Goal: Task Accomplishment & Management: Complete application form

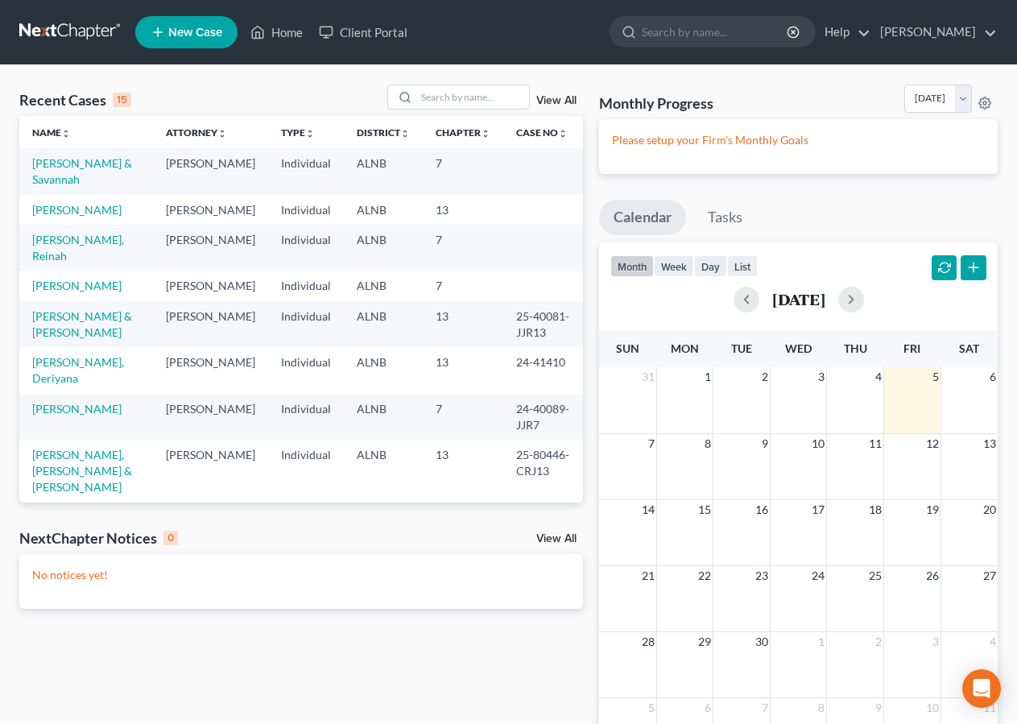
click at [180, 30] on span "New Case" at bounding box center [195, 33] width 54 height 12
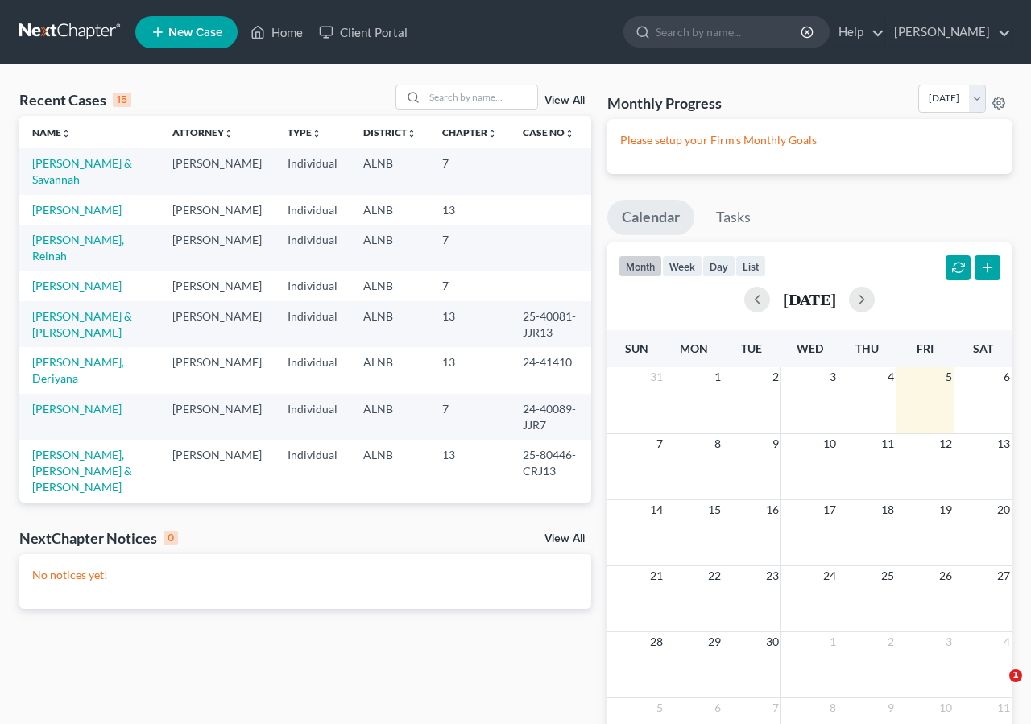
select select "1"
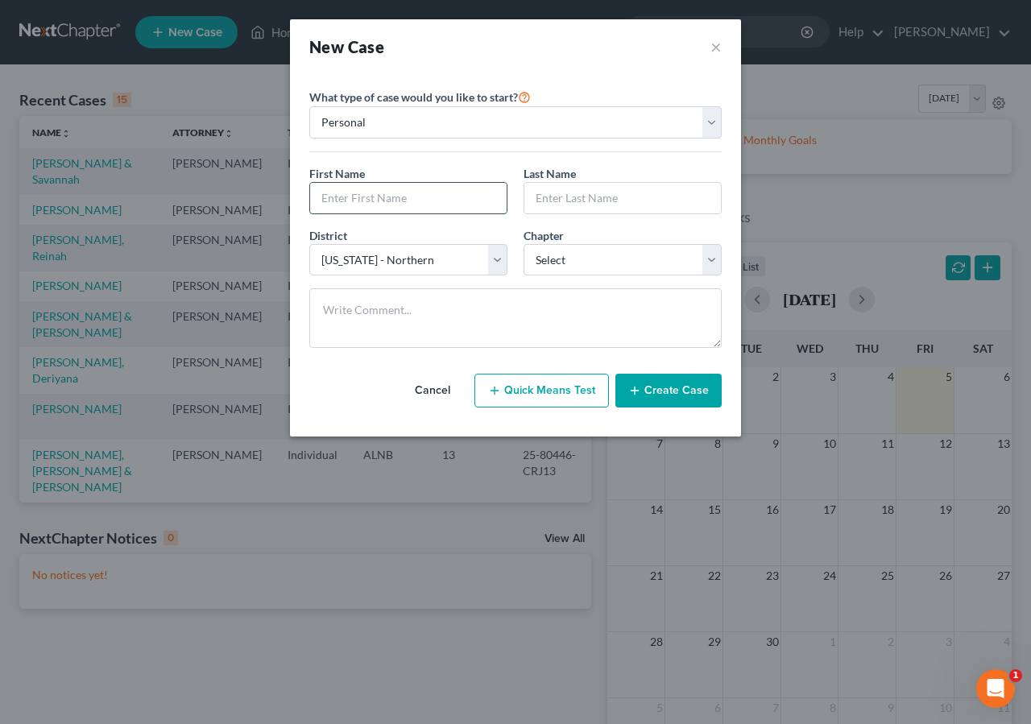
click at [366, 198] on input "text" at bounding box center [408, 198] width 197 height 31
type input "[PERSON_NAME]"
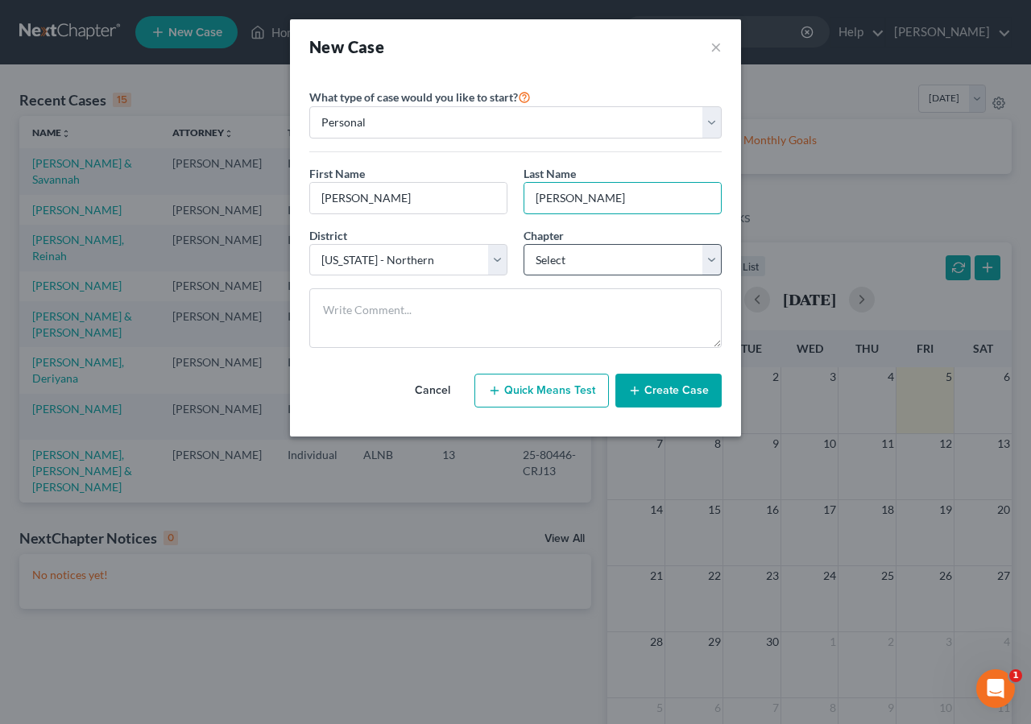
type input "Kennedy"
click at [561, 263] on select "Select 7 11 12 13" at bounding box center [623, 260] width 198 height 32
select select "0"
click option "7" at bounding box center [0, 0] width 0 height 0
click at [688, 405] on button "Create Case" at bounding box center [668, 391] width 106 height 34
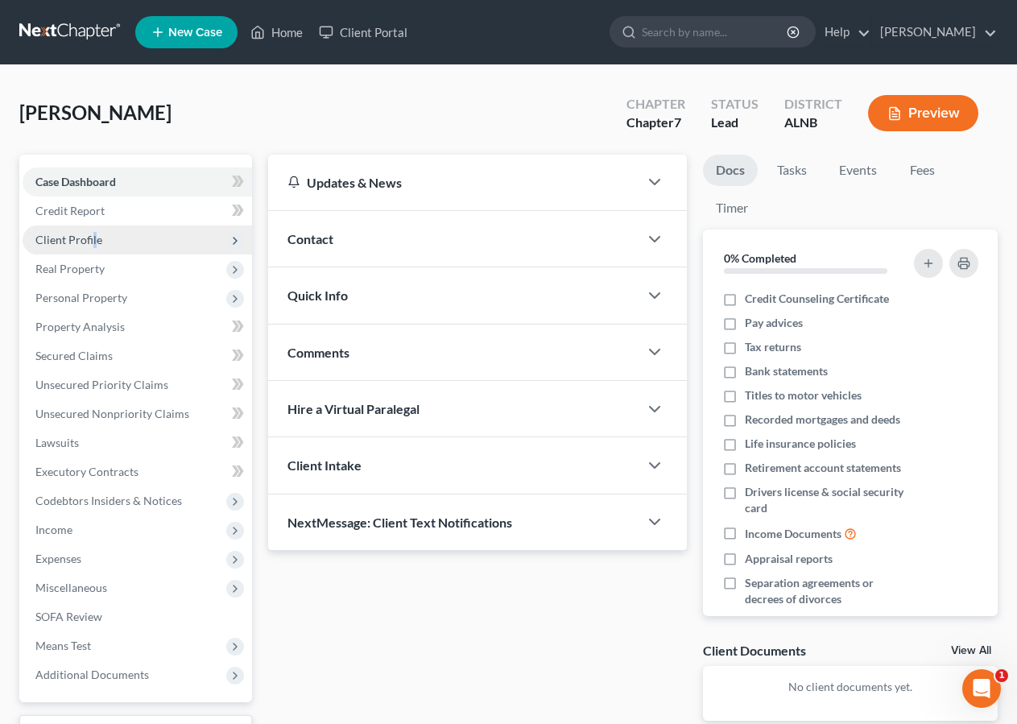
click at [93, 232] on span "Client Profile" at bounding box center [138, 240] width 230 height 29
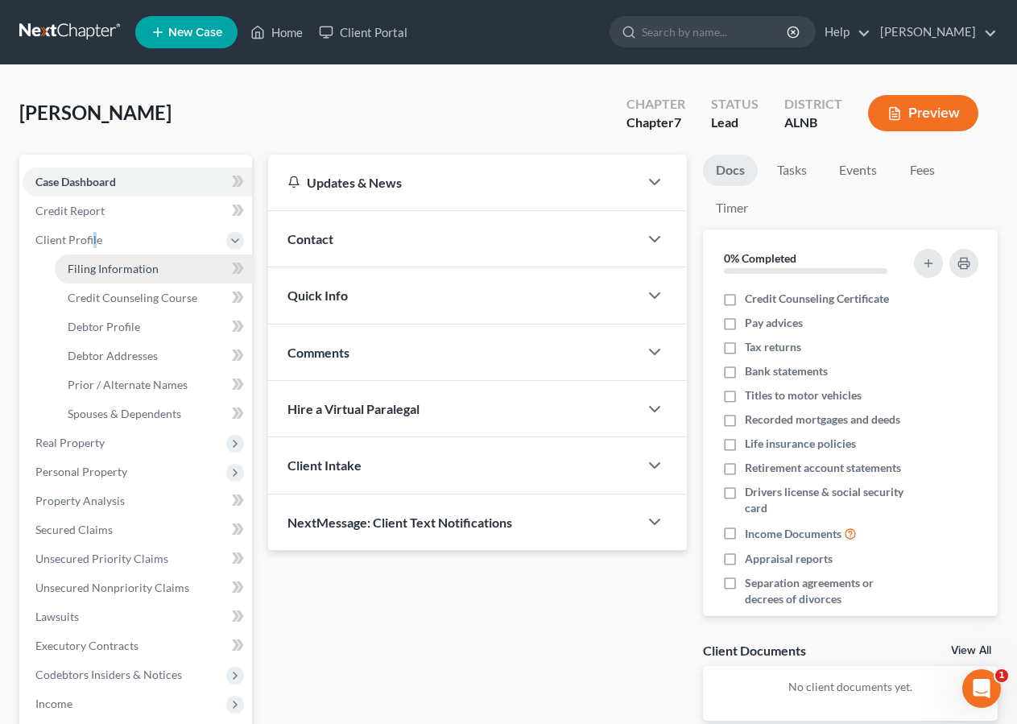
click at [107, 266] on span "Filing Information" at bounding box center [113, 269] width 91 height 14
select select "1"
select select "0"
select select "1"
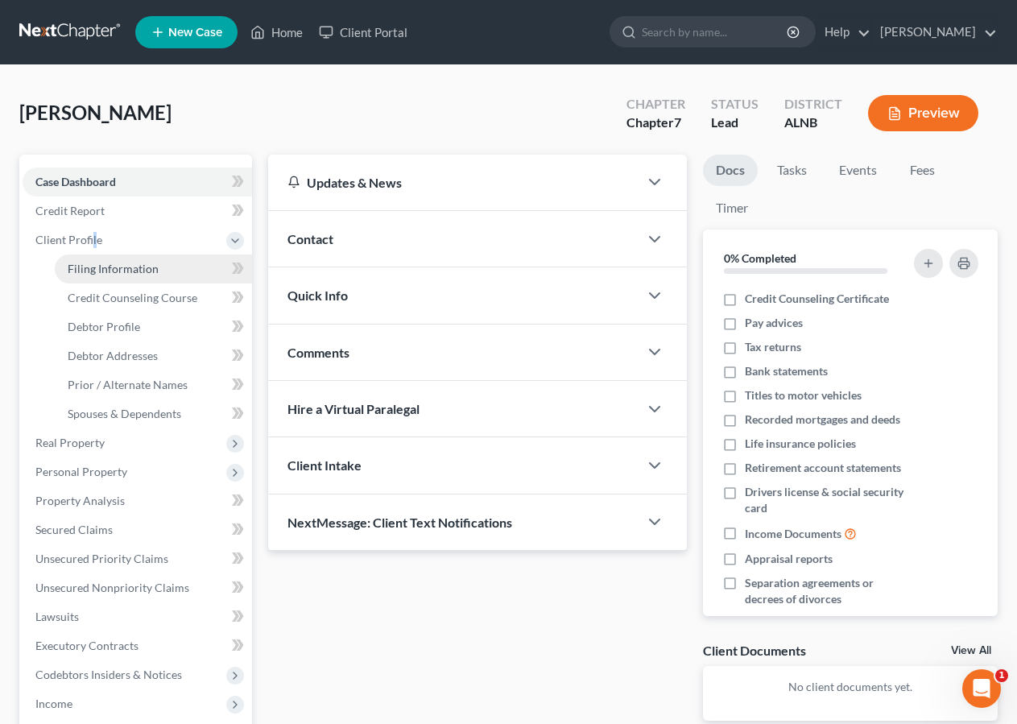
select select "0"
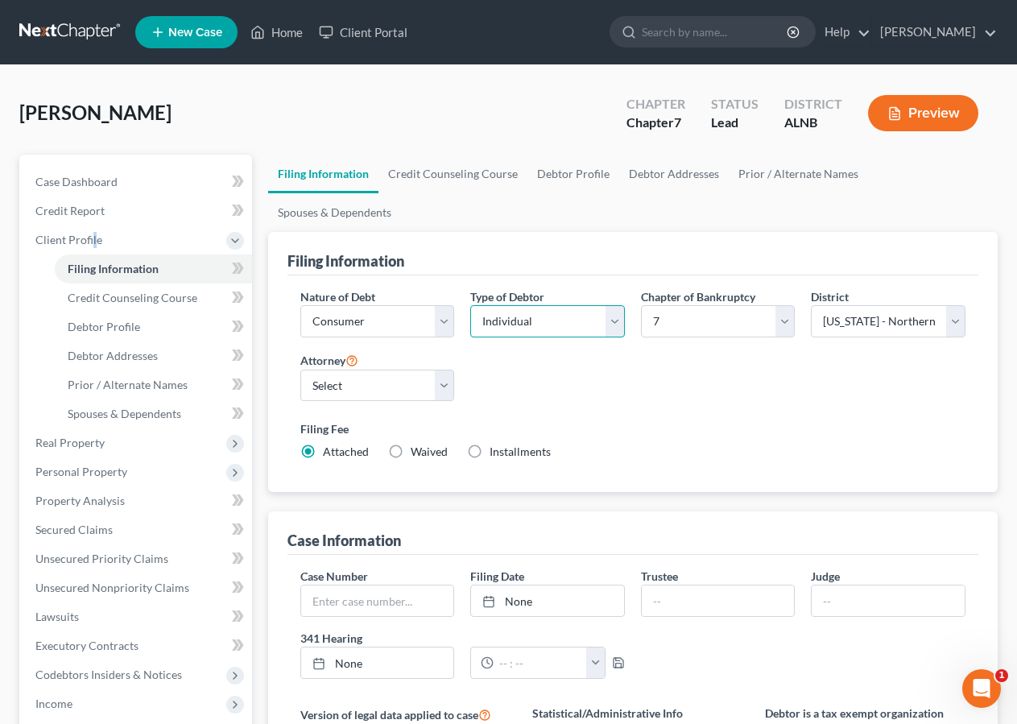
click at [470, 305] on select "Select Individual Joint" at bounding box center [547, 321] width 155 height 32
select select "1"
click option "Joint" at bounding box center [0, 0] width 0 height 0
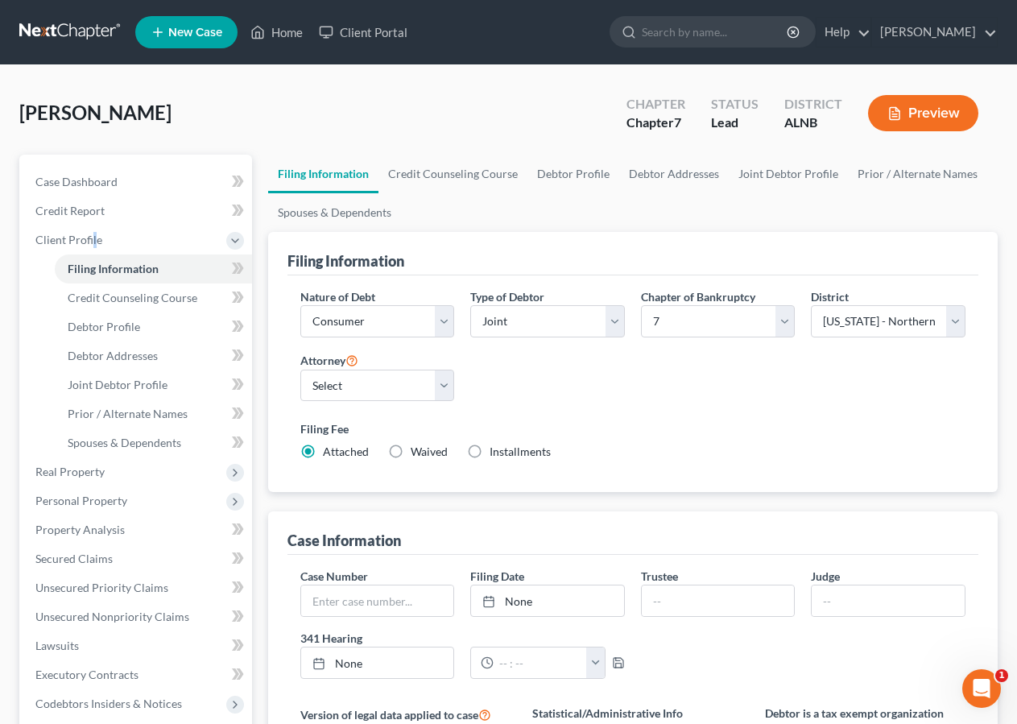
click at [490, 451] on label "Installments Installments" at bounding box center [520, 452] width 61 height 16
click at [496, 451] on input "Installments Installments" at bounding box center [501, 449] width 10 height 10
radio input "true"
radio input "false"
type input "0.00"
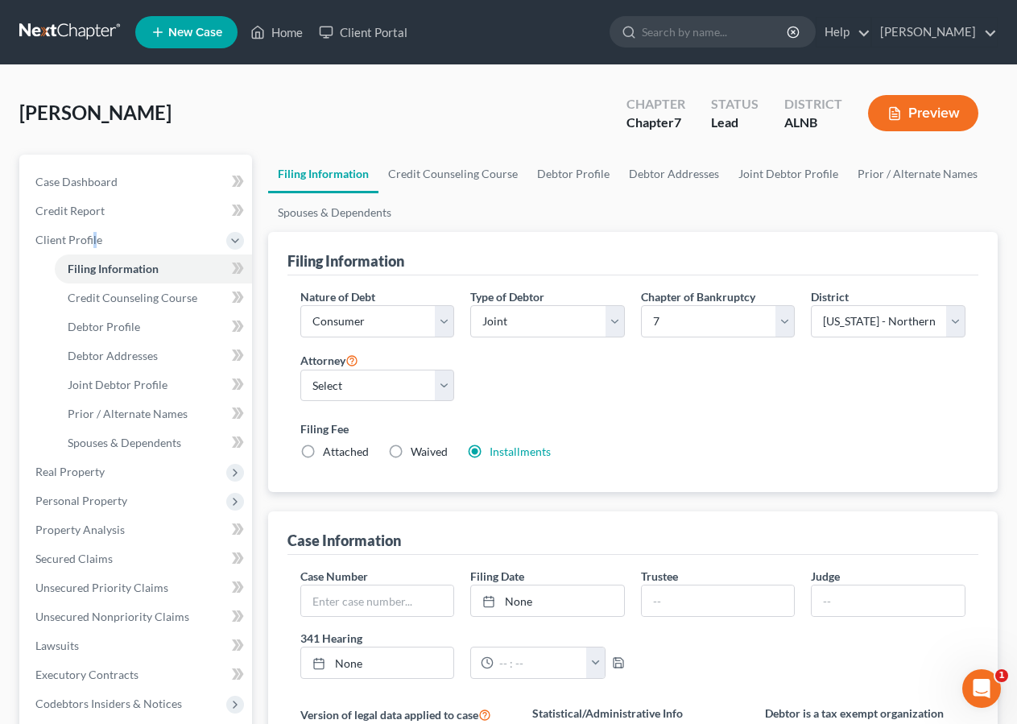
radio input "true"
type input "0.00"
type input "09/05/2025"
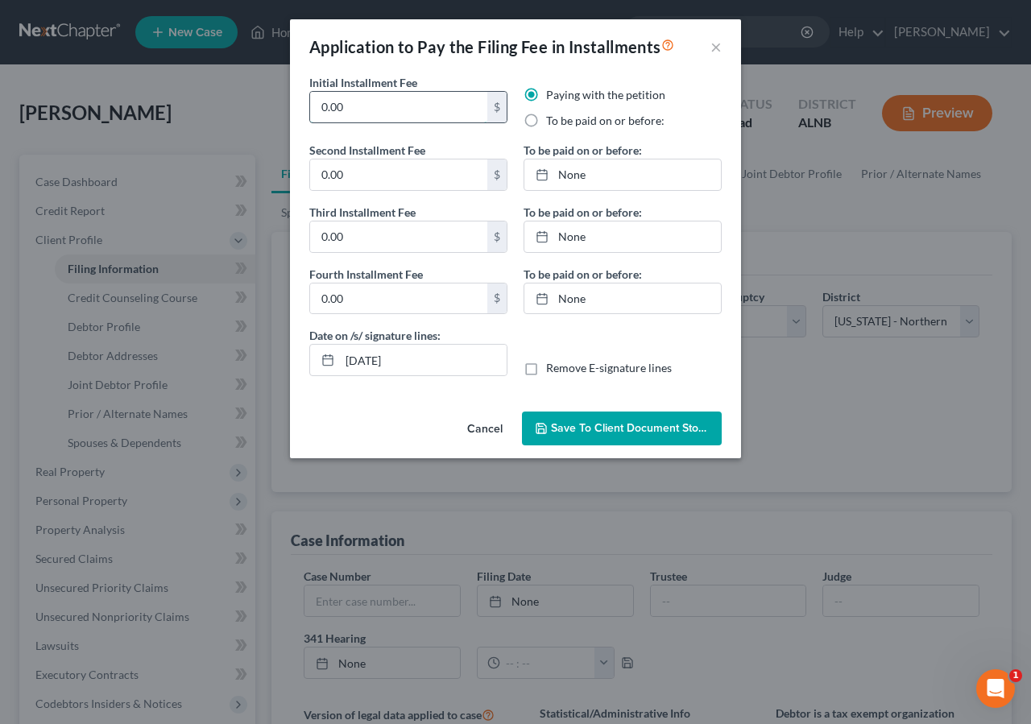
click at [375, 112] on input "0.00" at bounding box center [398, 107] width 177 height 31
type input "0"
type input "84.50"
click at [369, 175] on input "0.00" at bounding box center [398, 174] width 177 height 31
type input "84.50"
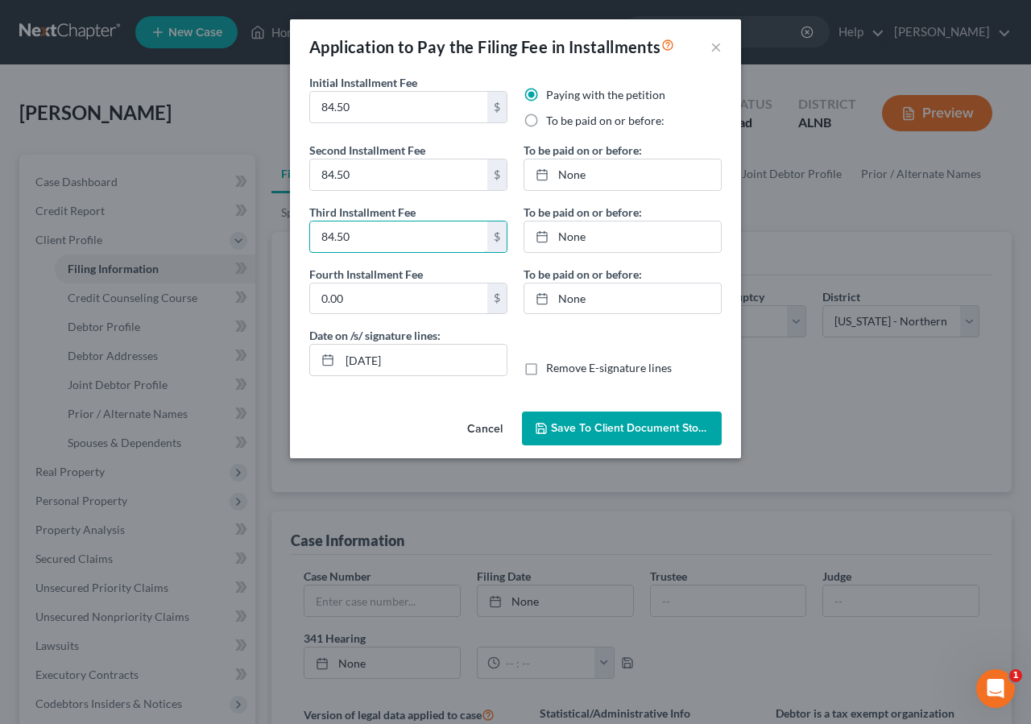
type input "84.50"
click at [546, 122] on label "To be paid on or before:" at bounding box center [605, 121] width 118 height 16
click at [553, 122] on input "To be paid on or before:" at bounding box center [558, 118] width 10 height 10
radio input "true"
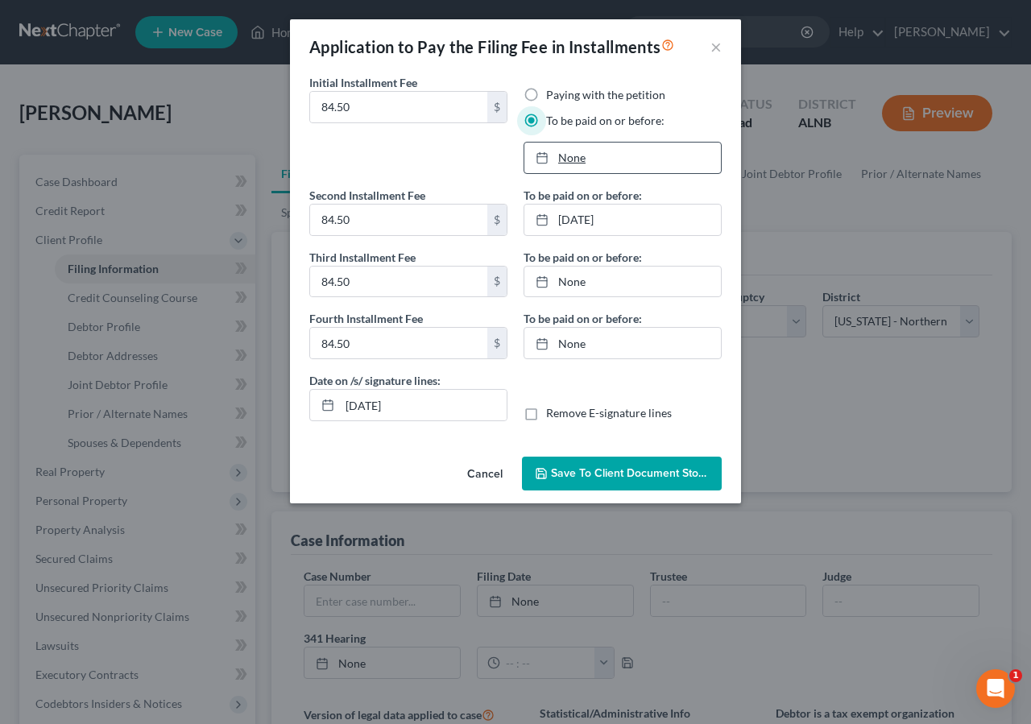
click at [570, 158] on link "None" at bounding box center [622, 158] width 197 height 31
type input "9/5/2025"
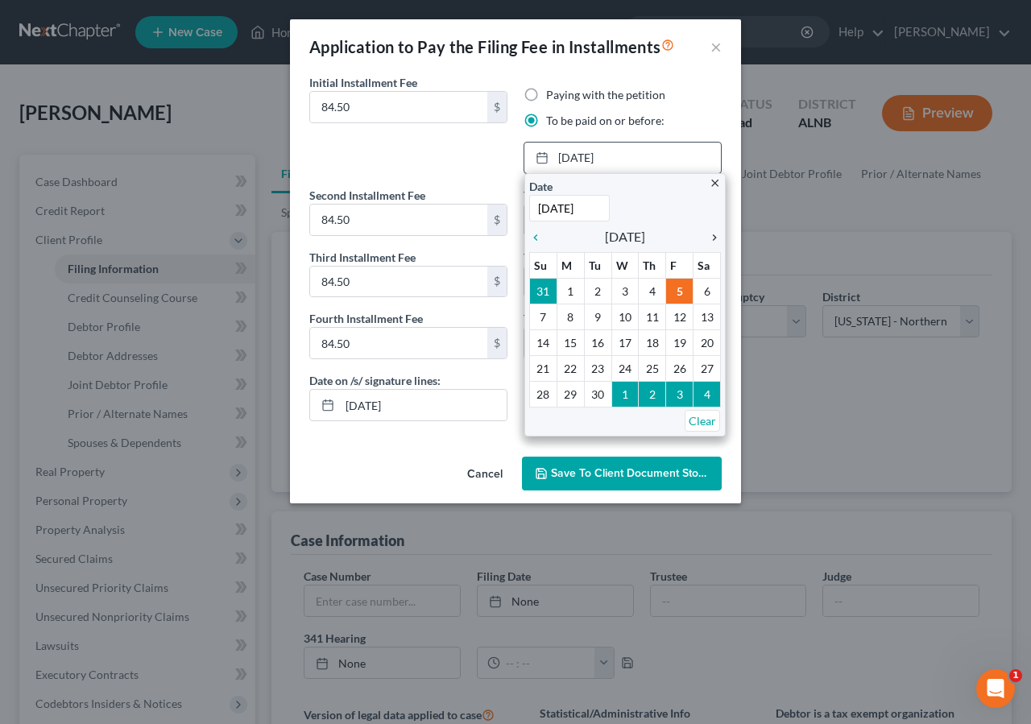
click at [712, 235] on icon "chevron_right" at bounding box center [710, 237] width 21 height 13
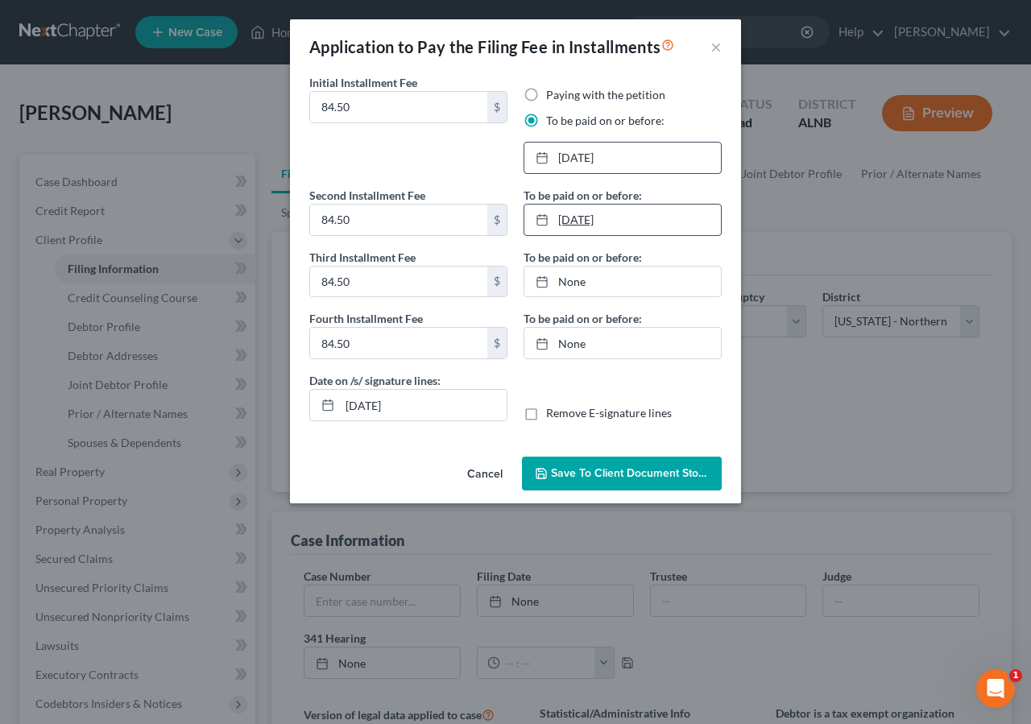
click at [578, 219] on link "9/5/2025" at bounding box center [622, 220] width 197 height 31
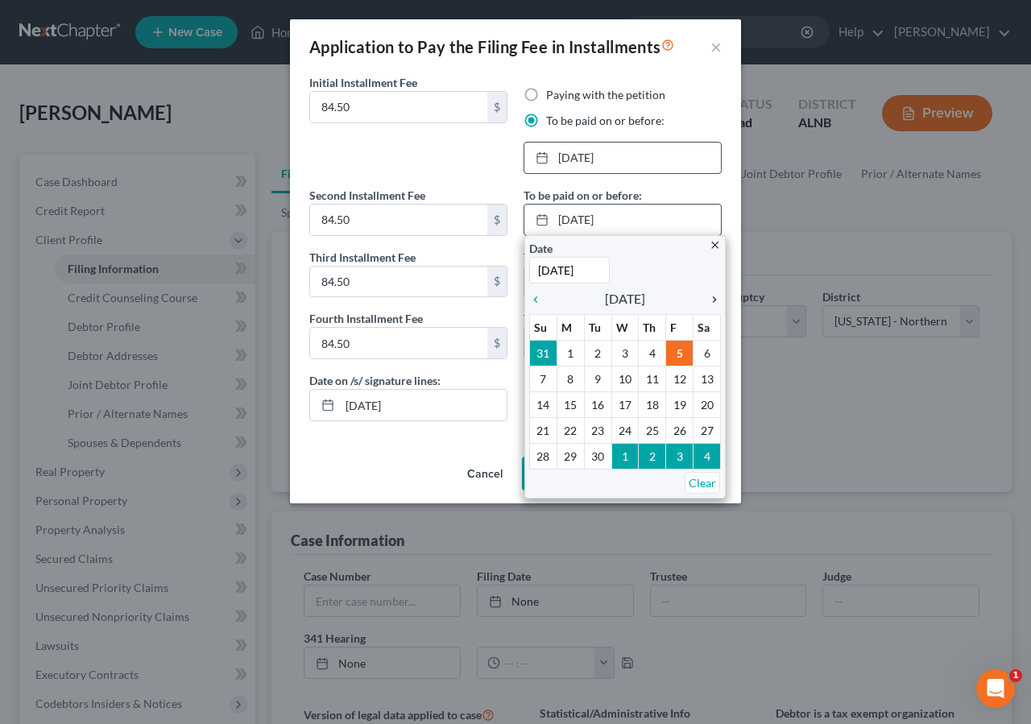
click at [716, 296] on icon "chevron_right" at bounding box center [710, 299] width 21 height 13
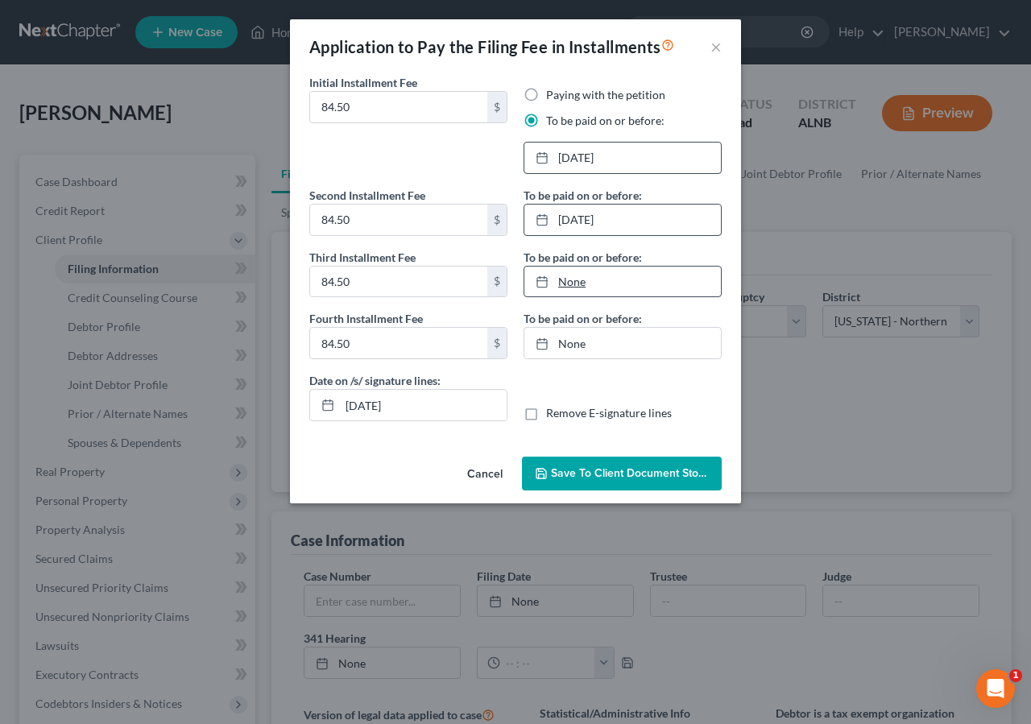
click at [553, 281] on div at bounding box center [547, 282] width 23 height 14
type input "9/5/2025"
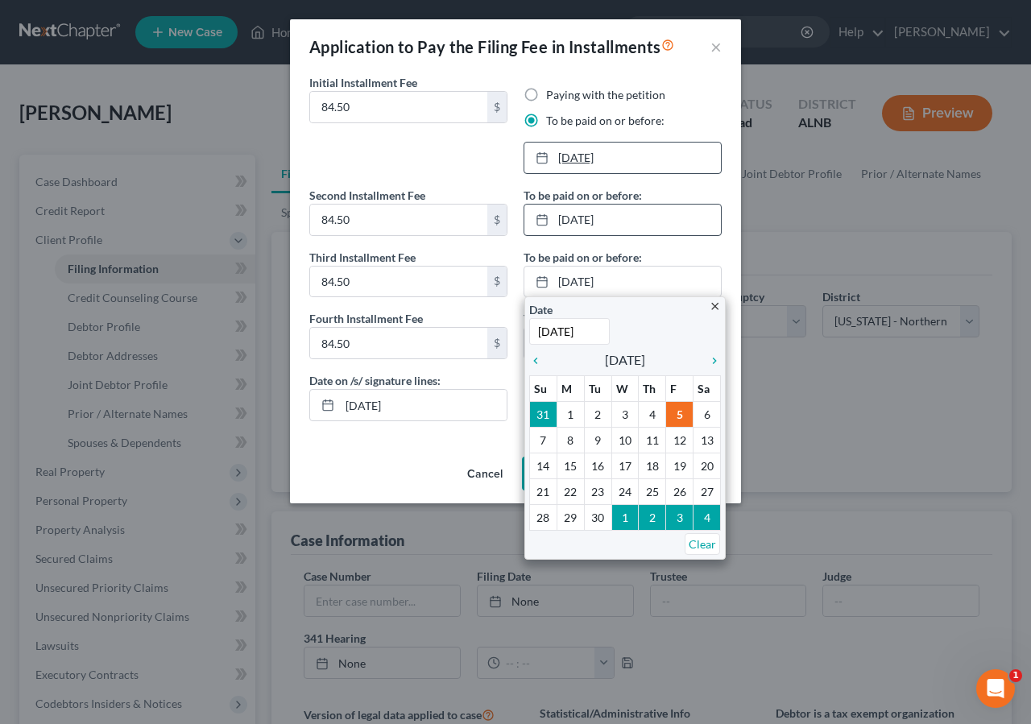
click at [594, 154] on link "10/3/2025" at bounding box center [622, 158] width 197 height 31
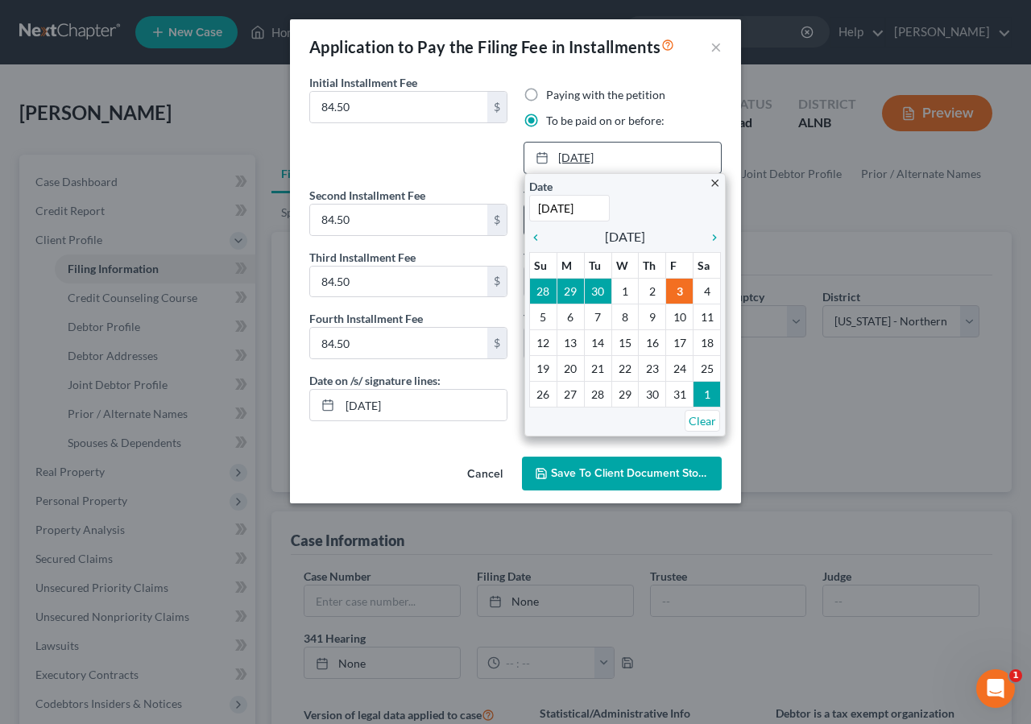
click at [637, 157] on link "10/3/2025" at bounding box center [622, 158] width 197 height 31
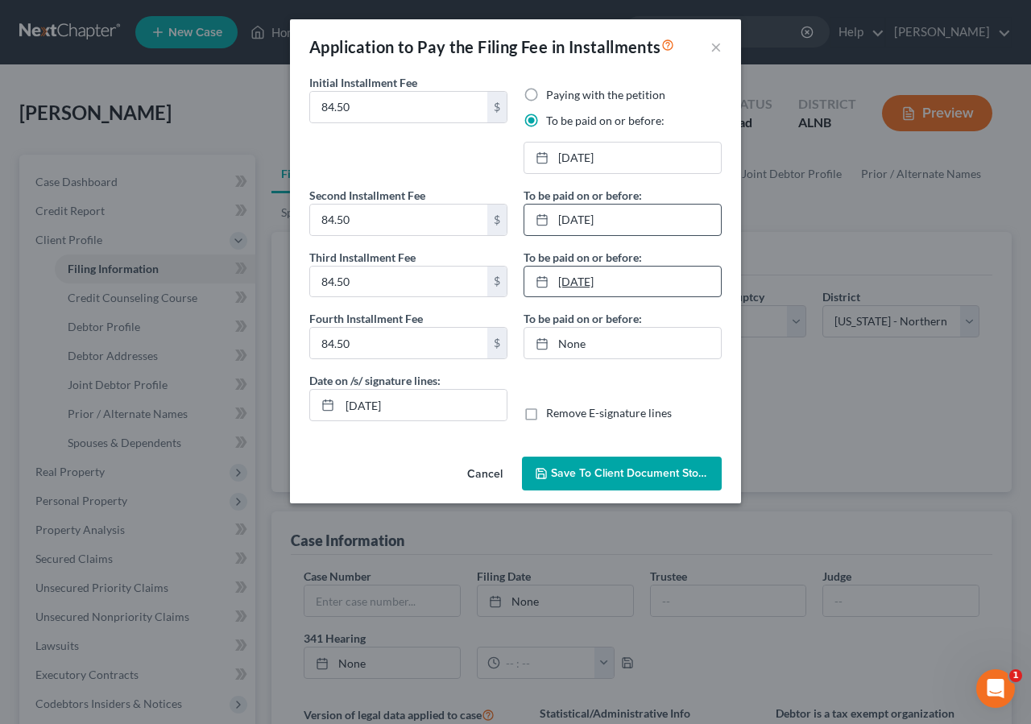
click at [585, 280] on link "9/5/2025" at bounding box center [622, 282] width 197 height 31
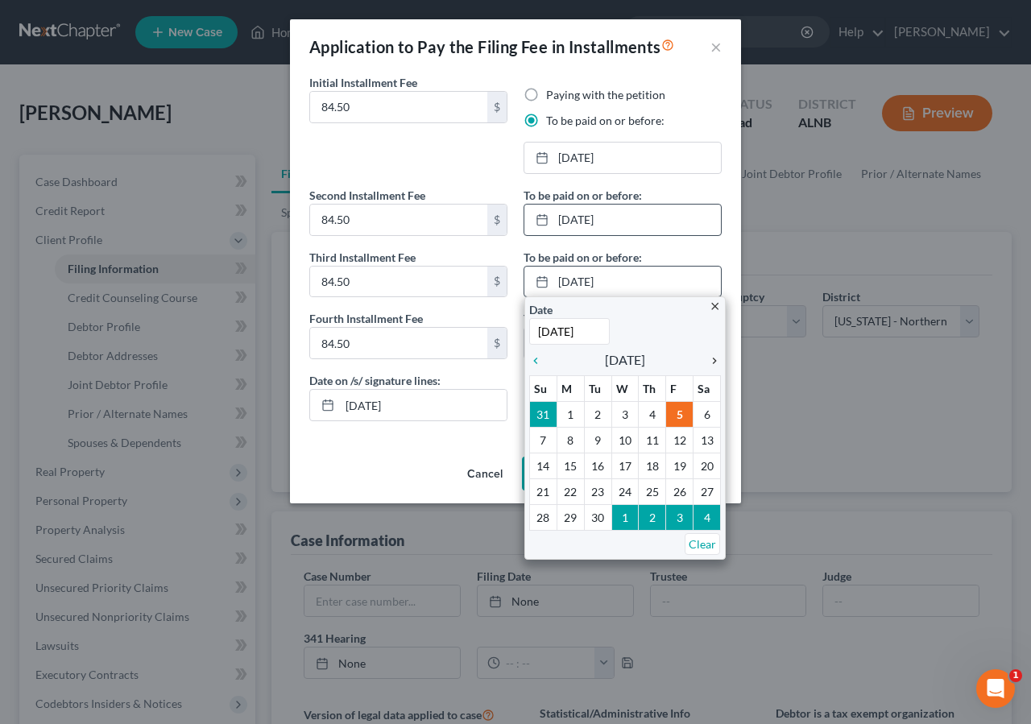
click at [718, 364] on icon "chevron_right" at bounding box center [710, 360] width 21 height 13
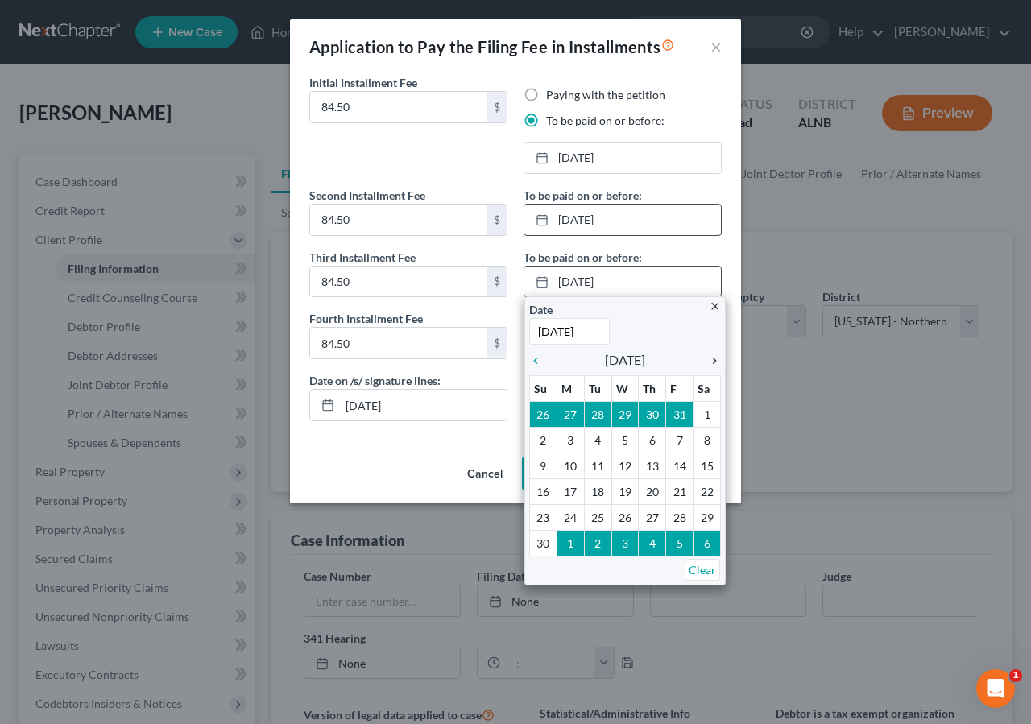
click at [718, 364] on icon "chevron_right" at bounding box center [710, 360] width 21 height 13
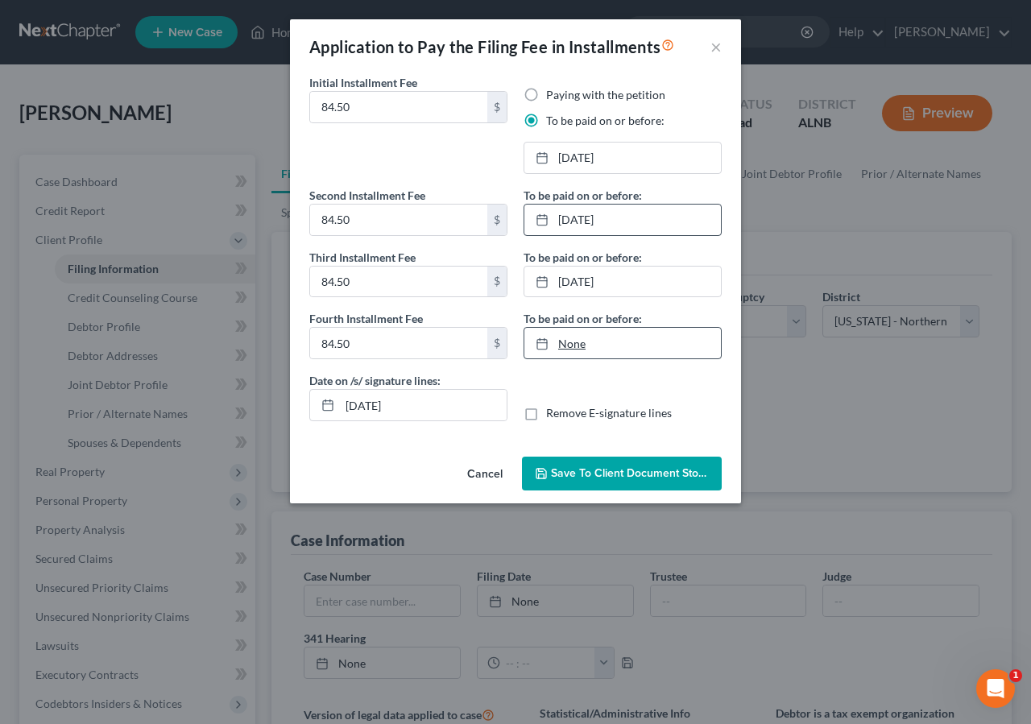
click at [571, 344] on link "None" at bounding box center [622, 343] width 197 height 31
type input "9/5/2025"
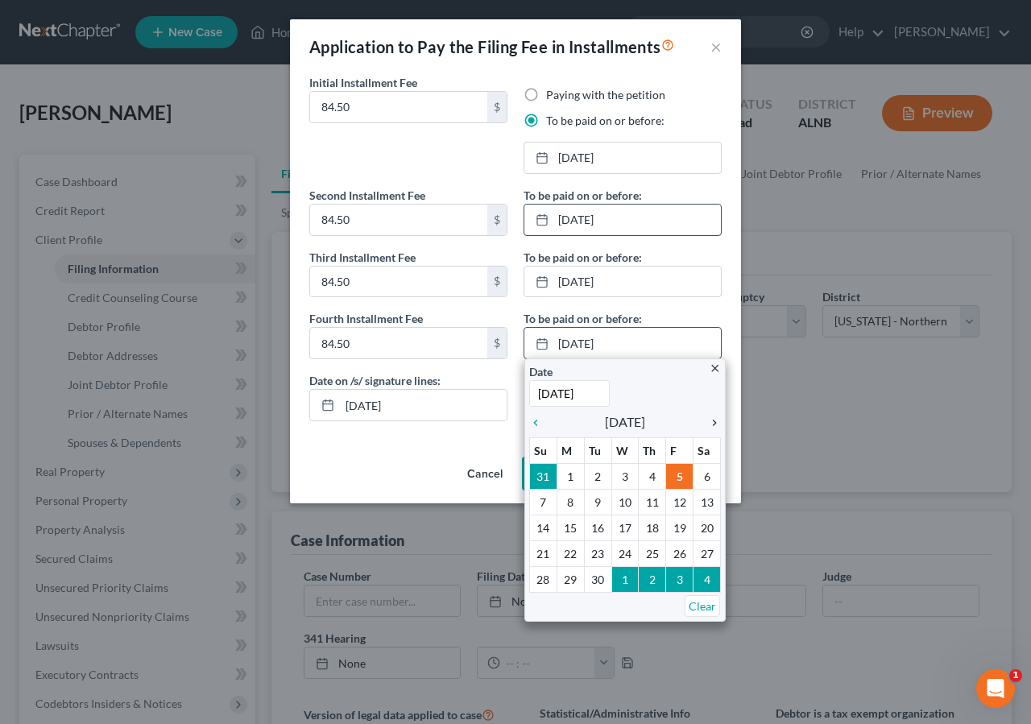
click at [714, 420] on icon "chevron_right" at bounding box center [710, 422] width 21 height 13
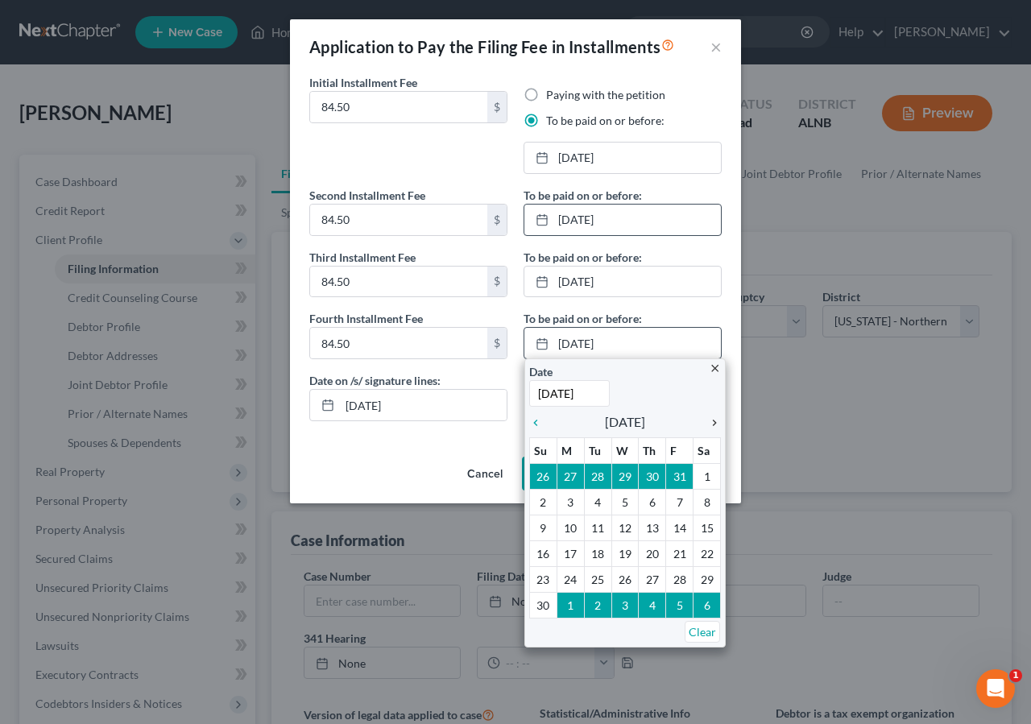
click at [713, 422] on icon "chevron_right" at bounding box center [710, 422] width 21 height 13
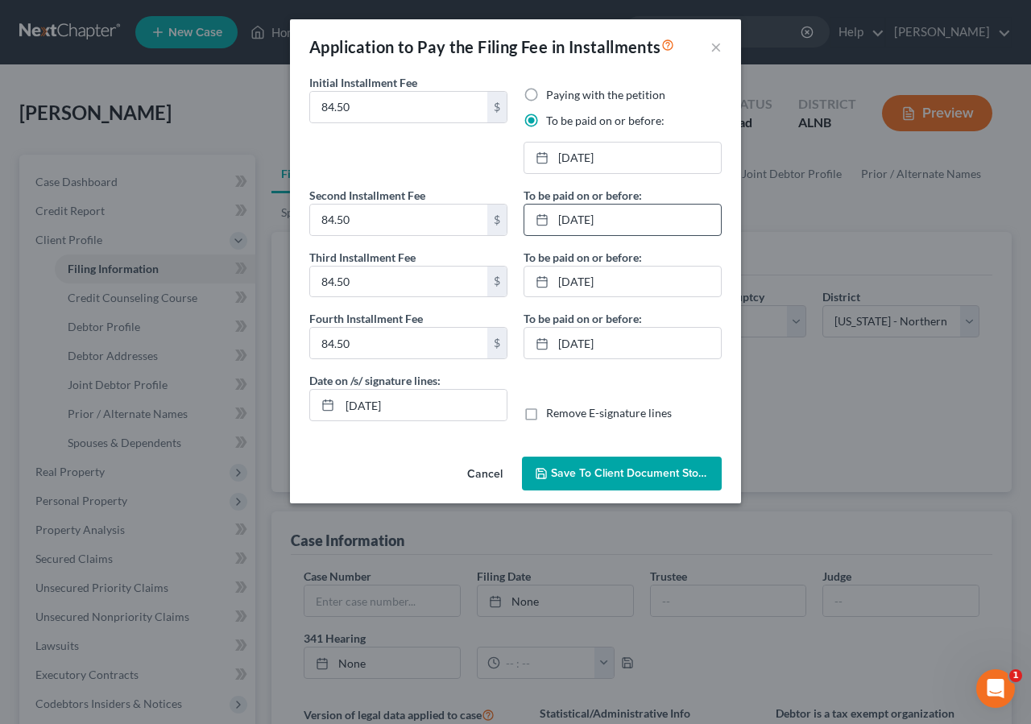
click at [623, 468] on span "Save to Client Document Storage" at bounding box center [636, 473] width 171 height 14
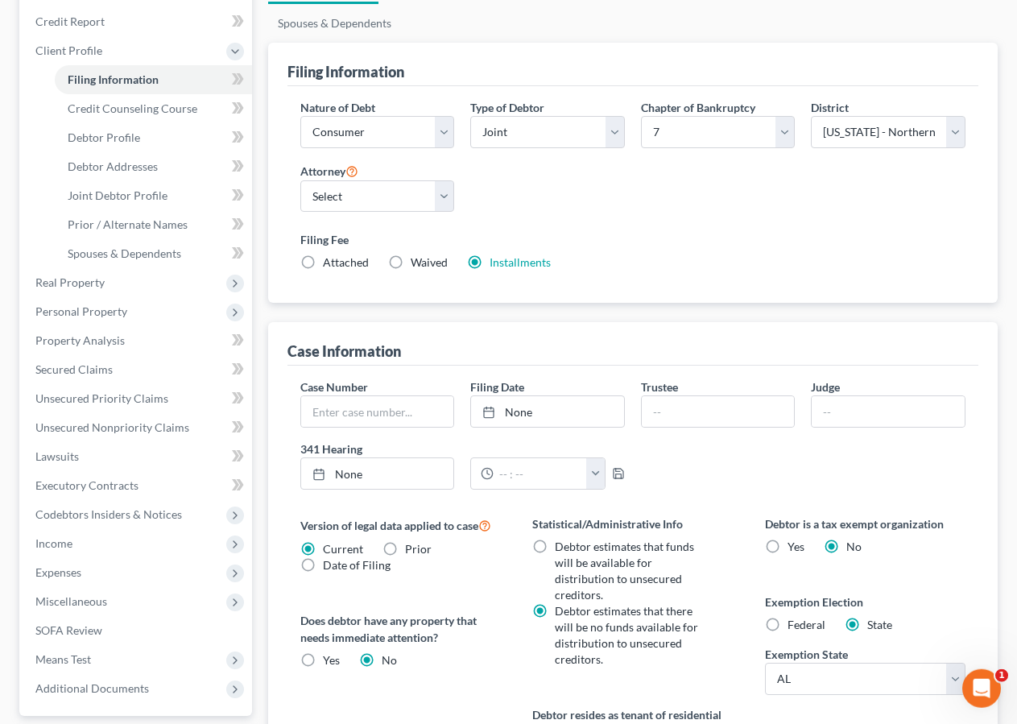
scroll to position [142, 0]
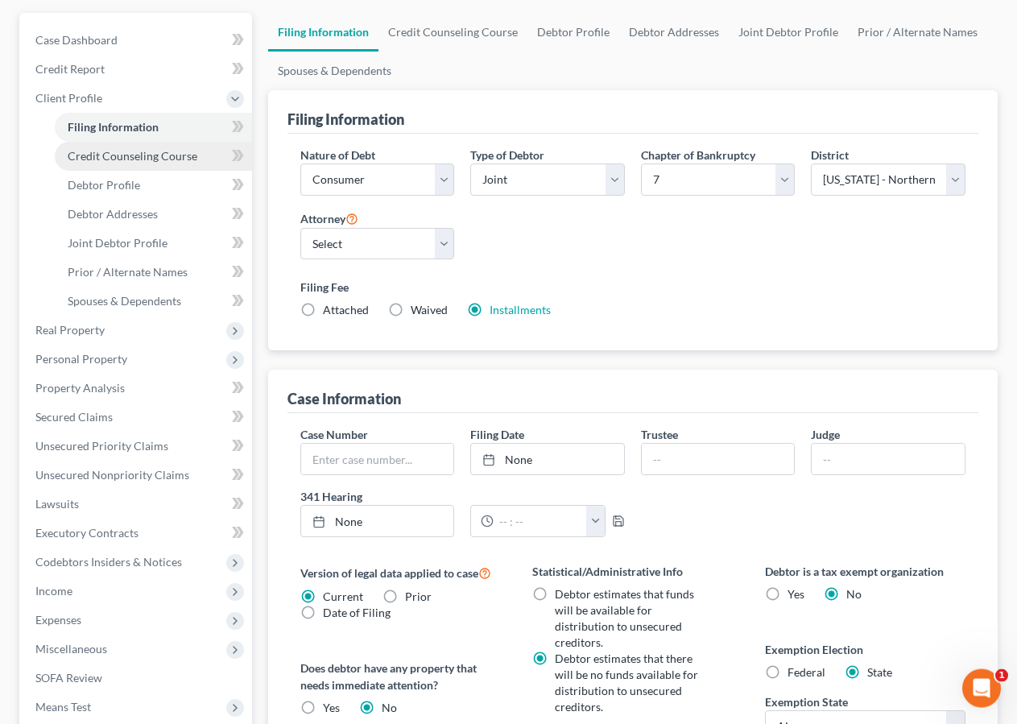
click at [175, 156] on span "Credit Counseling Course" at bounding box center [133, 156] width 130 height 14
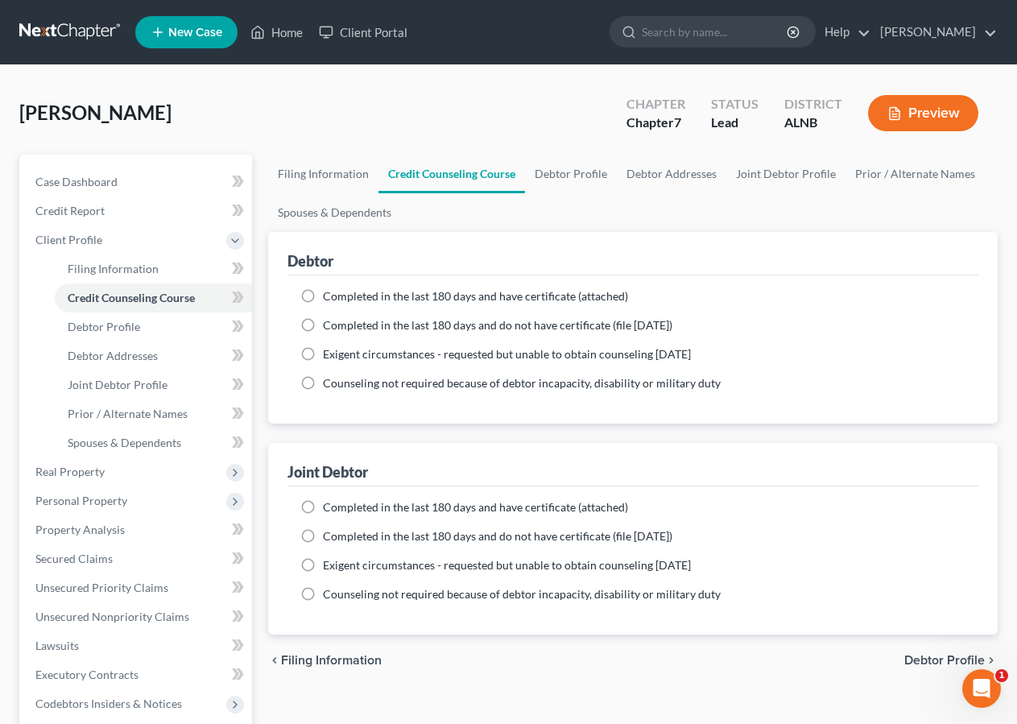
drag, startPoint x: 309, startPoint y: 292, endPoint x: 320, endPoint y: 293, distance: 10.5
click at [323, 292] on label "Completed in the last 180 days and have certificate (attached)" at bounding box center [475, 296] width 305 height 16
click at [329, 292] on input "Completed in the last 180 days and have certificate (attached)" at bounding box center [334, 293] width 10 height 10
radio input "true"
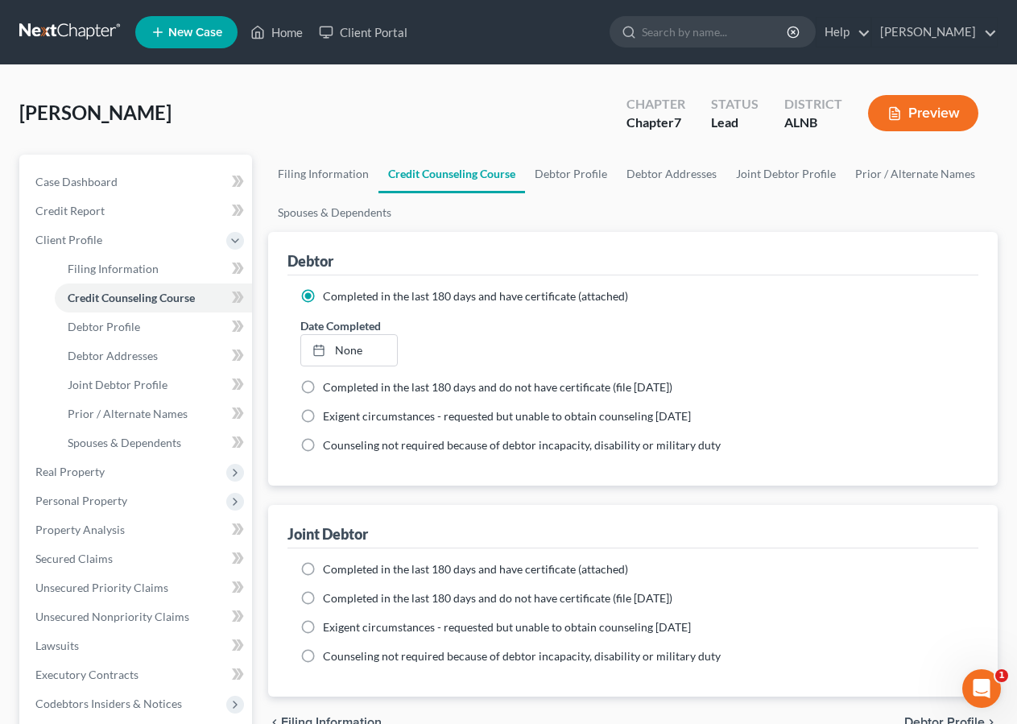
click at [323, 568] on label "Completed in the last 180 days and have certificate (attached)" at bounding box center [475, 569] width 305 height 16
click at [329, 568] on input "Completed in the last 180 days and have certificate (attached)" at bounding box center [334, 566] width 10 height 10
radio input "true"
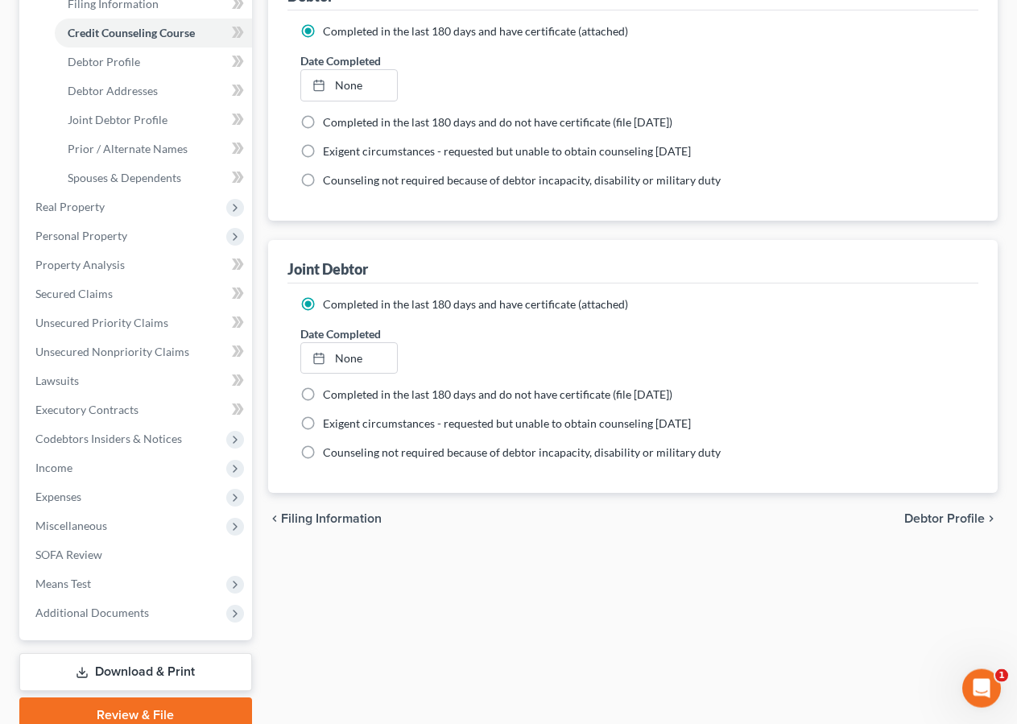
scroll to position [267, 0]
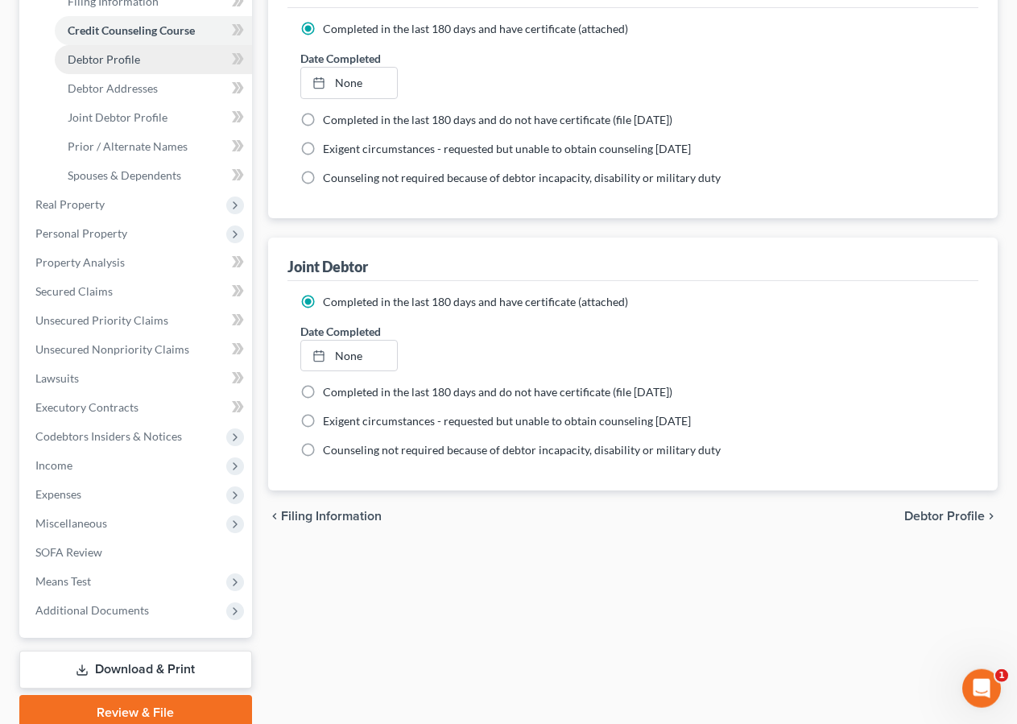
click at [122, 62] on span "Debtor Profile" at bounding box center [104, 59] width 72 height 14
select select "1"
select select "0"
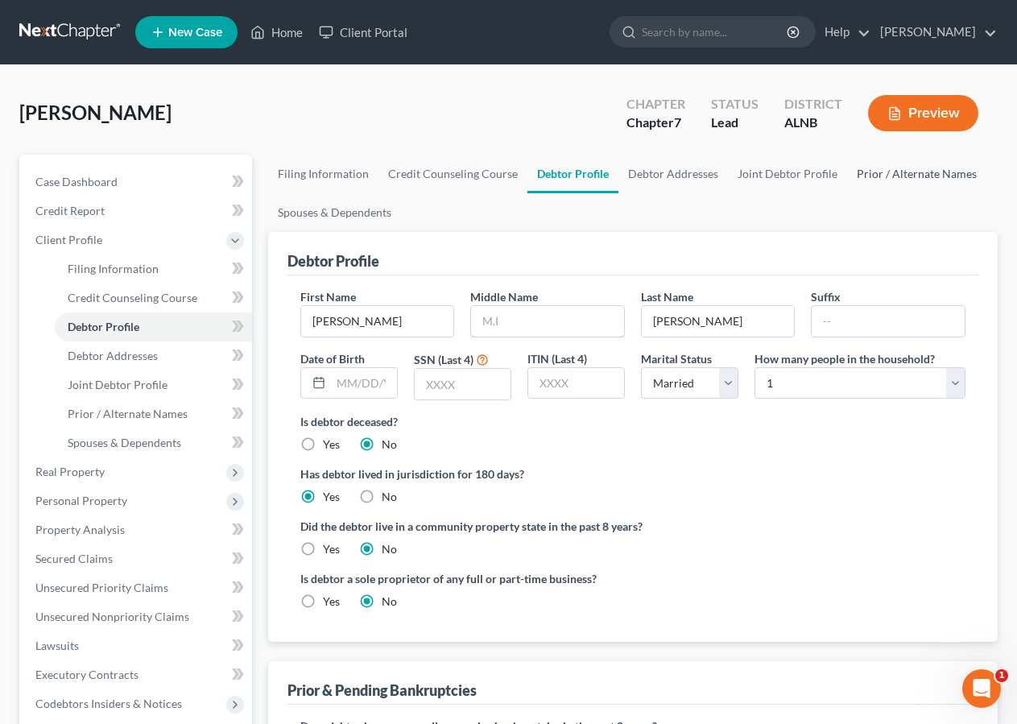
click at [511, 324] on input "text" at bounding box center [547, 321] width 153 height 31
type input "Ian"
click at [432, 392] on input "text" at bounding box center [463, 384] width 96 height 31
type input "6233"
click at [789, 377] on select "Select 1 2 3 4 5 6 7 8 9 10 11 12 13 14 15 16 17 18 19 20" at bounding box center [860, 383] width 211 height 32
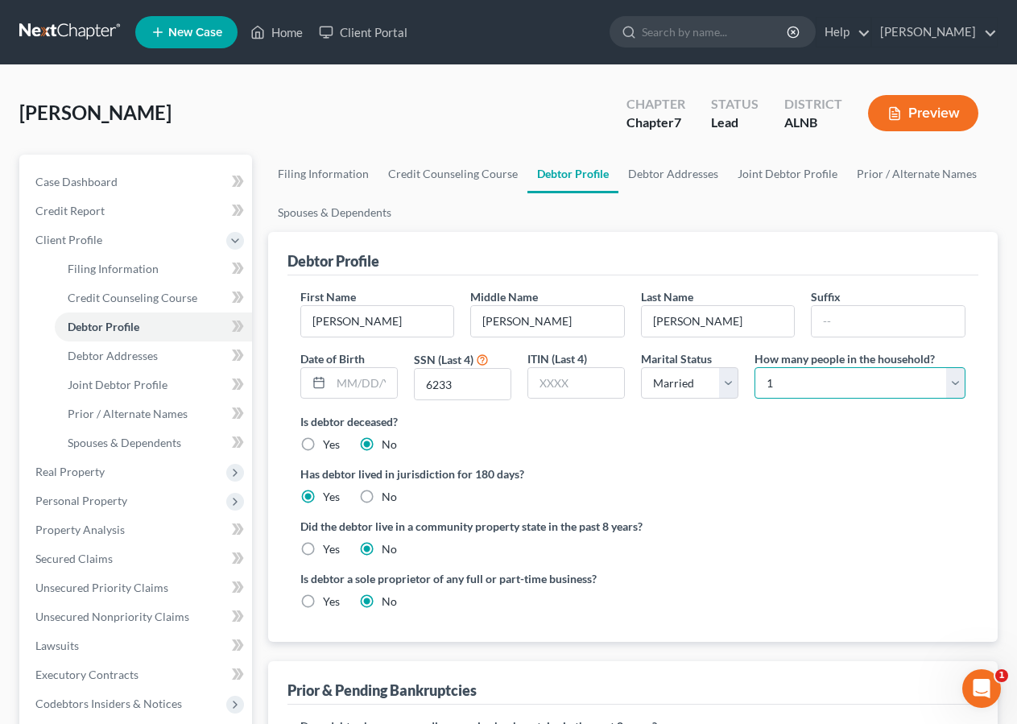
select select "5"
click option "6" at bounding box center [0, 0] width 0 height 0
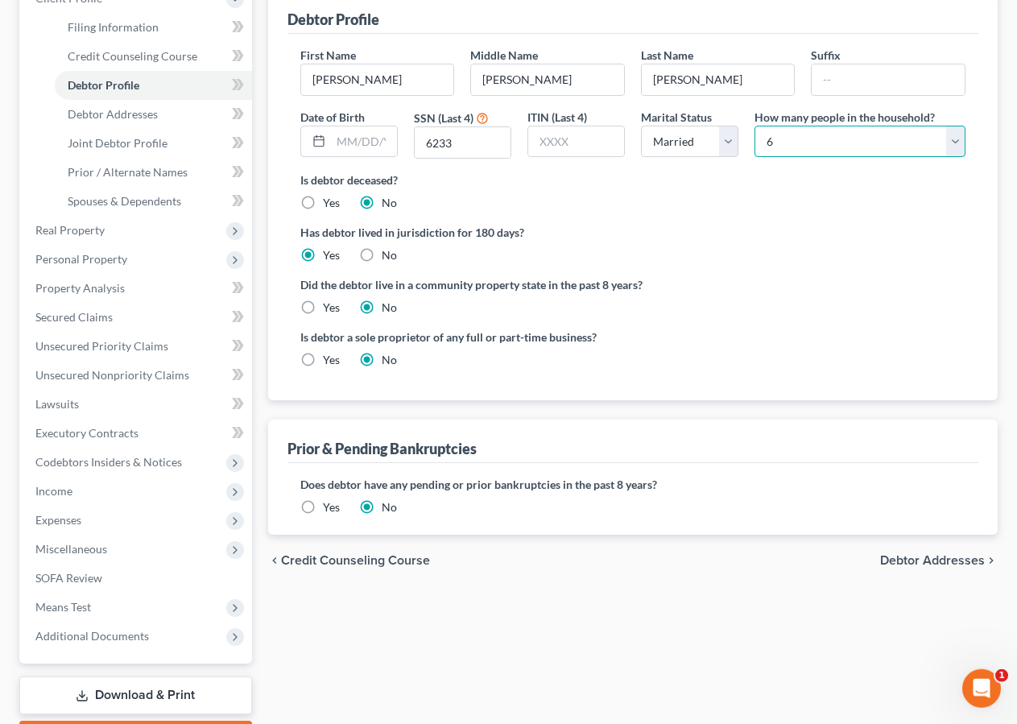
scroll to position [267, 0]
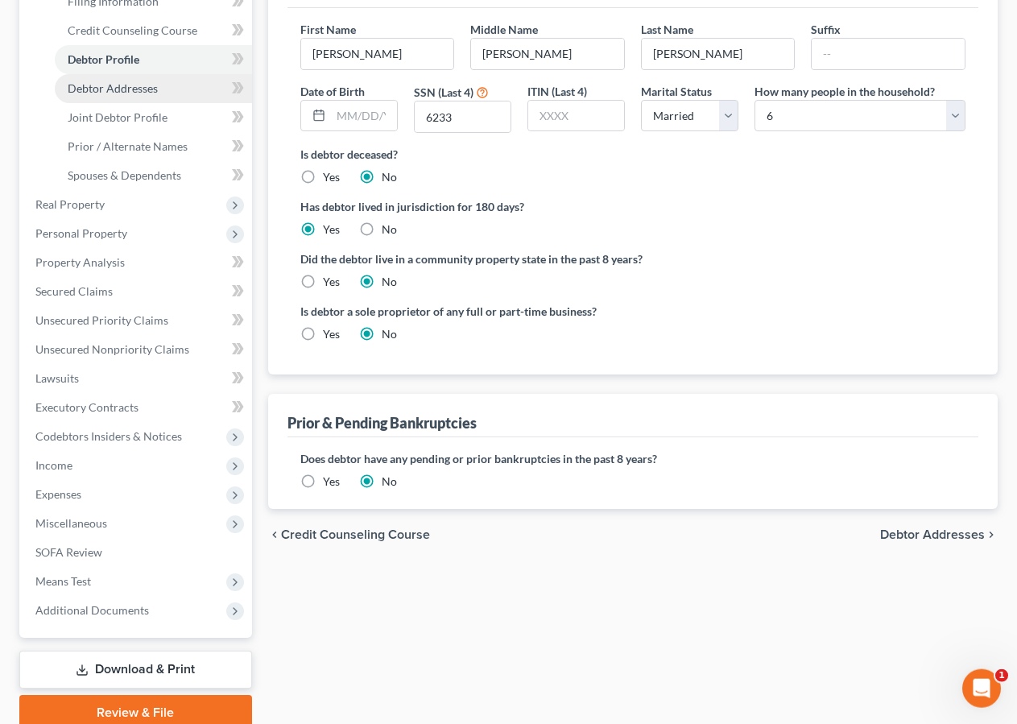
click at [135, 87] on span "Debtor Addresses" at bounding box center [113, 88] width 90 height 14
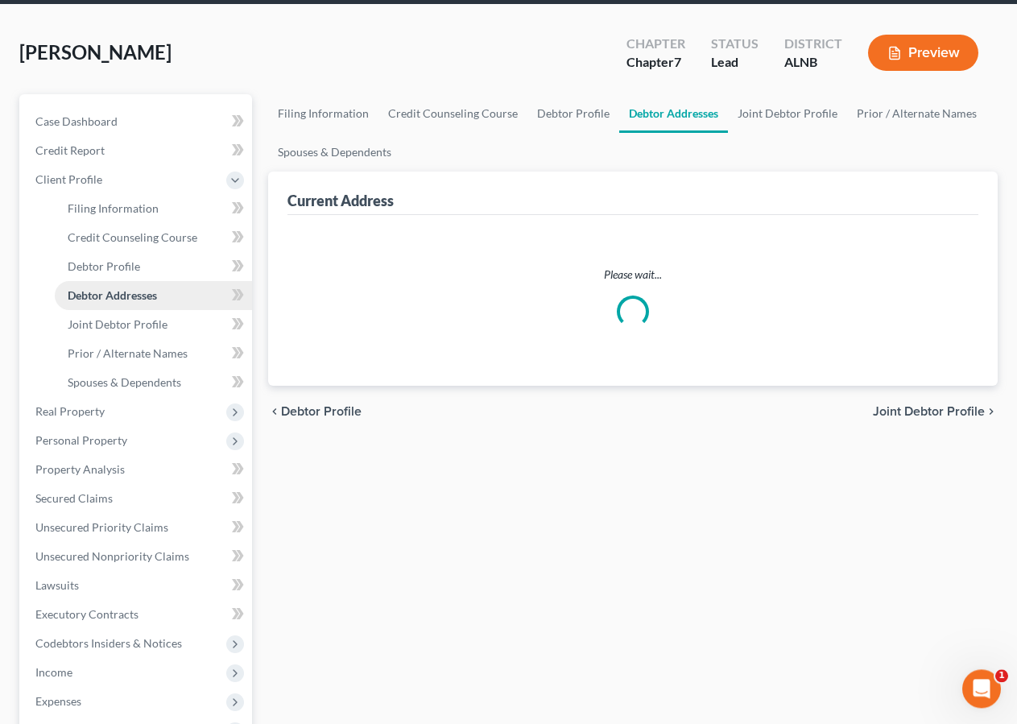
select select "0"
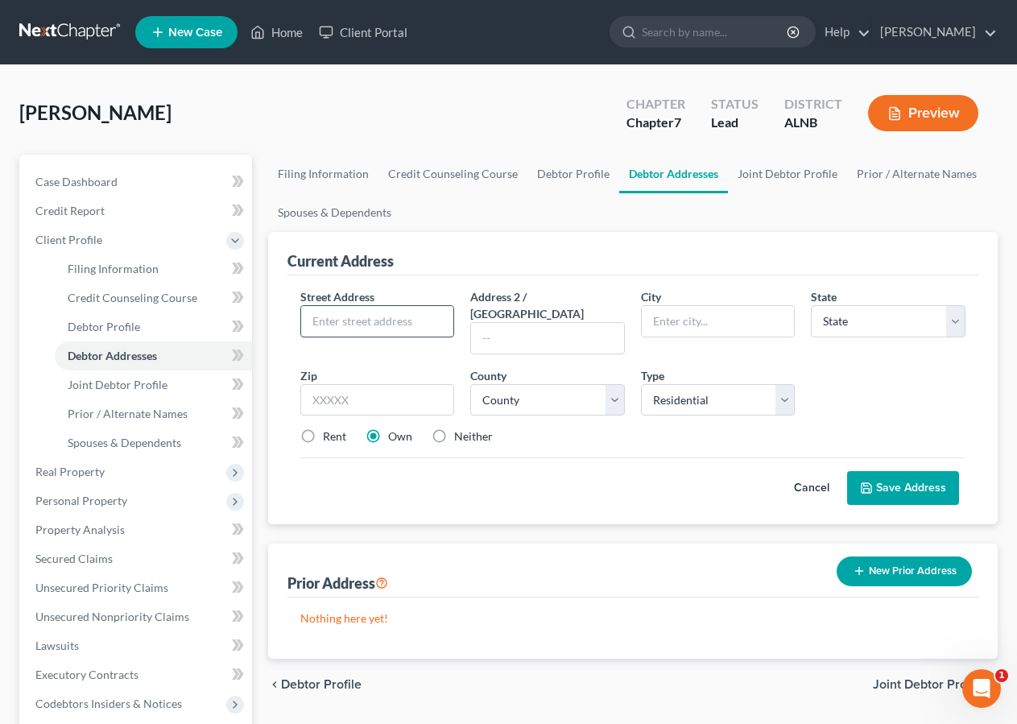
drag, startPoint x: 353, startPoint y: 321, endPoint x: 370, endPoint y: 313, distance: 19.5
click at [354, 318] on input "text" at bounding box center [377, 321] width 153 height 31
type input "111 Hickory Drive"
type input "Weaver"
type input "36277"
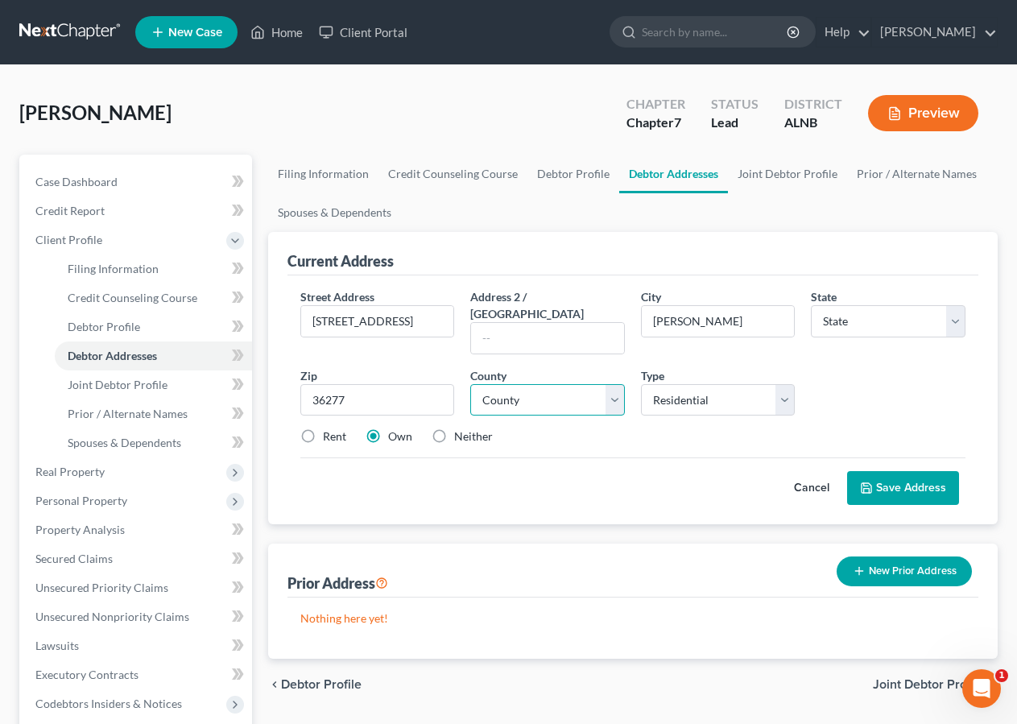
click at [529, 384] on select "County" at bounding box center [547, 400] width 155 height 32
select select "0"
click at [470, 384] on select "County Autauga County Baldwin County Barbour County Bibb County Blount County B…" at bounding box center [547, 400] width 155 height 32
select select "7"
click option "Calhoun County" at bounding box center [0, 0] width 0 height 0
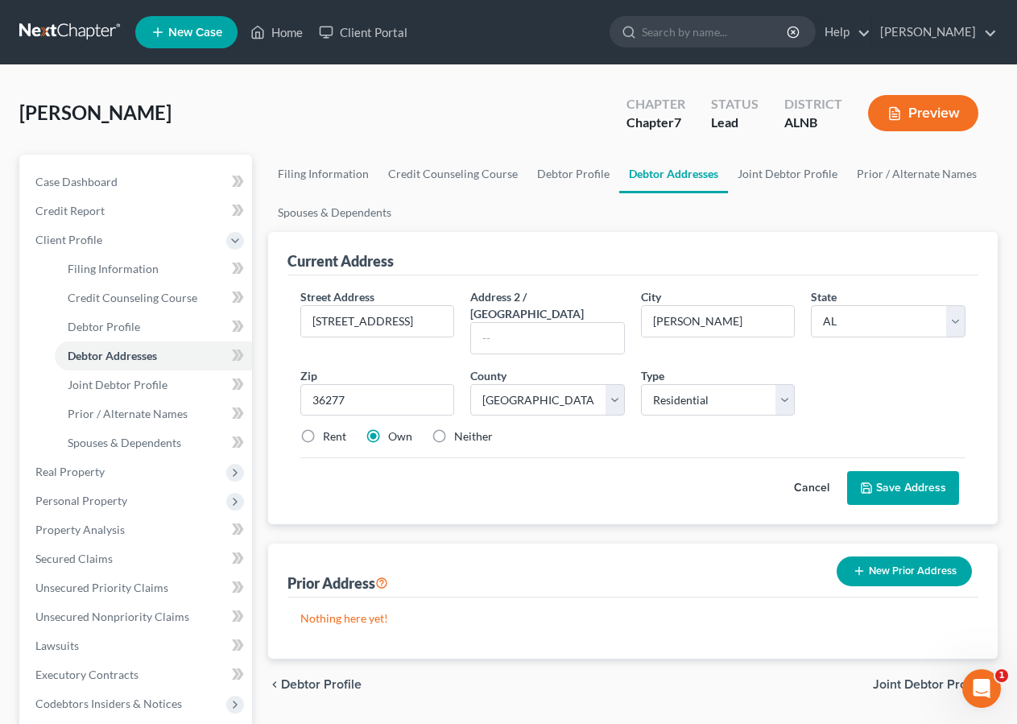
click at [454, 428] on label "Neither" at bounding box center [473, 436] width 39 height 16
click at [461, 428] on input "Neither" at bounding box center [466, 433] width 10 height 10
radio input "true"
drag, startPoint x: 896, startPoint y: 460, endPoint x: 904, endPoint y: 459, distance: 8.9
click at [900, 471] on button "Save Address" at bounding box center [903, 488] width 112 height 34
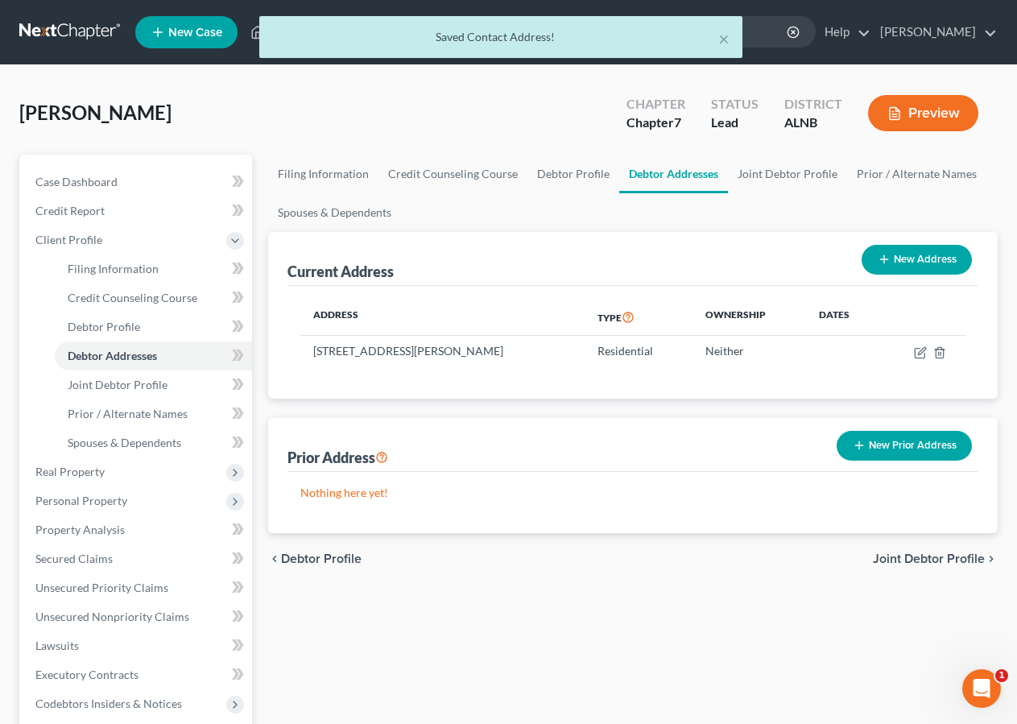
click at [892, 444] on button "New Prior Address" at bounding box center [904, 446] width 135 height 30
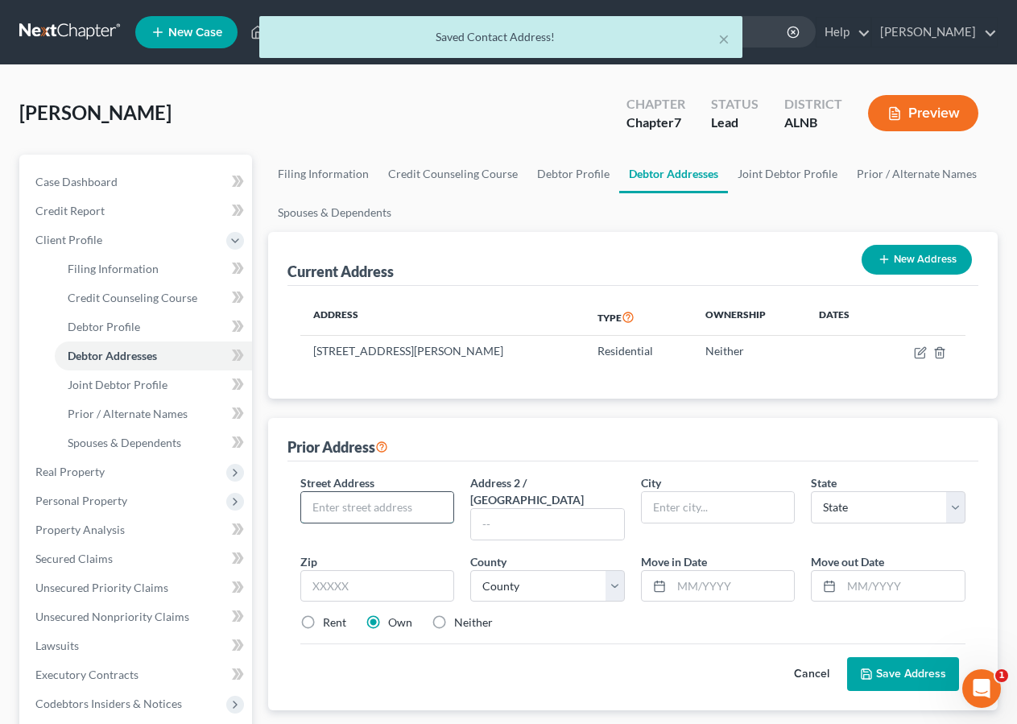
click at [332, 508] on input "text" at bounding box center [377, 507] width 153 height 31
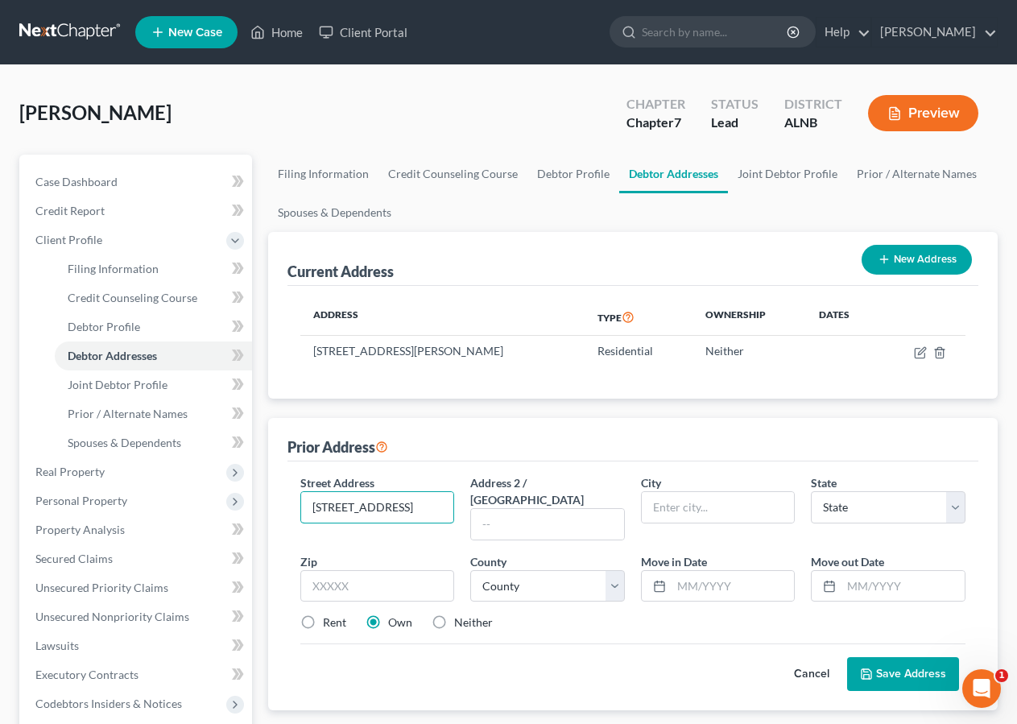
type input "1007 Alexandria Road SW"
click at [506, 509] on input "text" at bounding box center [547, 524] width 153 height 31
type input "Lot 25B"
type input "Jacksonville"
type input "36265"
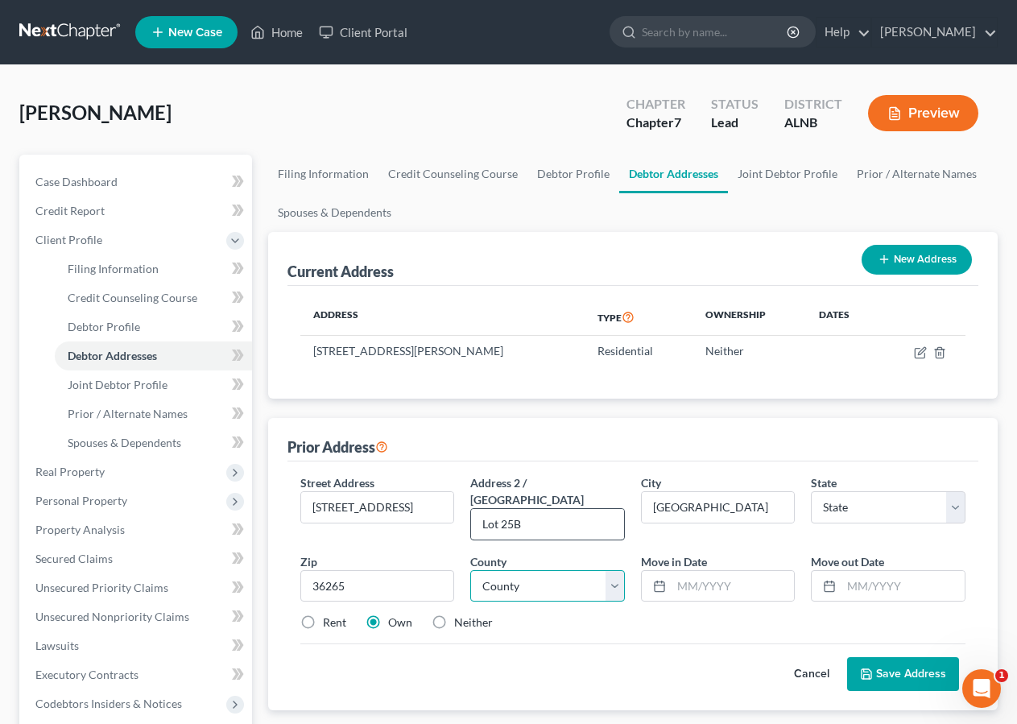
select select "0"
click at [470, 570] on select "County" at bounding box center [547, 586] width 155 height 32
select select "7"
click option "Calhoun County" at bounding box center [0, 0] width 0 height 0
click at [685, 571] on input "text" at bounding box center [733, 586] width 123 height 31
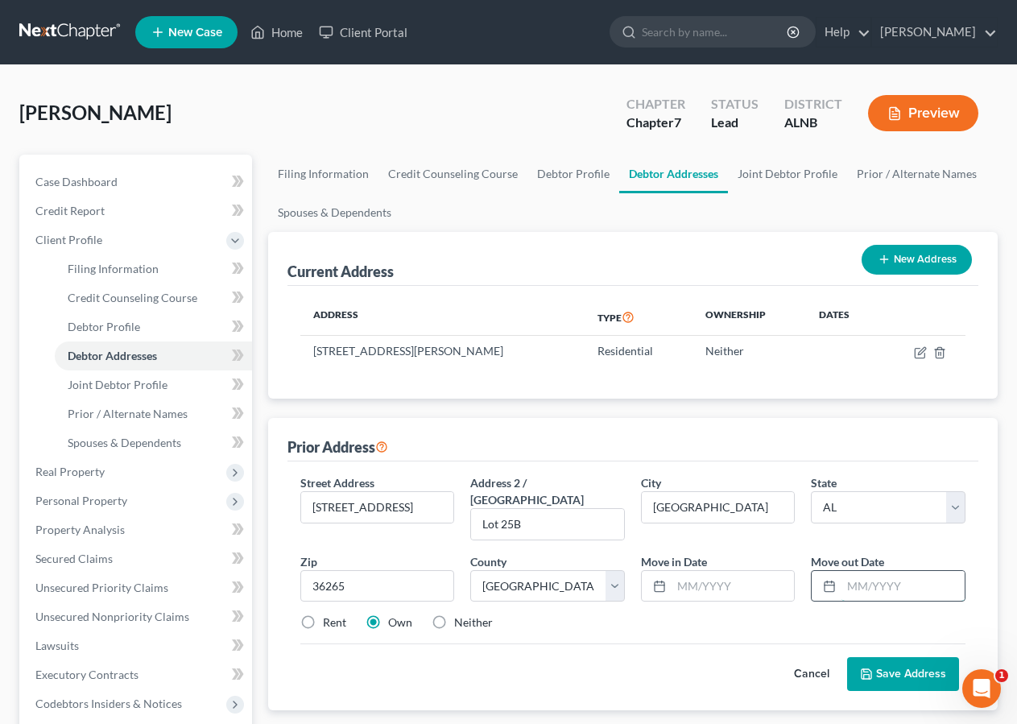
click at [873, 571] on input "text" at bounding box center [903, 586] width 123 height 31
type input "05/2025"
click at [698, 571] on input "text" at bounding box center [733, 586] width 123 height 31
type input "02/2022"
click at [896, 657] on button "Save Address" at bounding box center [903, 674] width 112 height 34
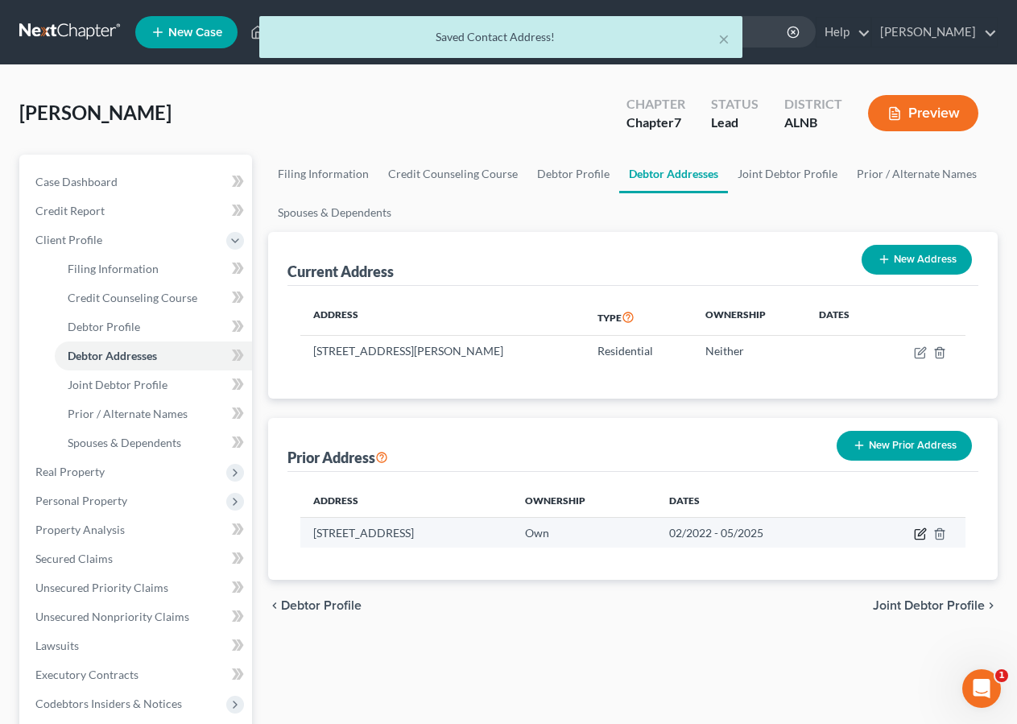
click at [919, 532] on icon "button" at bounding box center [920, 534] width 13 height 13
select select "0"
select select "7"
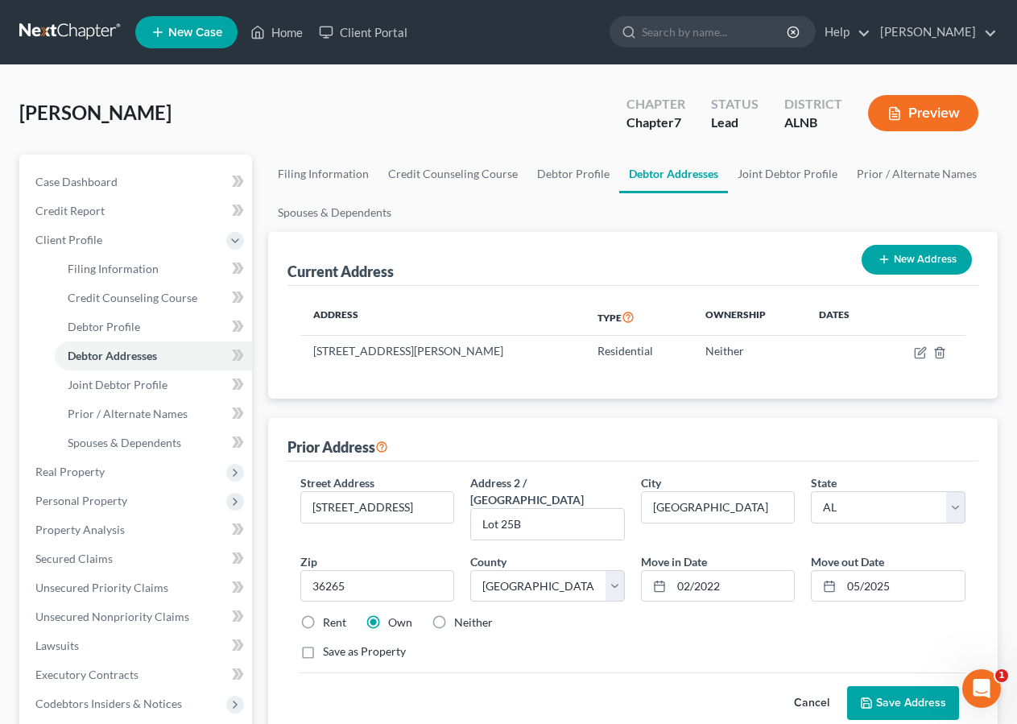
click at [323, 615] on label "Rent" at bounding box center [334, 623] width 23 height 16
click at [329, 615] on input "Rent" at bounding box center [334, 620] width 10 height 10
radio input "true"
click at [909, 686] on button "Save Address" at bounding box center [903, 703] width 112 height 34
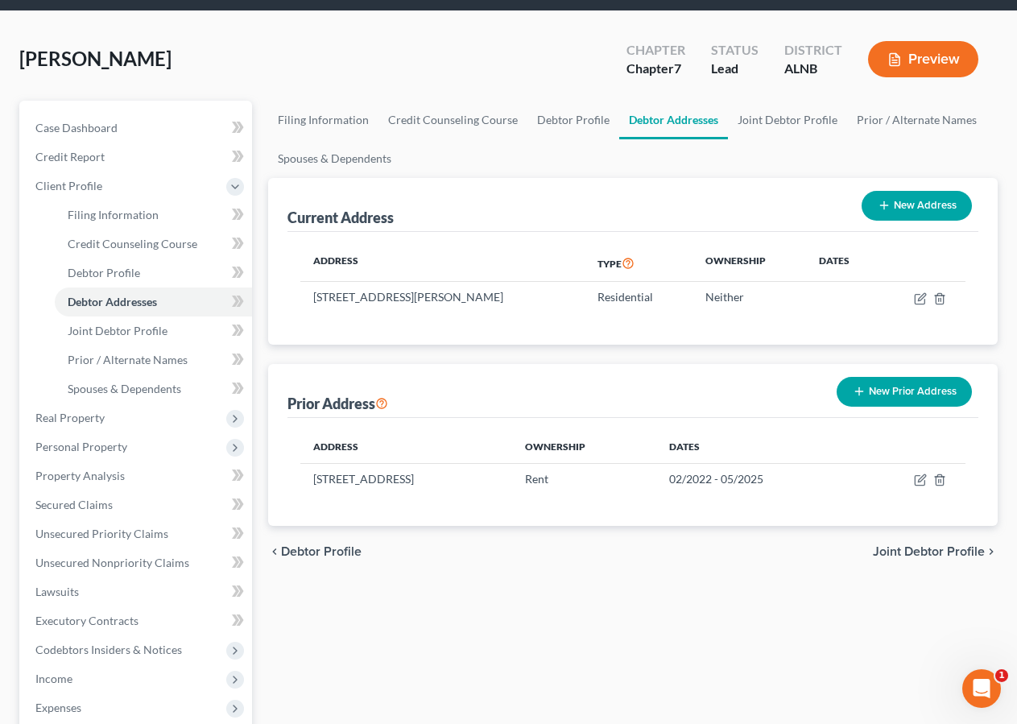
scroll to position [44, 0]
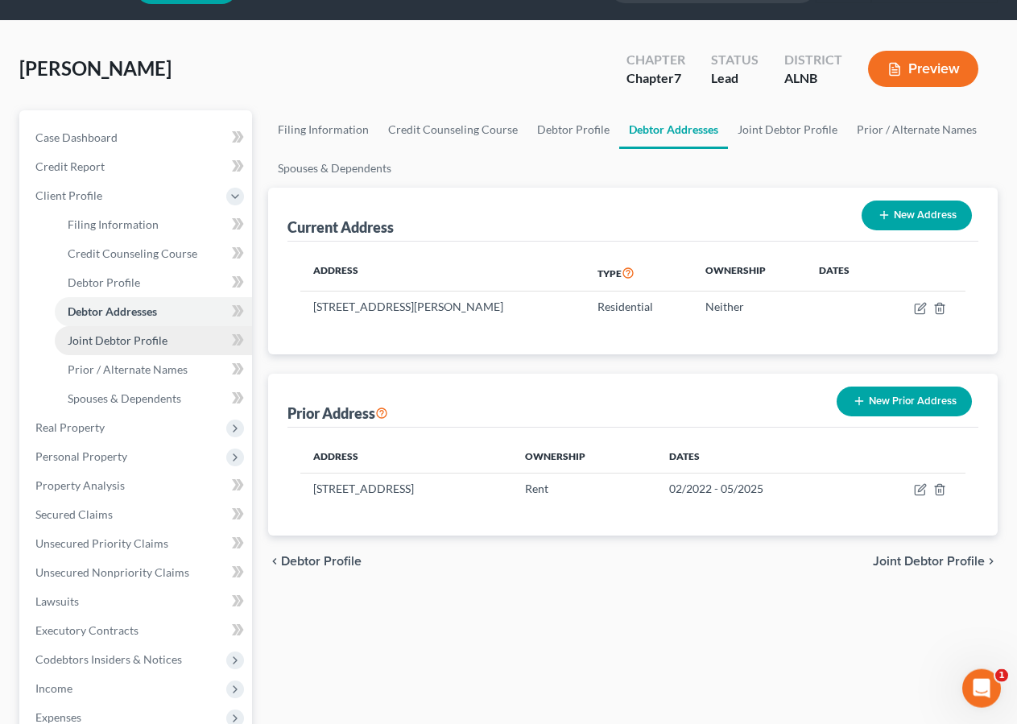
click at [141, 339] on span "Joint Debtor Profile" at bounding box center [118, 340] width 100 height 14
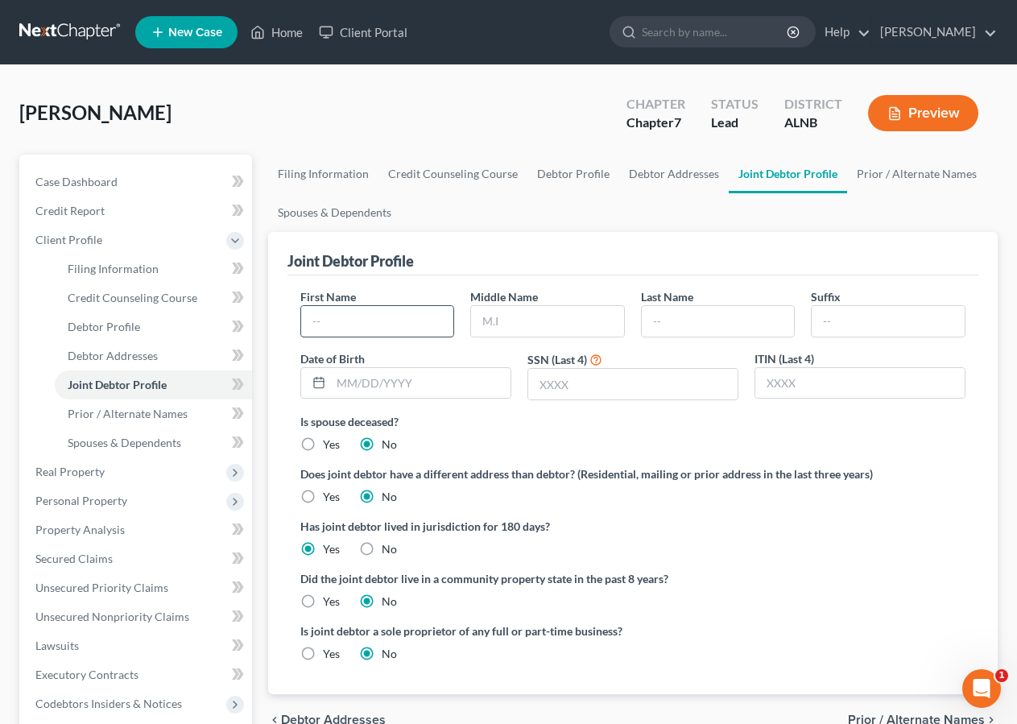
click at [354, 321] on input "text" at bounding box center [377, 321] width 153 height 31
type input "Casey"
type input "m"
type input "McKesson"
type input "Kennedy"
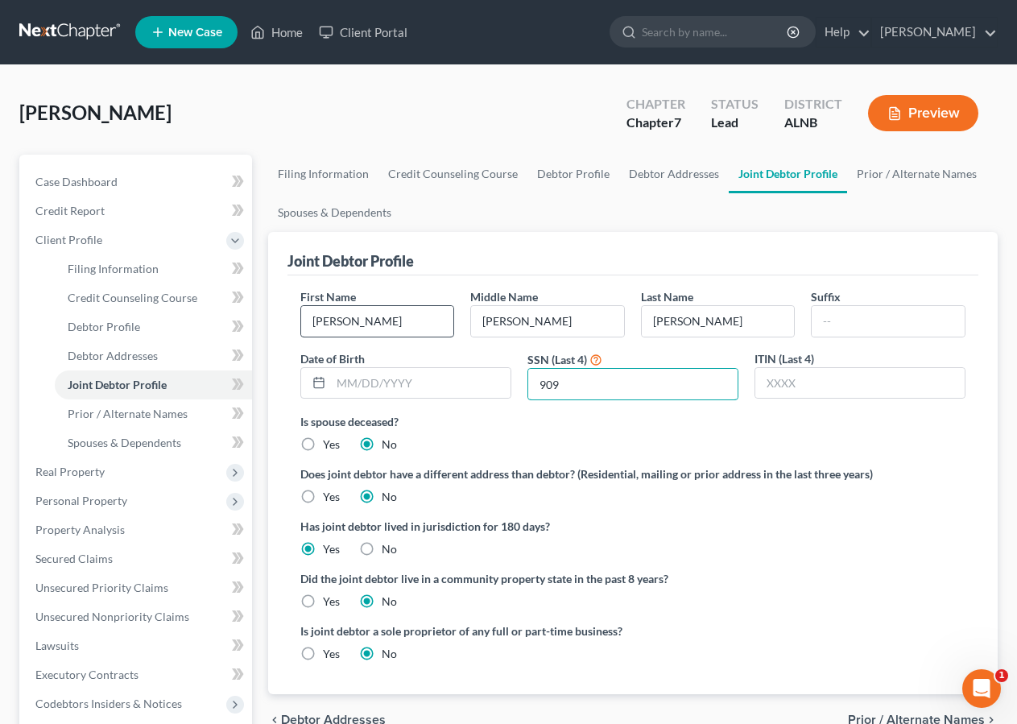
type input "9099"
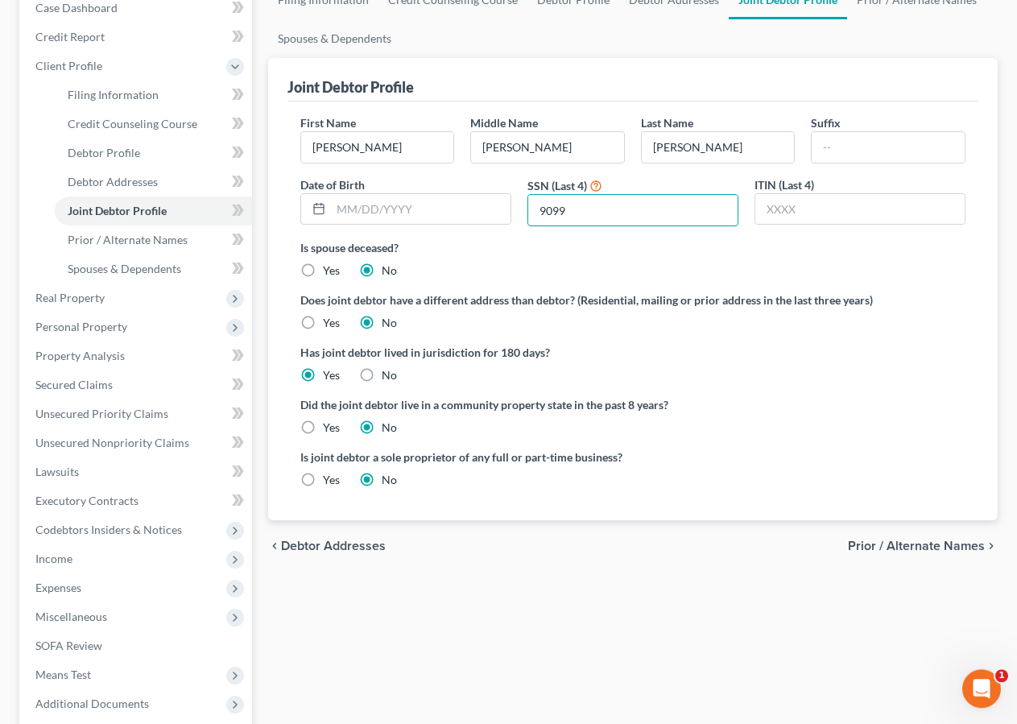
scroll to position [185, 0]
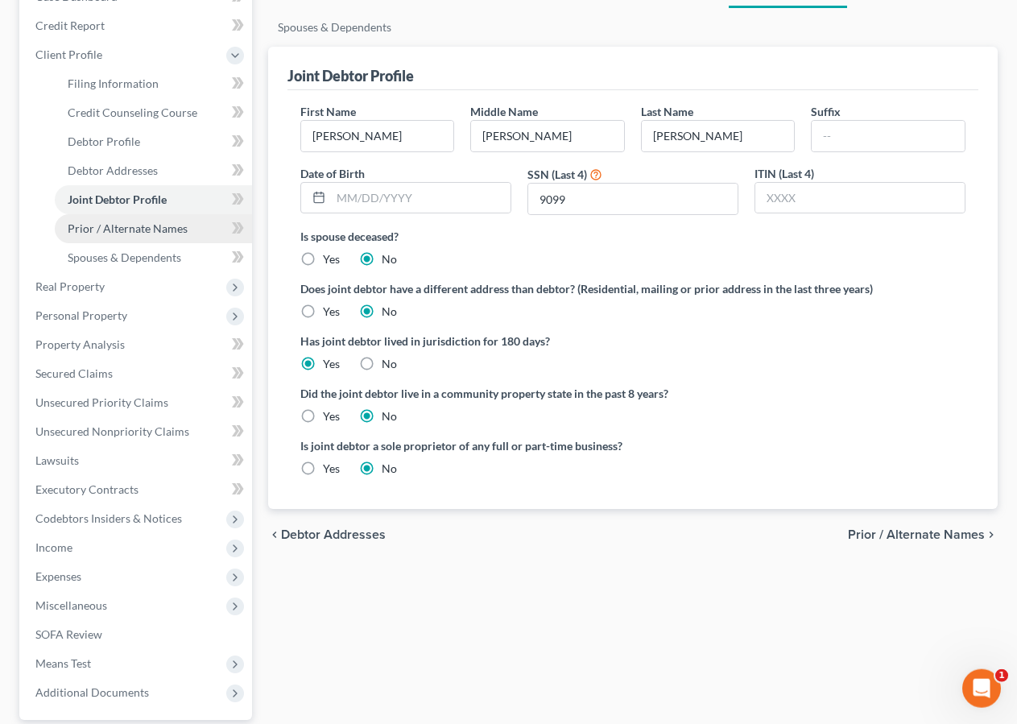
click at [108, 231] on span "Prior / Alternate Names" at bounding box center [128, 228] width 120 height 14
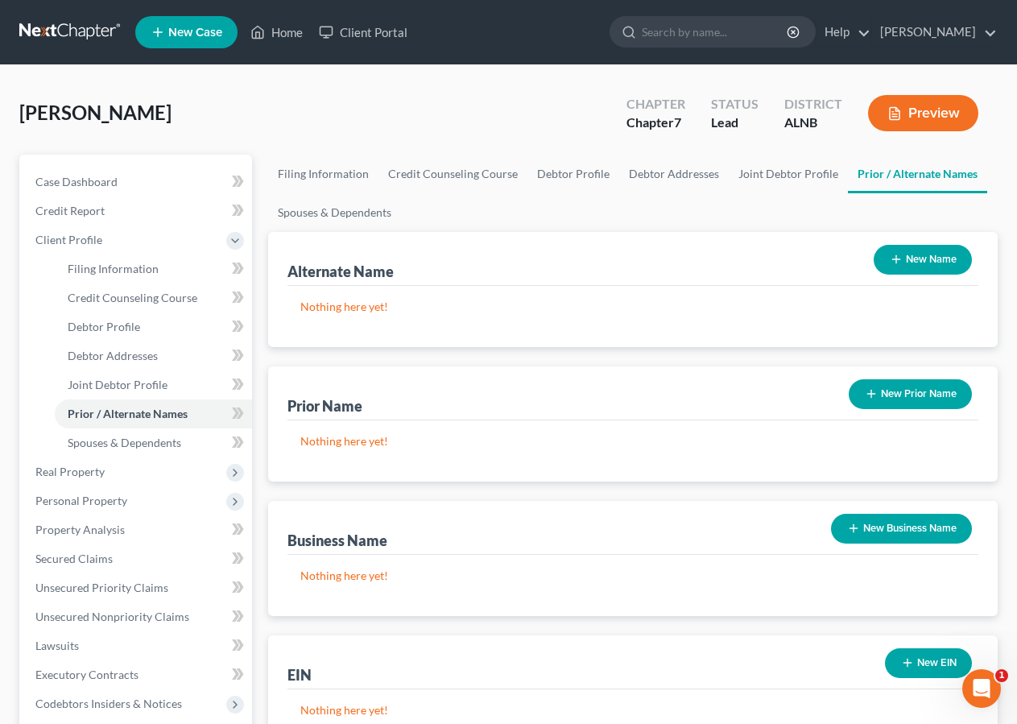
click at [904, 260] on button "New Name" at bounding box center [923, 260] width 98 height 30
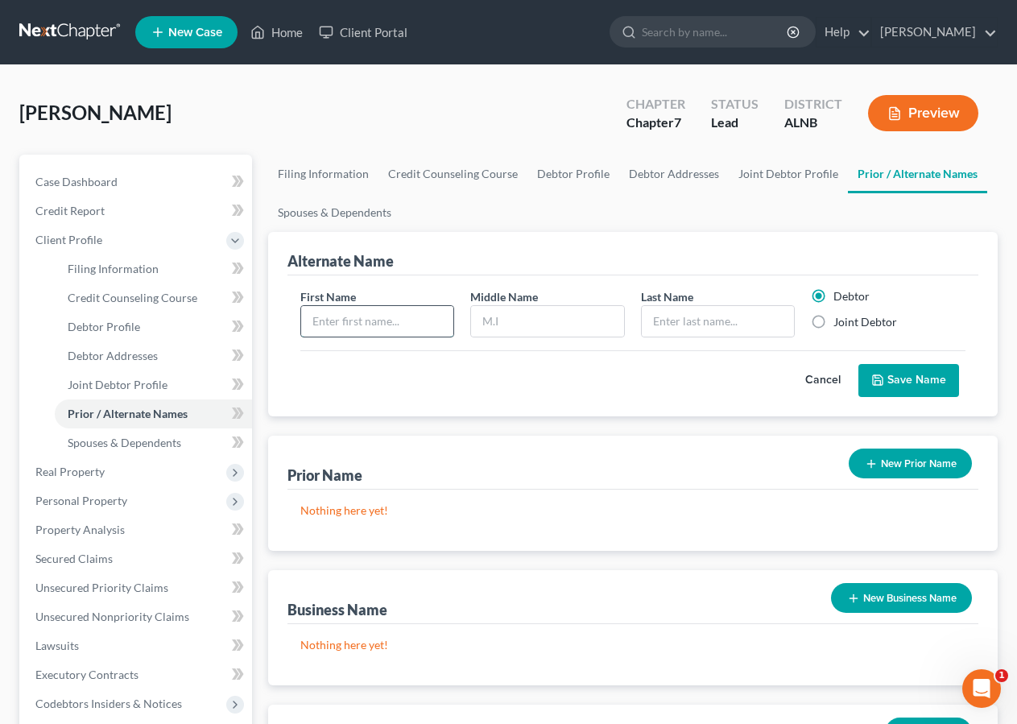
click at [315, 321] on input "text" at bounding box center [377, 321] width 153 height 31
type input "Cassey"
type input "G"
type input "Rae"
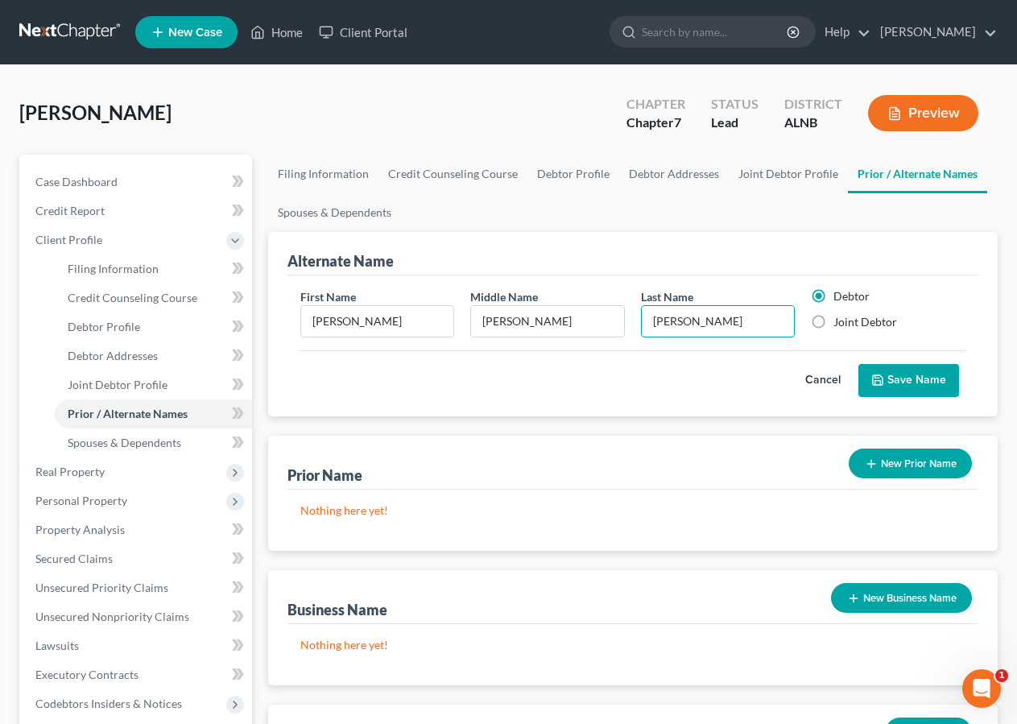
type input "McKesson"
click at [834, 320] on label "Joint Debtor" at bounding box center [866, 322] width 64 height 16
click at [840, 320] on input "Joint Debtor" at bounding box center [845, 319] width 10 height 10
radio input "true"
radio input "false"
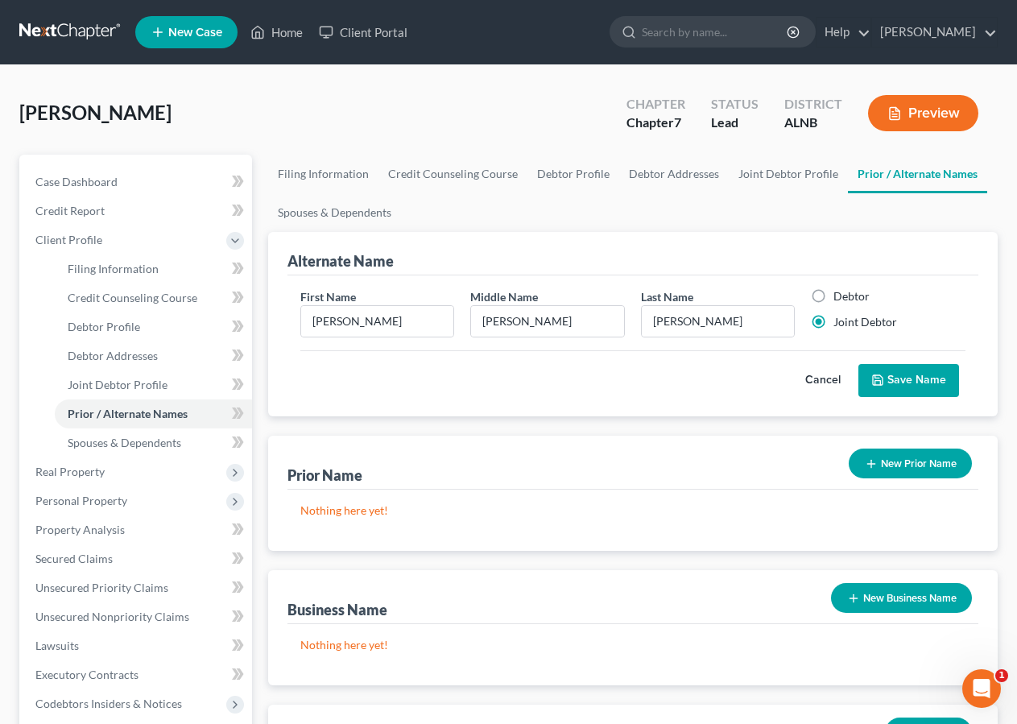
click at [928, 372] on button "Save Name" at bounding box center [909, 381] width 101 height 34
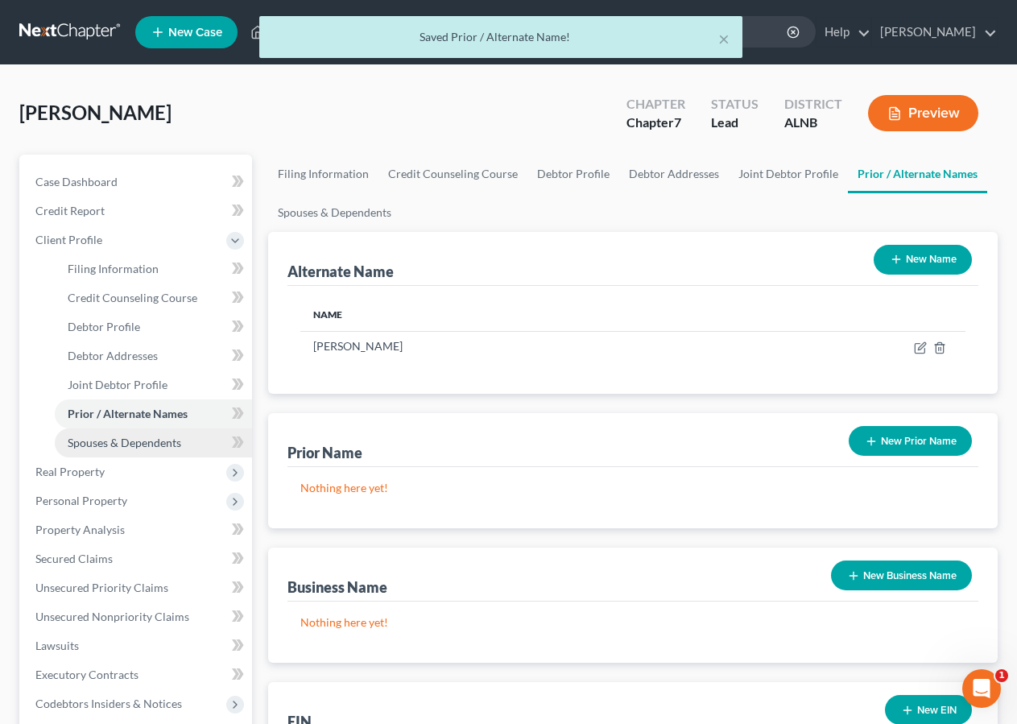
click at [132, 435] on link "Spouses & Dependents" at bounding box center [153, 442] width 197 height 29
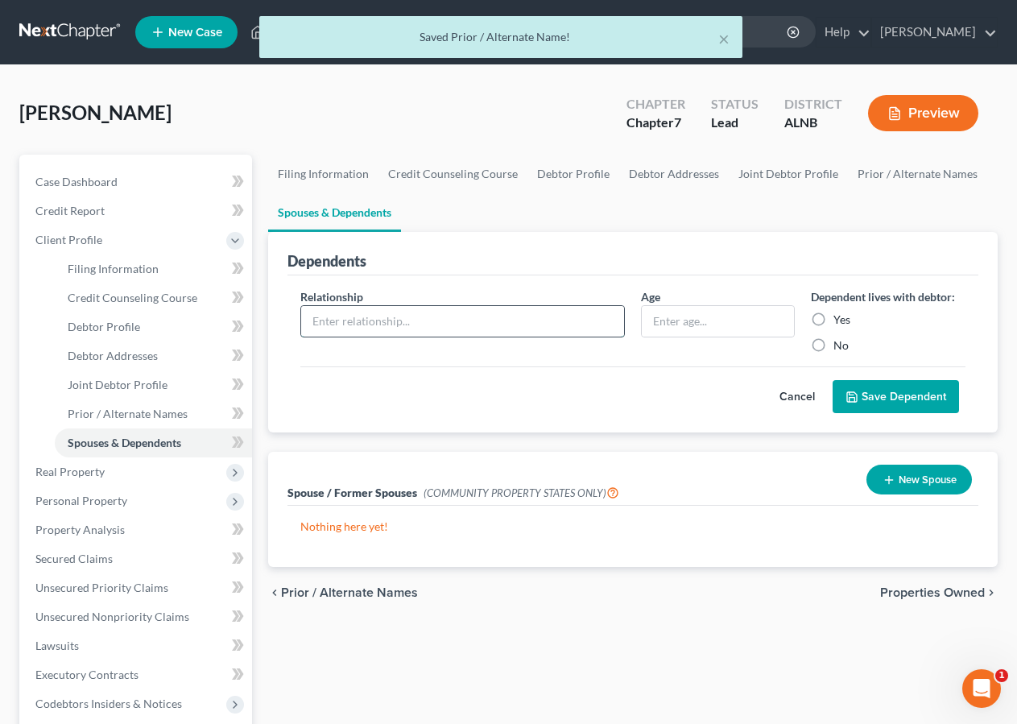
click at [339, 316] on input "text" at bounding box center [462, 321] width 323 height 31
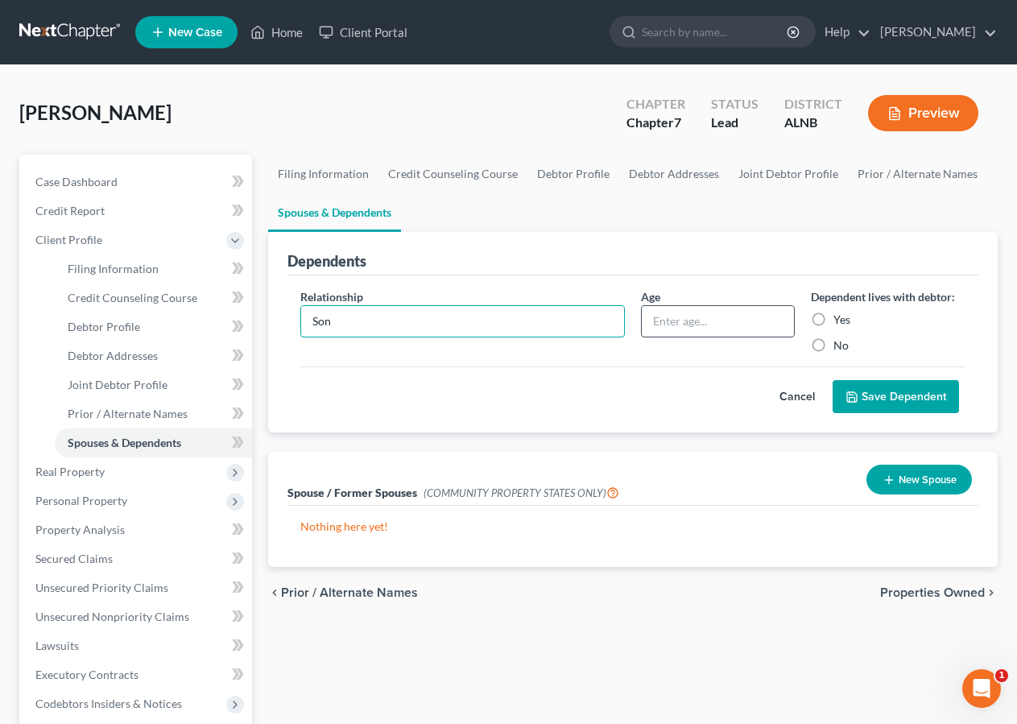
type input "Son"
click at [679, 321] on input "text" at bounding box center [718, 321] width 153 height 31
type input "16"
click at [834, 318] on label "Yes" at bounding box center [842, 320] width 17 height 16
click at [840, 318] on input "Yes" at bounding box center [845, 317] width 10 height 10
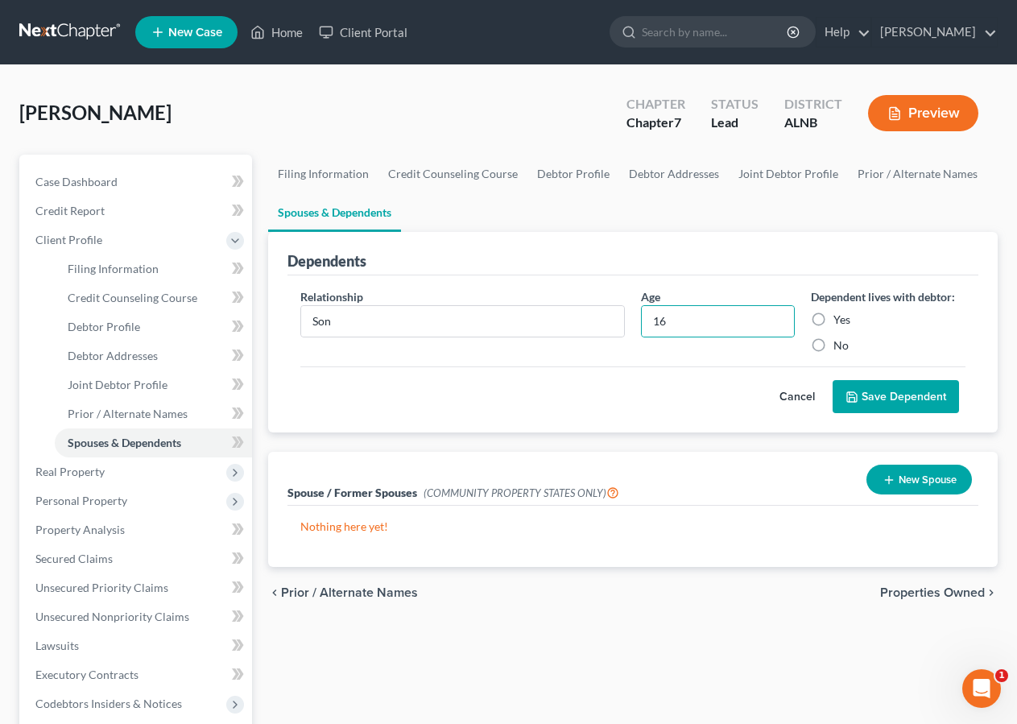
radio input "true"
click at [896, 396] on button "Save Dependent" at bounding box center [896, 397] width 126 height 34
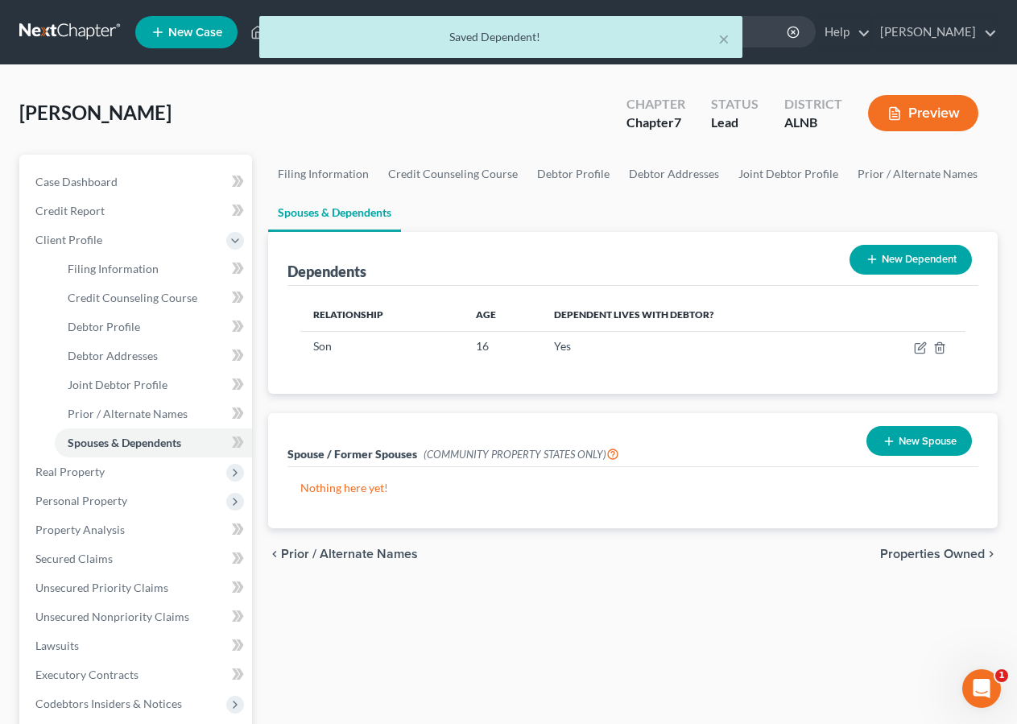
click at [878, 255] on button "New Dependent" at bounding box center [911, 260] width 122 height 30
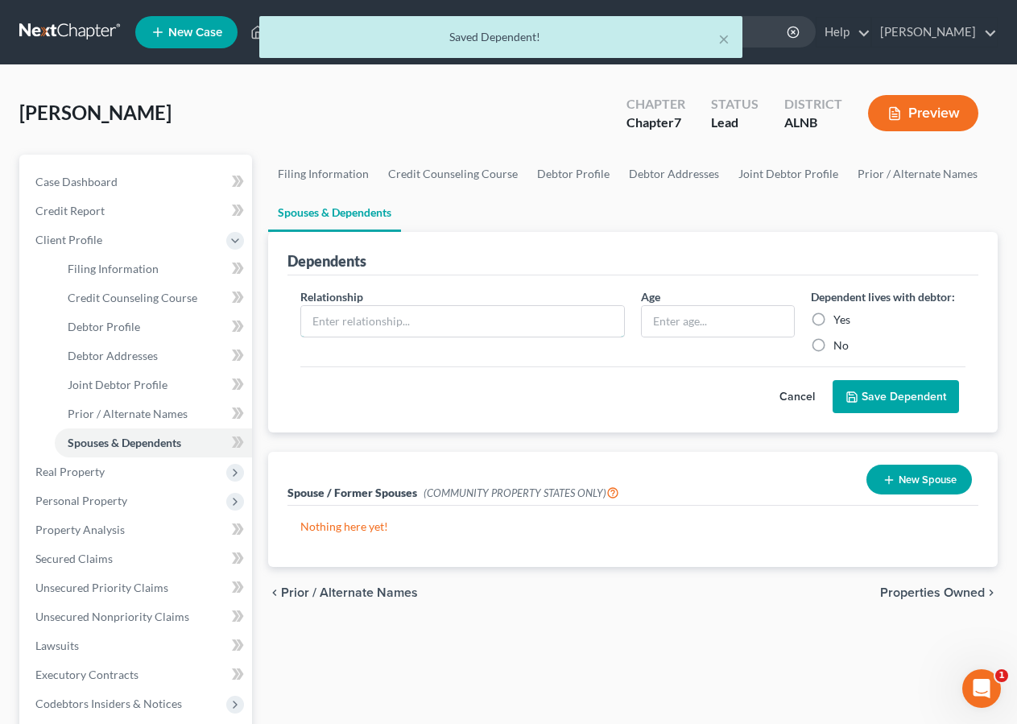
click at [324, 313] on input "text" at bounding box center [462, 321] width 323 height 31
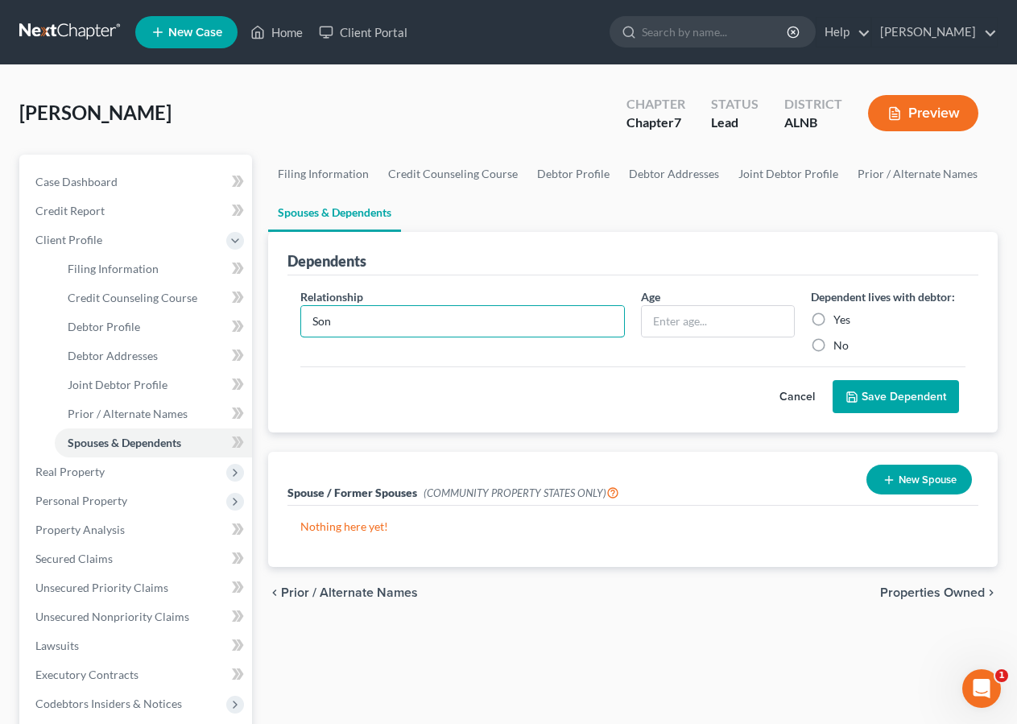
type input "Son"
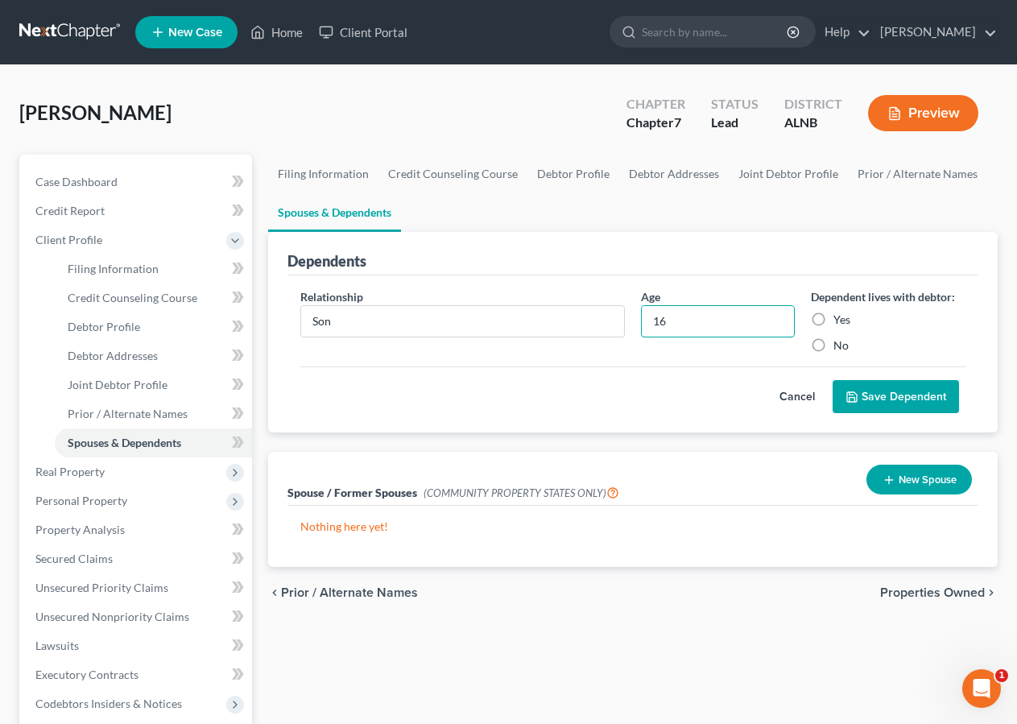
type input "16"
drag, startPoint x: 818, startPoint y: 317, endPoint x: 835, endPoint y: 320, distance: 17.2
click at [834, 316] on label "Yes" at bounding box center [842, 320] width 17 height 16
click at [840, 316] on input "Yes" at bounding box center [845, 317] width 10 height 10
radio input "true"
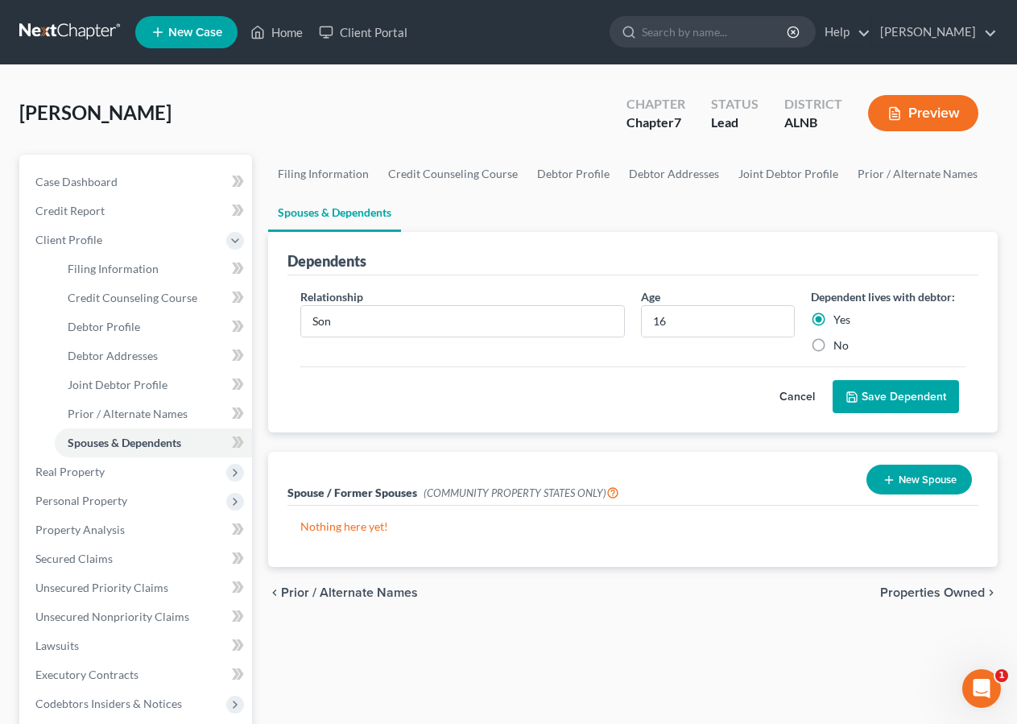
click at [871, 393] on button "Save Dependent" at bounding box center [896, 397] width 126 height 34
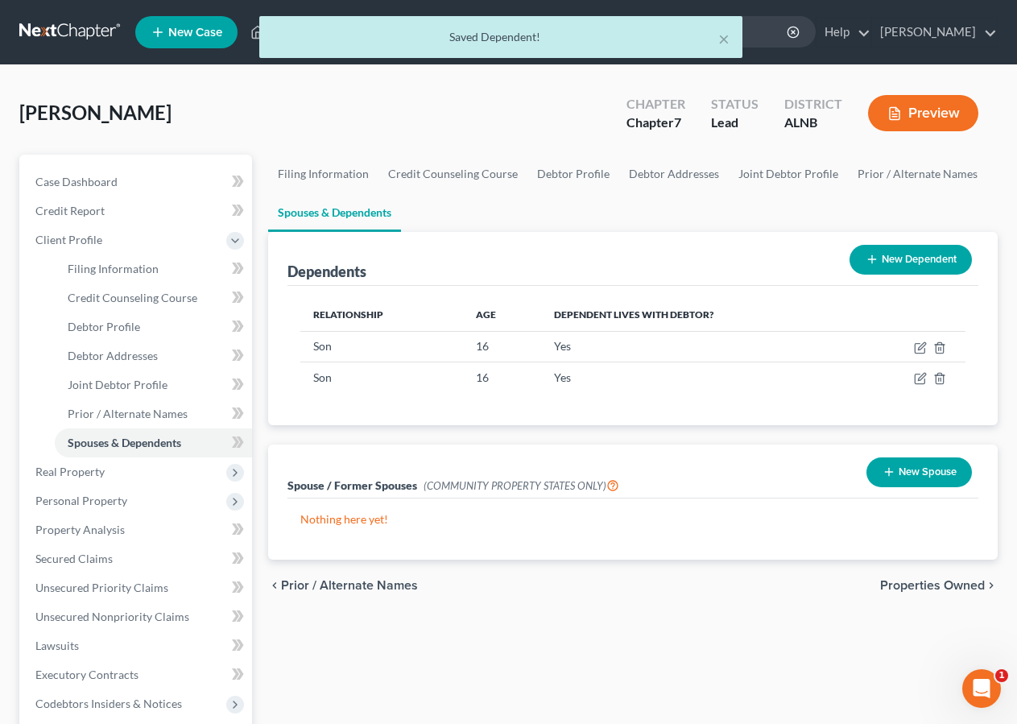
click at [888, 263] on button "New Dependent" at bounding box center [911, 260] width 122 height 30
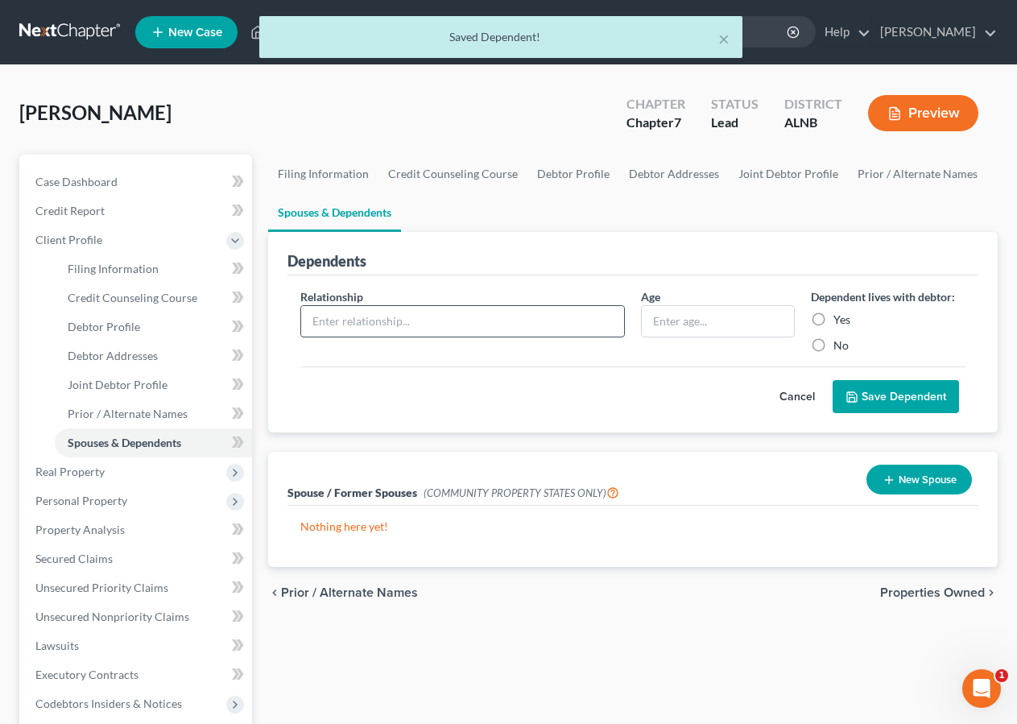
drag, startPoint x: 352, startPoint y: 328, endPoint x: 347, endPoint y: 336, distance: 9.4
click at [352, 330] on input "text" at bounding box center [462, 321] width 323 height 31
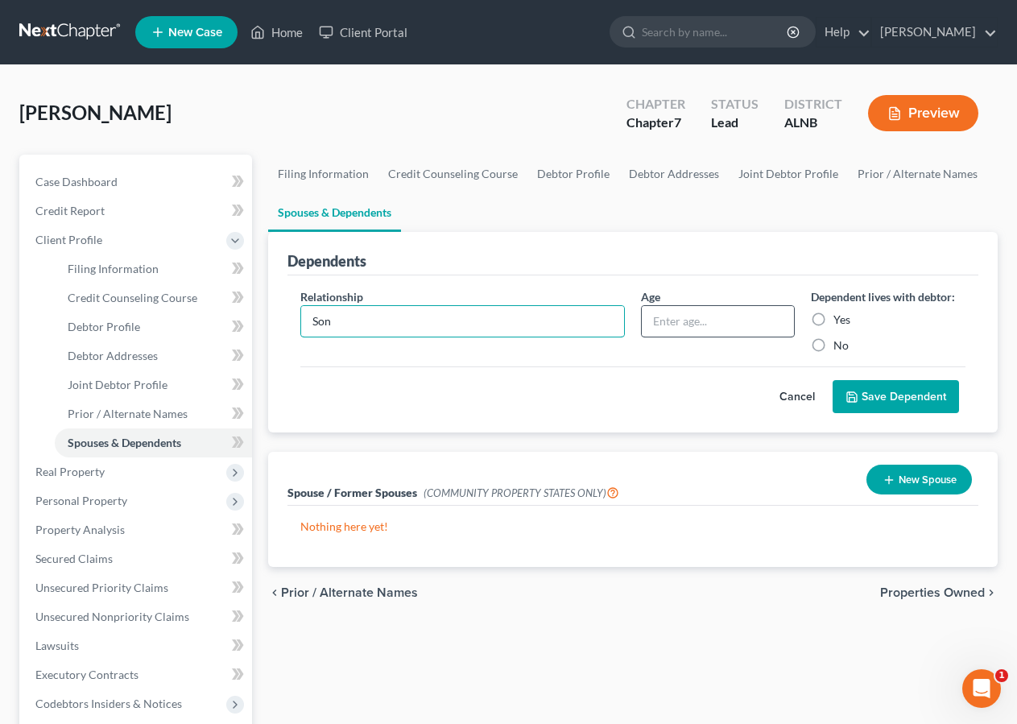
type input "Son"
drag, startPoint x: 671, startPoint y: 316, endPoint x: 1030, endPoint y: 70, distance: 435.2
click at [690, 316] on input "text" at bounding box center [718, 321] width 153 height 31
type input "10"
click at [834, 317] on label "Yes" at bounding box center [842, 320] width 17 height 16
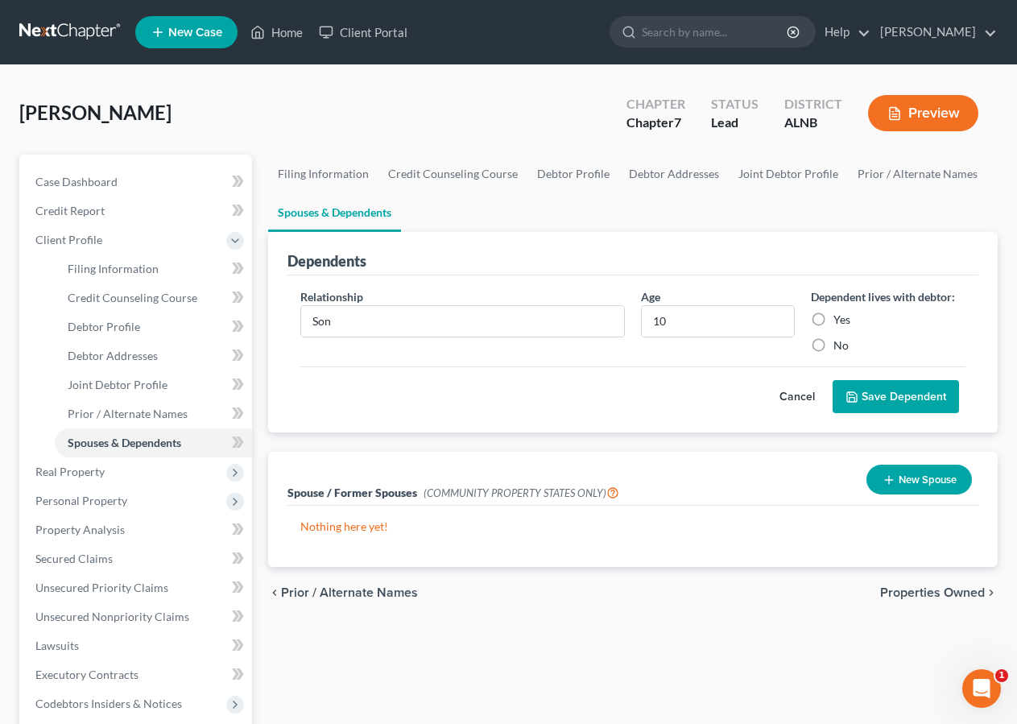
click at [840, 317] on input "Yes" at bounding box center [845, 317] width 10 height 10
radio input "true"
click at [935, 261] on div "Dependents" at bounding box center [633, 253] width 691 height 43
click at [883, 389] on button "Save Dependent" at bounding box center [896, 397] width 126 height 34
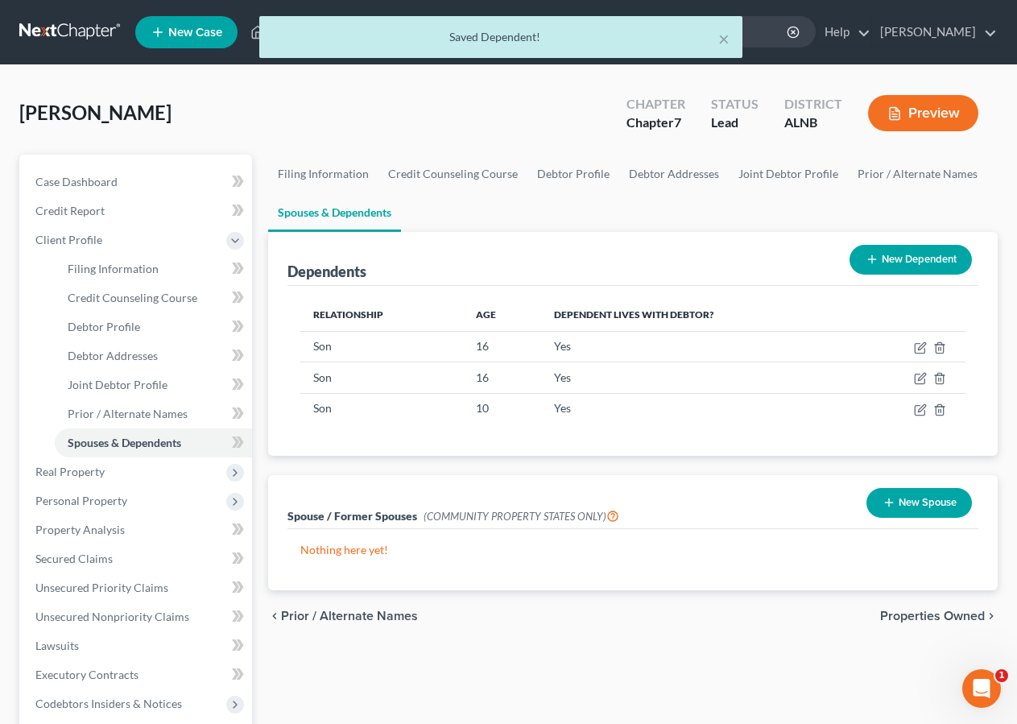
click at [925, 261] on button "New Dependent" at bounding box center [911, 260] width 122 height 30
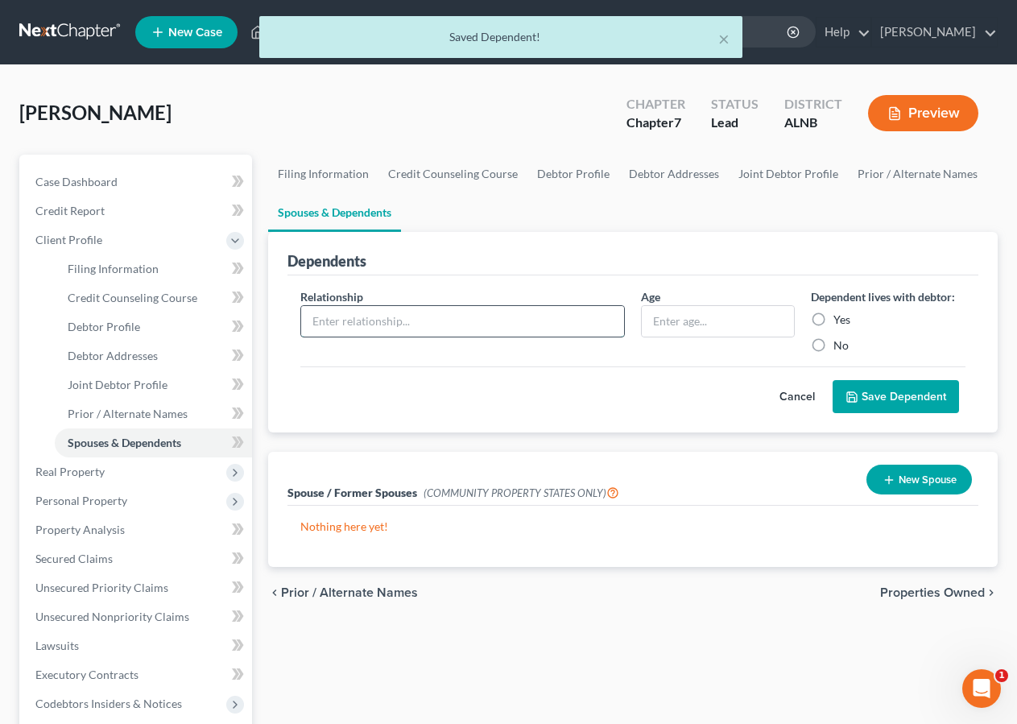
click at [325, 313] on input "text" at bounding box center [462, 321] width 323 height 31
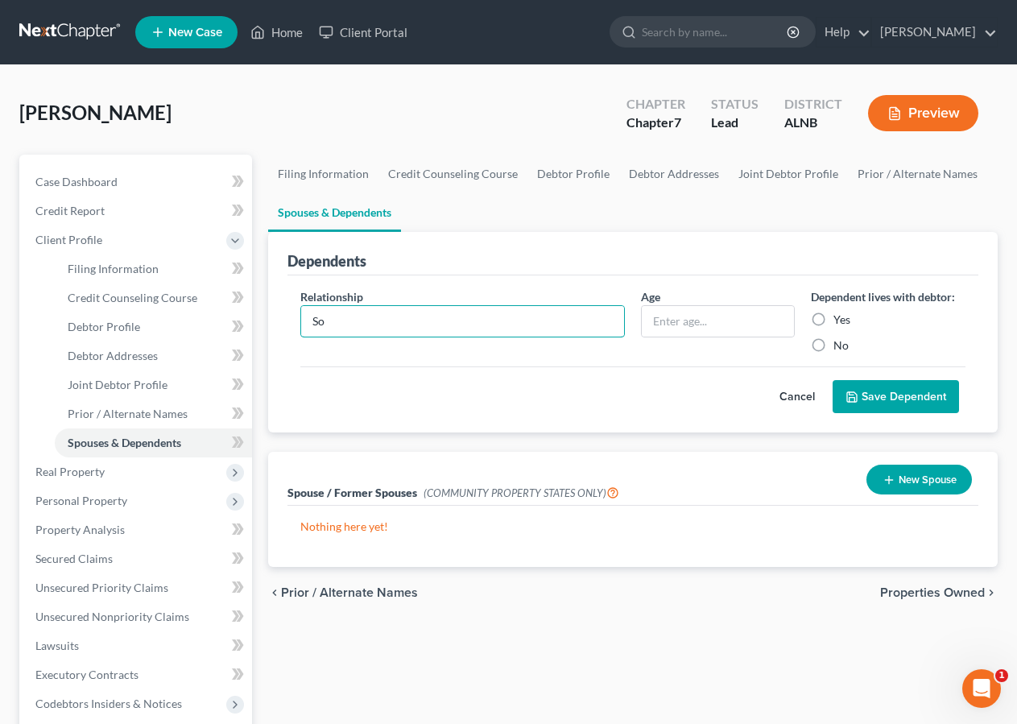
type input "S"
type input "Son"
click at [681, 309] on input "text" at bounding box center [718, 321] width 153 height 31
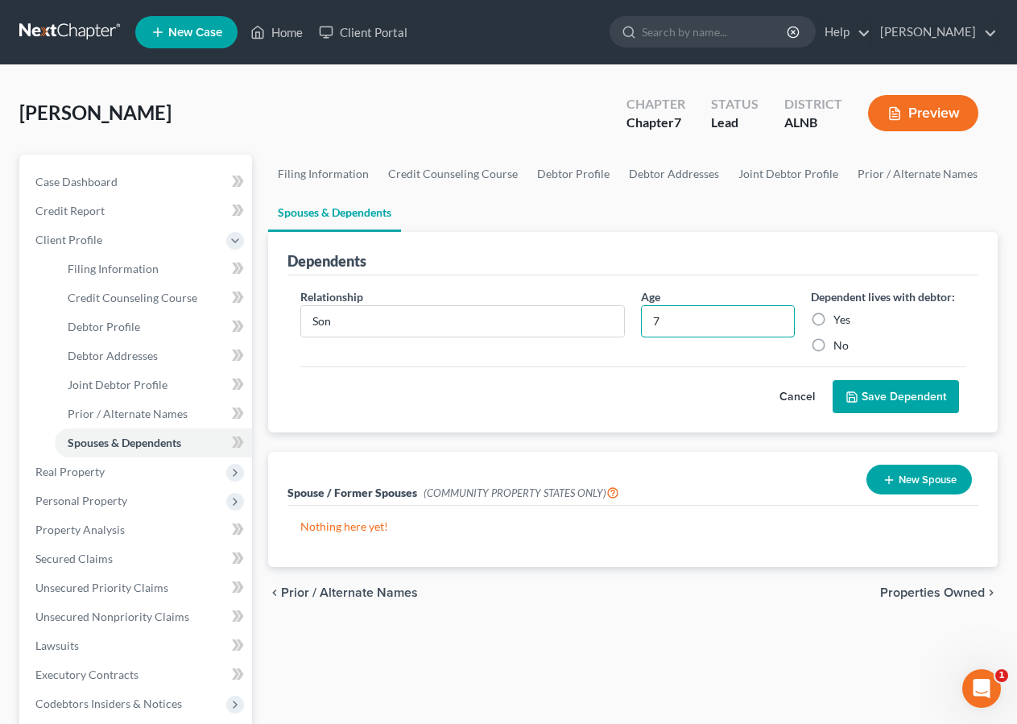
type input "7"
click at [834, 318] on label "Yes" at bounding box center [842, 320] width 17 height 16
click at [840, 318] on input "Yes" at bounding box center [845, 317] width 10 height 10
radio input "true"
click at [925, 396] on button "Save Dependent" at bounding box center [896, 397] width 126 height 34
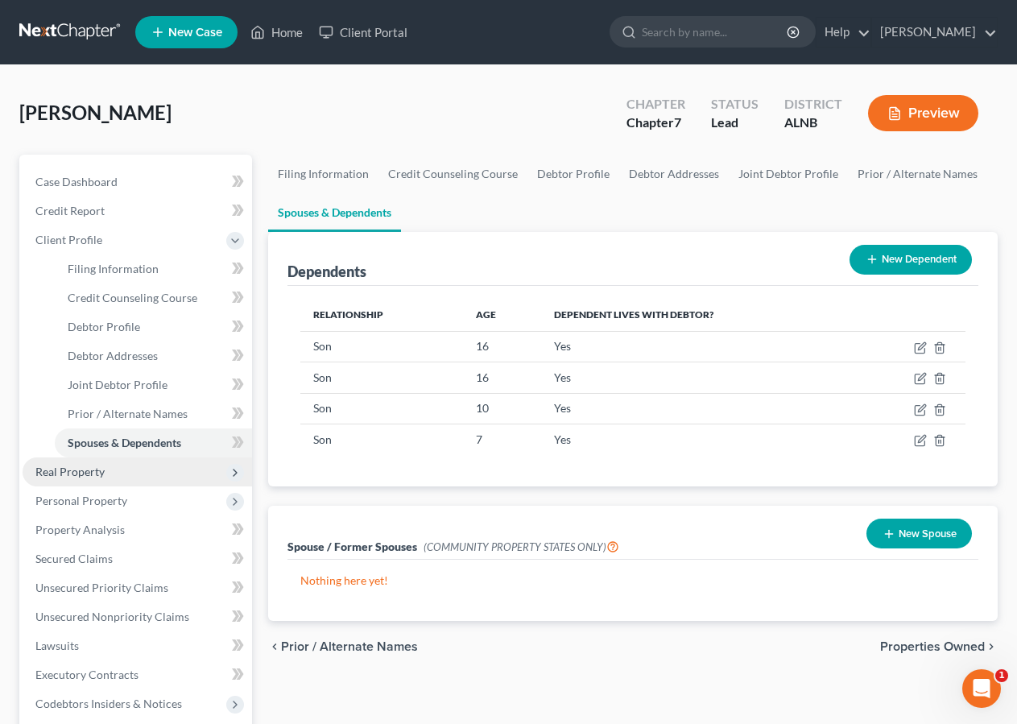
click at [68, 478] on span "Real Property" at bounding box center [69, 472] width 69 height 14
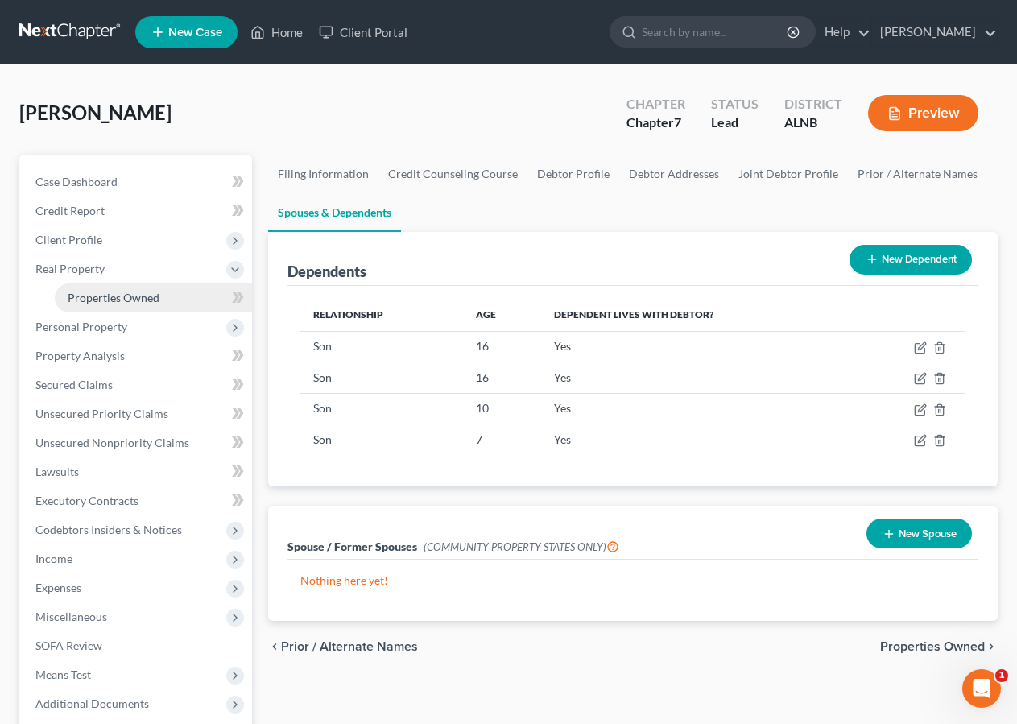
click at [142, 296] on span "Properties Owned" at bounding box center [114, 298] width 92 height 14
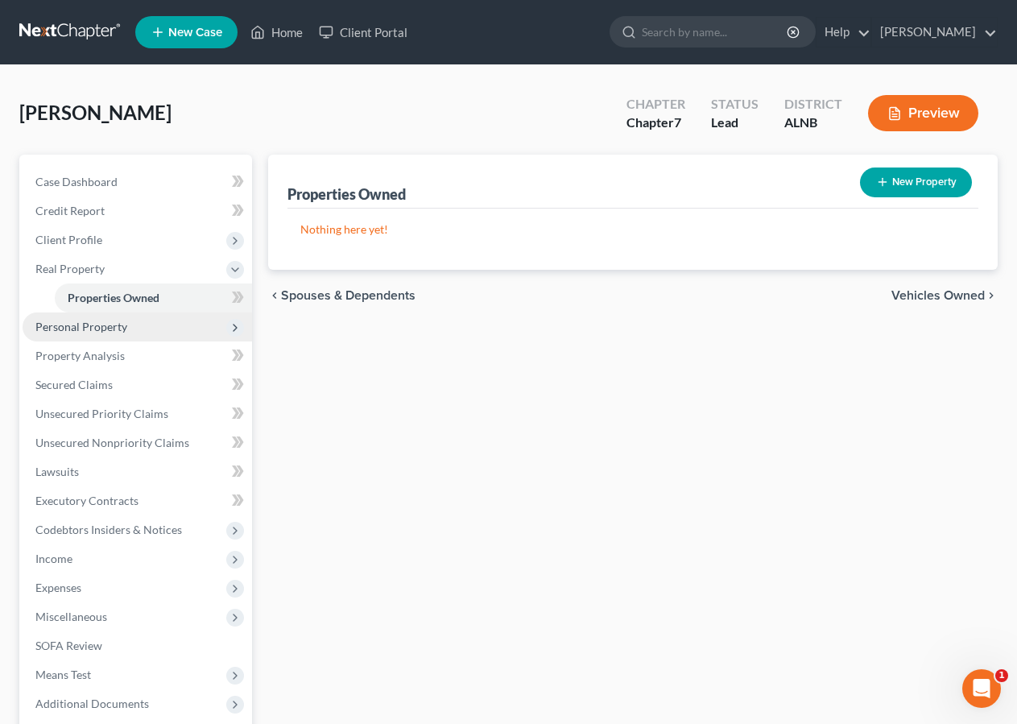
click at [114, 328] on span "Personal Property" at bounding box center [81, 327] width 92 height 14
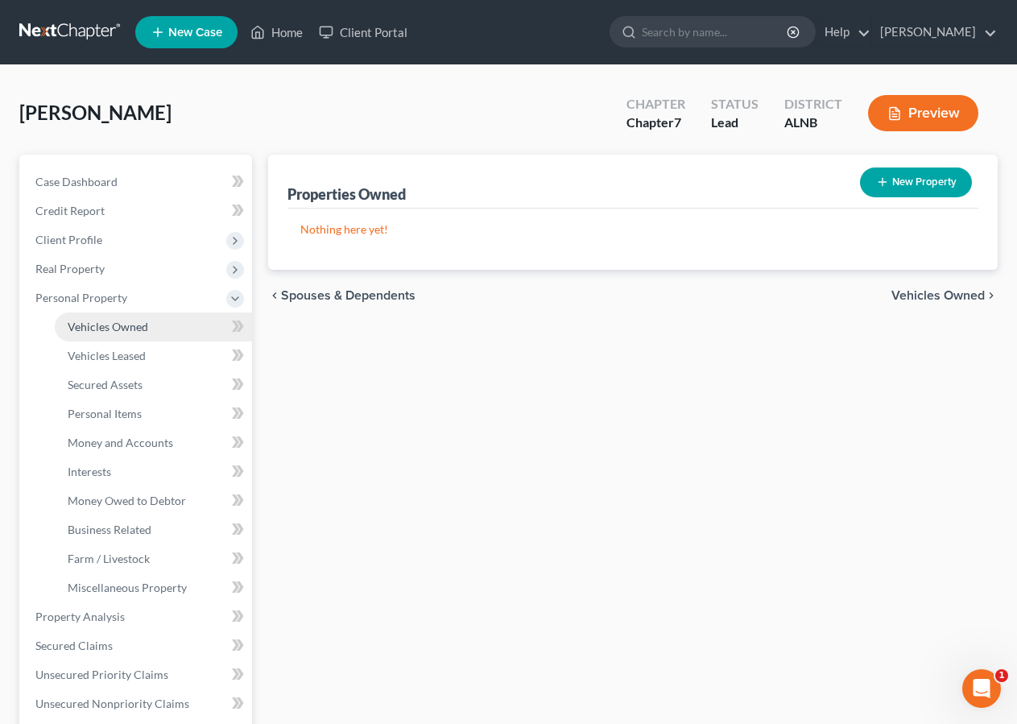
click at [121, 321] on span "Vehicles Owned" at bounding box center [108, 327] width 81 height 14
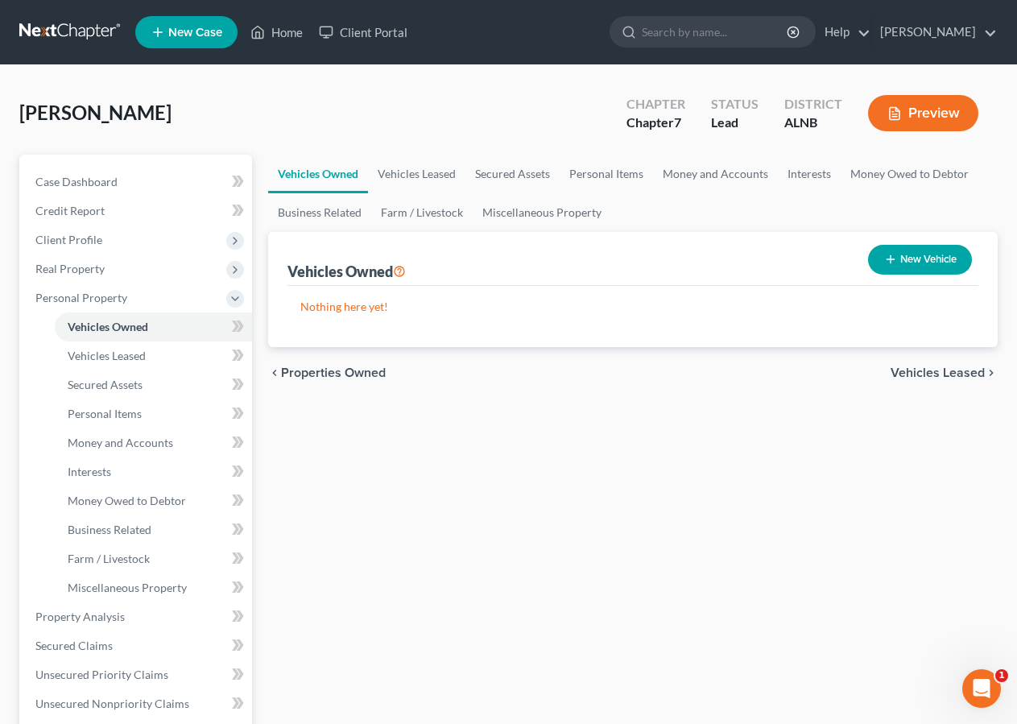
click at [914, 249] on button "New Vehicle" at bounding box center [920, 260] width 104 height 30
select select "0"
select select "2"
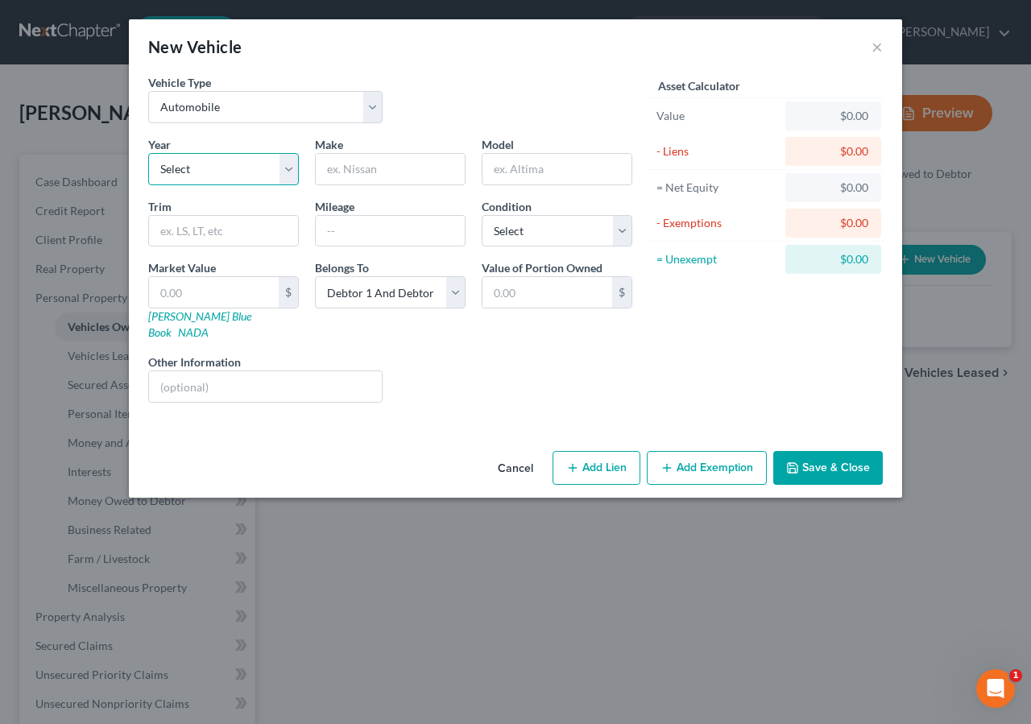
click at [195, 171] on select "Select 2026 2025 2024 2023 2022 2021 2020 2019 2018 2017 2016 2015 2014 2013 20…" at bounding box center [223, 169] width 151 height 32
select select "9"
click option "2017" at bounding box center [0, 0] width 0 height 0
click at [334, 173] on input "text" at bounding box center [390, 169] width 149 height 31
type input "Jeep"
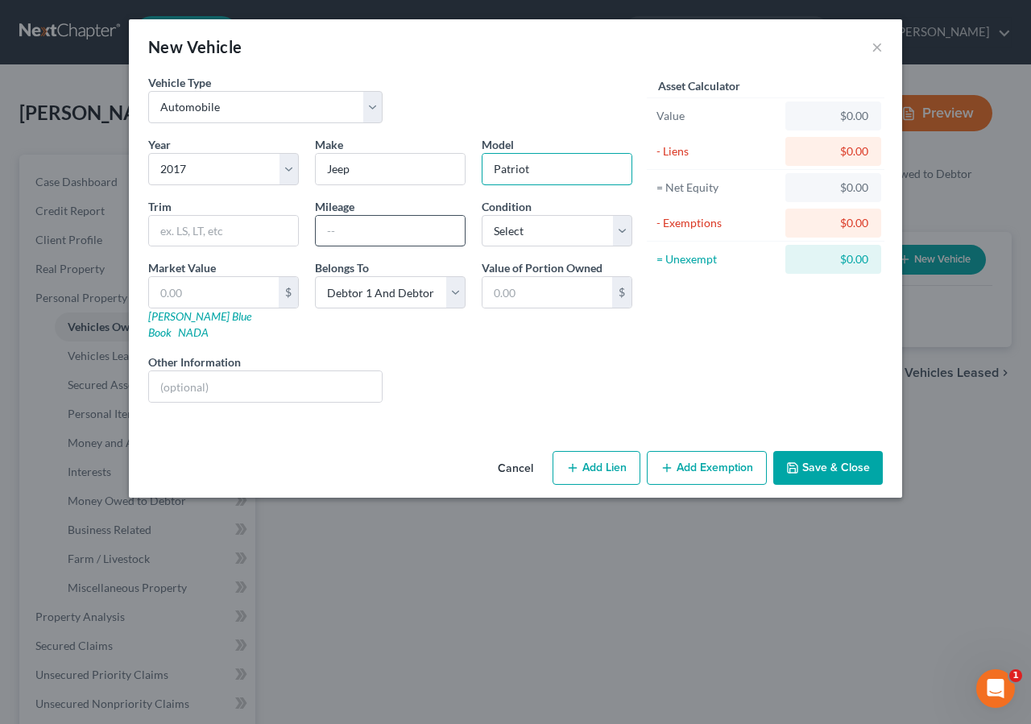
type input "Patriot"
click at [332, 234] on input "text" at bounding box center [390, 231] width 149 height 31
type input "130000"
click at [482, 215] on select "Select Excellent Very Good Good Fair Poor" at bounding box center [557, 231] width 151 height 32
select select "3"
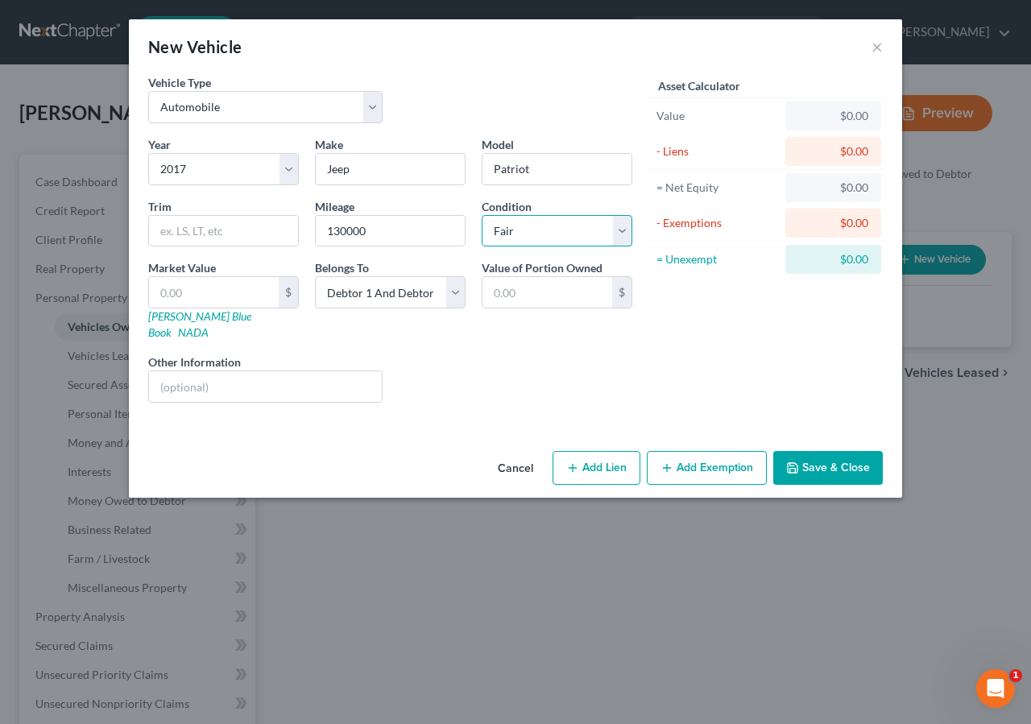
click option "Fair" at bounding box center [0, 0] width 0 height 0
click at [181, 298] on input "text" at bounding box center [214, 292] width 130 height 31
type input "4"
type input "4.00"
type input "40"
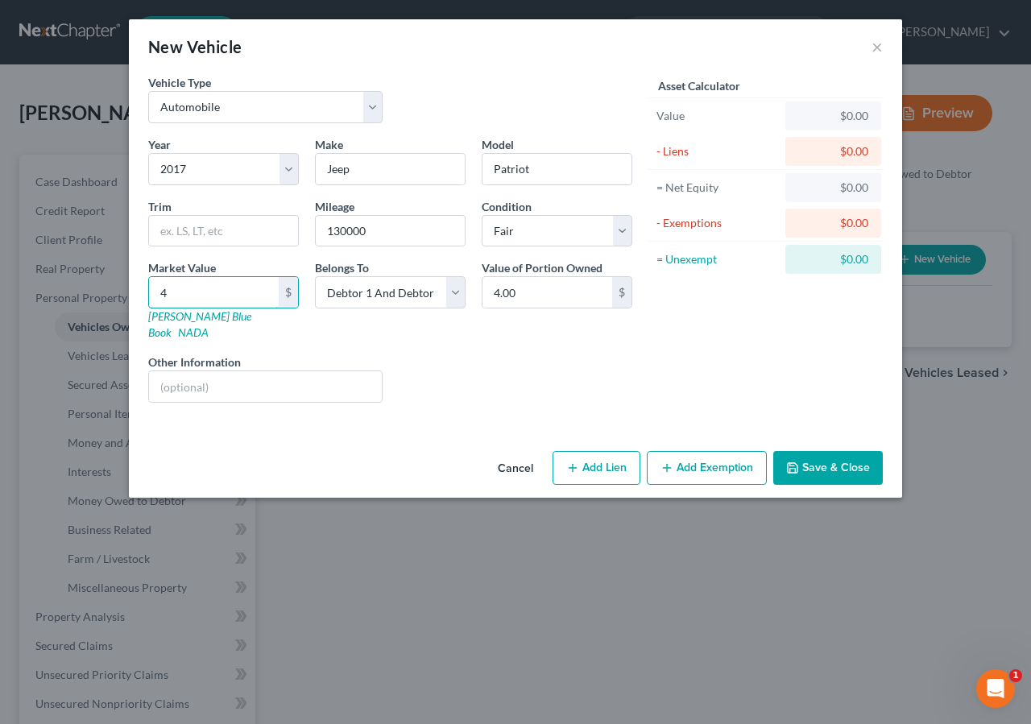
type input "40.00"
type input "400"
type input "400.00"
type input "4000"
type input "4,000.00"
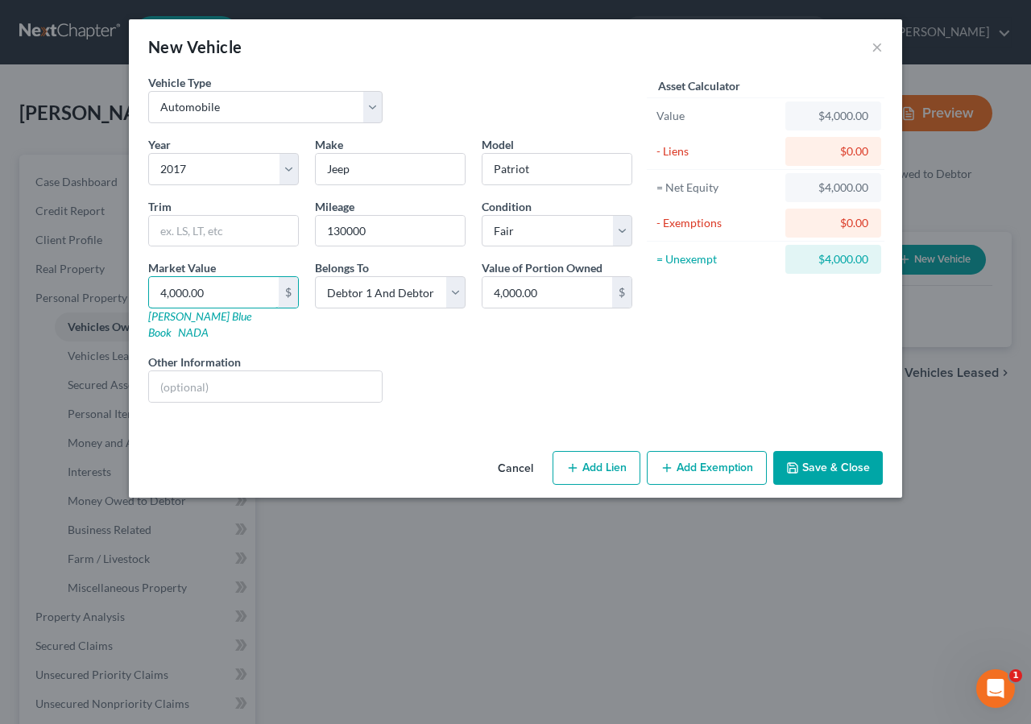
type input "4,000.00"
click at [677, 452] on button "Add Exemption" at bounding box center [707, 468] width 120 height 34
select select "2"
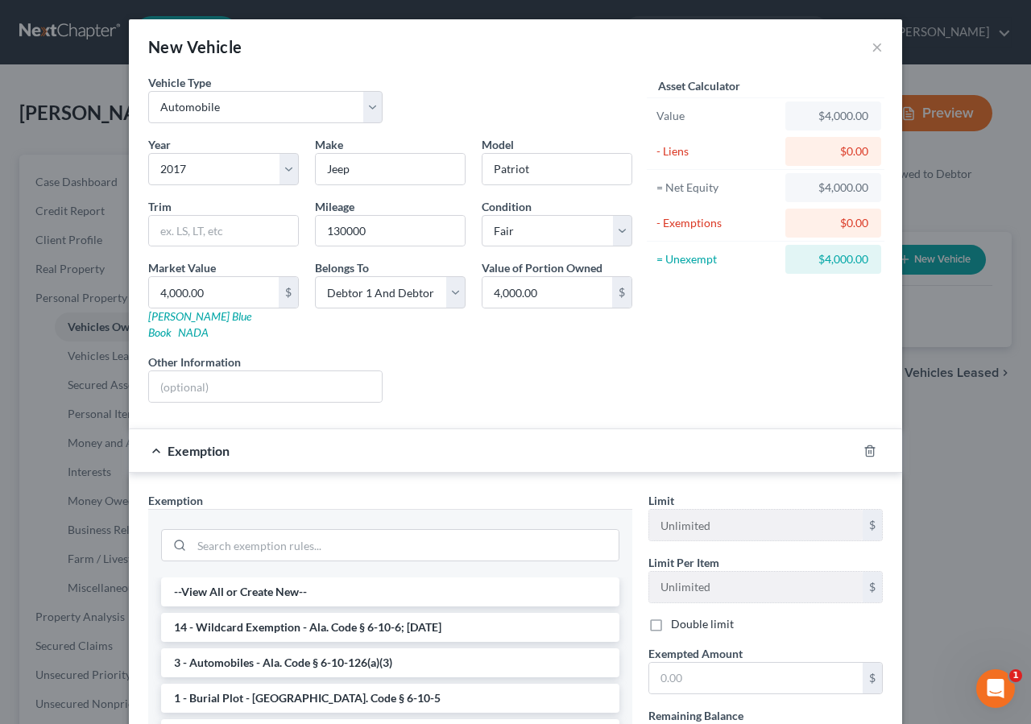
click at [266, 616] on li "14 - Wildcard Exemption - Ala. Code § 6-10-6; 6-10-12" at bounding box center [390, 627] width 458 height 29
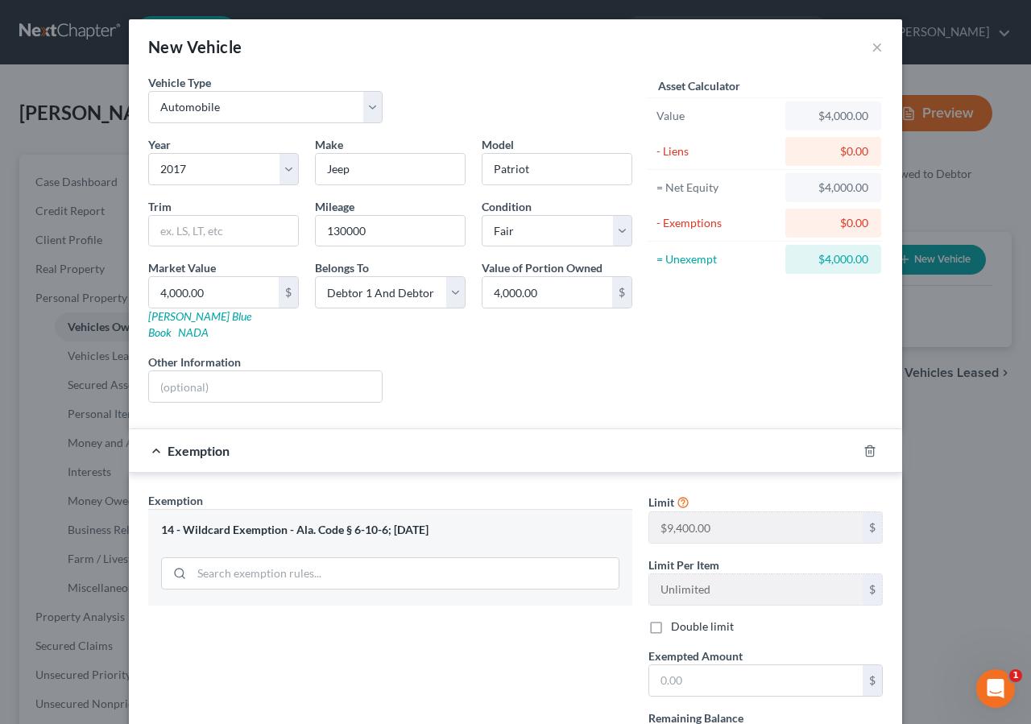
click at [671, 619] on label "Double limit" at bounding box center [702, 627] width 63 height 16
click at [677, 619] on input "Double limit" at bounding box center [682, 624] width 10 height 10
checkbox input "true"
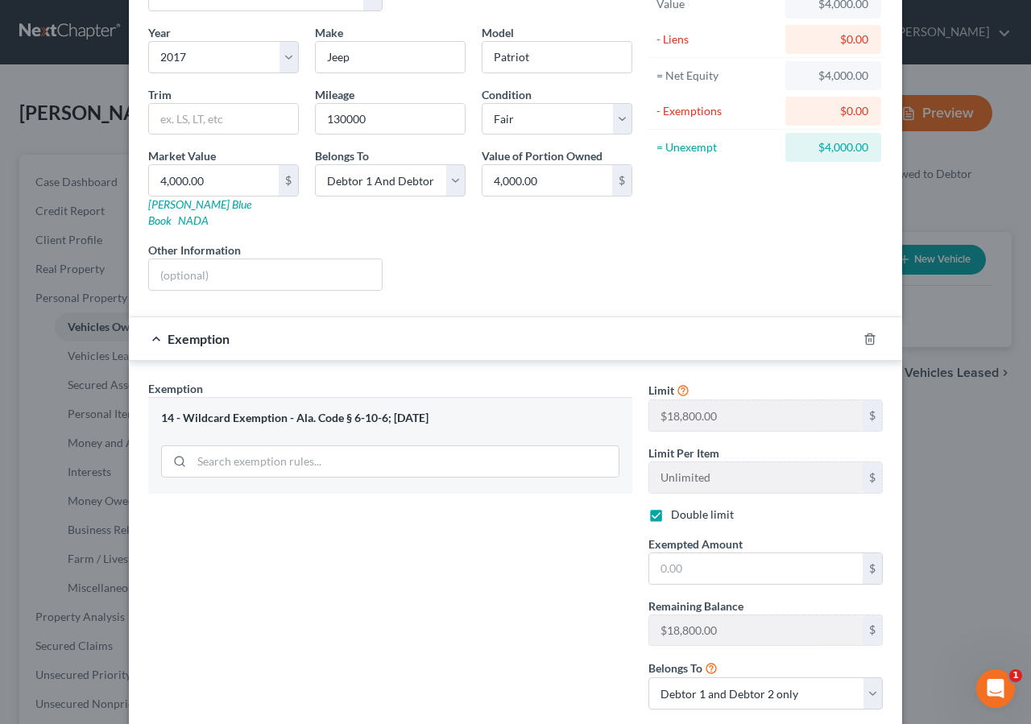
scroll to position [122, 0]
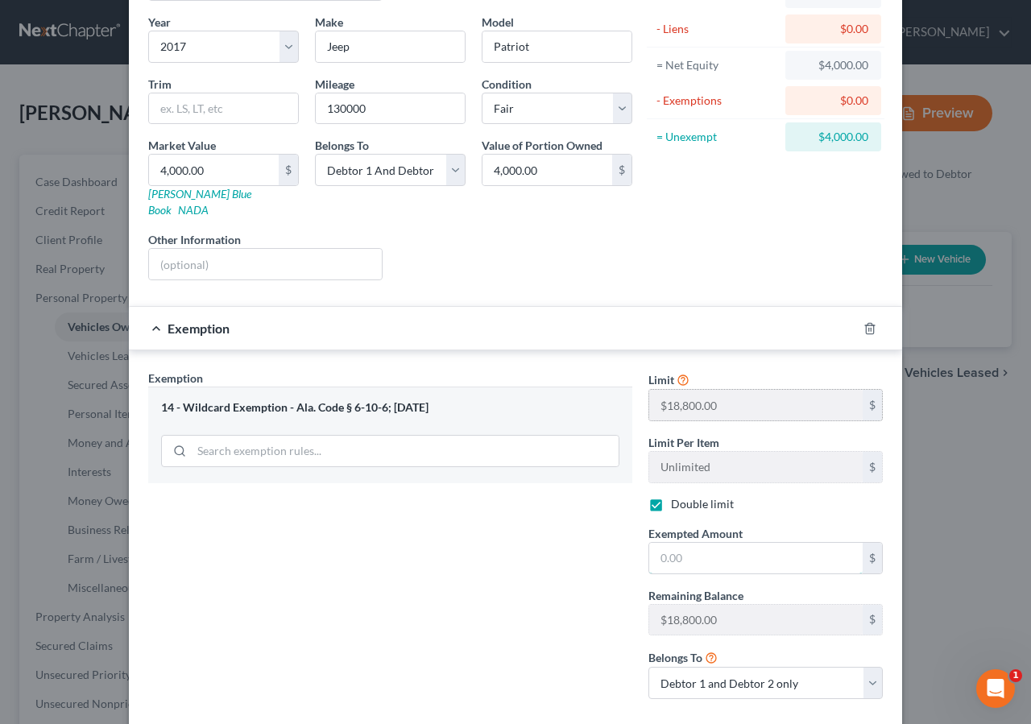
drag, startPoint x: 678, startPoint y: 545, endPoint x: 787, endPoint y: 401, distance: 180.6
click at [681, 543] on input "text" at bounding box center [755, 558] width 213 height 31
type input "4,000.00"
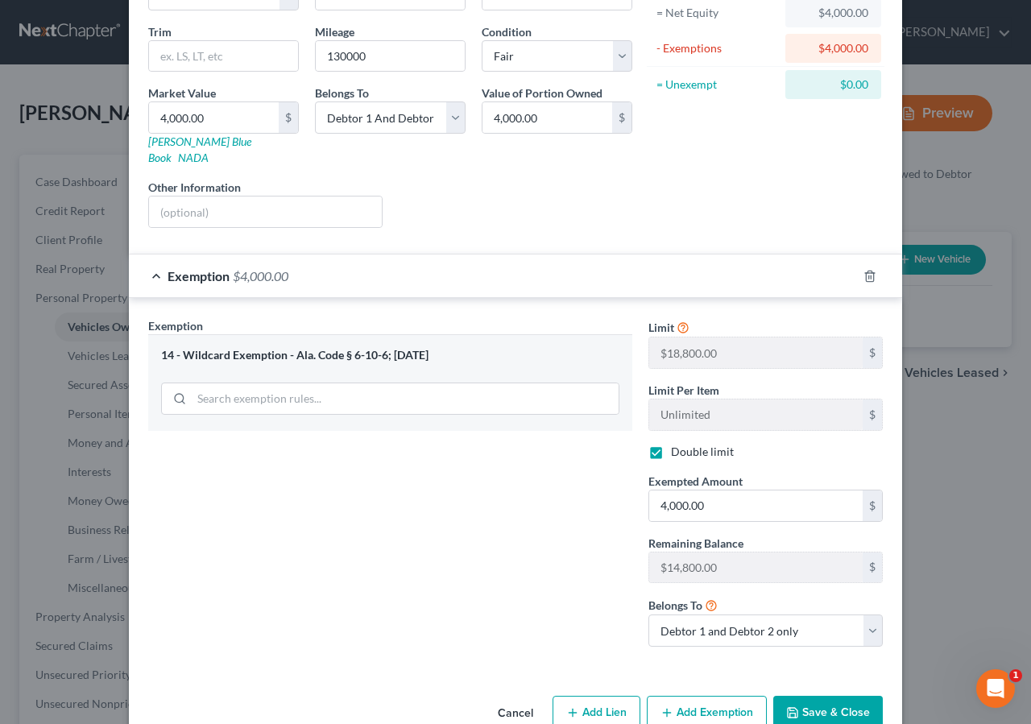
scroll to position [197, 0]
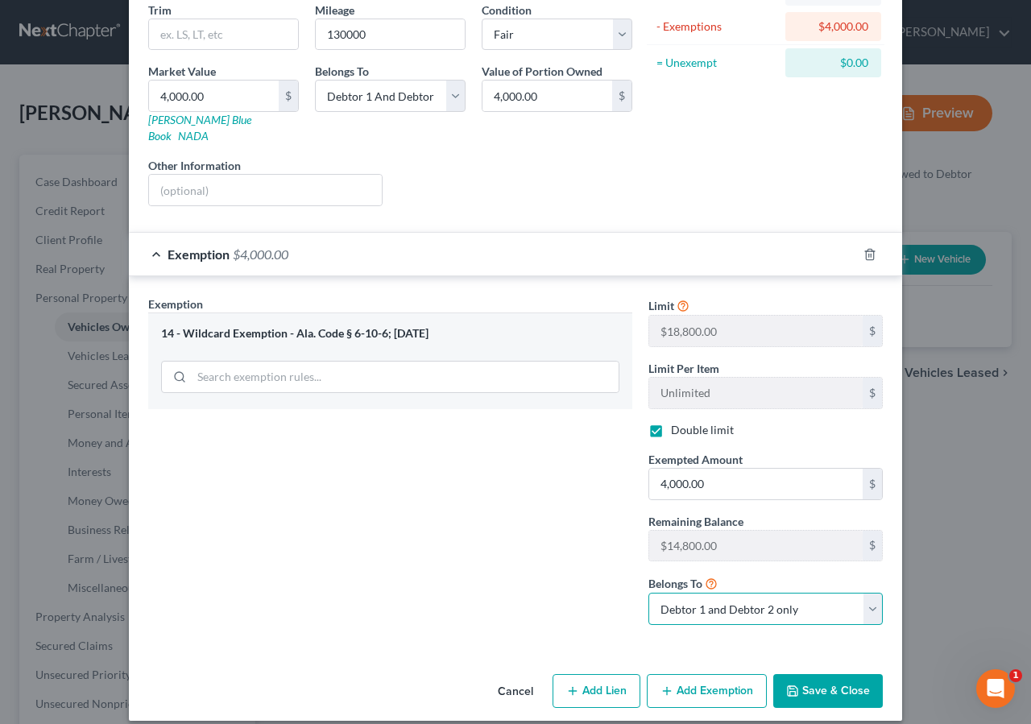
click at [648, 593] on select "Debtor 1 only Debtor 2 only Debtor 1 and Debtor 2 only" at bounding box center [765, 609] width 234 height 32
select select "1"
click option "Debtor 2 only" at bounding box center [0, 0] width 0 height 0
drag, startPoint x: 845, startPoint y: 674, endPoint x: 974, endPoint y: 601, distance: 148.3
click at [849, 674] on button "Save & Close" at bounding box center [828, 691] width 110 height 34
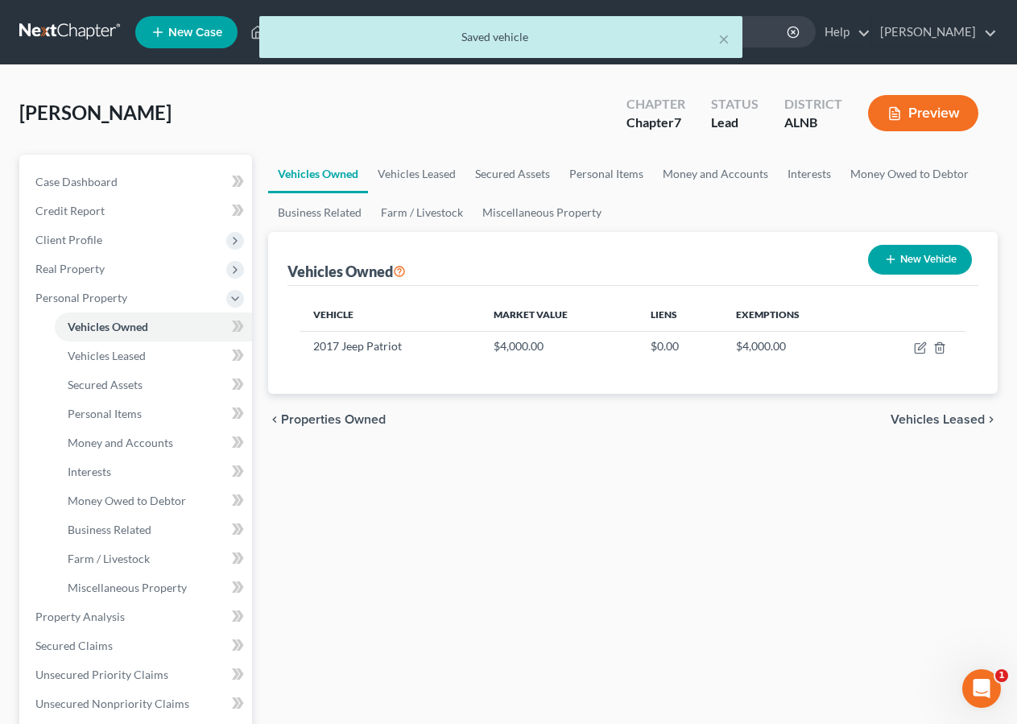
click at [919, 255] on button "New Vehicle" at bounding box center [920, 260] width 104 height 30
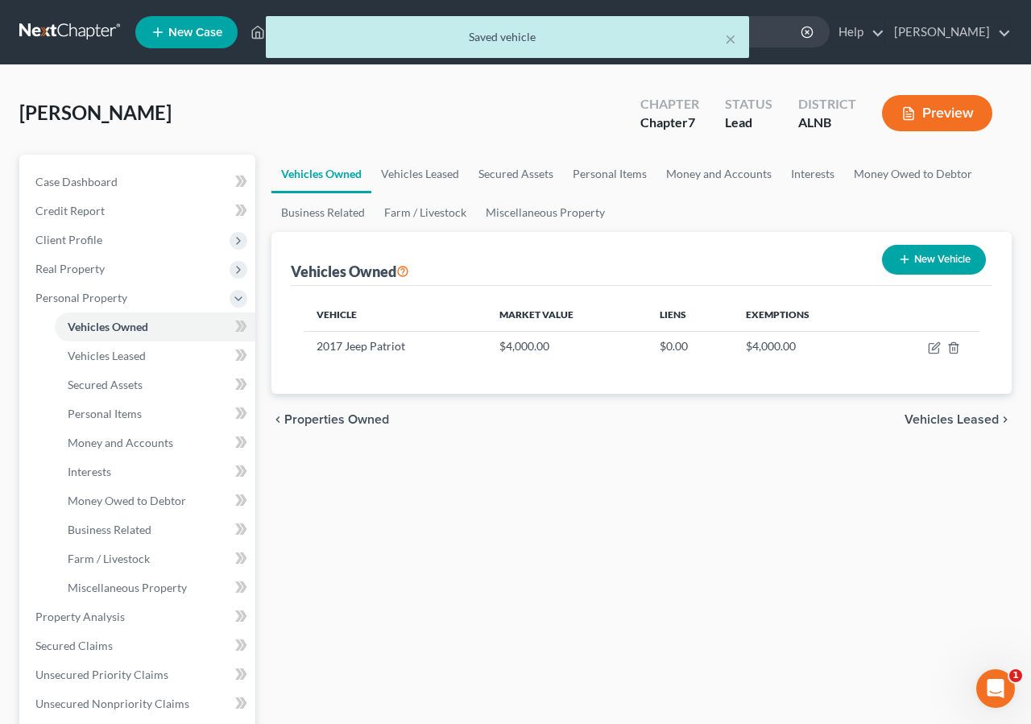
select select "0"
select select "2"
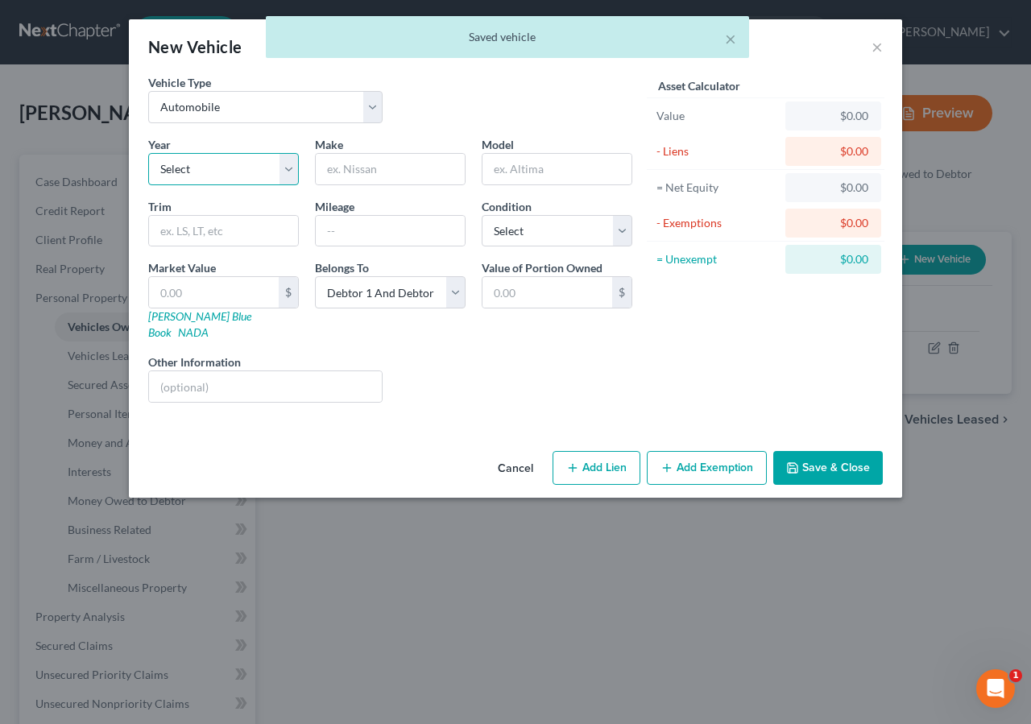
click at [175, 171] on select "Select 2026 2025 2024 2023 2022 2021 2020 2019 2018 2017 2016 2015 2014 2013 20…" at bounding box center [223, 169] width 151 height 32
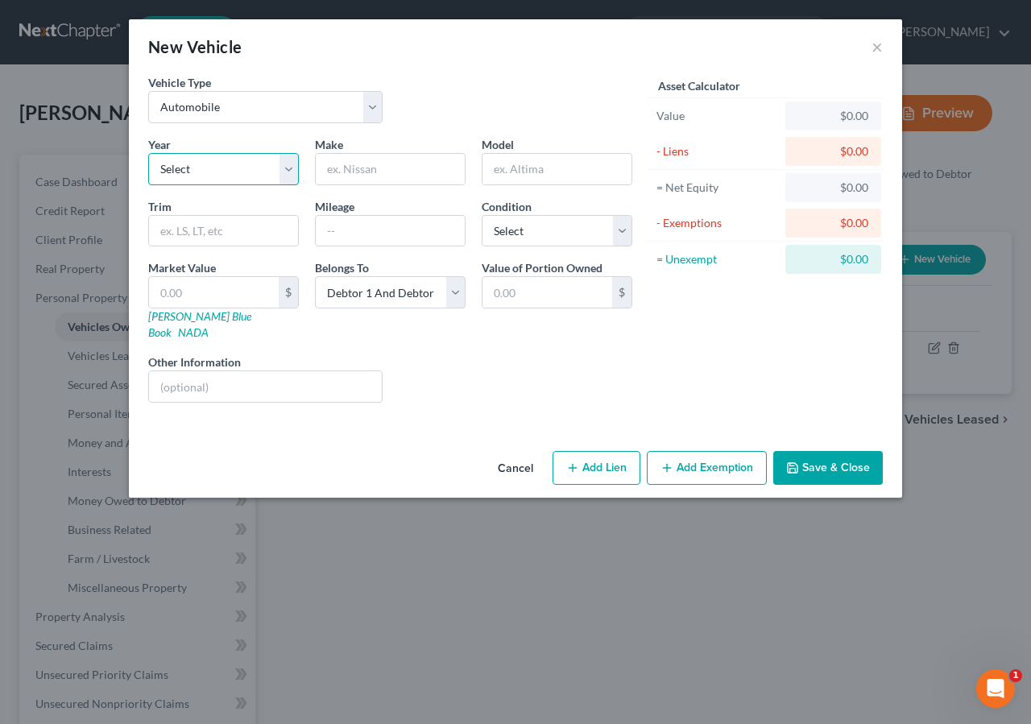
select select "15"
click option "2011" at bounding box center [0, 0] width 0 height 0
click at [345, 155] on input "text" at bounding box center [390, 169] width 149 height 31
type input "Nissan"
type input "Sentra"
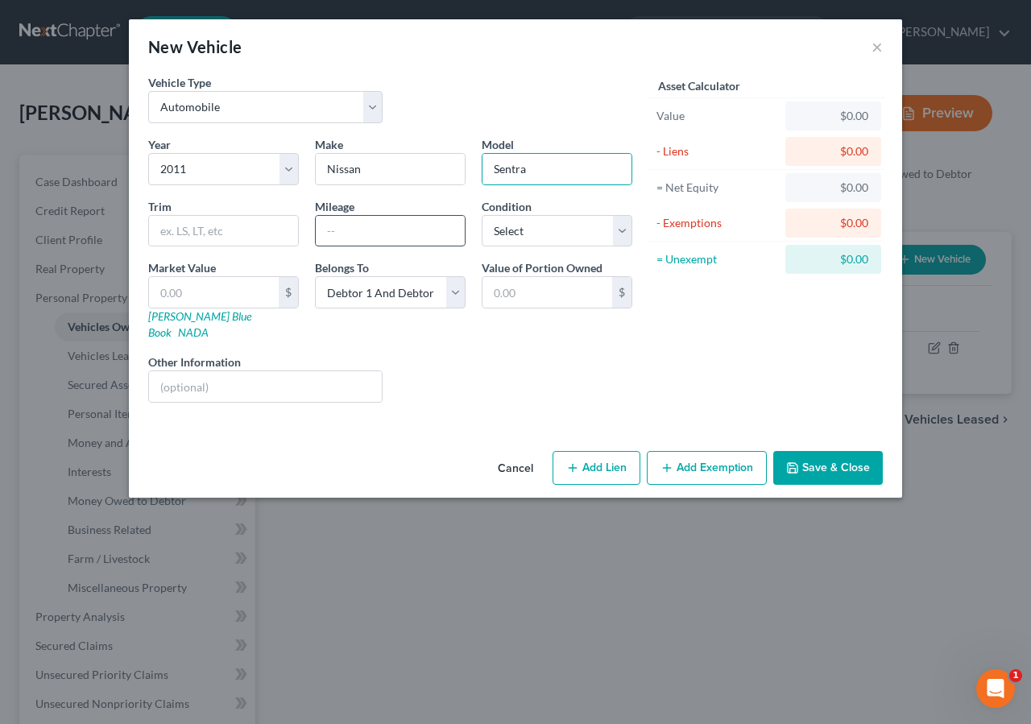
click at [362, 236] on input "text" at bounding box center [390, 231] width 149 height 31
type input "230000"
click at [482, 215] on select "Select Excellent Very Good Good Fair Poor" at bounding box center [557, 231] width 151 height 32
select select "4"
click option "Poor" at bounding box center [0, 0] width 0 height 0
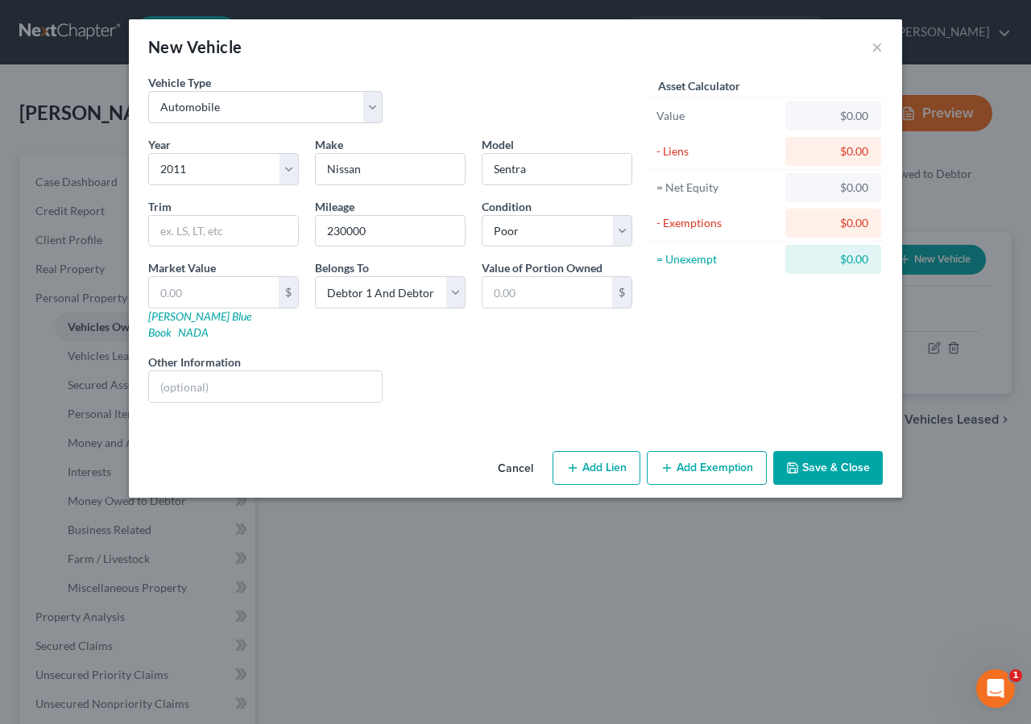
click at [717, 457] on button "Add Exemption" at bounding box center [707, 468] width 120 height 34
select select "2"
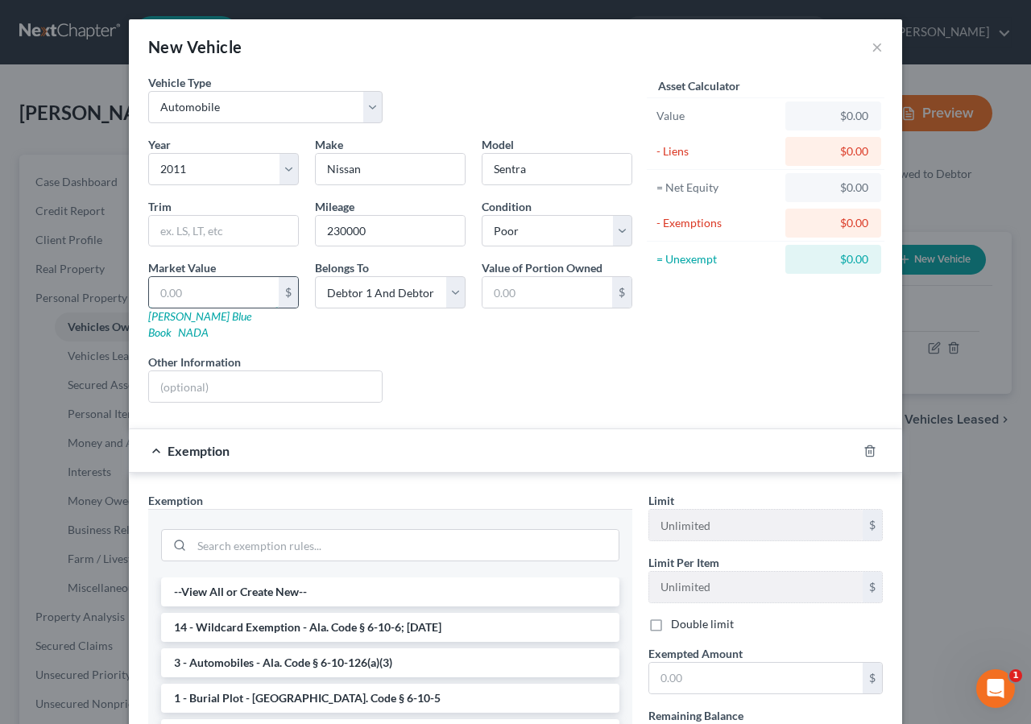
click at [190, 288] on input "text" at bounding box center [214, 292] width 130 height 31
type input "5"
type input "5.00"
type input "50"
type input "50.00"
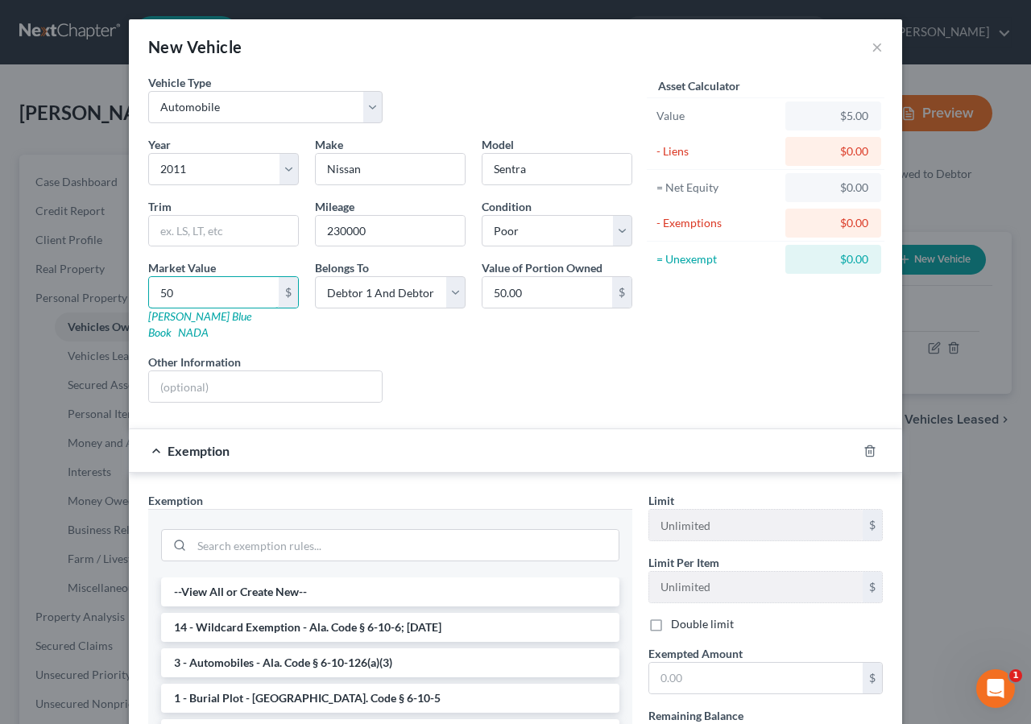
type input "500"
type input "500.00"
click at [294, 613] on li "14 - Wildcard Exemption - Ala. Code § 6-10-6; 6-10-12" at bounding box center [390, 627] width 458 height 29
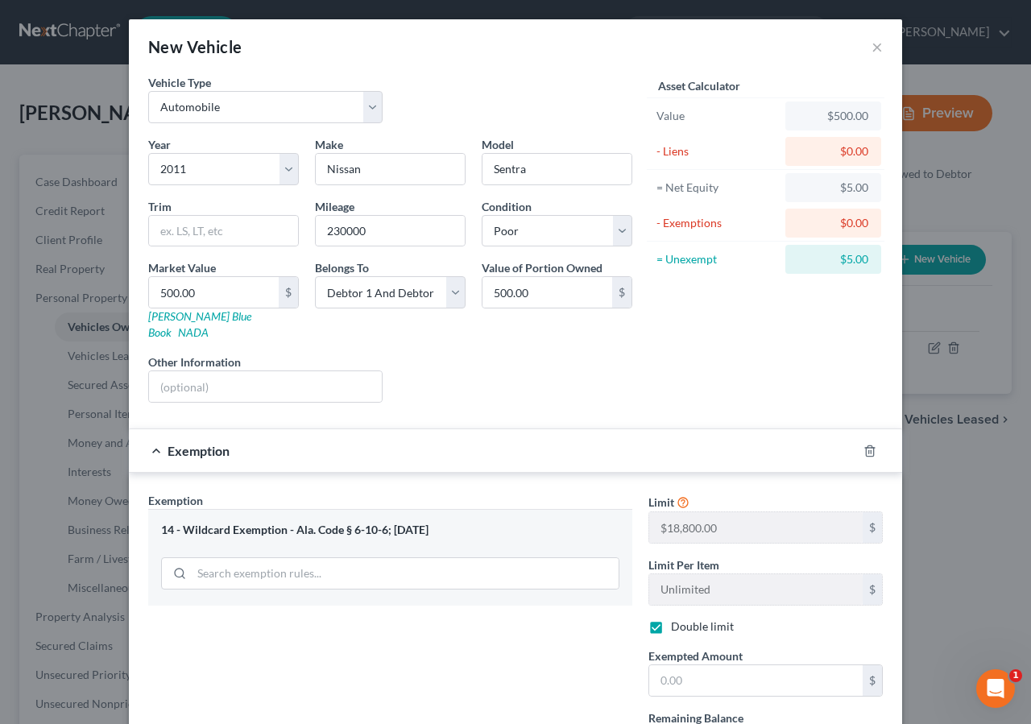
checkbox input "true"
click at [720, 665] on input "text" at bounding box center [755, 680] width 213 height 31
type input "500.00"
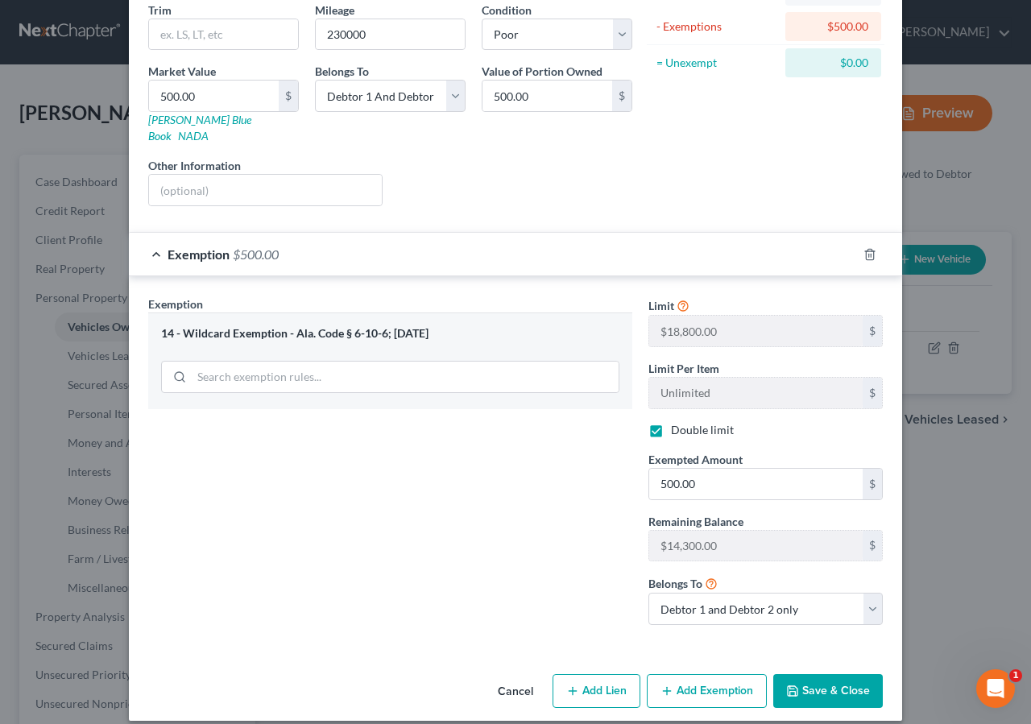
click at [812, 677] on button "Save & Close" at bounding box center [828, 691] width 110 height 34
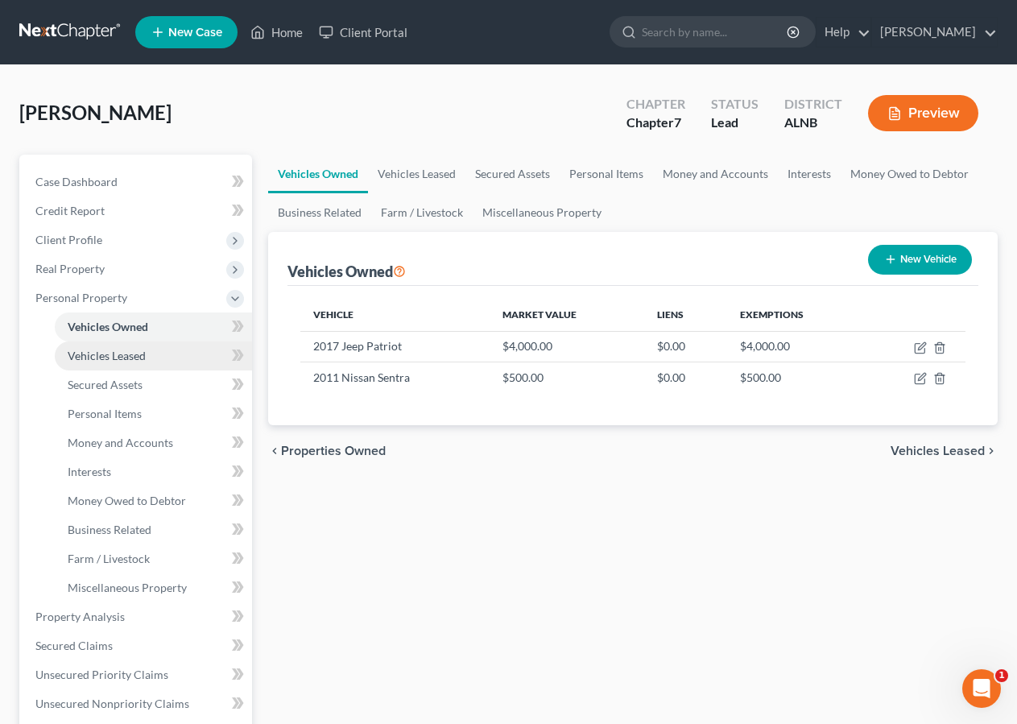
click at [102, 362] on span "Vehicles Leased" at bounding box center [107, 356] width 78 height 14
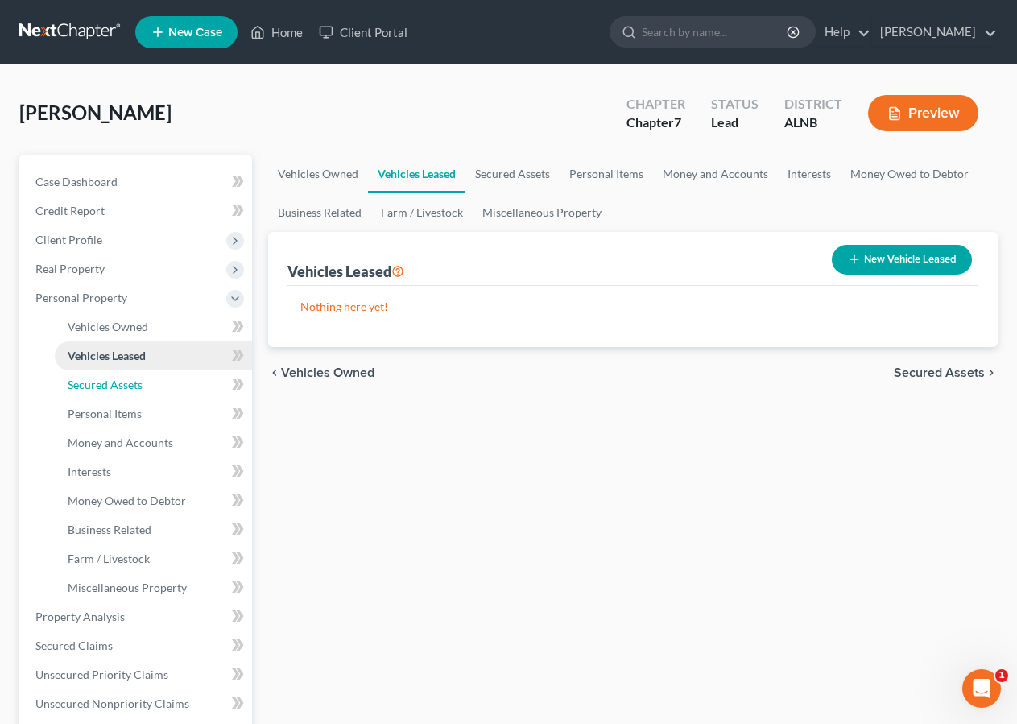
click at [109, 383] on span "Secured Assets" at bounding box center [105, 385] width 75 height 14
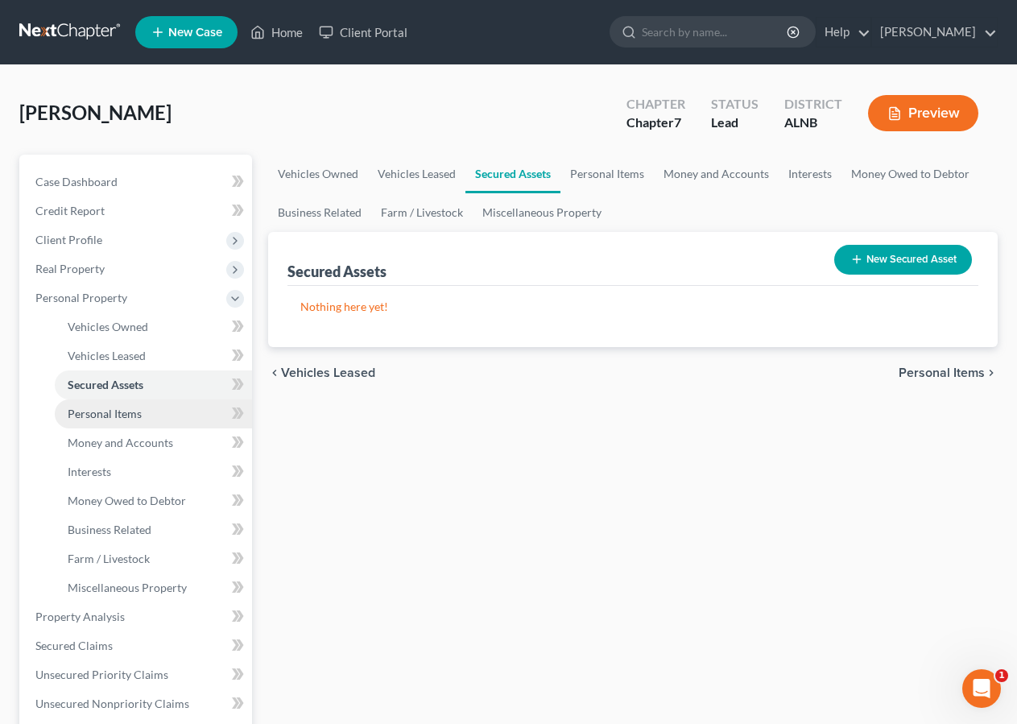
click at [137, 424] on link "Personal Items" at bounding box center [153, 413] width 197 height 29
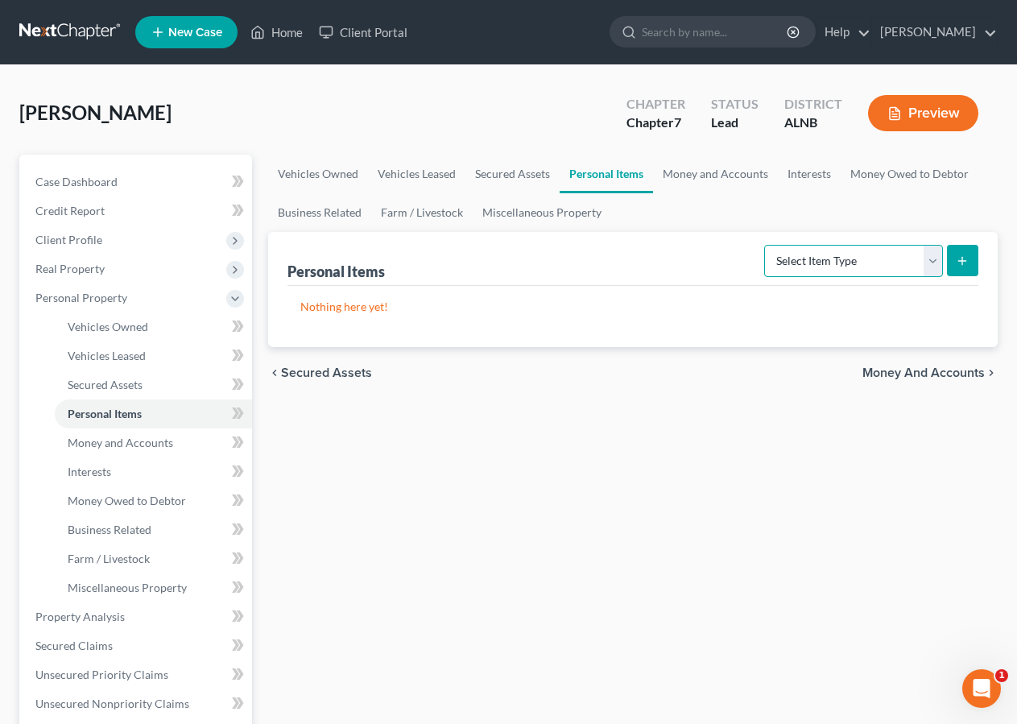
click at [764, 245] on select "Select Item Type Clothing Collectibles Of Value Electronics Firearms Household …" at bounding box center [853, 261] width 179 height 32
select select "clothing"
click option "Clothing" at bounding box center [0, 0] width 0 height 0
click at [955, 259] on button "submit" at bounding box center [962, 260] width 31 height 31
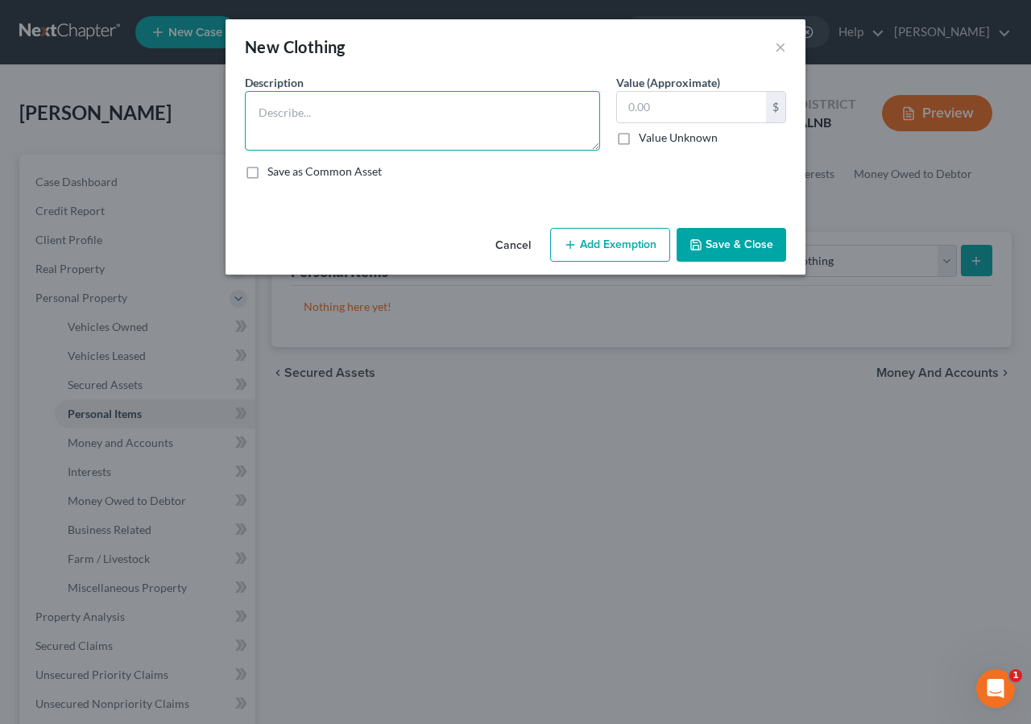
click at [280, 122] on textarea at bounding box center [422, 121] width 355 height 60
type textarea "Clothing"
drag, startPoint x: 647, startPoint y: 107, endPoint x: 689, endPoint y: 54, distance: 67.7
click at [648, 107] on input "text" at bounding box center [691, 107] width 149 height 31
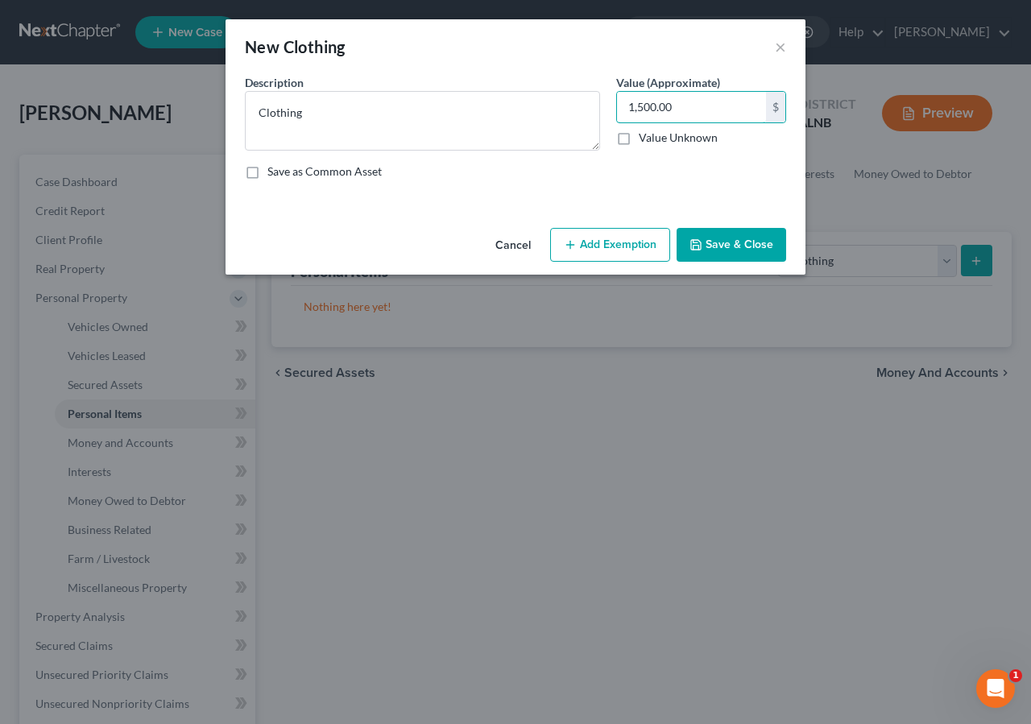
type input "1,500.00"
click at [621, 255] on button "Add Exemption" at bounding box center [610, 245] width 120 height 34
select select "2"
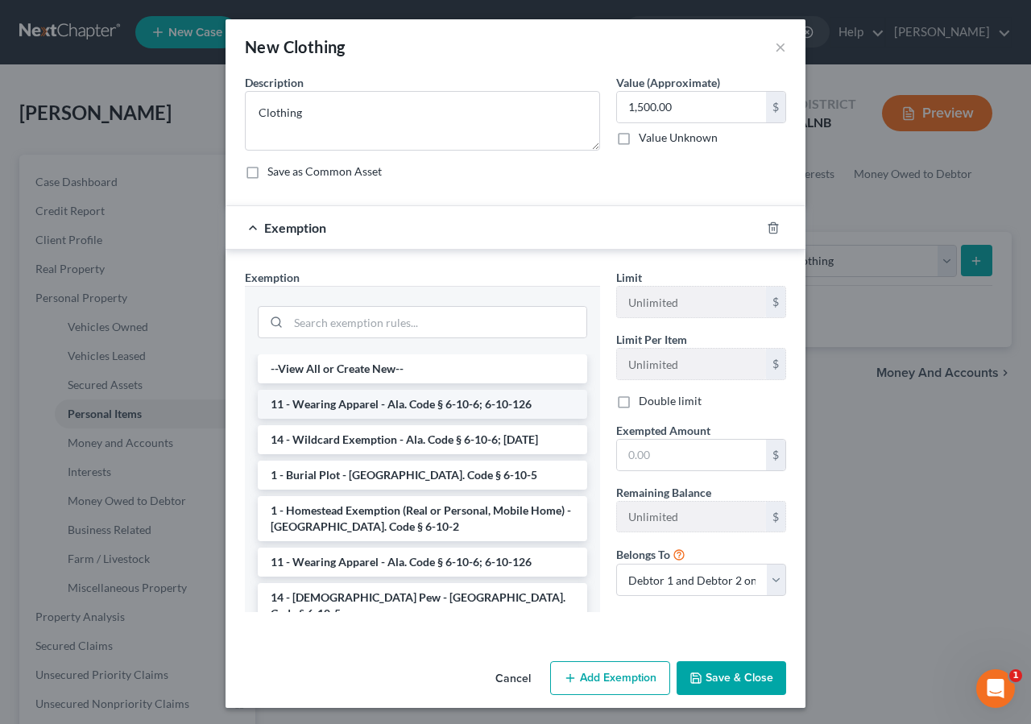
click at [358, 413] on li "11 - Wearing Apparel - Ala. Code § 6-10-6; 6-10-126" at bounding box center [422, 404] width 329 height 29
click at [358, 413] on div "Exemption Set must be selected for CA. Exemption * --View All or Create New-- 1…" at bounding box center [422, 447] width 371 height 356
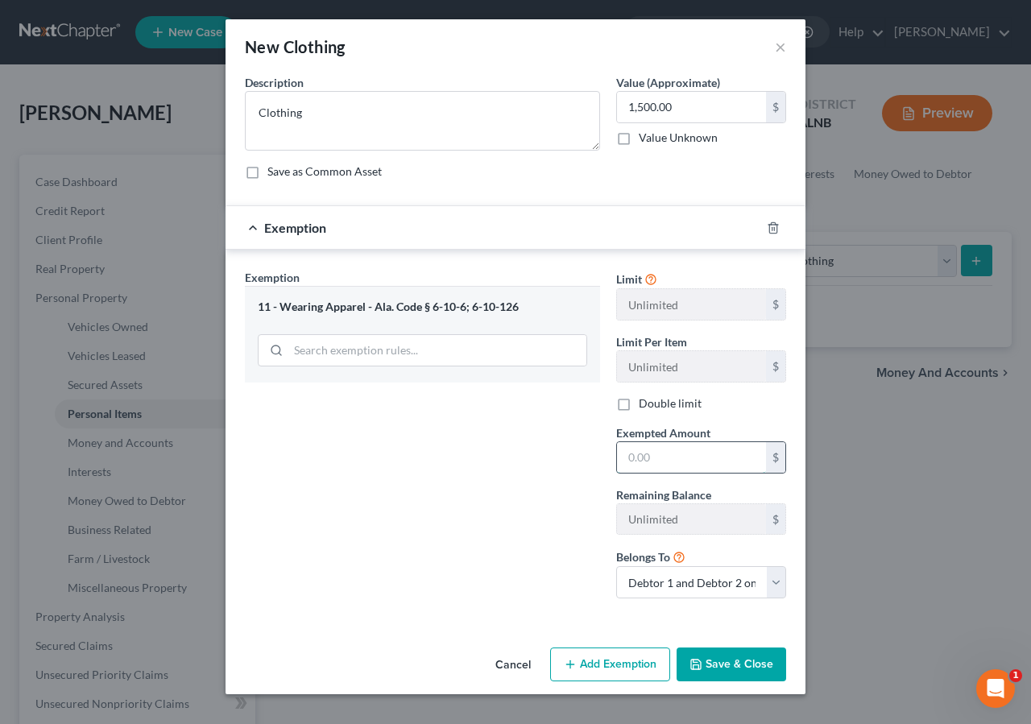
click at [642, 473] on input "text" at bounding box center [691, 457] width 149 height 31
type input "1,500.00"
click at [722, 681] on button "Save & Close" at bounding box center [732, 665] width 110 height 34
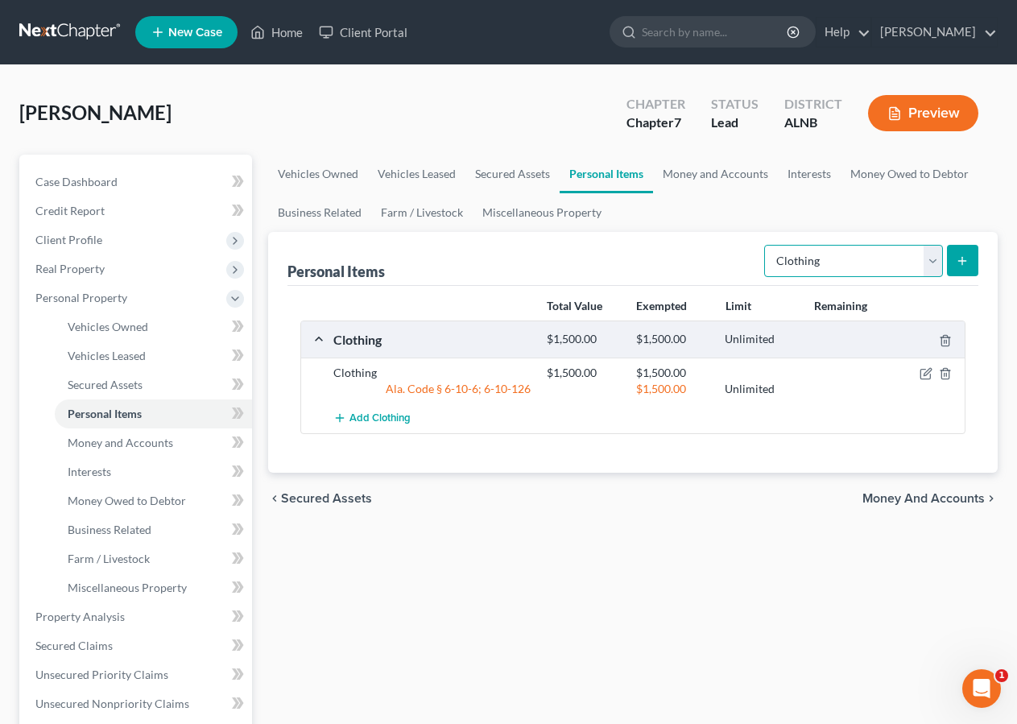
click at [764, 245] on select "Select Item Type Clothing Collectibles Of Value Electronics Firearms Household …" at bounding box center [853, 261] width 179 height 32
select select "jewelry"
click option "Jewelry" at bounding box center [0, 0] width 0 height 0
click at [962, 264] on icon "submit" at bounding box center [962, 261] width 13 height 13
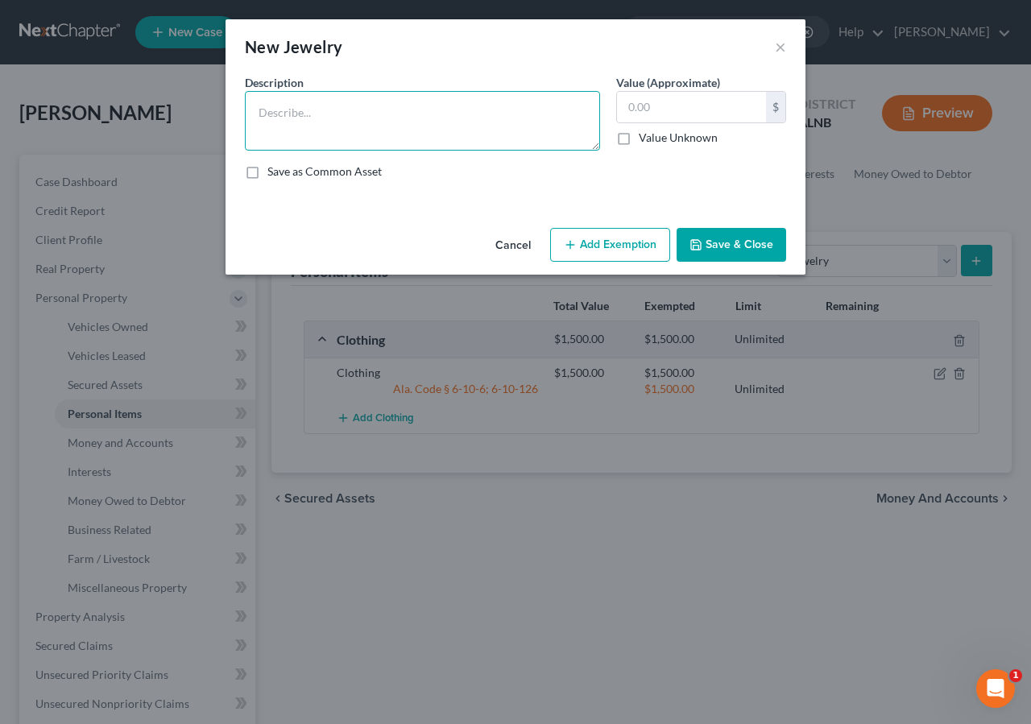
click at [336, 122] on textarea at bounding box center [422, 121] width 355 height 60
type textarea "Jewelry"
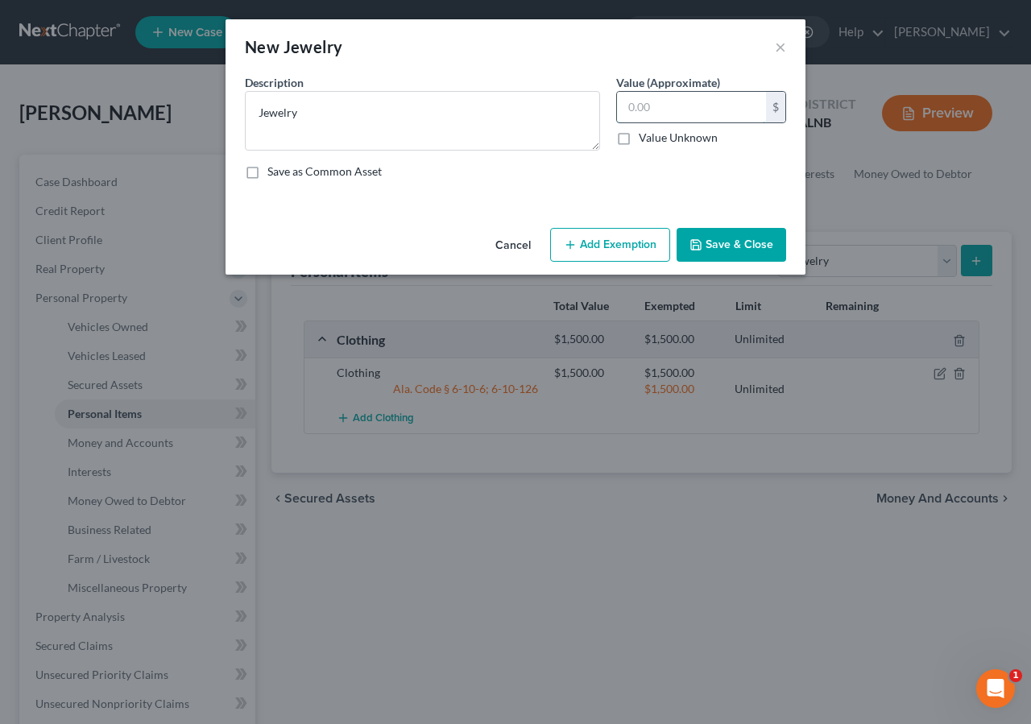
click at [686, 110] on input "text" at bounding box center [691, 107] width 149 height 31
type input "100.00"
click at [631, 252] on button "Add Exemption" at bounding box center [610, 245] width 120 height 34
select select "2"
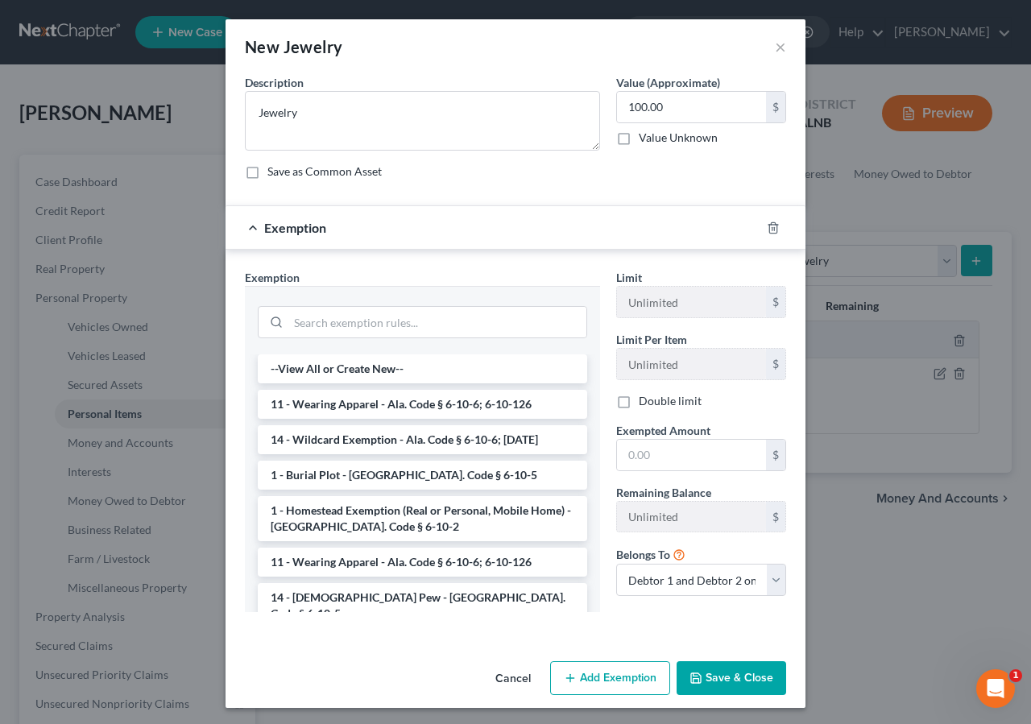
click at [314, 419] on li "11 - Wearing Apparel - Ala. Code § 6-10-6; 6-10-126" at bounding box center [422, 404] width 329 height 29
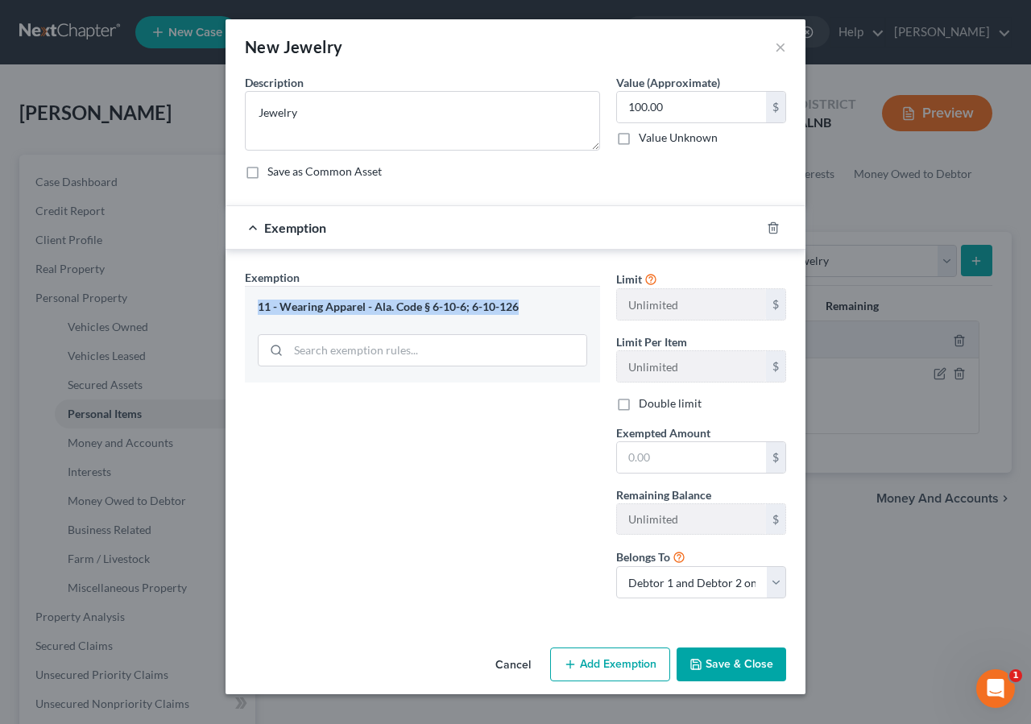
click at [320, 425] on div "Exemption Set must be selected for CA. Exemption * 11 - Wearing Apparel - Ala. …" at bounding box center [422, 440] width 371 height 342
drag, startPoint x: 326, startPoint y: 425, endPoint x: 337, endPoint y: 421, distance: 11.2
click at [328, 424] on div "Exemption Set must be selected for CA. Exemption * 11 - Wearing Apparel - Ala. …" at bounding box center [422, 440] width 371 height 342
click at [761, 469] on input "text" at bounding box center [691, 457] width 149 height 31
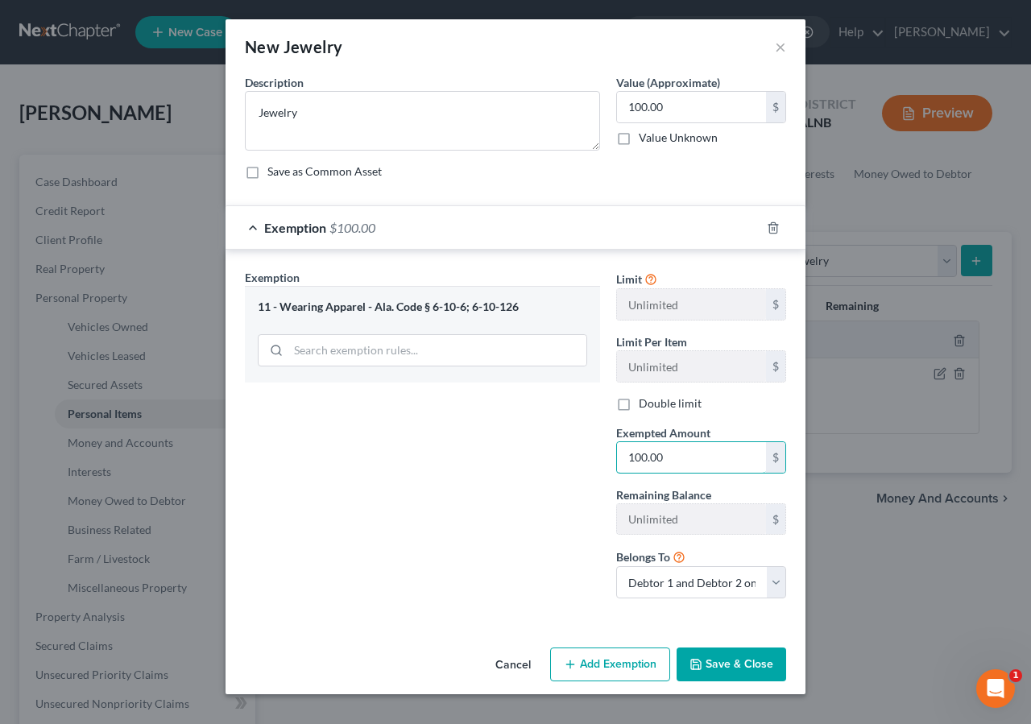
type input "100.00"
drag, startPoint x: 731, startPoint y: 674, endPoint x: 735, endPoint y: 639, distance: 35.7
click at [736, 675] on button "Save & Close" at bounding box center [732, 665] width 110 height 34
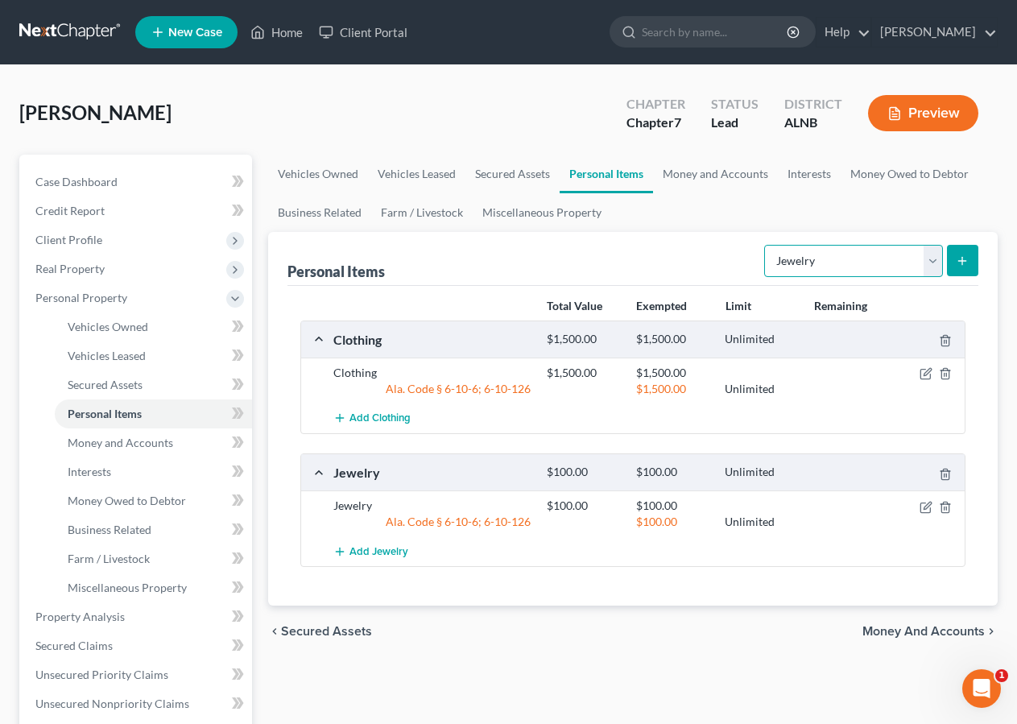
click at [878, 264] on select "Select Item Type Clothing Collectibles Of Value Electronics Firearms Household …" at bounding box center [853, 261] width 179 height 32
select select "firearms"
click option "Firearms" at bounding box center [0, 0] width 0 height 0
click at [967, 261] on icon "submit" at bounding box center [962, 261] width 13 height 13
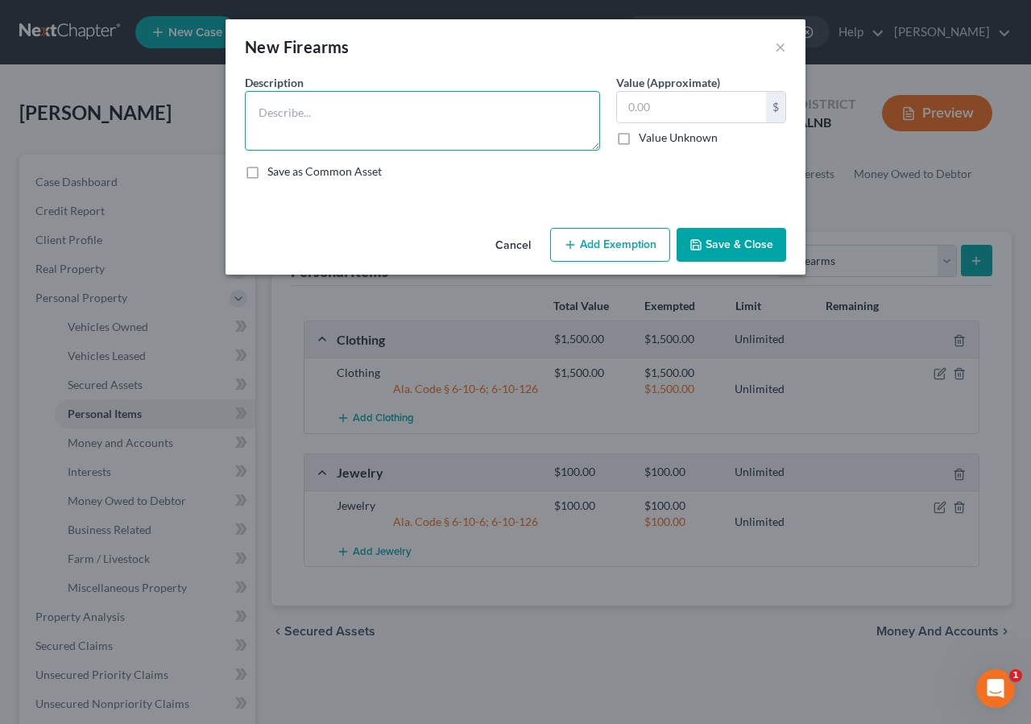
drag, startPoint x: 273, startPoint y: 114, endPoint x: 482, endPoint y: 11, distance: 232.7
click at [280, 108] on textarea at bounding box center [422, 121] width 355 height 60
type textarea "Pistol, revolver"
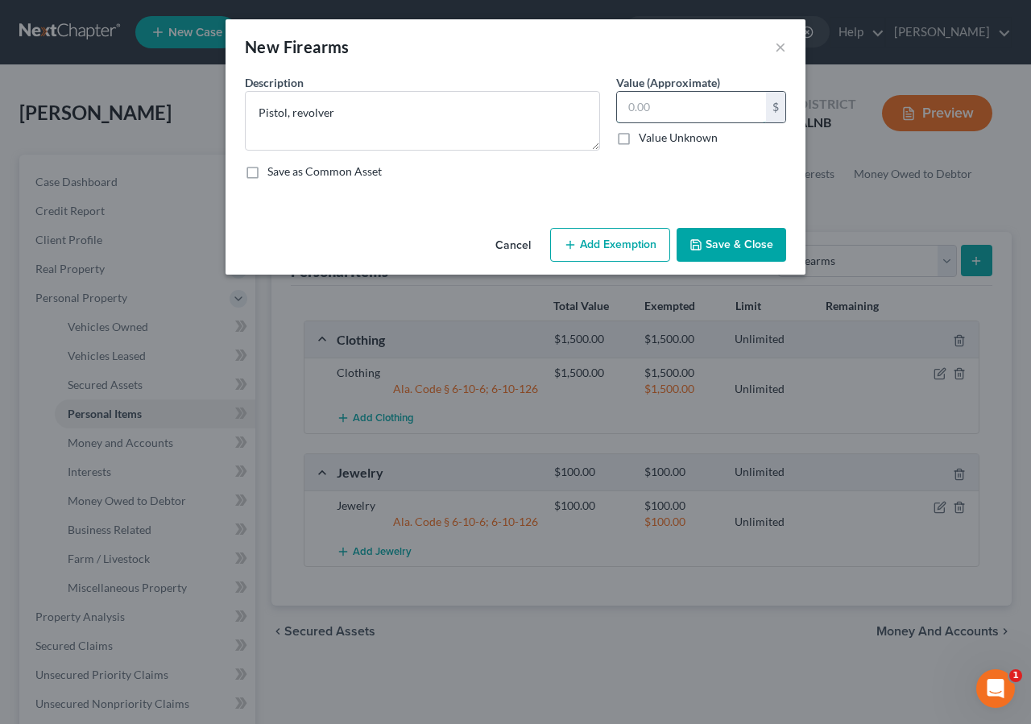
click at [674, 108] on input "text" at bounding box center [691, 107] width 149 height 31
type input "2"
type input "400.00"
click at [605, 247] on button "Add Exemption" at bounding box center [610, 245] width 120 height 34
select select "2"
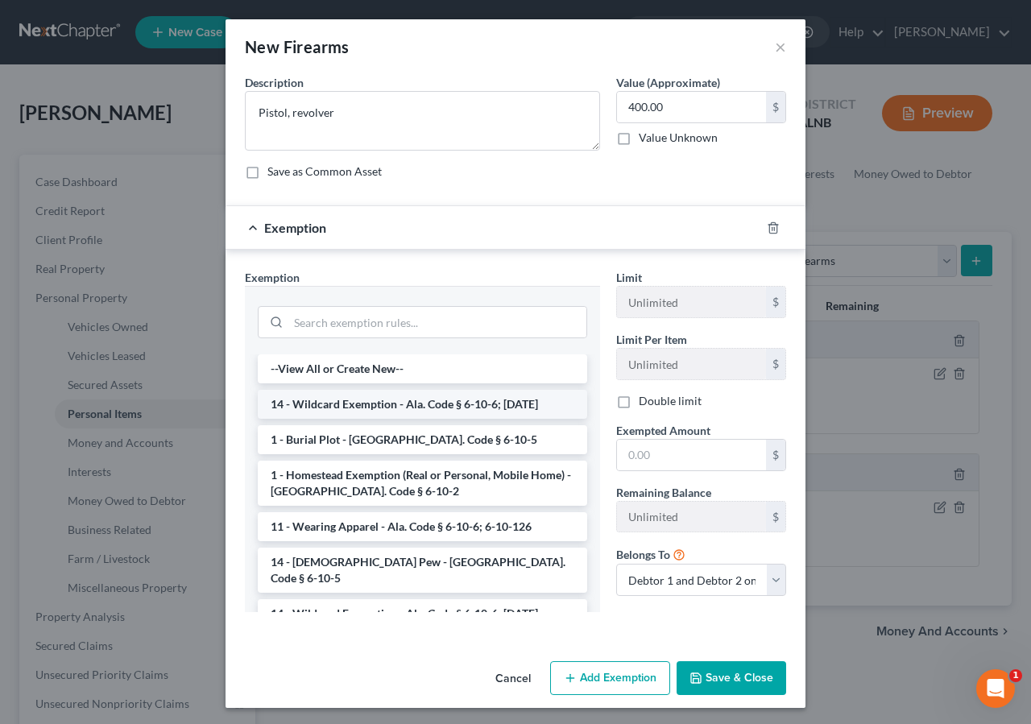
click at [412, 412] on li "14 - Wildcard Exemption - Ala. Code § 6-10-6; 6-10-12" at bounding box center [422, 404] width 329 height 29
checkbox input "true"
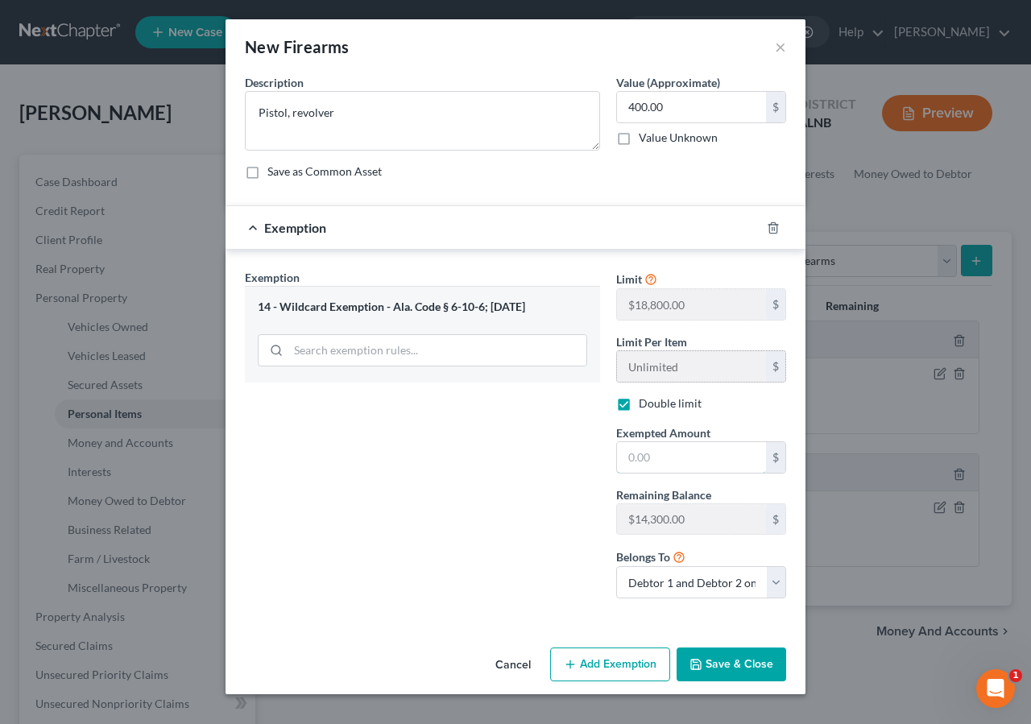
drag, startPoint x: 631, startPoint y: 458, endPoint x: 699, endPoint y: 395, distance: 92.9
click at [631, 459] on input "text" at bounding box center [691, 457] width 149 height 31
type input "400.00"
drag, startPoint x: 707, startPoint y: 678, endPoint x: 805, endPoint y: 549, distance: 162.1
click at [708, 678] on button "Save & Close" at bounding box center [732, 665] width 110 height 34
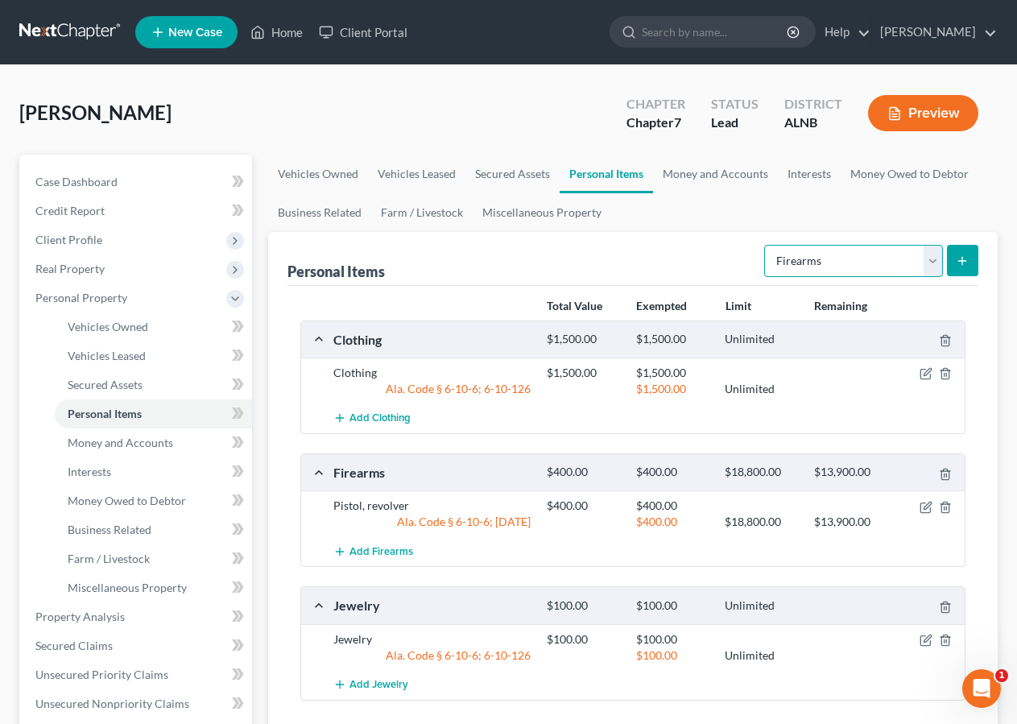
click at [764, 245] on select "Select Item Type Clothing Collectibles Of Value Electronics Firearms Household …" at bounding box center [853, 261] width 179 height 32
select select "household_goods"
click option "Household Goods" at bounding box center [0, 0] width 0 height 0
click at [960, 255] on icon "submit" at bounding box center [962, 261] width 13 height 13
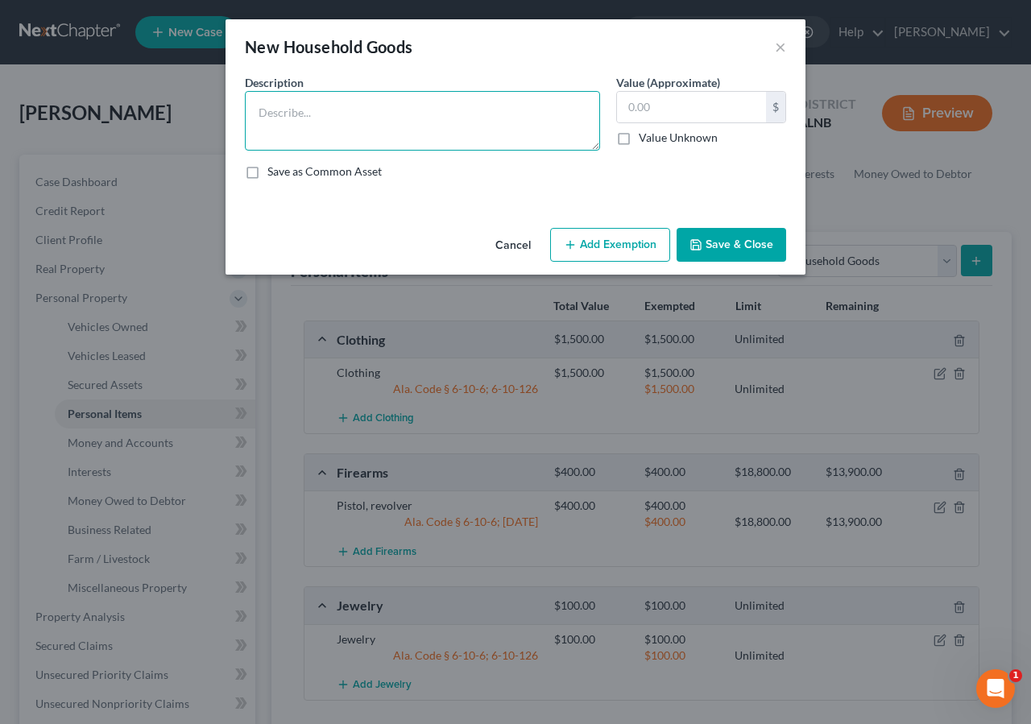
click at [271, 110] on textarea at bounding box center [422, 121] width 355 height 60
type textarea "Household"
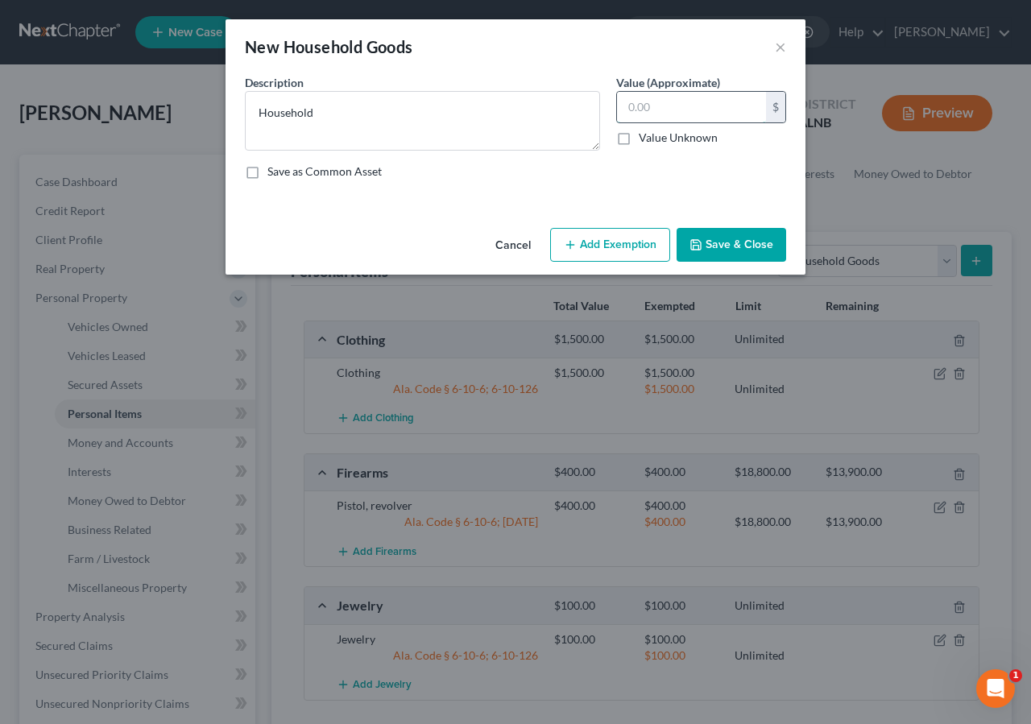
click at [679, 110] on input "text" at bounding box center [691, 107] width 149 height 31
type input "3,000.00"
click at [590, 262] on button "Add Exemption" at bounding box center [610, 245] width 120 height 34
select select "2"
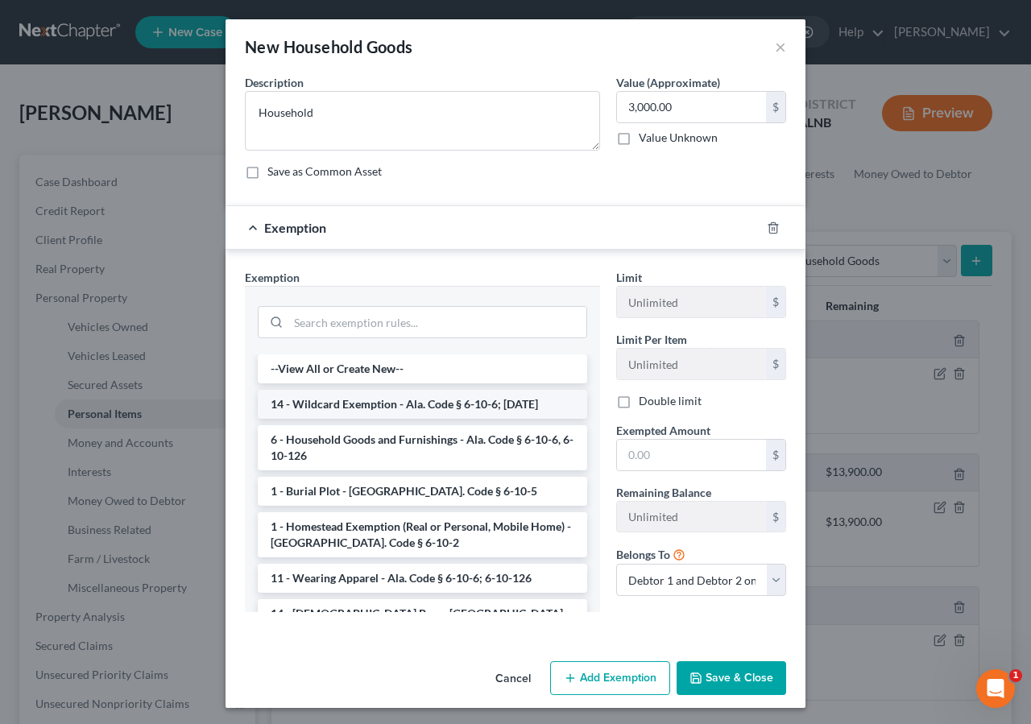
click at [352, 411] on li "14 - Wildcard Exemption - Ala. Code § 6-10-6; 6-10-12" at bounding box center [422, 404] width 329 height 29
checkbox input "true"
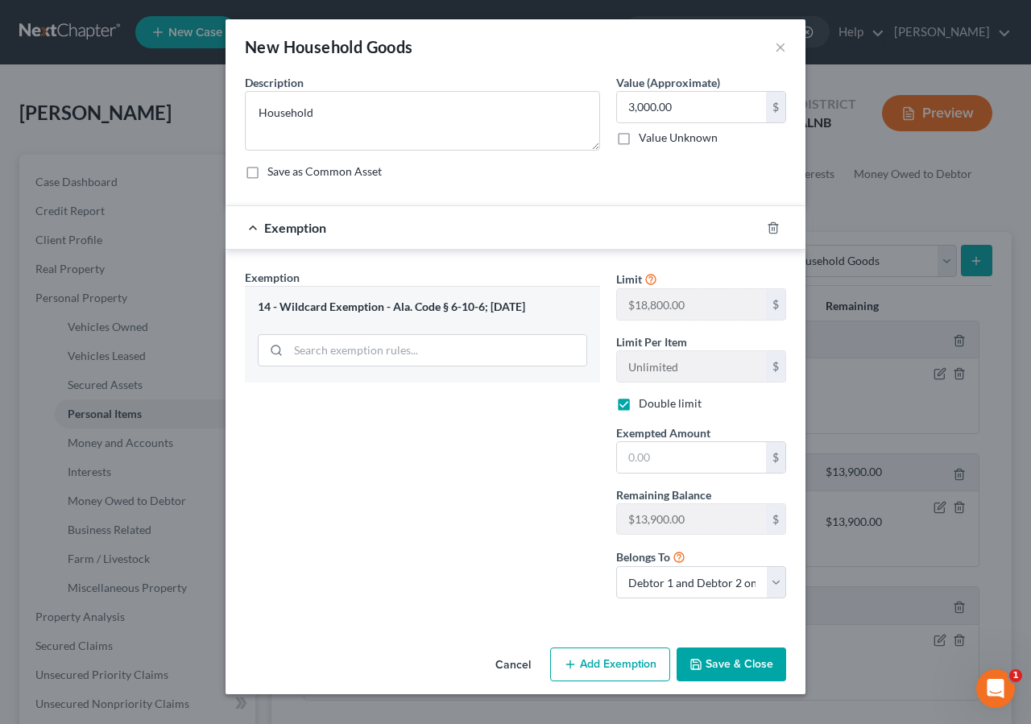
click at [352, 412] on div "Exemption Set must be selected for CA. Exemption * 14 - Wildcard Exemption - Al…" at bounding box center [422, 440] width 371 height 342
click at [639, 471] on input "text" at bounding box center [691, 457] width 149 height 31
type input "3,000.00"
drag, startPoint x: 720, startPoint y: 678, endPoint x: 790, endPoint y: 615, distance: 94.7
click at [727, 678] on button "Save & Close" at bounding box center [732, 665] width 110 height 34
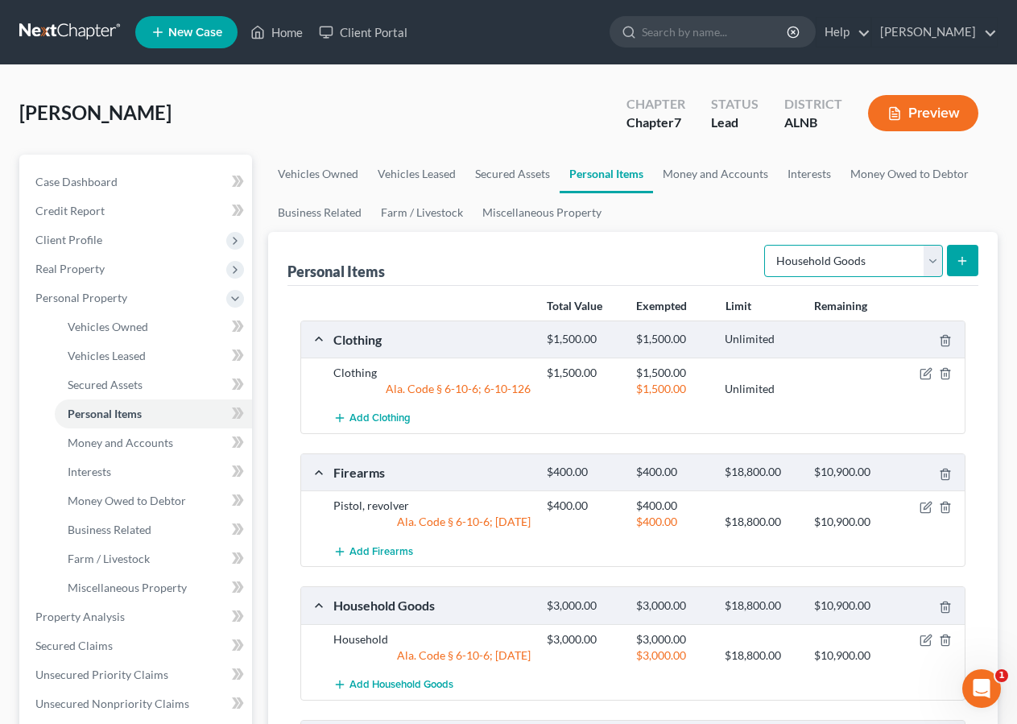
click at [917, 258] on select "Select Item Type Clothing Collectibles Of Value Electronics Firearms Household …" at bounding box center [853, 261] width 179 height 32
click at [108, 449] on span "Money and Accounts" at bounding box center [121, 443] width 106 height 14
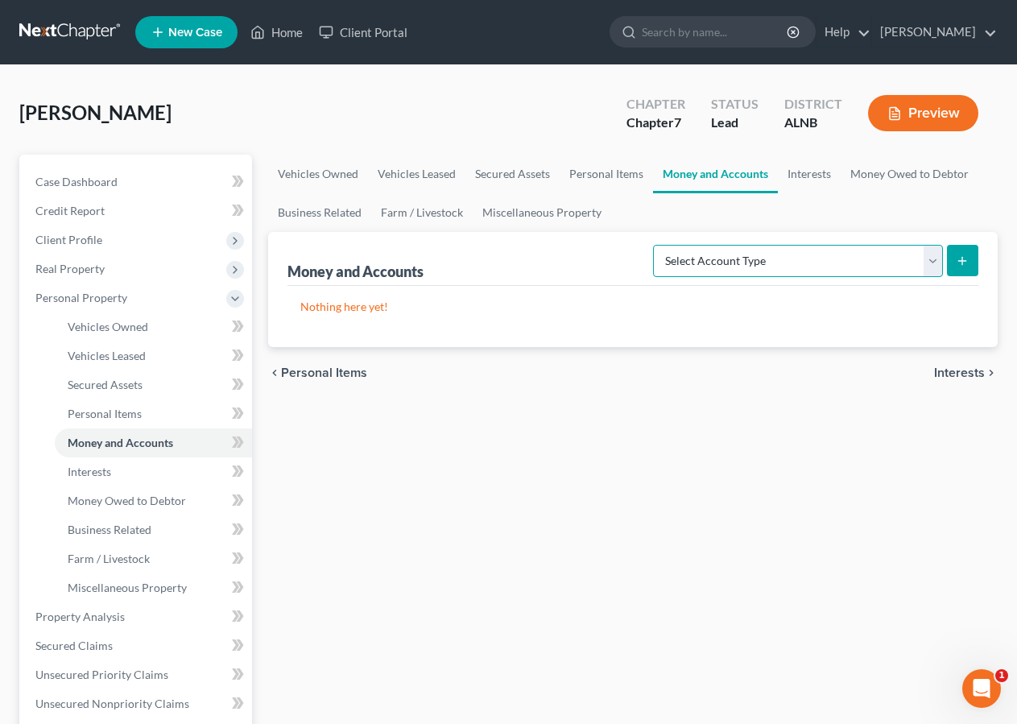
click at [653, 245] on select "Select Account Type Brokerage Cash on Hand Certificates of Deposit Checking Acc…" at bounding box center [798, 261] width 290 height 32
select select "checking"
click option "Checking Account" at bounding box center [0, 0] width 0 height 0
click at [962, 256] on icon "submit" at bounding box center [962, 261] width 13 height 13
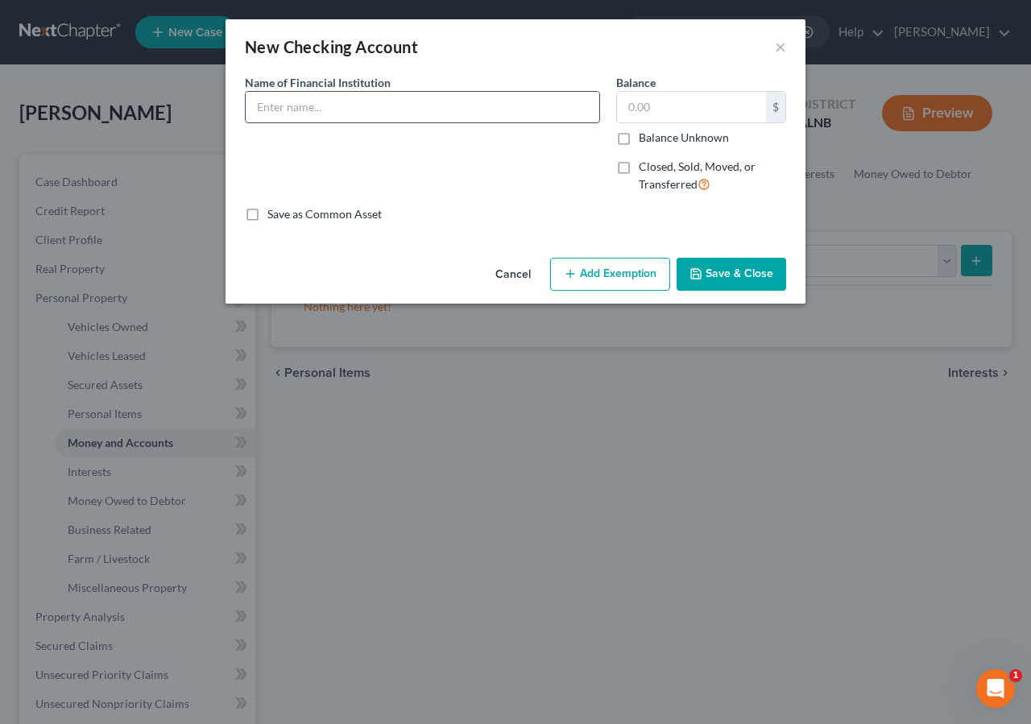
click at [283, 107] on input "text" at bounding box center [423, 107] width 354 height 31
type input "Truist Bank checking"
click at [679, 97] on input "text" at bounding box center [691, 107] width 149 height 31
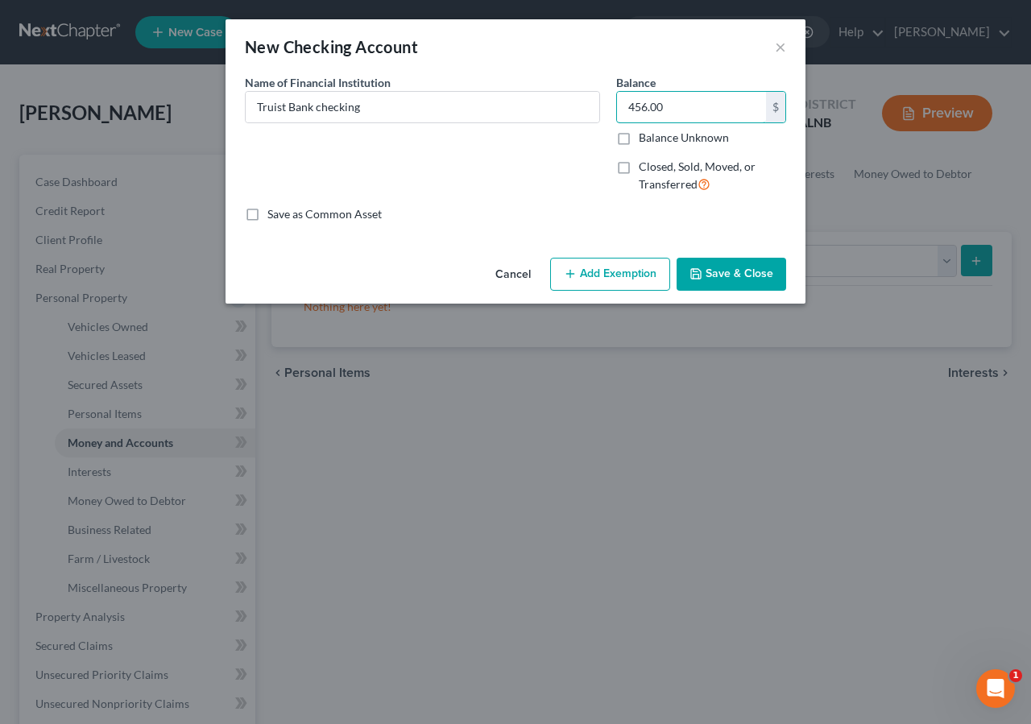
type input "456.00"
click at [624, 269] on button "Add Exemption" at bounding box center [610, 275] width 120 height 34
select select "2"
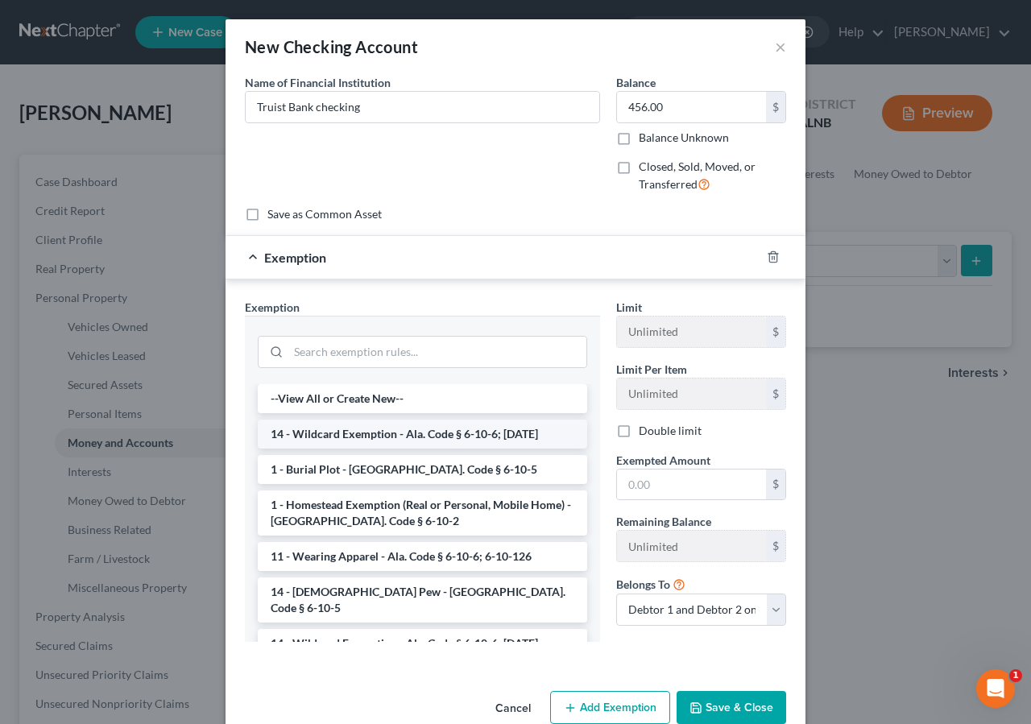
click at [388, 434] on li "14 - Wildcard Exemption - Ala. Code § 6-10-6; 6-10-12" at bounding box center [422, 434] width 329 height 29
checkbox input "true"
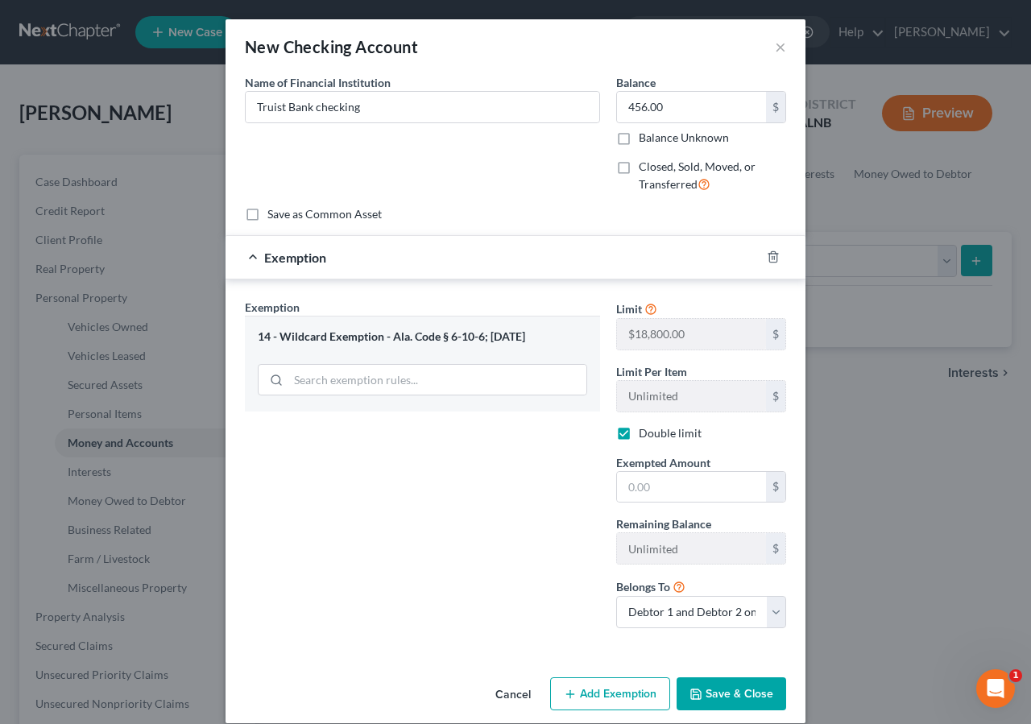
click at [388, 434] on div "Exemption Set must be selected for CA. Exemption * 14 - Wildcard Exemption - Al…" at bounding box center [422, 470] width 371 height 342
click at [619, 487] on input "text" at bounding box center [691, 487] width 149 height 31
type input "456.00"
drag, startPoint x: 851, startPoint y: 640, endPoint x: 842, endPoint y: 681, distance: 42.0
click at [738, 688] on button "Save & Close" at bounding box center [732, 694] width 110 height 34
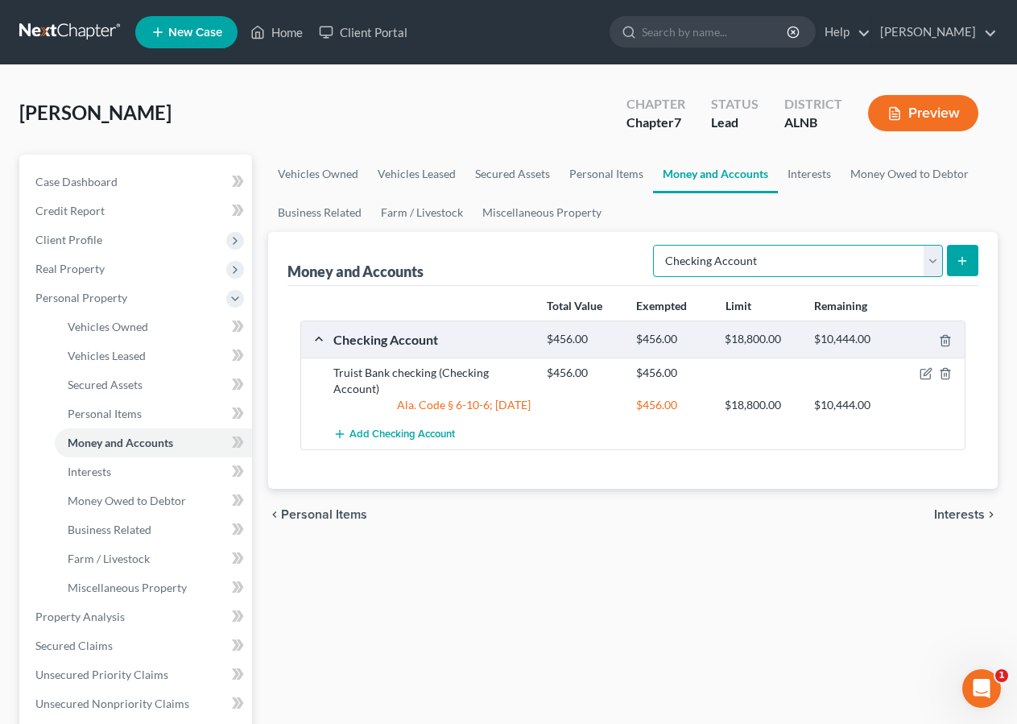
click at [653, 245] on select "Select Account Type Brokerage Cash on Hand Certificates of Deposit Checking Acc…" at bounding box center [798, 261] width 290 height 32
click option "Checking Account" at bounding box center [0, 0] width 0 height 0
click at [970, 259] on button "submit" at bounding box center [962, 260] width 31 height 31
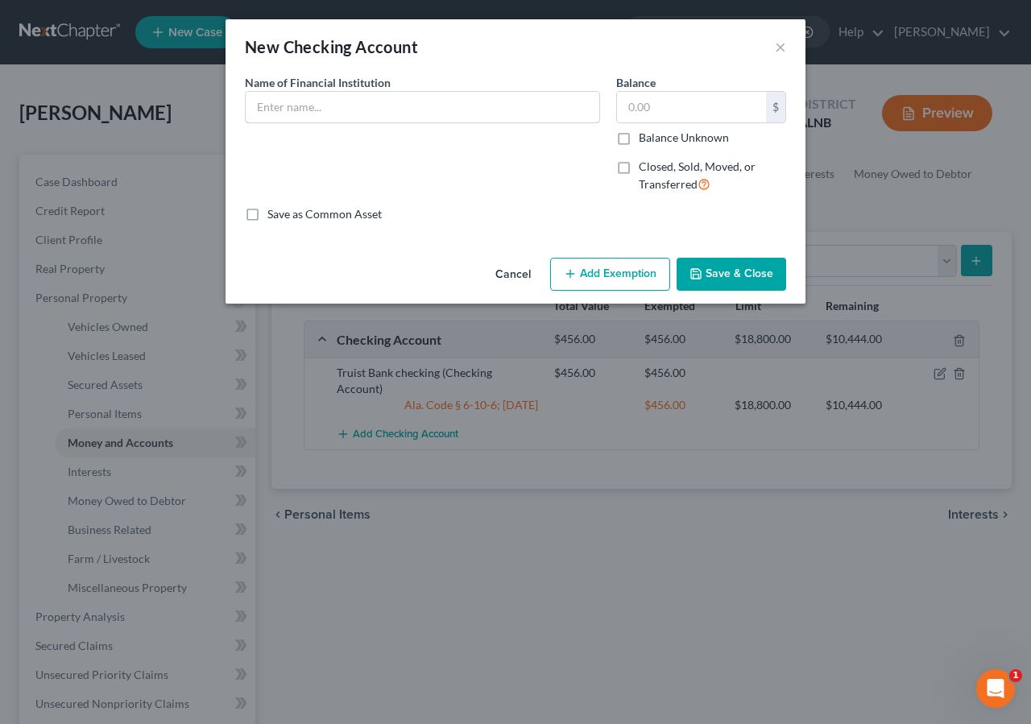
click at [274, 114] on input "text" at bounding box center [423, 107] width 354 height 31
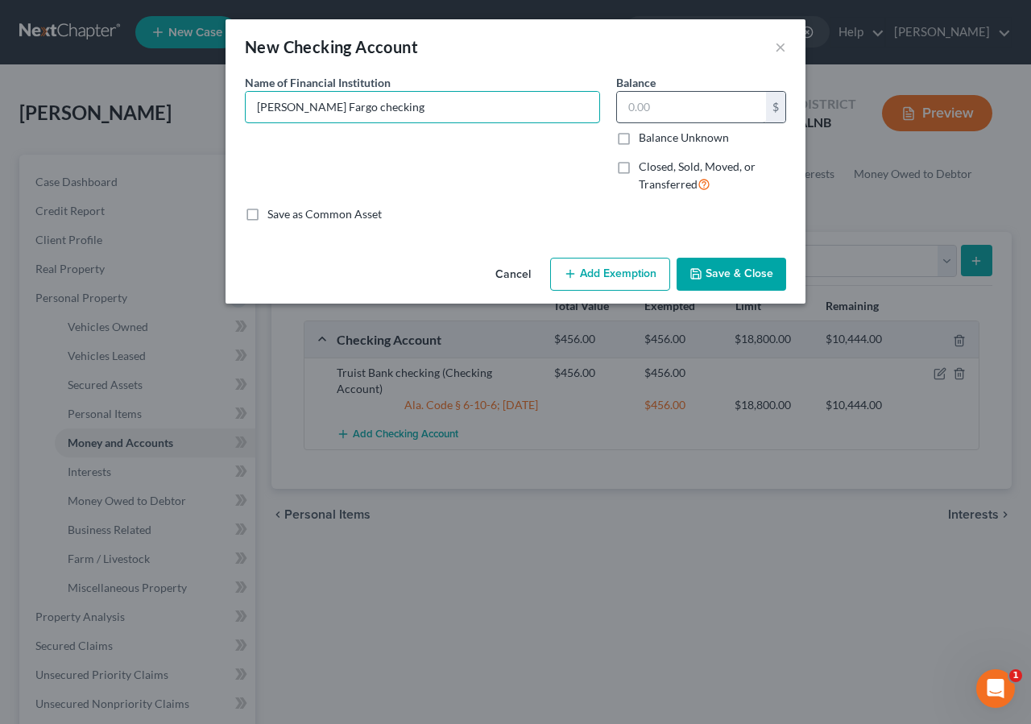
type input "Wells Fargo checking"
drag, startPoint x: 640, startPoint y: 114, endPoint x: 775, endPoint y: 31, distance: 158.3
click at [642, 111] on input "text" at bounding box center [691, 107] width 149 height 31
type input "750.00"
click at [619, 275] on button "Add Exemption" at bounding box center [610, 275] width 120 height 34
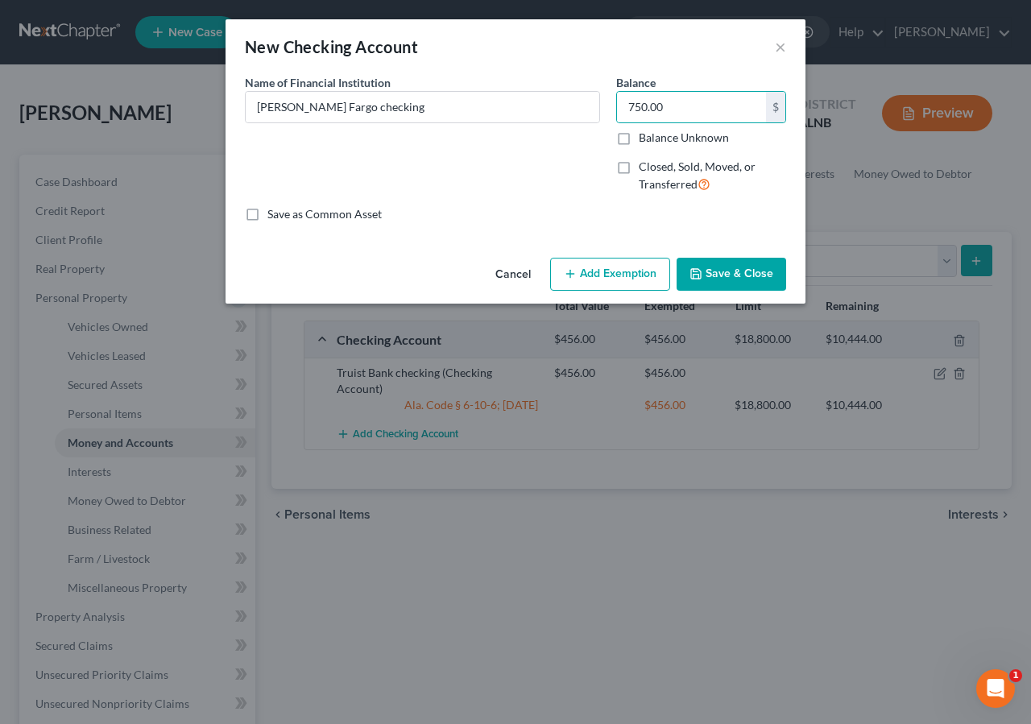
select select "2"
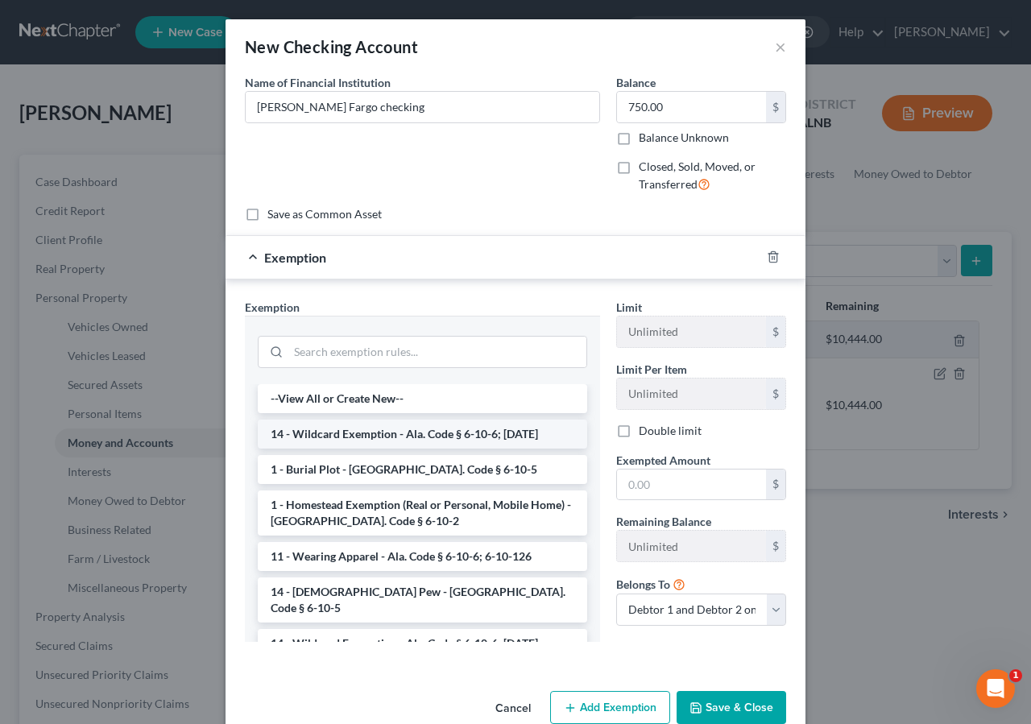
click at [365, 430] on li "14 - Wildcard Exemption - Ala. Code § 6-10-6; 6-10-12" at bounding box center [422, 434] width 329 height 29
checkbox input "true"
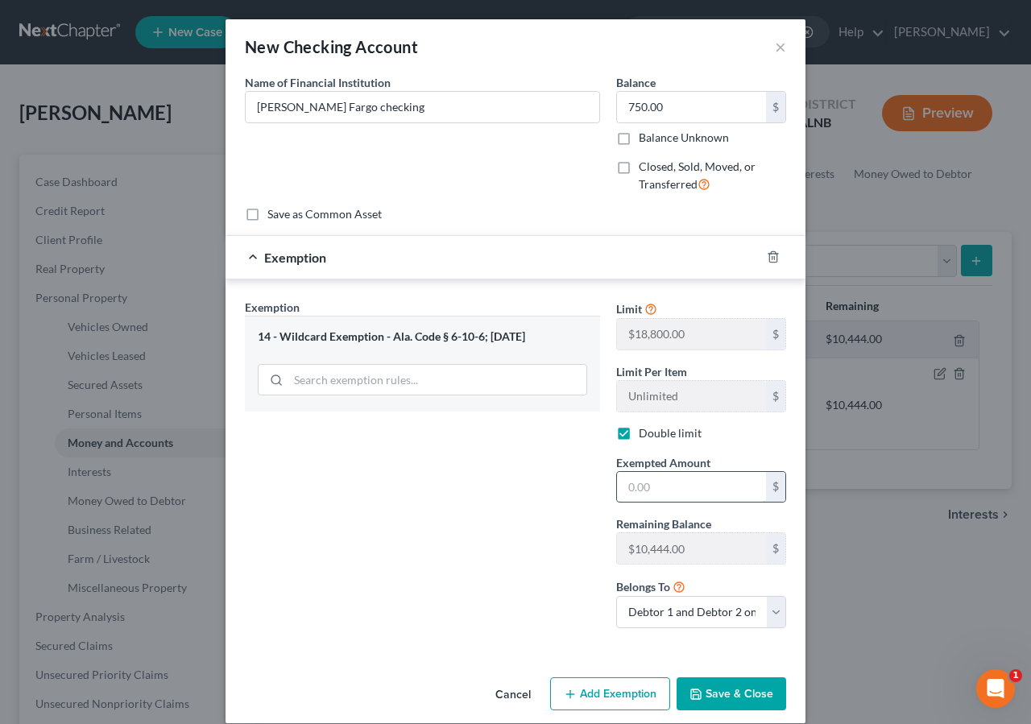
click at [639, 479] on input "text" at bounding box center [691, 487] width 149 height 31
type input "750.00"
click at [740, 689] on button "Save & Close" at bounding box center [732, 694] width 110 height 34
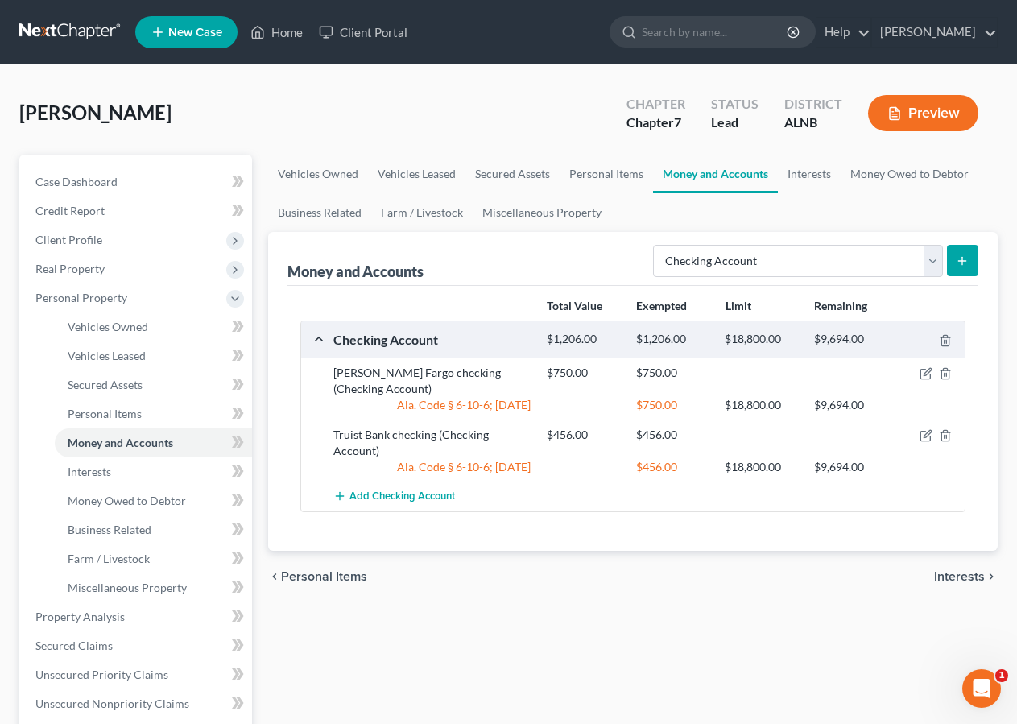
click at [960, 261] on icon "submit" at bounding box center [962, 261] width 13 height 13
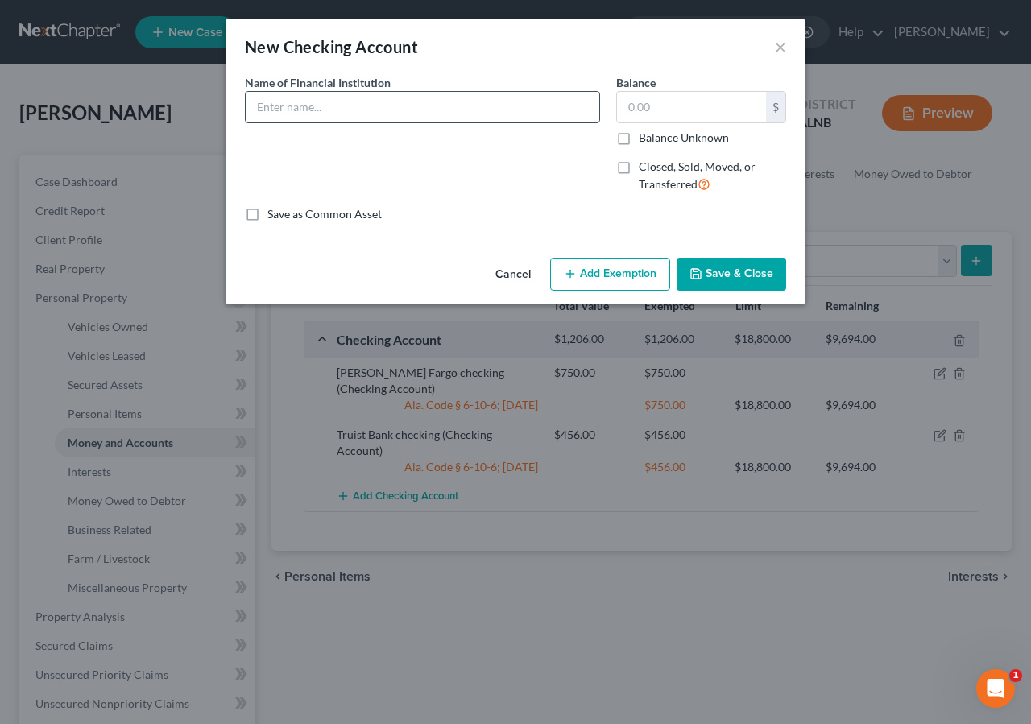
click at [277, 101] on input "text" at bounding box center [423, 107] width 354 height 31
type input "Wells Fargo checking"
click at [654, 99] on input "text" at bounding box center [691, 107] width 149 height 31
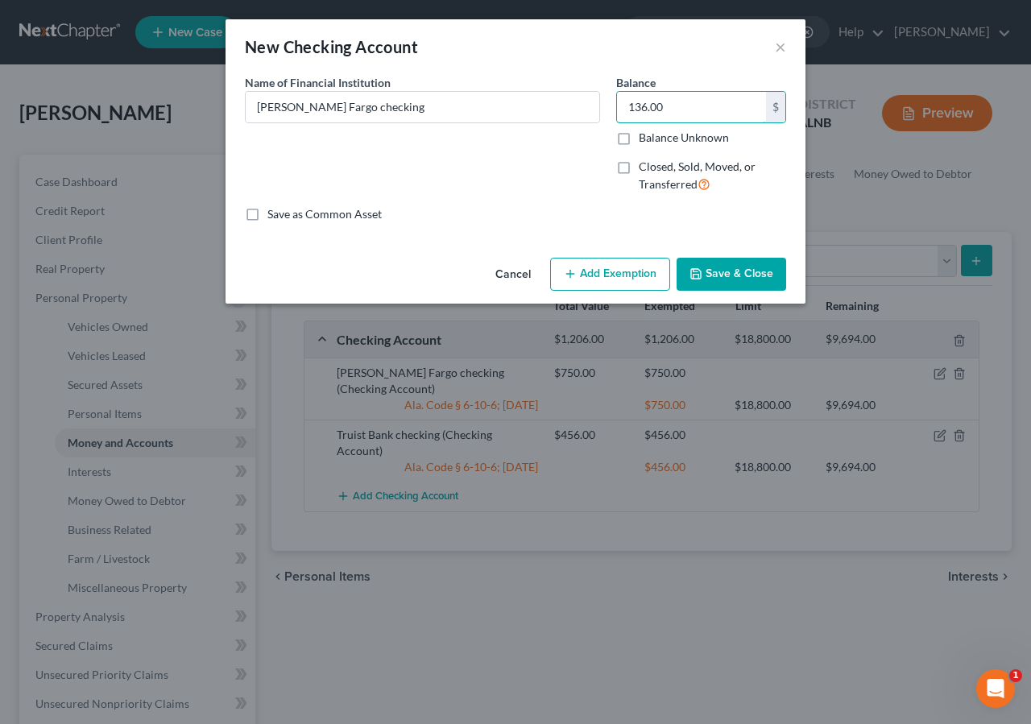
type input "136.00"
click at [567, 257] on div "Cancel Add Exemption Save & Close" at bounding box center [516, 277] width 580 height 53
click at [604, 275] on button "Add Exemption" at bounding box center [610, 275] width 120 height 34
select select "2"
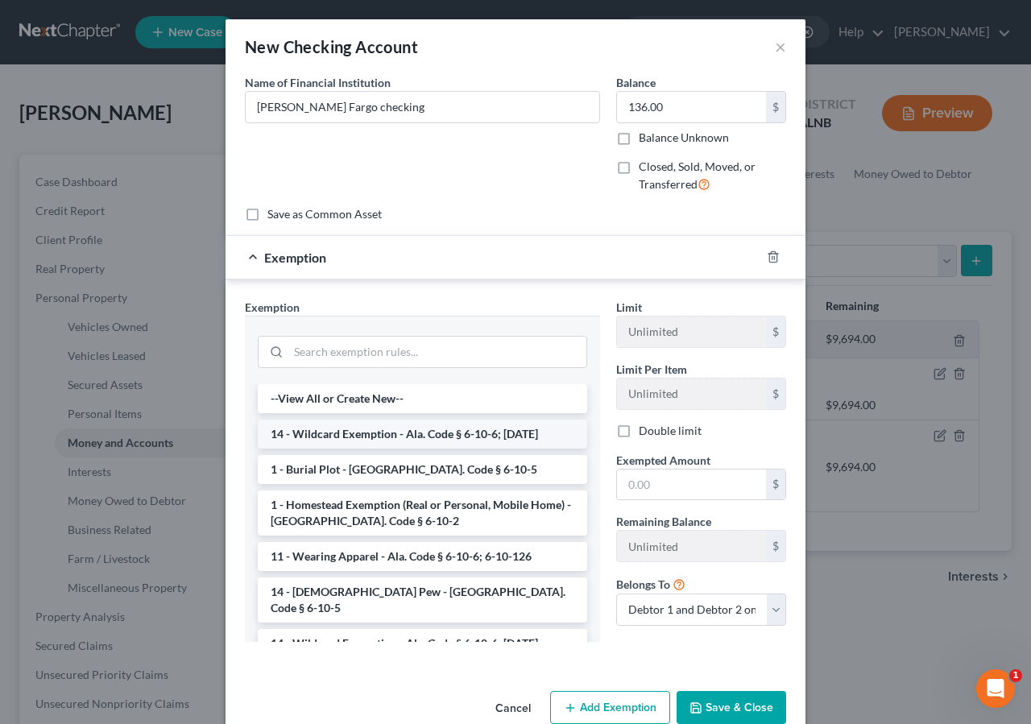
click at [357, 426] on li "14 - Wildcard Exemption - Ala. Code § 6-10-6; 6-10-12" at bounding box center [422, 434] width 329 height 29
drag, startPoint x: 357, startPoint y: 426, endPoint x: 384, endPoint y: 416, distance: 29.3
click at [362, 425] on div "Exemption Set must be selected for CA. Exemption * --View All or Create New-- 1…" at bounding box center [422, 477] width 371 height 356
checkbox input "true"
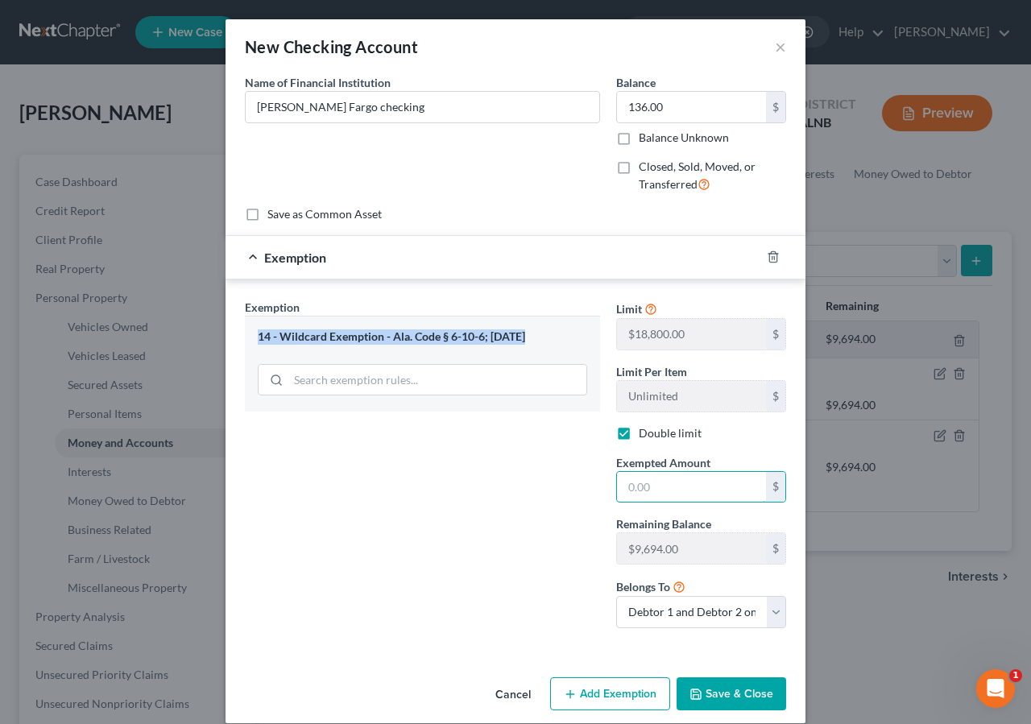
drag, startPoint x: 665, startPoint y: 484, endPoint x: 673, endPoint y: 453, distance: 31.5
click at [665, 483] on input "text" at bounding box center [691, 487] width 149 height 31
type input "136.00"
click at [718, 693] on button "Save & Close" at bounding box center [732, 694] width 110 height 34
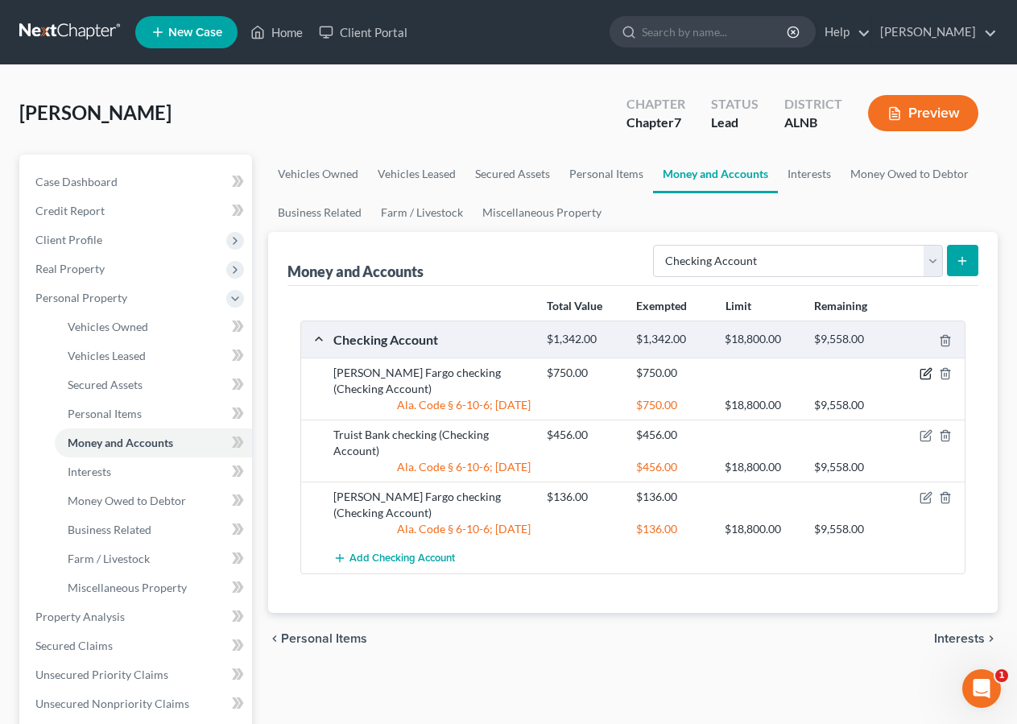
click at [925, 371] on icon "button" at bounding box center [926, 373] width 13 height 13
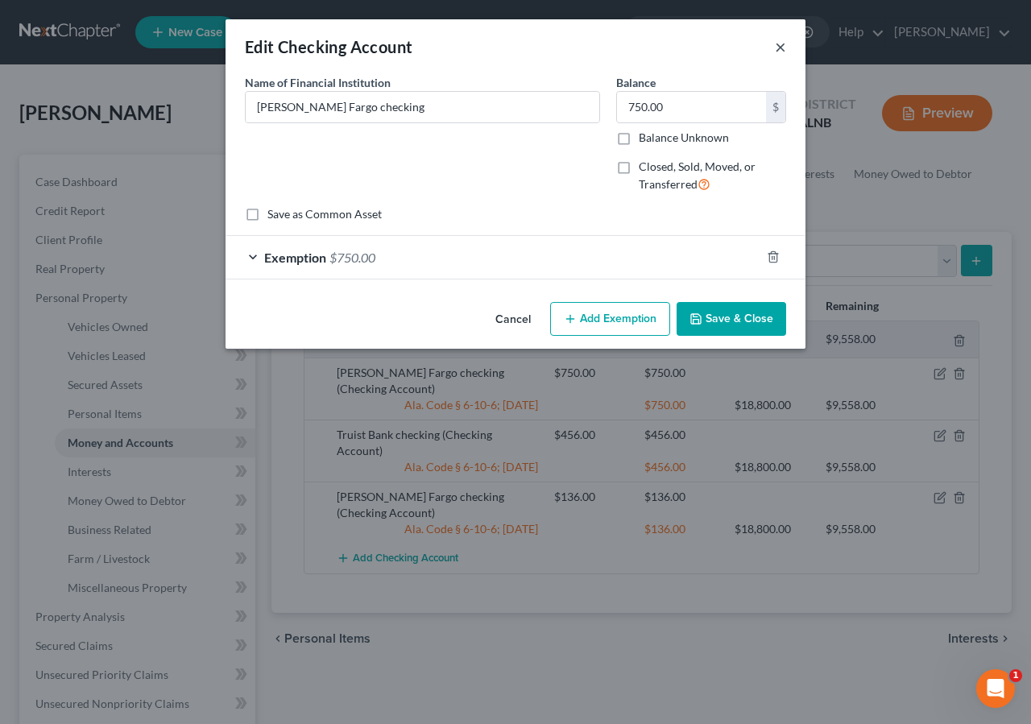
drag, startPoint x: 785, startPoint y: 43, endPoint x: 797, endPoint y: 55, distance: 15.9
click at [785, 44] on button "×" at bounding box center [780, 46] width 11 height 19
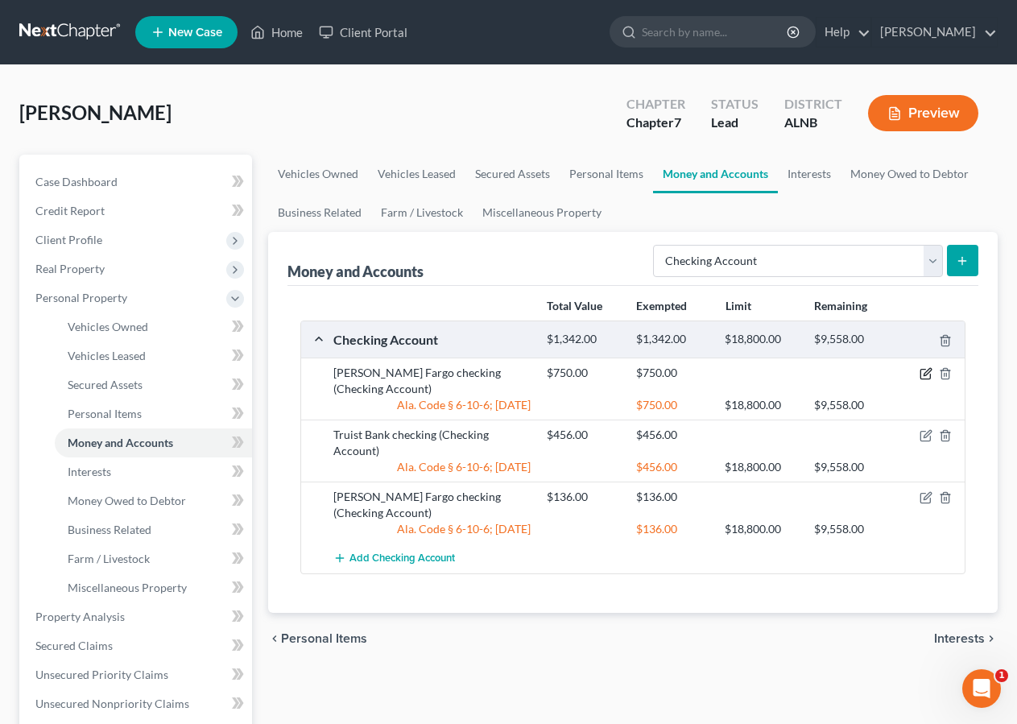
click at [921, 373] on icon "button" at bounding box center [926, 375] width 10 height 10
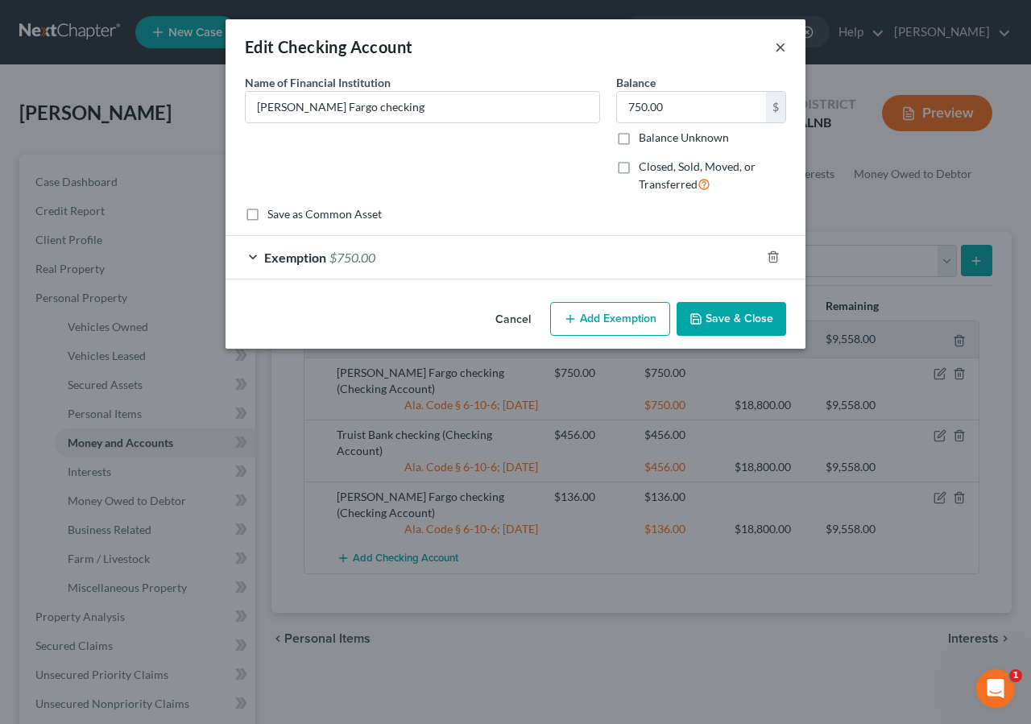
click at [780, 51] on button "×" at bounding box center [780, 46] width 11 height 19
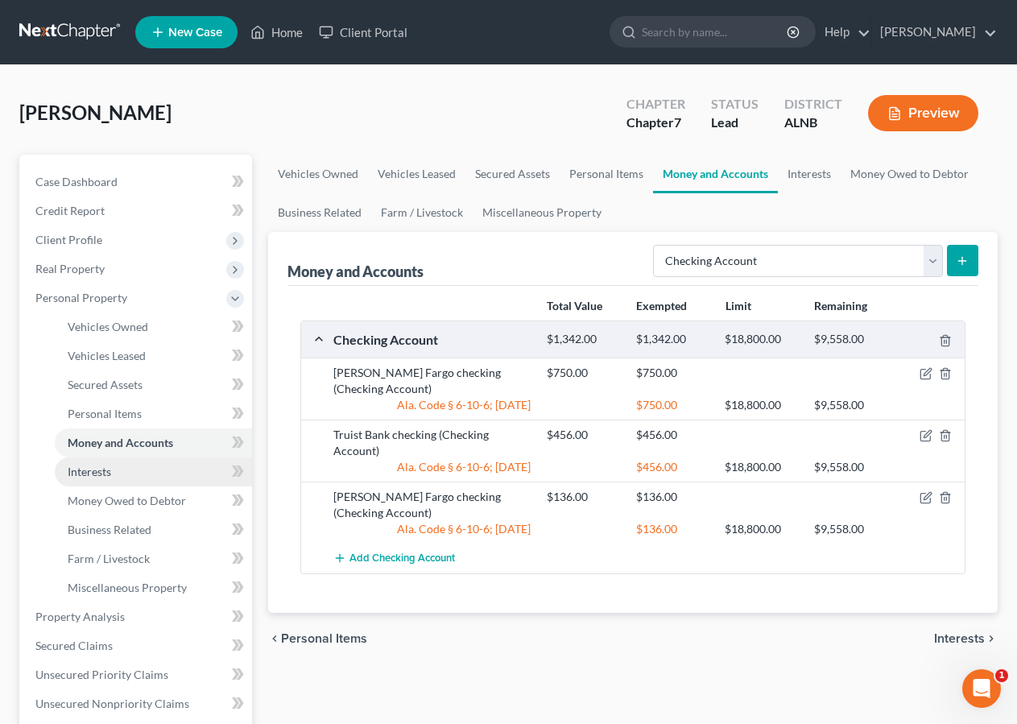
click at [108, 469] on span "Interests" at bounding box center [89, 472] width 43 height 14
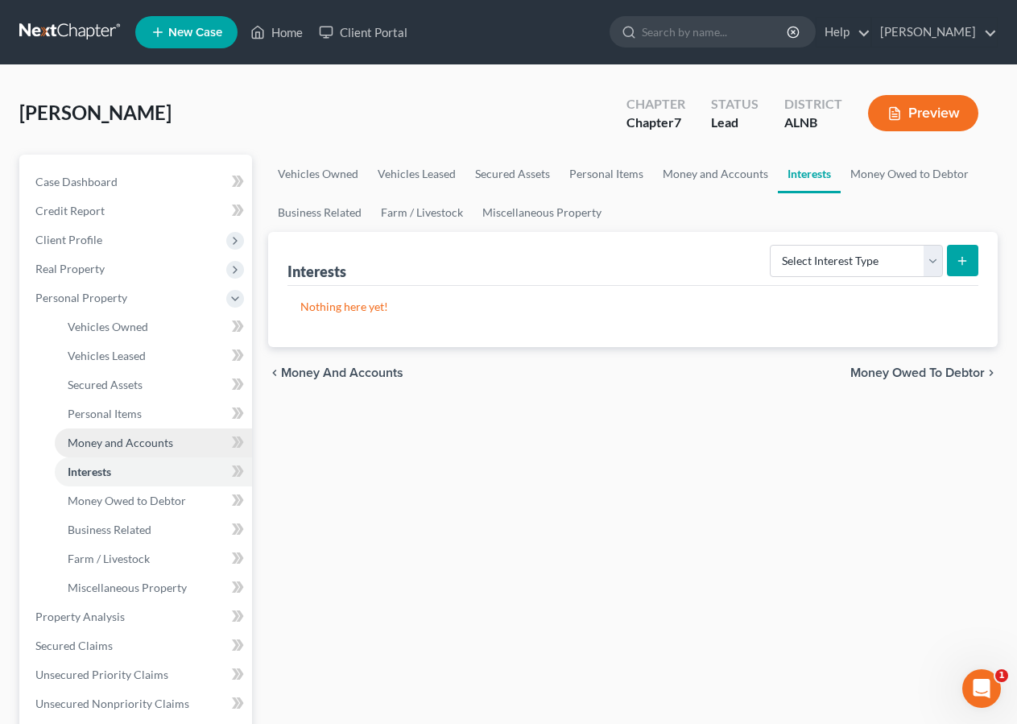
click at [126, 438] on span "Money and Accounts" at bounding box center [121, 443] width 106 height 14
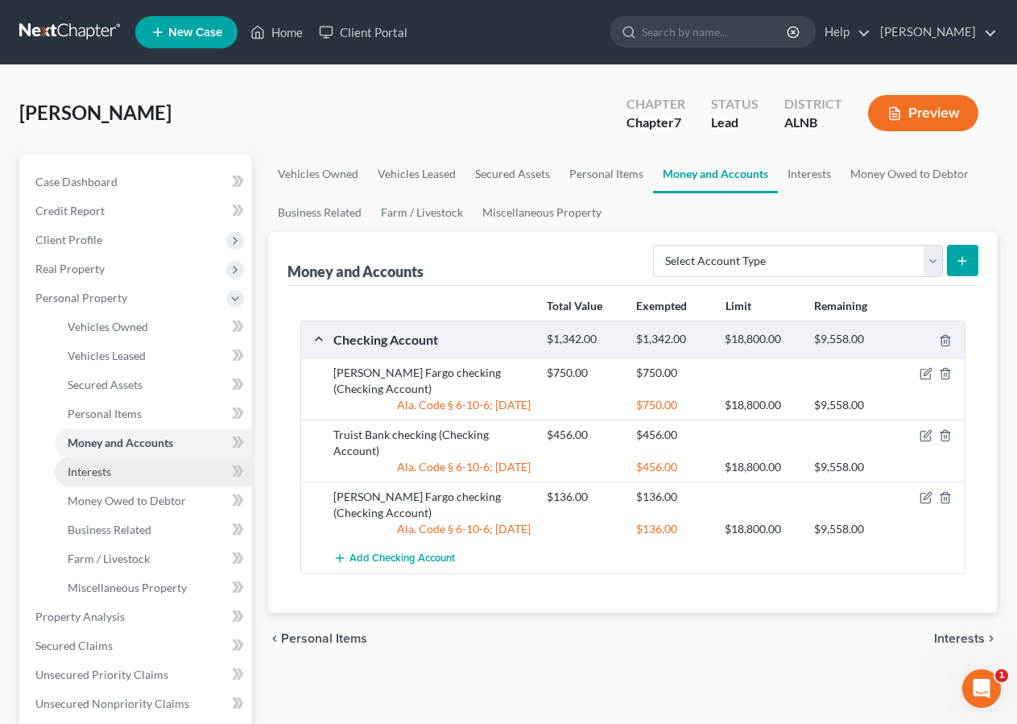
click at [114, 470] on link "Interests" at bounding box center [153, 471] width 197 height 29
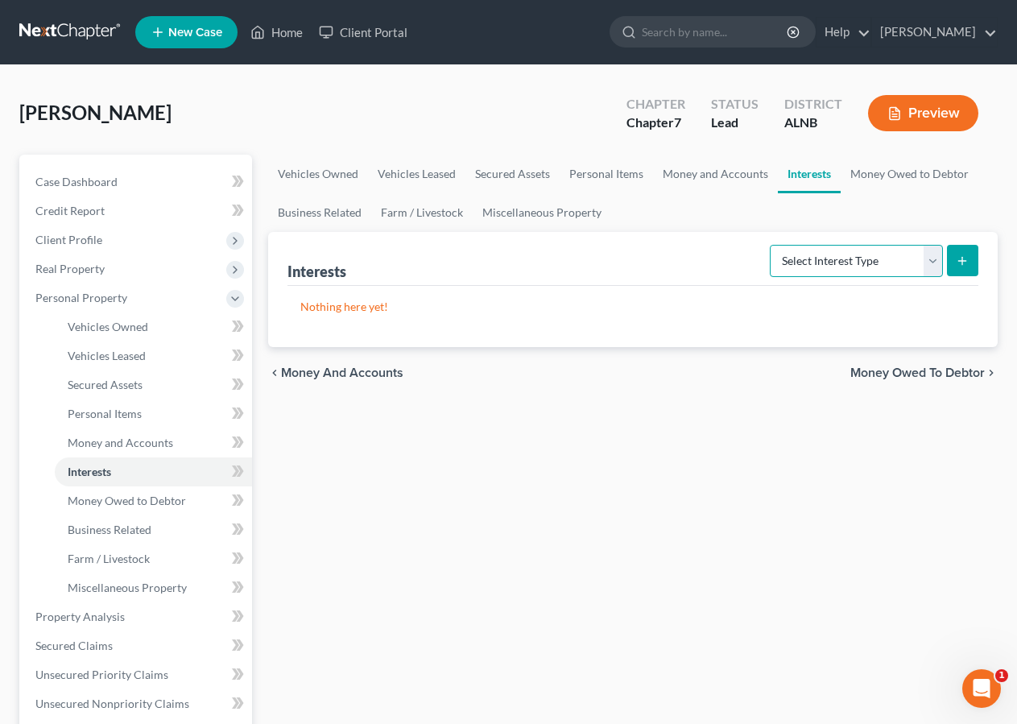
click at [922, 262] on select "Select Interest Type 401K Annuity Bond Education IRA Government Bond Government…" at bounding box center [856, 261] width 173 height 32
drag, startPoint x: 160, startPoint y: 505, endPoint x: 174, endPoint y: 495, distance: 17.2
click at [160, 504] on span "Money Owed to Debtor" at bounding box center [127, 501] width 118 height 14
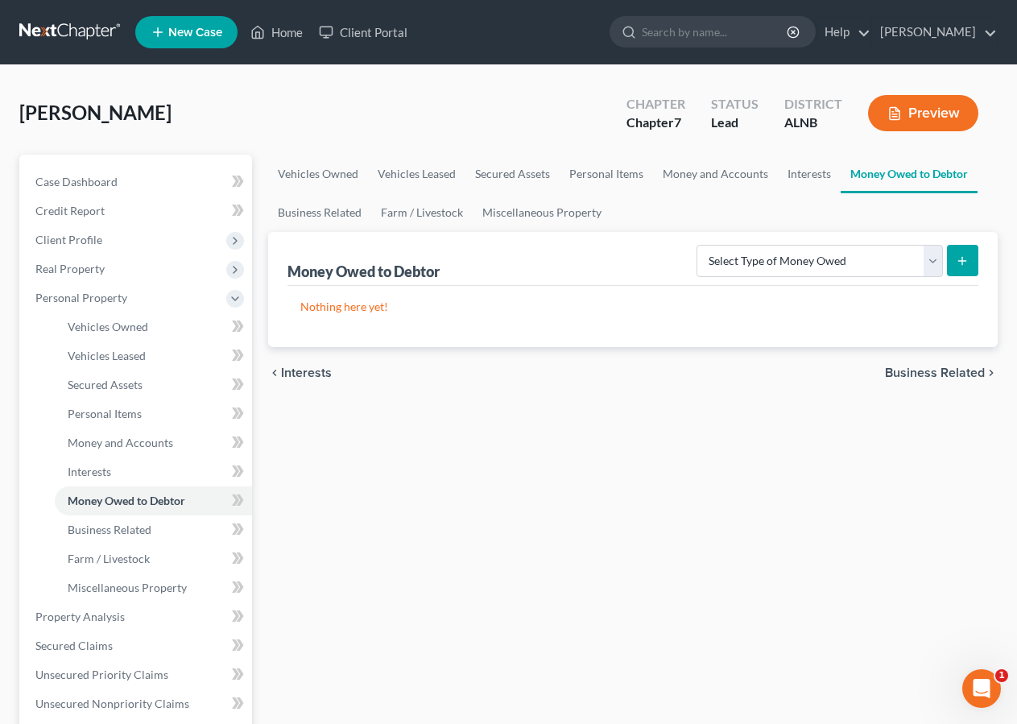
click at [962, 272] on button "submit" at bounding box center [962, 260] width 31 height 31
click at [903, 265] on select "Select Type of Money Owed Accounts Receivable Alimony Child Support Claims Agai…" at bounding box center [820, 261] width 246 height 32
select select "child_support"
click option "Child Support" at bounding box center [0, 0] width 0 height 0
click at [964, 255] on icon "submit" at bounding box center [962, 261] width 13 height 13
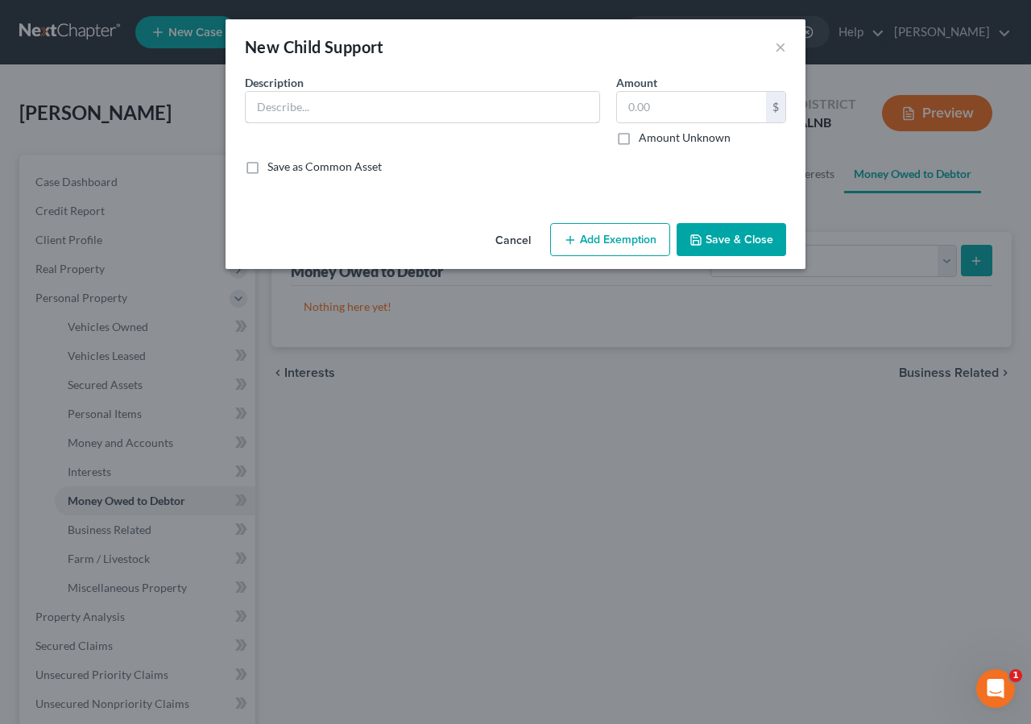
drag, startPoint x: 288, startPoint y: 102, endPoint x: 718, endPoint y: 23, distance: 436.5
click at [289, 104] on input "text" at bounding box center [423, 107] width 354 height 31
click at [661, 102] on input "text" at bounding box center [691, 107] width 149 height 31
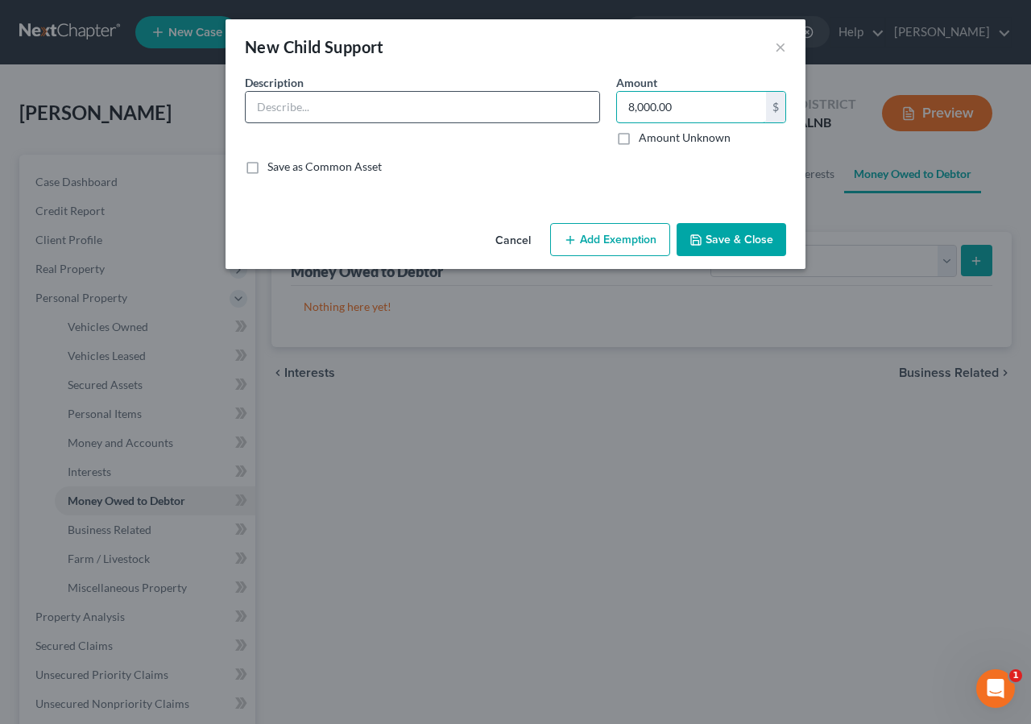
type input "8,000.00"
click at [291, 109] on input "text" at bounding box center [423, 107] width 354 height 31
type input "Unpaid child support"
click at [632, 106] on input "8,000.00" at bounding box center [691, 107] width 149 height 31
type input "6,000.00"
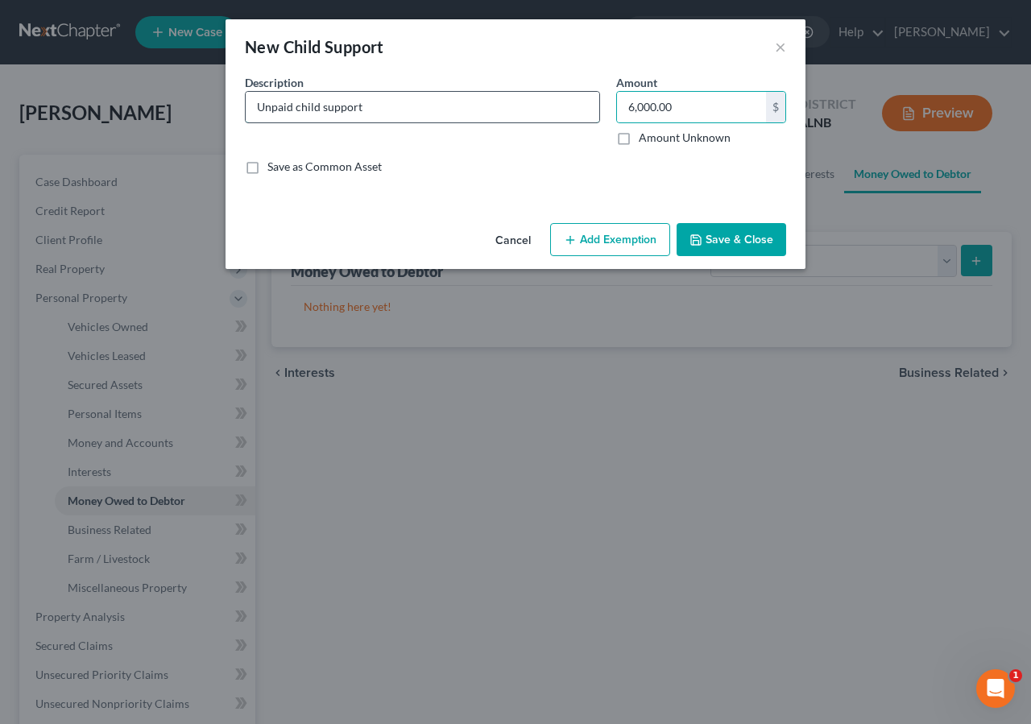
click at [394, 105] on input "Unpaid child support" at bounding box center [423, 107] width 354 height 31
type input "Unpaid child support Christopher Kilgore"
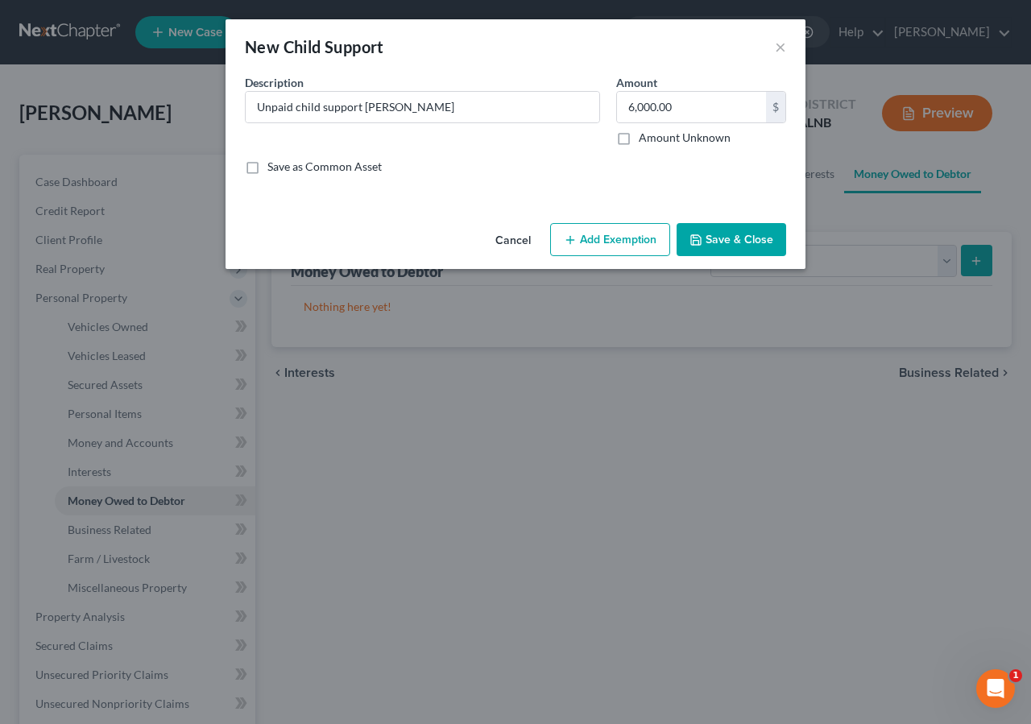
click at [605, 235] on button "Add Exemption" at bounding box center [610, 240] width 120 height 34
select select "2"
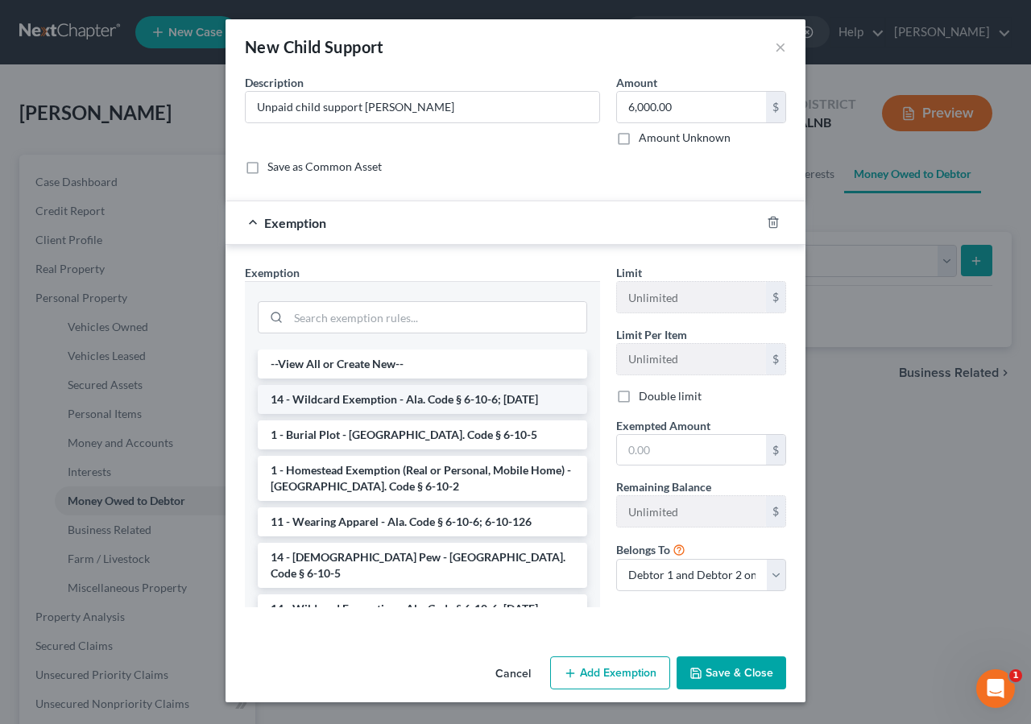
click at [329, 396] on li "14 - Wildcard Exemption - Ala. Code § 6-10-6; 6-10-12" at bounding box center [422, 399] width 329 height 29
checkbox input "true"
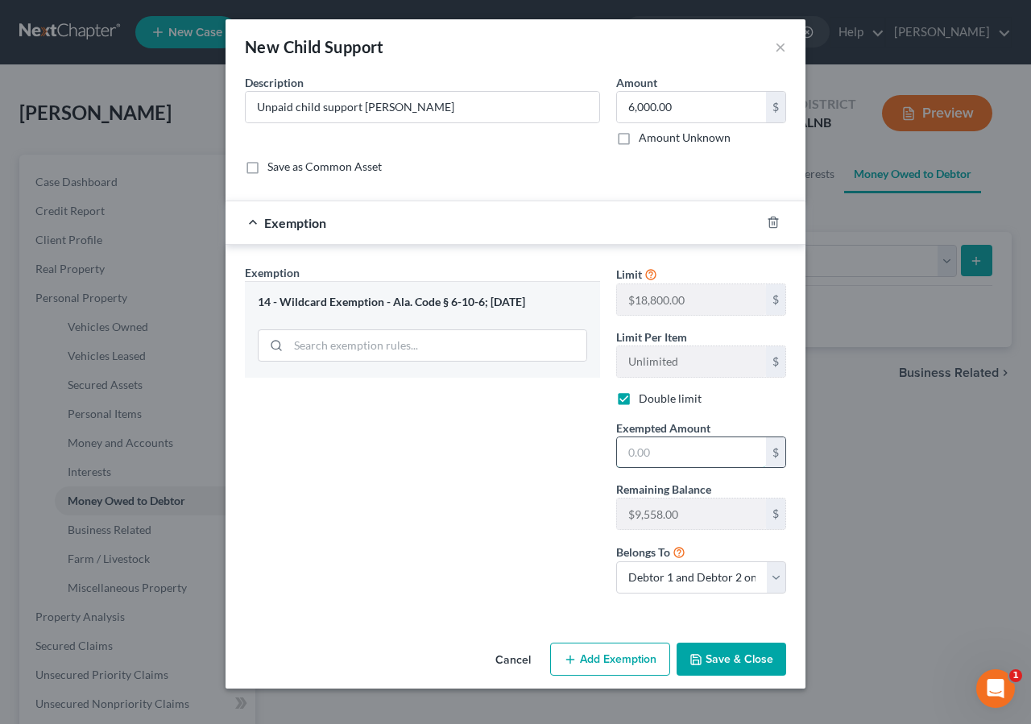
click at [640, 455] on input "text" at bounding box center [691, 452] width 149 height 31
type input "6,000.00"
drag, startPoint x: 752, startPoint y: 650, endPoint x: 770, endPoint y: 578, distance: 73.8
click at [752, 649] on button "Save & Close" at bounding box center [732, 660] width 110 height 34
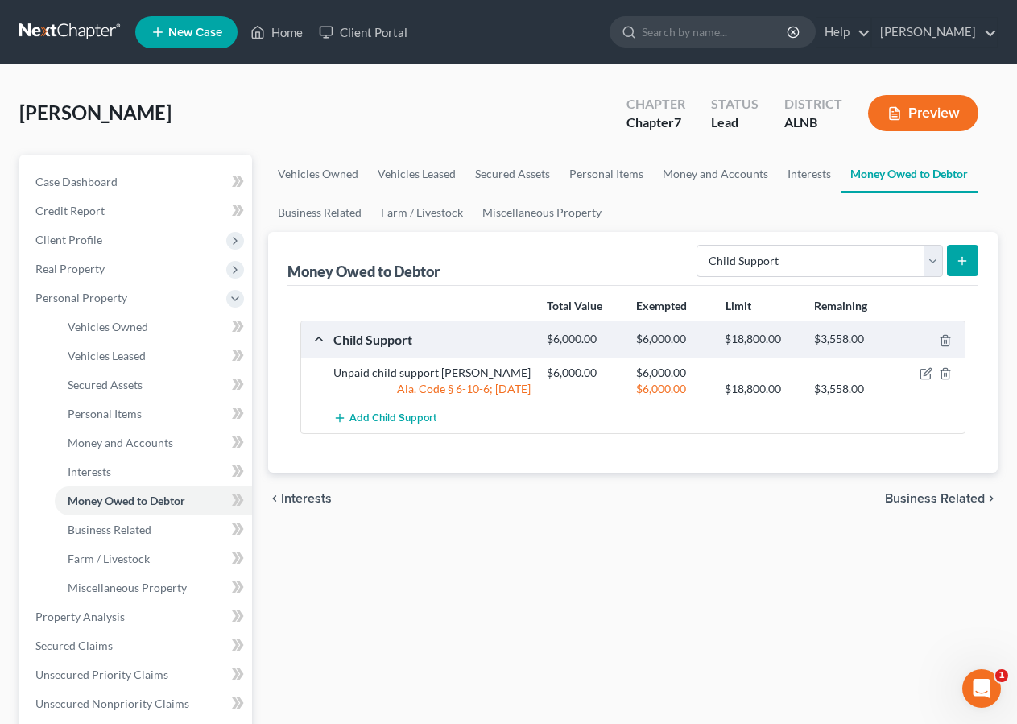
click at [957, 259] on icon "submit" at bounding box center [962, 261] width 13 height 13
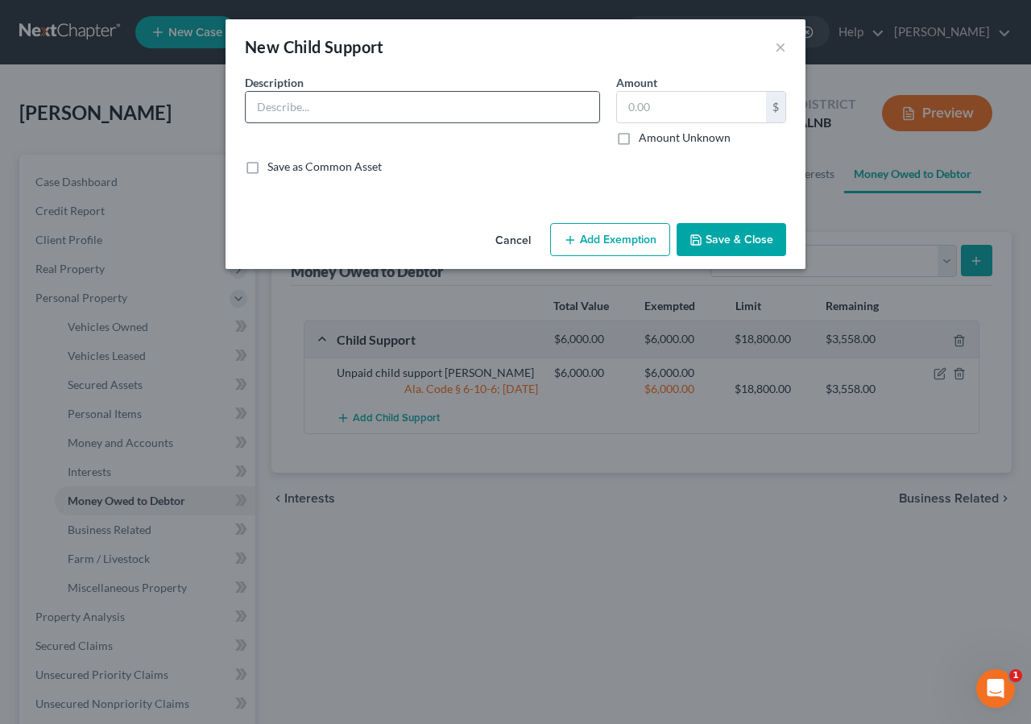
click at [288, 110] on input "text" at bounding box center [423, 107] width 354 height 31
type input "Unpaid child support Joseph Seals"
click at [665, 99] on input "text" at bounding box center [691, 107] width 149 height 31
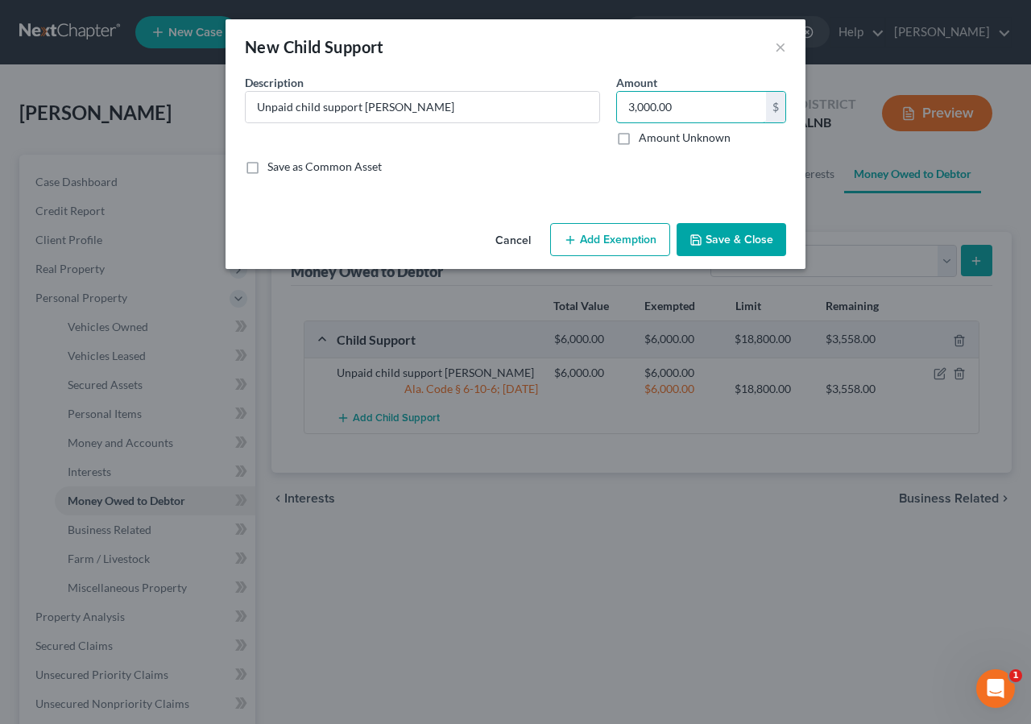
type input "3,000.00"
drag, startPoint x: 740, startPoint y: 235, endPoint x: 899, endPoint y: 205, distance: 161.6
click at [741, 235] on button "Save & Close" at bounding box center [732, 240] width 110 height 34
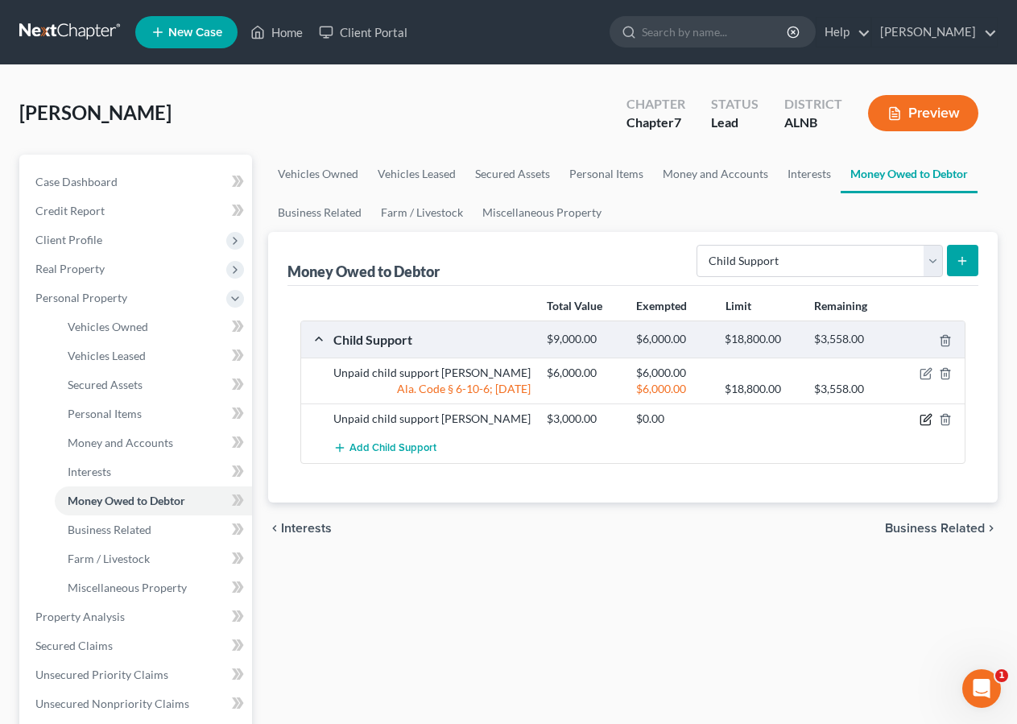
click at [924, 426] on icon "button" at bounding box center [926, 419] width 13 height 13
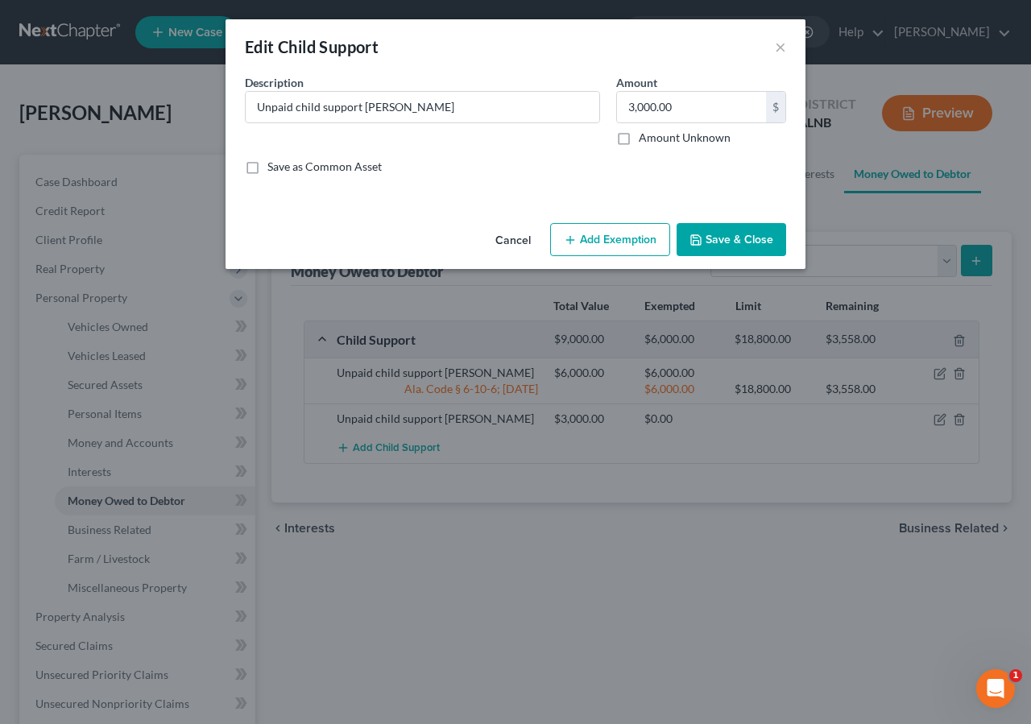
click at [628, 230] on button "Add Exemption" at bounding box center [610, 240] width 120 height 34
select select "2"
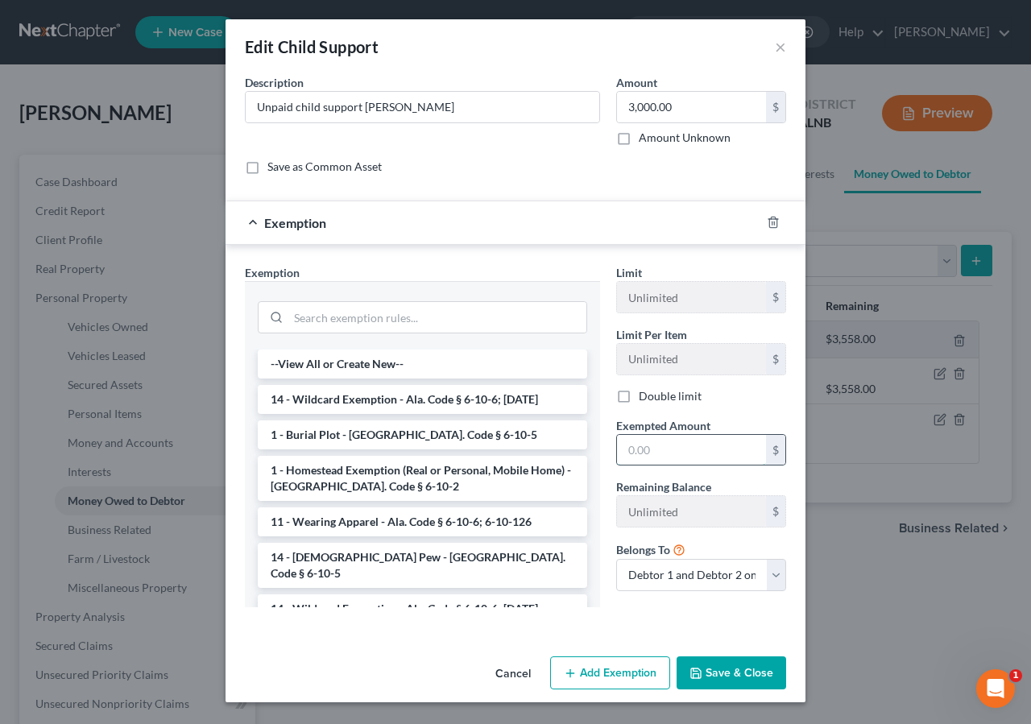
click at [663, 442] on input "text" at bounding box center [691, 450] width 149 height 31
click at [399, 389] on li "14 - Wildcard Exemption - Ala. Code § 6-10-6; 6-10-12" at bounding box center [422, 399] width 329 height 29
checkbox input "true"
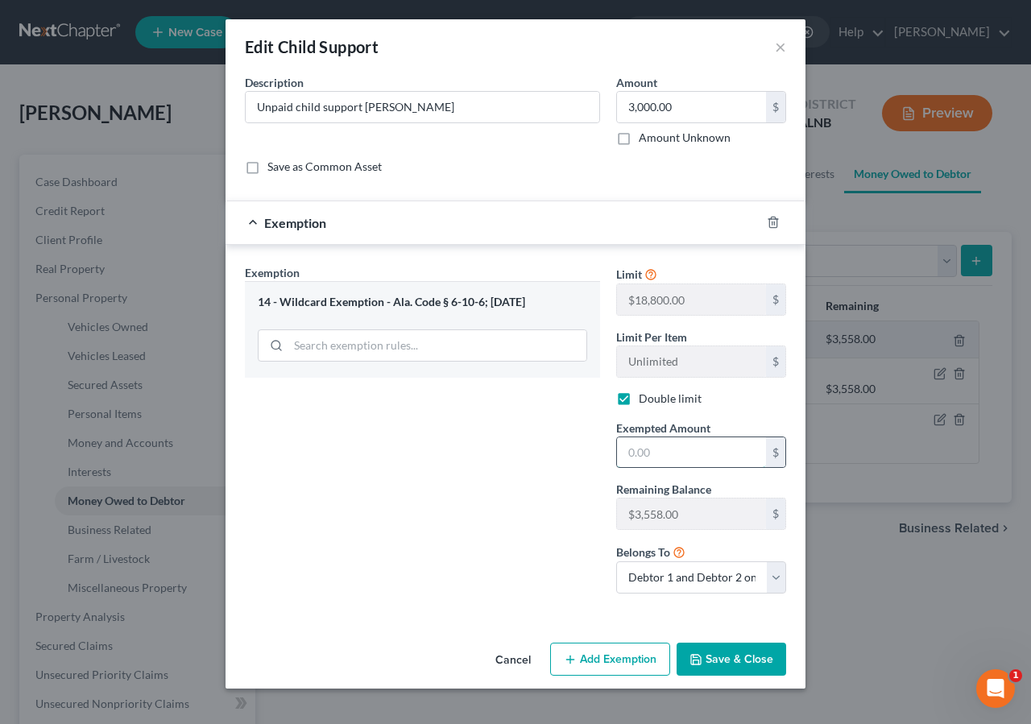
click at [660, 457] on input "text" at bounding box center [691, 452] width 149 height 31
type input "3,000.00"
click at [716, 671] on button "Save & Close" at bounding box center [732, 660] width 110 height 34
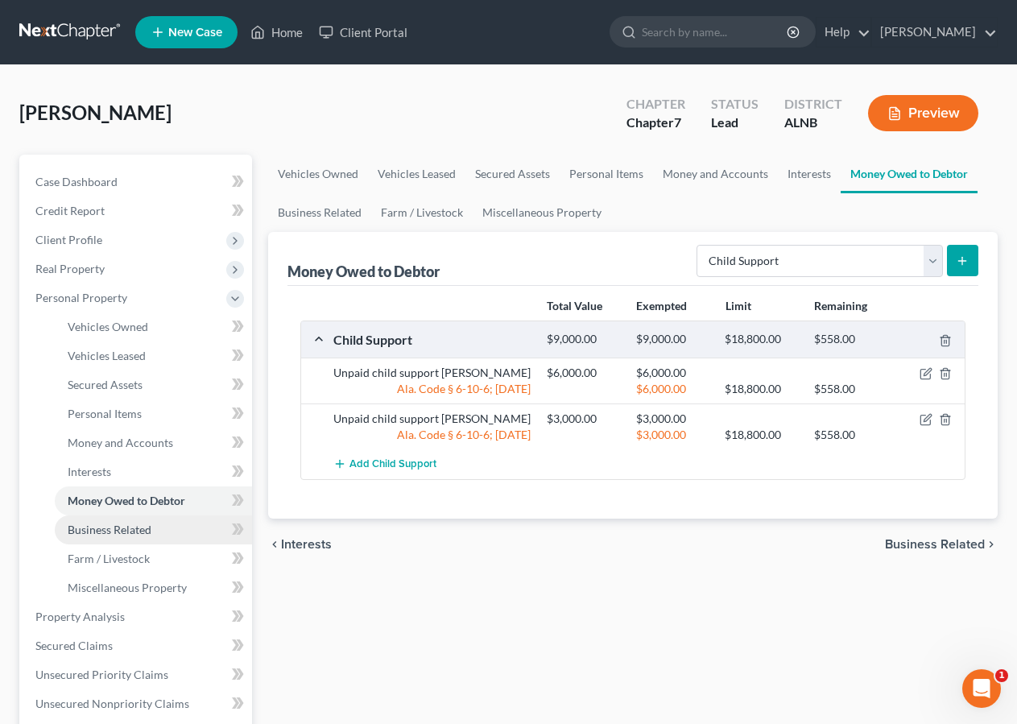
click at [88, 526] on span "Business Related" at bounding box center [110, 530] width 84 height 14
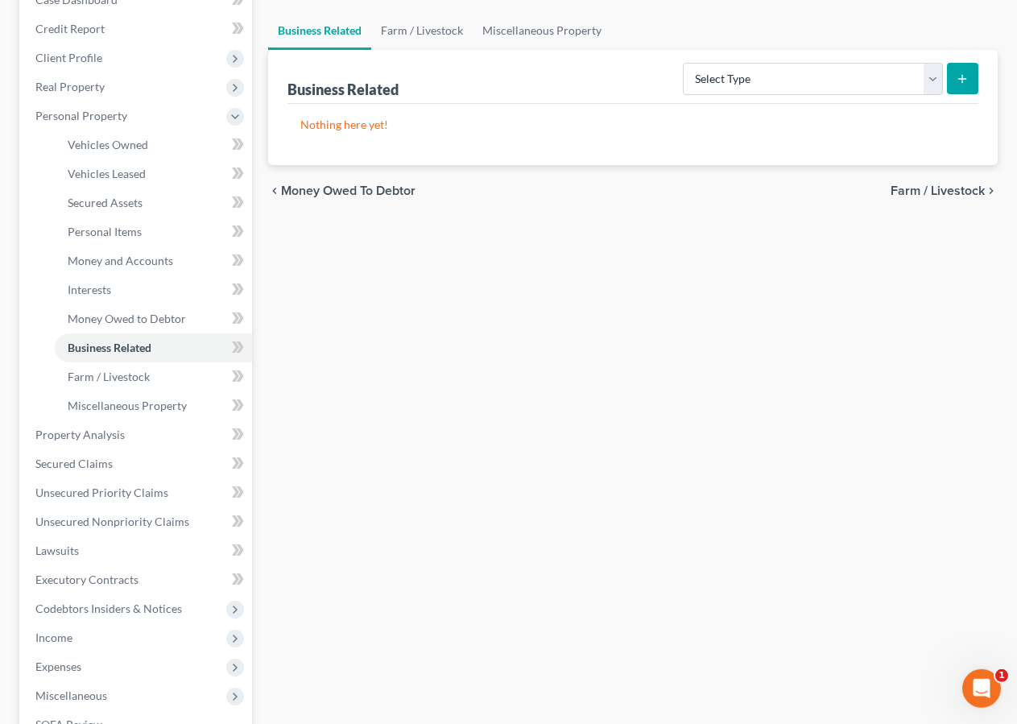
scroll to position [215, 0]
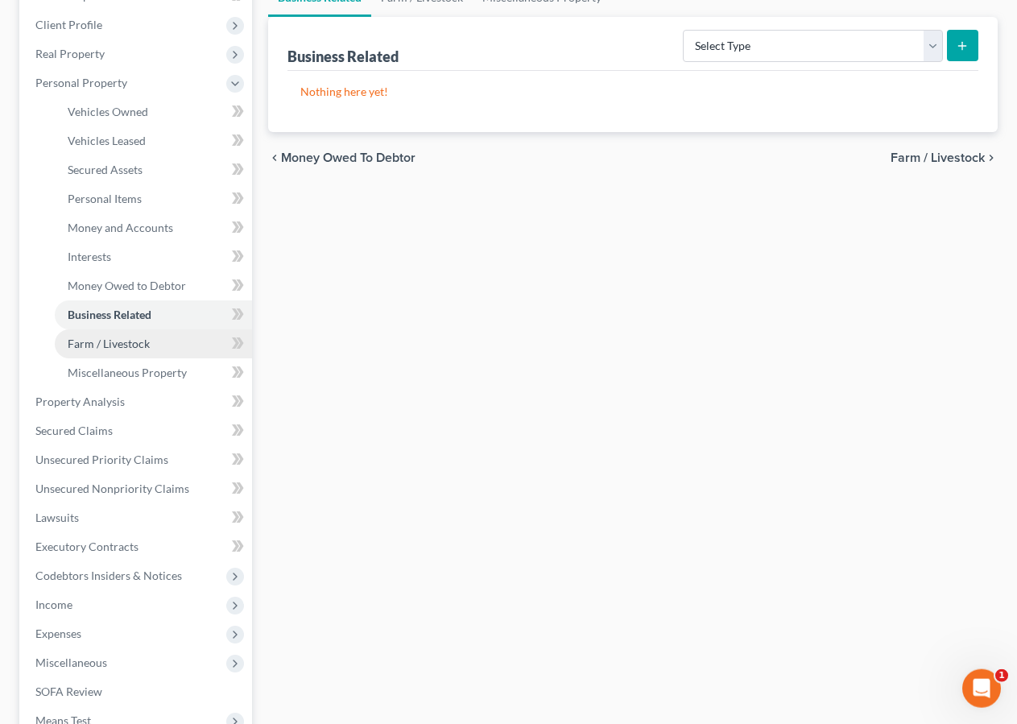
click at [110, 345] on span "Farm / Livestock" at bounding box center [109, 344] width 82 height 14
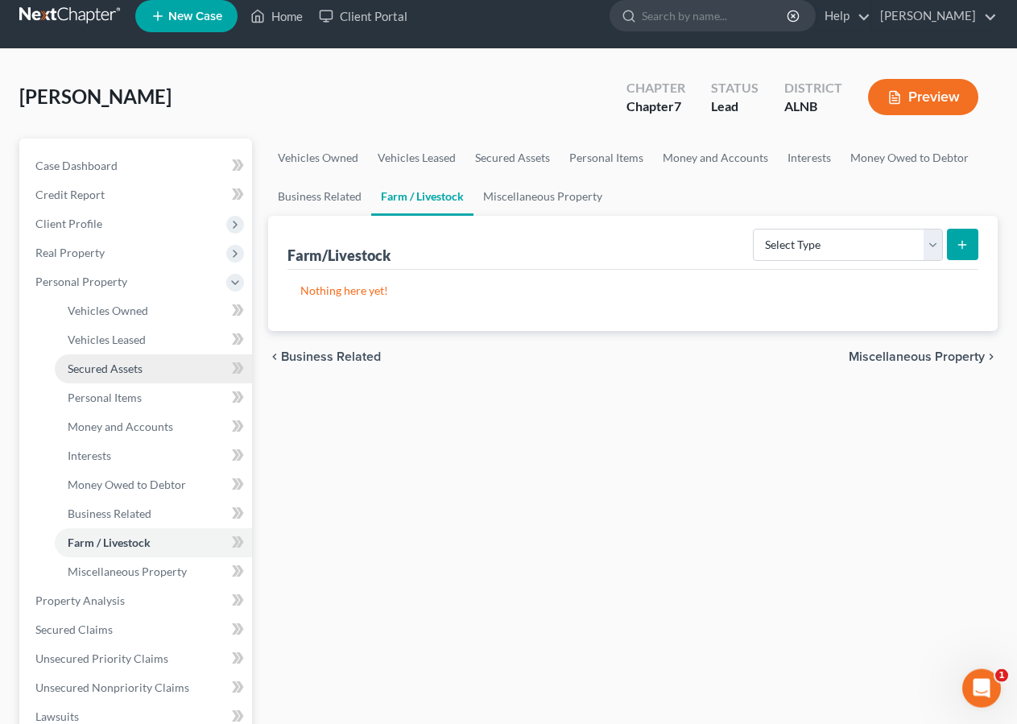
click at [121, 379] on link "Secured Assets" at bounding box center [153, 368] width 197 height 29
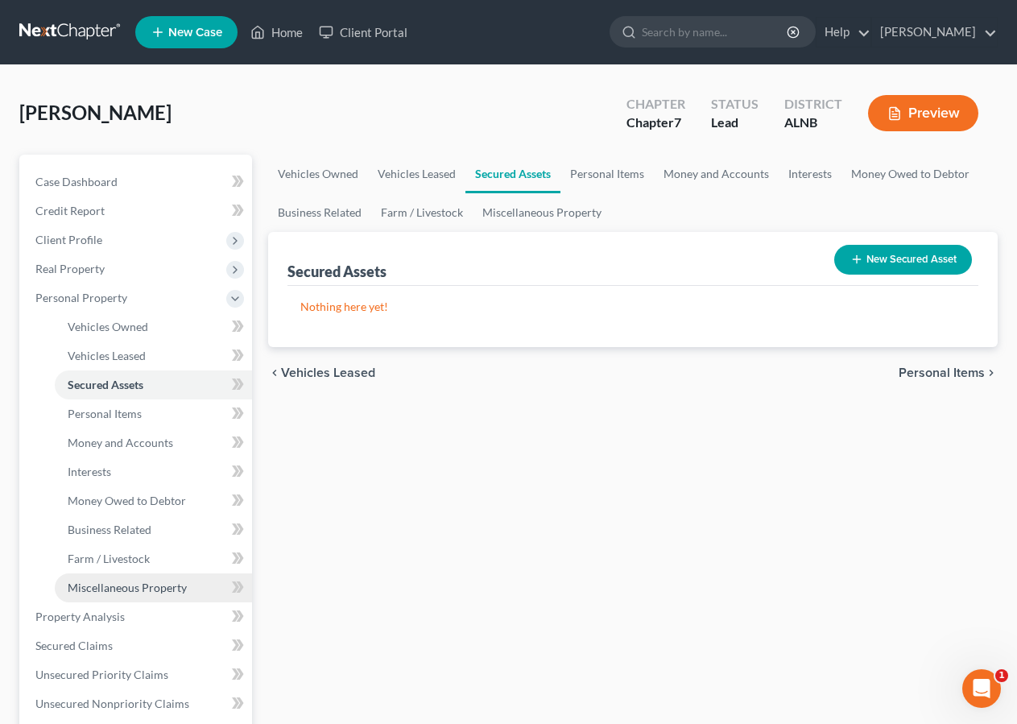
click at [127, 586] on span "Miscellaneous Property" at bounding box center [127, 588] width 119 height 14
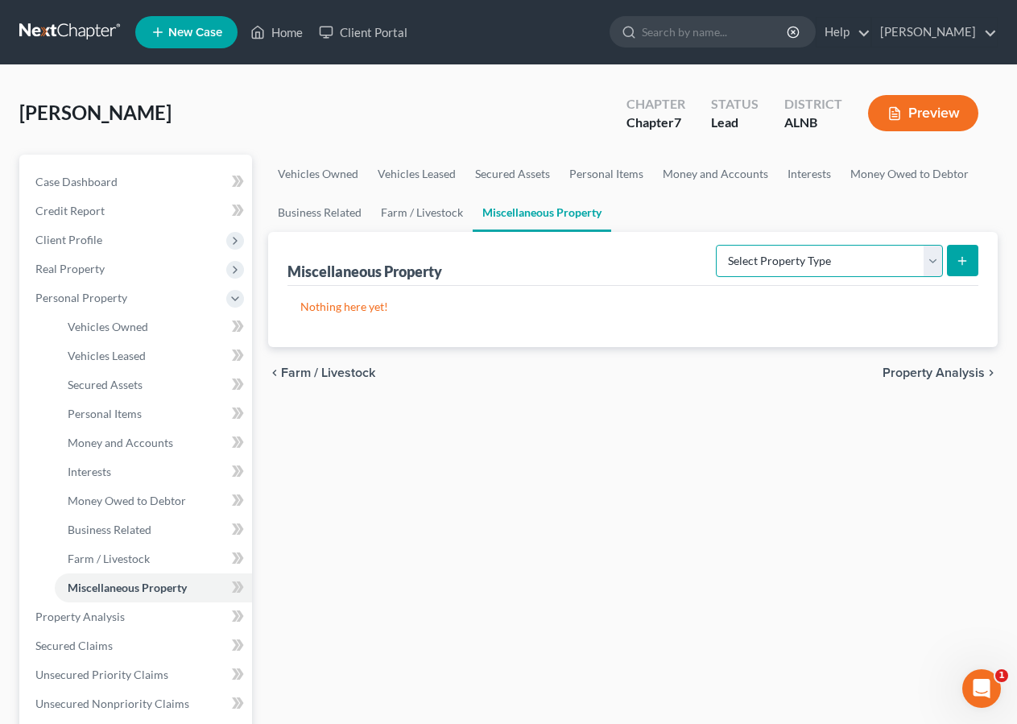
click at [716, 245] on select "Select Property Type Assigned for Creditor Benefit Within 1 Year Holding for An…" at bounding box center [829, 261] width 227 height 32
select select "transferred"
click option "Transferred" at bounding box center [0, 0] width 0 height 0
click at [964, 252] on button "submit" at bounding box center [962, 260] width 31 height 31
select select "Ordinary (within 2 years)"
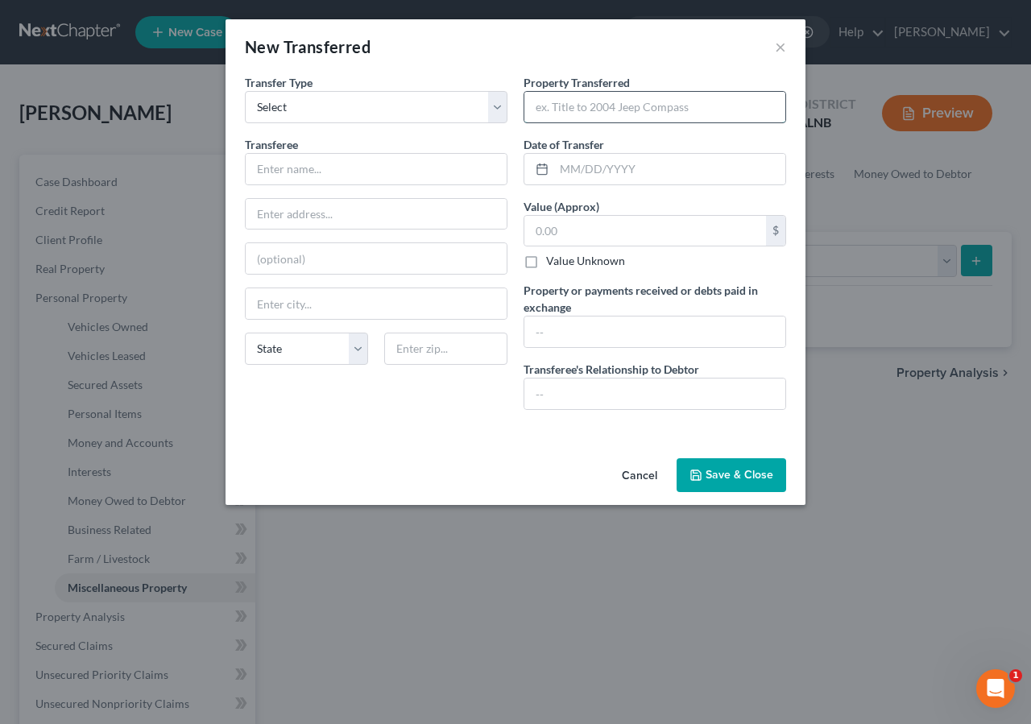
click at [576, 106] on input "text" at bounding box center [654, 107] width 261 height 31
type input "1994 Buccaneer single wide mobile home"
click at [573, 169] on input "text" at bounding box center [669, 169] width 231 height 31
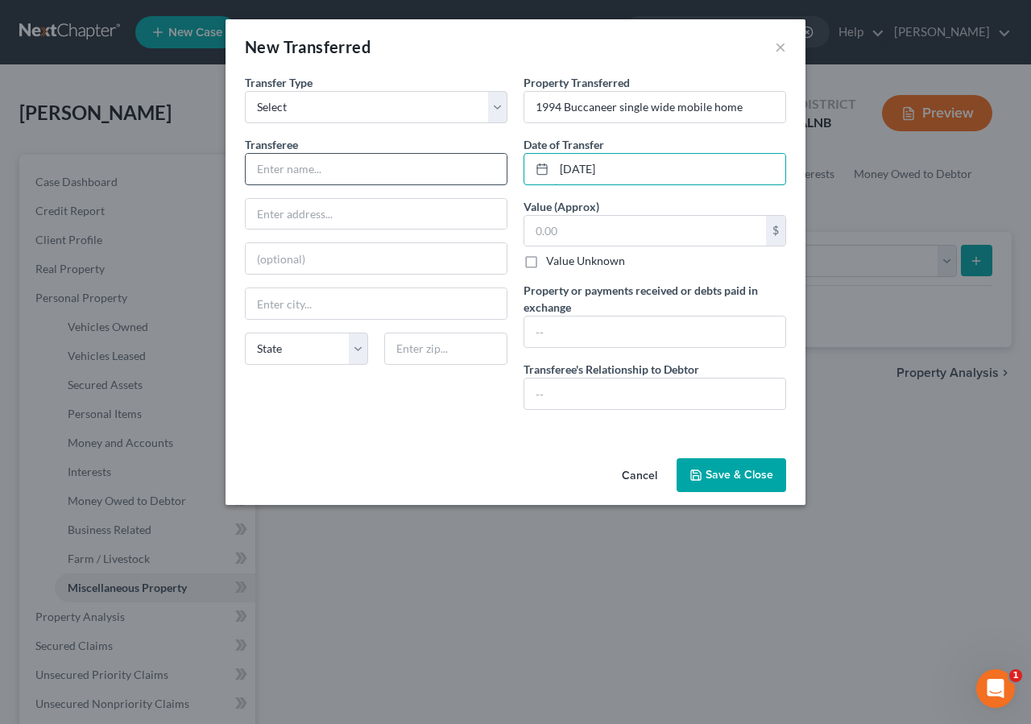
type input "05/01/2025"
click at [278, 161] on input "text" at bounding box center [376, 169] width 261 height 31
drag, startPoint x: 561, startPoint y: 337, endPoint x: 571, endPoint y: 323, distance: 17.2
click at [560, 337] on input "text" at bounding box center [654, 332] width 261 height 31
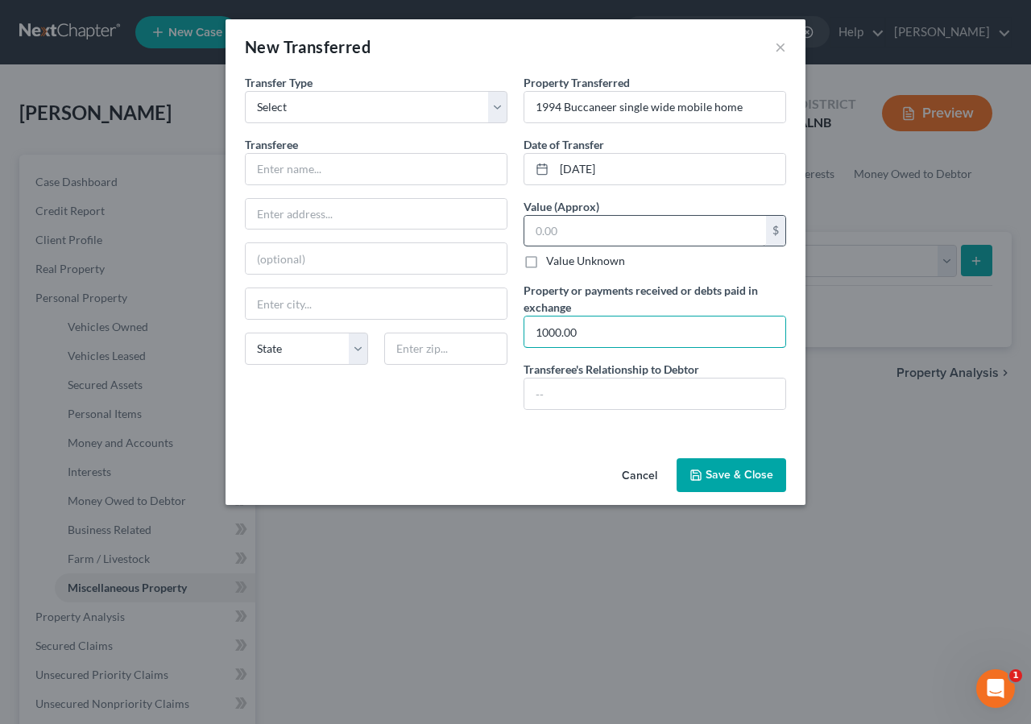
type input "1000.00"
drag, startPoint x: 548, startPoint y: 226, endPoint x: 888, endPoint y: 1, distance: 406.8
click at [548, 227] on input "text" at bounding box center [645, 231] width 242 height 31
type input "1,000.00"
click at [556, 396] on input "text" at bounding box center [654, 394] width 261 height 31
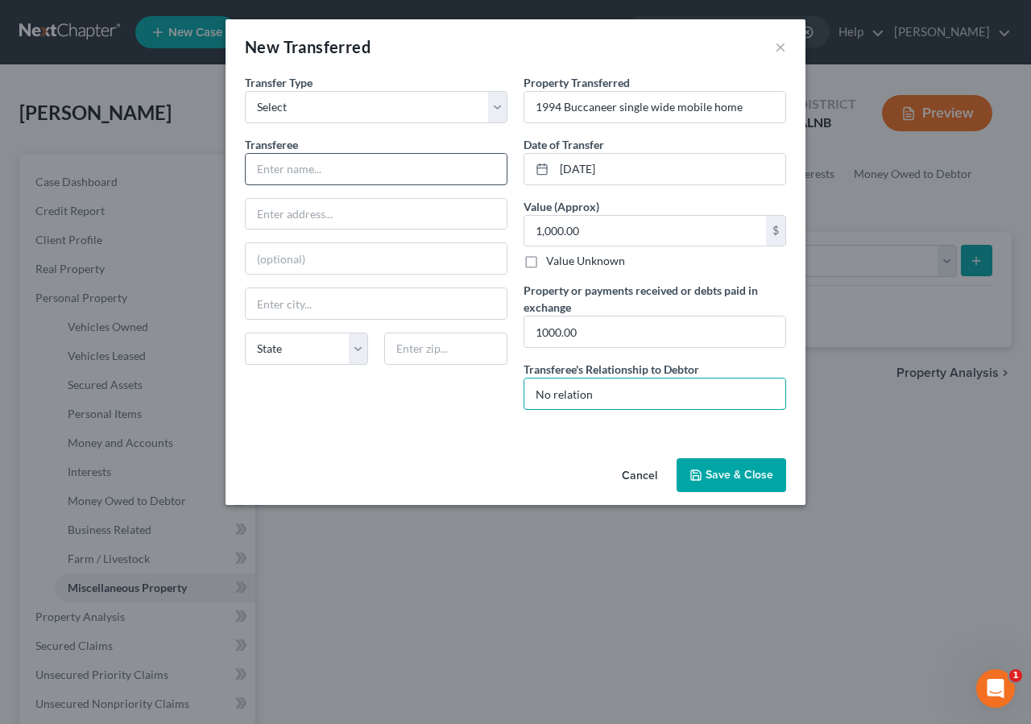
type input "No relation"
click at [279, 177] on input "text" at bounding box center [376, 169] width 261 height 31
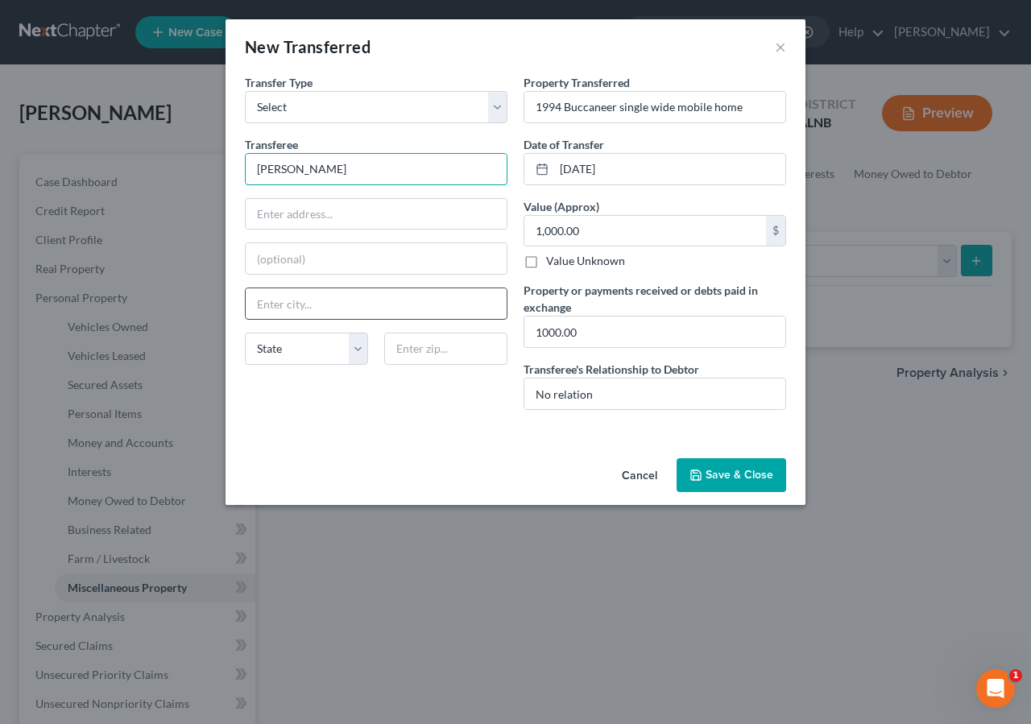
type input "Jacob"
click at [279, 308] on input "text" at bounding box center [376, 303] width 261 height 31
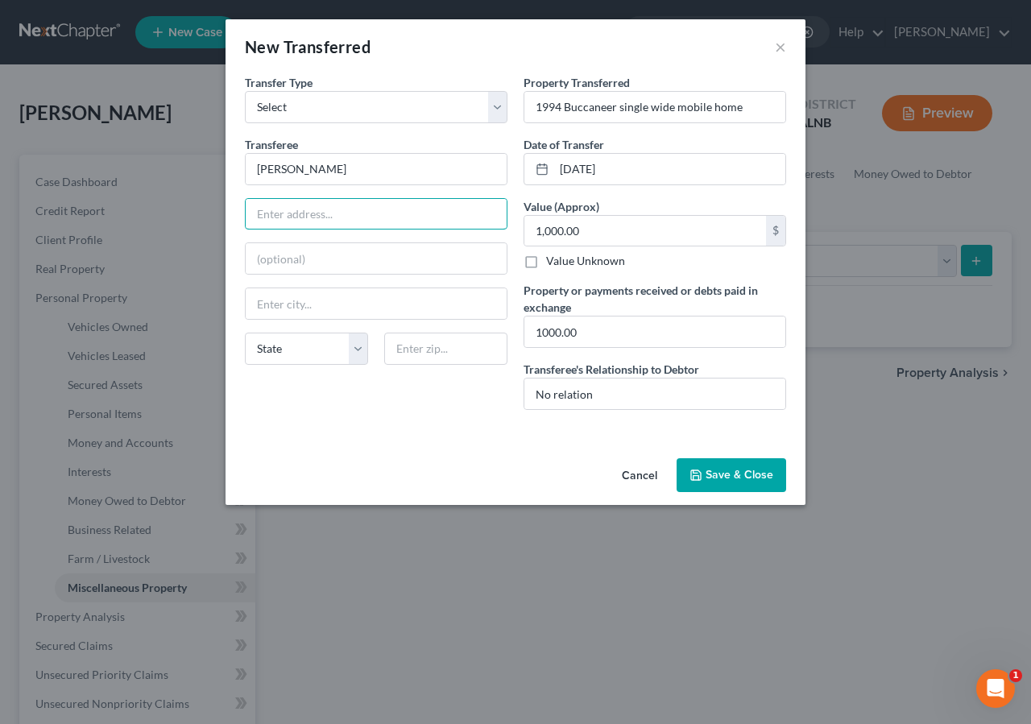
drag, startPoint x: 276, startPoint y: 213, endPoint x: 598, endPoint y: 3, distance: 384.7
click at [308, 213] on input "text" at bounding box center [376, 214] width 261 height 31
type input "1007 Alexandria Road SW Lot 25B"
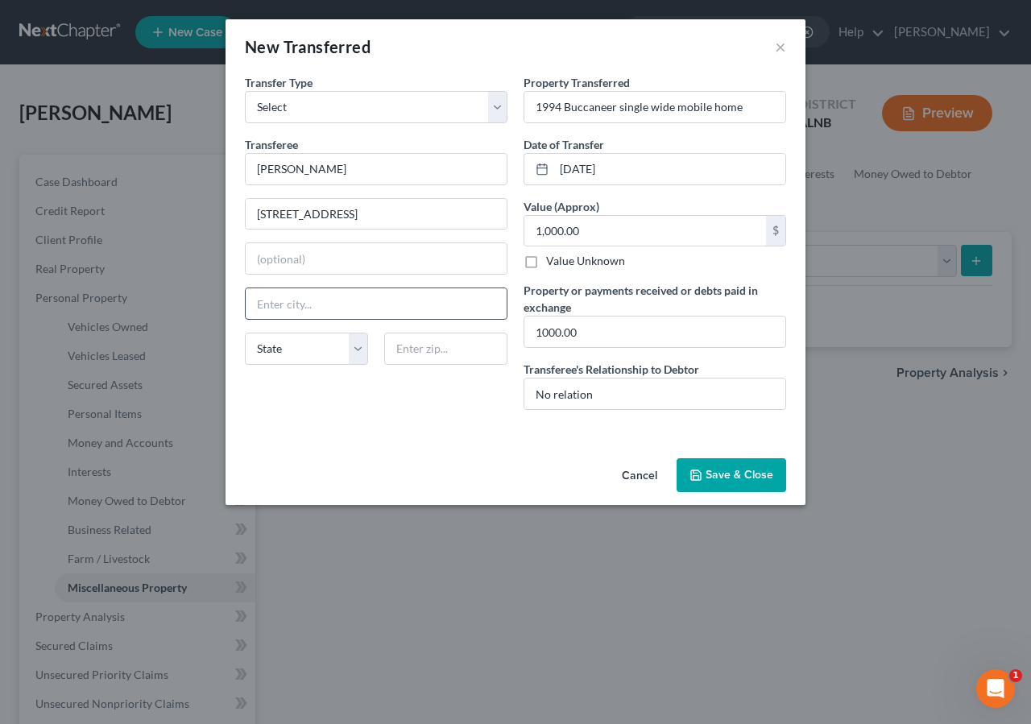
click at [285, 301] on input "text" at bounding box center [376, 303] width 261 height 31
type input "Jacksonville"
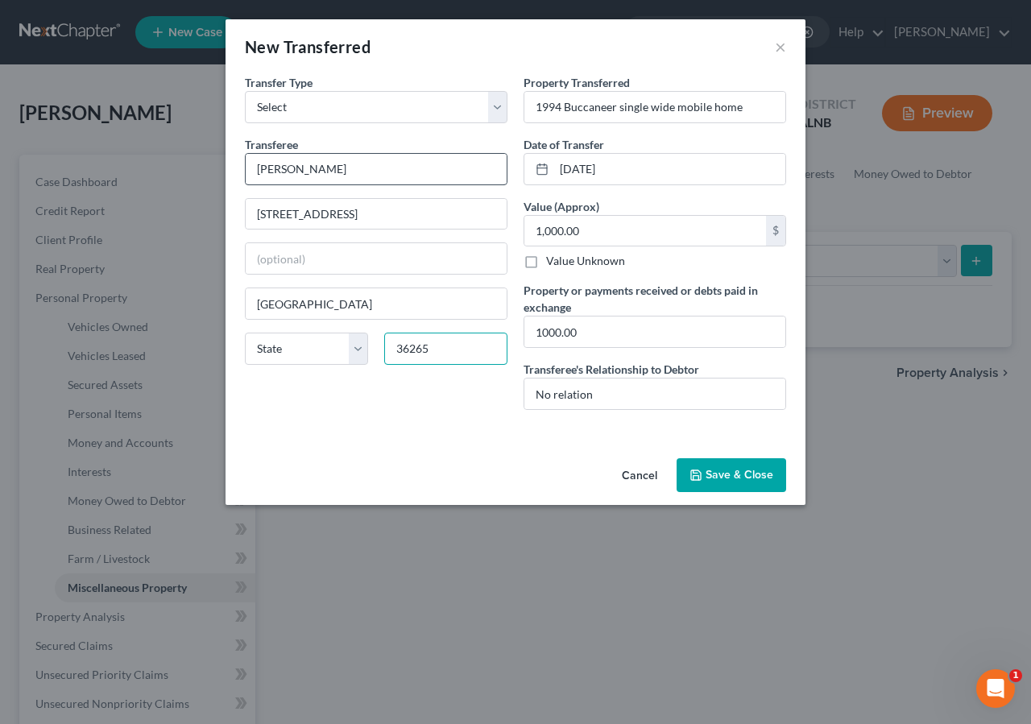
type input "36265"
drag, startPoint x: 313, startPoint y: 175, endPoint x: 513, endPoint y: 52, distance: 235.4
click at [315, 174] on input "Jacob" at bounding box center [376, 169] width 261 height 31
type input "Jacob Parrish"
click at [750, 468] on button "Save & Close" at bounding box center [732, 475] width 110 height 34
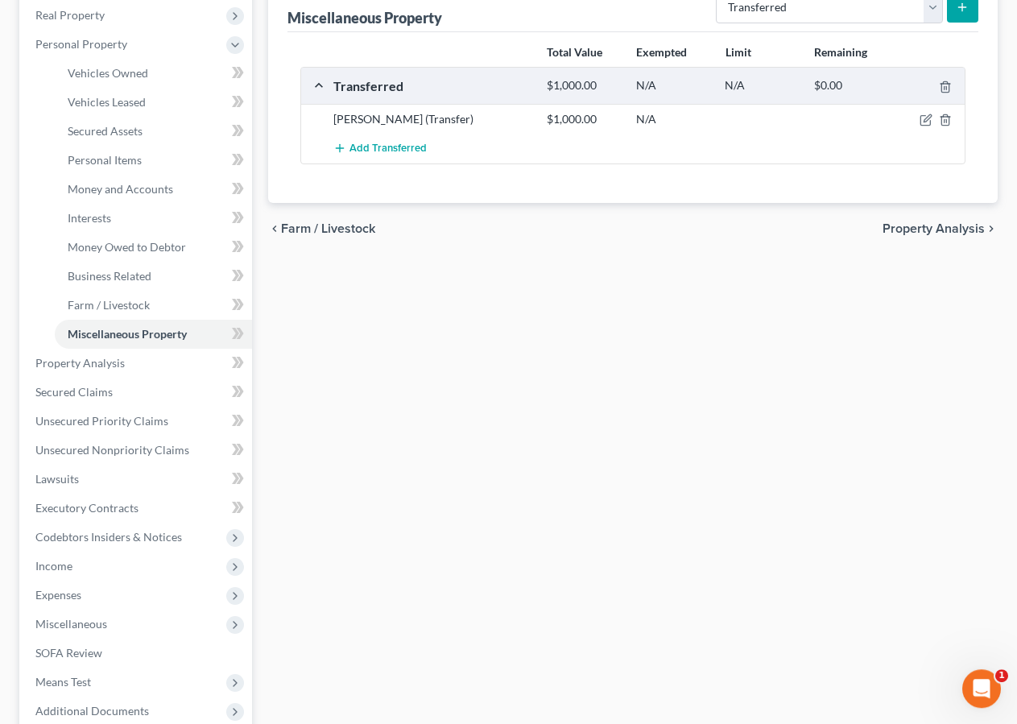
scroll to position [256, 0]
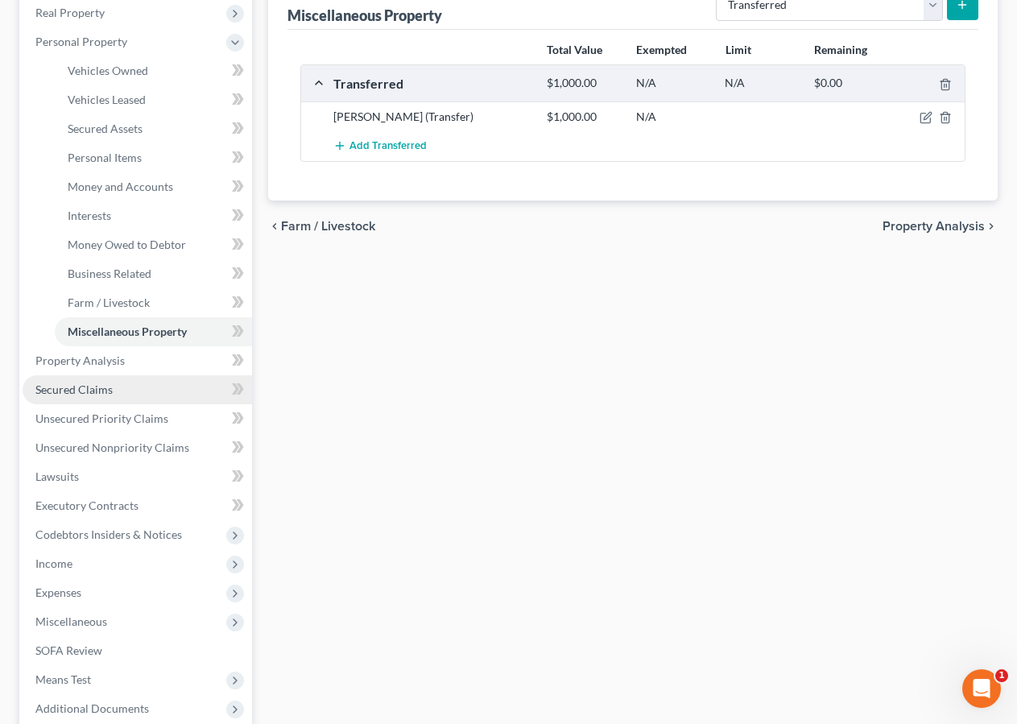
click at [81, 395] on span "Secured Claims" at bounding box center [73, 390] width 77 height 14
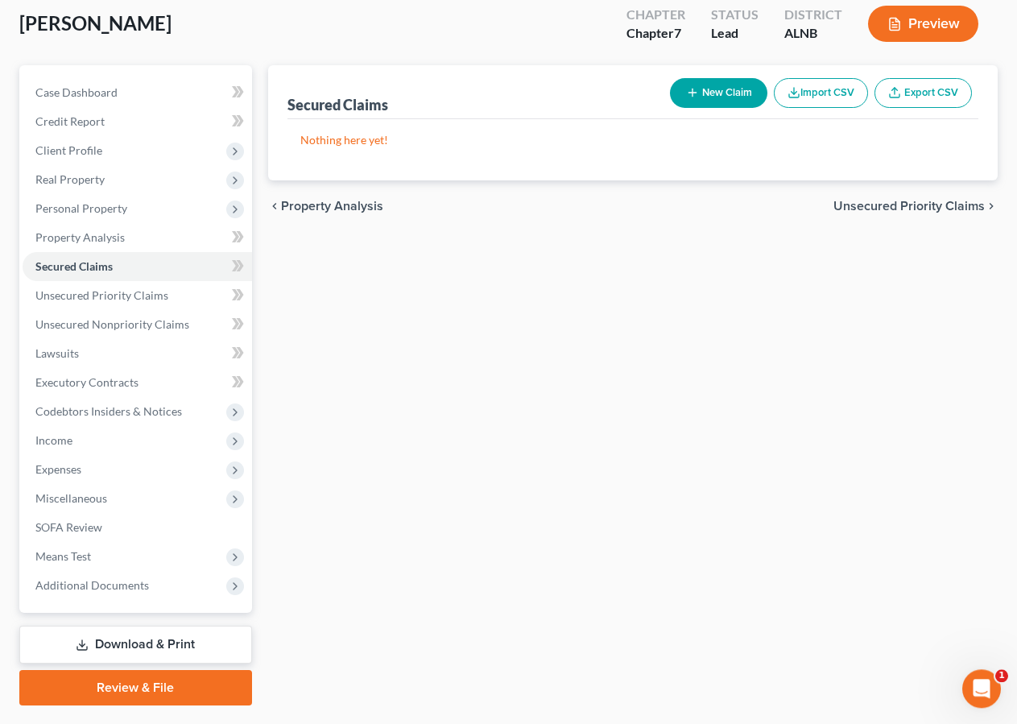
scroll to position [130, 0]
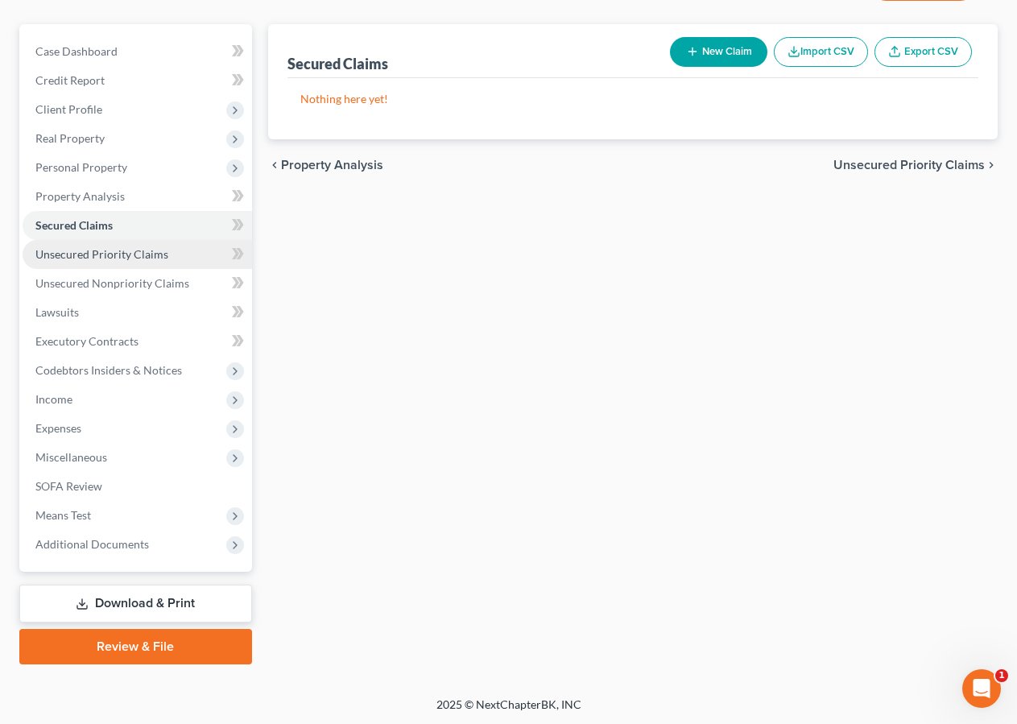
click at [101, 256] on span "Unsecured Priority Claims" at bounding box center [101, 254] width 133 height 14
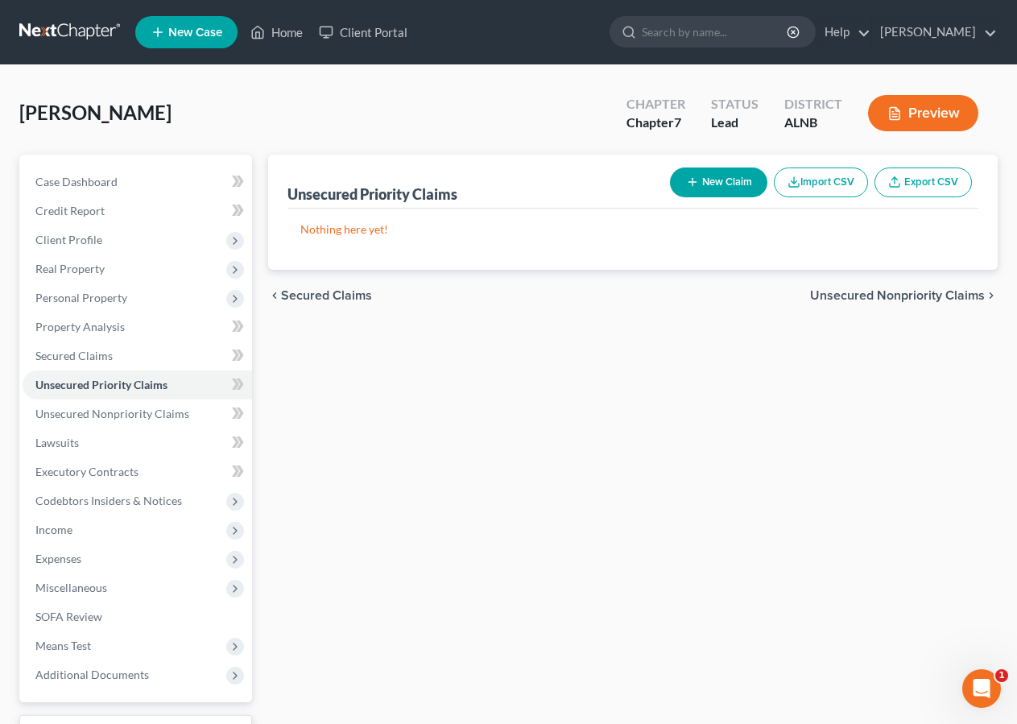
click at [716, 182] on button "New Claim" at bounding box center [718, 183] width 97 height 30
select select "2"
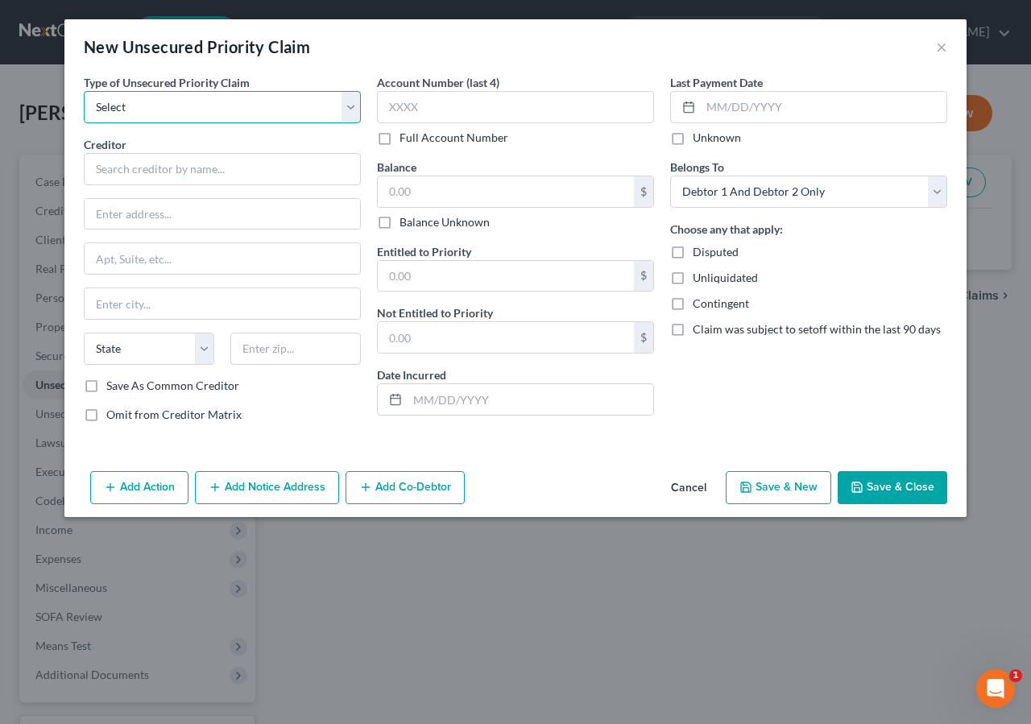
click at [151, 111] on select "Select Taxes & Other Government Units Domestic Support Obligations Extensions o…" at bounding box center [222, 107] width 277 height 32
select select "0"
click option "Taxes & Other Government Units" at bounding box center [0, 0] width 0 height 0
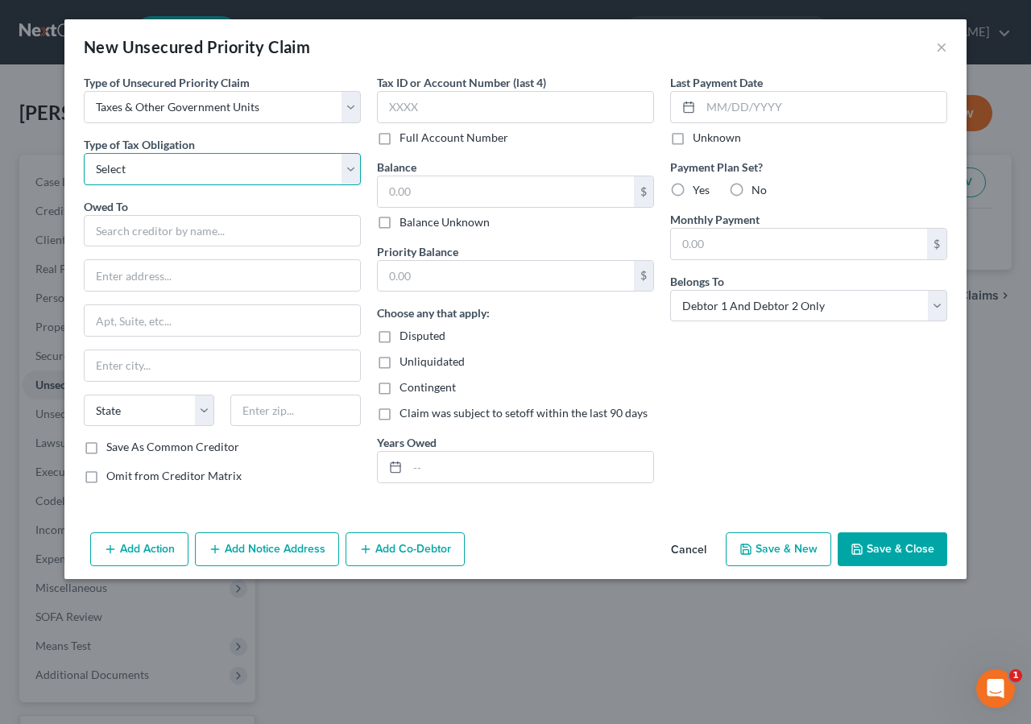
click at [84, 153] on select "Select Federal City State Franchise Tax Board Other" at bounding box center [222, 169] width 277 height 32
select select "2"
click option "State" at bounding box center [0, 0] width 0 height 0
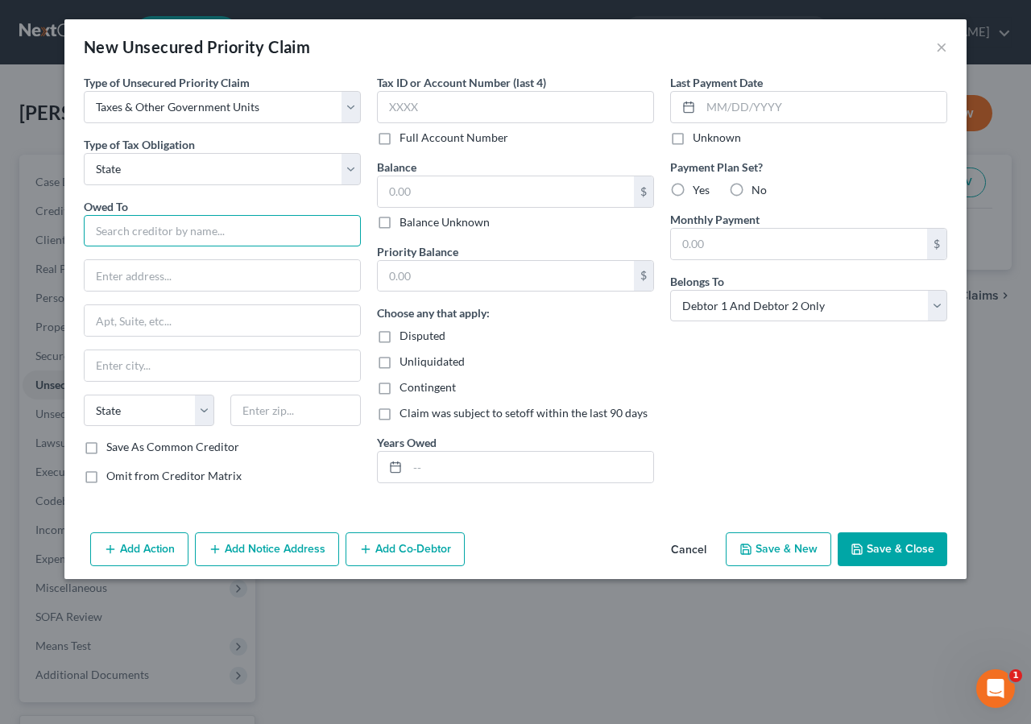
drag, startPoint x: 109, startPoint y: 234, endPoint x: 726, endPoint y: 12, distance: 655.8
click at [114, 234] on input "text" at bounding box center [222, 231] width 277 height 32
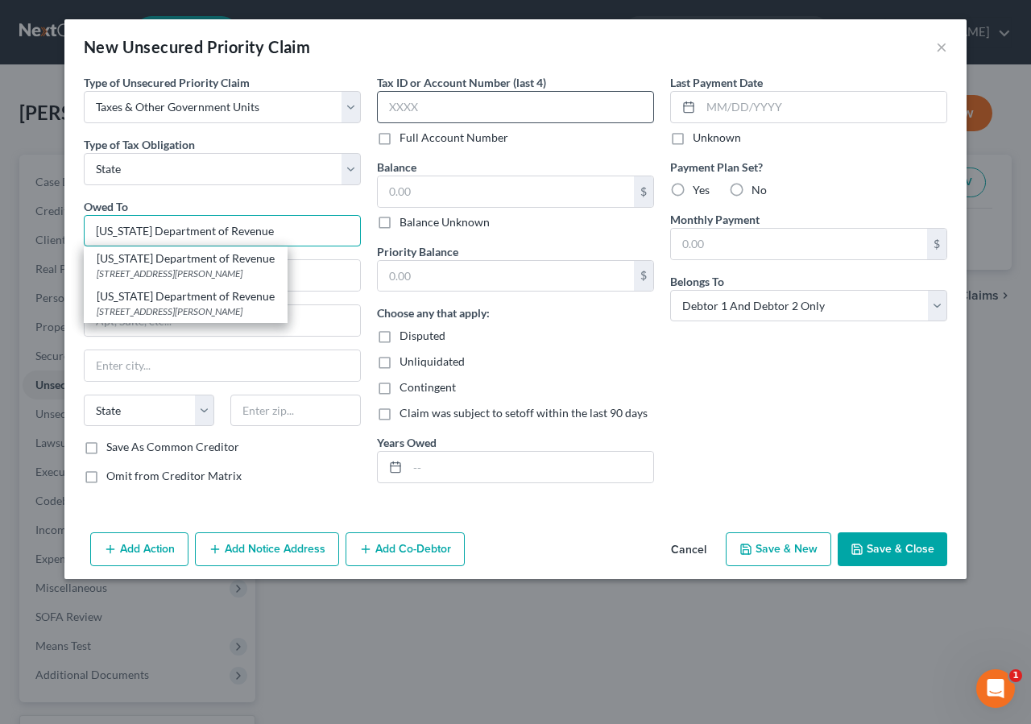
type input "Alabama Department of Revenue"
click at [495, 106] on input "text" at bounding box center [515, 107] width 277 height 32
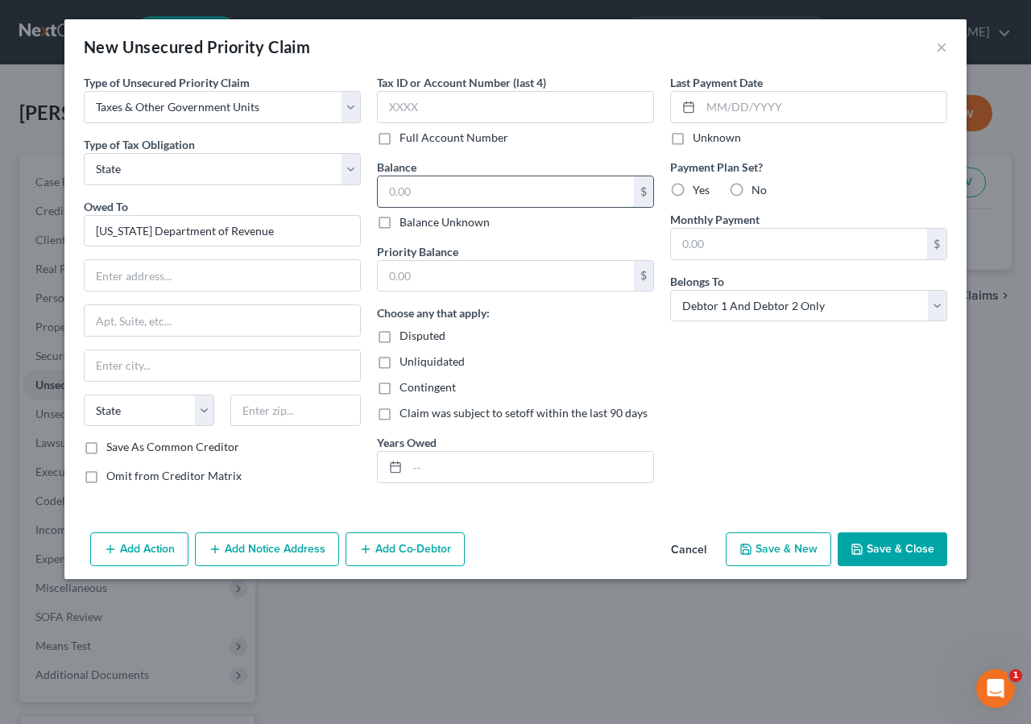
click at [429, 190] on input "text" at bounding box center [506, 191] width 256 height 31
type input "1,200.00"
click at [107, 272] on input "text" at bounding box center [222, 275] width 275 height 31
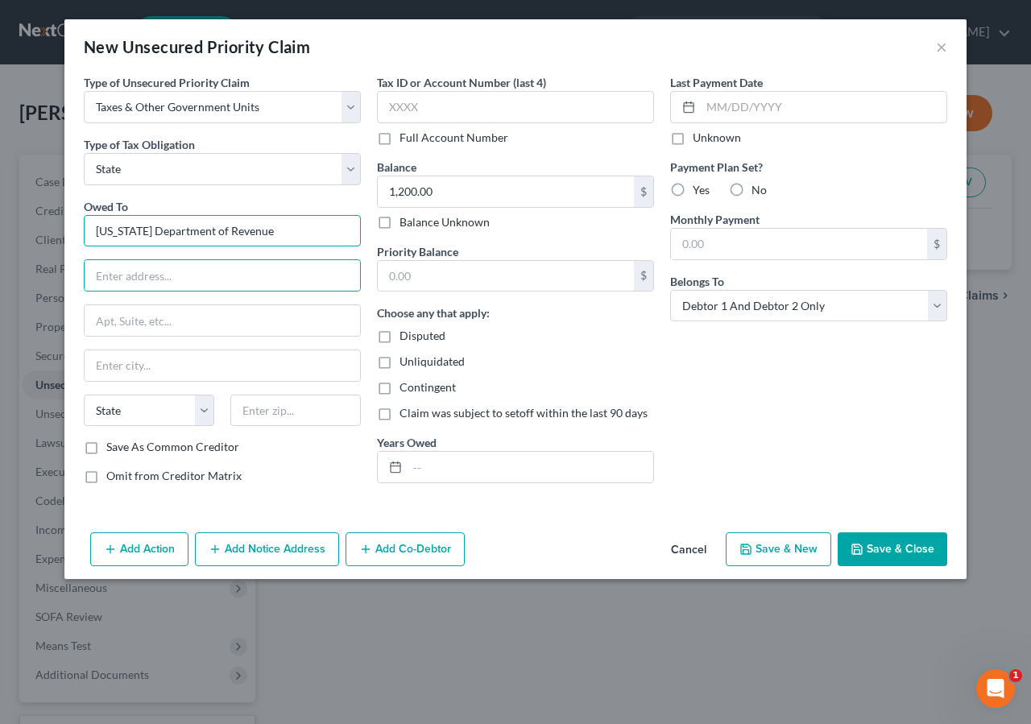
click at [275, 236] on input "Alabama Department of Revenue" at bounding box center [222, 231] width 277 height 32
click at [97, 282] on input "text" at bounding box center [222, 275] width 275 height 31
click at [90, 376] on input "text" at bounding box center [222, 365] width 275 height 31
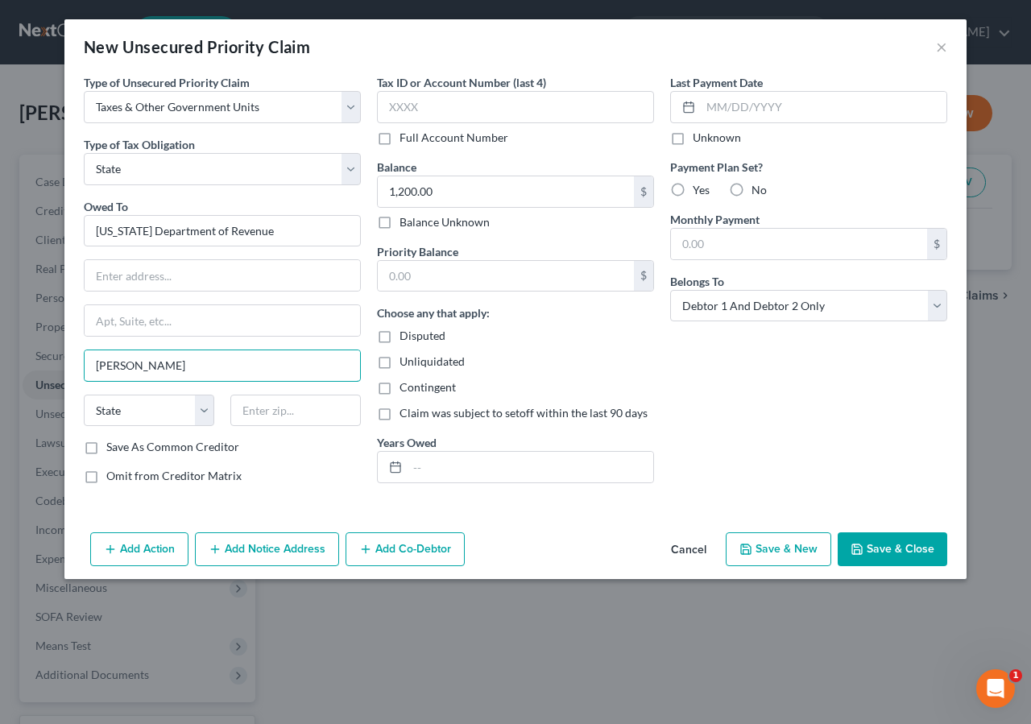
type input "Montgomery"
click at [437, 267] on input "text" at bounding box center [506, 276] width 256 height 31
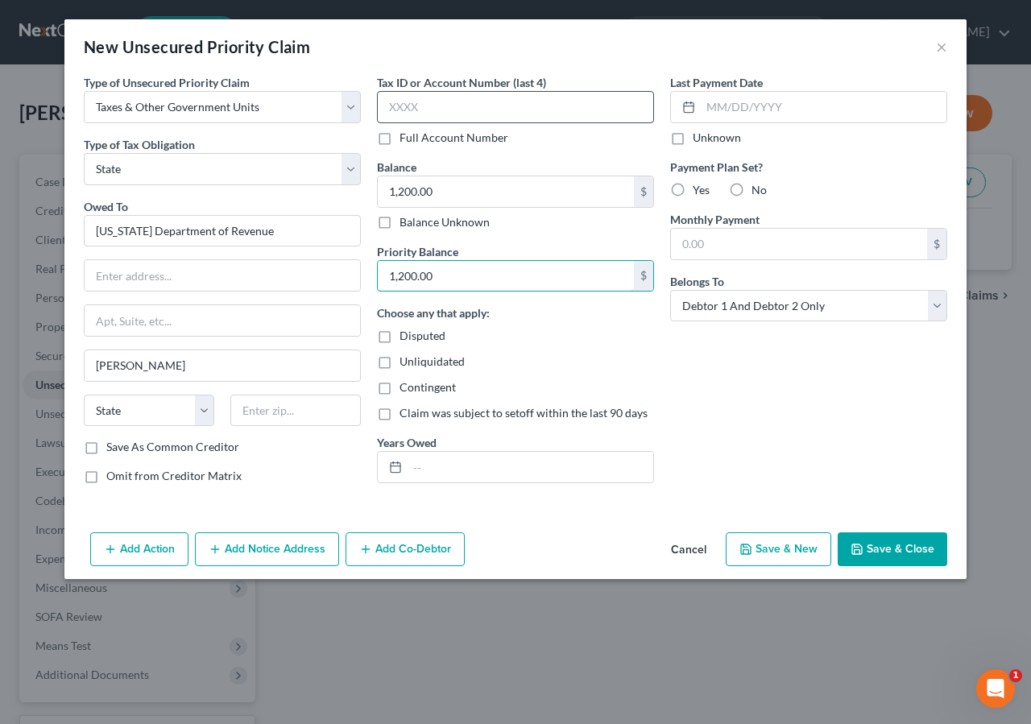
type input "1,200.00"
drag, startPoint x: 425, startPoint y: 83, endPoint x: 578, endPoint y: 11, distance: 169.0
click at [447, 91] on input "text" at bounding box center [515, 107] width 277 height 32
type input "6233"
drag, startPoint x: 417, startPoint y: 469, endPoint x: 1030, endPoint y: 4, distance: 769.2
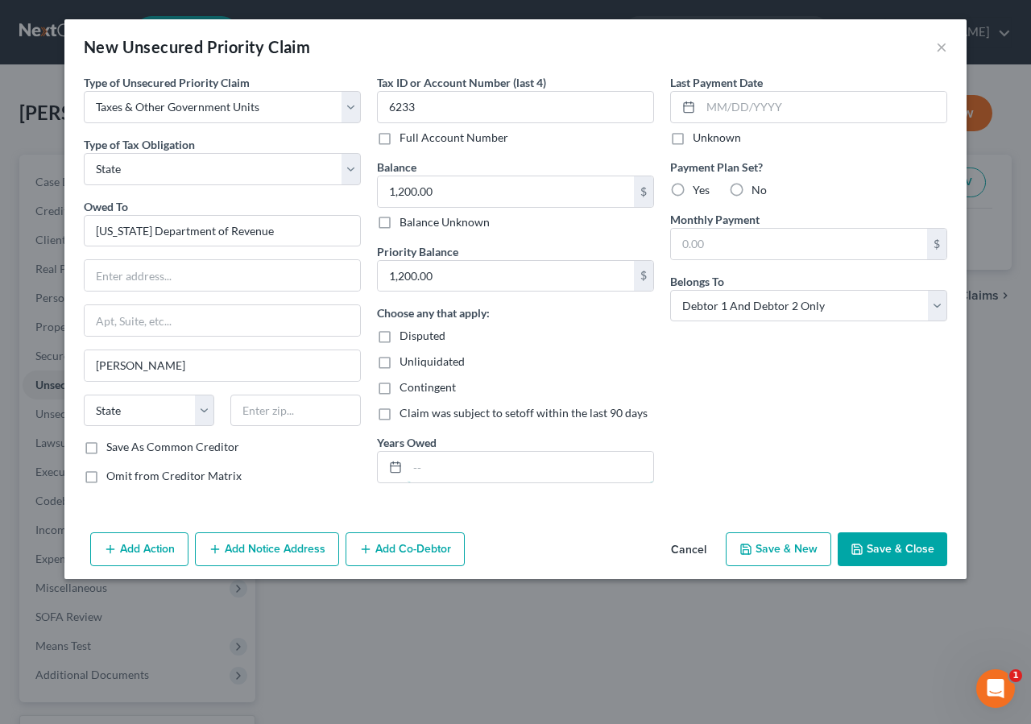
click at [418, 468] on input "text" at bounding box center [531, 467] width 246 height 31
type input "2024"
click at [106, 275] on input "text" at bounding box center [222, 275] width 275 height 31
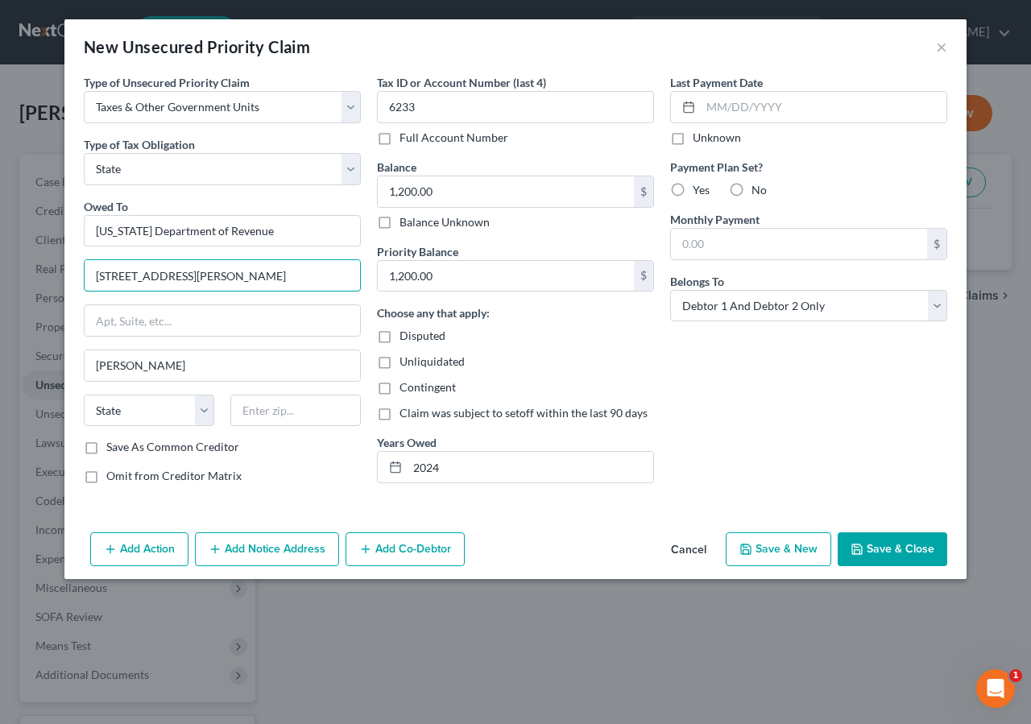
type input "50 N. Ripley Street"
type input "36130"
click at [896, 550] on button "Save & Close" at bounding box center [893, 549] width 110 height 34
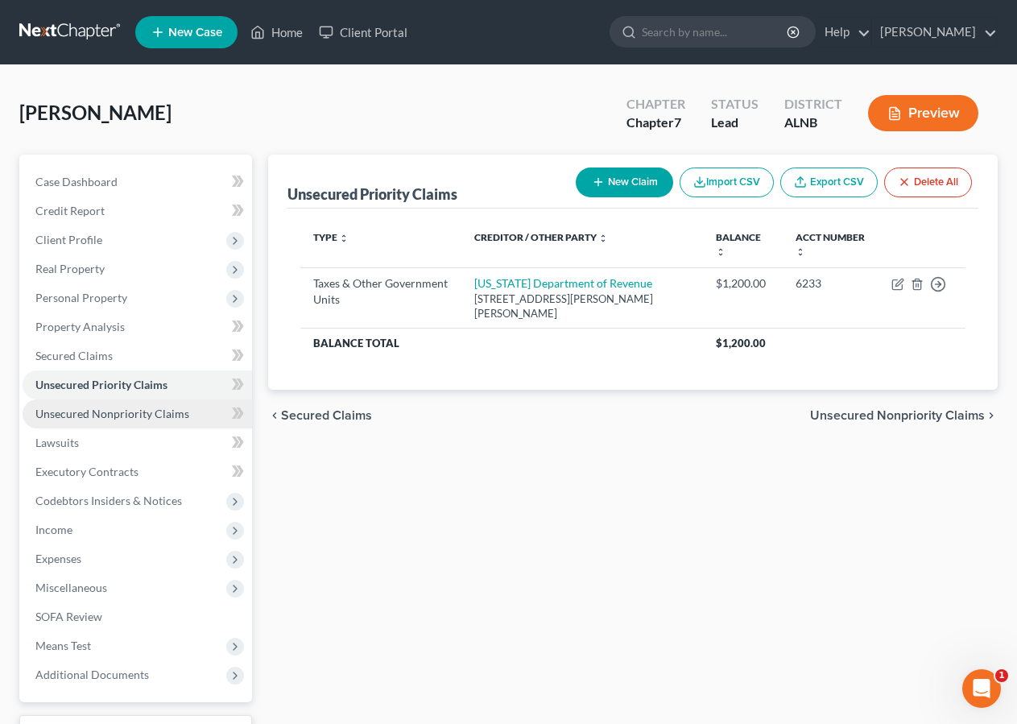
click at [110, 418] on span "Unsecured Nonpriority Claims" at bounding box center [112, 414] width 154 height 14
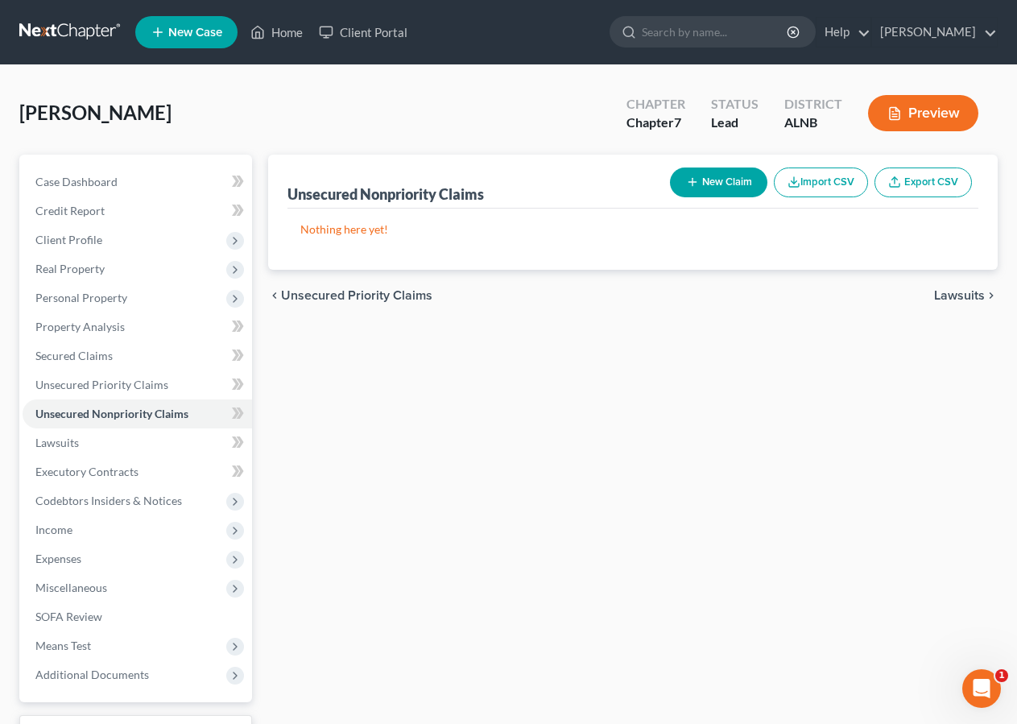
click at [735, 180] on button "New Claim" at bounding box center [718, 183] width 97 height 30
select select "2"
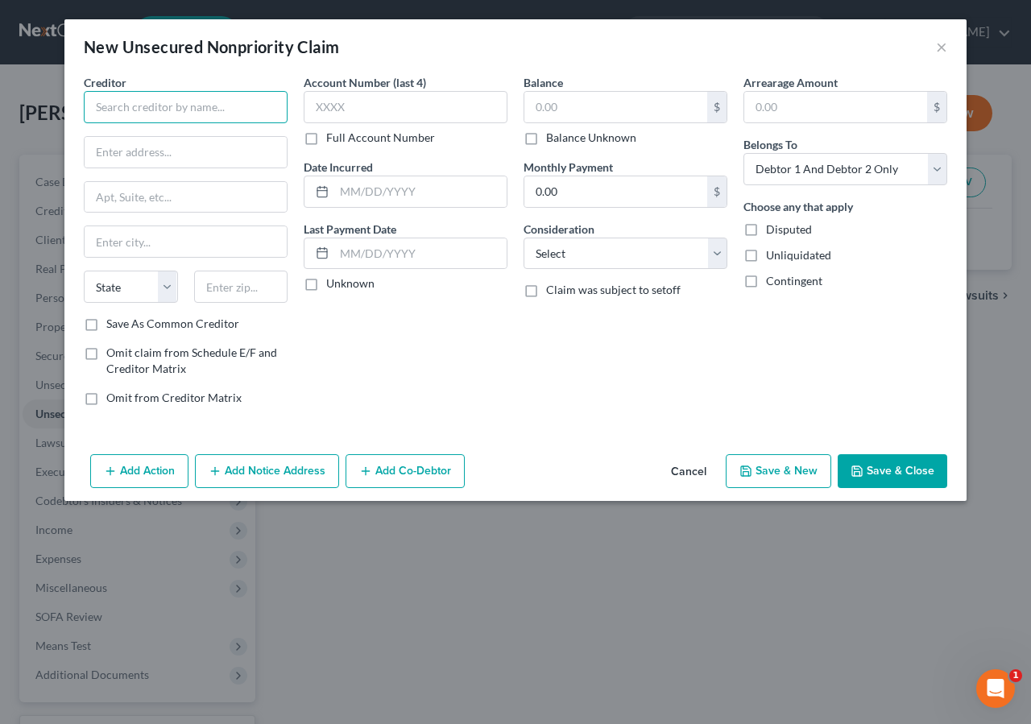
click at [103, 111] on input "text" at bounding box center [186, 107] width 204 height 32
type input "State of Alabama"
click at [370, 107] on input "text" at bounding box center [406, 107] width 204 height 32
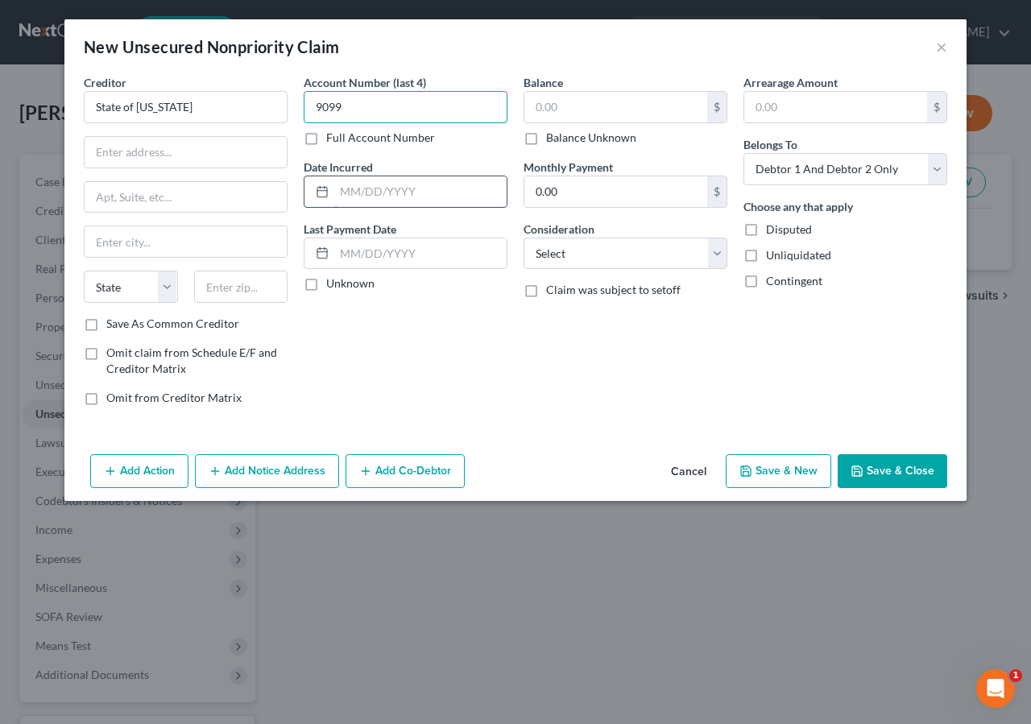
type input "9099"
click at [338, 197] on input "text" at bounding box center [420, 191] width 172 height 31
type input "01/01/2023"
click at [547, 118] on input "text" at bounding box center [615, 107] width 183 height 31
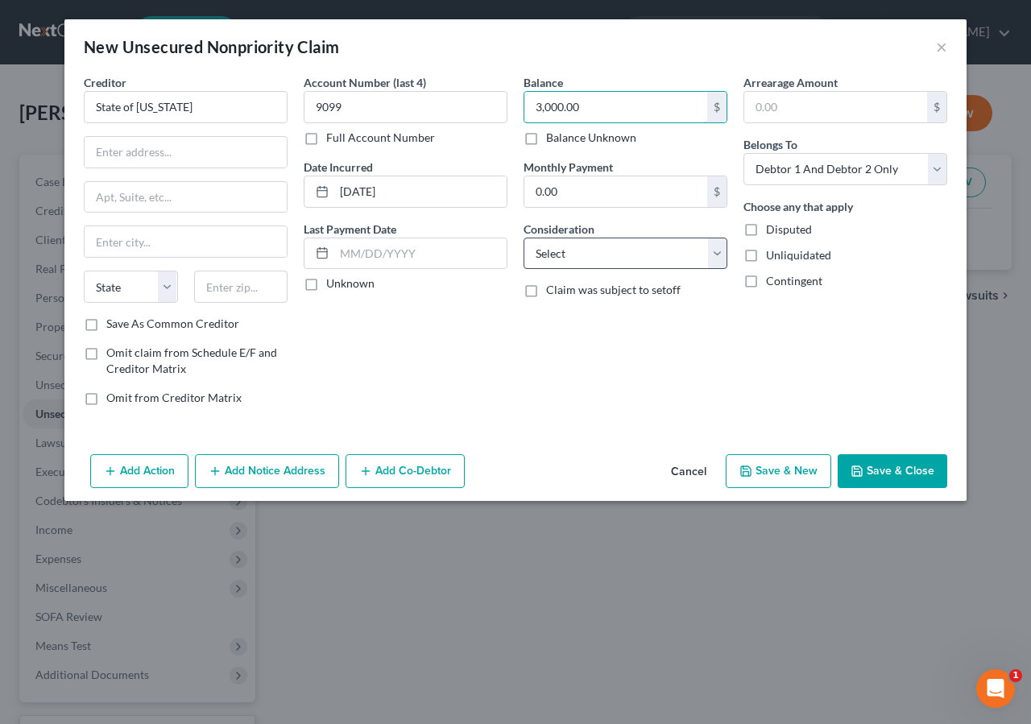
type input "3,000.00"
click at [626, 263] on select "Select Cable / Satellite Services Collection Agency Credit Card Debt Debt Couns…" at bounding box center [626, 254] width 204 height 32
click at [524, 238] on select "Select Cable / Satellite Services Collection Agency Credit Card Debt Debt Couns…" at bounding box center [626, 254] width 204 height 32
click at [598, 251] on select "Select Cable / Satellite Services Collection Agency Credit Card Debt Debt Couns…" at bounding box center [626, 254] width 204 height 32
select select "14"
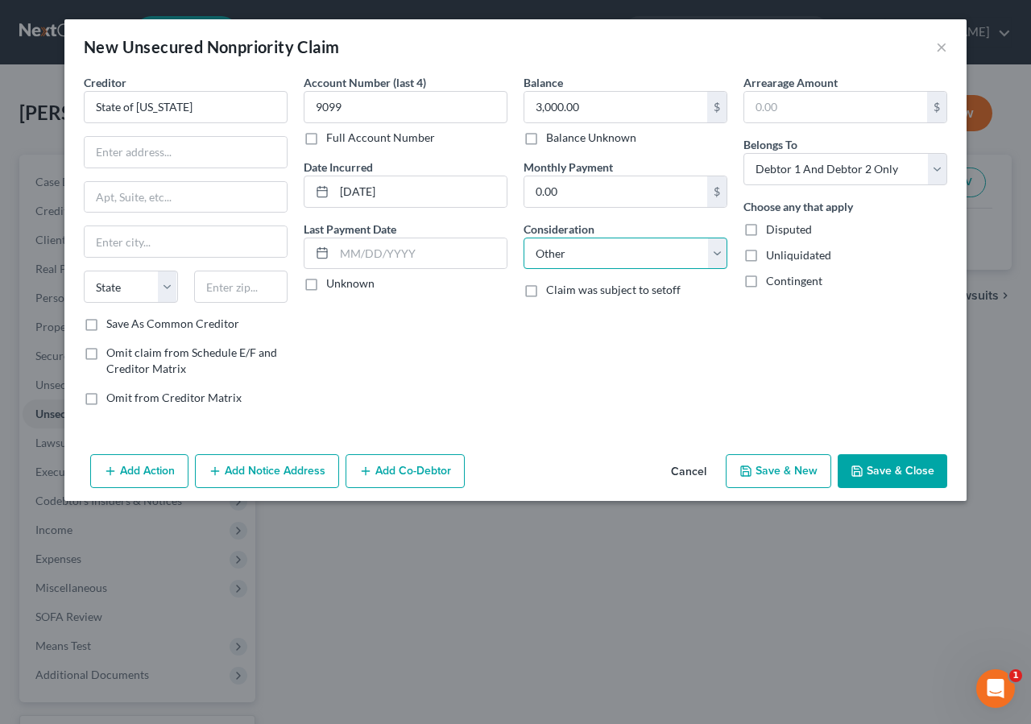
click option "Other" at bounding box center [0, 0] width 0 height 0
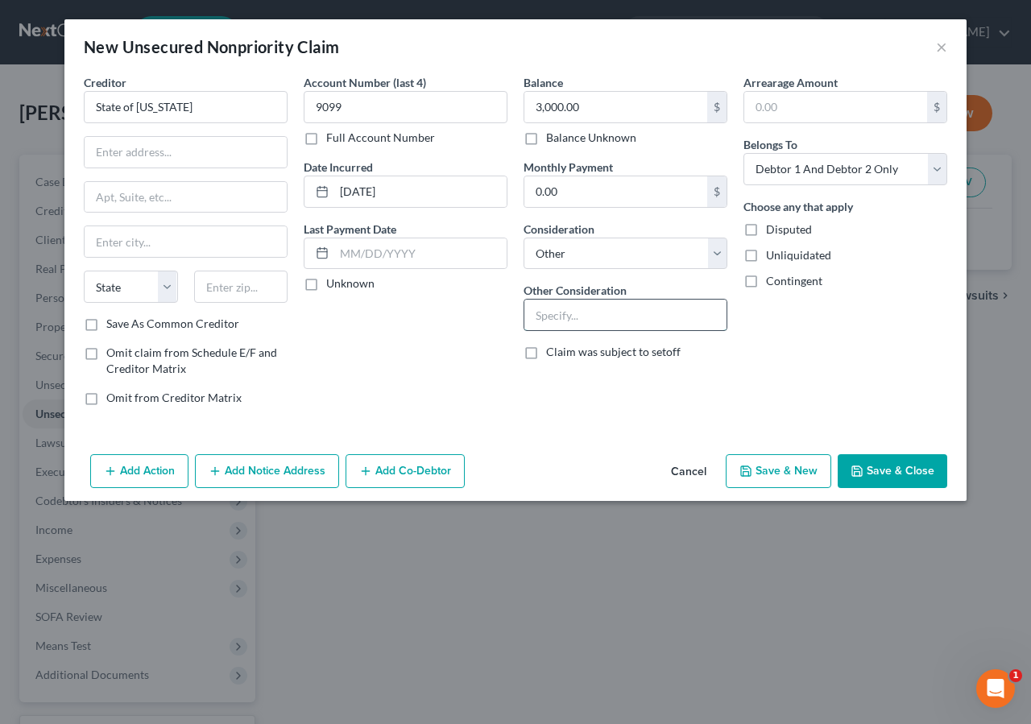
click at [547, 319] on input "text" at bounding box center [625, 315] width 202 height 31
type input "Food Stamp benefits"
click at [127, 153] on input "text" at bounding box center [186, 152] width 202 height 31
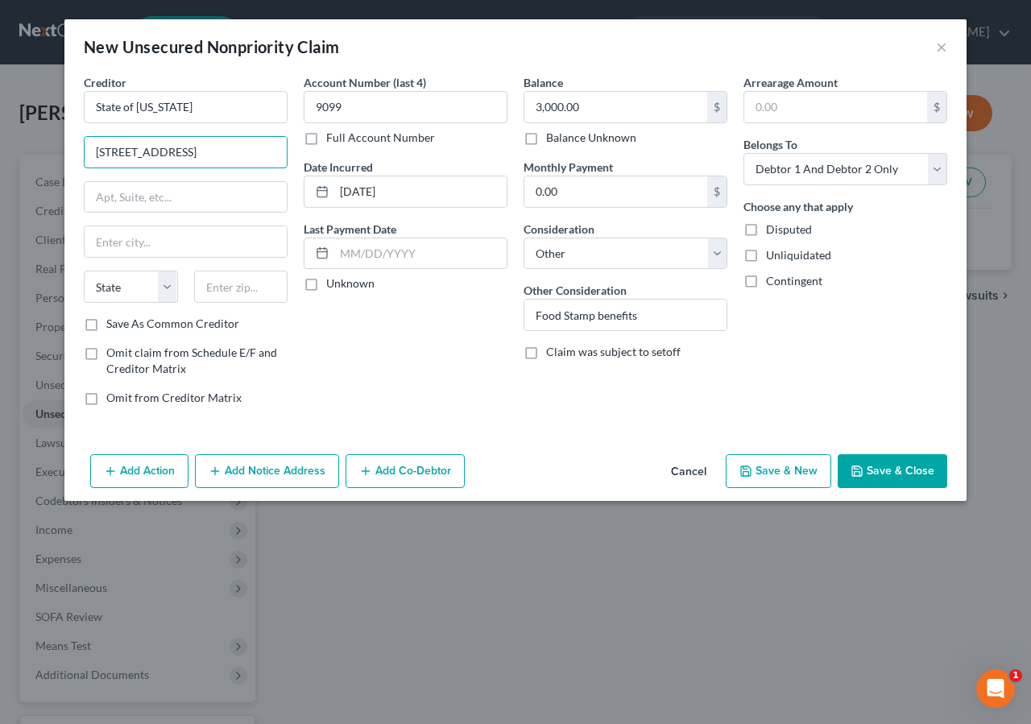
type input "415 West 11th Street"
type input "Anniston"
type input "36202"
select select "0"
click at [246, 159] on input "415 West 11th Street" at bounding box center [186, 152] width 202 height 31
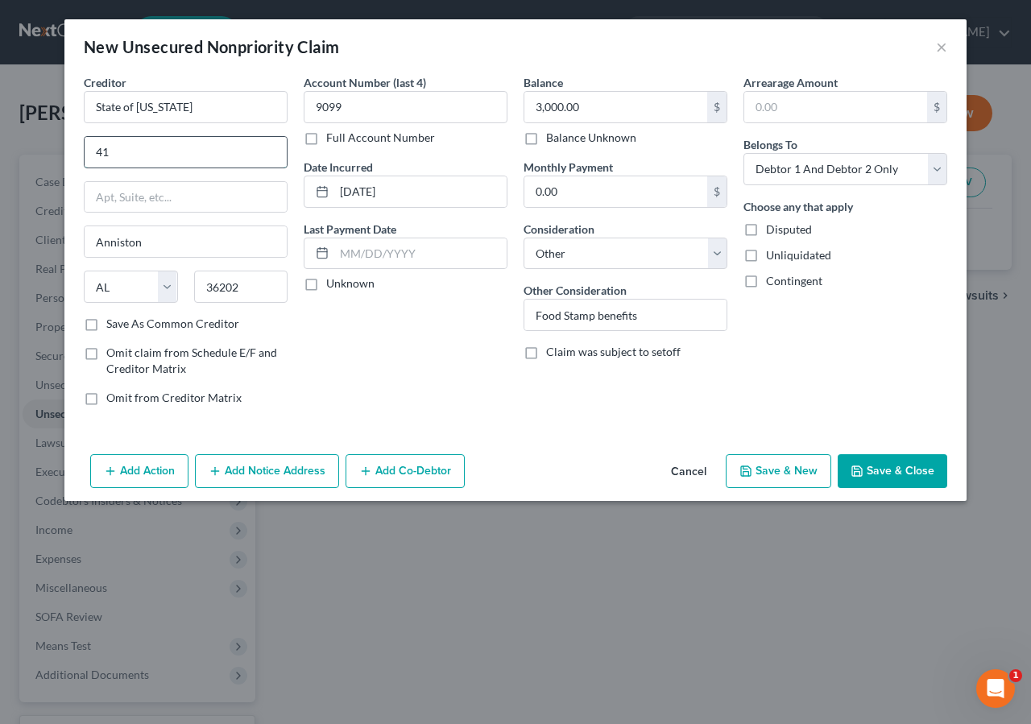
type input "4"
click at [191, 109] on input "State of Alabama" at bounding box center [186, 107] width 204 height 32
drag, startPoint x: 104, startPoint y: 159, endPoint x: 420, endPoint y: 0, distance: 353.4
click at [105, 159] on input "text" at bounding box center [186, 152] width 202 height 31
click at [912, 465] on button "Save & Close" at bounding box center [893, 471] width 110 height 34
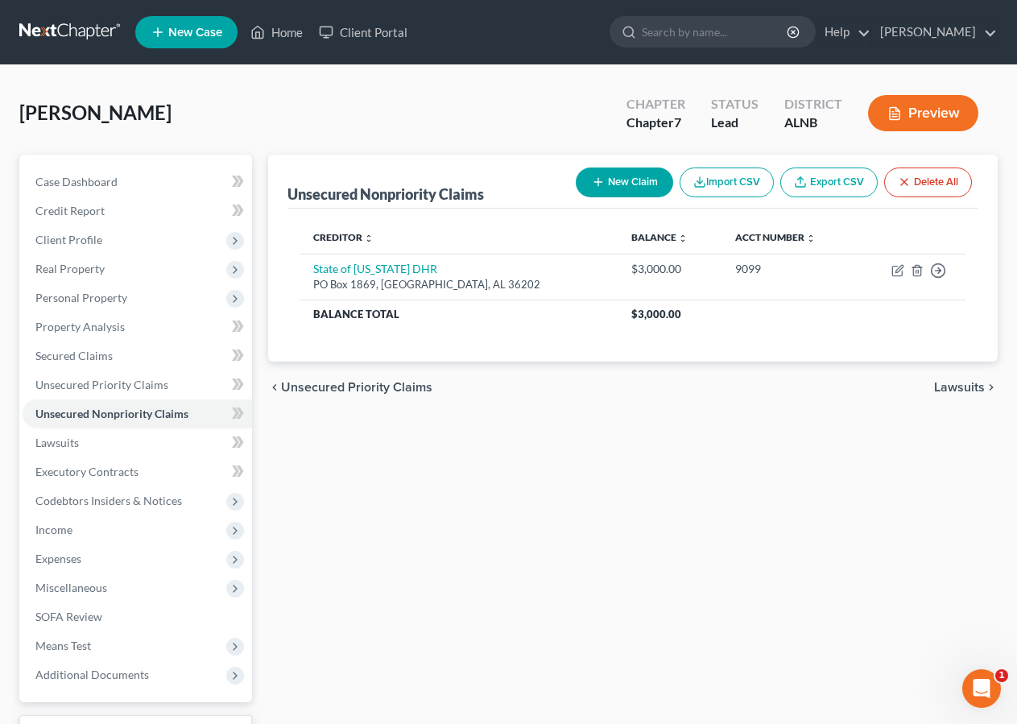
click at [634, 179] on button "New Claim" at bounding box center [624, 183] width 97 height 30
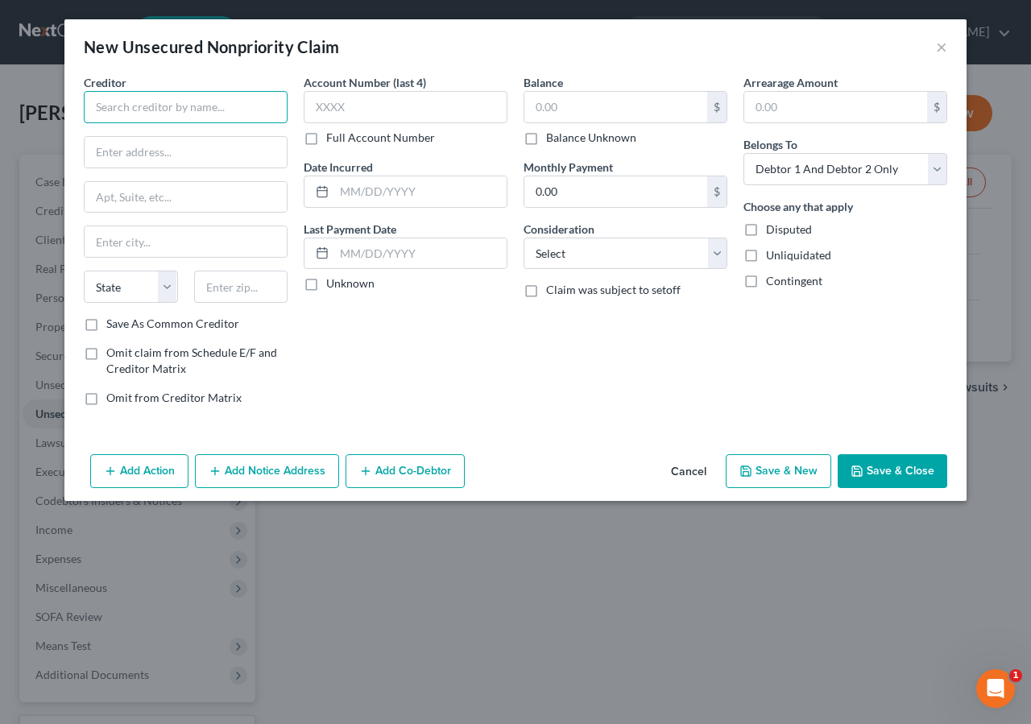
click at [102, 118] on input "text" at bounding box center [186, 107] width 204 height 32
click at [551, 101] on input "text" at bounding box center [615, 107] width 183 height 31
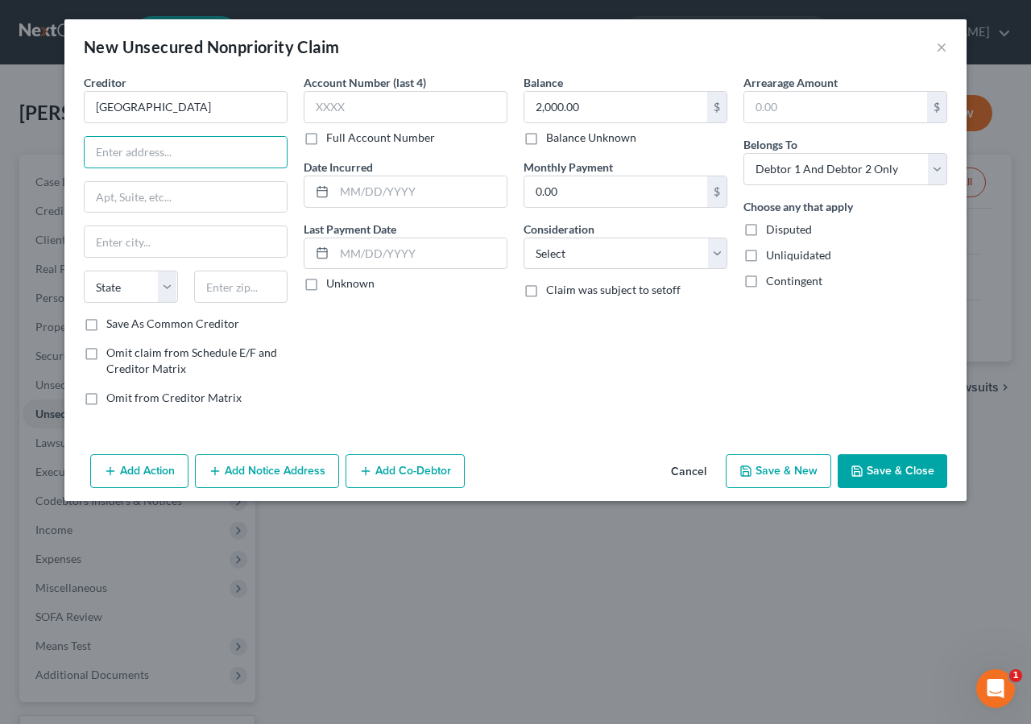
drag, startPoint x: 125, startPoint y: 156, endPoint x: 312, endPoint y: 21, distance: 230.7
click at [130, 155] on input "text" at bounding box center [186, 152] width 202 height 31
click at [392, 187] on input "text" at bounding box center [420, 191] width 172 height 31
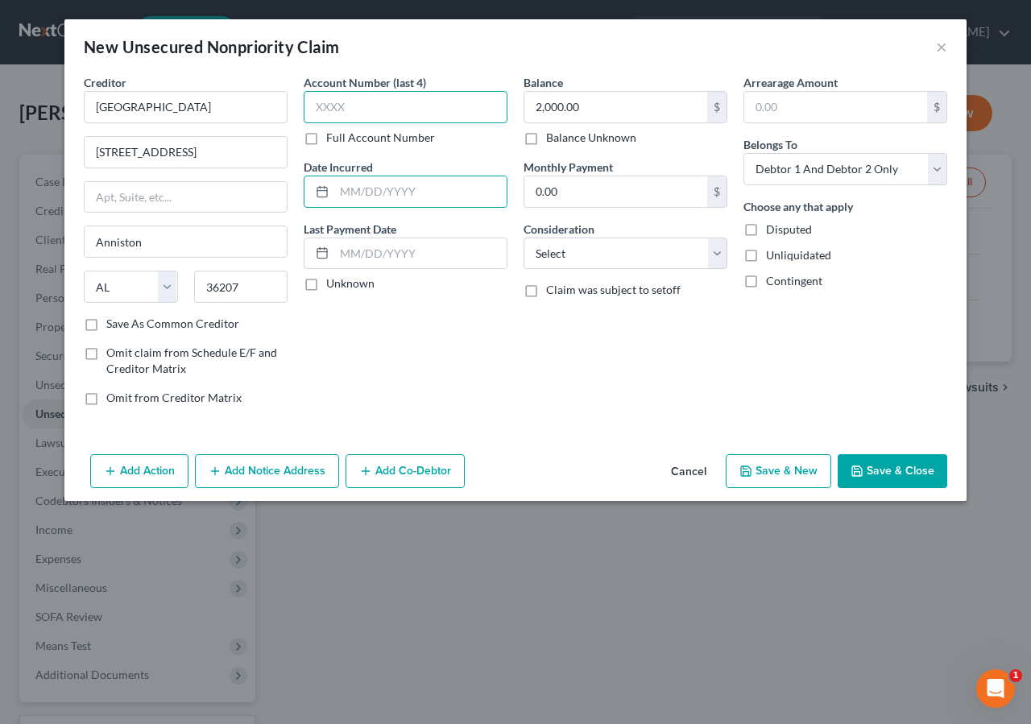
drag, startPoint x: 359, startPoint y: 112, endPoint x: 463, endPoint y: 69, distance: 112.3
click at [358, 111] on input "text" at bounding box center [406, 107] width 204 height 32
drag, startPoint x: 426, startPoint y: 191, endPoint x: 769, endPoint y: 40, distance: 374.7
click at [426, 192] on input "text" at bounding box center [420, 191] width 172 height 31
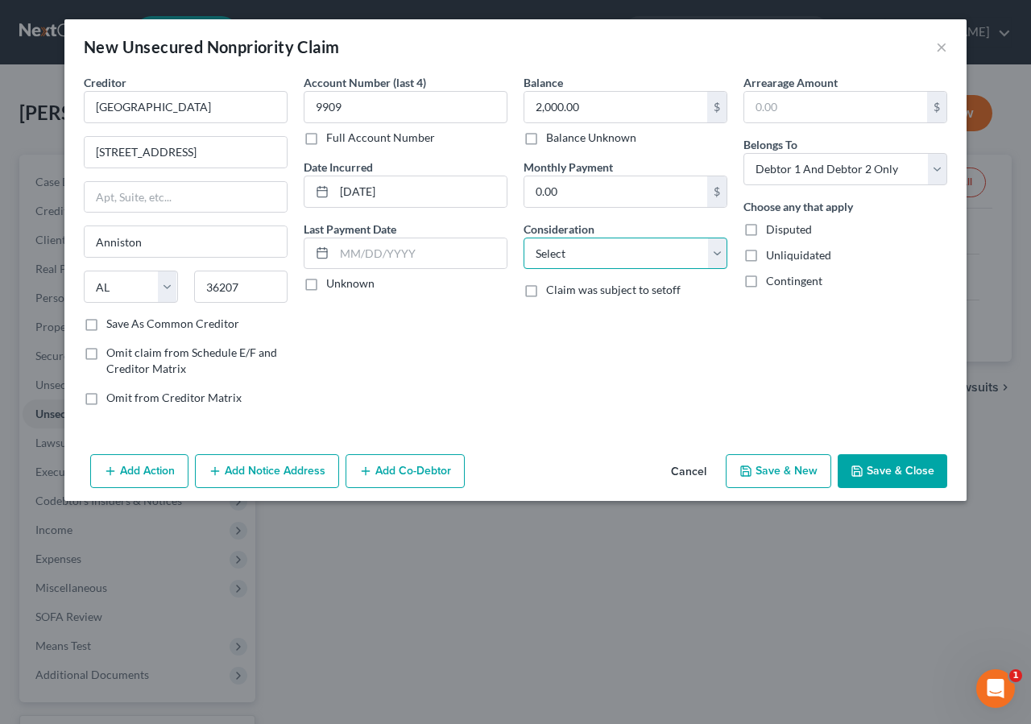
click at [638, 262] on select "Select Cable / Satellite Services Collection Agency Credit Card Debt Debt Couns…" at bounding box center [626, 254] width 204 height 32
click option "Medical Services" at bounding box center [0, 0] width 0 height 0
click at [914, 466] on button "Save & Close" at bounding box center [893, 471] width 110 height 34
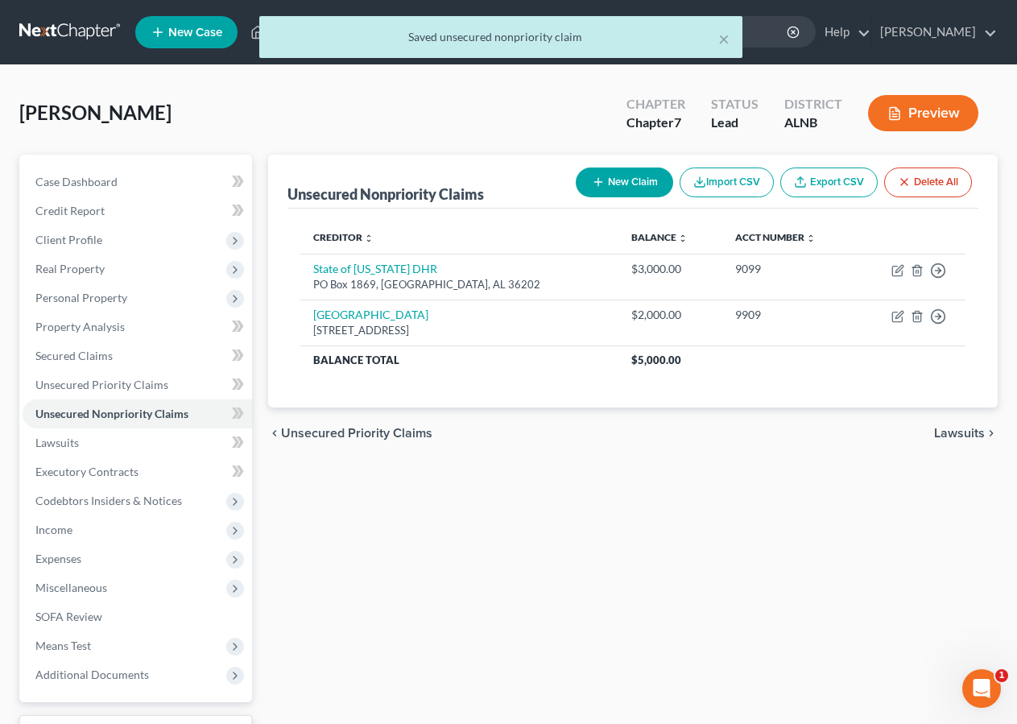
click at [631, 168] on button "New Claim" at bounding box center [624, 183] width 97 height 30
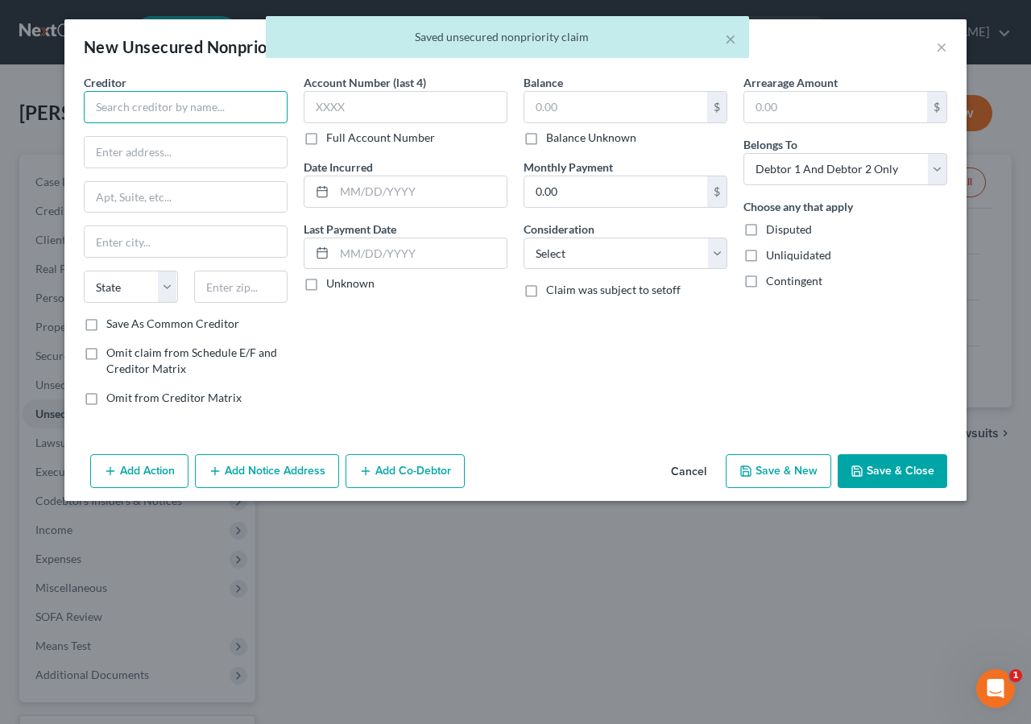
click at [174, 106] on input "text" at bounding box center [186, 107] width 204 height 32
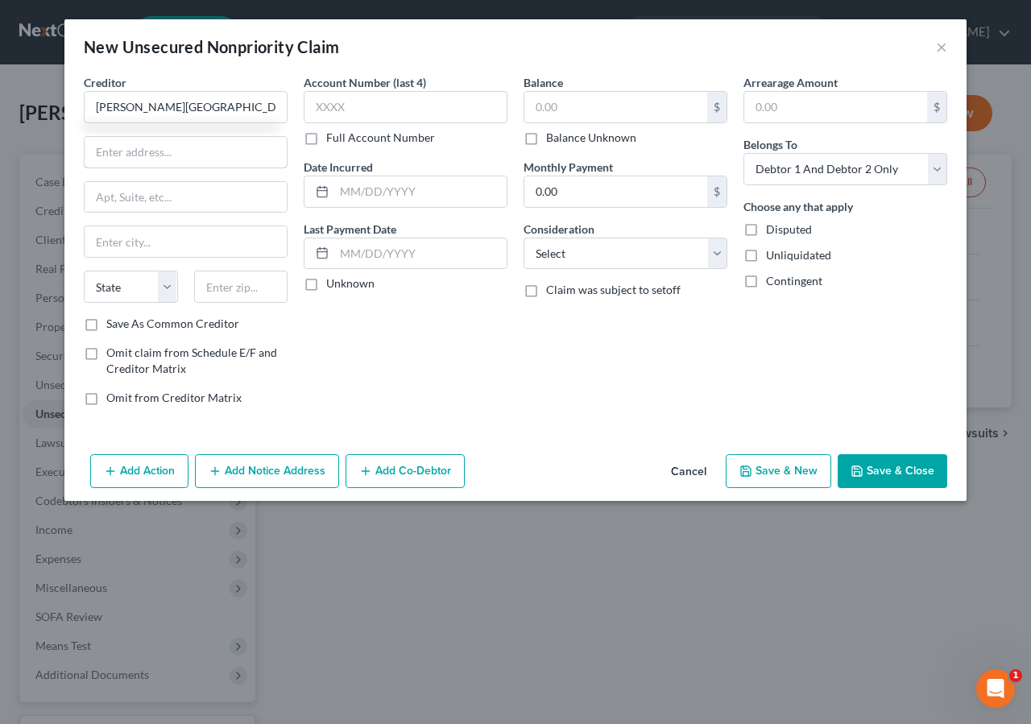
drag, startPoint x: 159, startPoint y: 151, endPoint x: 376, endPoint y: 20, distance: 254.0
click at [159, 151] on input "text" at bounding box center [186, 152] width 202 height 31
click at [553, 101] on input "text" at bounding box center [615, 107] width 183 height 31
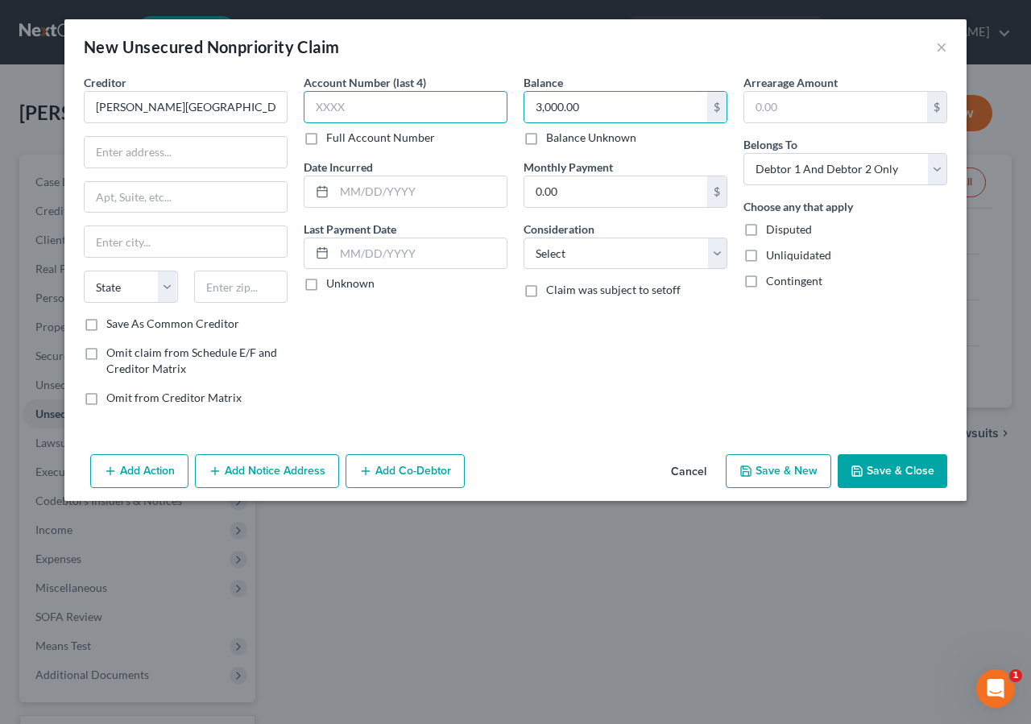
click at [354, 113] on input "text" at bounding box center [406, 107] width 204 height 32
drag, startPoint x: 376, startPoint y: 194, endPoint x: 526, endPoint y: 51, distance: 207.4
click at [376, 196] on input "text" at bounding box center [420, 191] width 172 height 31
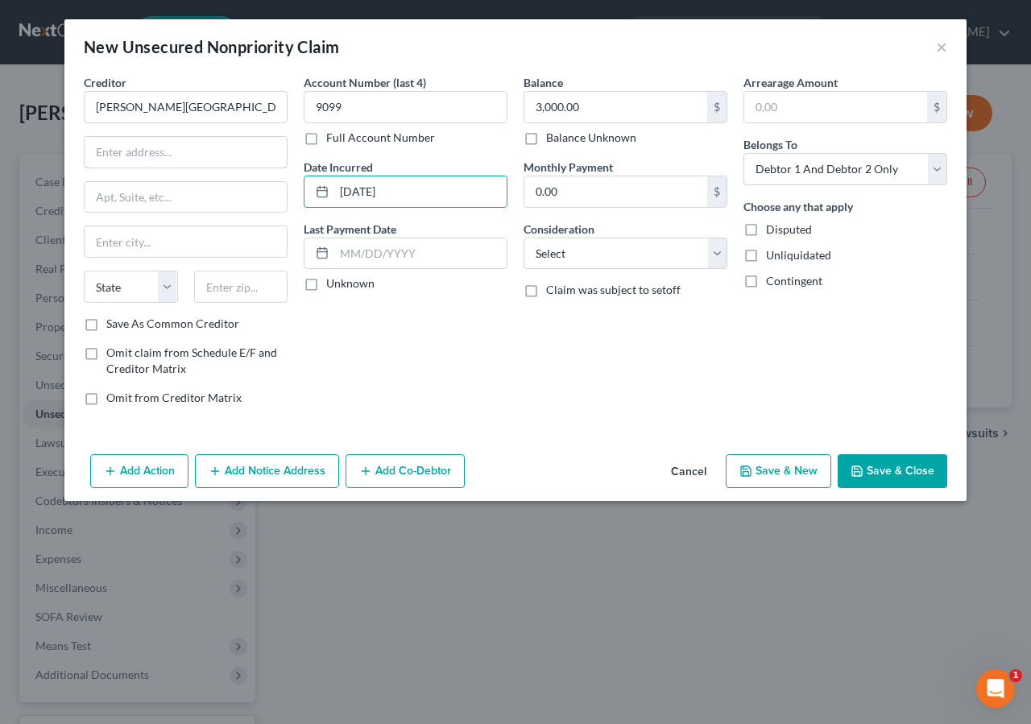
click at [113, 149] on input "text" at bounding box center [186, 152] width 202 height 31
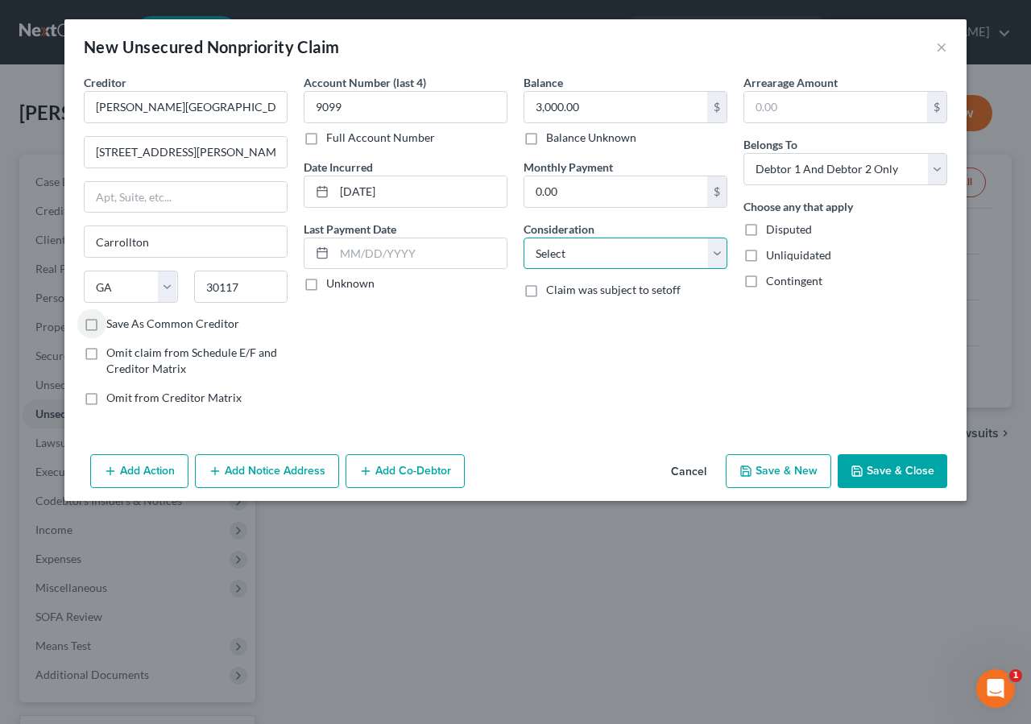
click at [580, 257] on select "Select Cable / Satellite Services Collection Agency Credit Card Debt Debt Couns…" at bounding box center [626, 254] width 204 height 32
click option "Medical Services" at bounding box center [0, 0] width 0 height 0
drag, startPoint x: 894, startPoint y: 465, endPoint x: 894, endPoint y: 448, distance: 16.9
click at [895, 464] on button "Save & Close" at bounding box center [893, 471] width 110 height 34
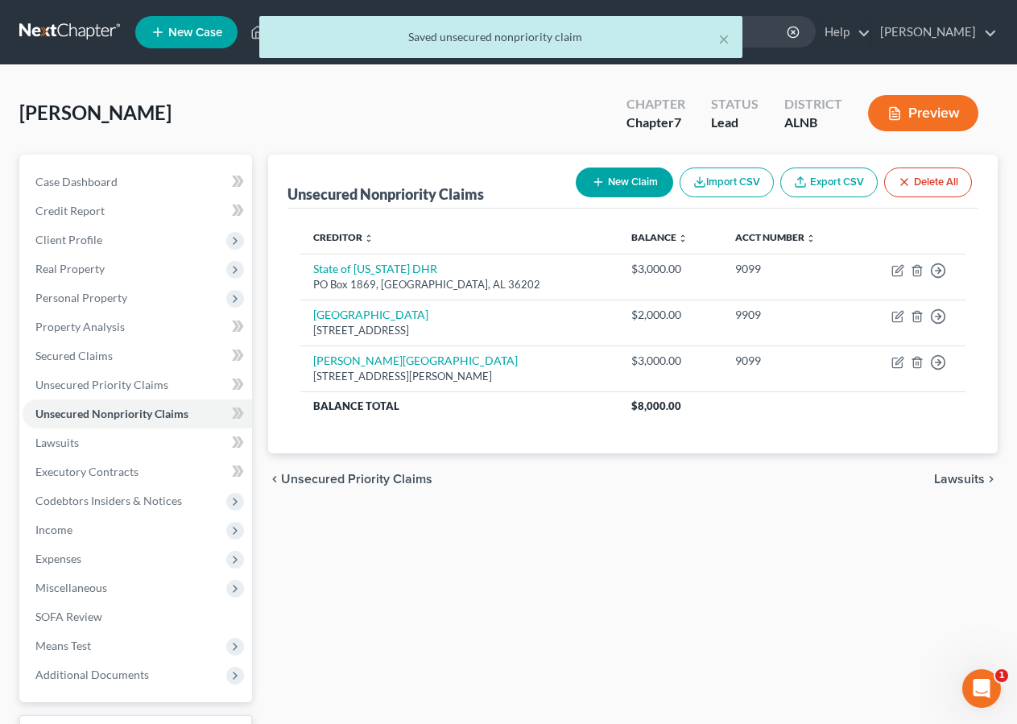
click at [606, 188] on button "New Claim" at bounding box center [624, 183] width 97 height 30
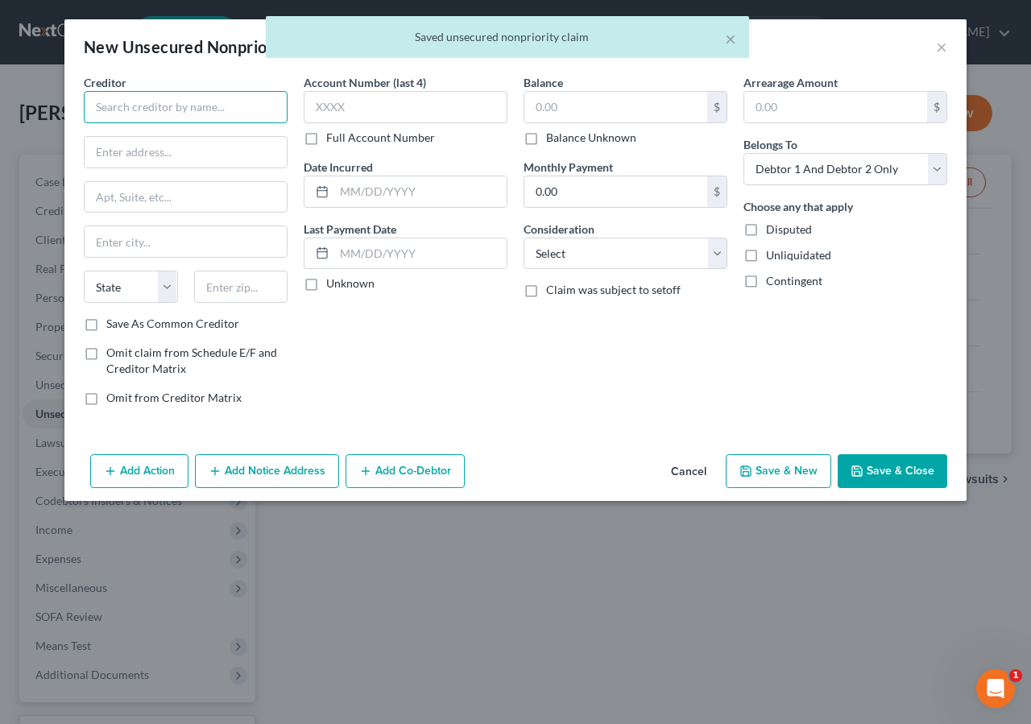
click at [94, 106] on input "text" at bounding box center [186, 107] width 204 height 32
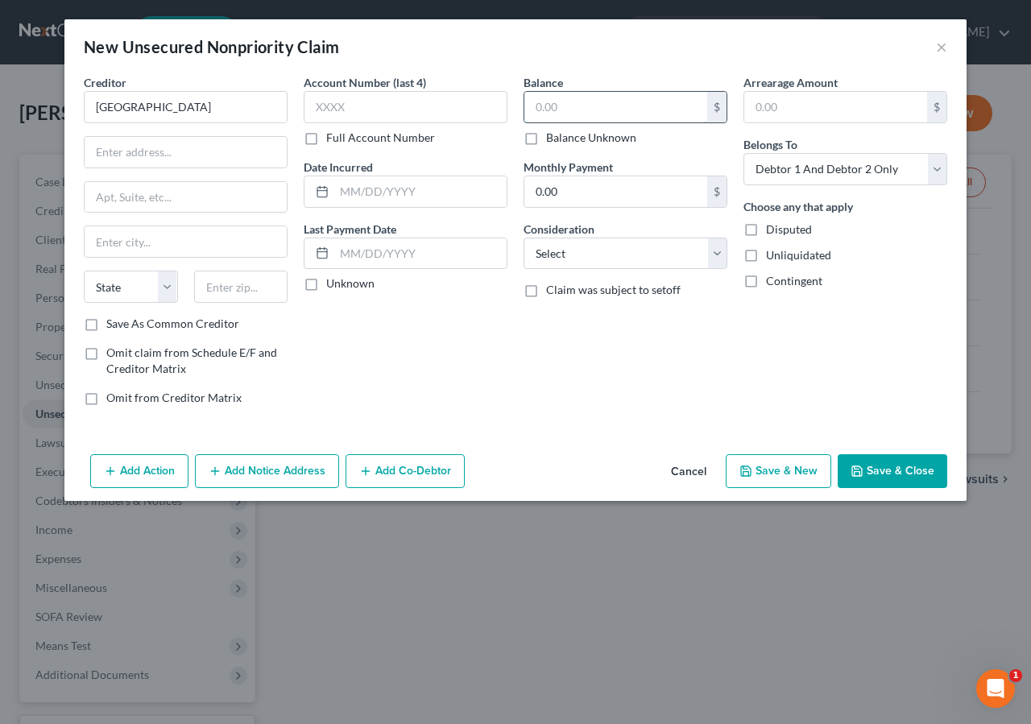
click at [599, 111] on input "text" at bounding box center [615, 107] width 183 height 31
click at [658, 246] on select "Select Cable / Satellite Services Collection Agency Credit Card Debt Debt Couns…" at bounding box center [626, 254] width 204 height 32
click option "Medical Services" at bounding box center [0, 0] width 0 height 0
click at [113, 153] on input "text" at bounding box center [186, 152] width 202 height 31
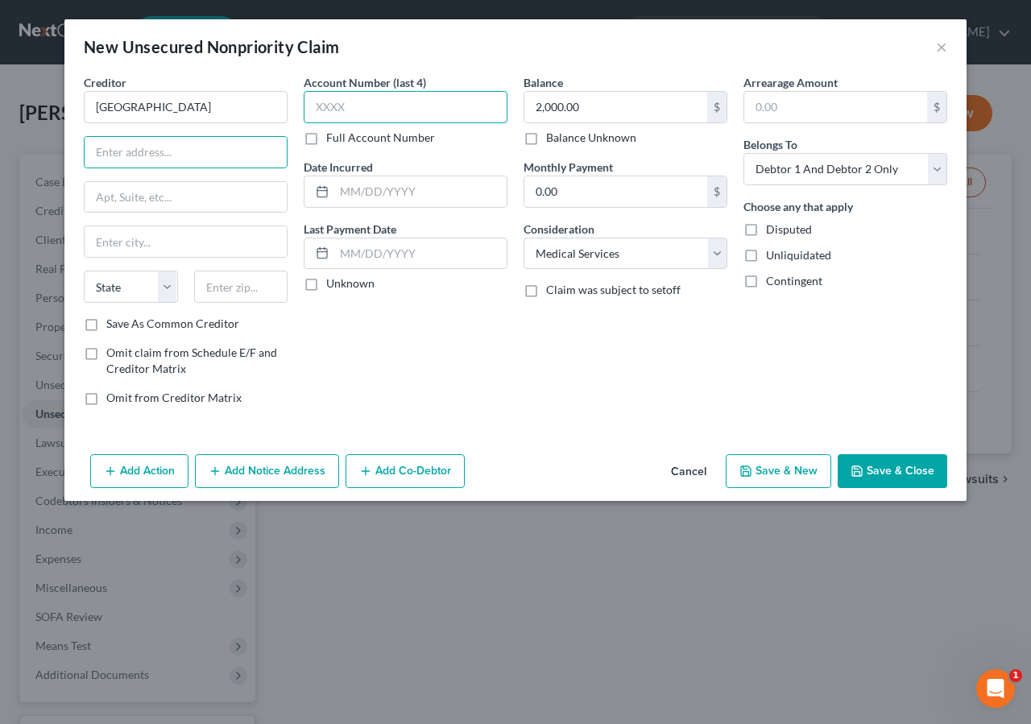
drag, startPoint x: 346, startPoint y: 104, endPoint x: 492, endPoint y: 30, distance: 163.5
click at [350, 103] on input "text" at bounding box center [406, 107] width 204 height 32
click at [134, 151] on input "text" at bounding box center [186, 152] width 202 height 31
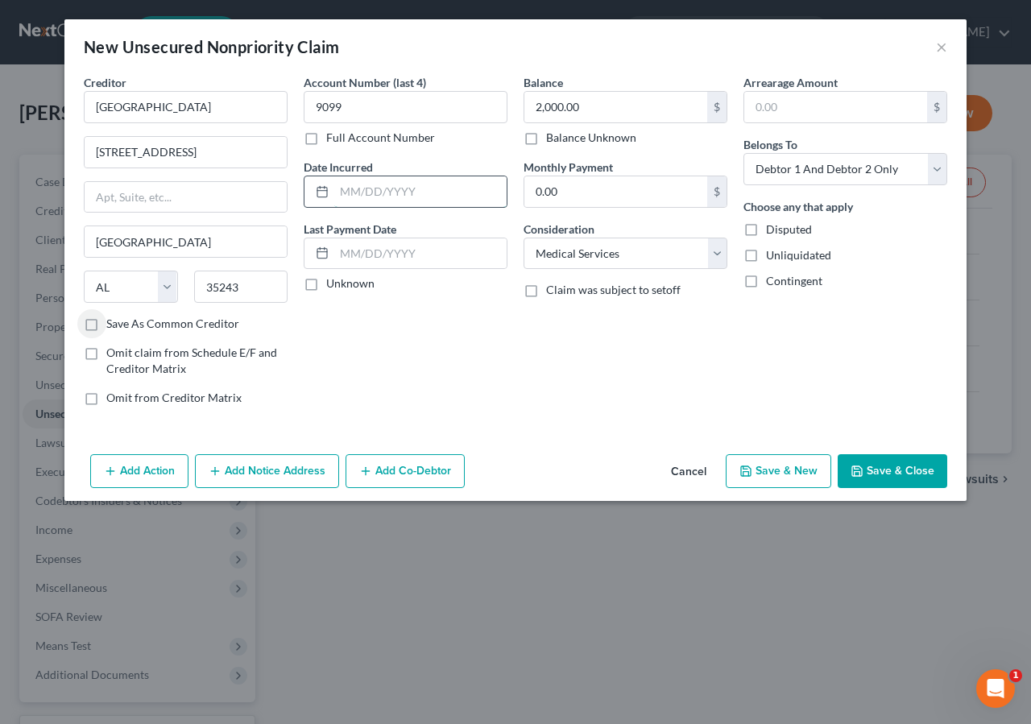
click at [402, 196] on input "text" at bounding box center [420, 191] width 172 height 31
click at [928, 478] on button "Save & Close" at bounding box center [893, 471] width 110 height 34
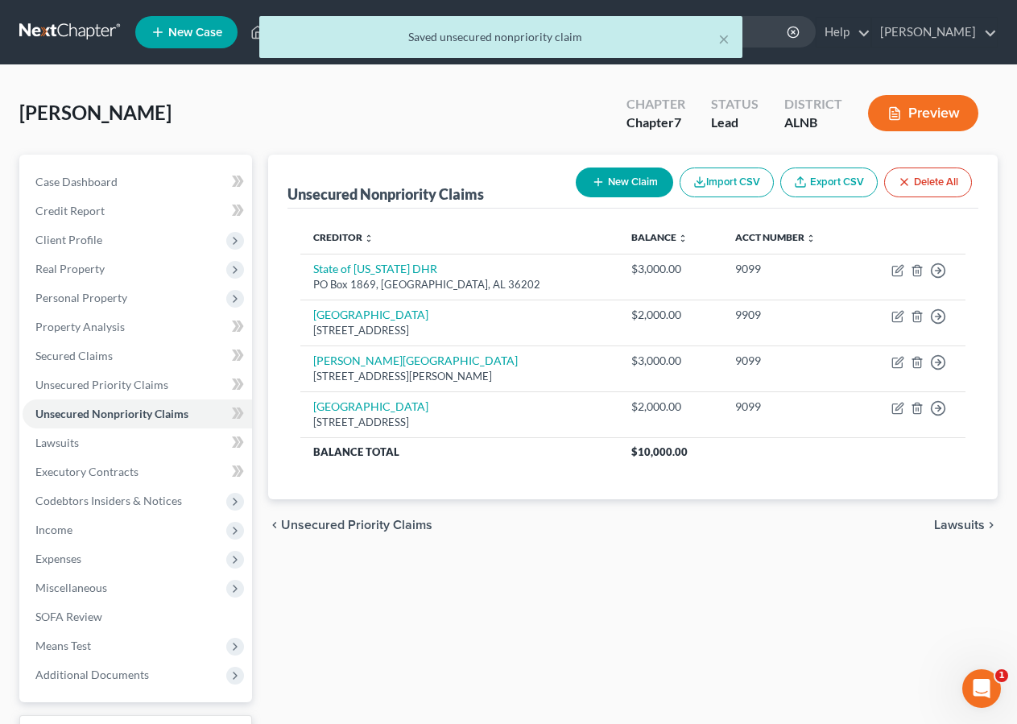
click at [638, 178] on button "New Claim" at bounding box center [624, 183] width 97 height 30
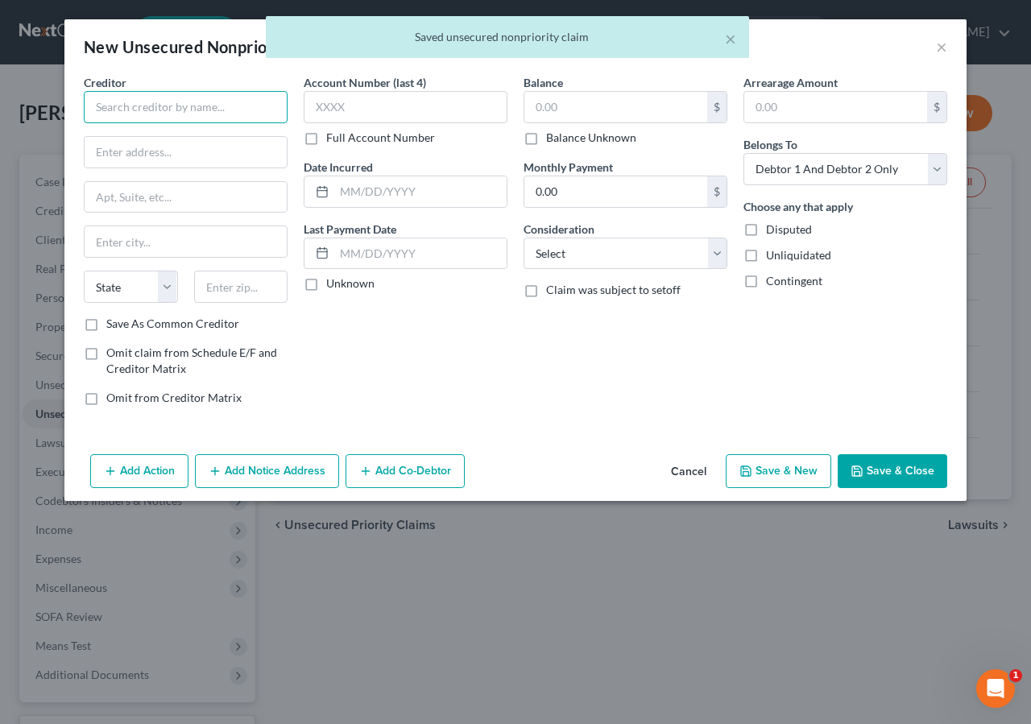
click at [165, 100] on input "text" at bounding box center [186, 107] width 204 height 32
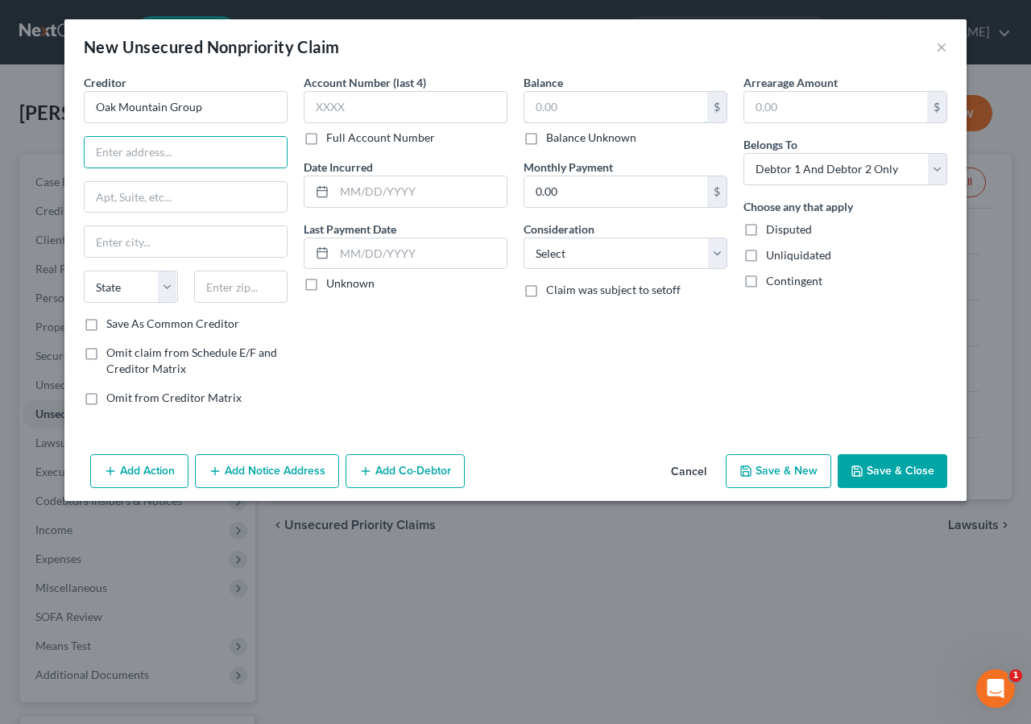
drag, startPoint x: 569, startPoint y: 114, endPoint x: 714, endPoint y: 49, distance: 158.7
click at [584, 114] on input "text" at bounding box center [615, 107] width 183 height 31
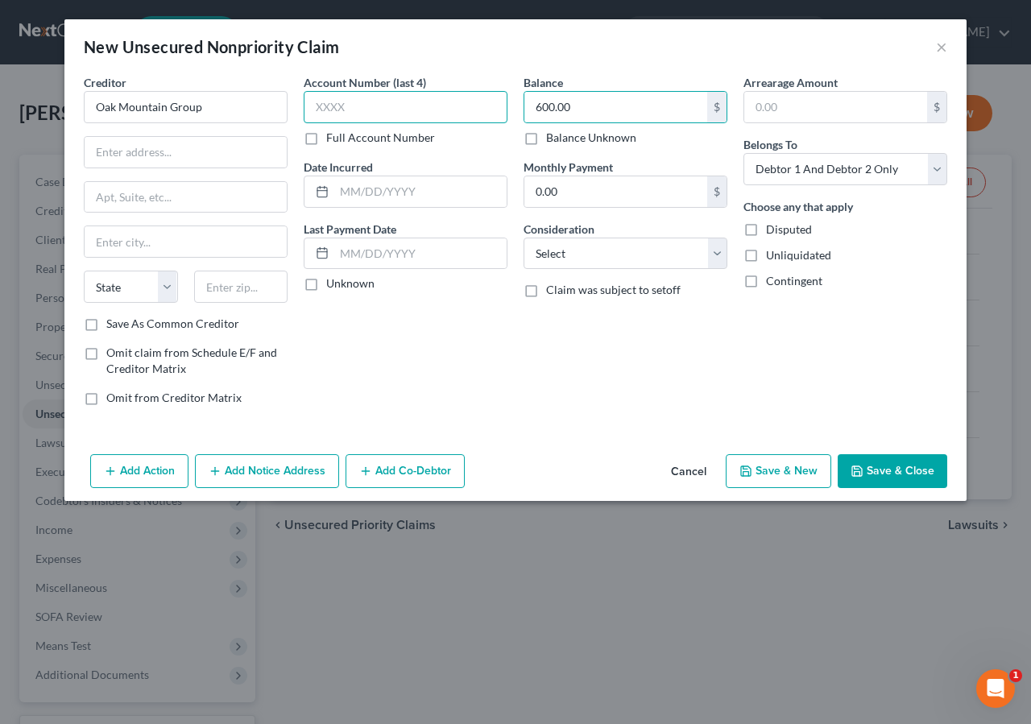
drag, startPoint x: 371, startPoint y: 108, endPoint x: 486, endPoint y: 6, distance: 154.0
click at [376, 106] on input "text" at bounding box center [406, 107] width 204 height 32
click at [414, 184] on input "text" at bounding box center [420, 191] width 172 height 31
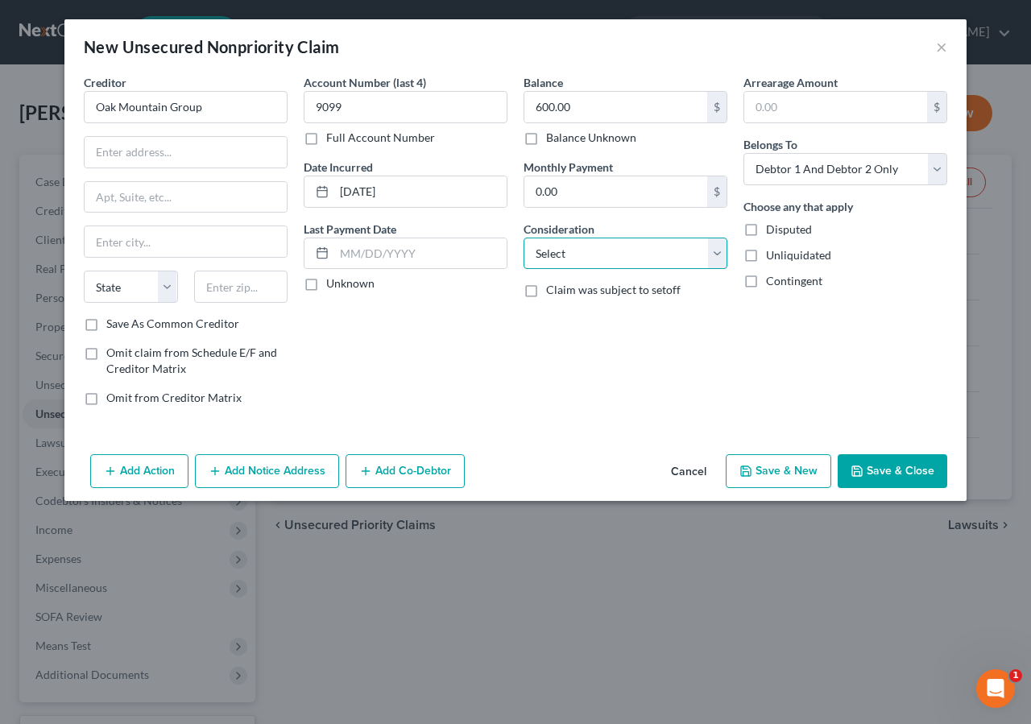
click at [524, 238] on select "Select Cable / Satellite Services Collection Agency Credit Card Debt Debt Couns…" at bounding box center [626, 254] width 204 height 32
click option "Medical Services" at bounding box center [0, 0] width 0 height 0
drag, startPoint x: 129, startPoint y: 158, endPoint x: 465, endPoint y: 15, distance: 364.9
click at [129, 156] on input "text" at bounding box center [186, 152] width 202 height 31
click at [106, 151] on input "text" at bounding box center [186, 152] width 202 height 31
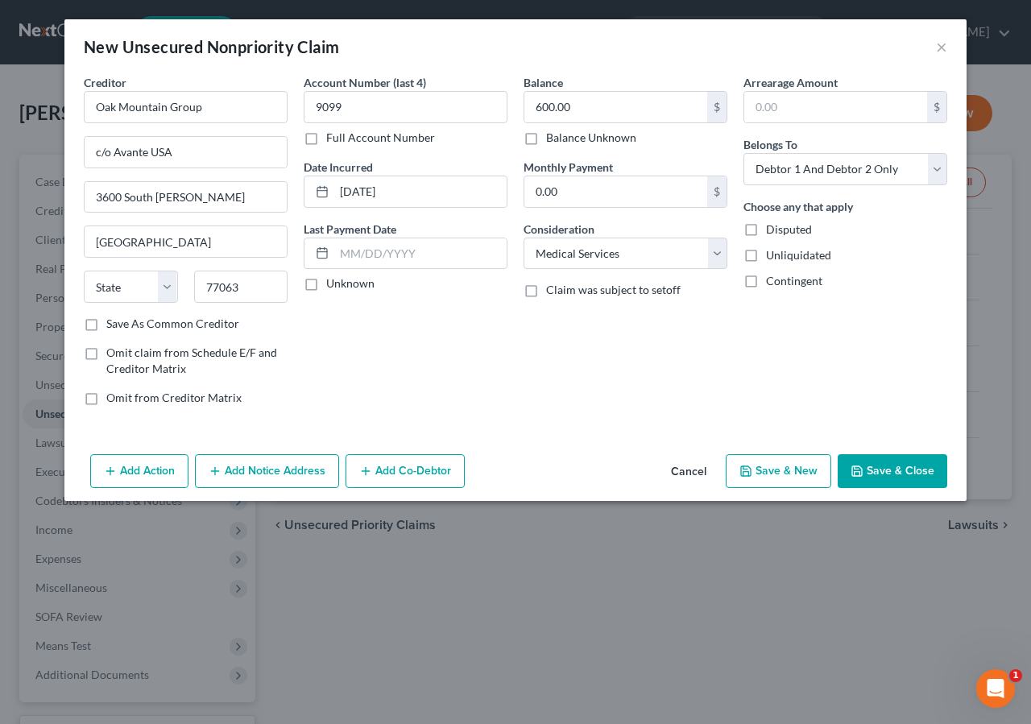
click at [904, 477] on button "Save & Close" at bounding box center [893, 471] width 110 height 34
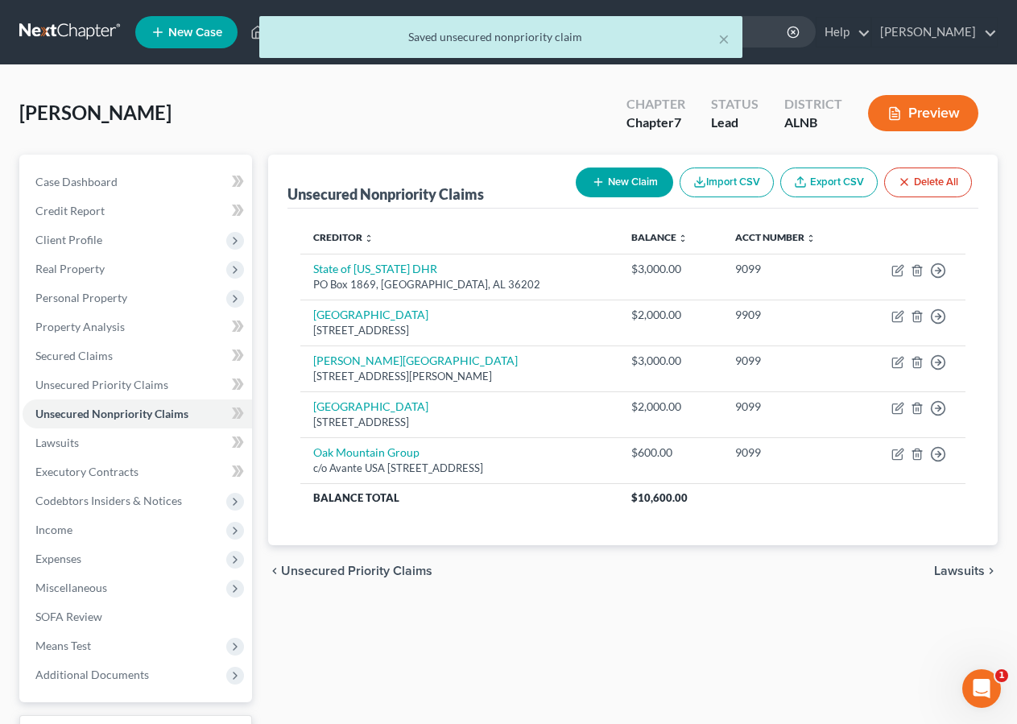
drag, startPoint x: 625, startPoint y: 181, endPoint x: 641, endPoint y: 192, distance: 19.7
click at [627, 180] on button "New Claim" at bounding box center [624, 183] width 97 height 30
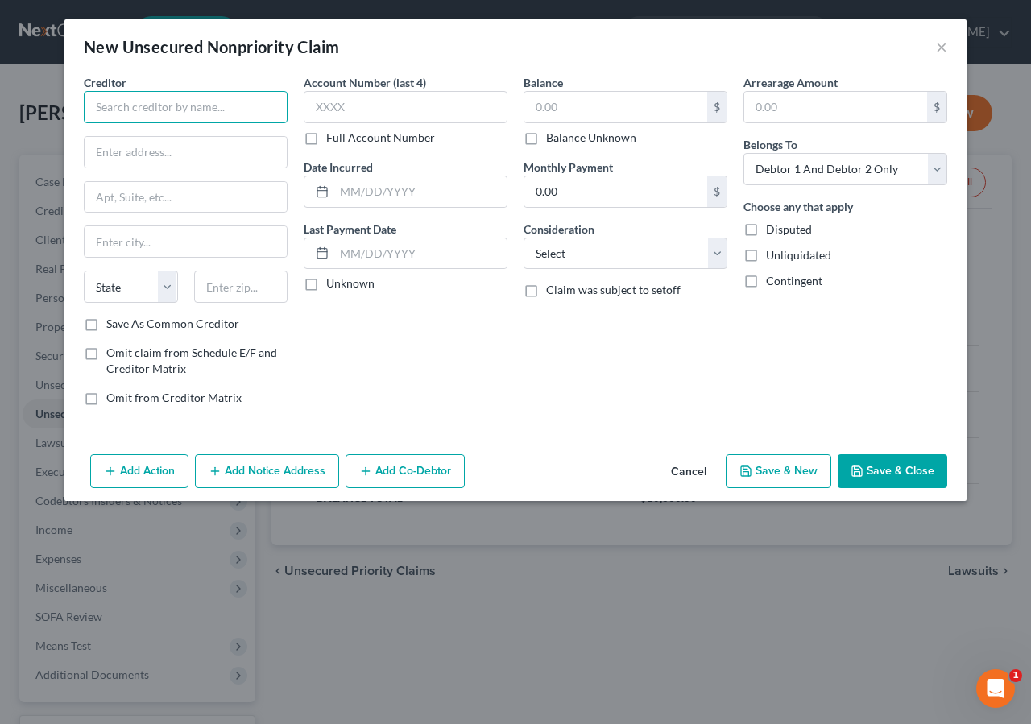
drag, startPoint x: 105, startPoint y: 98, endPoint x: 257, endPoint y: 50, distance: 159.7
click at [108, 101] on input "text" at bounding box center [186, 107] width 204 height 32
click at [582, 114] on input "text" at bounding box center [615, 107] width 183 height 31
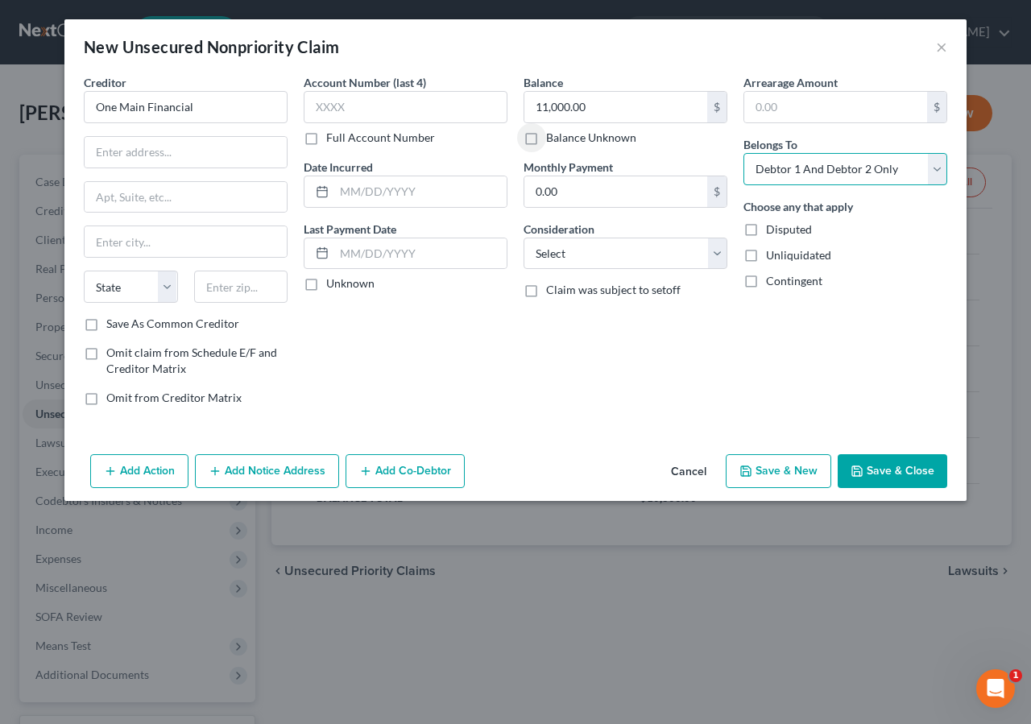
click at [743, 153] on select "Select Debtor 1 Only Debtor 2 Only Debtor 1 And Debtor 2 Only At Least One Of T…" at bounding box center [845, 169] width 204 height 32
click option "Debtor 2 Only" at bounding box center [0, 0] width 0 height 0
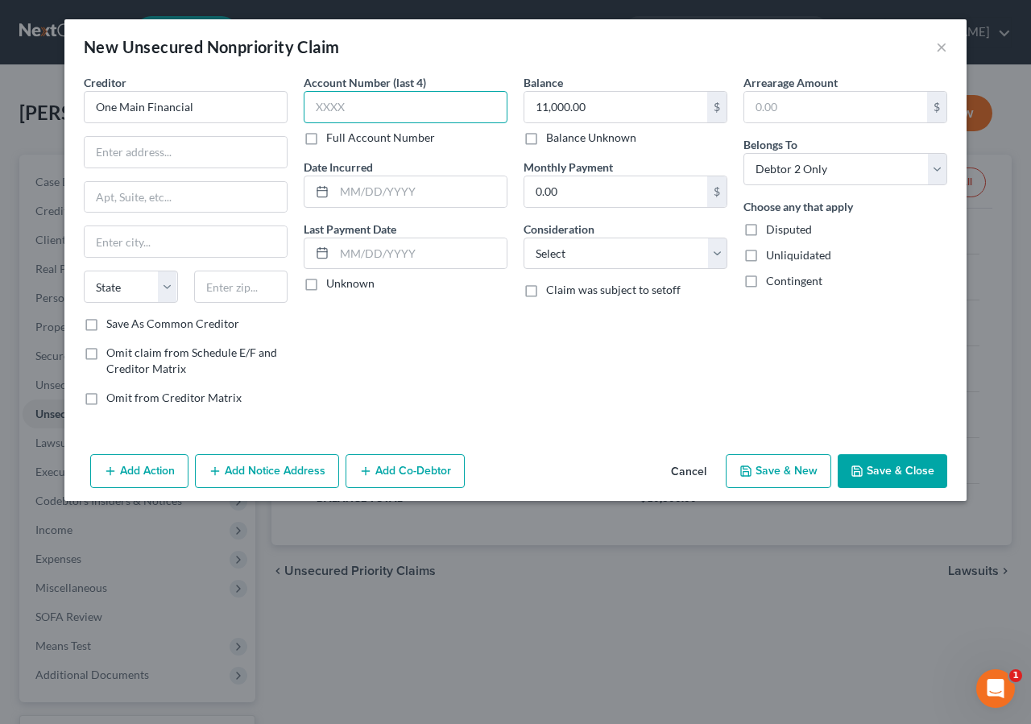
drag, startPoint x: 329, startPoint y: 110, endPoint x: 572, endPoint y: 56, distance: 249.0
click at [344, 108] on input "text" at bounding box center [406, 107] width 204 height 32
click at [125, 143] on input "text" at bounding box center [186, 152] width 202 height 31
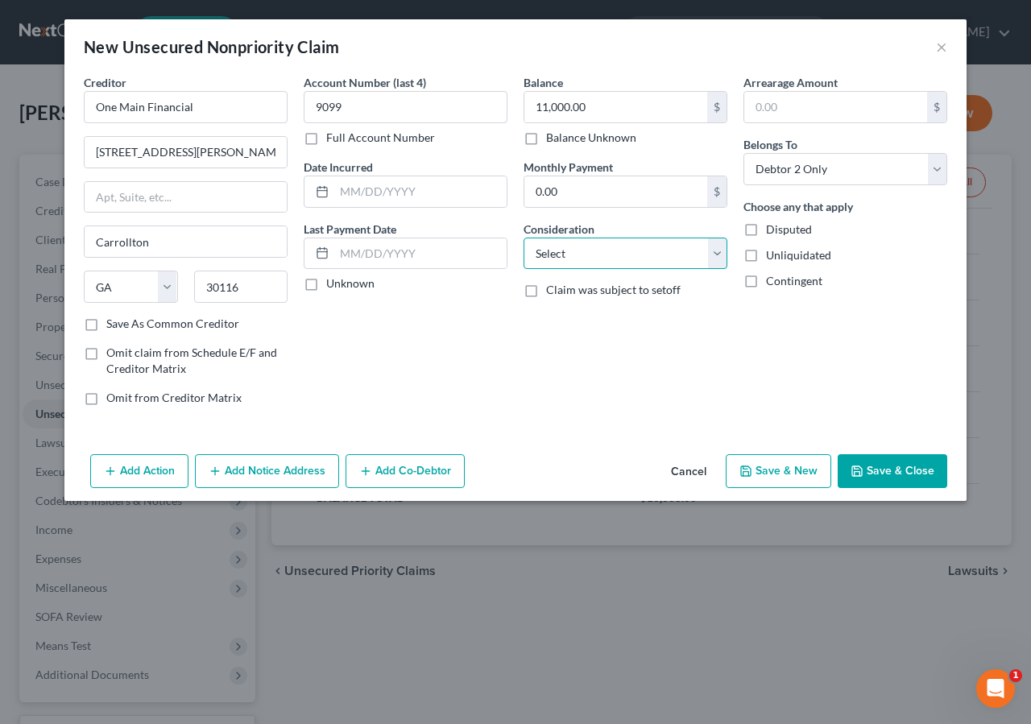
click at [627, 249] on select "Select Cable / Satellite Services Collection Agency Credit Card Debt Debt Couns…" at bounding box center [626, 254] width 204 height 32
click option "Monies Loaned / Advanced" at bounding box center [0, 0] width 0 height 0
click at [375, 187] on input "text" at bounding box center [420, 191] width 172 height 31
click at [399, 183] on input "text" at bounding box center [420, 191] width 172 height 31
click at [436, 185] on input "text" at bounding box center [420, 191] width 172 height 31
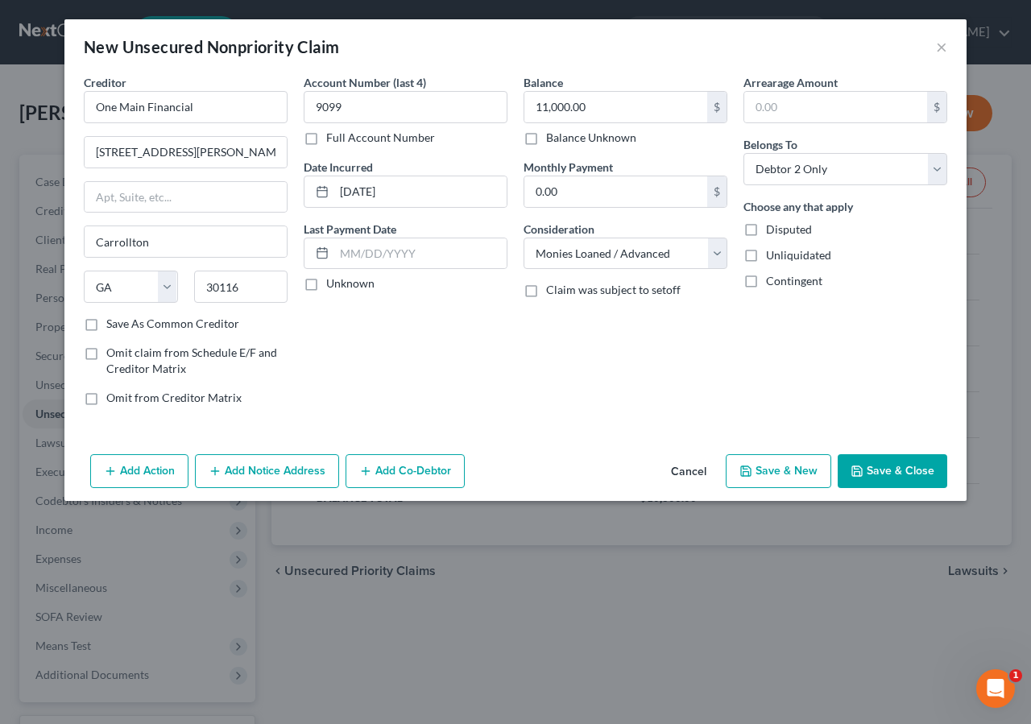
click at [898, 478] on button "Save & Close" at bounding box center [893, 471] width 110 height 34
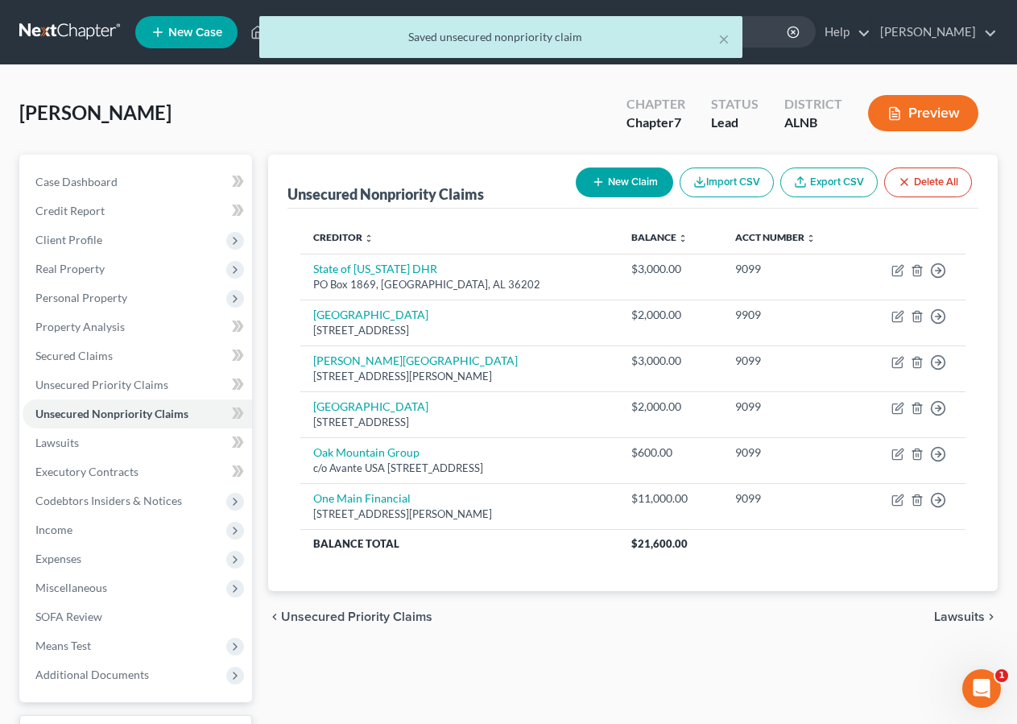
click at [619, 181] on button "New Claim" at bounding box center [624, 183] width 97 height 30
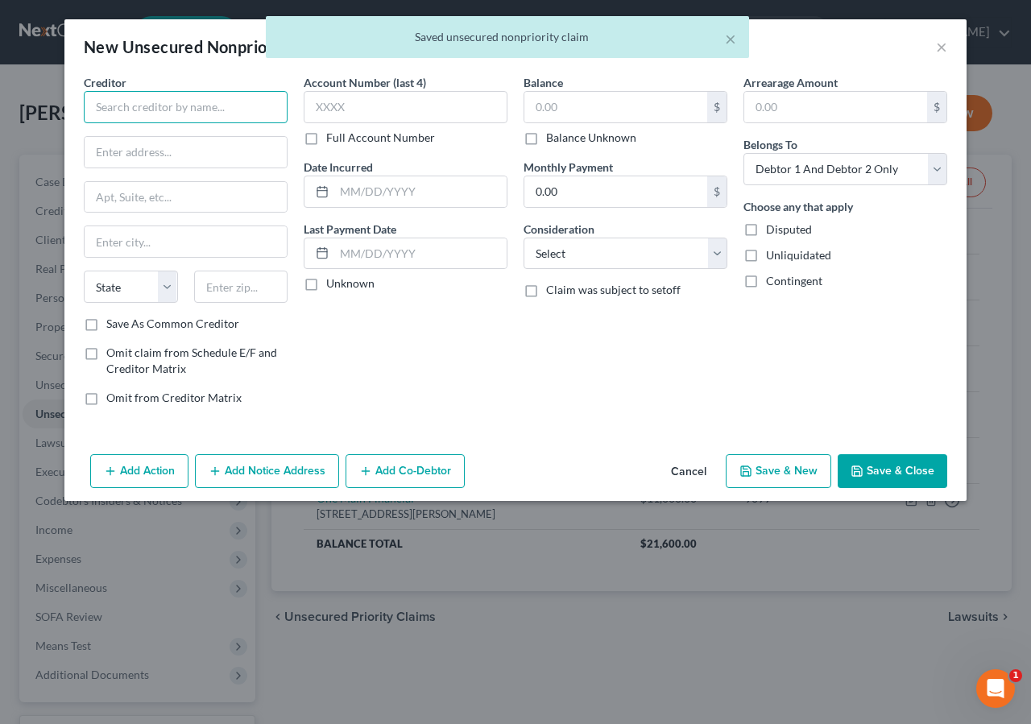
drag, startPoint x: 122, startPoint y: 110, endPoint x: 648, endPoint y: 37, distance: 531.7
click at [122, 110] on input "text" at bounding box center [186, 107] width 204 height 32
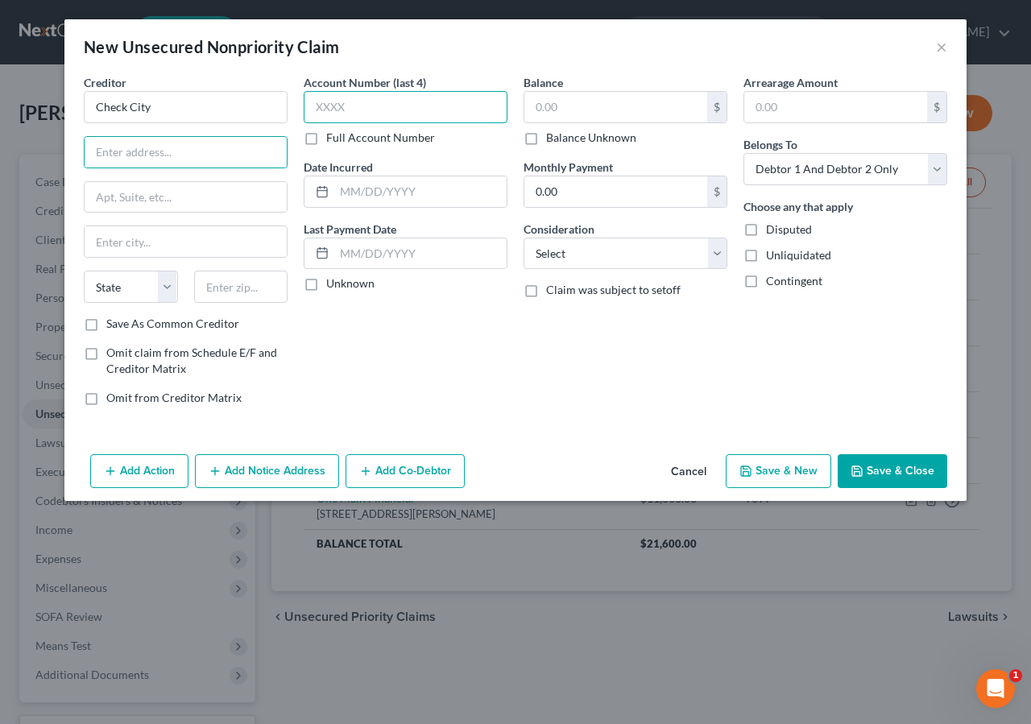
click at [398, 106] on input "text" at bounding box center [406, 107] width 204 height 32
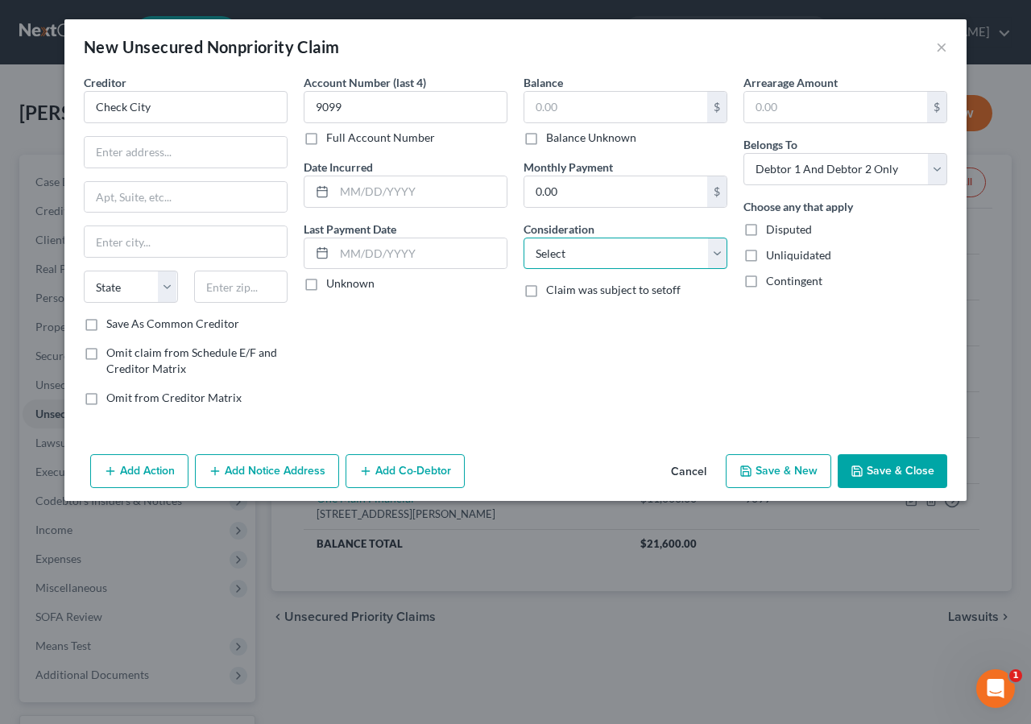
click at [636, 252] on select "Select Cable / Satellite Services Collection Agency Credit Card Debt Debt Couns…" at bounding box center [626, 254] width 204 height 32
click option "Monies Loaned / Advanced" at bounding box center [0, 0] width 0 height 0
drag, startPoint x: 559, startPoint y: 106, endPoint x: 688, endPoint y: 5, distance: 163.5
click at [559, 105] on input "text" at bounding box center [615, 107] width 183 height 31
drag, startPoint x: 115, startPoint y: 130, endPoint x: 133, endPoint y: 147, distance: 23.9
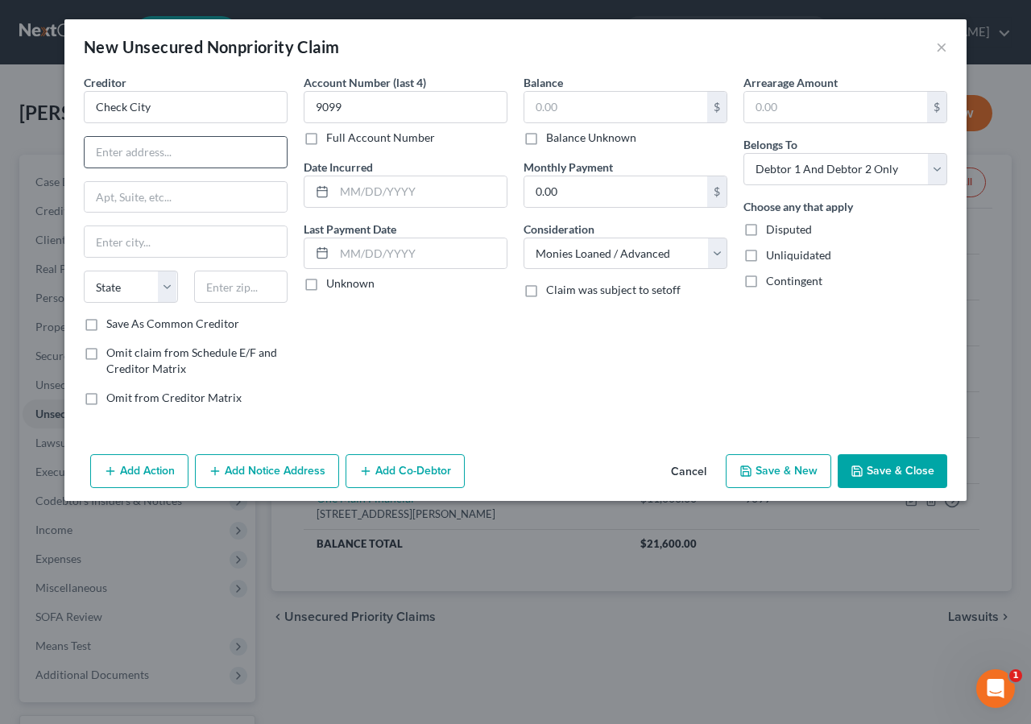
click at [117, 134] on div "Creditor * Check City State AL AK AR AZ CA CO CT DE DC FL GA GU HI ID IL IN IA …" at bounding box center [186, 195] width 204 height 242
click at [205, 147] on input "text" at bounding box center [186, 152] width 202 height 31
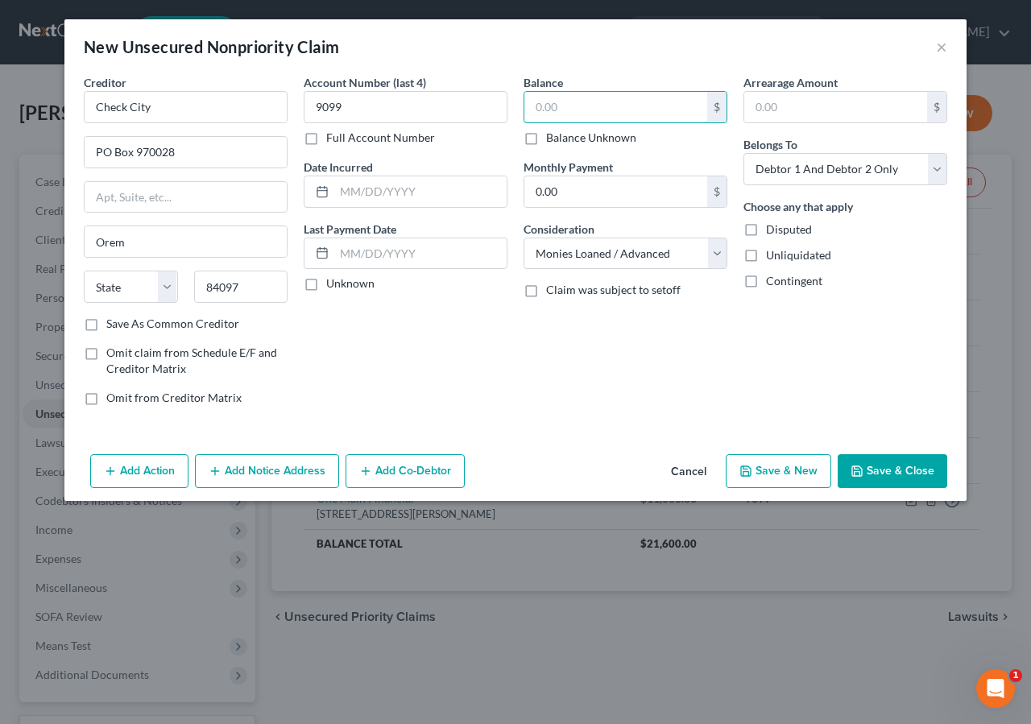
drag, startPoint x: 573, startPoint y: 97, endPoint x: 713, endPoint y: 14, distance: 162.9
click at [577, 101] on input "text" at bounding box center [615, 107] width 183 height 31
click at [371, 192] on input "text" at bounding box center [420, 191] width 172 height 31
click at [378, 192] on input "text" at bounding box center [420, 191] width 172 height 31
click at [580, 114] on input "587.00" at bounding box center [615, 107] width 183 height 31
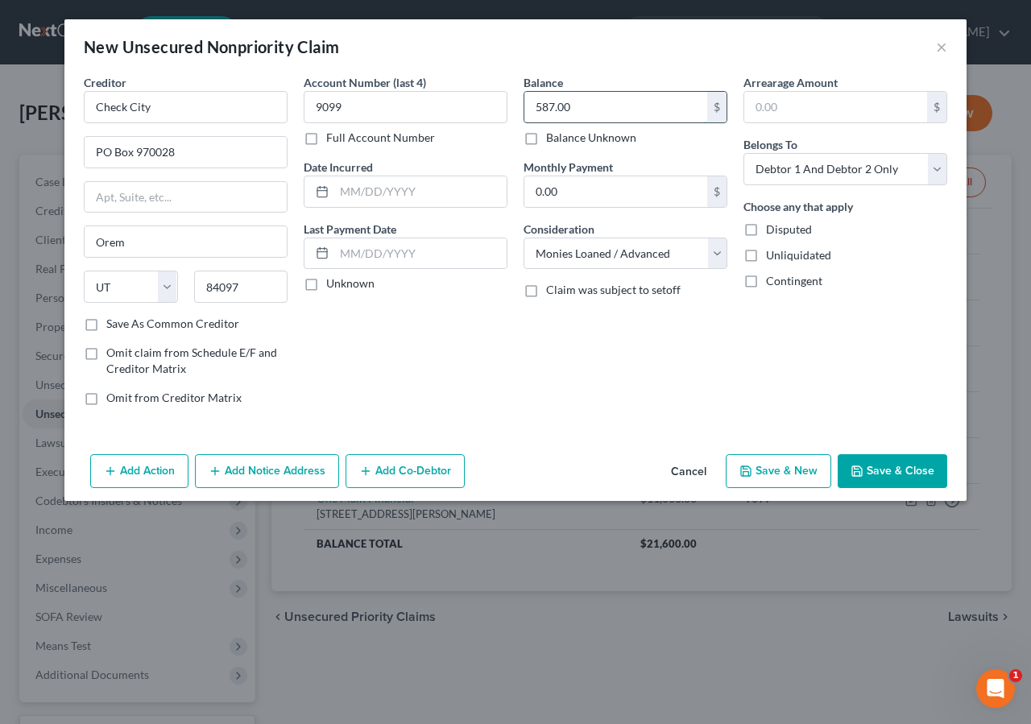
click at [583, 109] on input "587.00" at bounding box center [615, 107] width 183 height 31
drag, startPoint x: 370, startPoint y: 194, endPoint x: 540, endPoint y: 141, distance: 178.1
click at [371, 193] on input "text" at bounding box center [420, 191] width 172 height 31
drag, startPoint x: 874, startPoint y: 463, endPoint x: 894, endPoint y: 416, distance: 51.6
click at [875, 463] on button "Save & Close" at bounding box center [893, 471] width 110 height 34
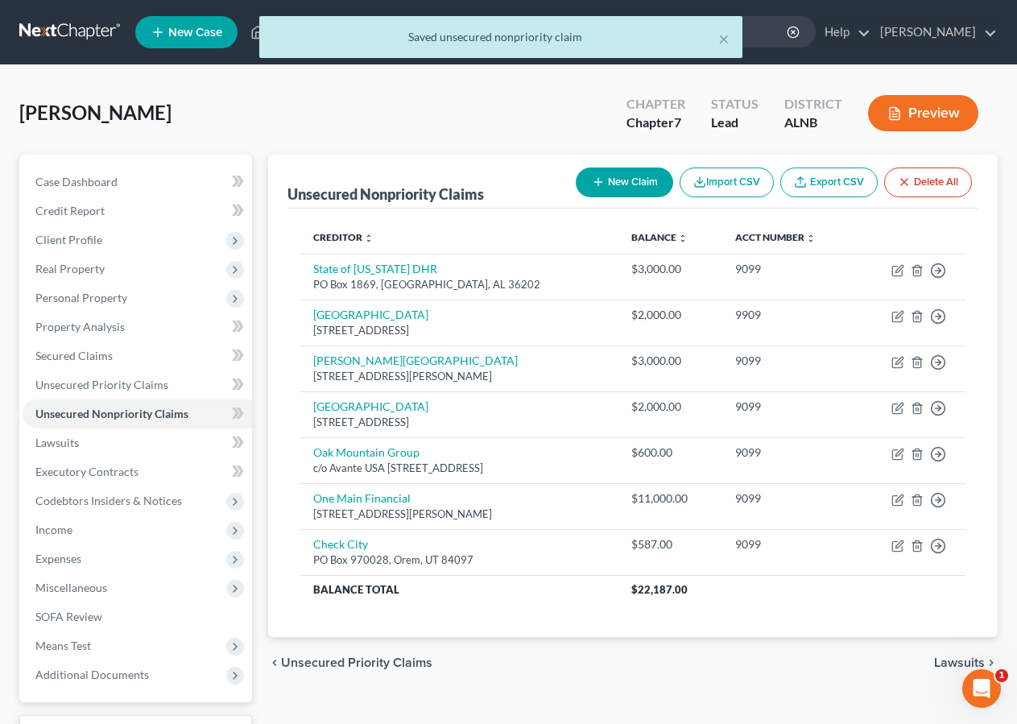
click at [613, 184] on button "New Claim" at bounding box center [624, 183] width 97 height 30
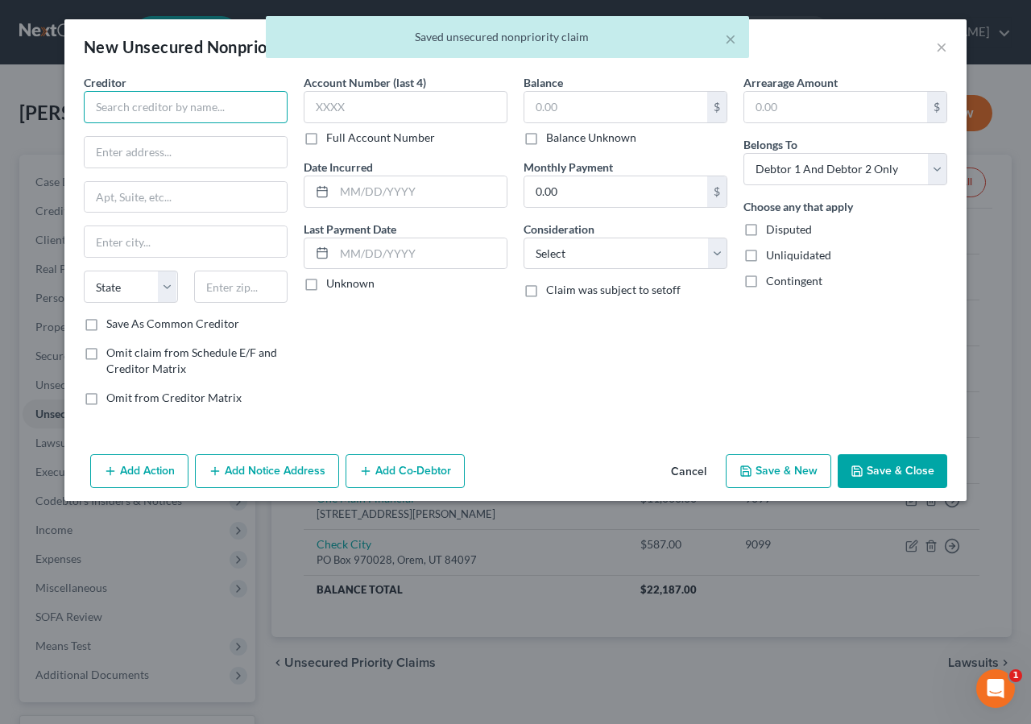
click at [126, 107] on input "text" at bounding box center [186, 107] width 204 height 32
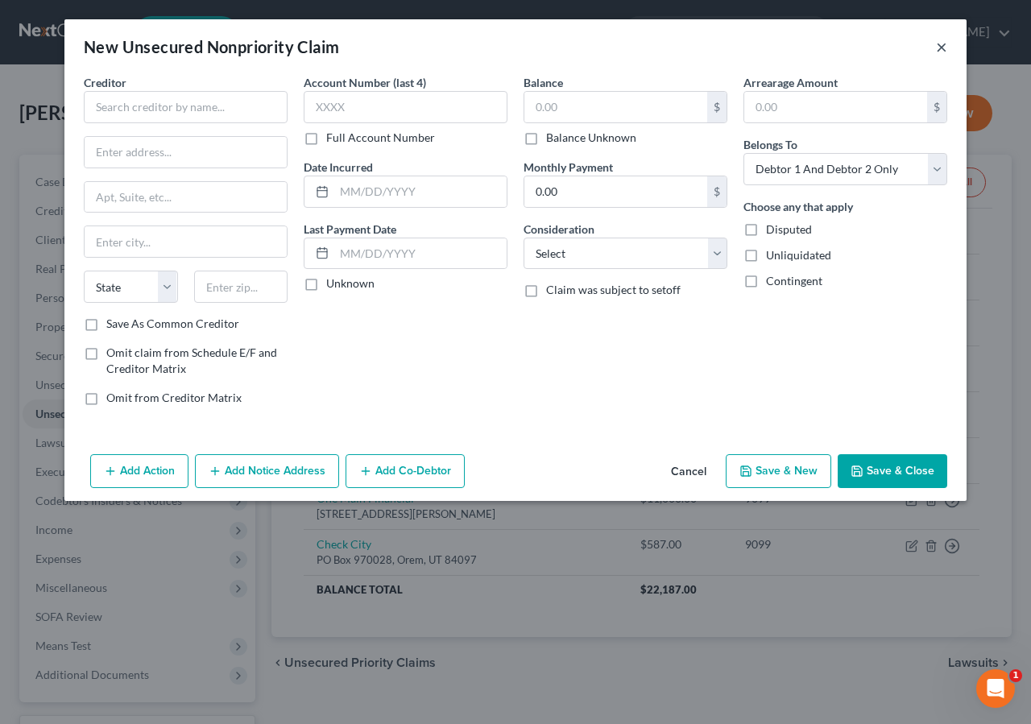
drag, startPoint x: 941, startPoint y: 48, endPoint x: 949, endPoint y: 54, distance: 10.3
click at [942, 48] on button "×" at bounding box center [941, 46] width 11 height 19
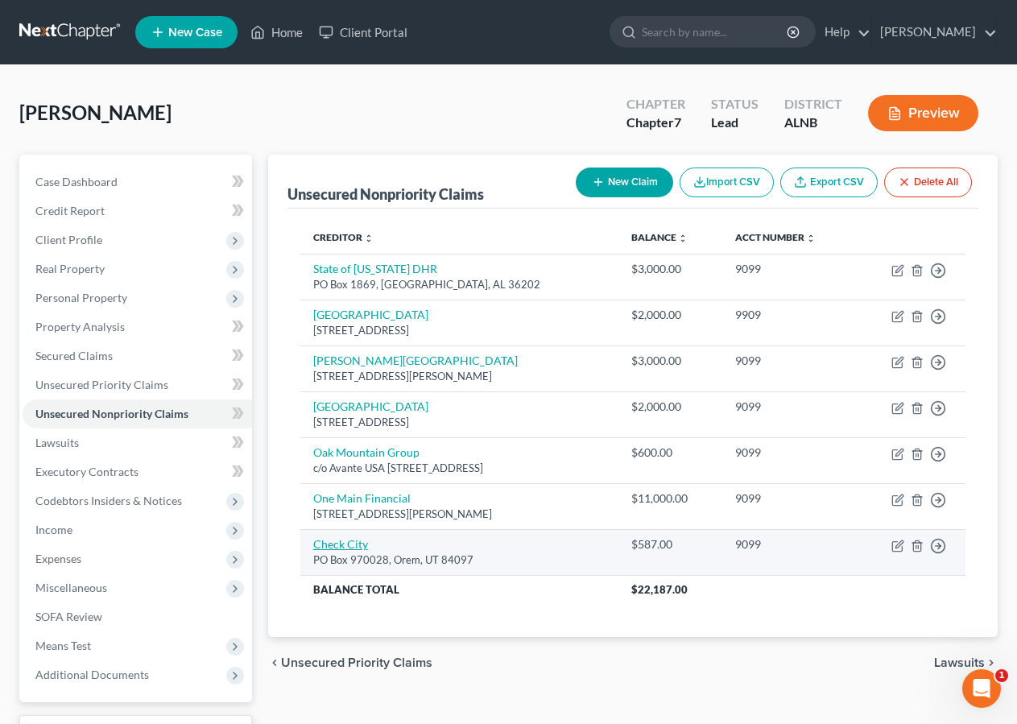
click at [345, 550] on link "Check City" at bounding box center [340, 544] width 55 height 14
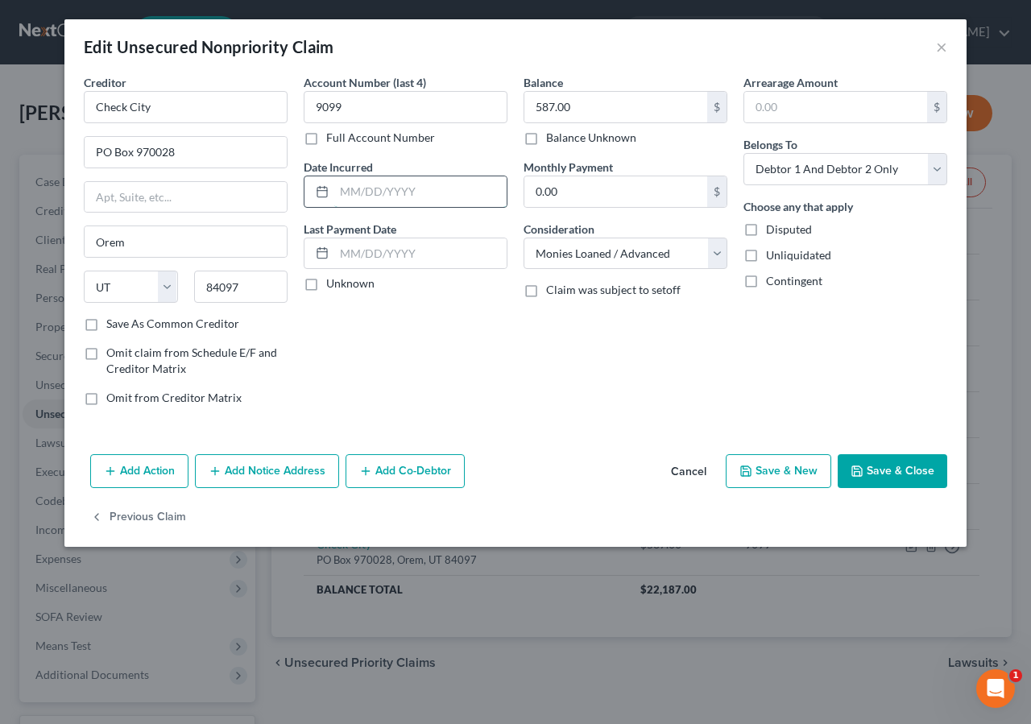
drag, startPoint x: 370, startPoint y: 183, endPoint x: 362, endPoint y: 194, distance: 13.4
click at [371, 185] on input "text" at bounding box center [420, 191] width 172 height 31
click at [863, 475] on icon "button" at bounding box center [857, 471] width 13 height 13
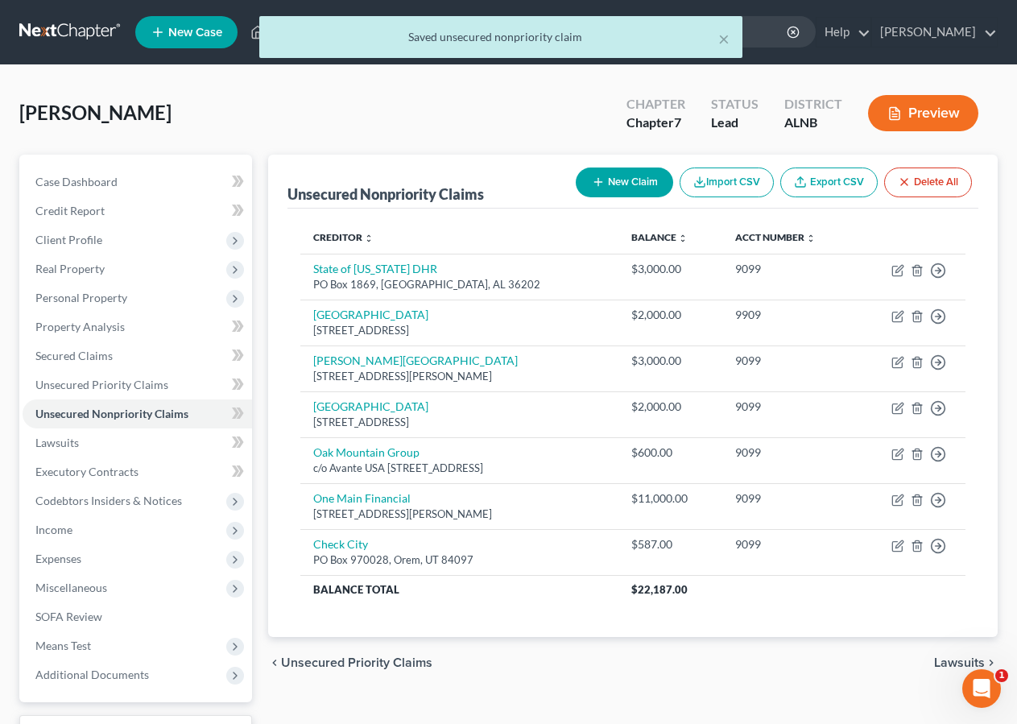
click at [607, 180] on button "New Claim" at bounding box center [624, 183] width 97 height 30
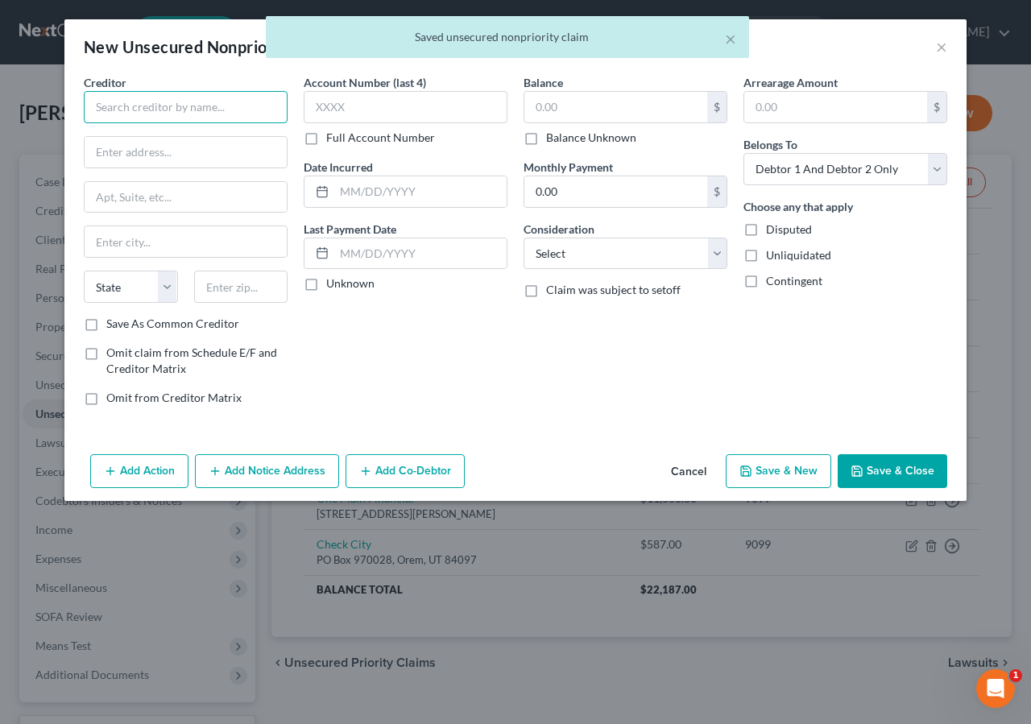
click at [142, 115] on input "text" at bounding box center [186, 107] width 204 height 32
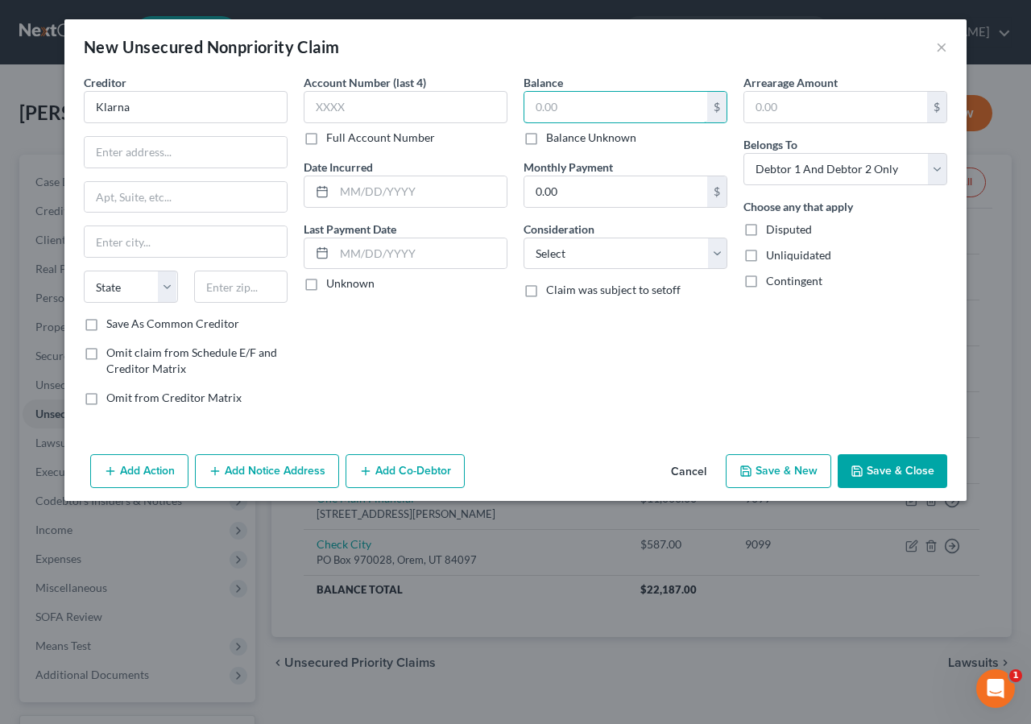
drag, startPoint x: 556, startPoint y: 96, endPoint x: 575, endPoint y: 90, distance: 20.1
click at [558, 95] on input "text" at bounding box center [615, 107] width 183 height 31
click at [128, 157] on input "text" at bounding box center [186, 152] width 202 height 31
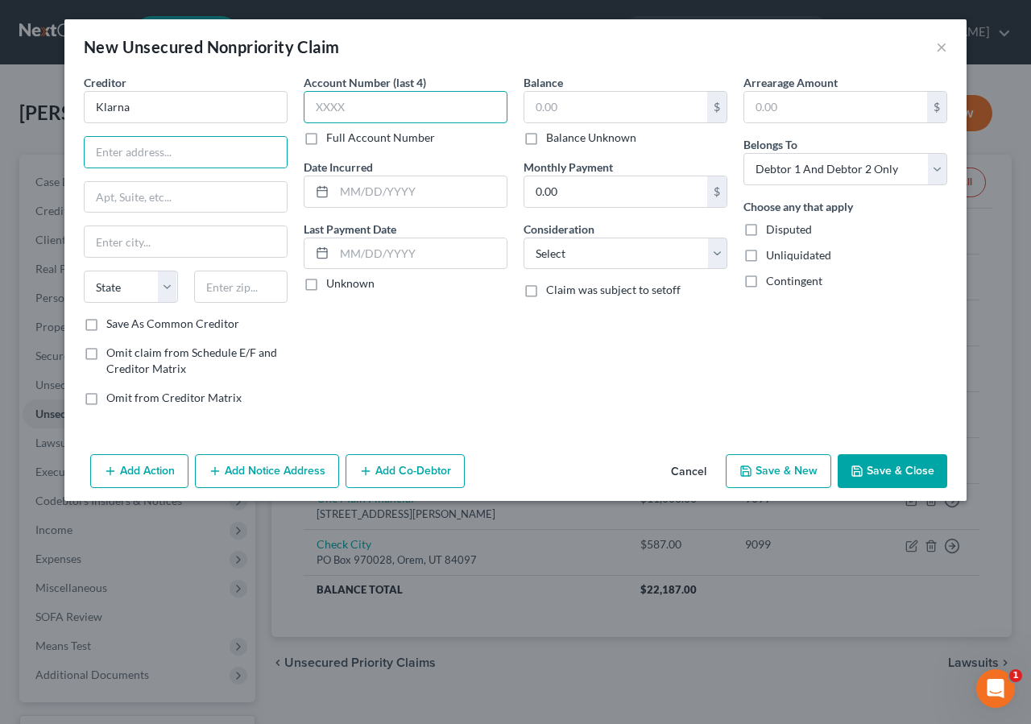
click at [325, 101] on input "text" at bounding box center [406, 107] width 204 height 32
click at [570, 231] on label "Consideration" at bounding box center [559, 229] width 71 height 17
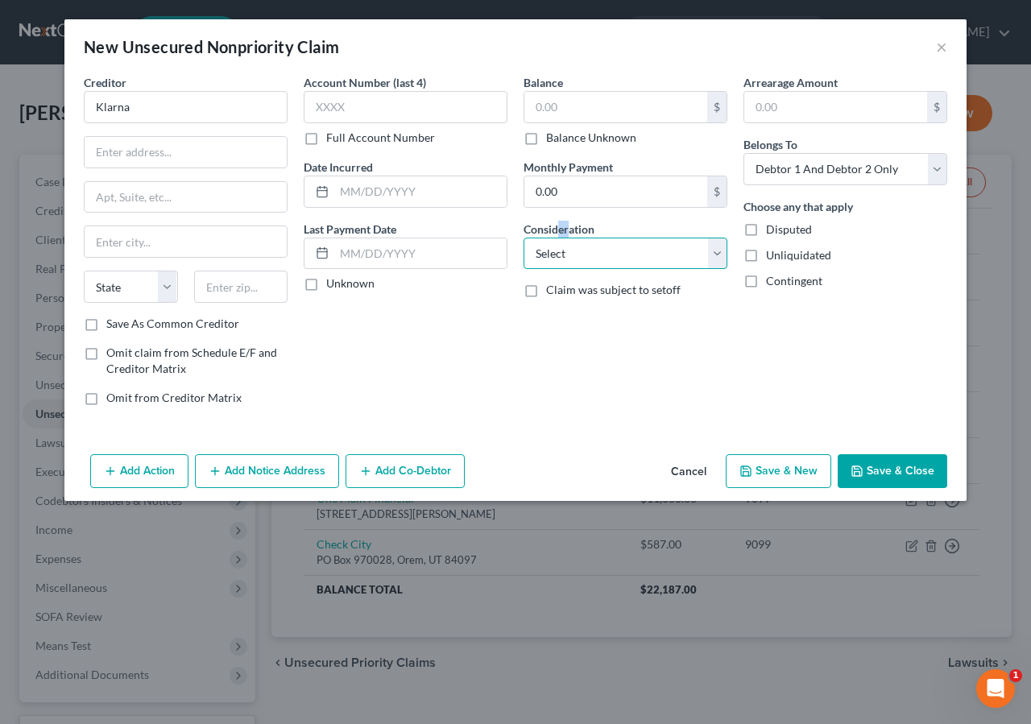
click at [524, 238] on select "Select Cable / Satellite Services Collection Agency Credit Card Debt Debt Couns…" at bounding box center [626, 254] width 204 height 32
click option "Credit Card Debt" at bounding box center [0, 0] width 0 height 0
click at [185, 146] on input "text" at bounding box center [186, 152] width 202 height 31
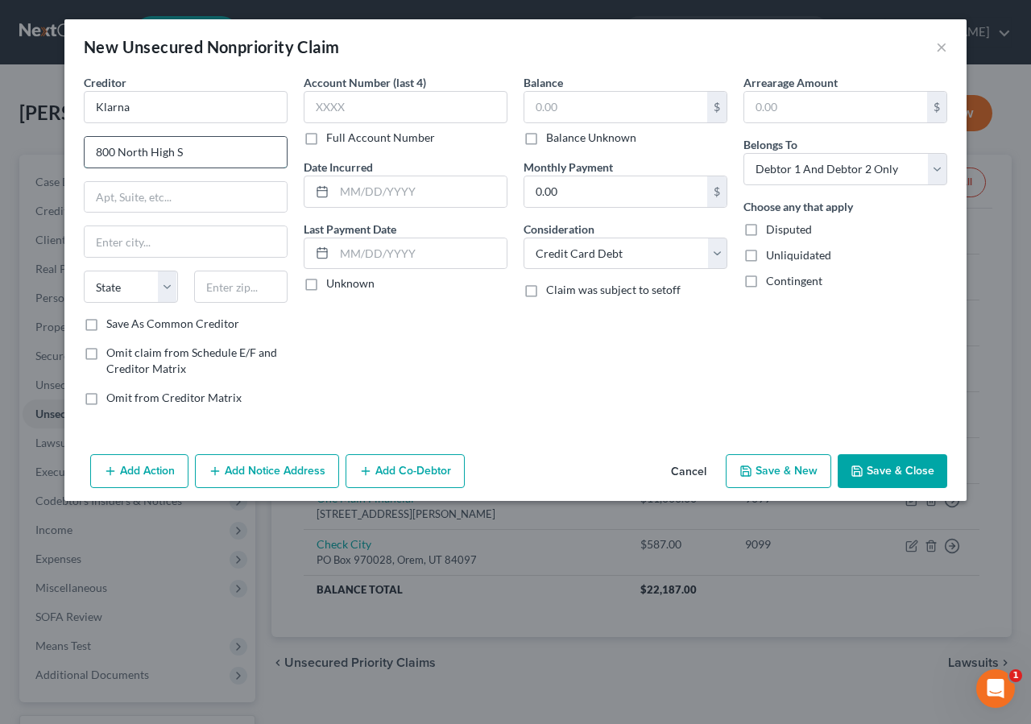
click at [222, 142] on input "800 North High S" at bounding box center [186, 152] width 202 height 31
click at [453, 113] on input "text" at bounding box center [406, 107] width 204 height 32
click at [574, 96] on input "text" at bounding box center [615, 107] width 183 height 31
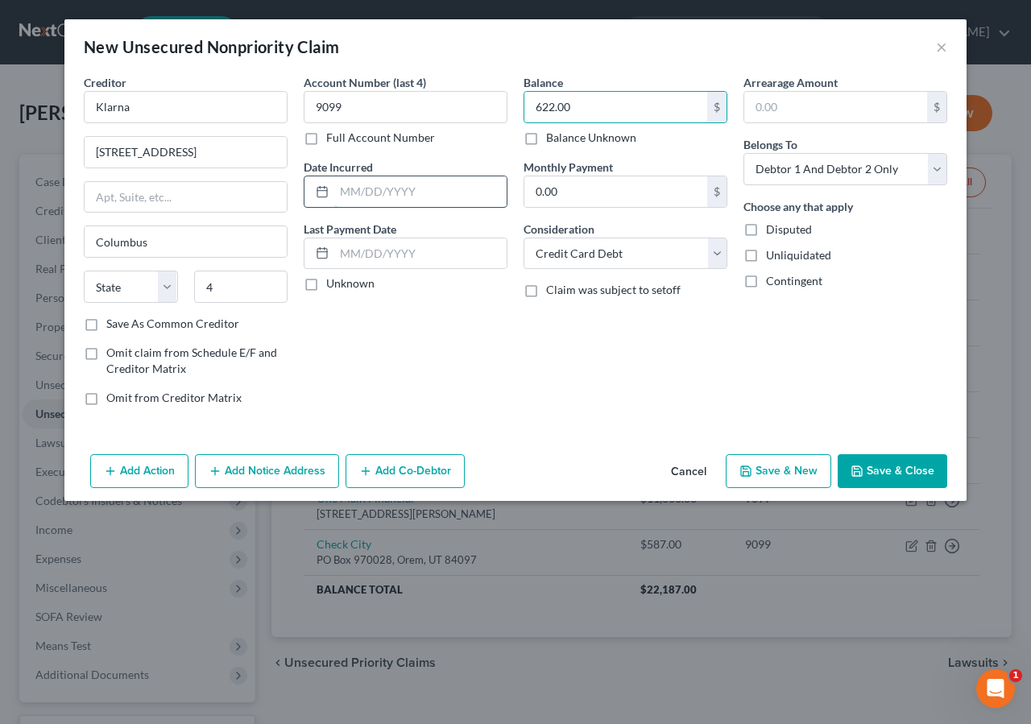
click at [398, 184] on input "text" at bounding box center [420, 191] width 172 height 31
click at [946, 473] on button "Save & Close" at bounding box center [893, 471] width 110 height 34
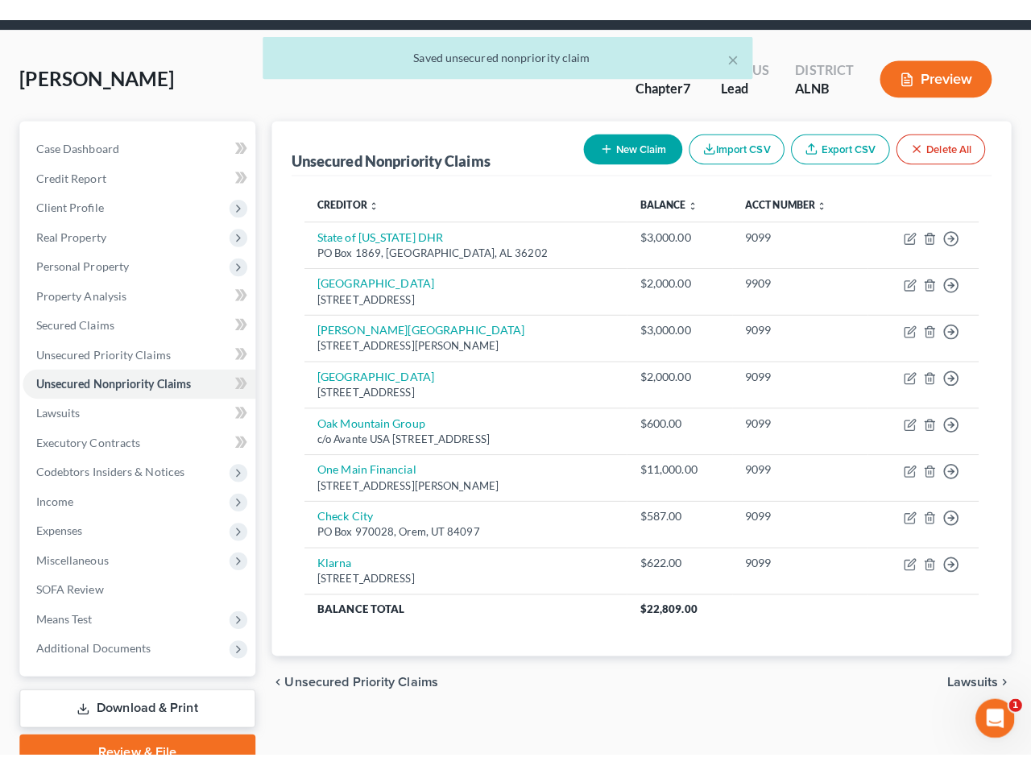
scroll to position [85, 0]
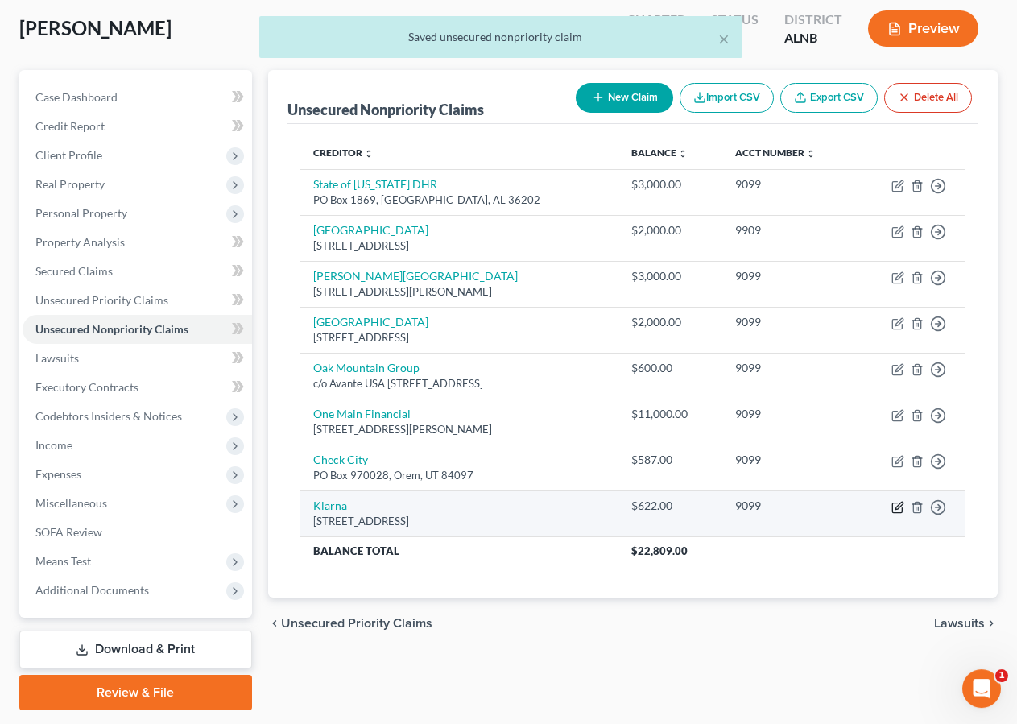
click at [899, 505] on icon "button" at bounding box center [899, 505] width 7 height 7
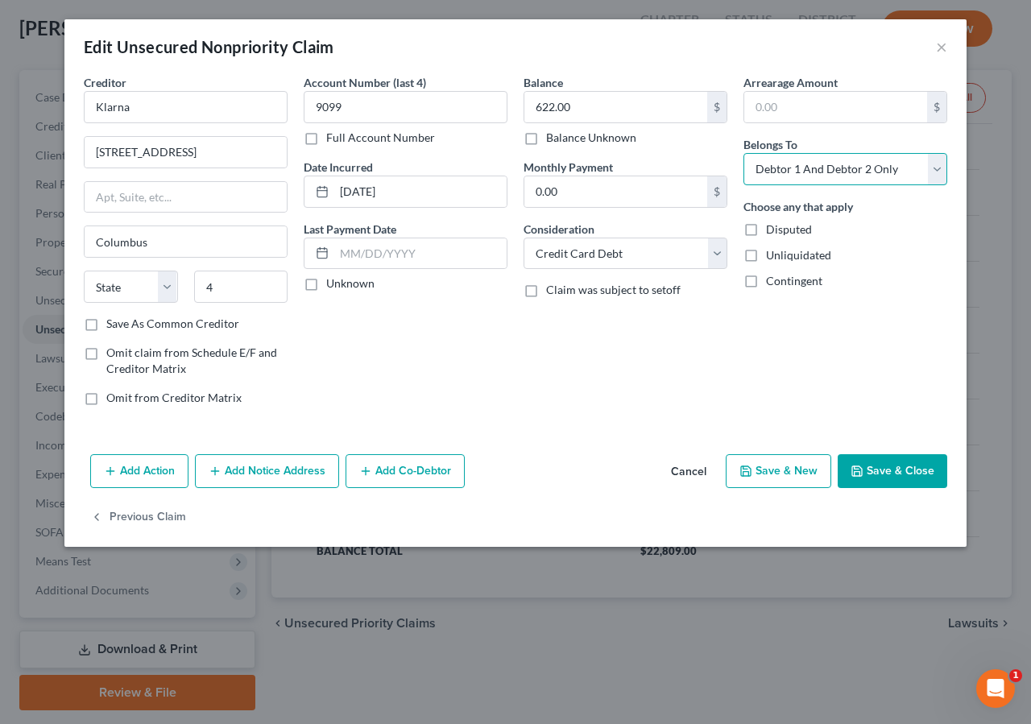
click at [743, 153] on select "Select Debtor 1 Only Debtor 2 Only Debtor 1 And Debtor 2 Only At Least One Of T…" at bounding box center [845, 169] width 204 height 32
click option "Debtor 2 Only" at bounding box center [0, 0] width 0 height 0
click at [900, 466] on button "Save & Close" at bounding box center [893, 471] width 110 height 34
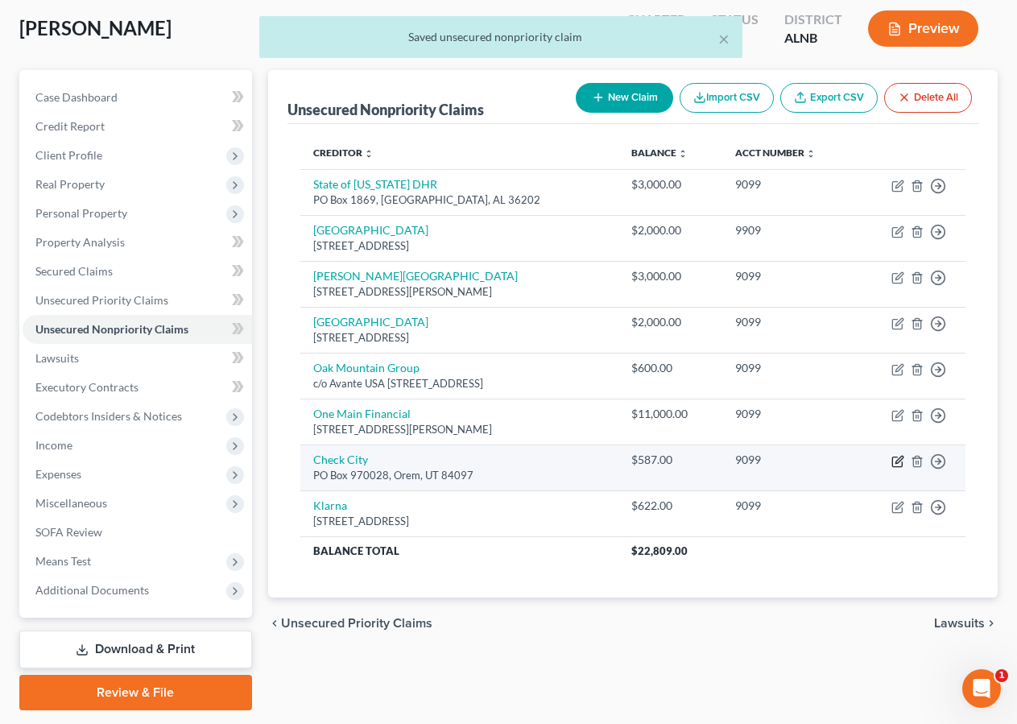
click at [896, 458] on icon "button" at bounding box center [898, 461] width 13 height 13
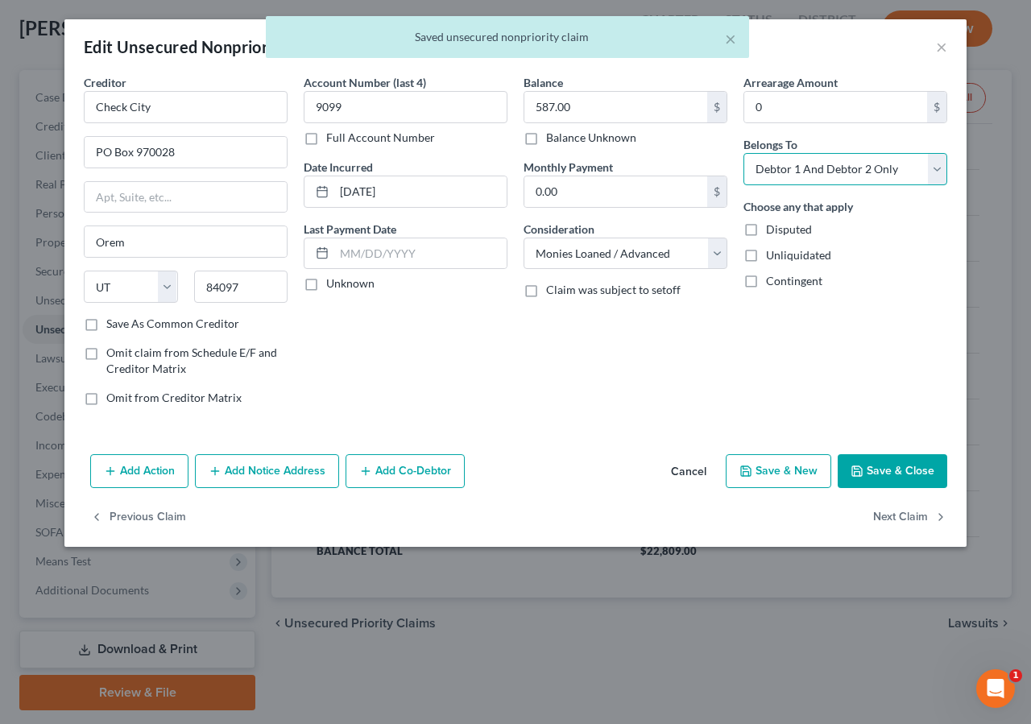
click at [743, 153] on select "Select Debtor 1 Only Debtor 2 Only Debtor 1 And Debtor 2 Only At Least One Of T…" at bounding box center [845, 169] width 204 height 32
click option "Debtor 2 Only" at bounding box center [0, 0] width 0 height 0
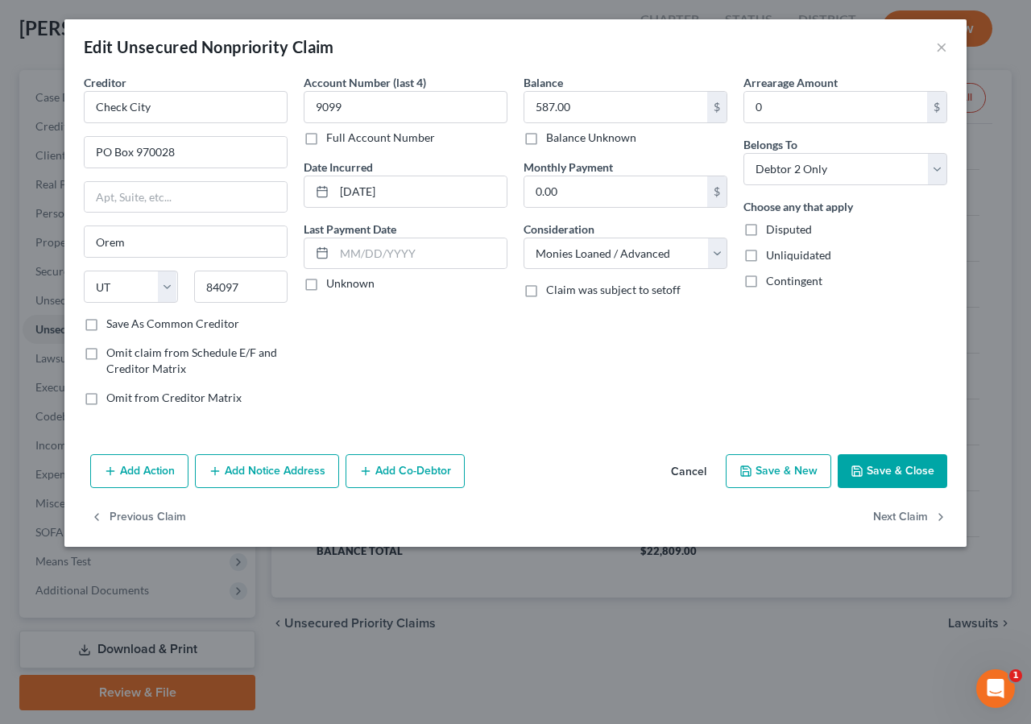
drag, startPoint x: 884, startPoint y: 474, endPoint x: 992, endPoint y: 486, distance: 108.5
click at [887, 474] on button "Save & Close" at bounding box center [893, 471] width 110 height 34
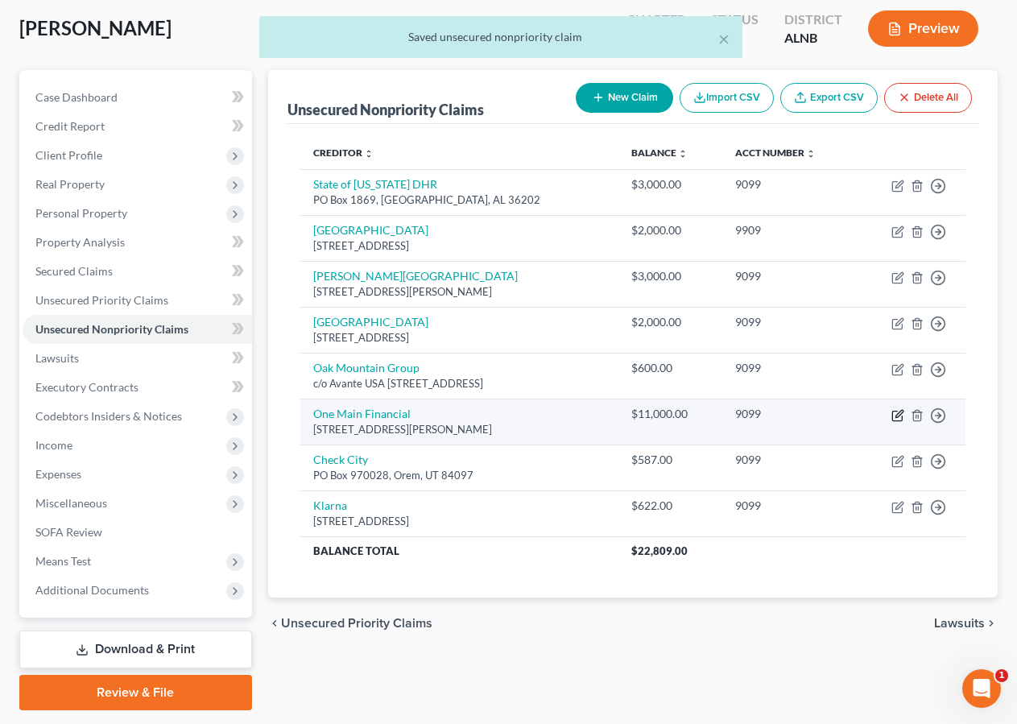
click at [892, 414] on icon "button" at bounding box center [897, 416] width 10 height 10
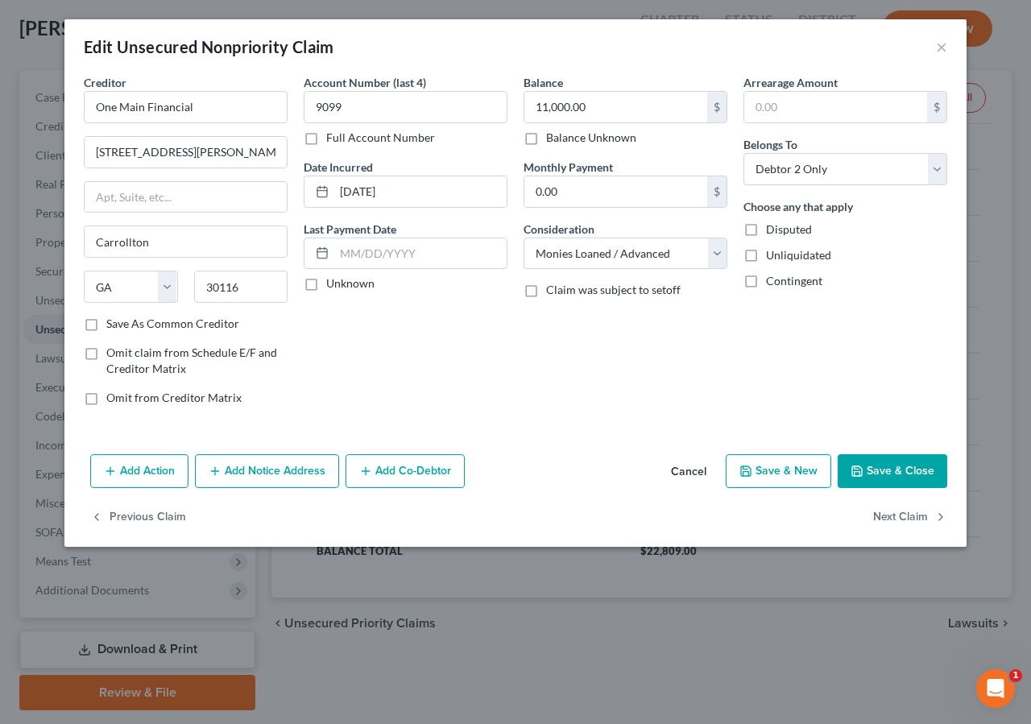
click at [896, 461] on button "Save & Close" at bounding box center [893, 471] width 110 height 34
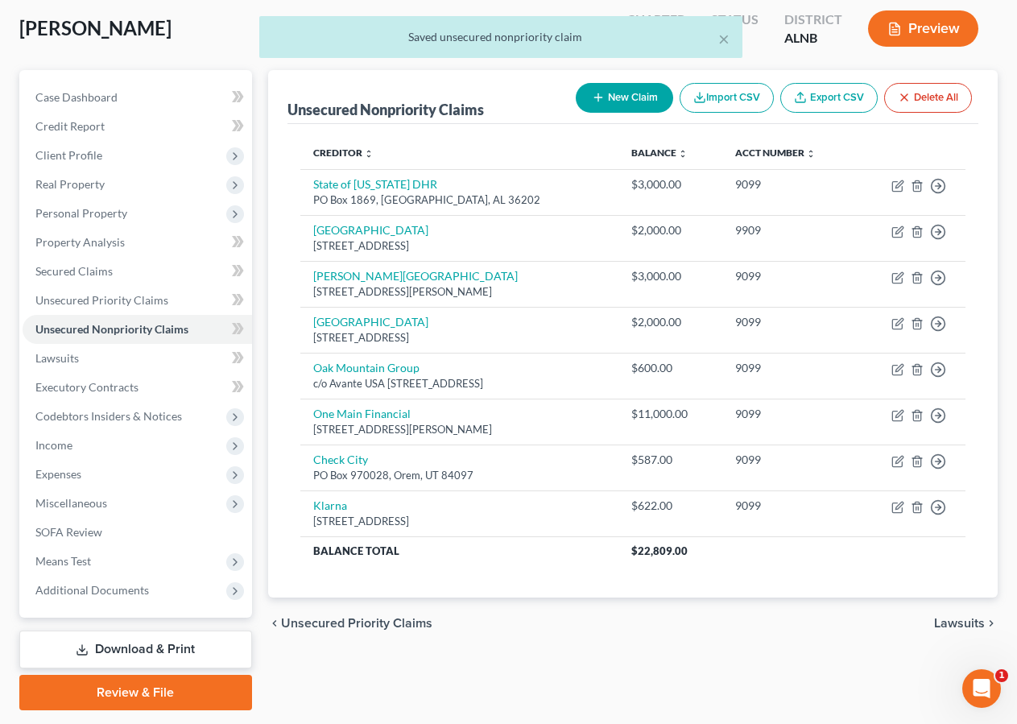
click at [636, 93] on button "New Claim" at bounding box center [624, 98] width 97 height 30
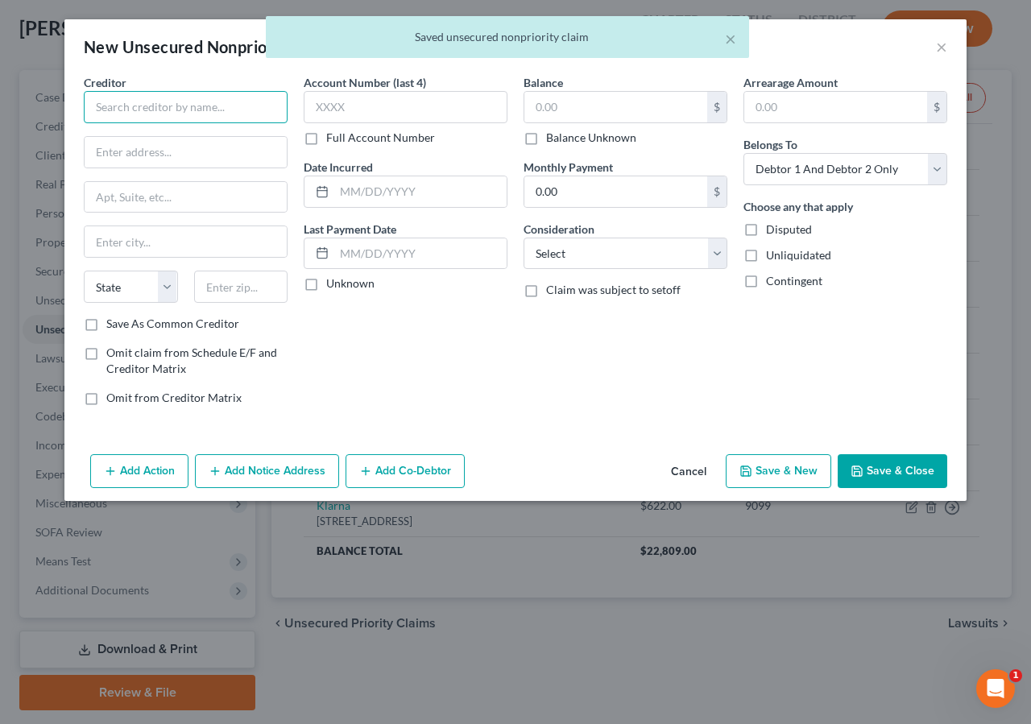
click at [123, 100] on input "text" at bounding box center [186, 107] width 204 height 32
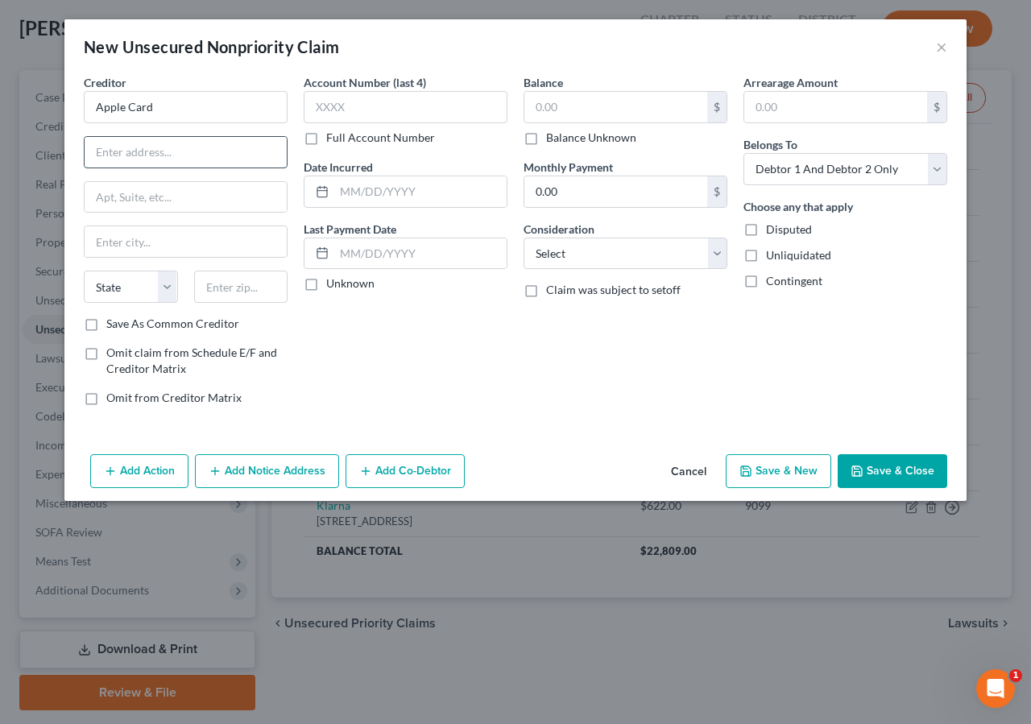
drag, startPoint x: 169, startPoint y: 155, endPoint x: 184, endPoint y: 156, distance: 15.3
click at [172, 155] on input "text" at bounding box center [186, 152] width 202 height 31
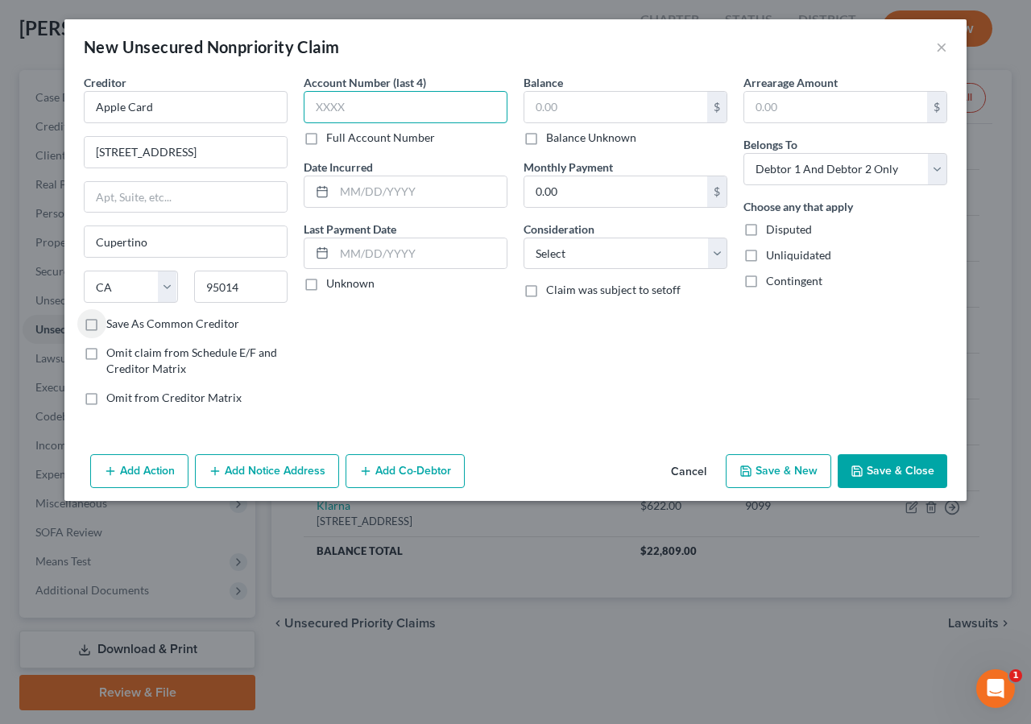
drag, startPoint x: 358, startPoint y: 105, endPoint x: 428, endPoint y: 37, distance: 98.0
click at [359, 105] on input "text" at bounding box center [406, 107] width 204 height 32
click at [349, 188] on input "text" at bounding box center [420, 191] width 172 height 31
click at [567, 107] on input "text" at bounding box center [615, 107] width 183 height 31
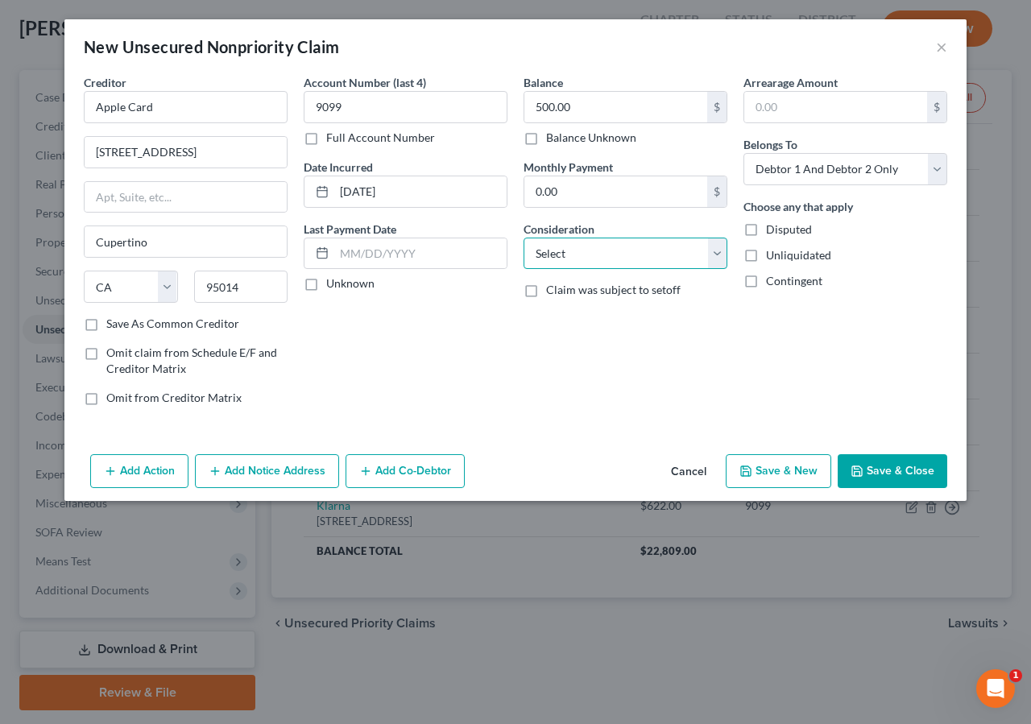
click at [524, 238] on select "Select Cable / Satellite Services Collection Agency Credit Card Debt Debt Couns…" at bounding box center [626, 254] width 204 height 32
click option "Credit Card Debt" at bounding box center [0, 0] width 0 height 0
drag, startPoint x: 875, startPoint y: 466, endPoint x: 951, endPoint y: 414, distance: 92.3
click at [877, 459] on button "Save & Close" at bounding box center [893, 471] width 110 height 34
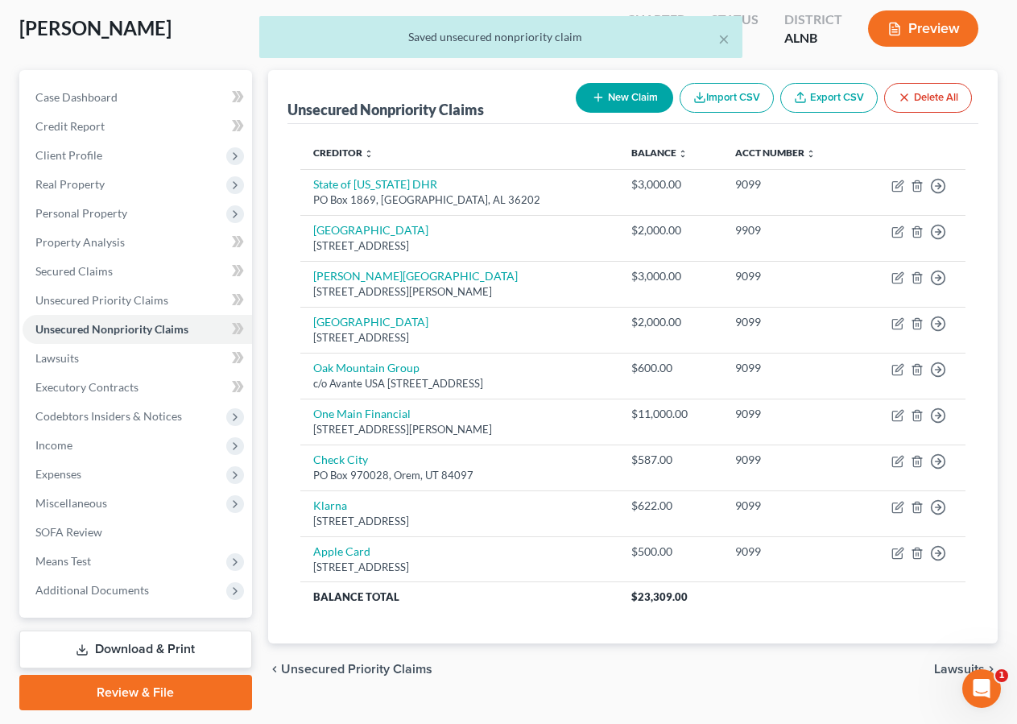
click at [611, 101] on button "New Claim" at bounding box center [624, 98] width 97 height 30
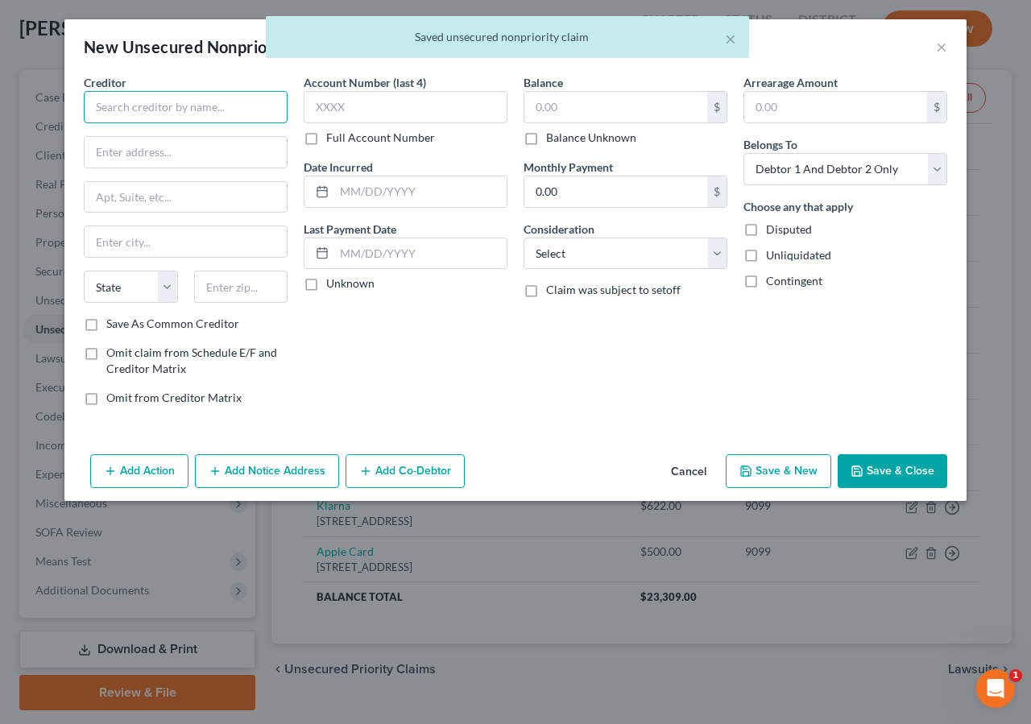
click at [94, 106] on input "text" at bounding box center [186, 107] width 204 height 32
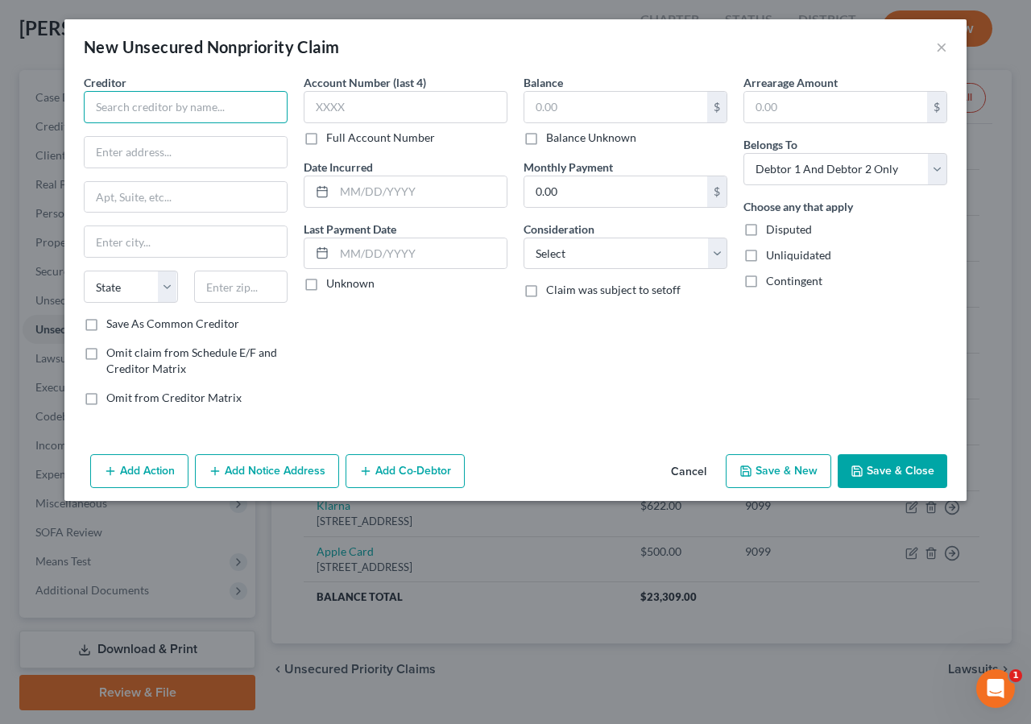
click at [116, 118] on input "text" at bounding box center [186, 107] width 204 height 32
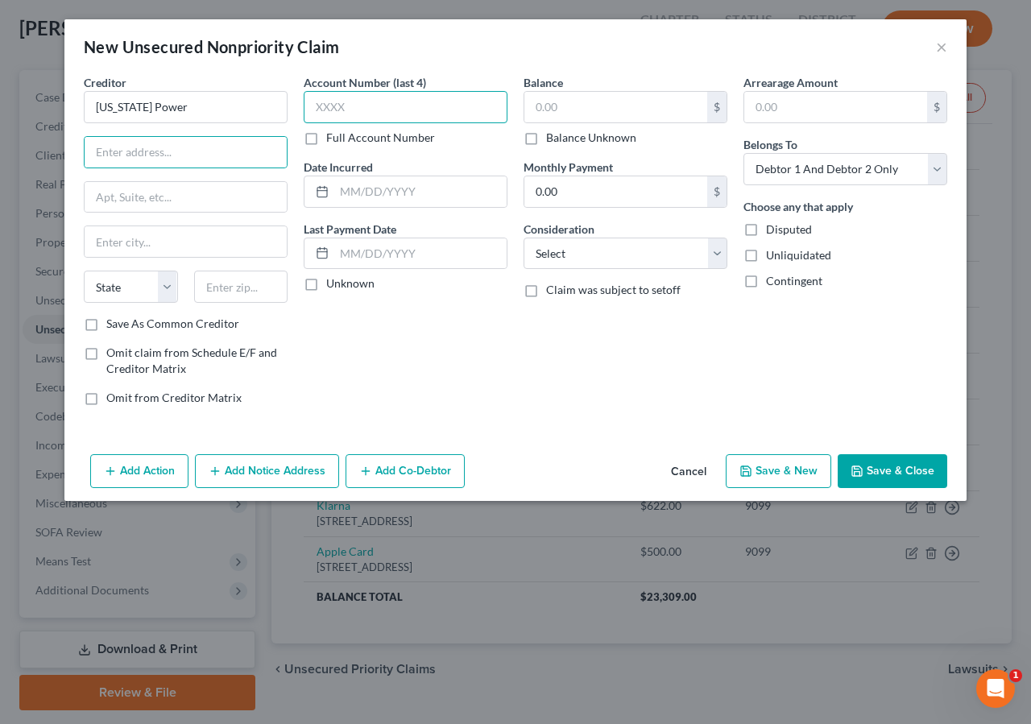
click at [391, 97] on input "text" at bounding box center [406, 107] width 204 height 32
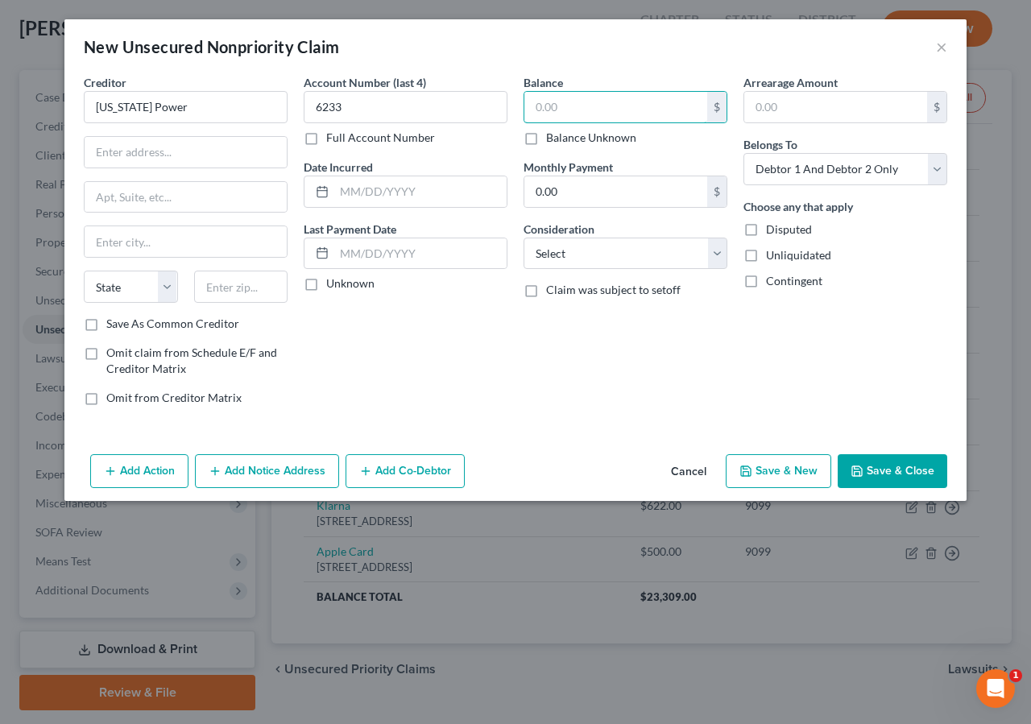
drag, startPoint x: 561, startPoint y: 101, endPoint x: 649, endPoint y: 30, distance: 114.0
click at [561, 101] on input "text" at bounding box center [615, 107] width 183 height 31
click at [400, 176] on div at bounding box center [406, 192] width 204 height 32
click at [584, 249] on select "Select Cable / Satellite Services Collection Agency Credit Card Debt Debt Couns…" at bounding box center [626, 254] width 204 height 32
click option "Other" at bounding box center [0, 0] width 0 height 0
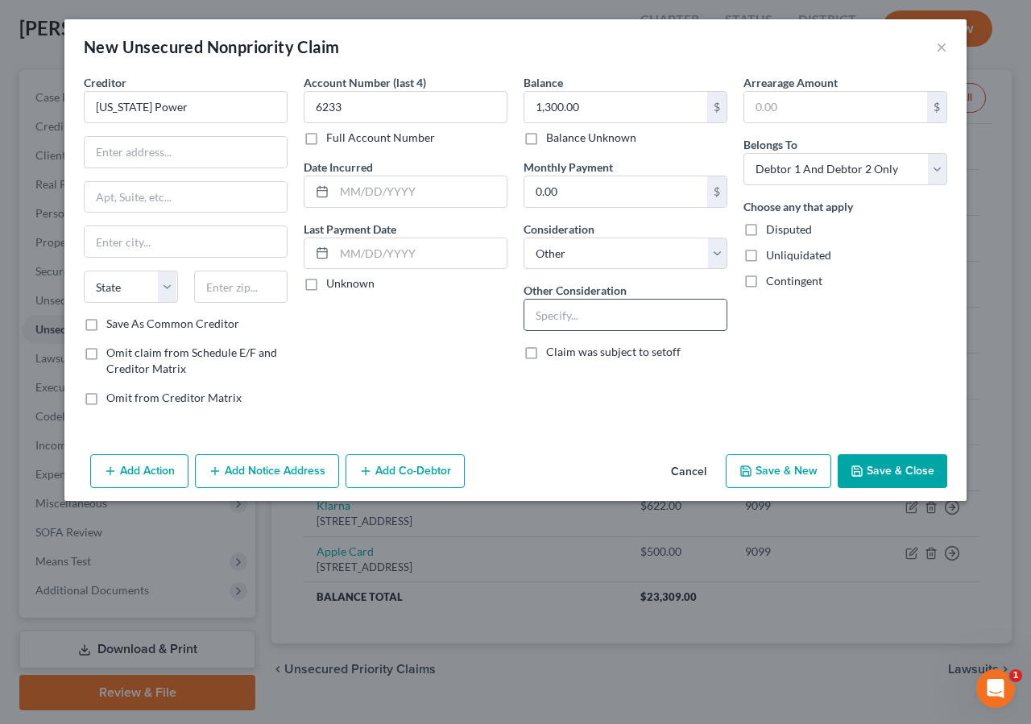
click at [561, 310] on input "text" at bounding box center [625, 315] width 202 height 31
click at [358, 192] on input "text" at bounding box center [420, 191] width 172 height 31
click at [120, 151] on input "text" at bounding box center [186, 152] width 202 height 31
drag, startPoint x: 915, startPoint y: 459, endPoint x: 909, endPoint y: 468, distance: 11.0
click at [919, 462] on button "Save & Close" at bounding box center [893, 471] width 110 height 34
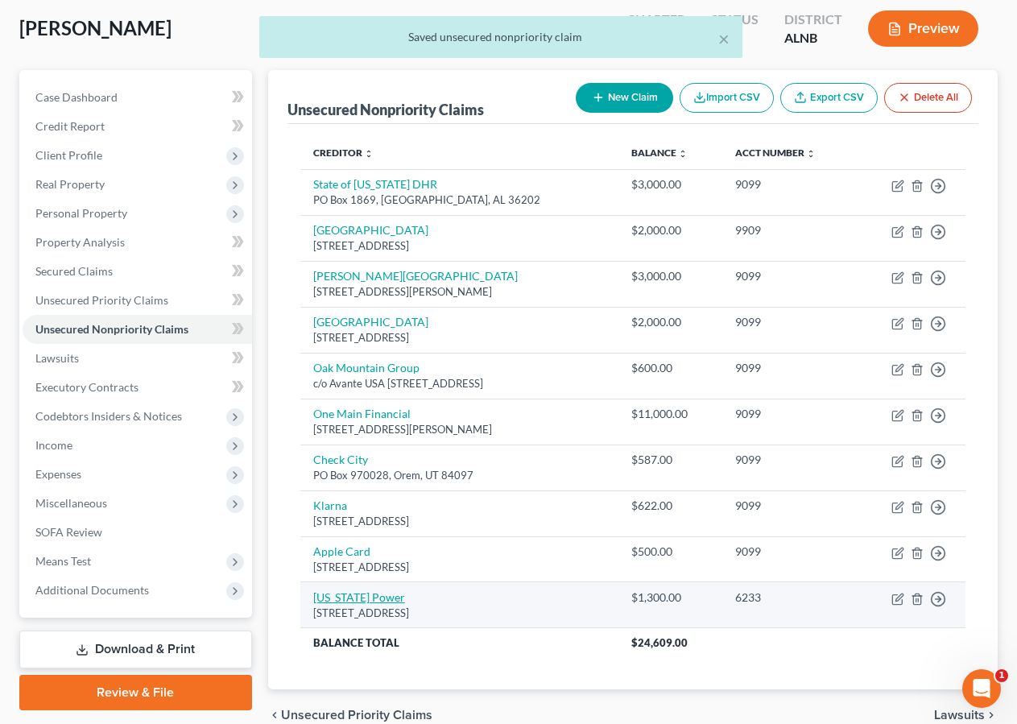
click at [364, 598] on link "Alabama Power" at bounding box center [359, 597] width 92 height 14
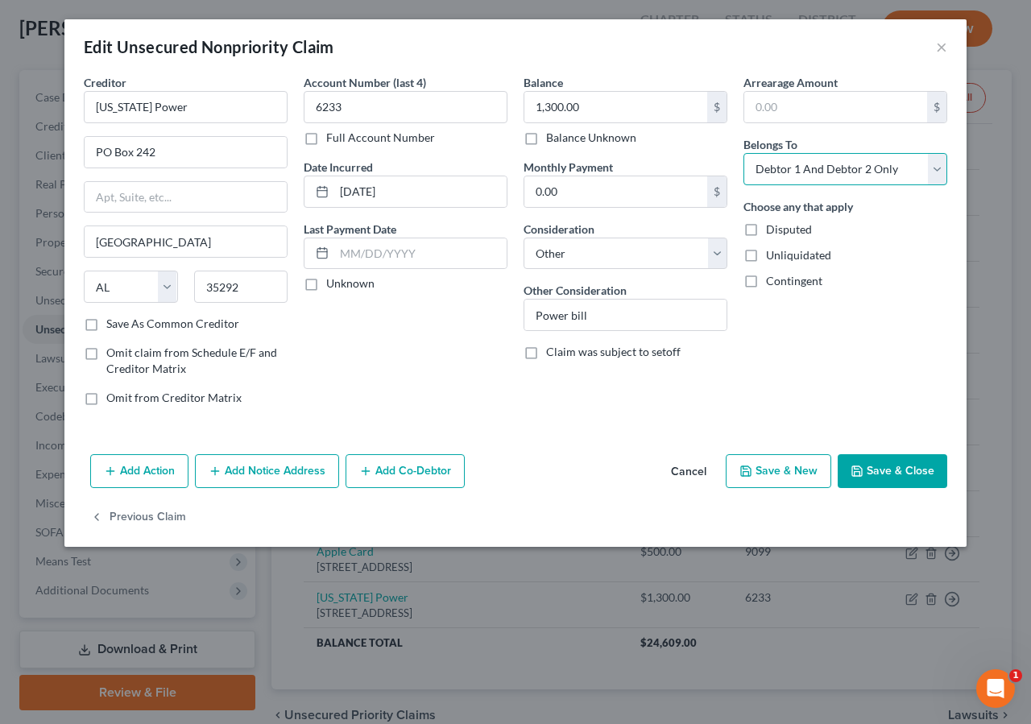
click at [743, 153] on select "Select Debtor 1 Only Debtor 2 Only Debtor 1 And Debtor 2 Only At Least One Of T…" at bounding box center [845, 169] width 204 height 32
click option "Debtor 1 Only" at bounding box center [0, 0] width 0 height 0
drag, startPoint x: 867, startPoint y: 470, endPoint x: 888, endPoint y: 472, distance: 20.2
click at [868, 471] on button "Save & Close" at bounding box center [893, 471] width 110 height 34
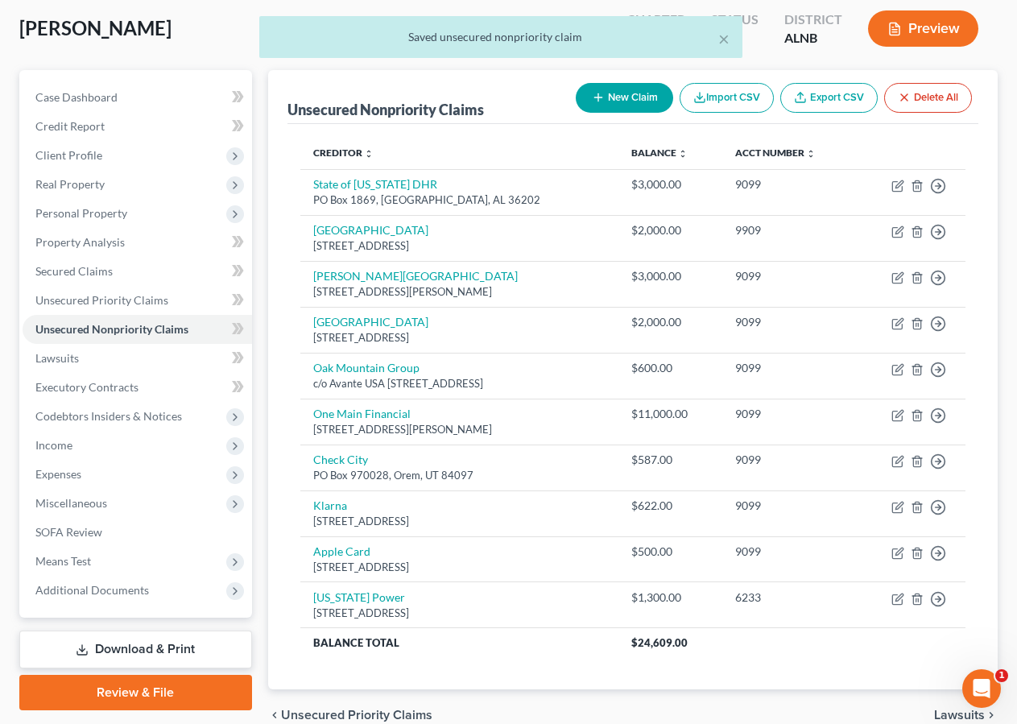
drag, startPoint x: 618, startPoint y: 107, endPoint x: 610, endPoint y: 85, distance: 23.2
click at [620, 108] on button "New Claim" at bounding box center [624, 98] width 97 height 30
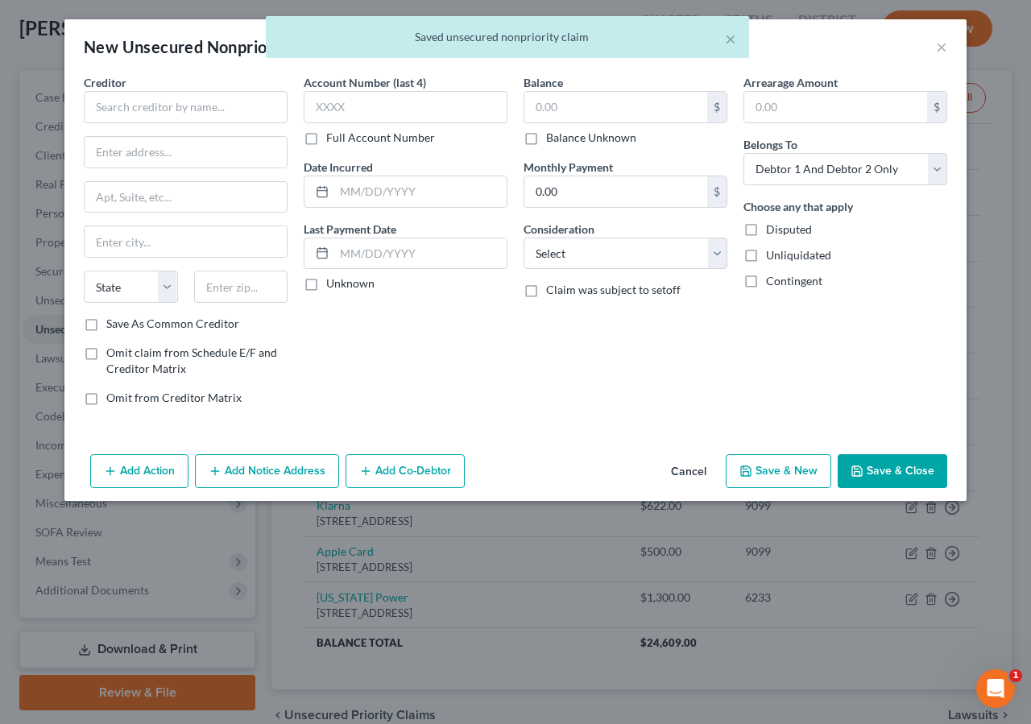
click at [610, 74] on div "New Unsecured Nonpriority Claim ×" at bounding box center [515, 46] width 902 height 55
click at [104, 115] on input "text" at bounding box center [186, 107] width 204 height 32
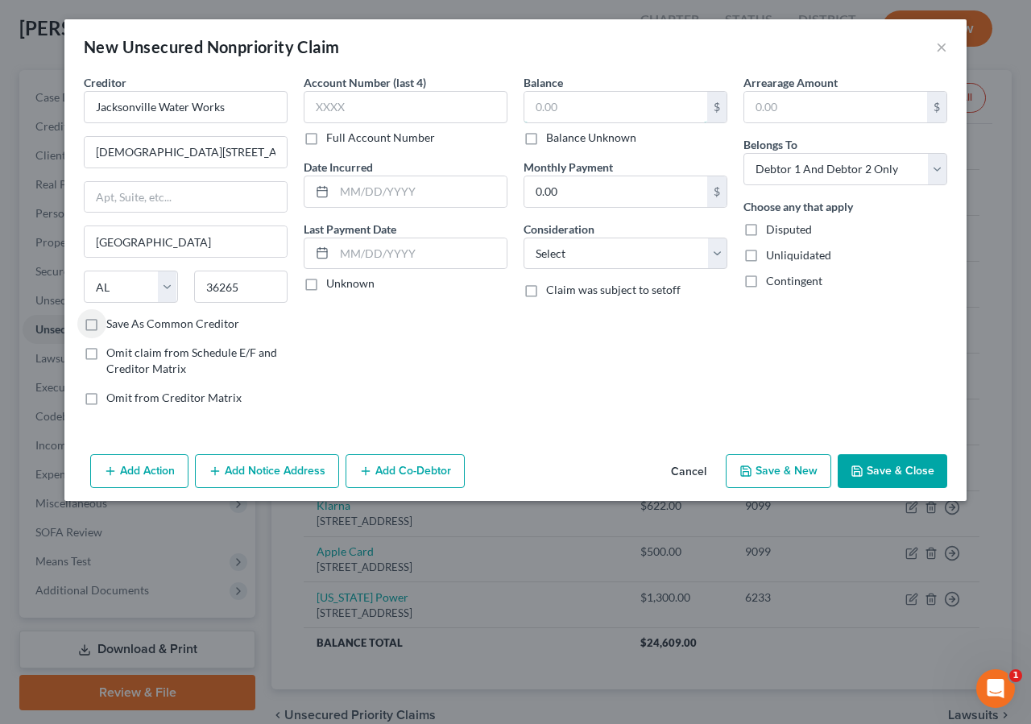
drag, startPoint x: 547, startPoint y: 109, endPoint x: 572, endPoint y: 48, distance: 66.1
click at [548, 106] on input "text" at bounding box center [615, 107] width 183 height 31
click at [743, 153] on select "Select Debtor 1 Only Debtor 2 Only Debtor 1 And Debtor 2 Only At Least One Of T…" at bounding box center [845, 169] width 204 height 32
click option "Debtor 1 Only" at bounding box center [0, 0] width 0 height 0
click at [363, 110] on input "text" at bounding box center [406, 107] width 204 height 32
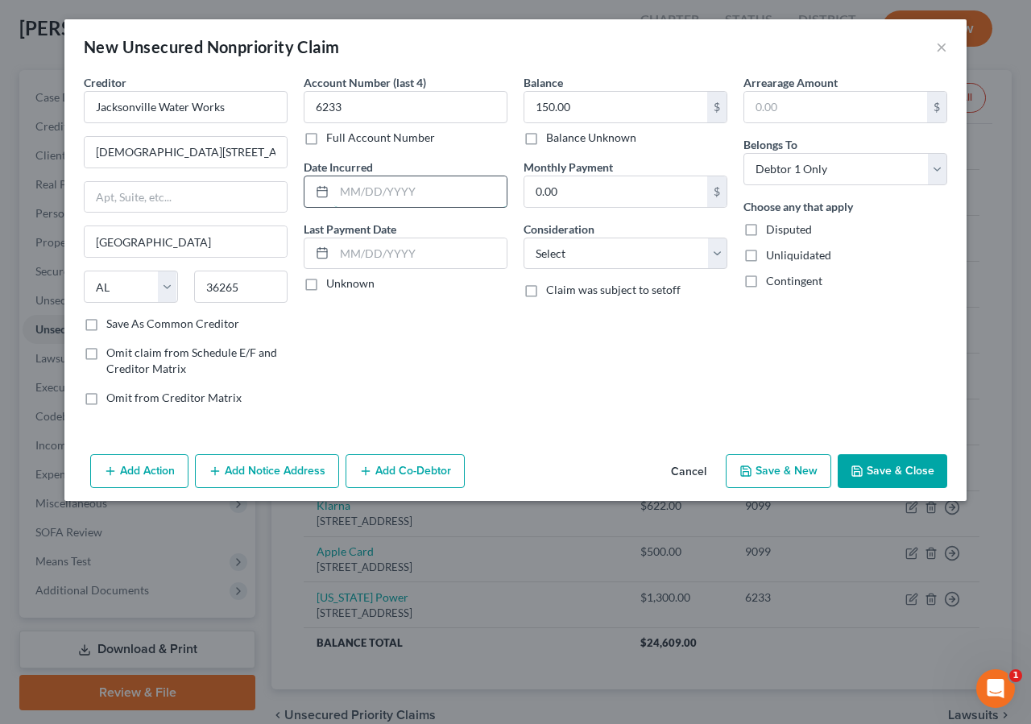
click at [341, 192] on input "text" at bounding box center [420, 191] width 172 height 31
click at [615, 246] on select "Select Cable / Satellite Services Collection Agency Credit Card Debt Debt Couns…" at bounding box center [626, 254] width 204 height 32
click option "Other" at bounding box center [0, 0] width 0 height 0
click at [559, 305] on input "text" at bounding box center [625, 315] width 202 height 31
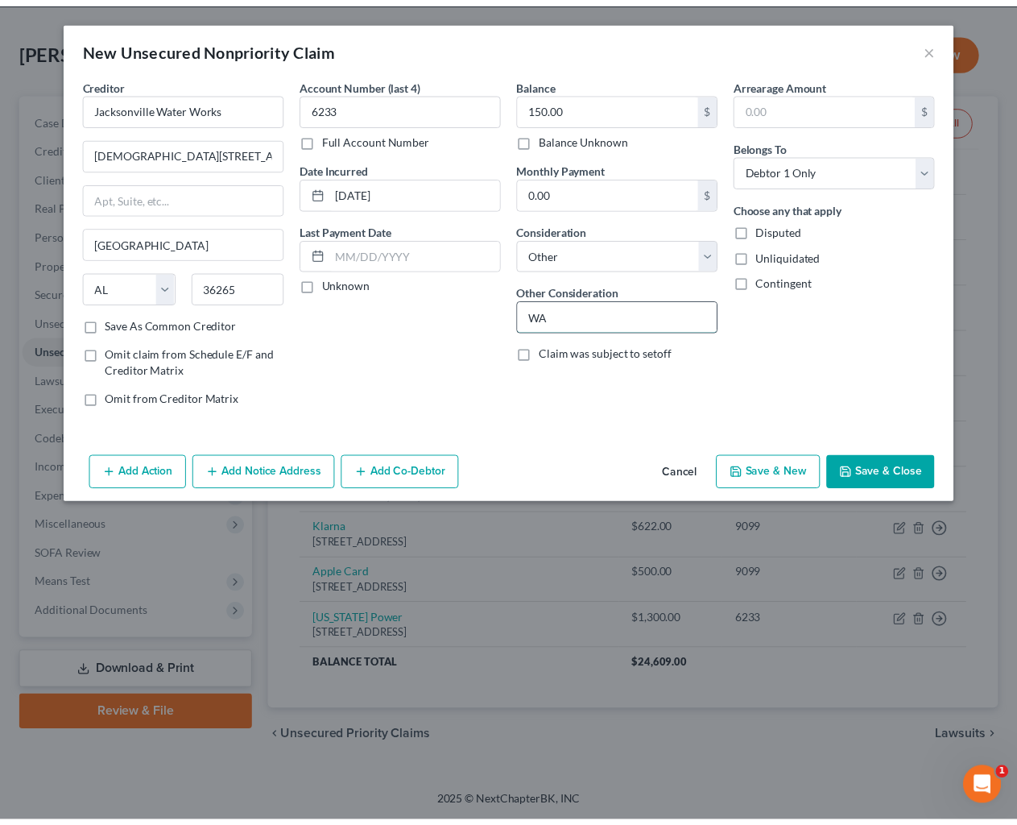
scroll to position [62, 0]
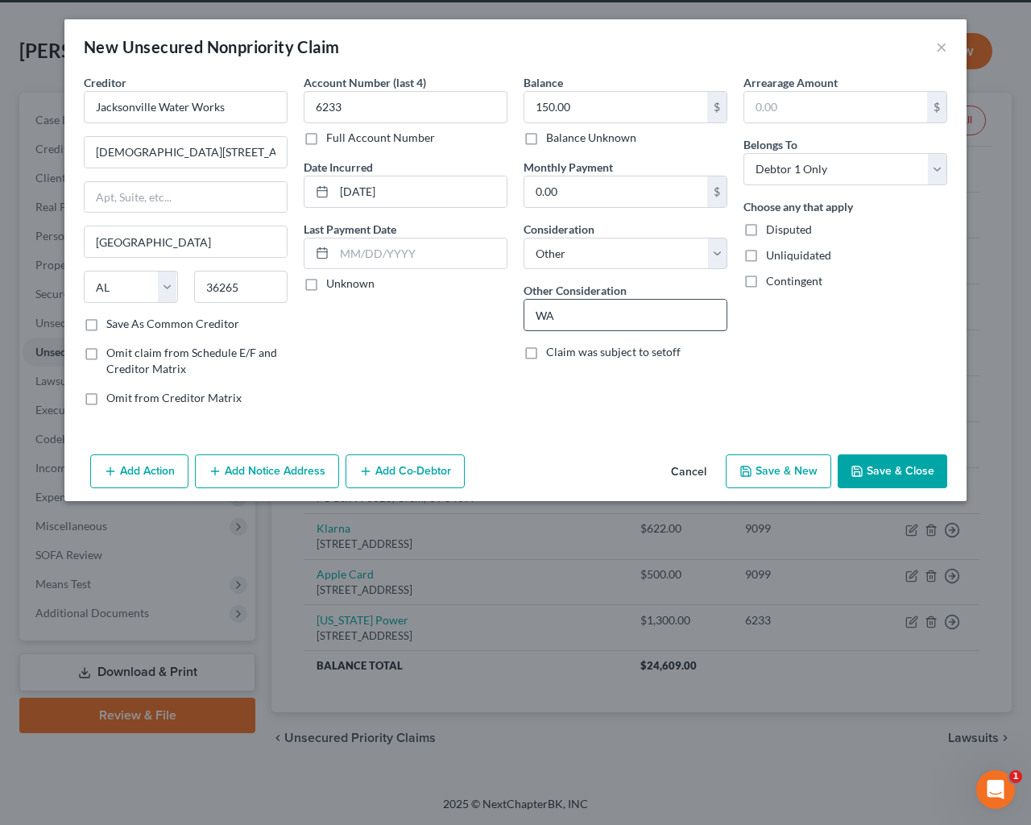
click at [809, 325] on div "Arrearage Amount $ Belongs To * Select Debtor 1 Only Debtor 2 Only Debtor 1 And…" at bounding box center [845, 246] width 220 height 345
click at [599, 305] on input "WA" at bounding box center [625, 315] width 202 height 31
click at [565, 320] on input "WA" at bounding box center [625, 315] width 202 height 31
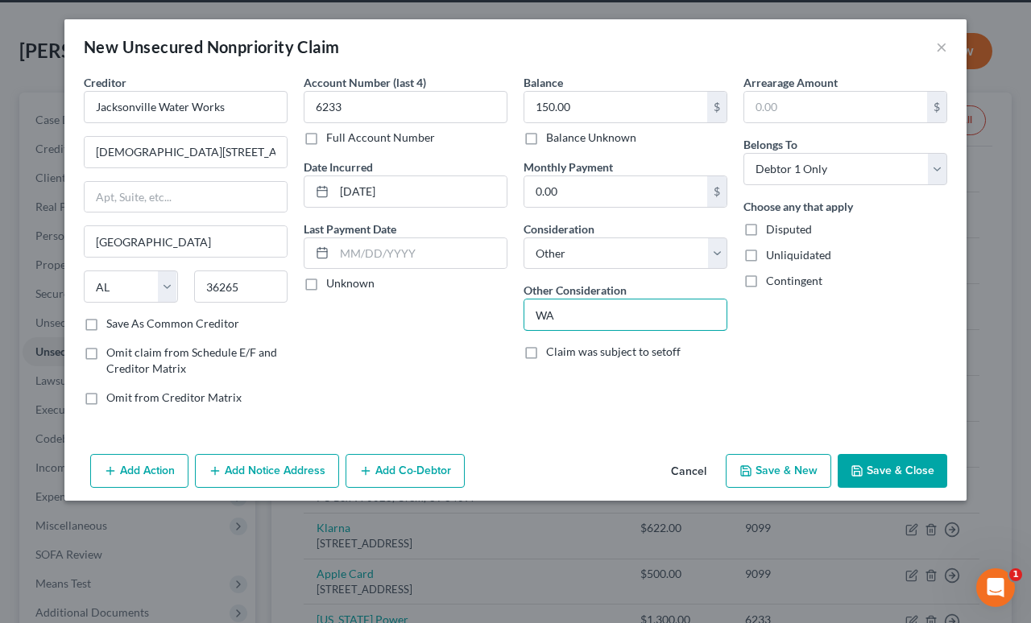
click at [557, 313] on input "WA" at bounding box center [625, 315] width 202 height 31
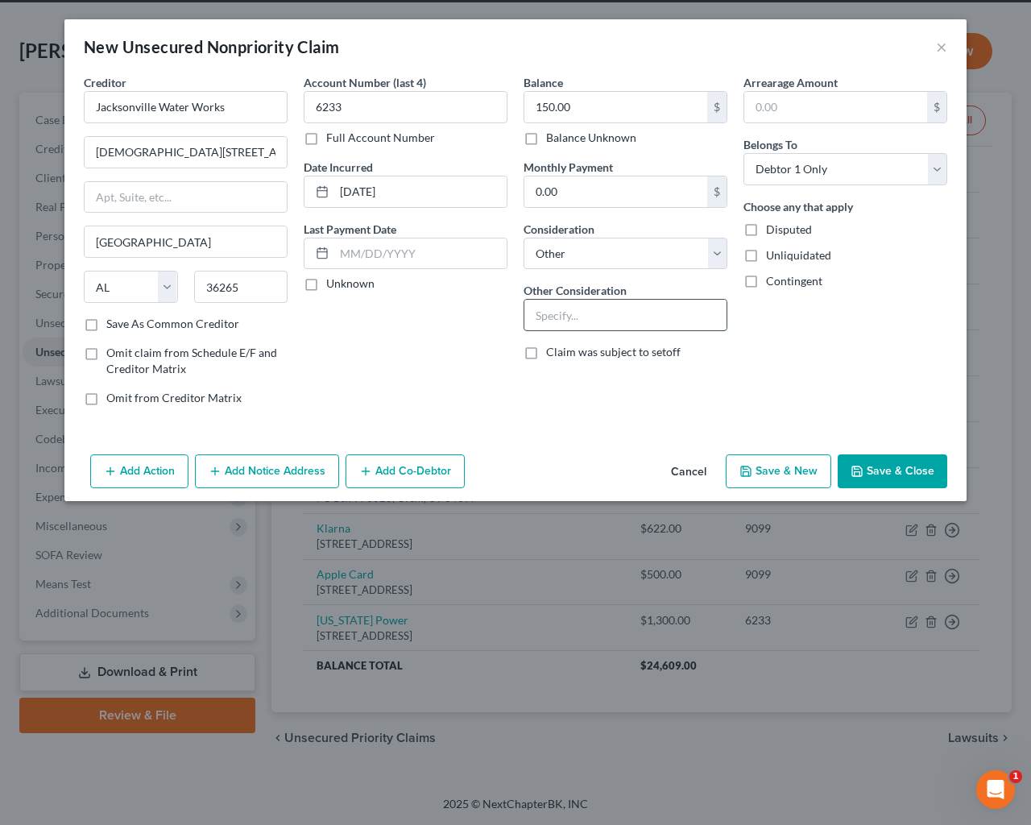
click at [552, 301] on input "text" at bounding box center [625, 315] width 202 height 31
click at [883, 474] on button "Save & Close" at bounding box center [893, 471] width 110 height 34
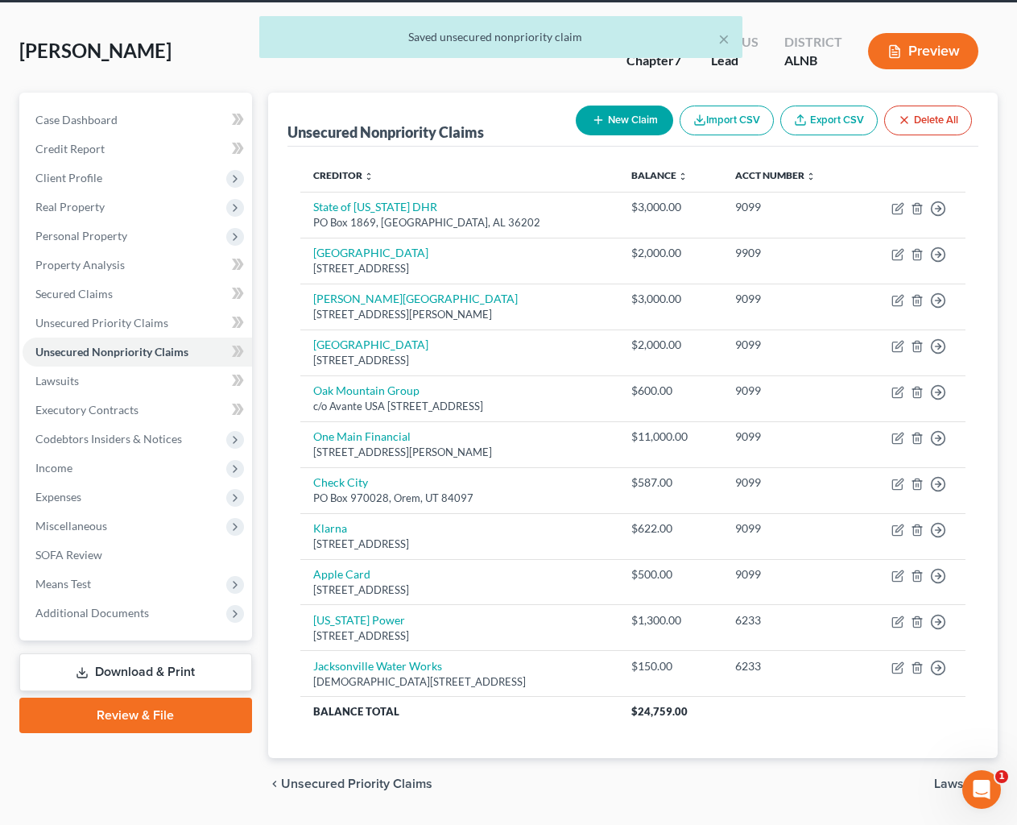
click at [615, 116] on button "New Claim" at bounding box center [624, 121] width 97 height 30
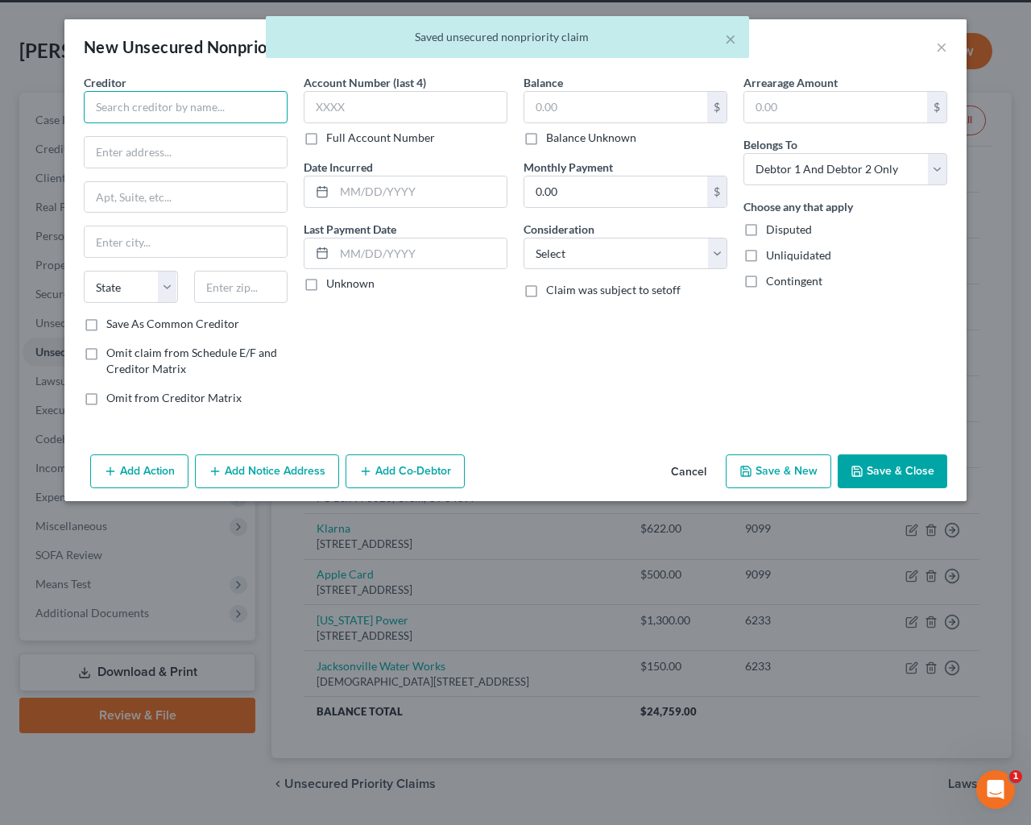
click at [124, 108] on input "text" at bounding box center [186, 107] width 204 height 32
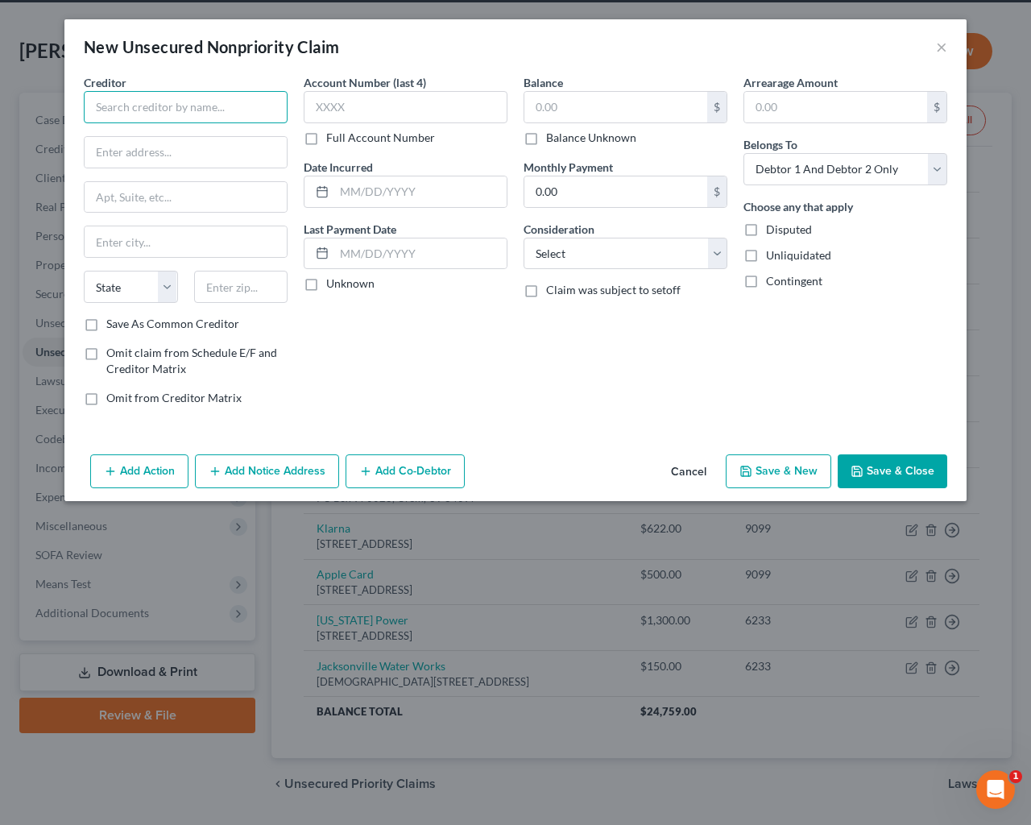
drag, startPoint x: 126, startPoint y: 101, endPoint x: 300, endPoint y: 13, distance: 196.0
click at [127, 101] on input "text" at bounding box center [186, 107] width 204 height 32
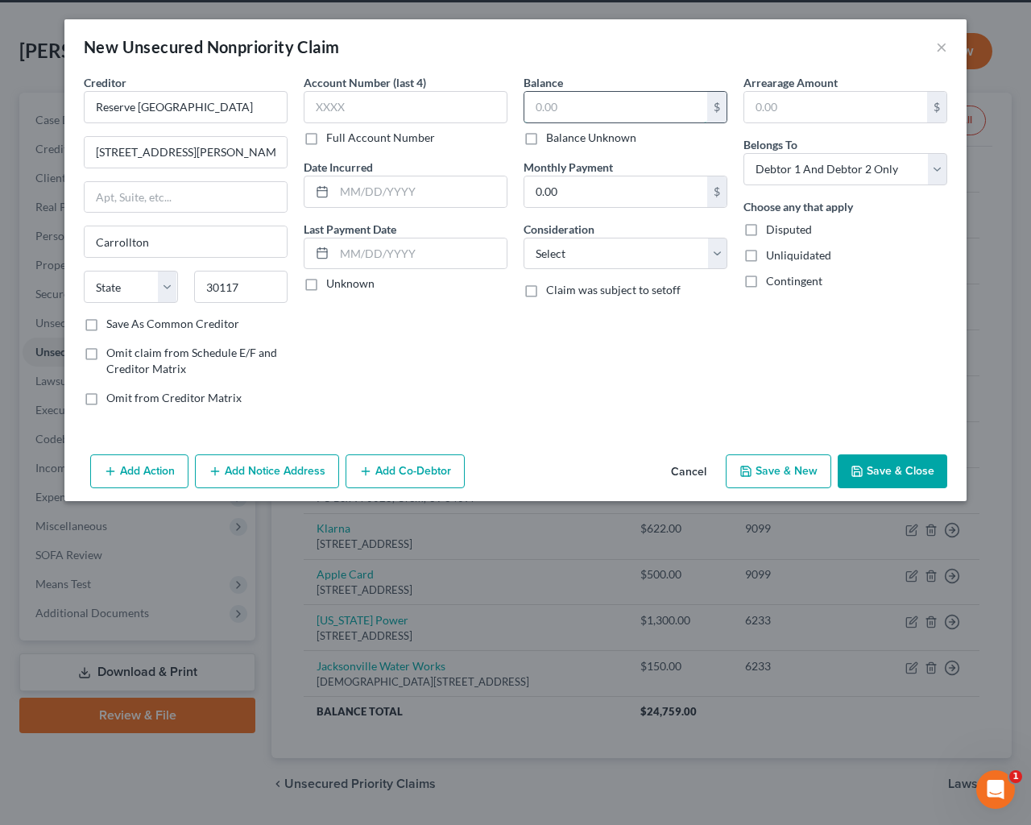
click at [547, 113] on input "text" at bounding box center [615, 107] width 183 height 31
click at [356, 106] on input "text" at bounding box center [406, 107] width 204 height 32
drag, startPoint x: 334, startPoint y: 195, endPoint x: 681, endPoint y: 52, distance: 375.3
click at [335, 194] on input "text" at bounding box center [420, 191] width 172 height 31
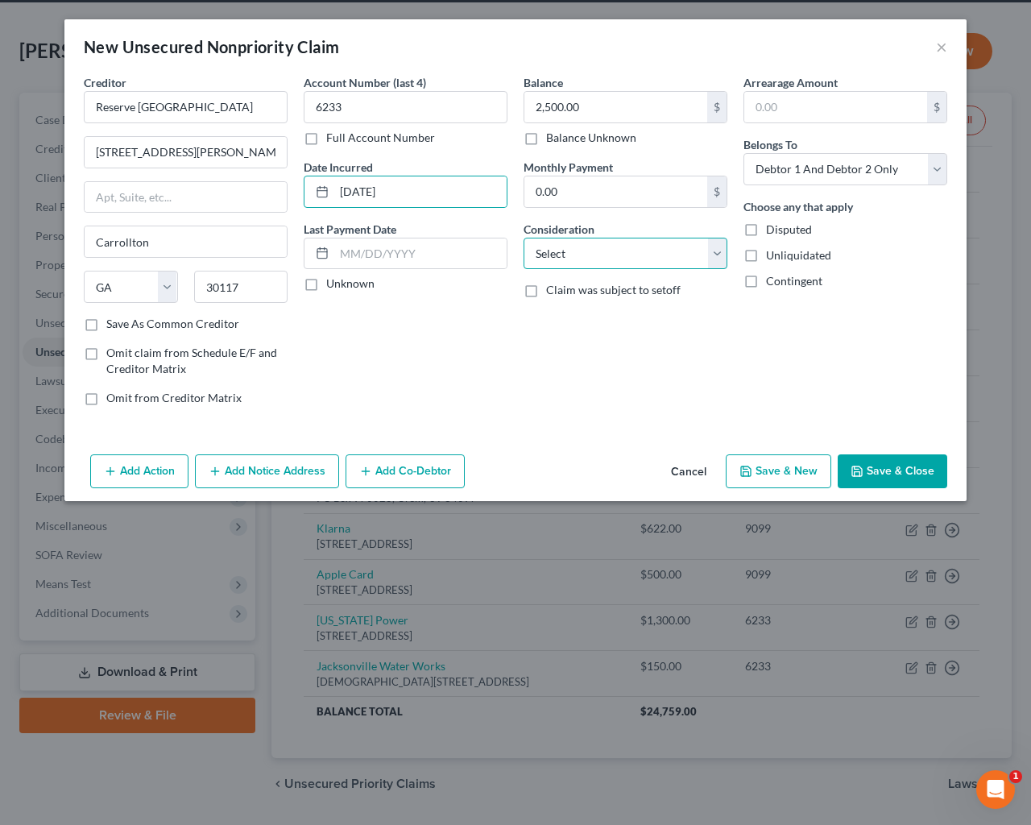
click at [648, 250] on select "Select Cable / Satellite Services Collection Agency Credit Card Debt Debt Couns…" at bounding box center [626, 254] width 204 height 32
click option "Other" at bounding box center [0, 0] width 0 height 0
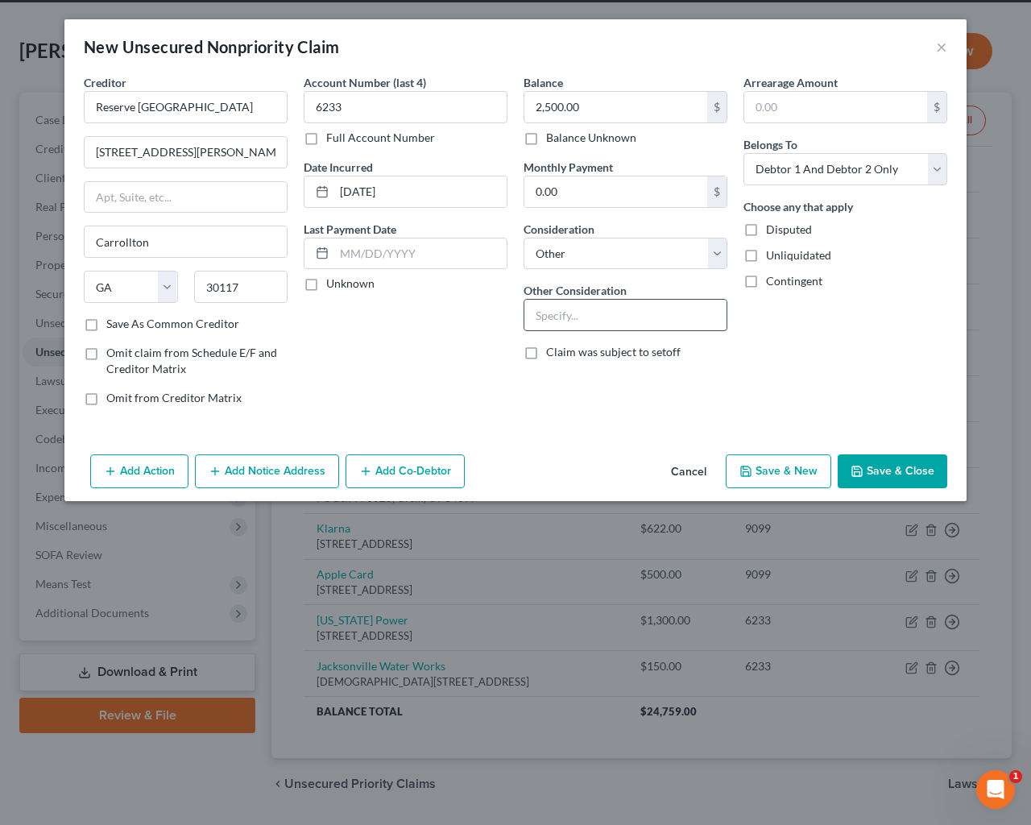
click at [563, 321] on input "text" at bounding box center [625, 315] width 202 height 31
click at [905, 460] on button "Save & Close" at bounding box center [893, 471] width 110 height 34
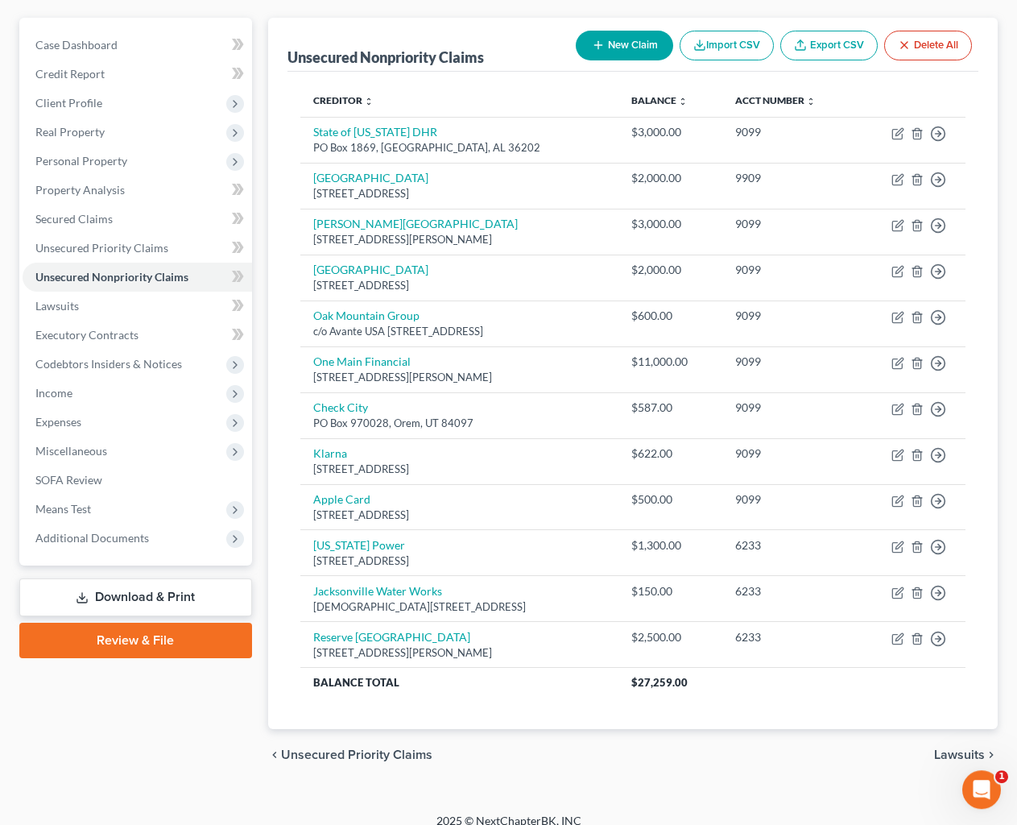
scroll to position [154, 0]
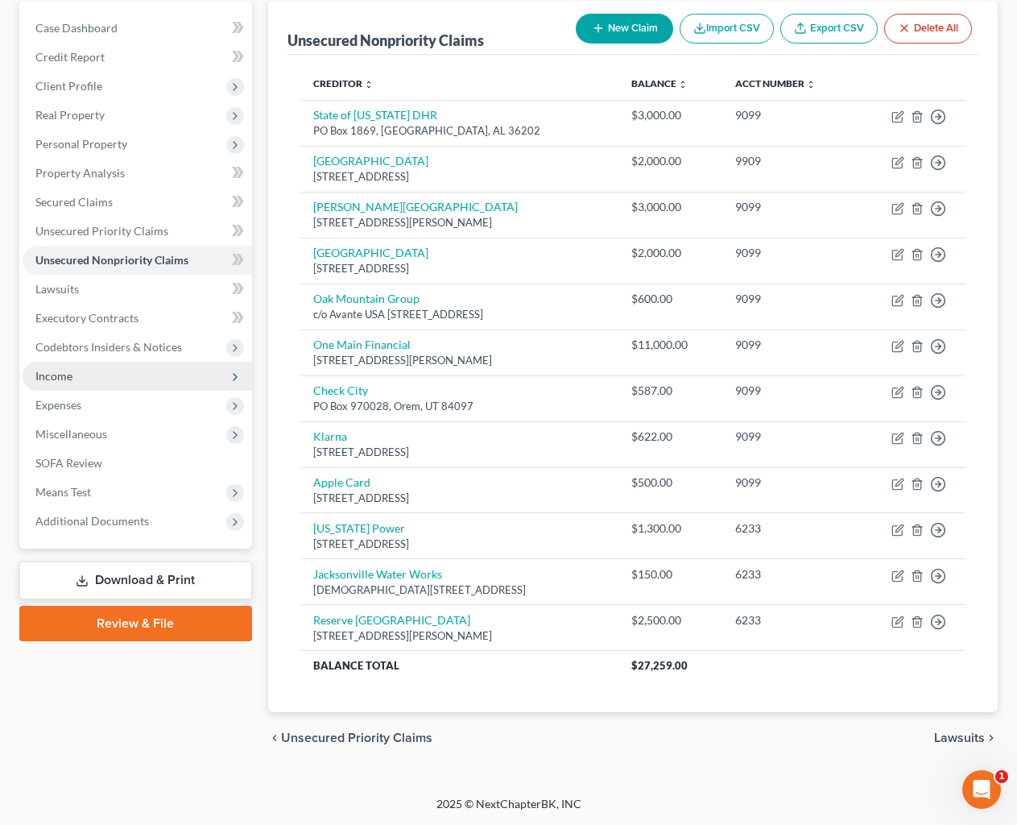
click at [110, 386] on span "Income" at bounding box center [138, 376] width 230 height 29
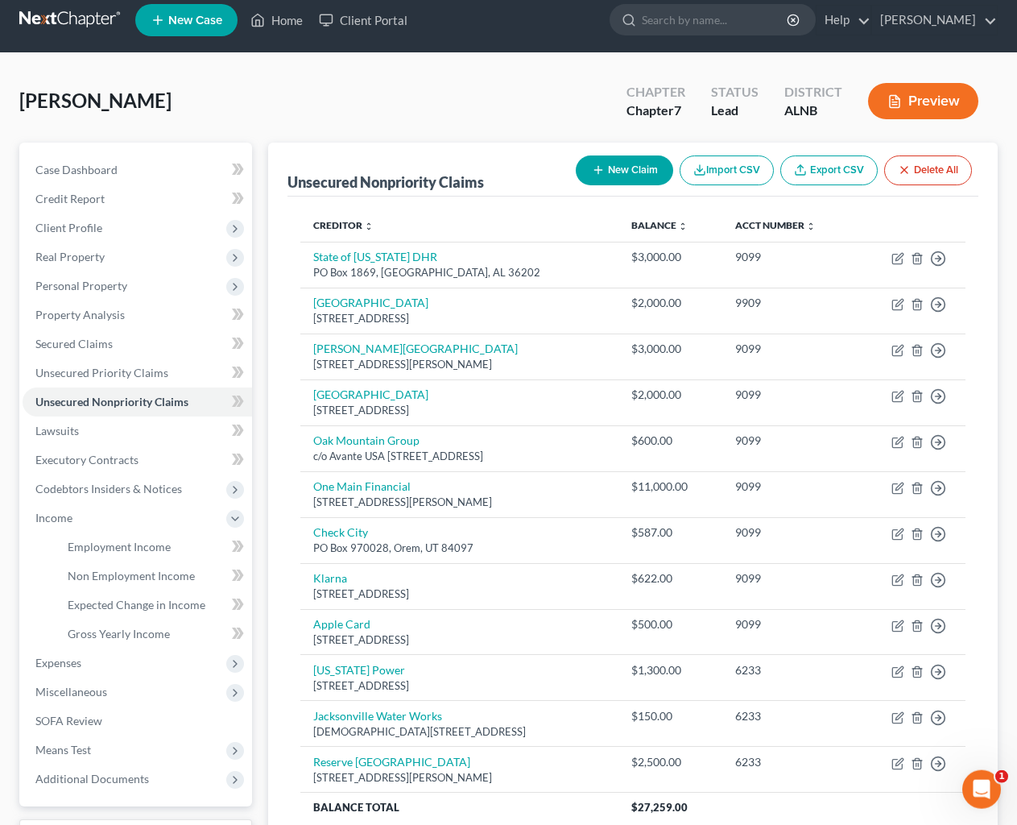
scroll to position [0, 0]
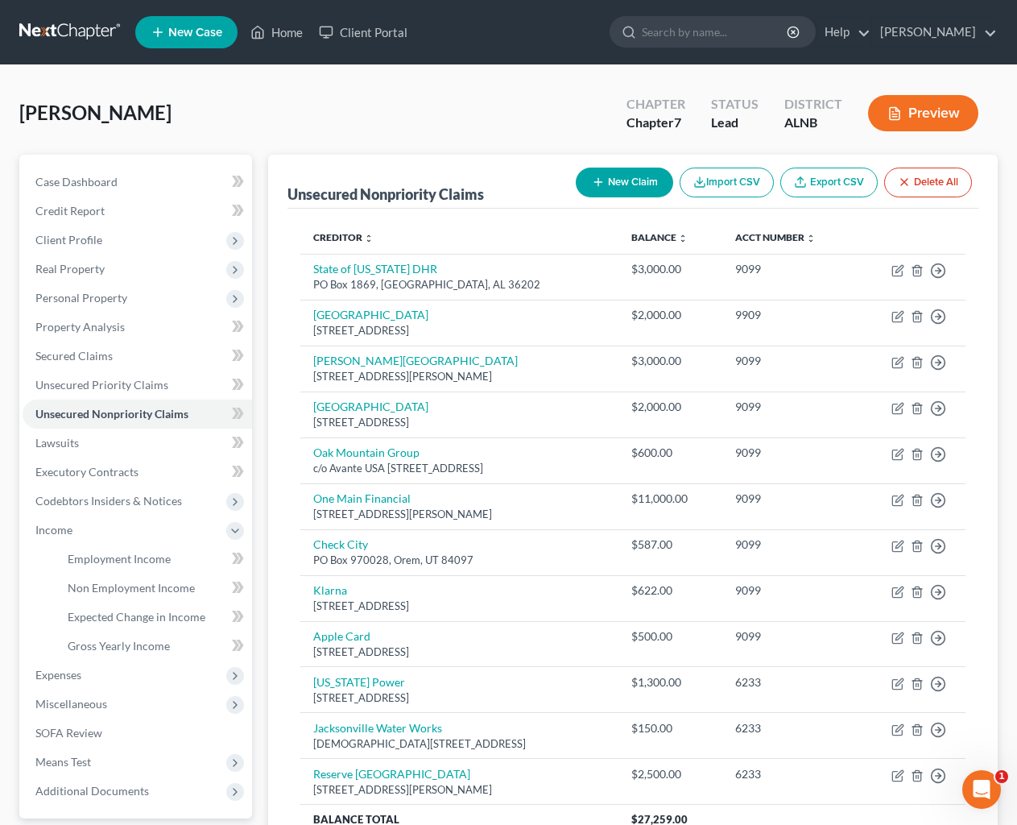
click at [611, 193] on button "New Claim" at bounding box center [624, 183] width 97 height 30
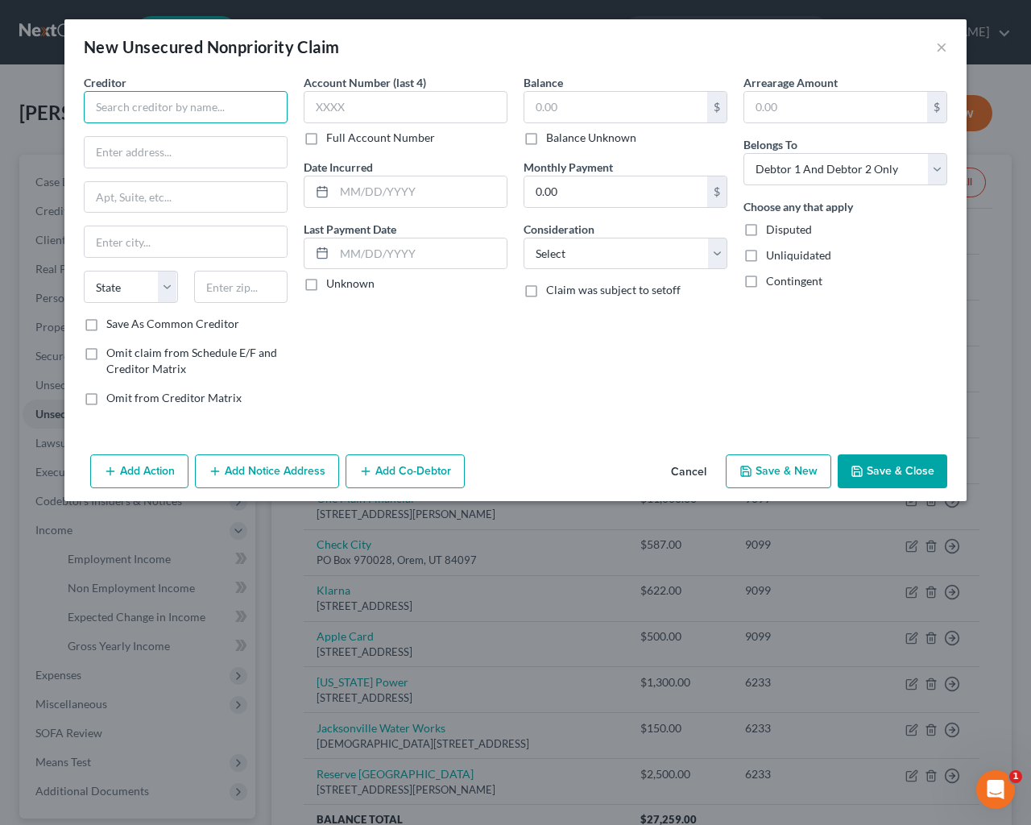
drag, startPoint x: 138, startPoint y: 105, endPoint x: 193, endPoint y: 126, distance: 59.4
click at [138, 107] on input "text" at bounding box center [186, 107] width 204 height 32
click at [589, 252] on select "Select Cable / Satellite Services Collection Agency Credit Card Debt Debt Couns…" at bounding box center [626, 254] width 204 height 32
click option "Credit Card Debt" at bounding box center [0, 0] width 0 height 0
click at [321, 106] on input "text" at bounding box center [406, 107] width 204 height 32
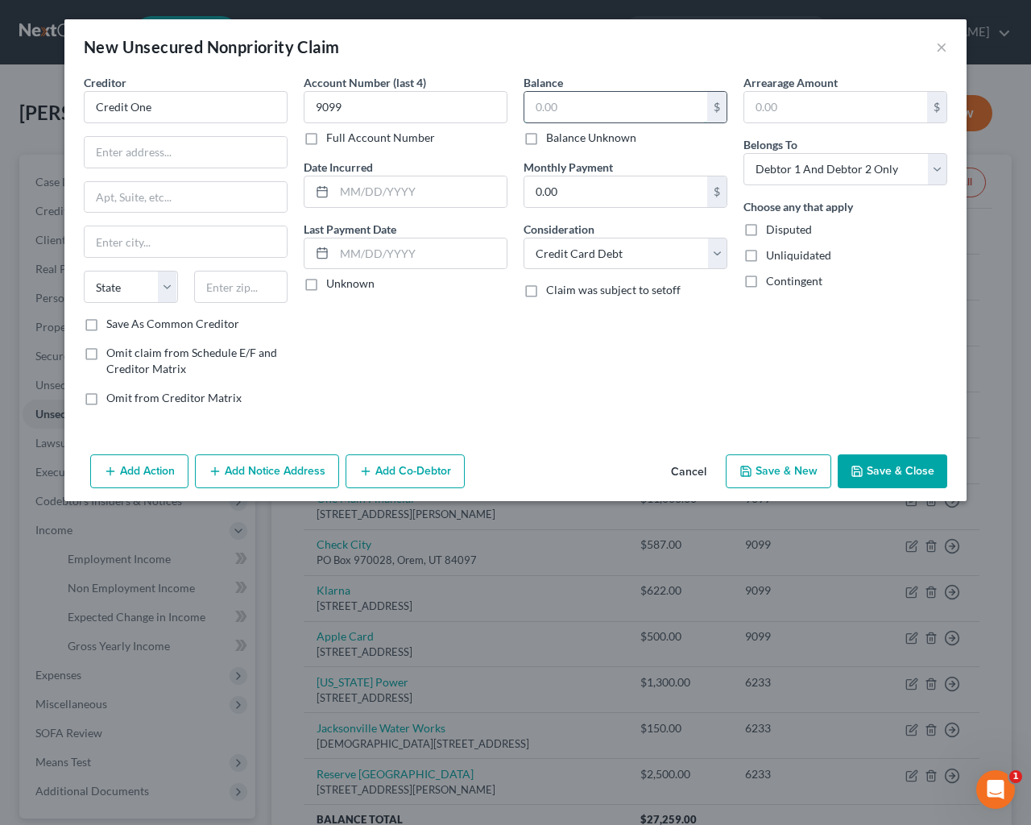
click at [565, 118] on input "text" at bounding box center [615, 107] width 183 height 31
click at [110, 152] on input "text" at bounding box center [186, 152] width 202 height 31
drag, startPoint x: 352, startPoint y: 196, endPoint x: 430, endPoint y: 113, distance: 114.0
click at [353, 196] on input "text" at bounding box center [420, 191] width 172 height 31
click at [889, 466] on button "Save & Close" at bounding box center [893, 471] width 110 height 34
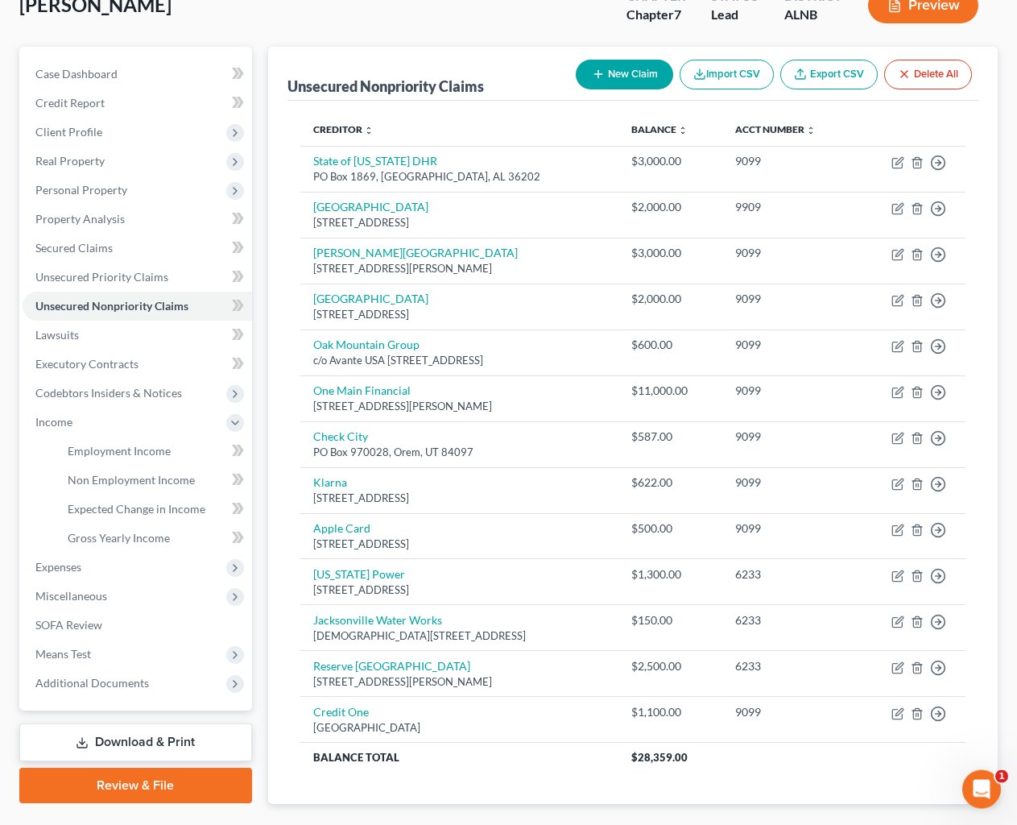
scroll to position [120, 0]
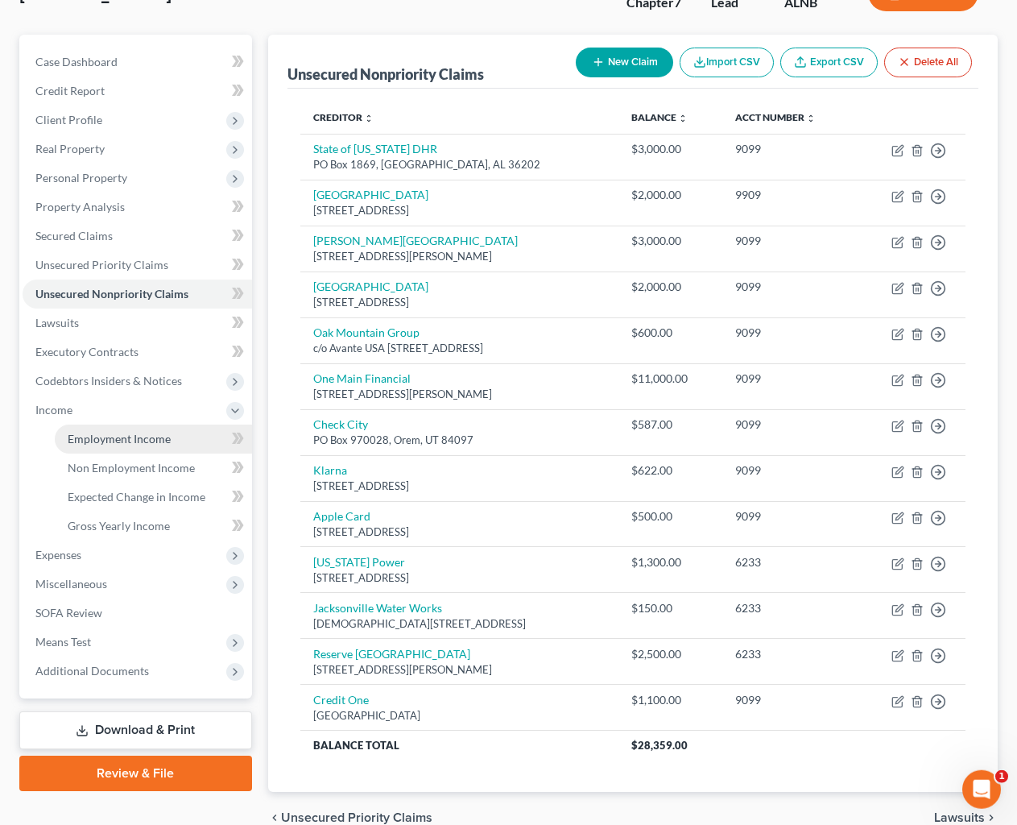
click at [98, 439] on span "Employment Income" at bounding box center [119, 439] width 103 height 14
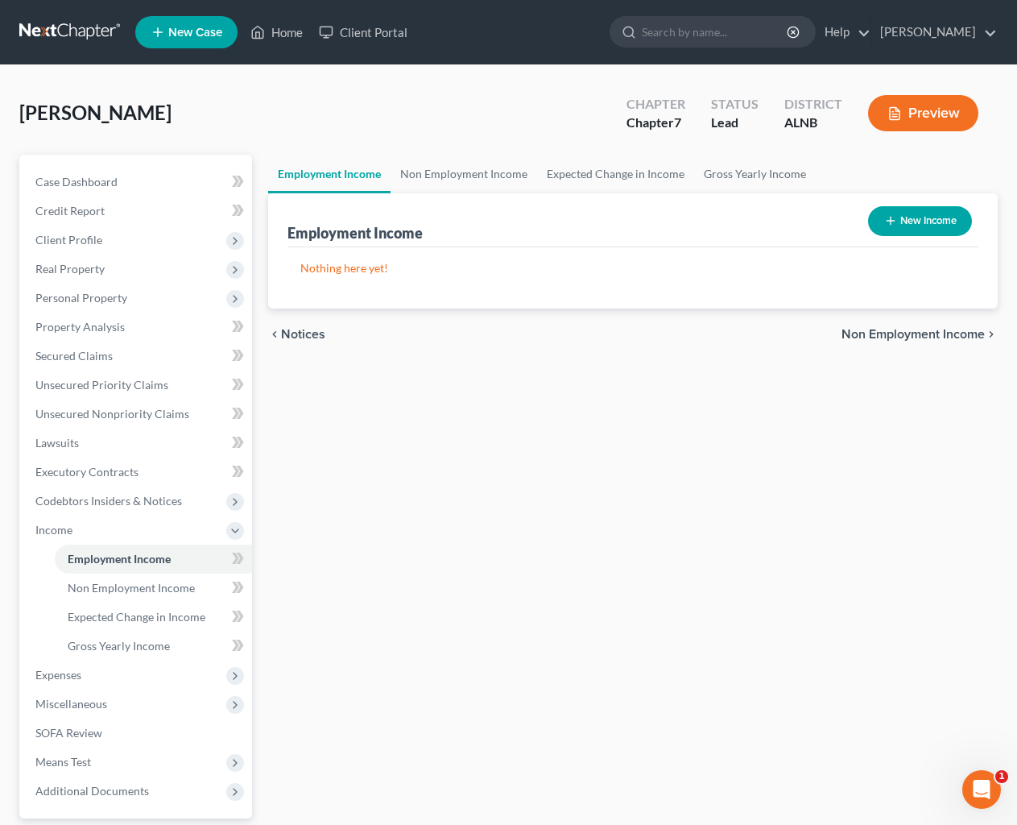
click at [954, 213] on button "New Income" at bounding box center [920, 221] width 104 height 30
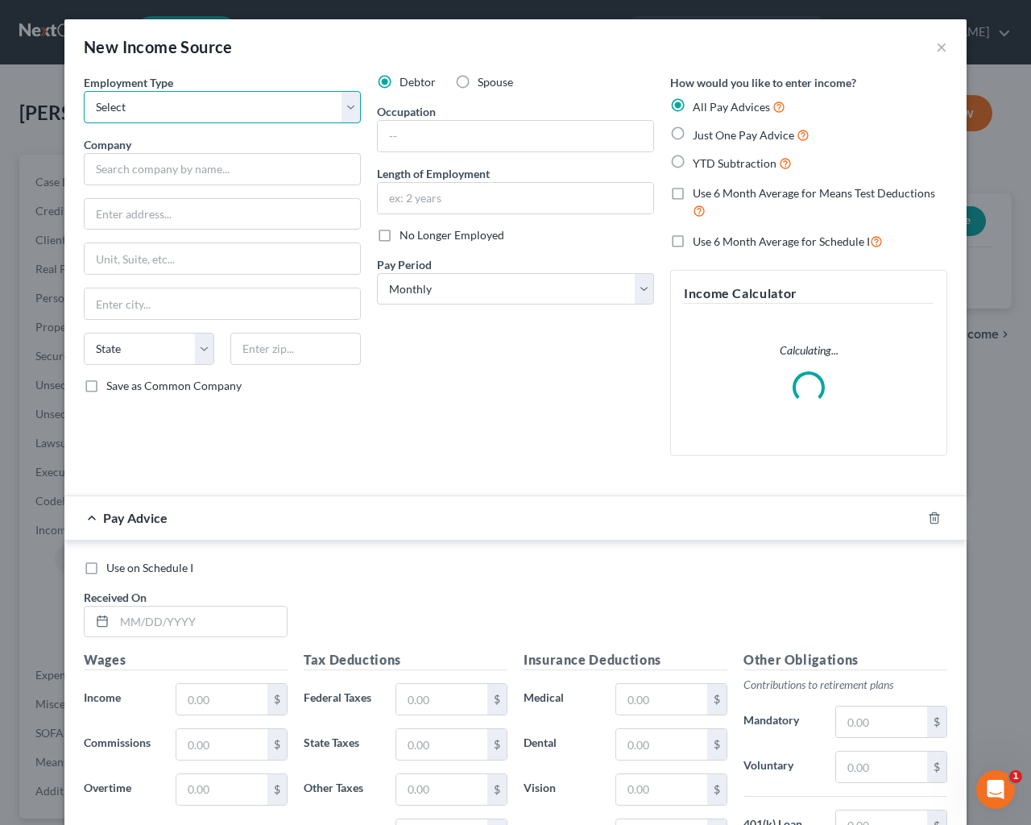
click at [242, 107] on select "Select Full or Part Time Employment Self Employment" at bounding box center [222, 107] width 277 height 32
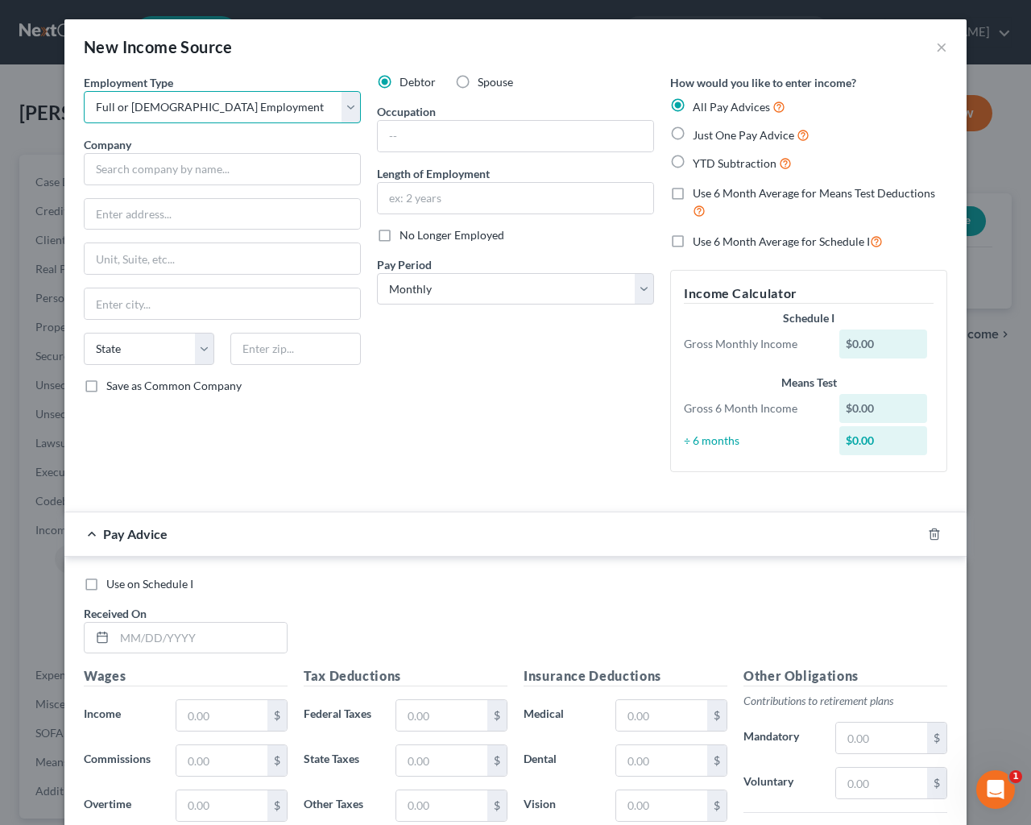
click option "Full or Part Time Employment" at bounding box center [0, 0] width 0 height 0
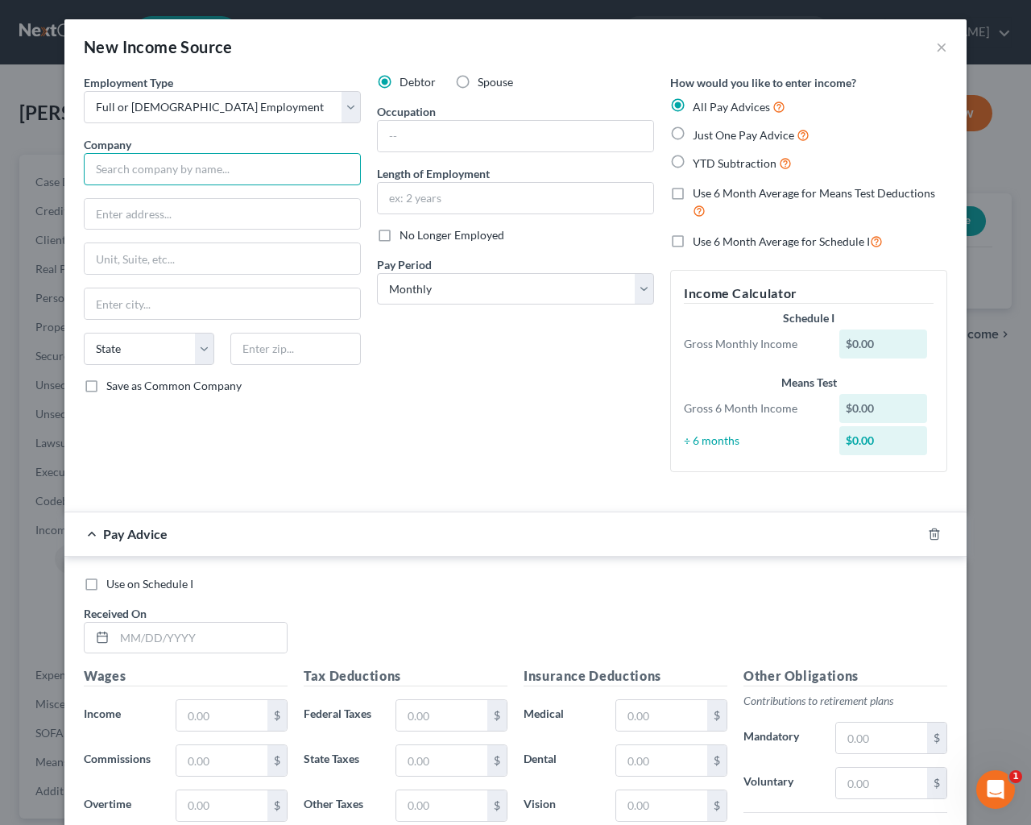
drag, startPoint x: 110, startPoint y: 175, endPoint x: 340, endPoint y: 16, distance: 279.0
click at [110, 174] on input "text" at bounding box center [222, 169] width 277 height 32
click at [114, 167] on input "text" at bounding box center [222, 169] width 277 height 32
click at [401, 138] on input "text" at bounding box center [515, 136] width 275 height 31
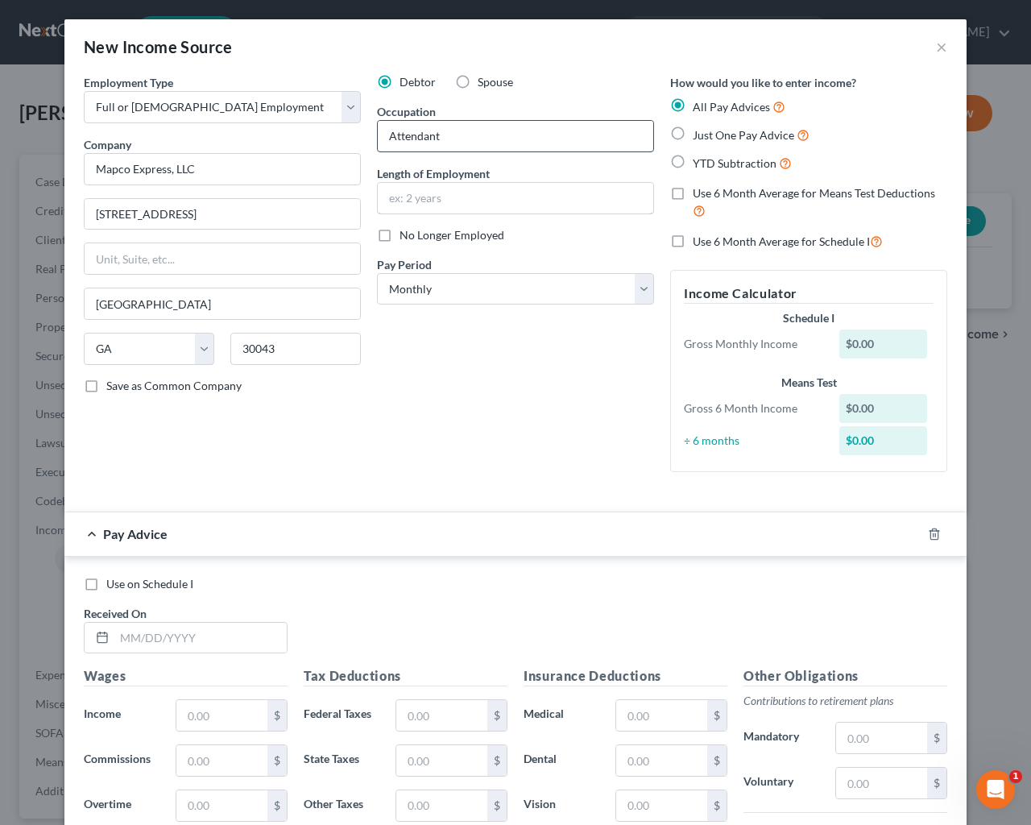
drag, startPoint x: 383, startPoint y: 191, endPoint x: 466, endPoint y: 150, distance: 92.6
click at [389, 192] on input "text" at bounding box center [515, 198] width 275 height 31
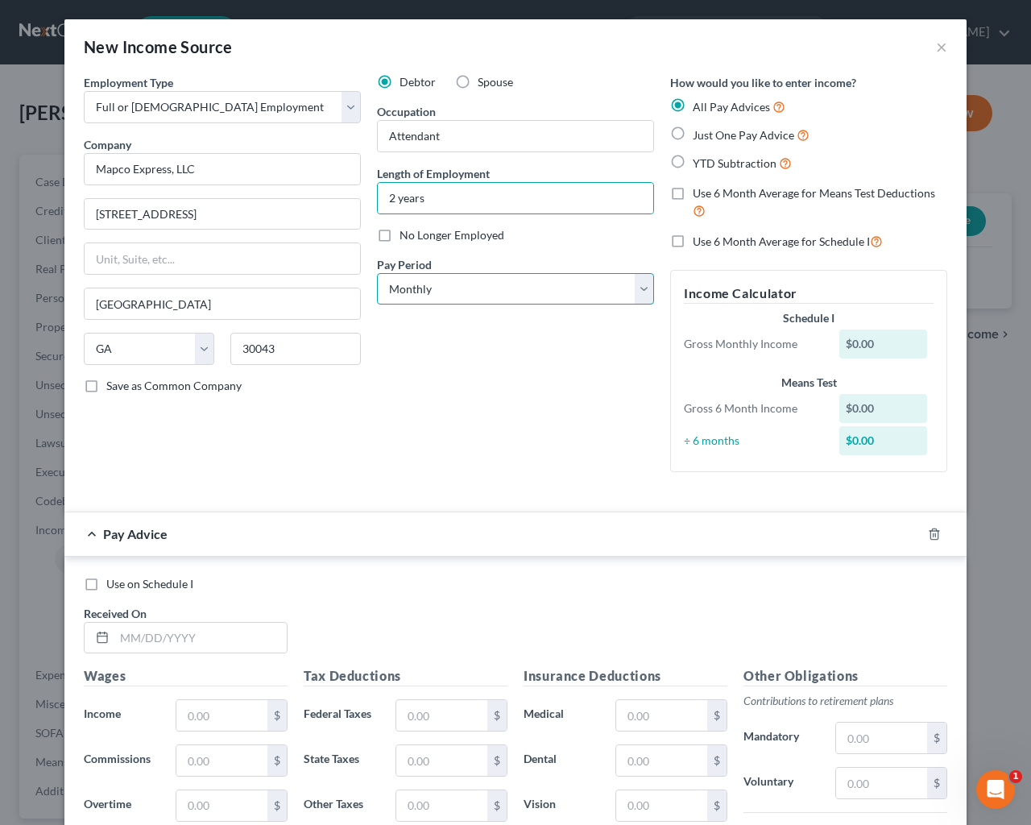
click at [377, 273] on select "Select Monthly Twice Monthly Every Other Week Weekly" at bounding box center [515, 289] width 277 height 32
click option "Weekly" at bounding box center [0, 0] width 0 height 0
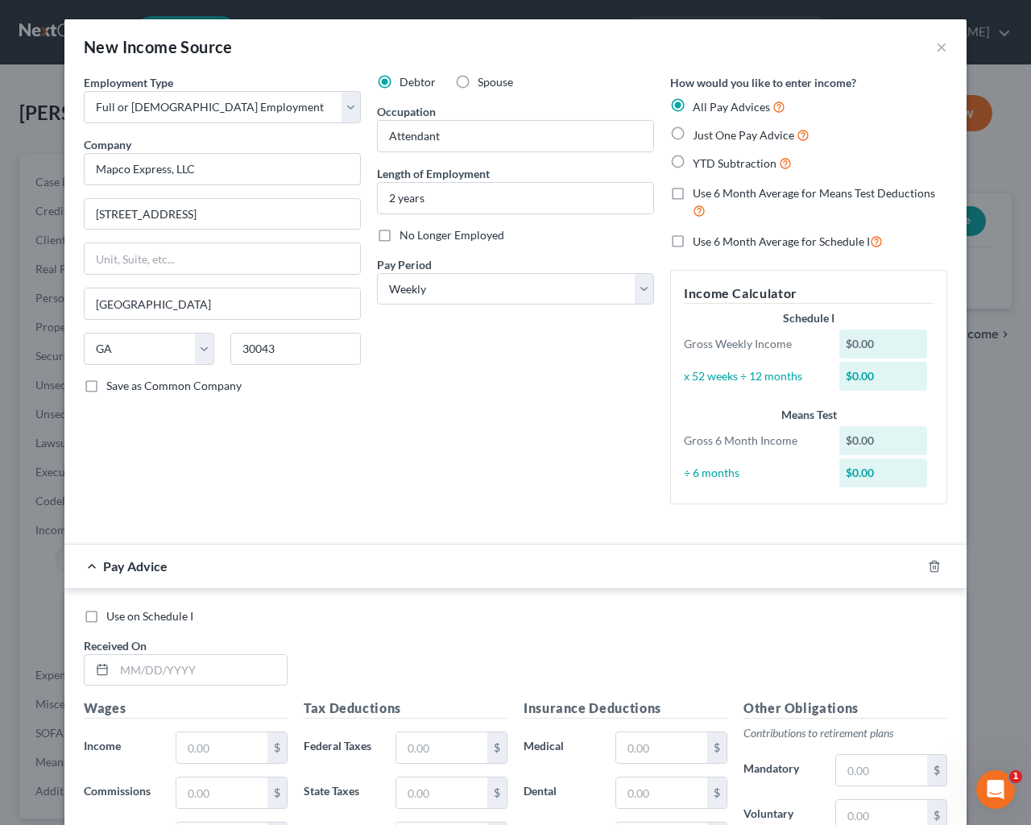
click at [693, 132] on label "Just One Pay Advice" at bounding box center [751, 135] width 117 height 19
click at [699, 132] on input "Just One Pay Advice" at bounding box center [704, 131] width 10 height 10
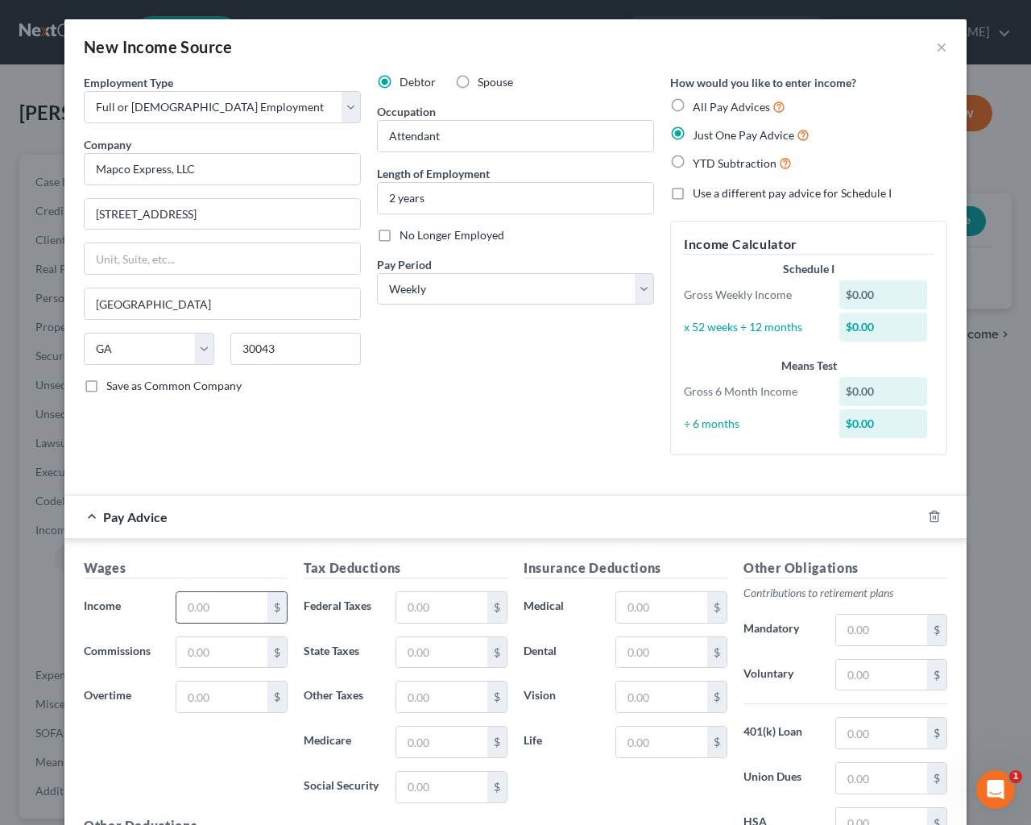
click at [186, 602] on input "text" at bounding box center [221, 607] width 91 height 31
click at [412, 600] on input "text" at bounding box center [441, 607] width 91 height 31
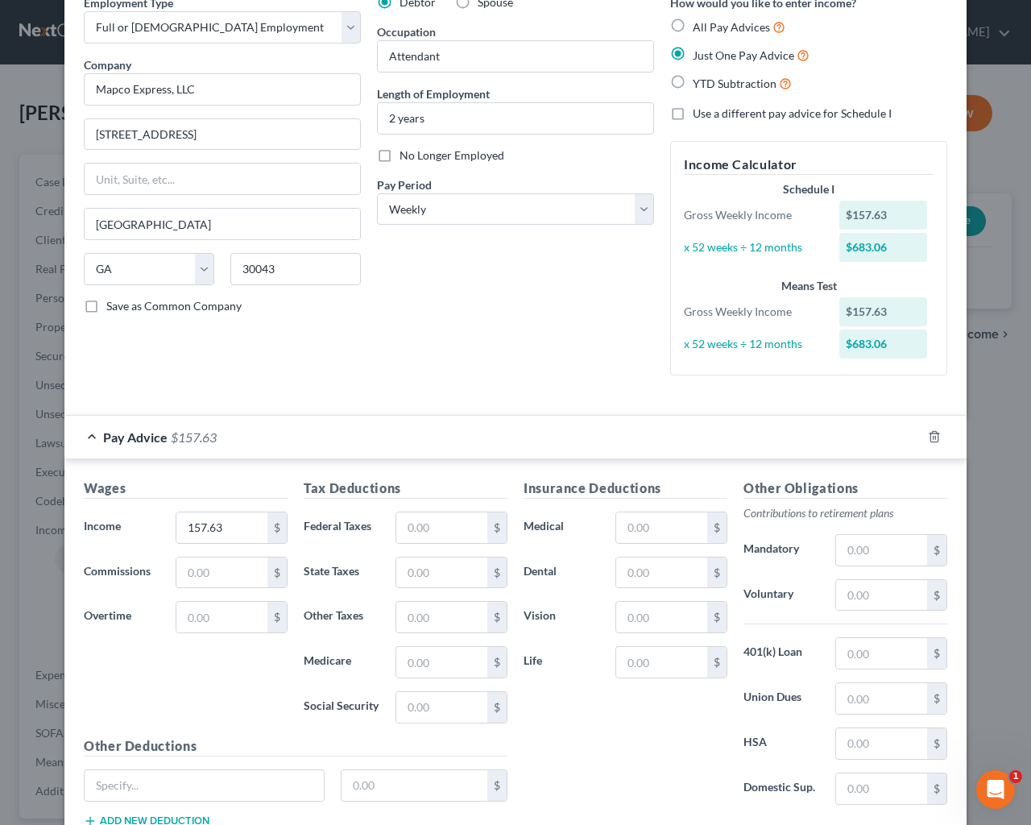
scroll to position [109, 0]
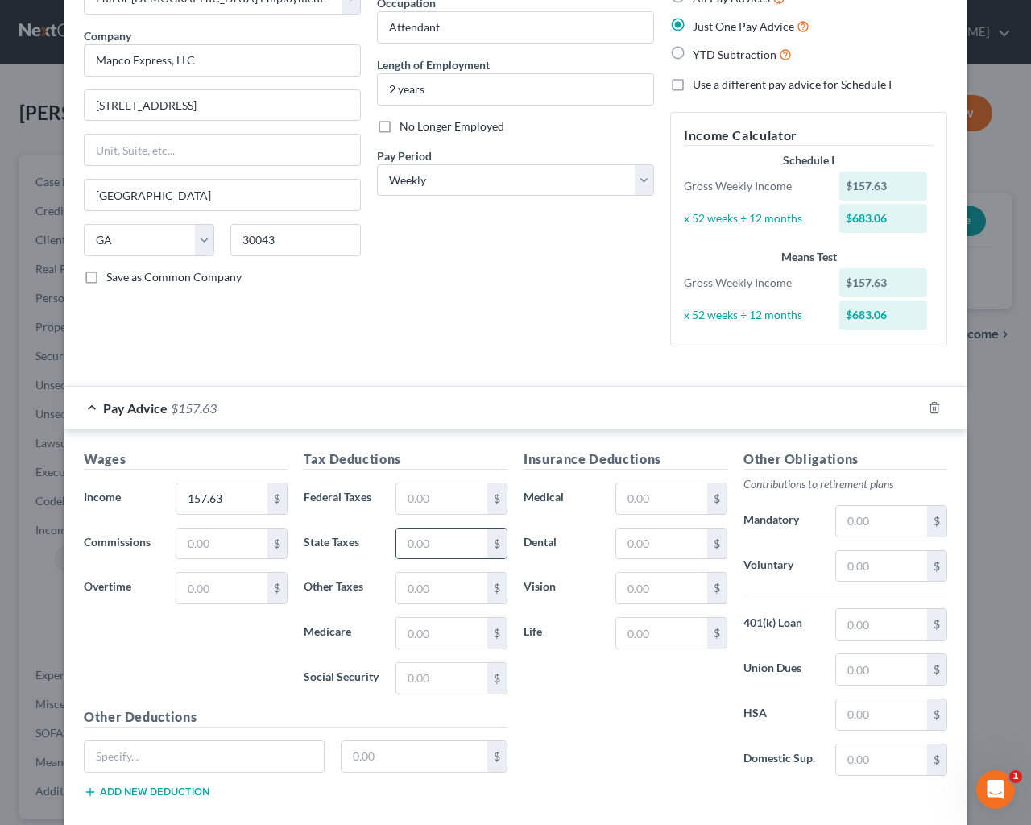
click at [421, 542] on input "text" at bounding box center [441, 543] width 91 height 31
drag, startPoint x: 435, startPoint y: 640, endPoint x: 680, endPoint y: 488, distance: 287.9
click at [436, 640] on input "text" at bounding box center [441, 633] width 91 height 31
click at [404, 681] on input "text" at bounding box center [441, 678] width 91 height 31
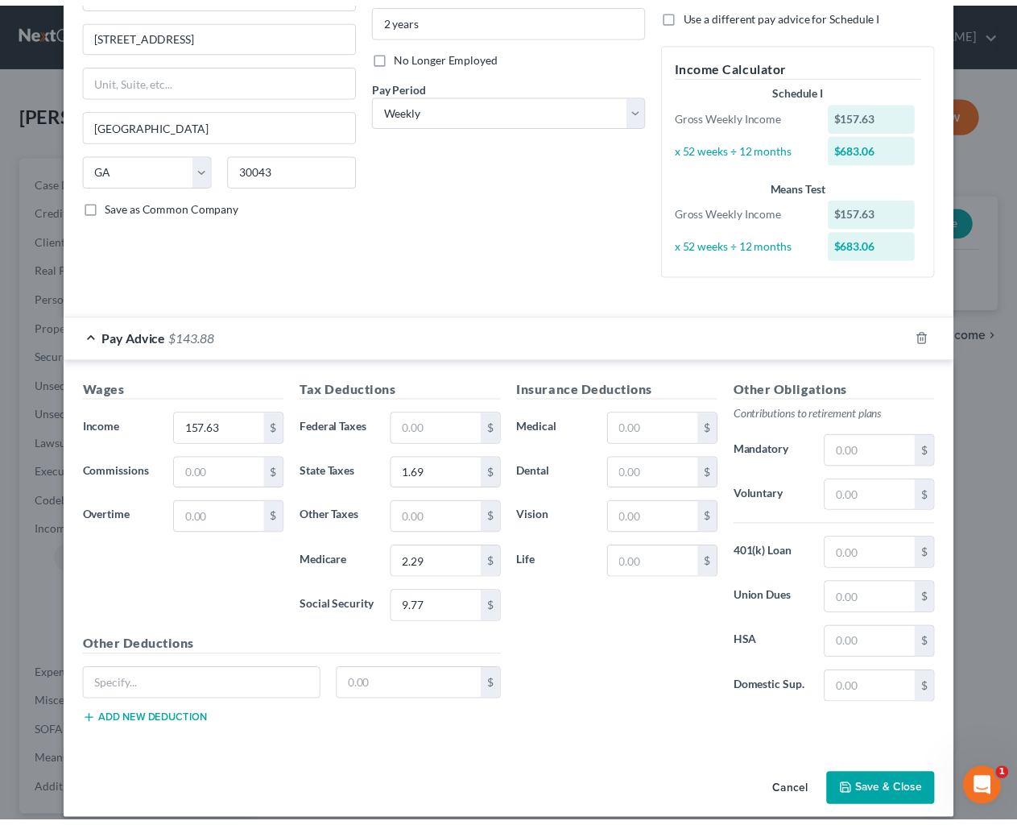
scroll to position [196, 0]
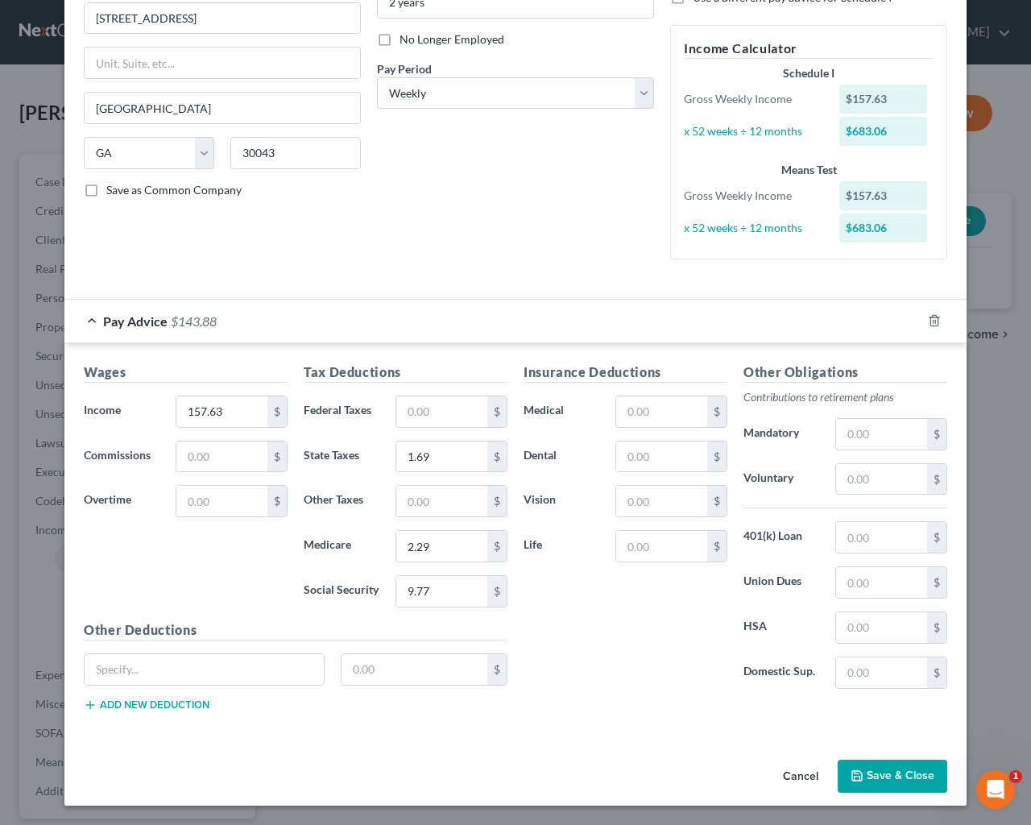
click at [900, 723] on button "Save & Close" at bounding box center [893, 777] width 110 height 34
click at [882, 723] on button "Save & Close" at bounding box center [893, 777] width 110 height 34
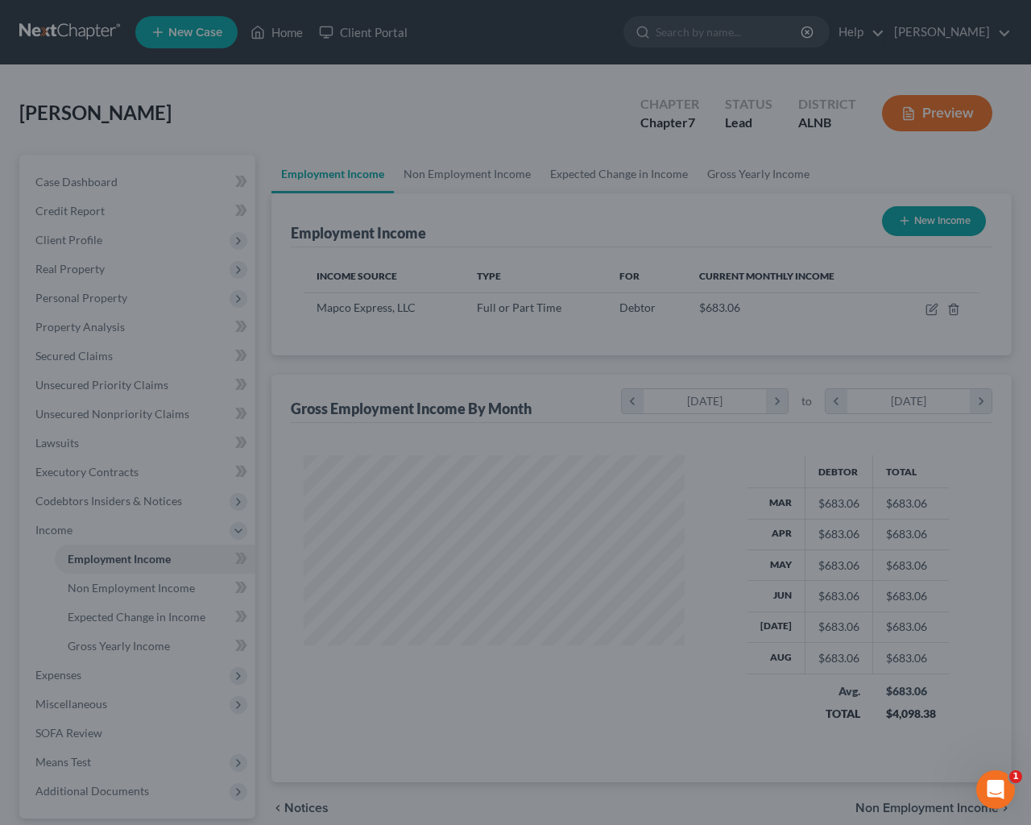
scroll to position [288, 407]
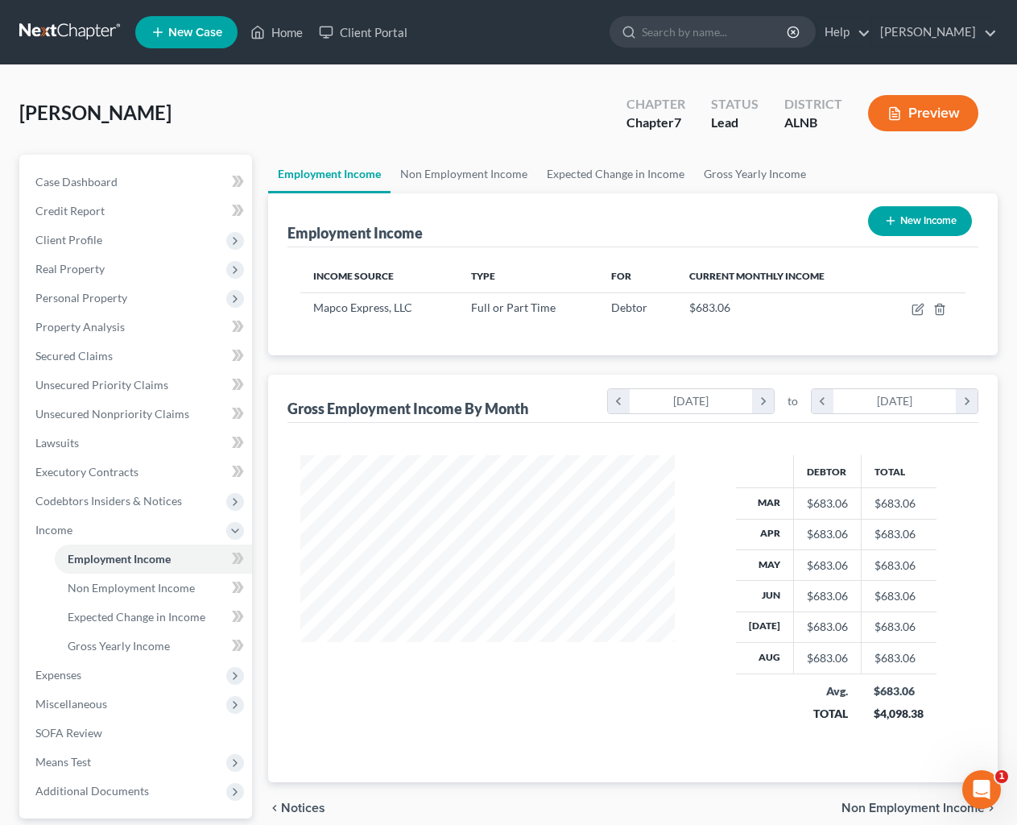
click at [938, 210] on button "New Income" at bounding box center [920, 221] width 104 height 30
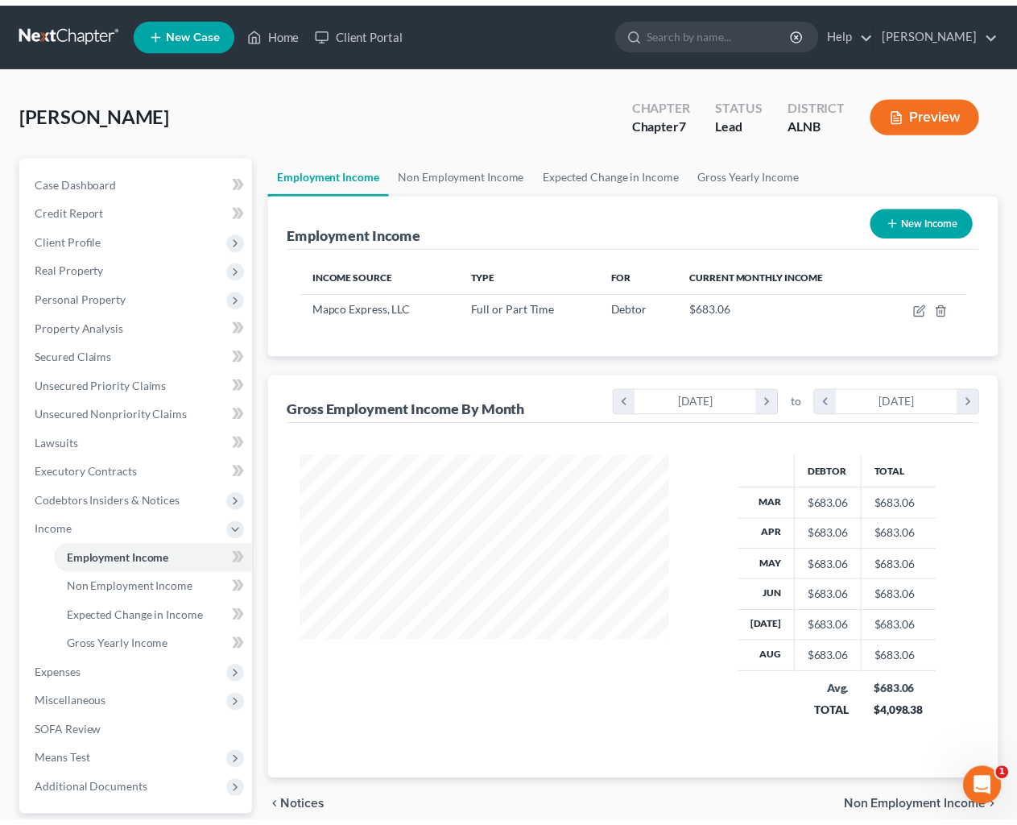
scroll to position [288, 412]
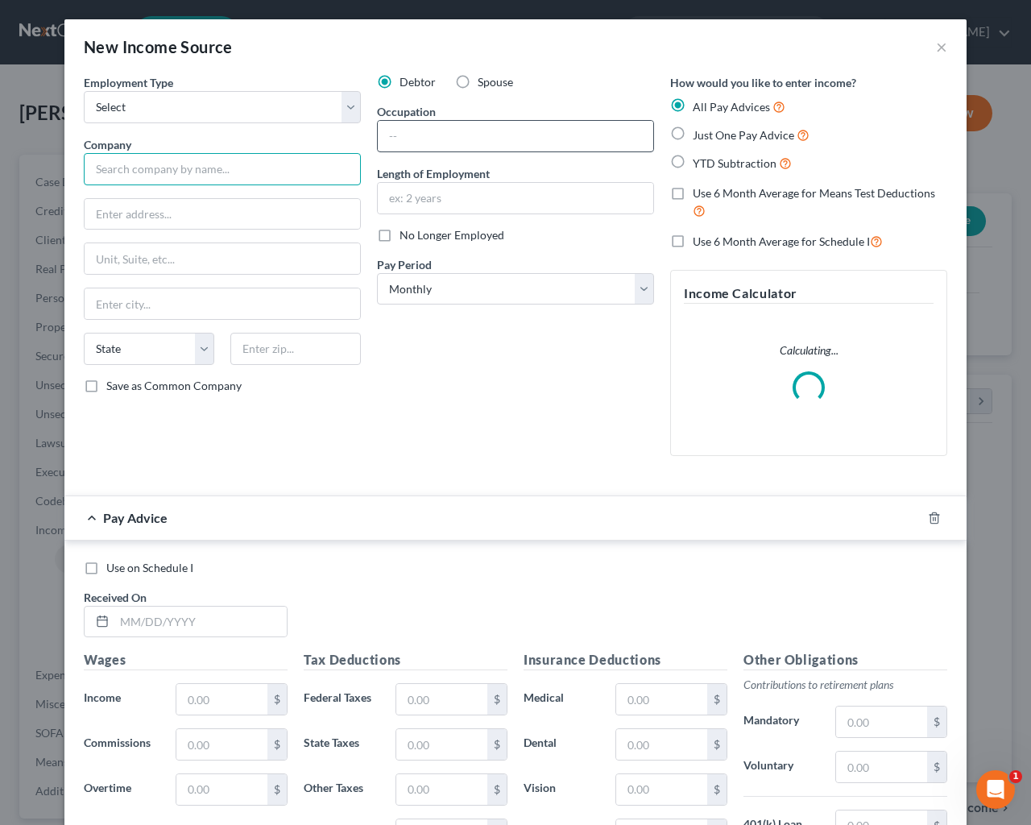
drag, startPoint x: 93, startPoint y: 166, endPoint x: 542, endPoint y: 143, distance: 449.2
click at [96, 167] on input "text" at bounding box center [222, 169] width 277 height 32
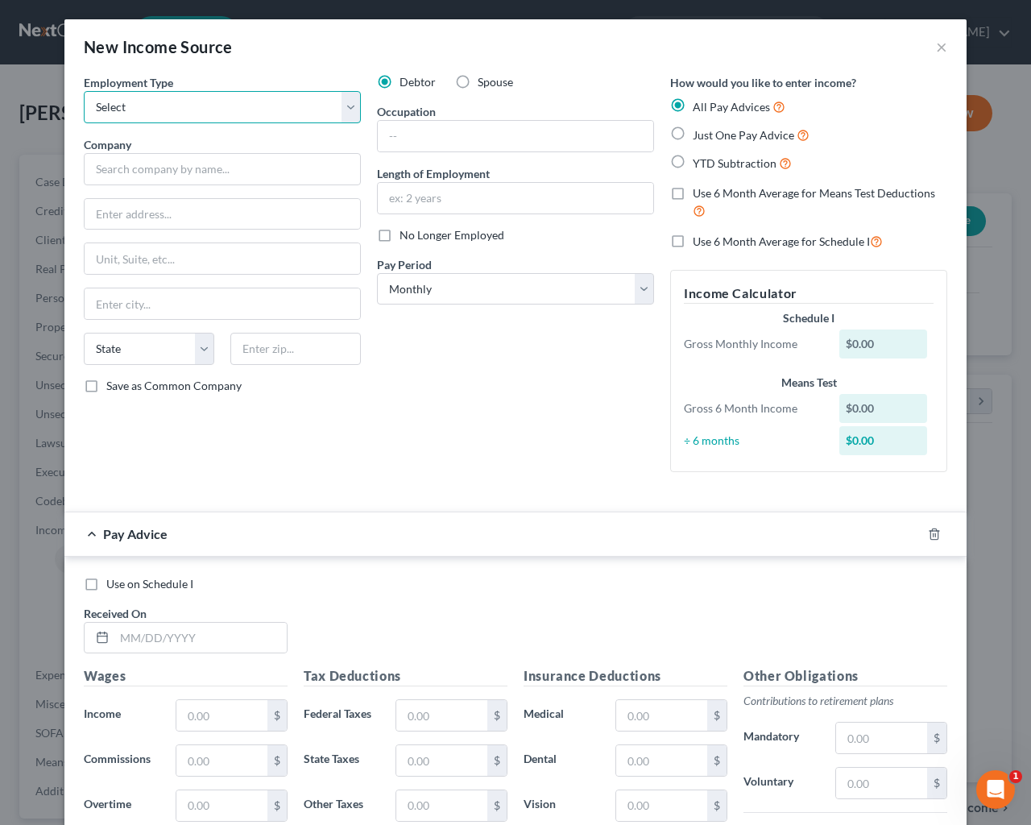
click at [84, 91] on select "Select Full or Part Time Employment Self Employment" at bounding box center [222, 107] width 277 height 32
click option "Full or Part Time Employment" at bounding box center [0, 0] width 0 height 0
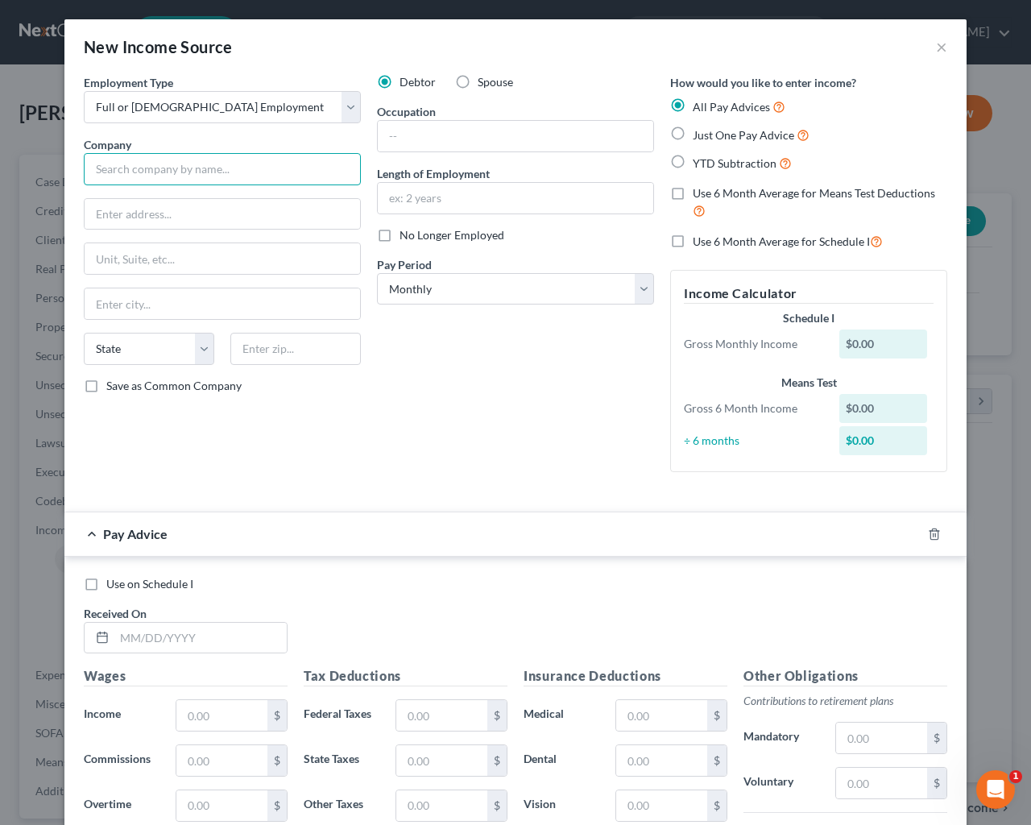
click at [116, 167] on input "text" at bounding box center [222, 169] width 277 height 32
click at [158, 171] on input "text" at bounding box center [222, 169] width 277 height 32
click at [602, 135] on input "text" at bounding box center [515, 136] width 275 height 31
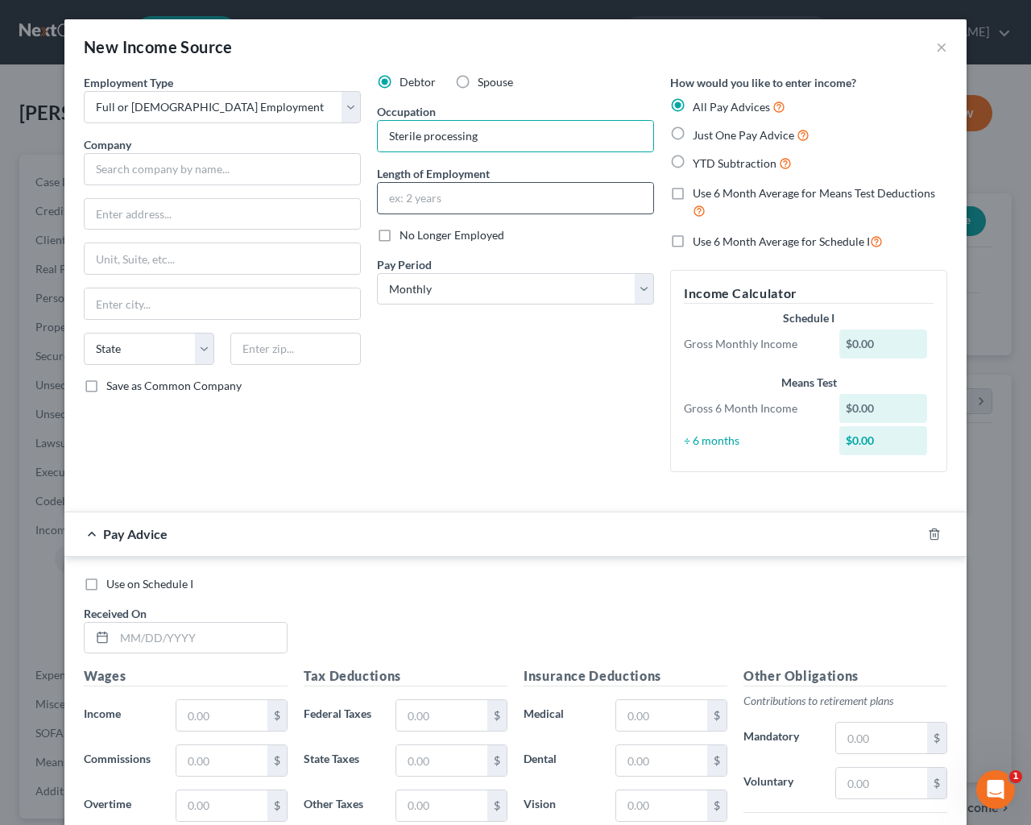
click at [433, 197] on input "text" at bounding box center [515, 198] width 275 height 31
drag, startPoint x: 136, startPoint y: 172, endPoint x: 175, endPoint y: 157, distance: 41.3
click at [140, 172] on input "text" at bounding box center [222, 169] width 277 height 32
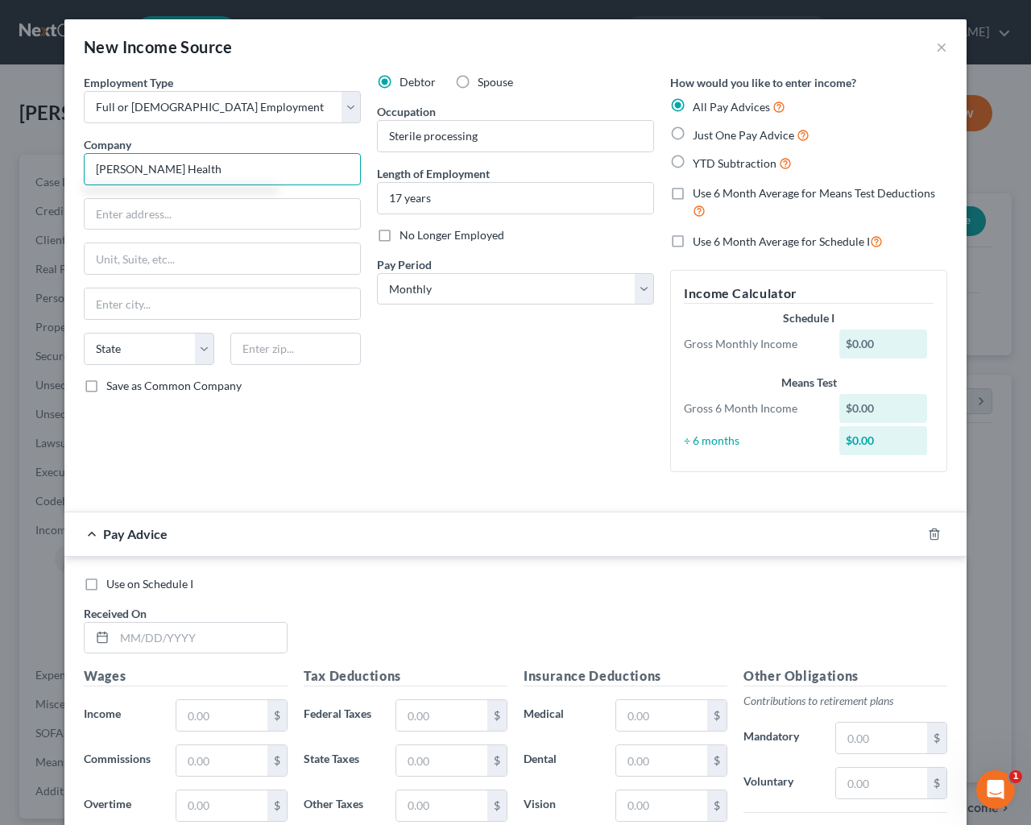
drag, startPoint x: 208, startPoint y: 172, endPoint x: 280, endPoint y: 161, distance: 73.2
click at [210, 172] on input "Tanner Health" at bounding box center [222, 169] width 277 height 32
click at [936, 47] on button "×" at bounding box center [941, 46] width 11 height 19
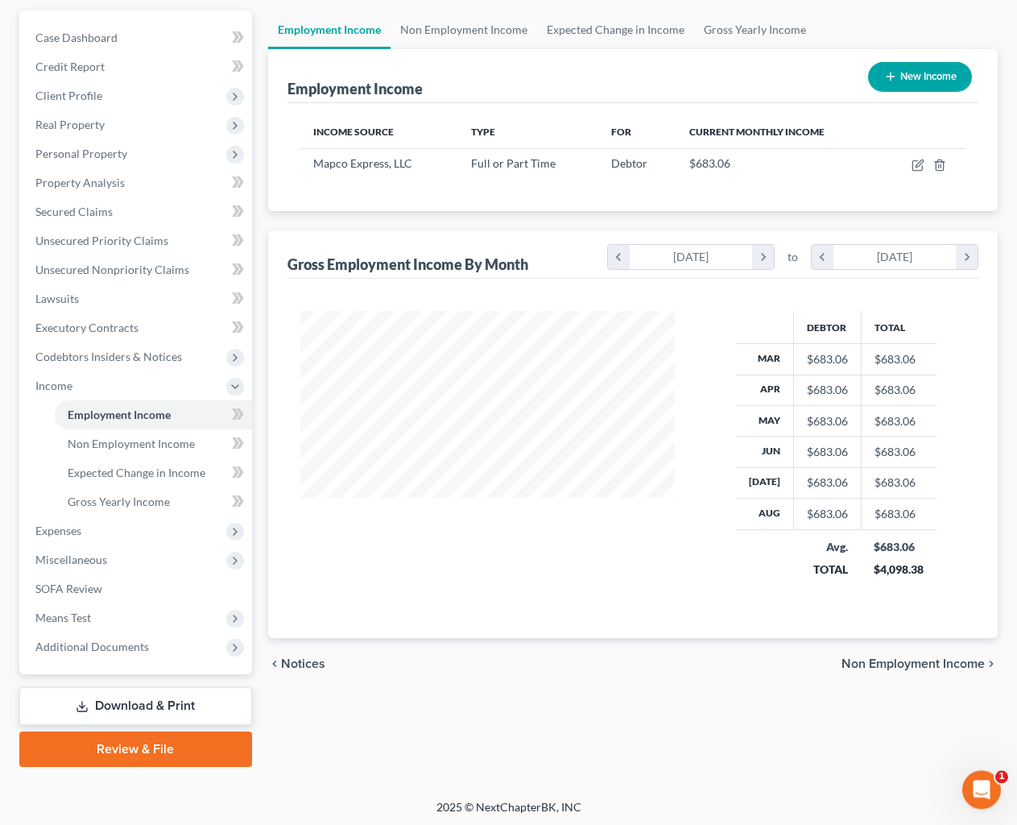
scroll to position [0, 0]
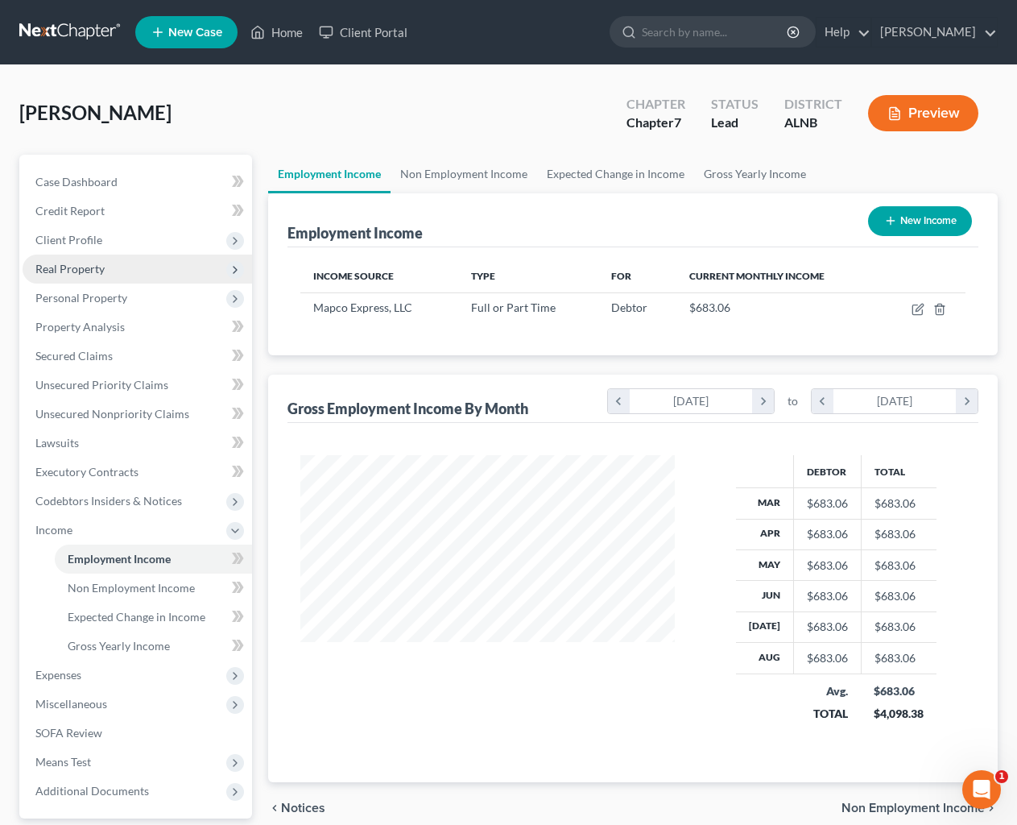
click at [90, 266] on span "Real Property" at bounding box center [69, 269] width 69 height 14
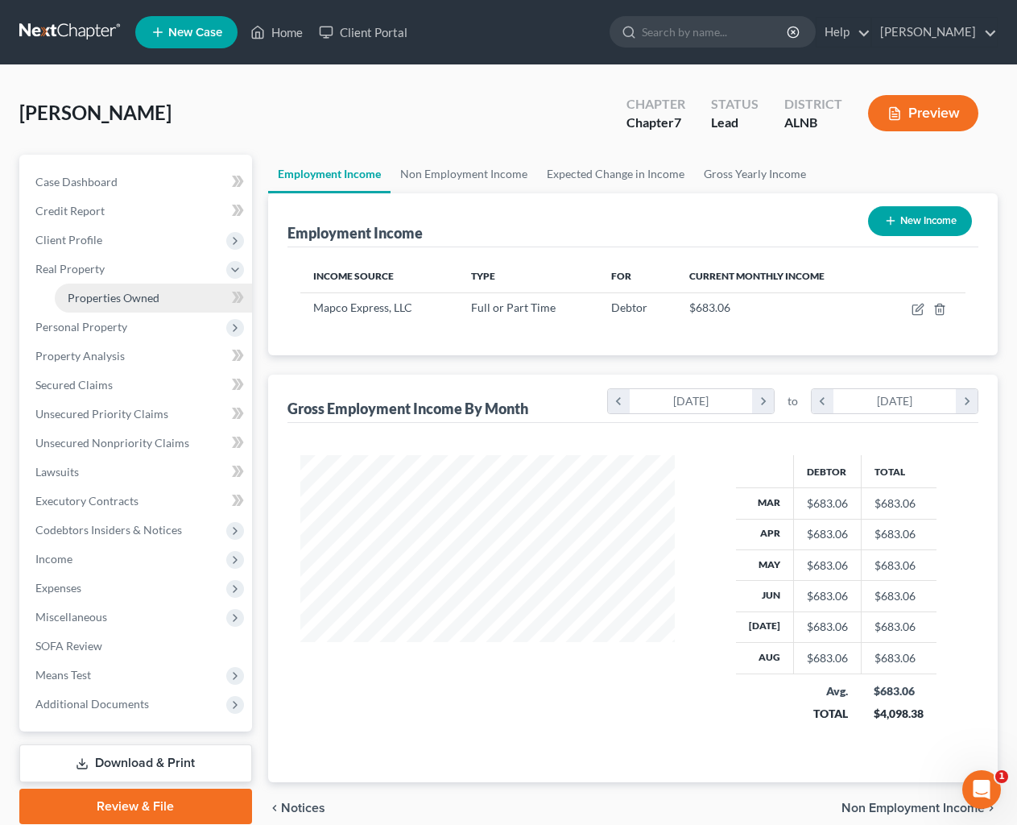
click at [103, 295] on span "Properties Owned" at bounding box center [114, 298] width 92 height 14
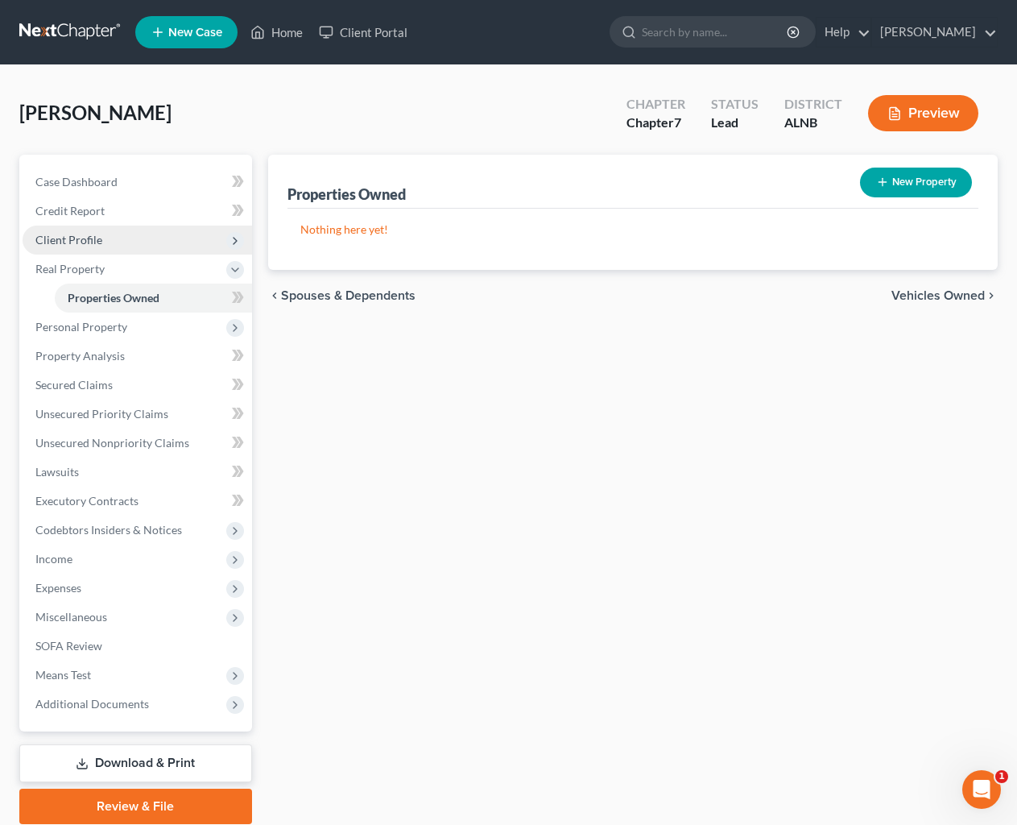
click at [97, 237] on span "Client Profile" at bounding box center [68, 240] width 67 height 14
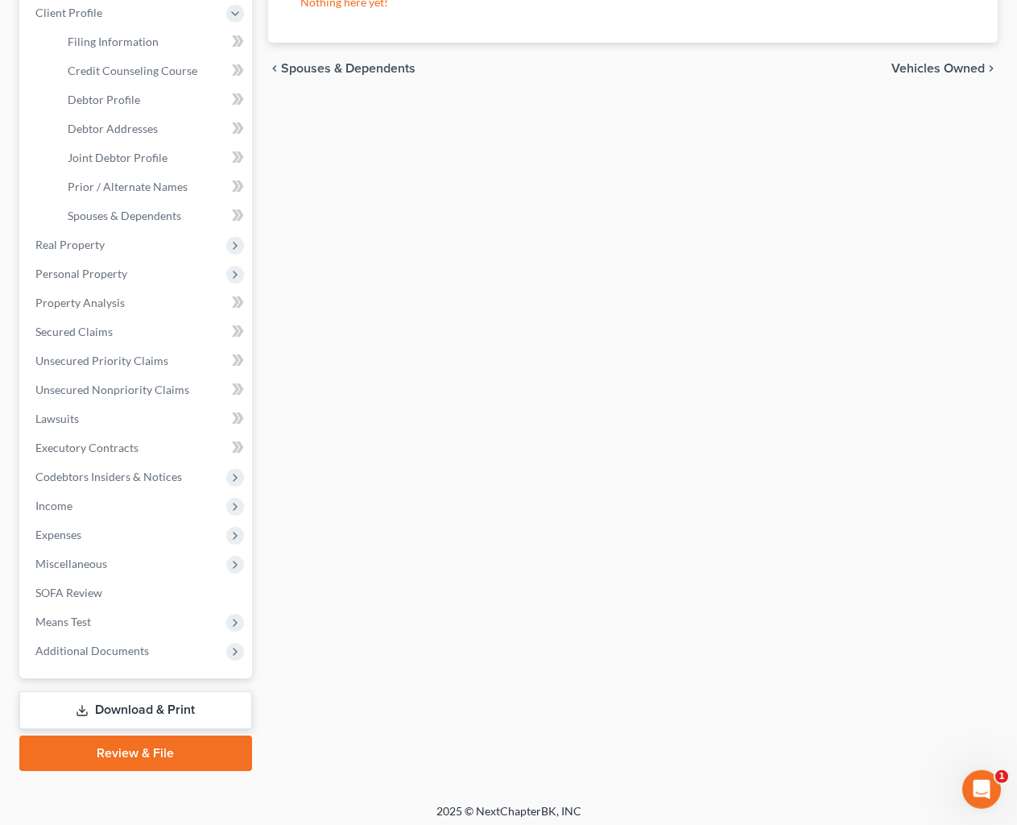
scroll to position [233, 0]
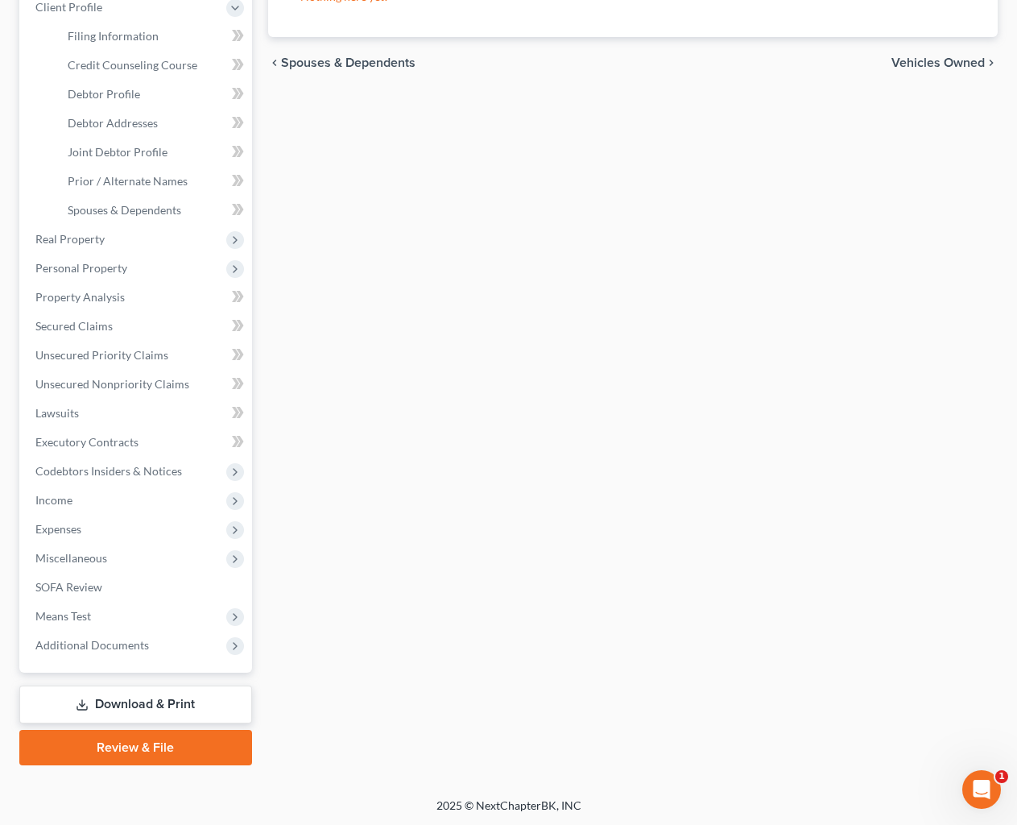
click at [952, 7] on div "Nothing here yet! Property Market Value Liens Exemptions" at bounding box center [633, 6] width 691 height 61
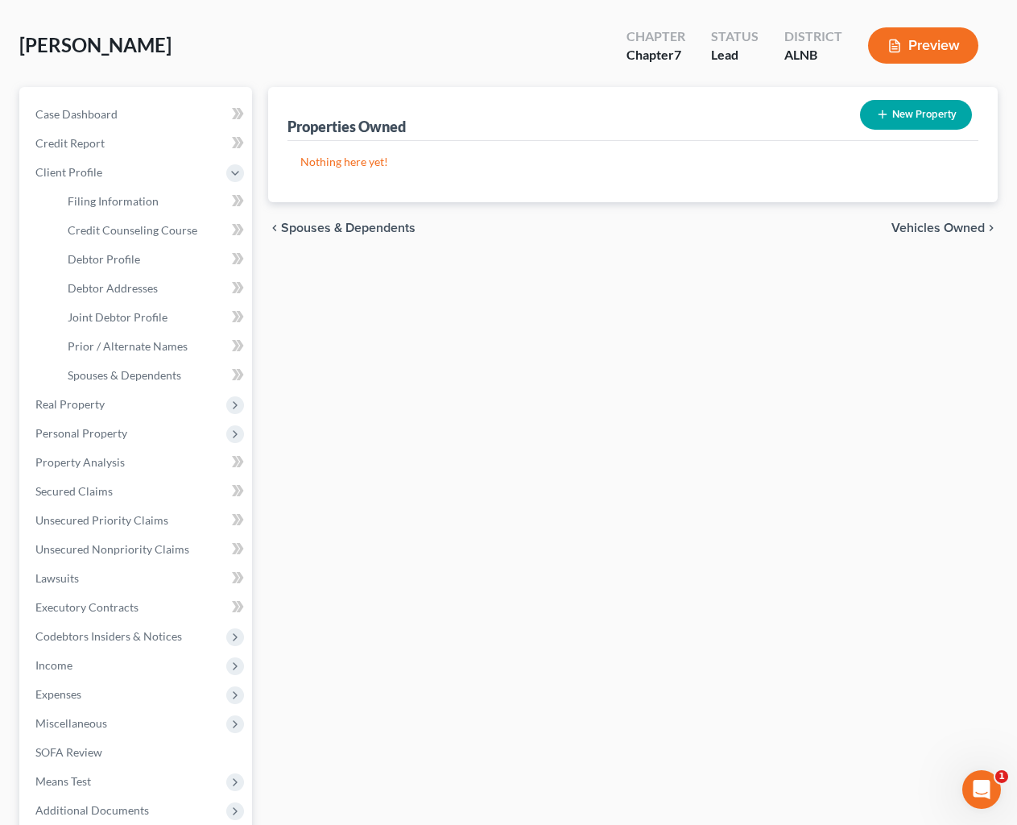
scroll to position [0, 0]
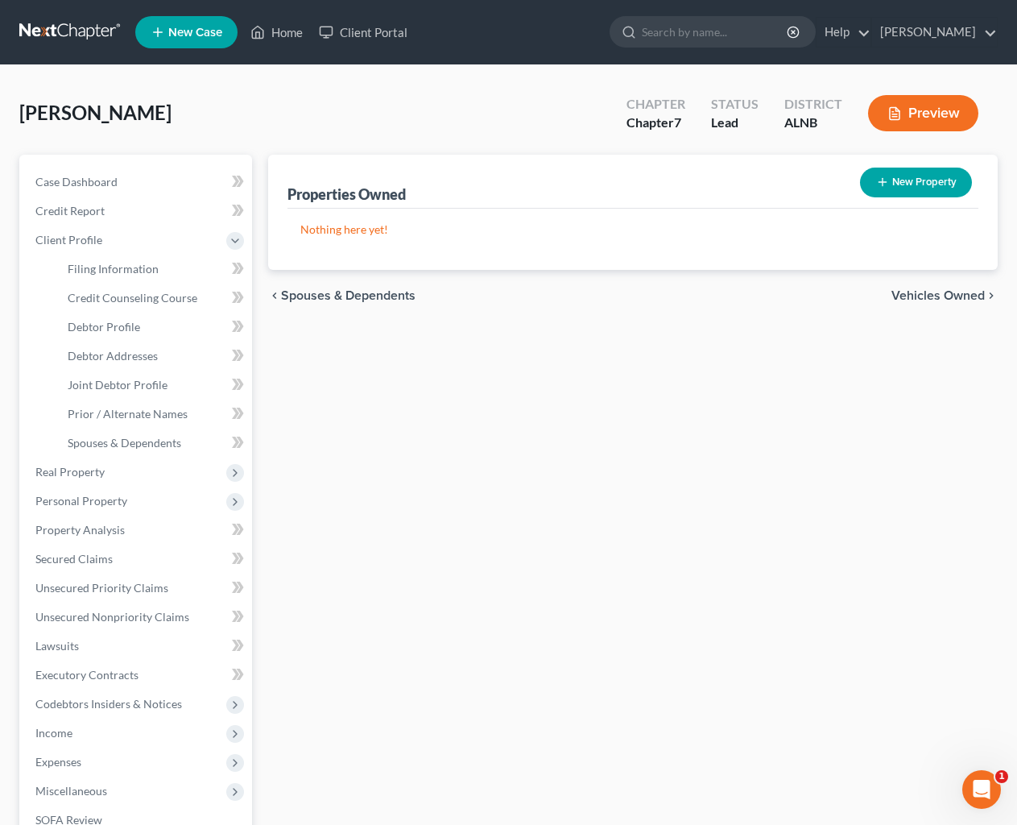
click at [874, 15] on ul "New Case Home Client Portal - No Result - See all results Or Press Enter... Hel…" at bounding box center [566, 32] width 863 height 42
click at [871, 14] on ul "New Case Home Client Portal - No Result - See all results Or Press Enter... Hel…" at bounding box center [566, 32] width 863 height 42
click at [265, 31] on icon at bounding box center [257, 32] width 14 height 19
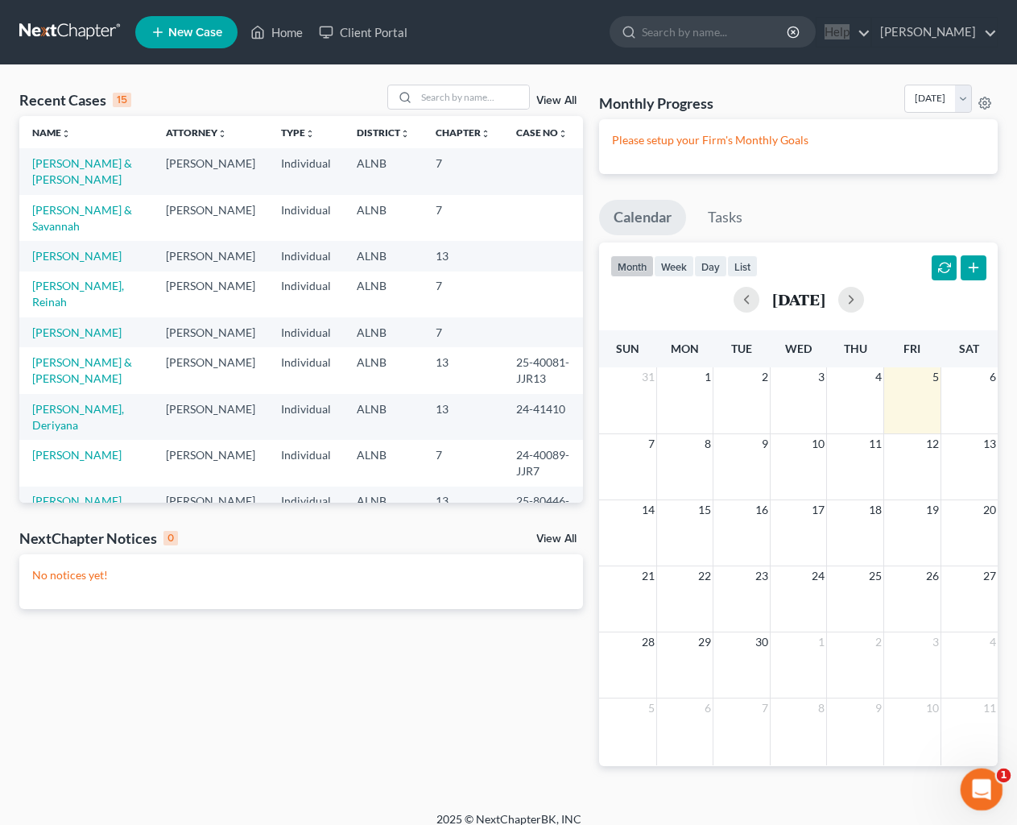
click at [983, 723] on icon "Open Intercom Messenger" at bounding box center [980, 787] width 27 height 27
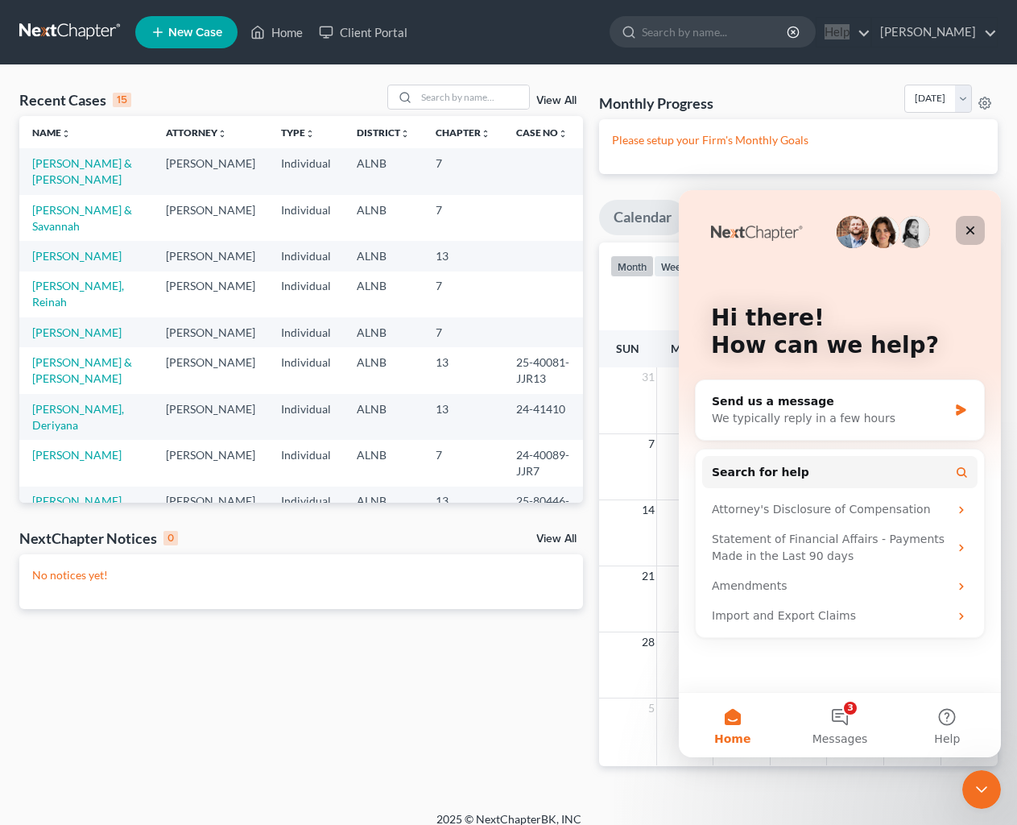
click at [968, 235] on icon "Close" at bounding box center [970, 230] width 13 height 13
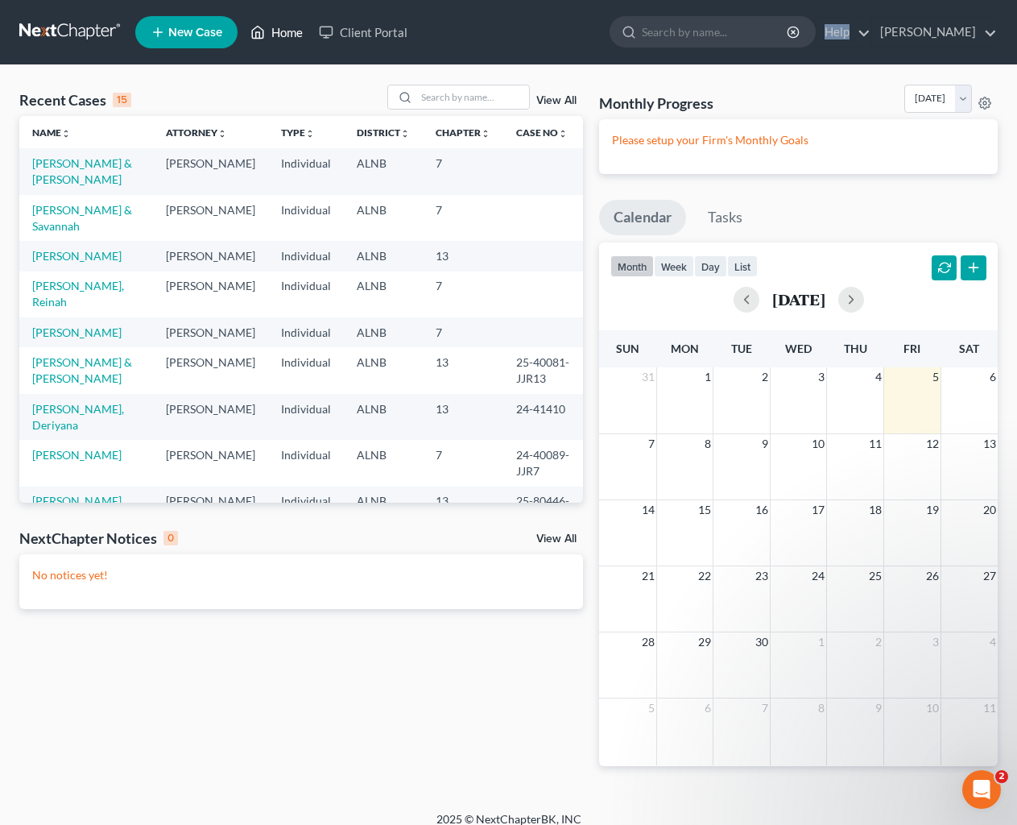
click at [281, 27] on link "Home" at bounding box center [276, 32] width 68 height 29
click at [988, 35] on link "Ralph Strawn" at bounding box center [934, 32] width 125 height 29
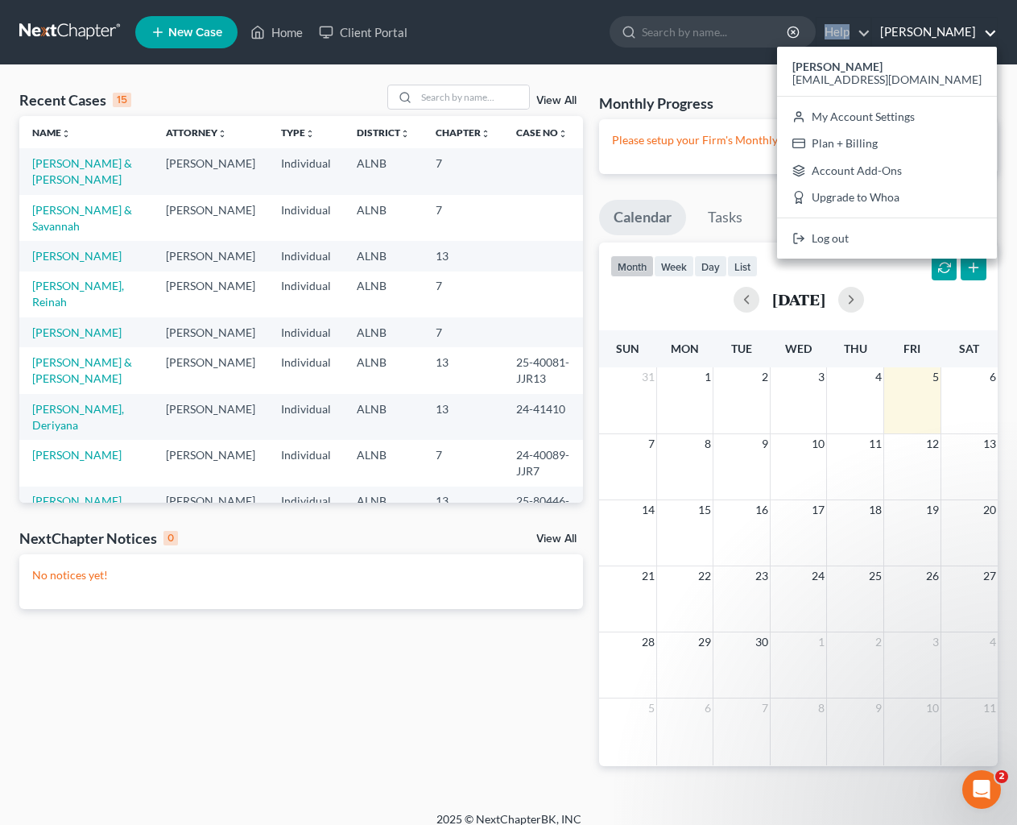
click at [987, 26] on link "Ralph Strawn" at bounding box center [934, 32] width 125 height 29
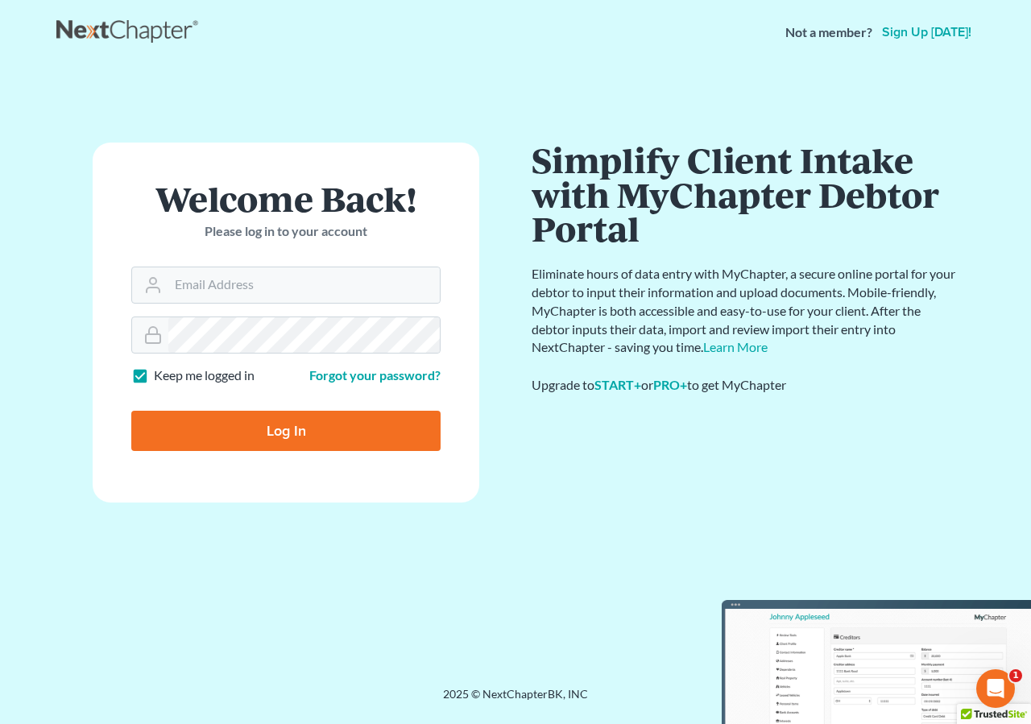
type input "[EMAIL_ADDRESS][DOMAIN_NAME]"
click at [270, 438] on input "Log In" at bounding box center [285, 431] width 309 height 40
type input "Thinking..."
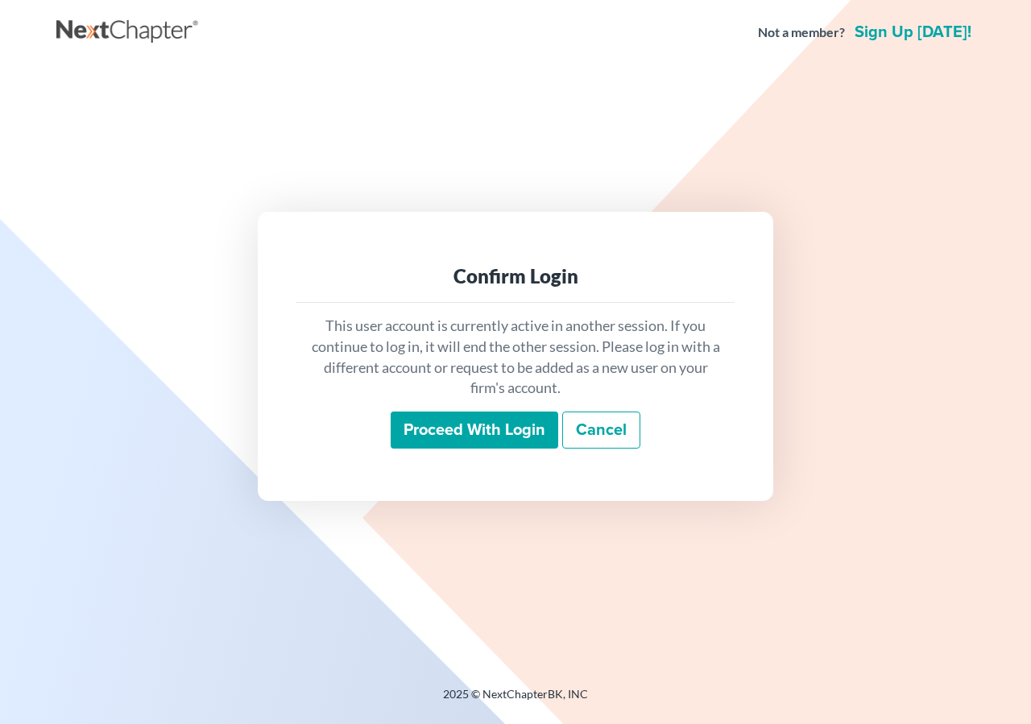
click at [485, 428] on input "Proceed with login" at bounding box center [475, 430] width 168 height 37
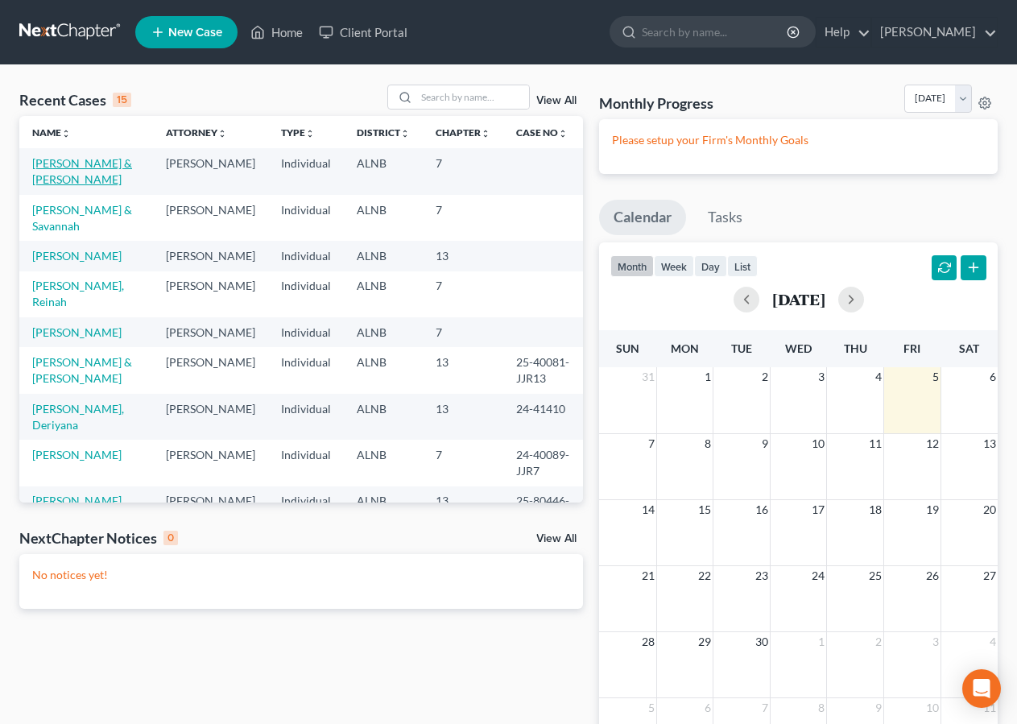
click at [58, 168] on link "[PERSON_NAME] & [PERSON_NAME]" at bounding box center [82, 171] width 100 height 30
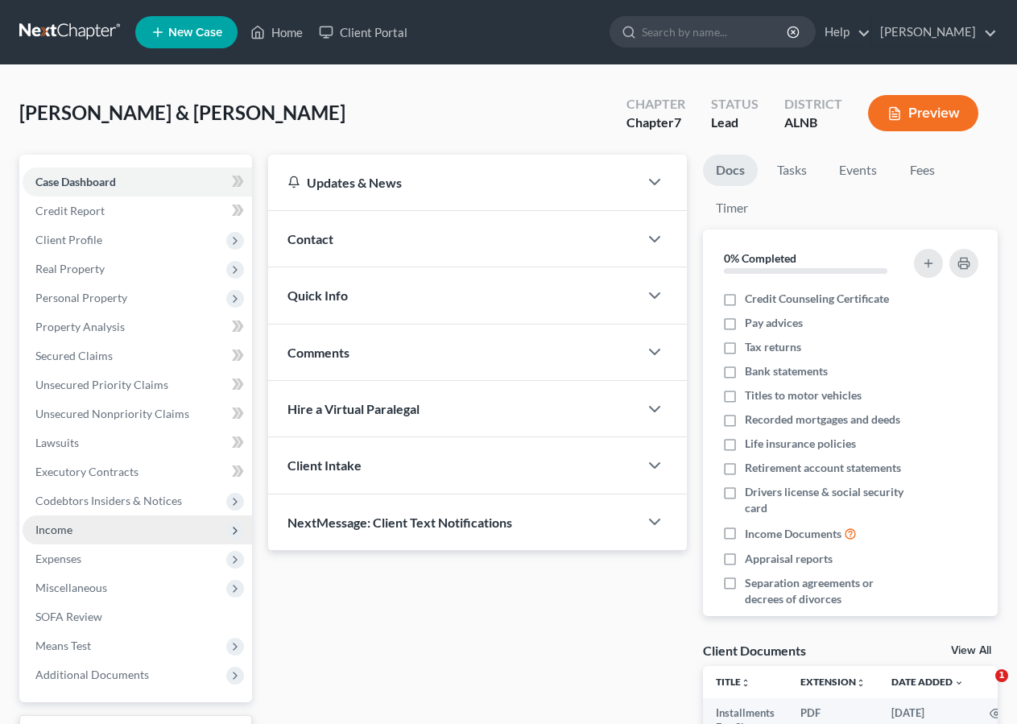
click at [121, 529] on span "Income" at bounding box center [138, 529] width 230 height 29
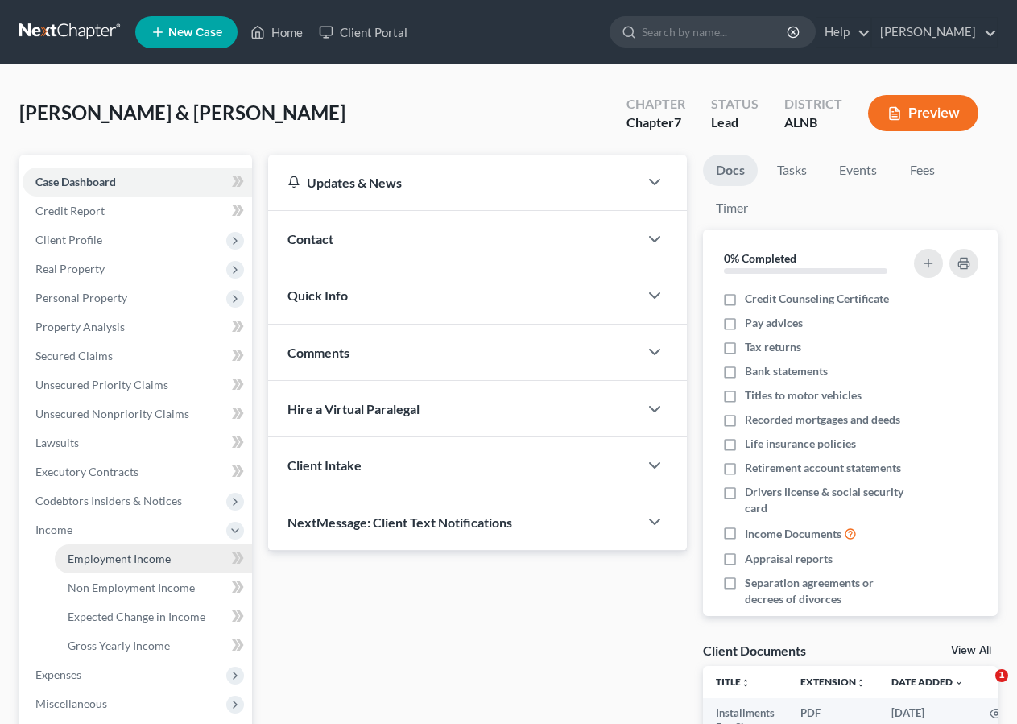
click at [123, 561] on span "Employment Income" at bounding box center [119, 559] width 103 height 14
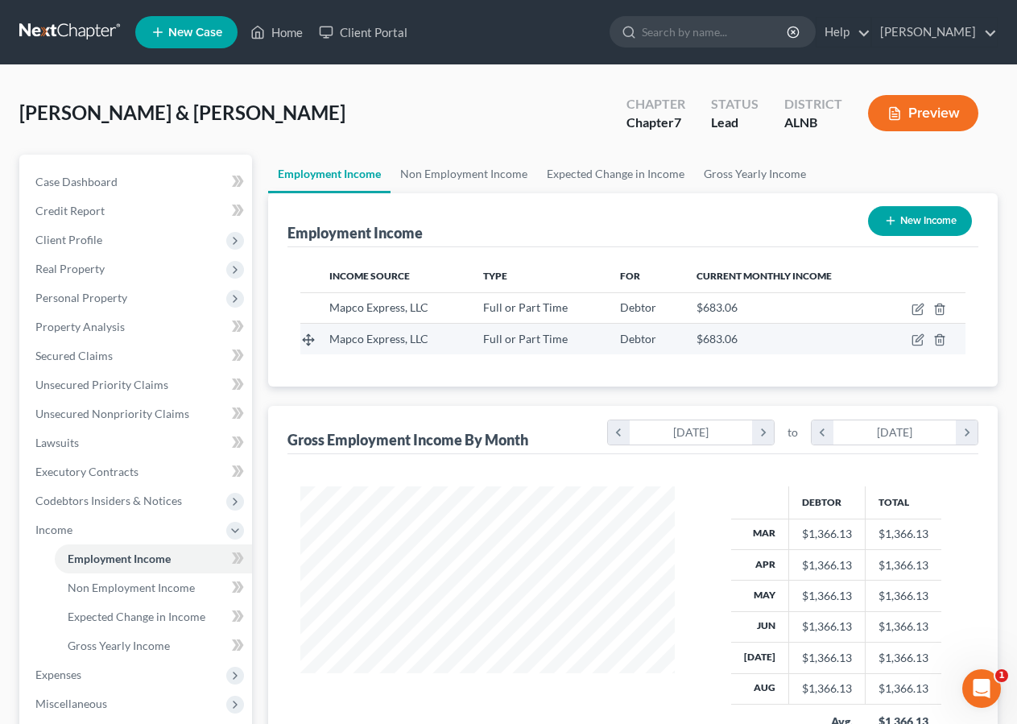
click at [634, 336] on span "Debtor" at bounding box center [638, 339] width 36 height 14
click at [917, 338] on icon "button" at bounding box center [918, 339] width 13 height 13
select select "0"
select select "10"
select select "3"
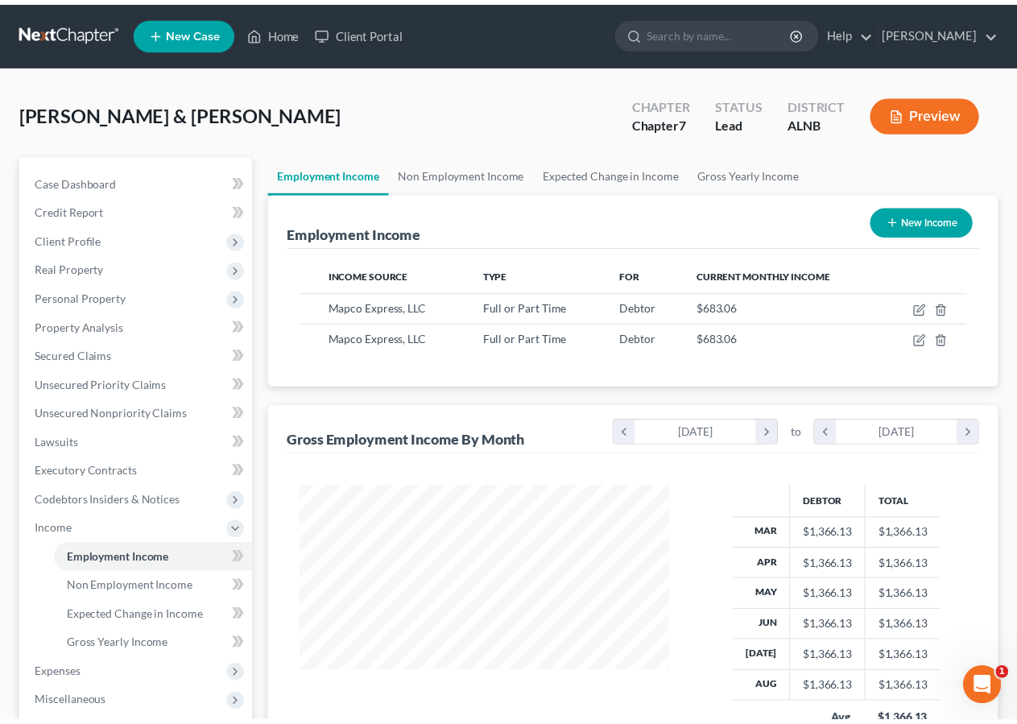
scroll to position [289, 412]
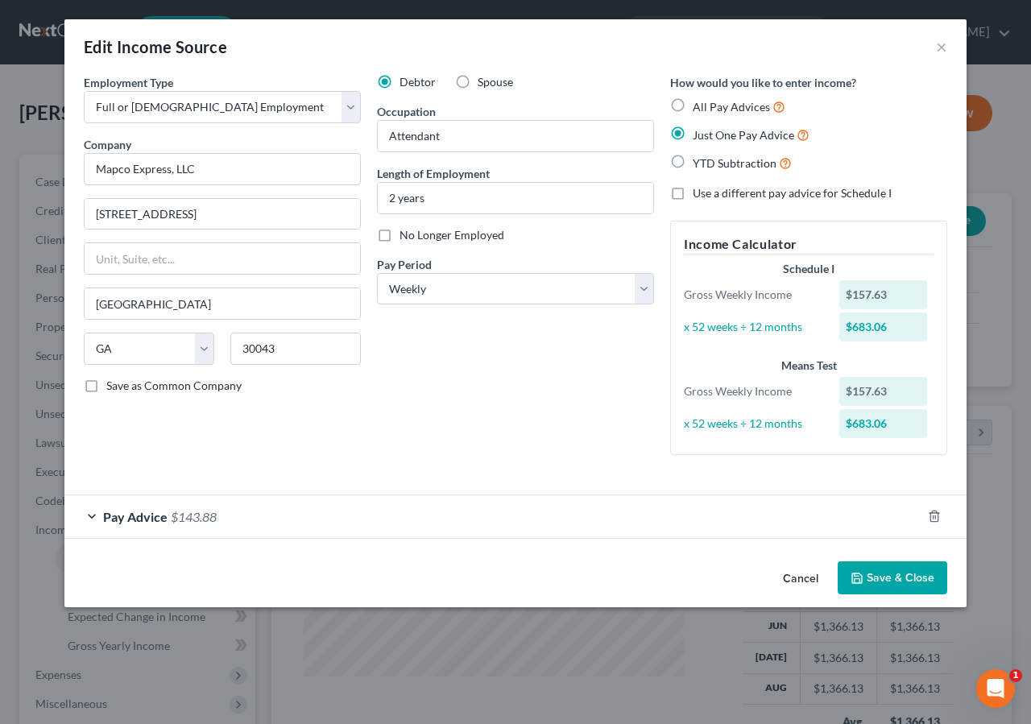
click at [902, 564] on button "Save & Close" at bounding box center [893, 578] width 110 height 34
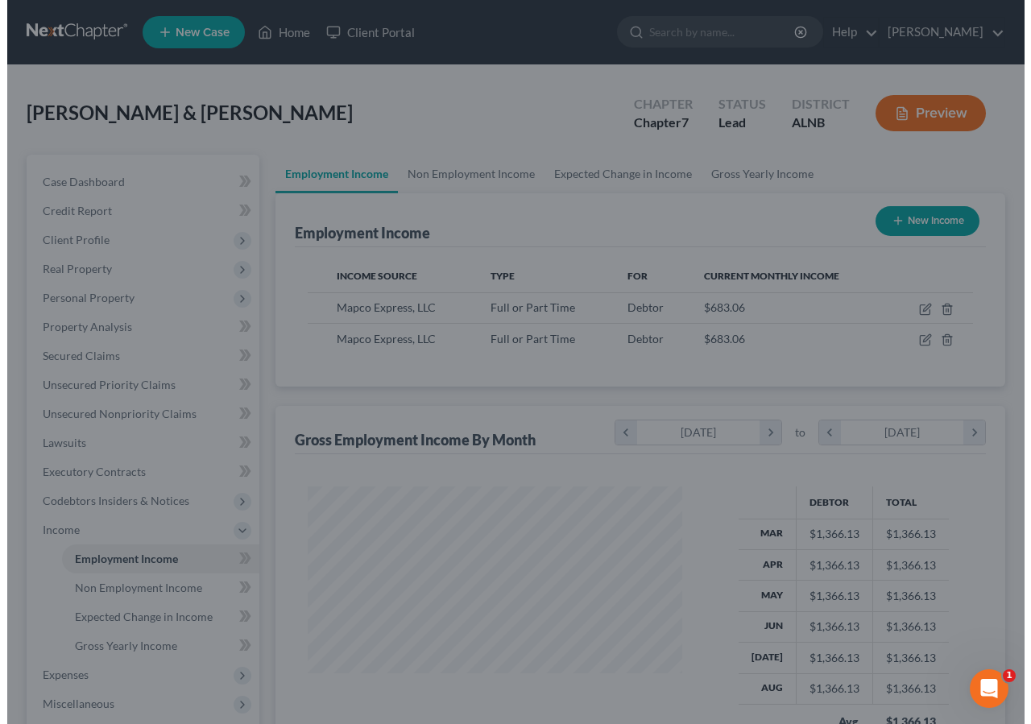
scroll to position [805142, 805023]
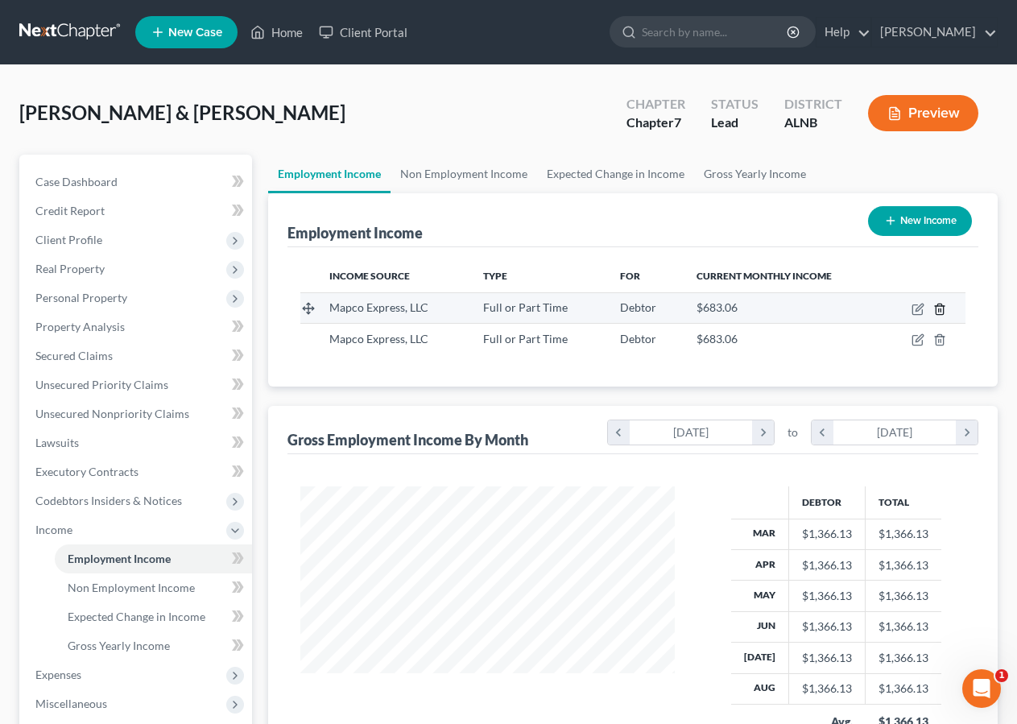
click at [939, 305] on icon "button" at bounding box center [939, 309] width 13 height 13
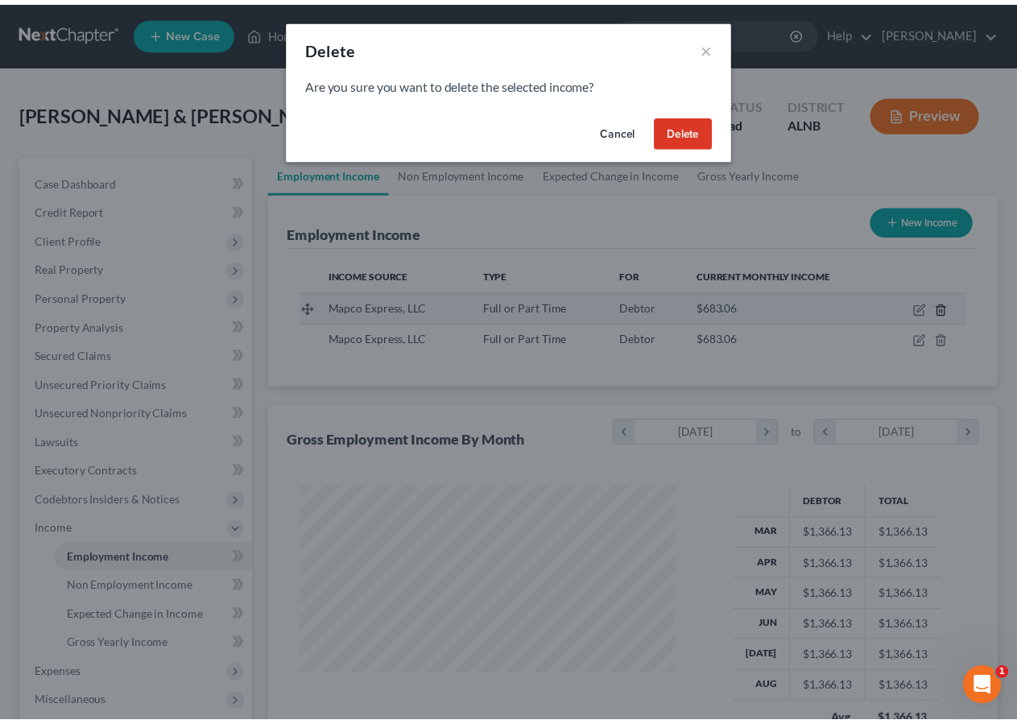
scroll to position [289, 412]
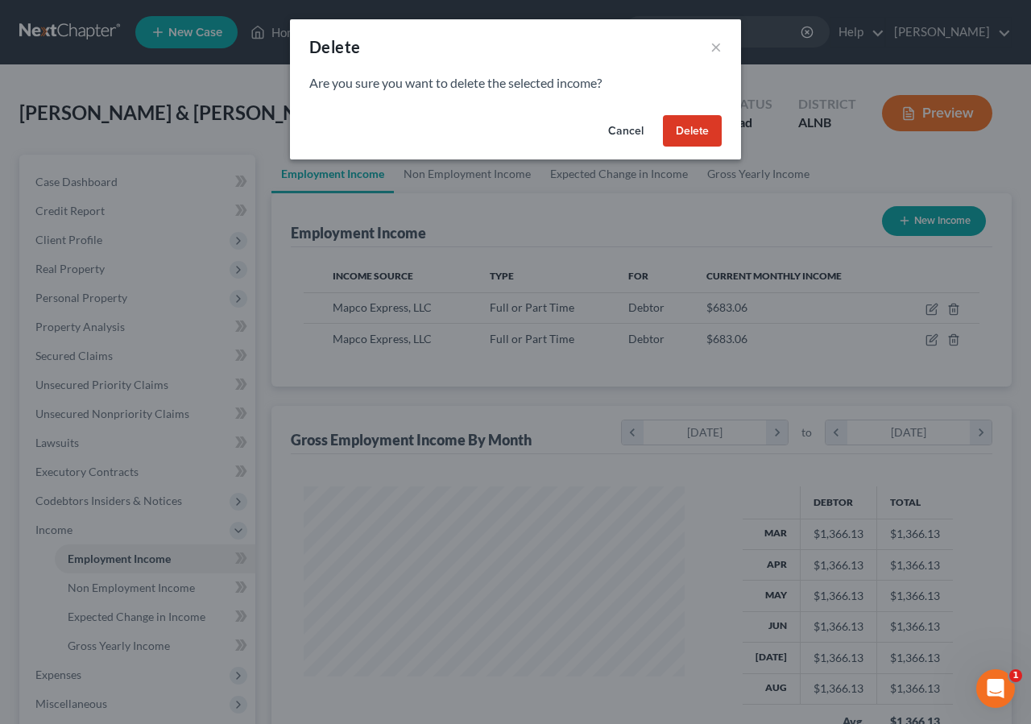
click at [685, 125] on button "Delete" at bounding box center [692, 131] width 59 height 32
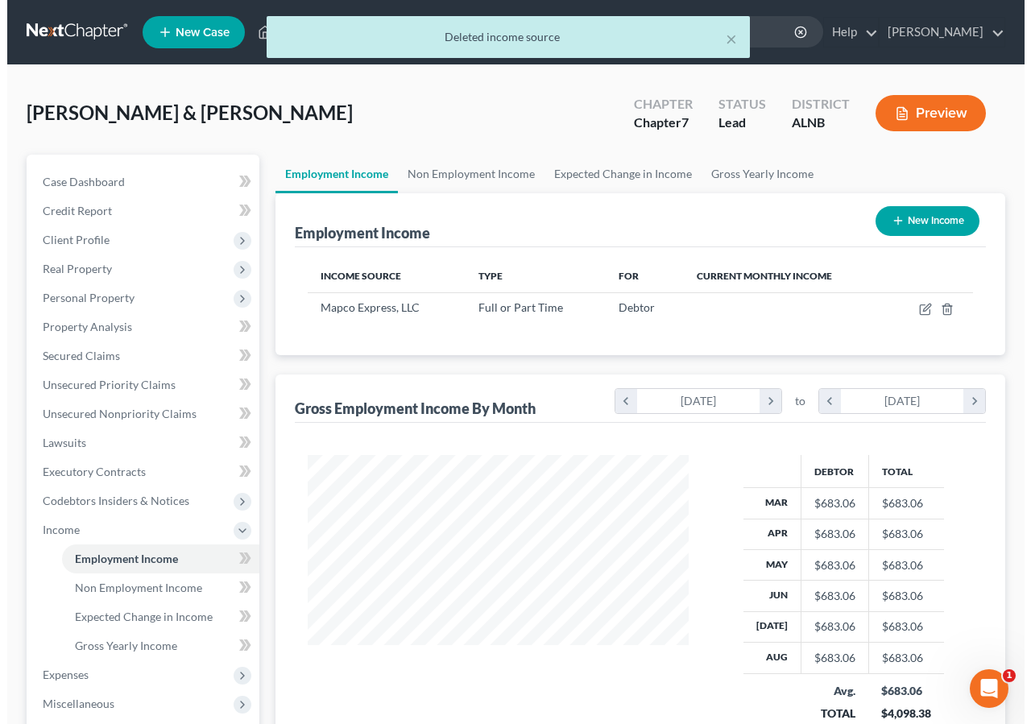
scroll to position [288, 407]
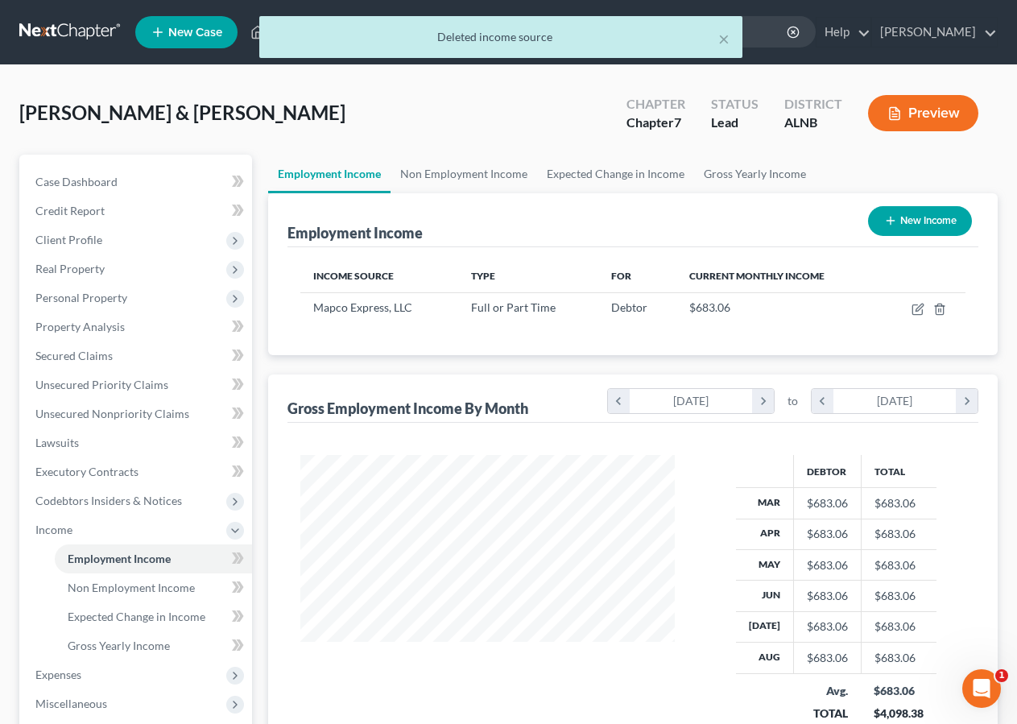
click at [932, 213] on button "New Income" at bounding box center [920, 221] width 104 height 30
select select "0"
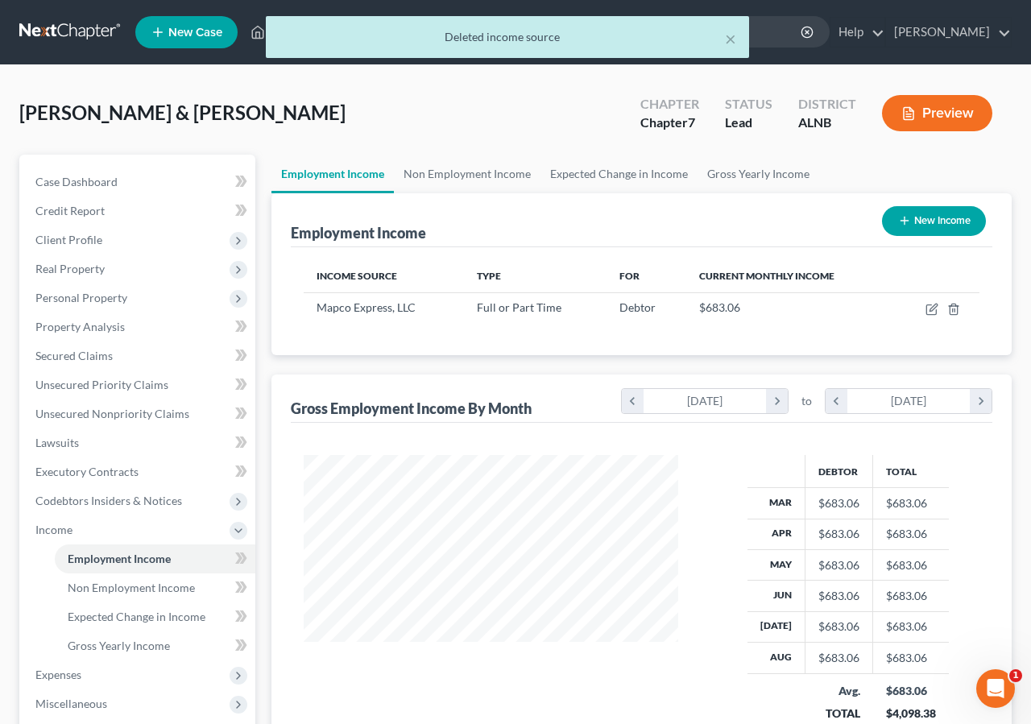
scroll to position [288, 412]
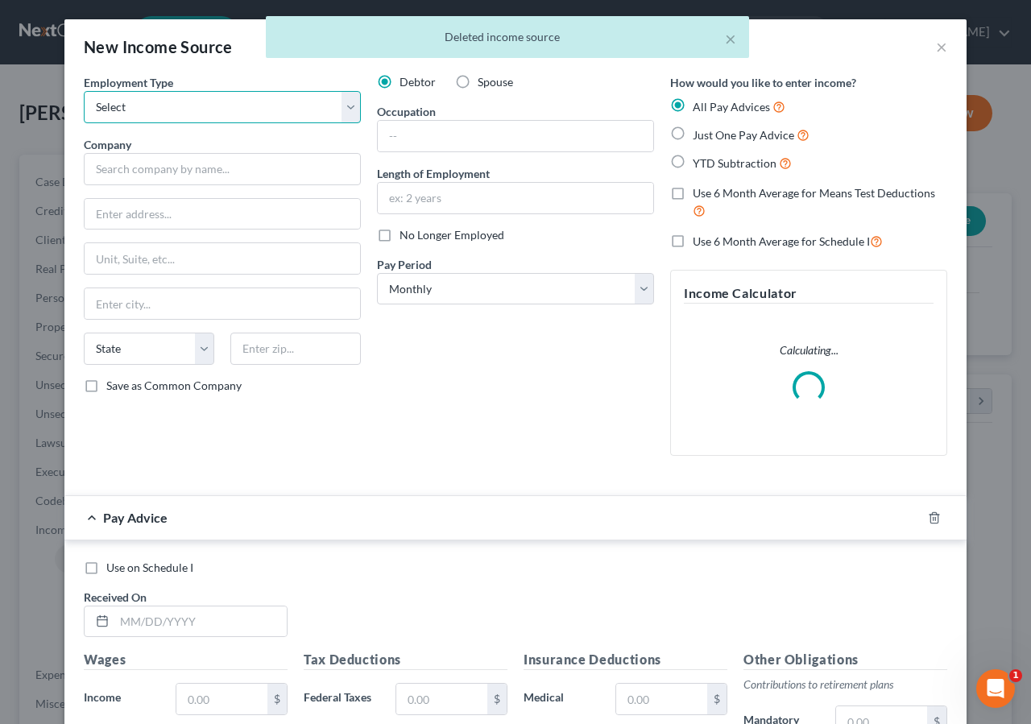
click at [104, 110] on select "Select Full or Part Time Employment Self Employment" at bounding box center [222, 107] width 277 height 32
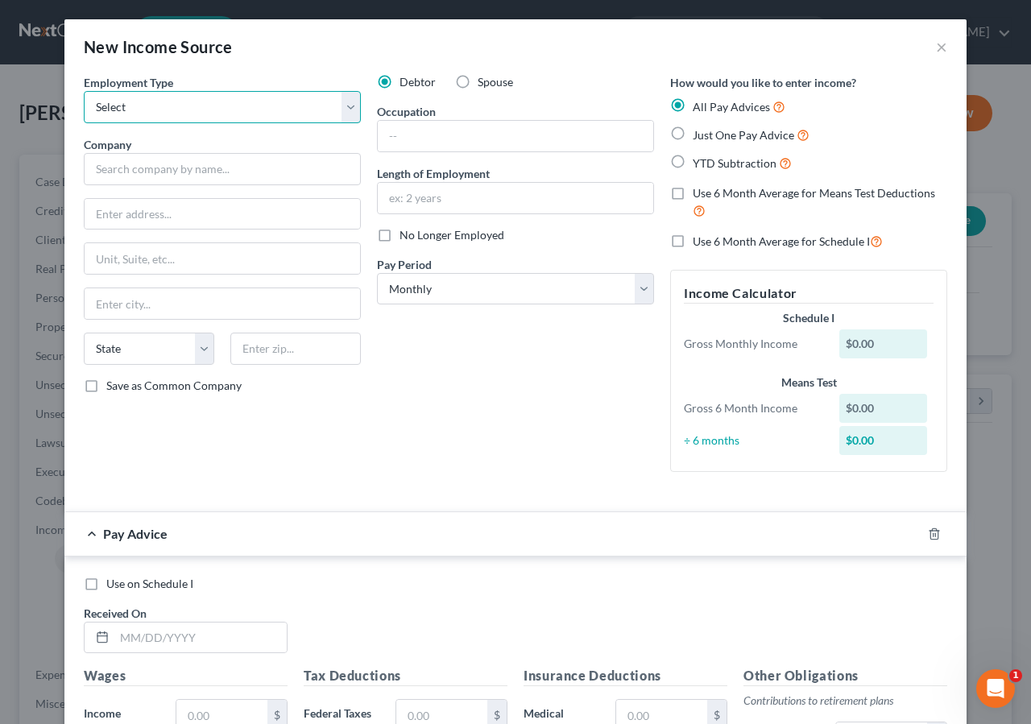
select select "0"
click option "Full or Part Time Employment" at bounding box center [0, 0] width 0 height 0
click at [478, 77] on label "Spouse" at bounding box center [495, 82] width 35 height 16
click at [484, 77] on input "Spouse" at bounding box center [489, 79] width 10 height 10
radio input "true"
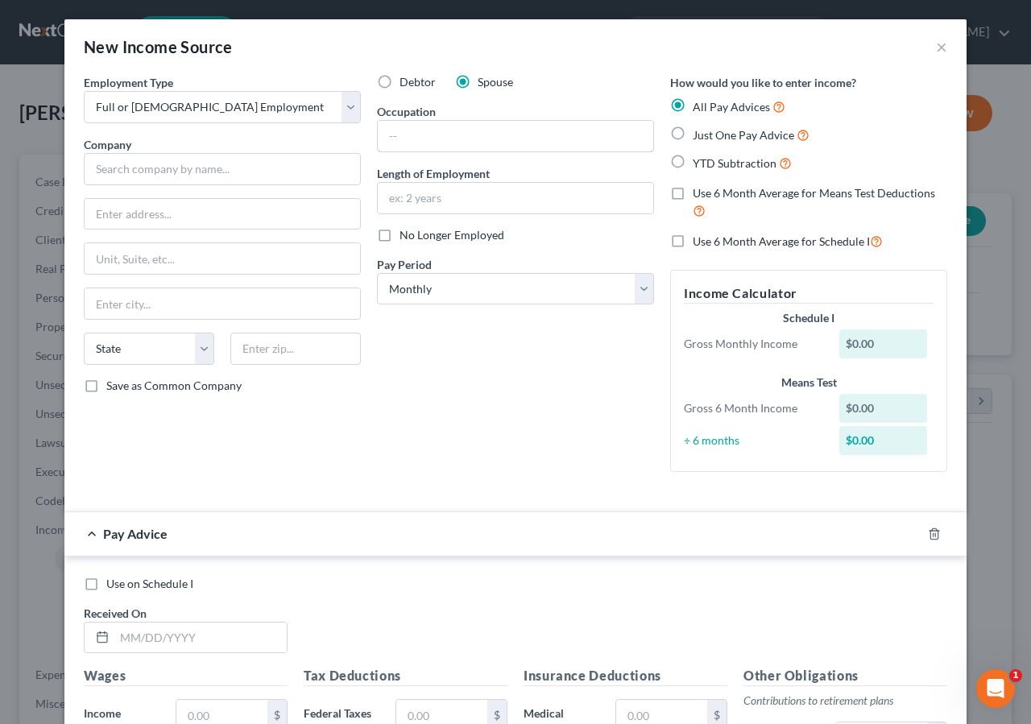
click at [391, 137] on input "text" at bounding box center [515, 136] width 275 height 31
drag, startPoint x: 462, startPoint y: 135, endPoint x: 474, endPoint y: 127, distance: 14.1
click at [461, 134] on input "Sterile" at bounding box center [515, 136] width 275 height 31
type input "Sterile processor"
drag, startPoint x: 394, startPoint y: 192, endPoint x: 542, endPoint y: 85, distance: 182.9
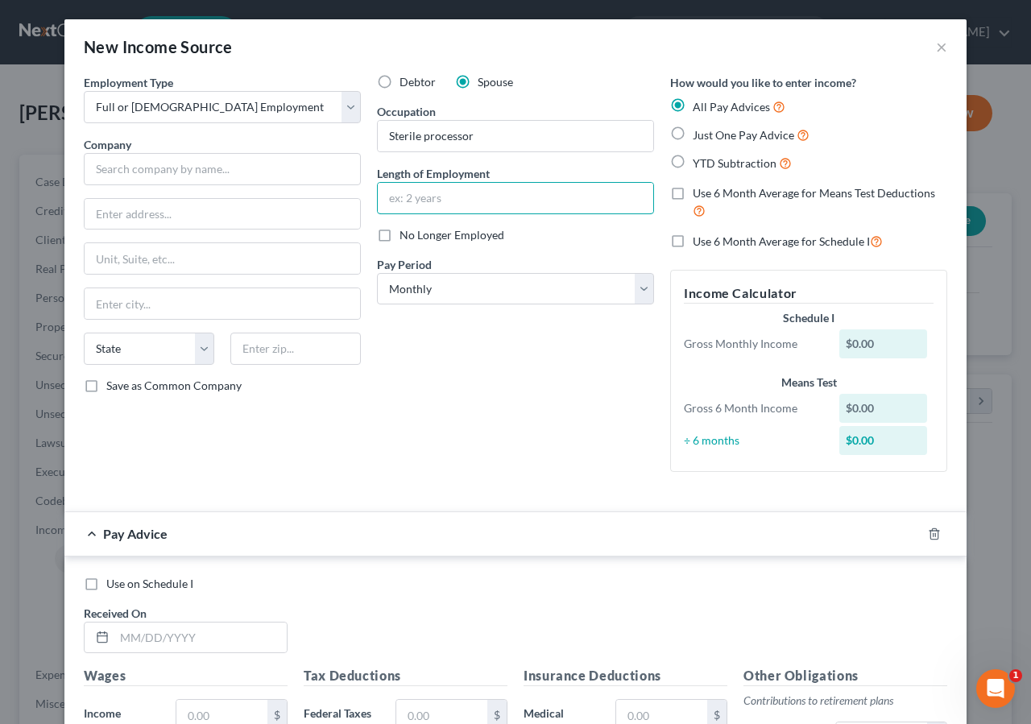
click at [404, 197] on input "text" at bounding box center [515, 198] width 275 height 31
type input "17 years"
click at [377, 273] on select "Select Monthly Twice Monthly Every Other Week Weekly" at bounding box center [515, 289] width 277 height 32
select select "2"
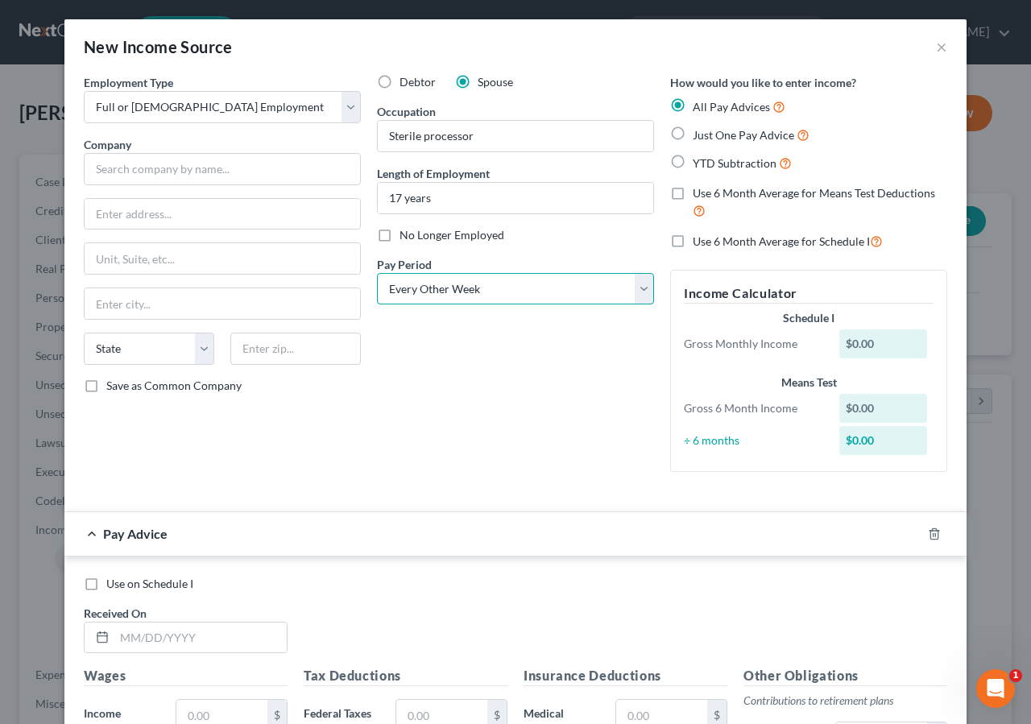
click option "Every Other Week" at bounding box center [0, 0] width 0 height 0
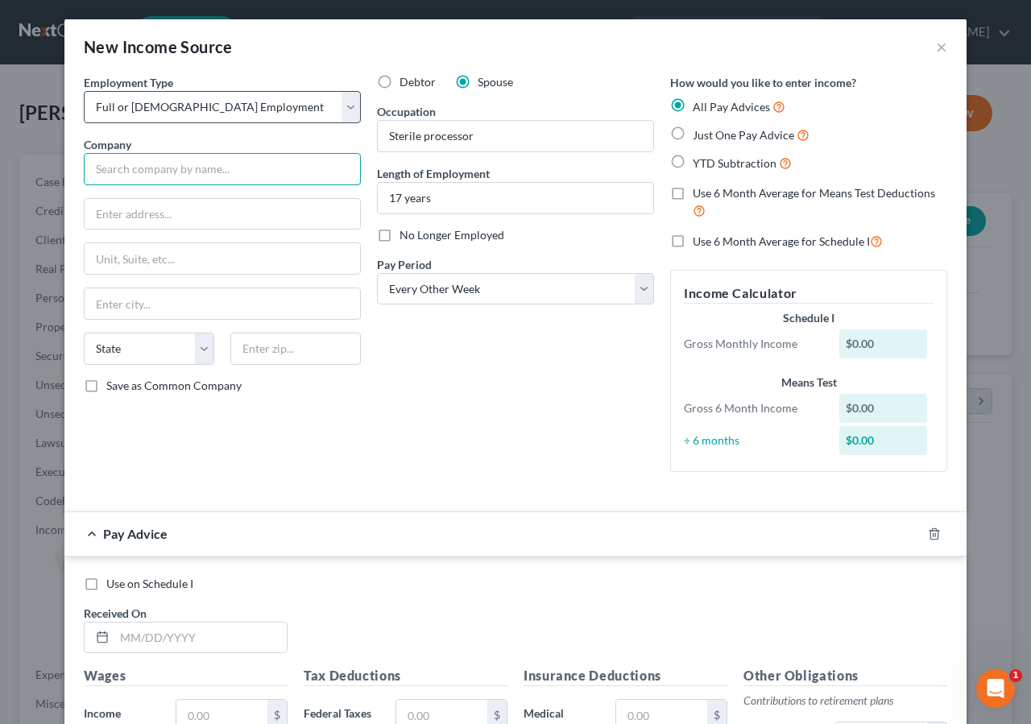
drag, startPoint x: 111, startPoint y: 173, endPoint x: 298, endPoint y: 107, distance: 198.2
click at [112, 170] on input "text" at bounding box center [222, 169] width 277 height 32
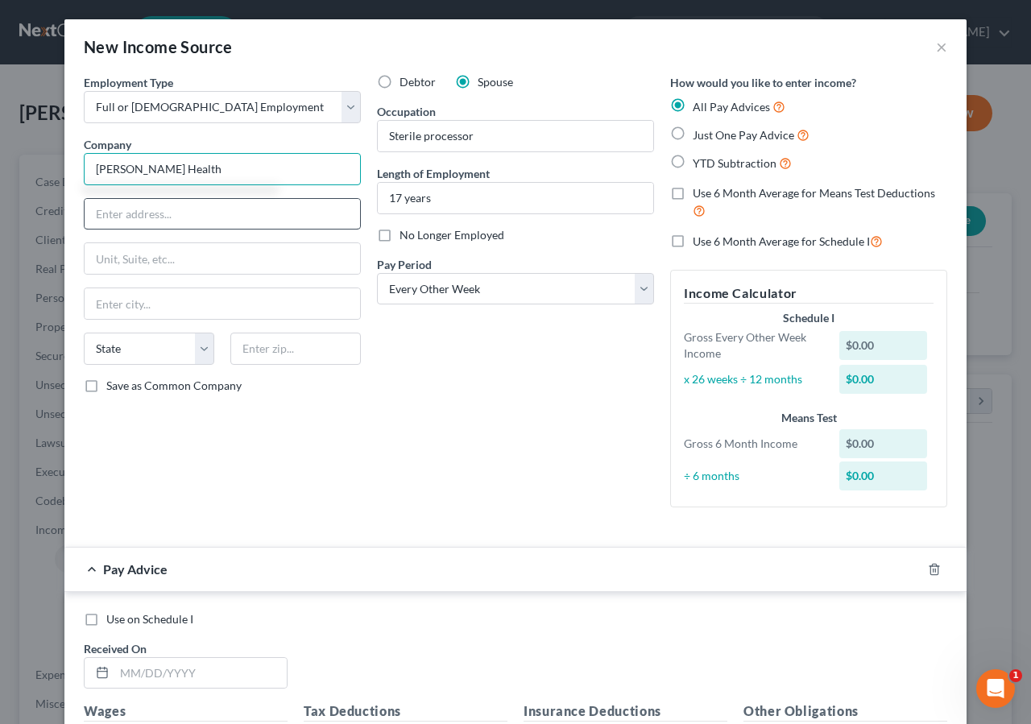
type input "Tanner Health"
click at [102, 217] on input "text" at bounding box center [222, 214] width 275 height 31
type input "705 Dixie Street"
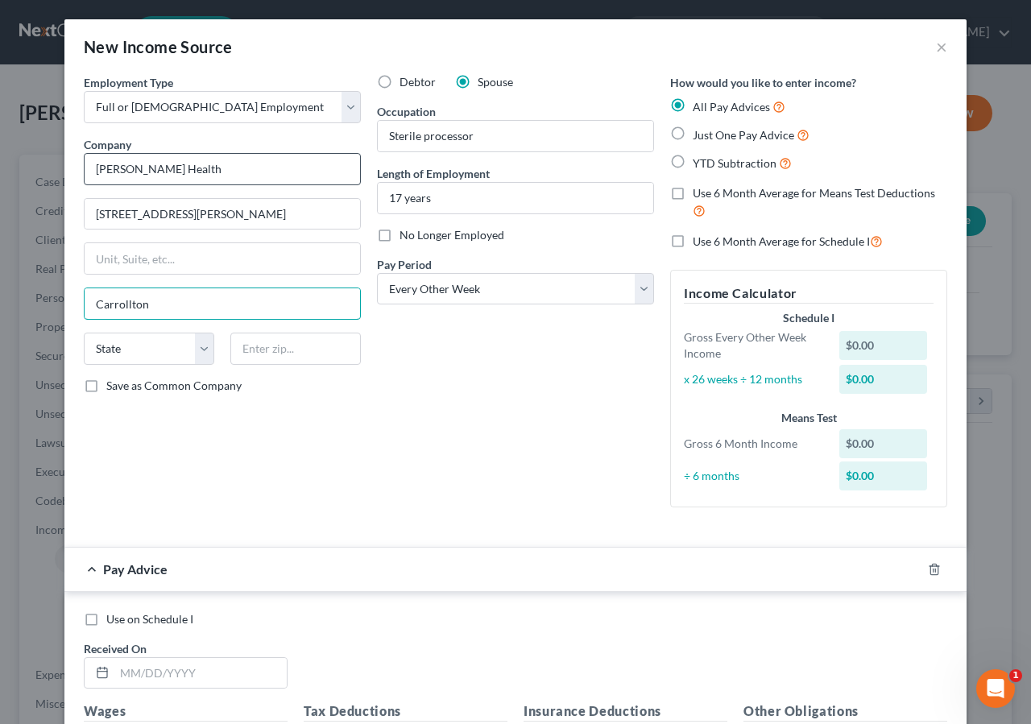
type input "Carrollton"
type input "30117"
select select "10"
click at [693, 138] on label "Just One Pay Advice" at bounding box center [751, 135] width 117 height 19
click at [699, 136] on input "Just One Pay Advice" at bounding box center [704, 131] width 10 height 10
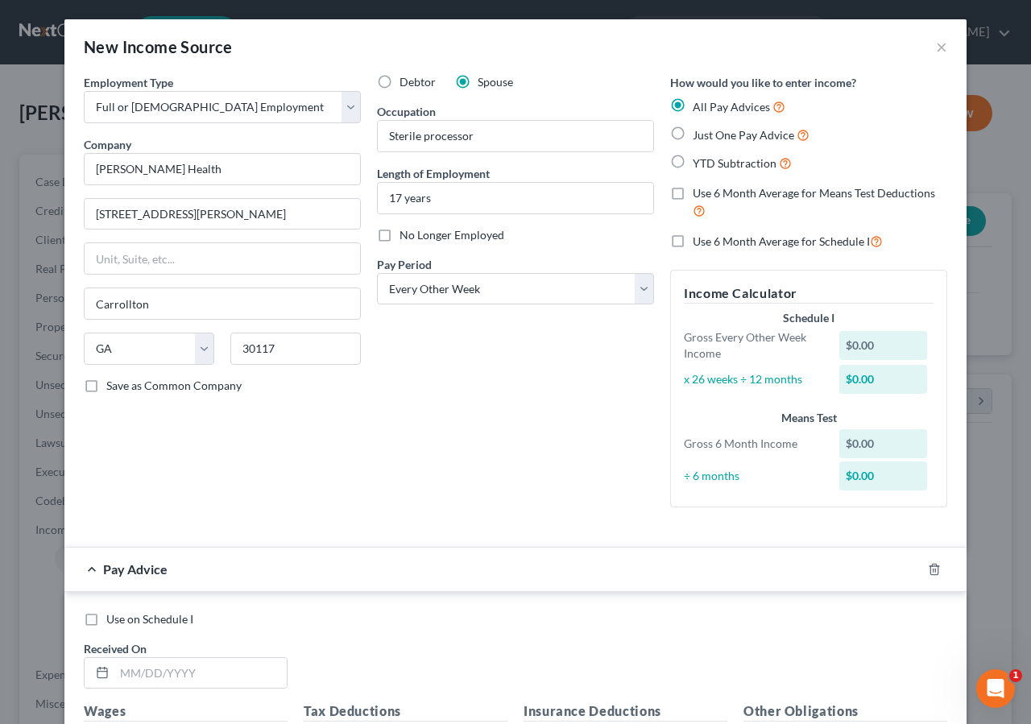
radio input "true"
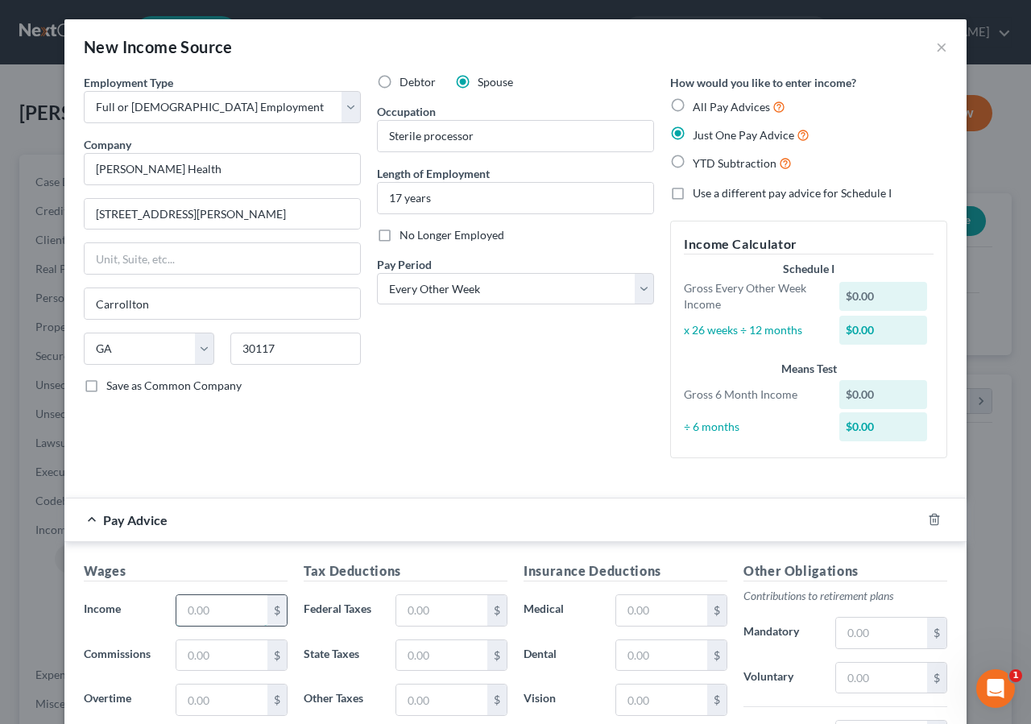
click at [206, 607] on input "text" at bounding box center [221, 610] width 91 height 31
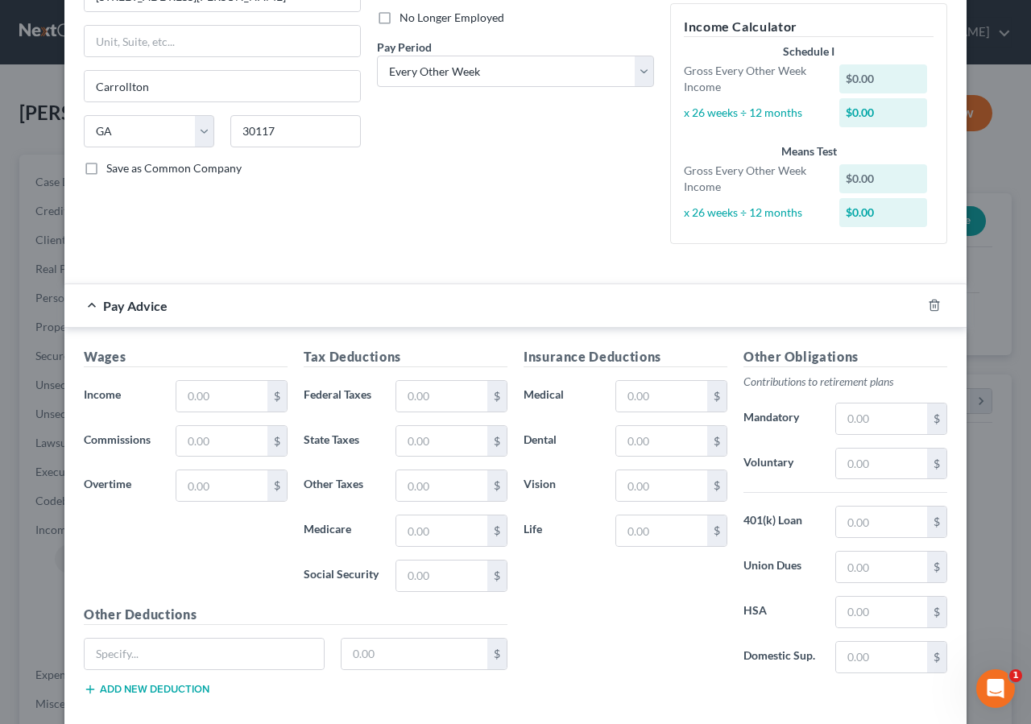
scroll to position [221, 0]
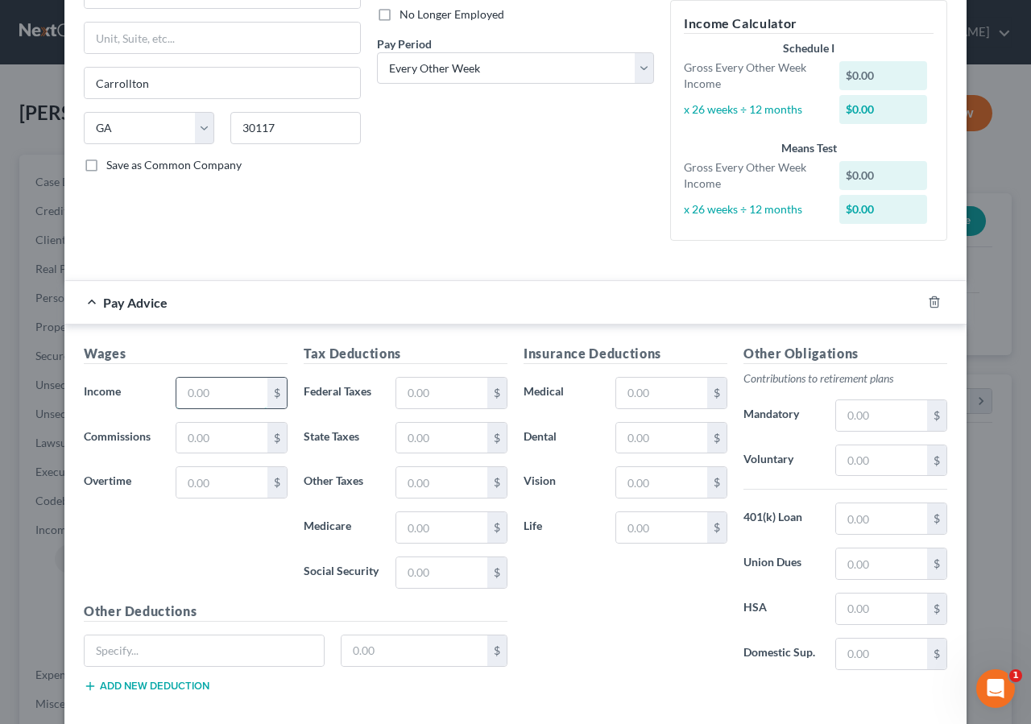
click at [209, 391] on input "text" at bounding box center [221, 393] width 91 height 31
type input "2,169.34"
click at [418, 397] on input "text" at bounding box center [441, 393] width 91 height 31
type input "11.40"
click at [397, 437] on input "text" at bounding box center [441, 438] width 91 height 31
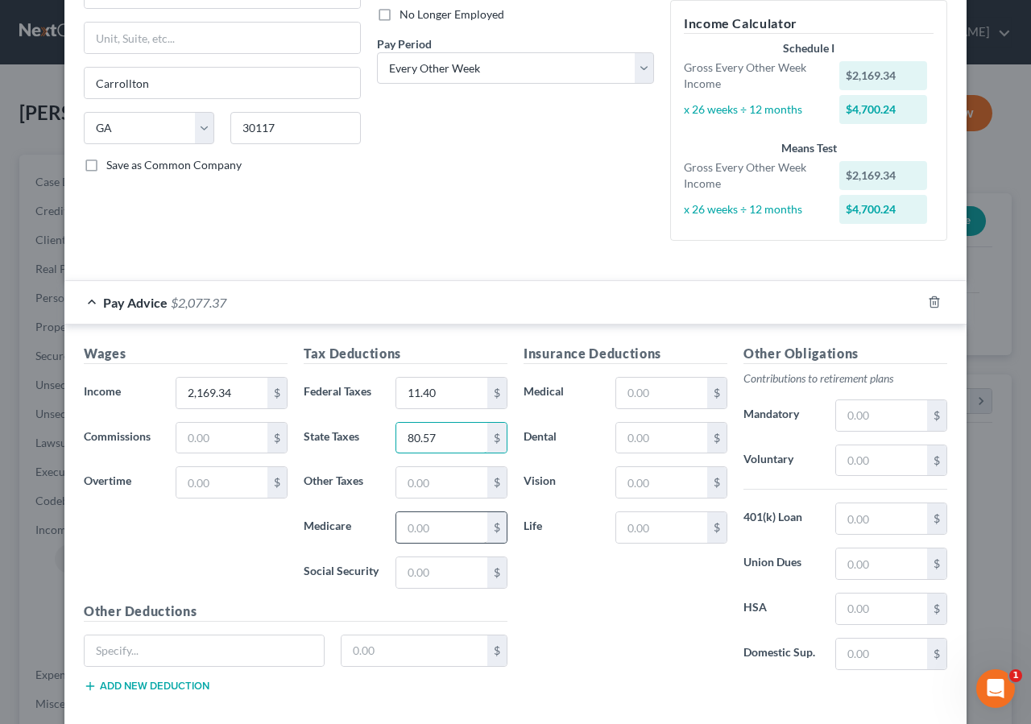
type input "80.57"
click at [430, 526] on input "text" at bounding box center [441, 527] width 91 height 31
type input "29.20"
drag, startPoint x: 407, startPoint y: 569, endPoint x: 475, endPoint y: 470, distance: 120.4
click at [408, 569] on input "text" at bounding box center [441, 572] width 91 height 31
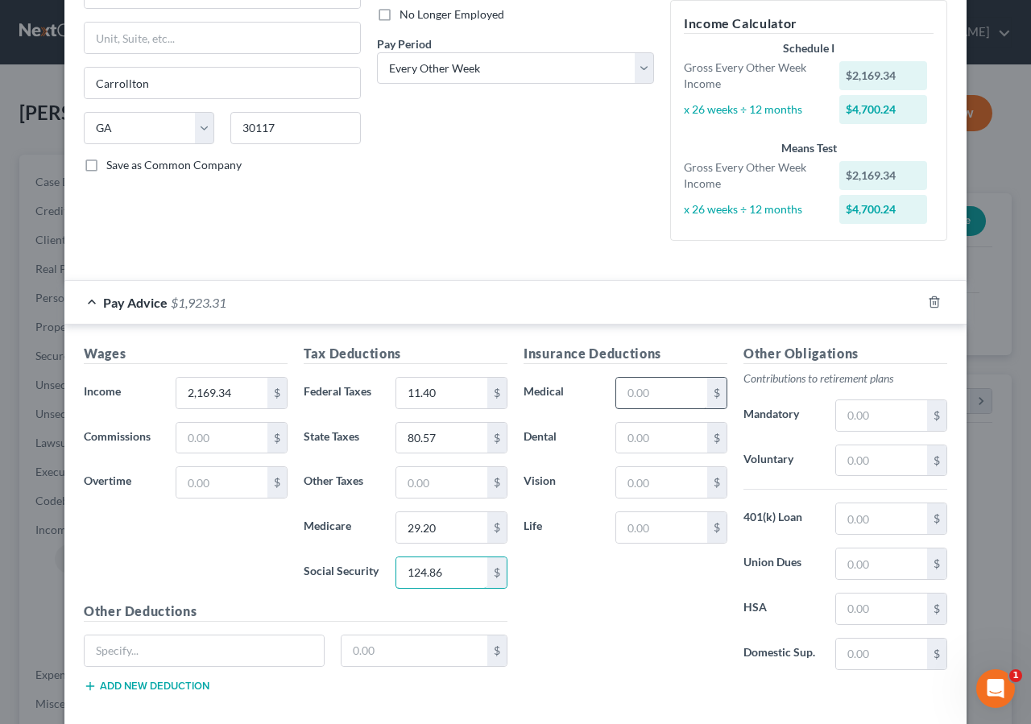
type input "124.86"
click at [644, 398] on input "text" at bounding box center [661, 393] width 91 height 31
click at [120, 645] on input "text" at bounding box center [204, 650] width 239 height 31
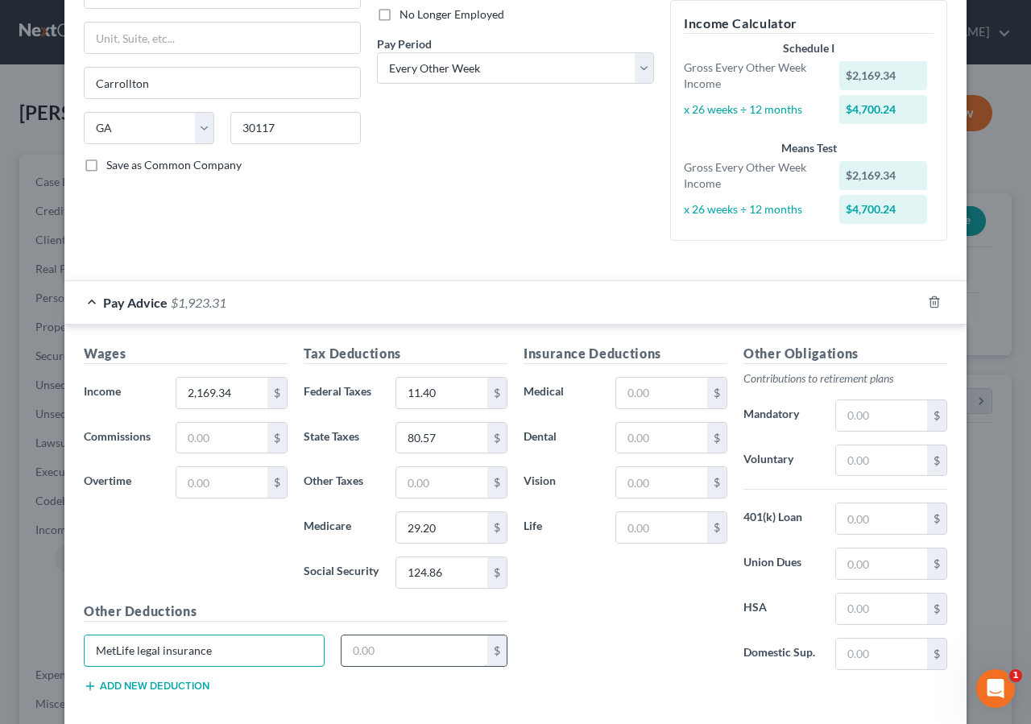
type input "MetLife legal insurance"
drag, startPoint x: 383, startPoint y: 648, endPoint x: 796, endPoint y: 82, distance: 700.3
click at [387, 648] on input "text" at bounding box center [415, 650] width 147 height 31
type input "9.00"
click at [632, 395] on input "text" at bounding box center [661, 393] width 91 height 31
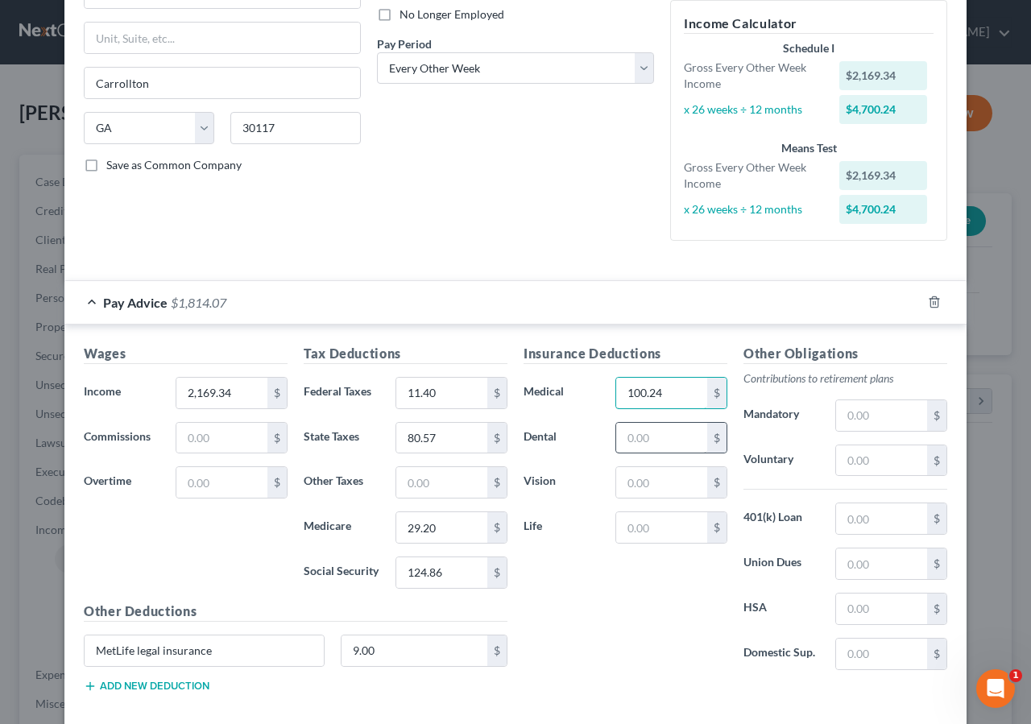
type input "100.24"
click at [660, 434] on input "text" at bounding box center [661, 438] width 91 height 31
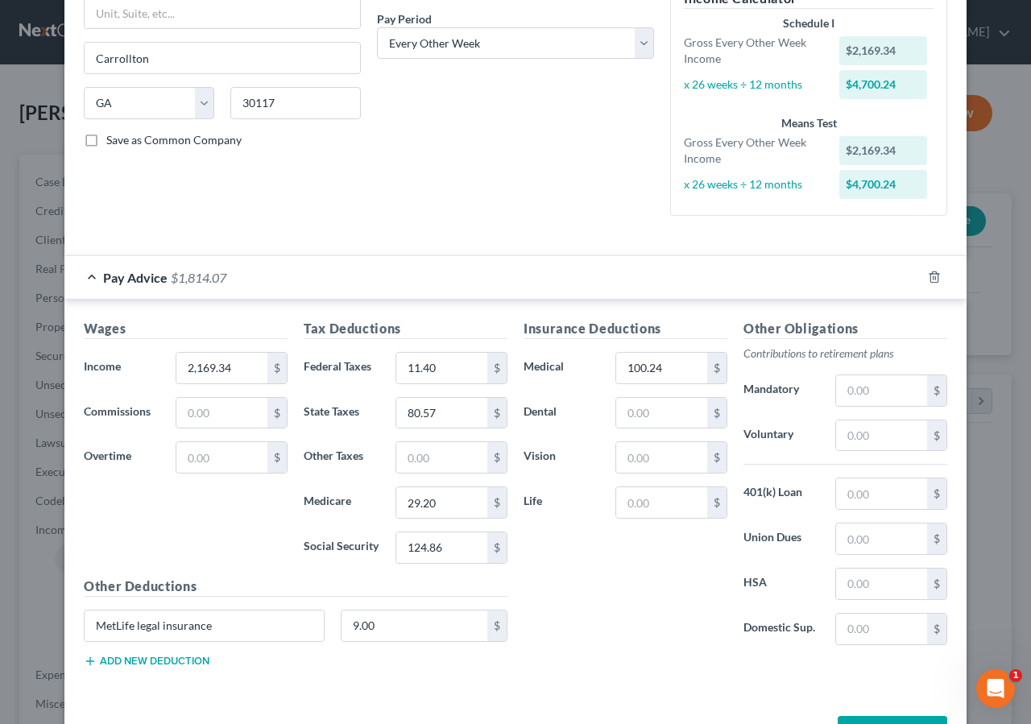
scroll to position [303, 0]
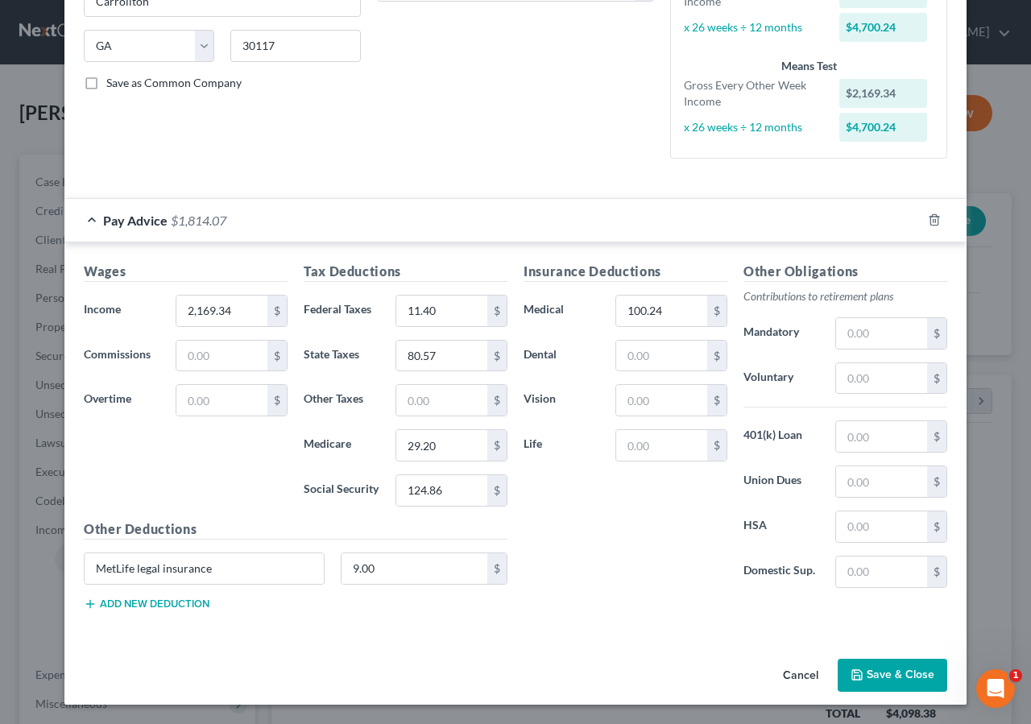
click at [172, 605] on button "Add new deduction" at bounding box center [147, 604] width 126 height 13
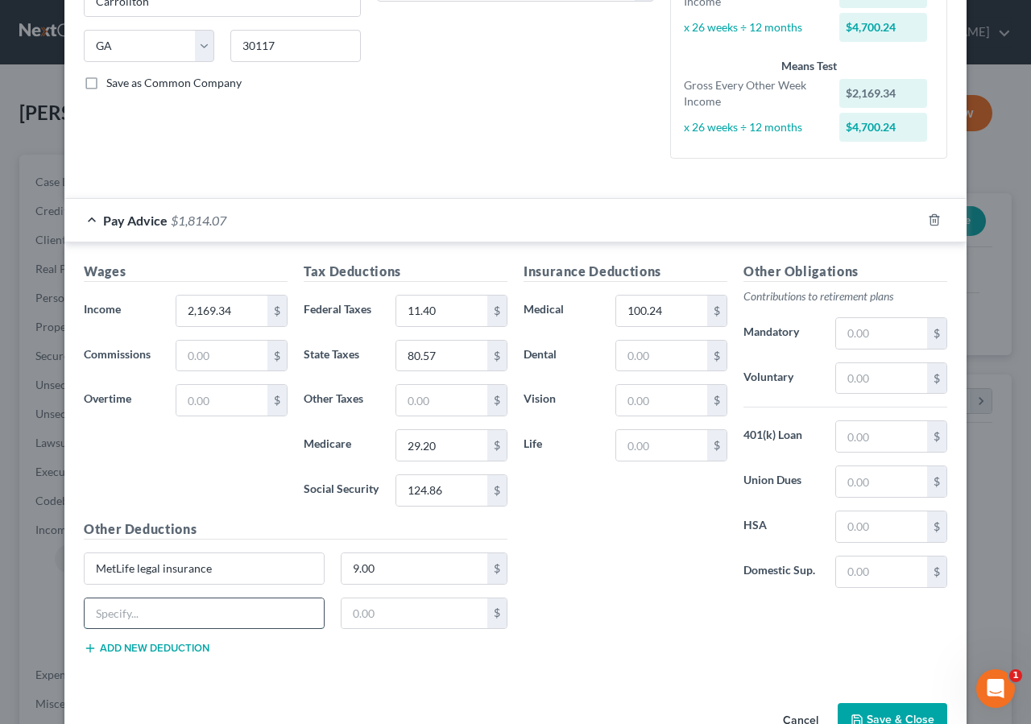
click at [129, 616] on input "text" at bounding box center [204, 613] width 239 height 31
type input "Accidental death"
click at [377, 615] on input "text" at bounding box center [415, 613] width 147 height 31
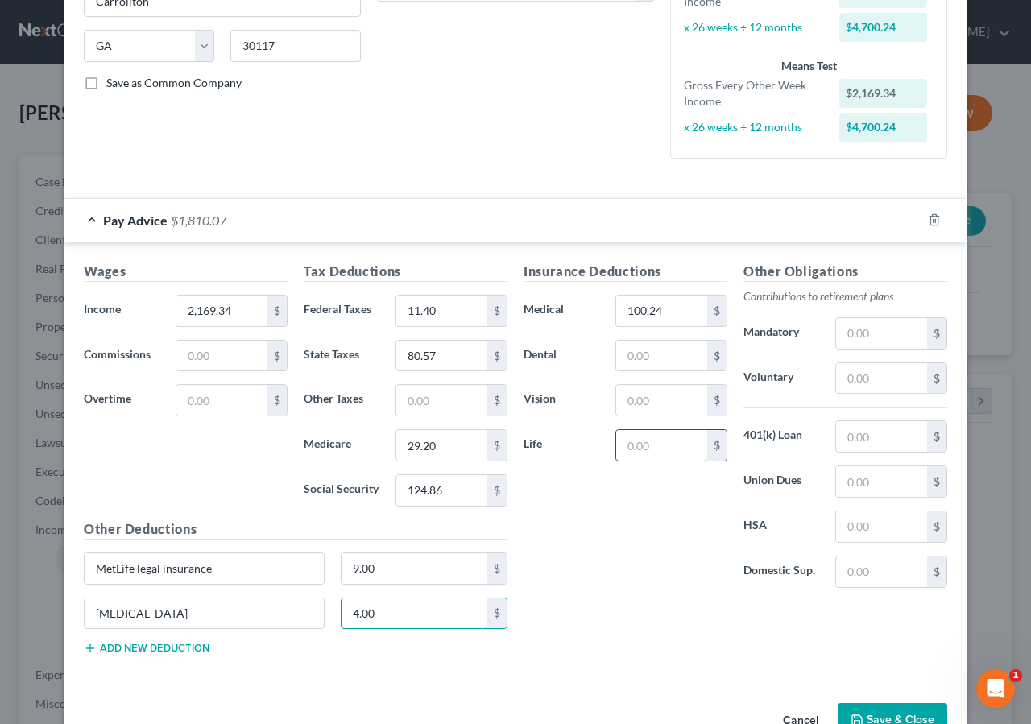
type input "4.00"
click at [656, 448] on input "text" at bounding box center [661, 445] width 91 height 31
type input "1.50"
click at [635, 391] on input "text" at bounding box center [661, 400] width 91 height 31
type input "3.00"
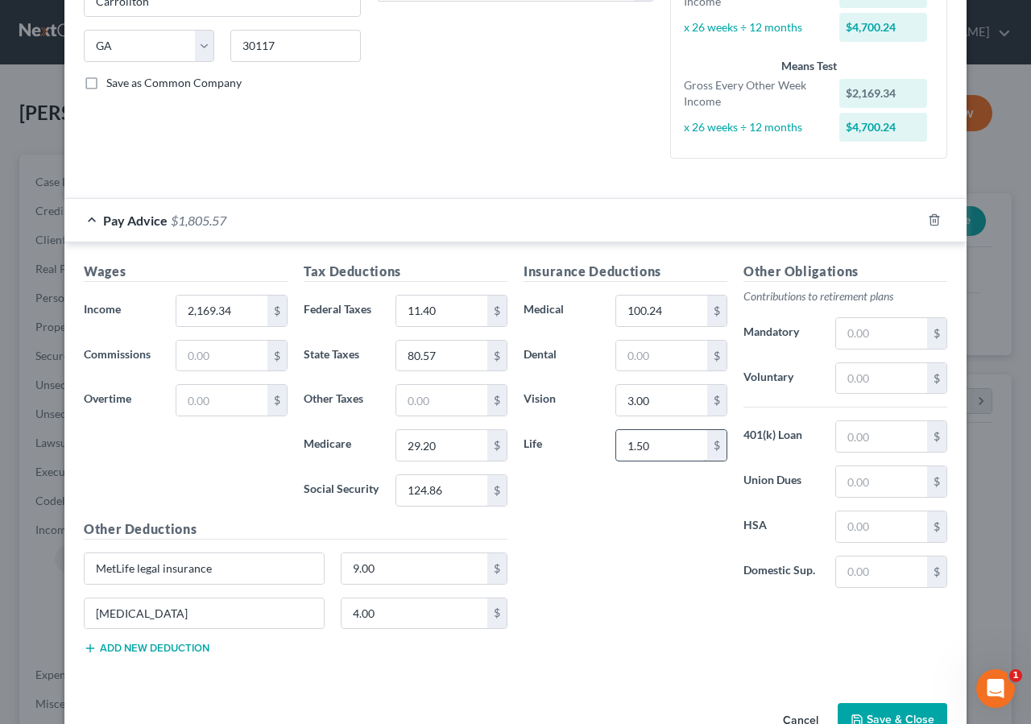
click at [652, 445] on input "1.50" at bounding box center [661, 445] width 91 height 31
type input "15.00"
click at [378, 607] on input "4.00" at bounding box center [415, 613] width 147 height 31
type input "7.00"
drag, startPoint x: 652, startPoint y: 450, endPoint x: 649, endPoint y: 417, distance: 33.2
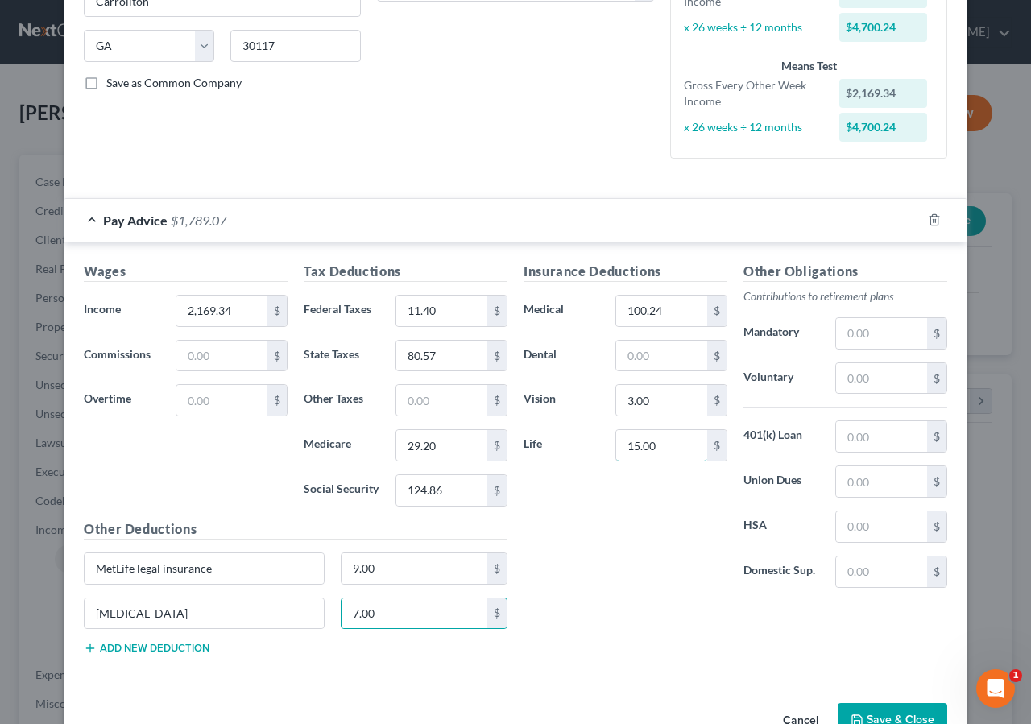
click at [651, 448] on input "15.00" at bounding box center [661, 445] width 91 height 31
type input "16.00"
click at [401, 603] on input "7.00" at bounding box center [415, 613] width 147 height 31
click at [424, 608] on input "7.00" at bounding box center [415, 613] width 147 height 31
click at [627, 358] on input "text" at bounding box center [661, 356] width 91 height 31
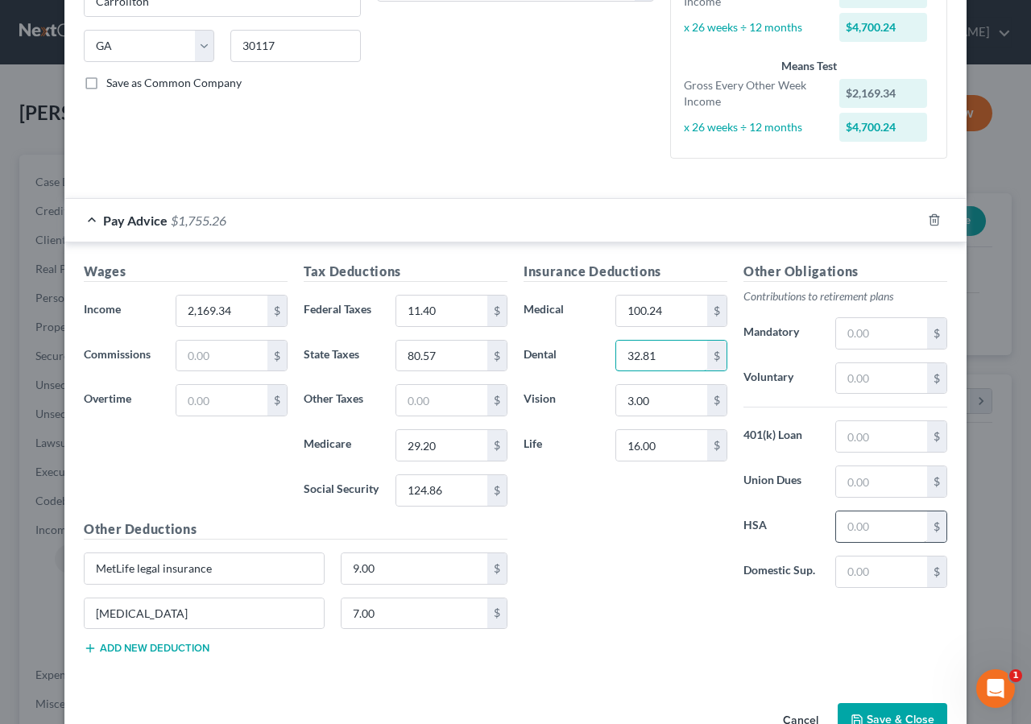
type input "32.81"
click at [880, 525] on input "text" at bounding box center [881, 526] width 91 height 31
type input "20.00"
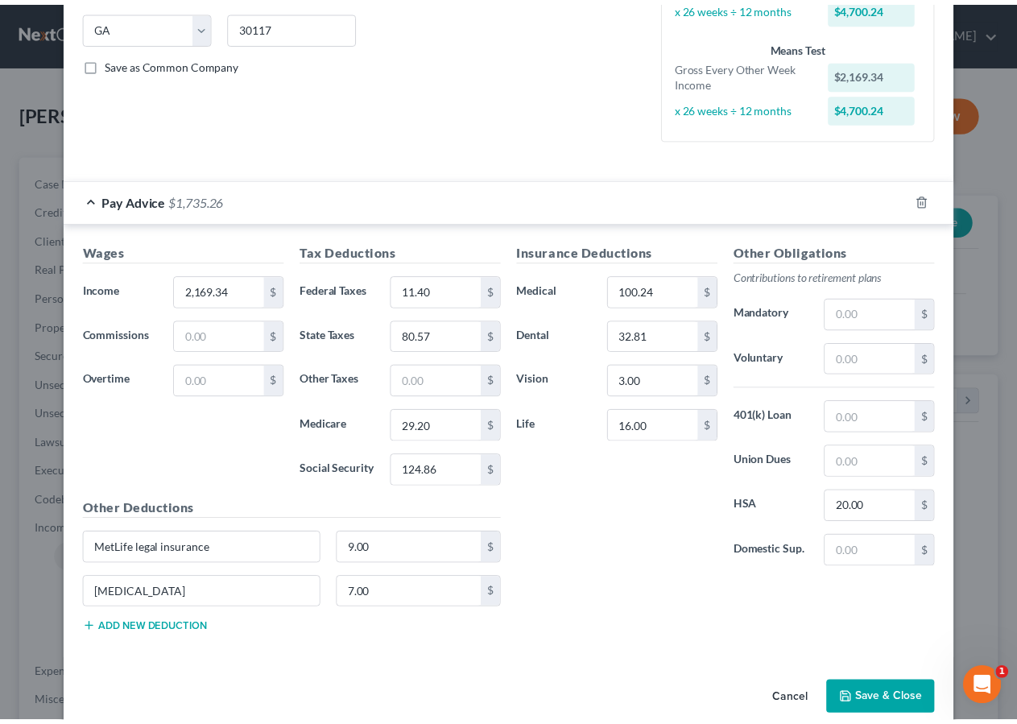
scroll to position [348, 0]
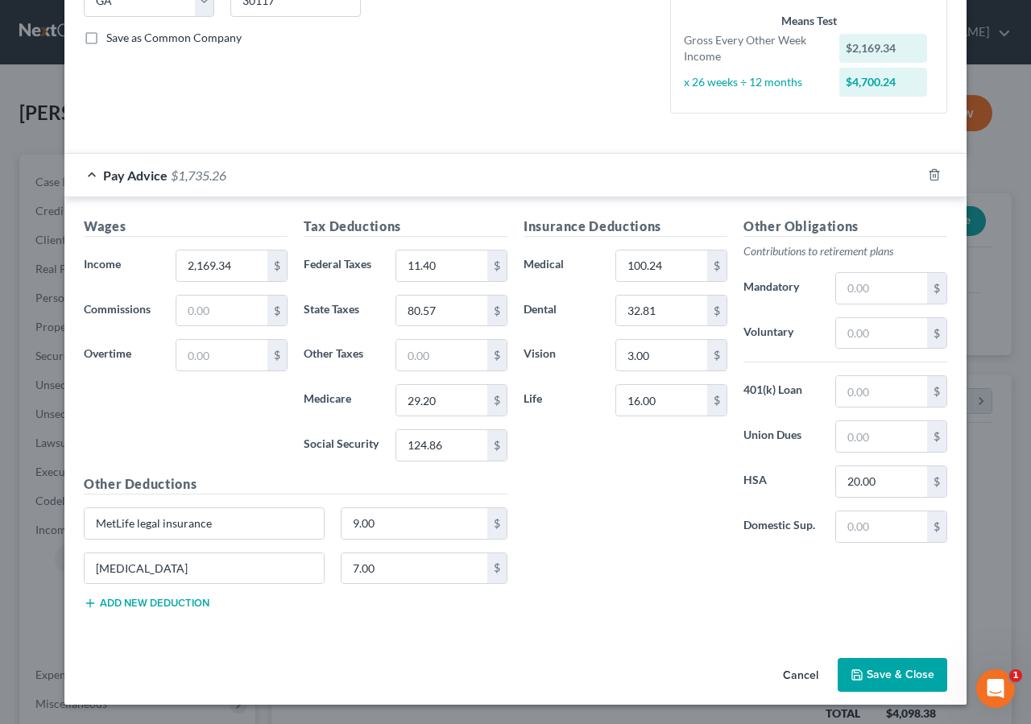
click at [909, 660] on button "Save & Close" at bounding box center [893, 675] width 110 height 34
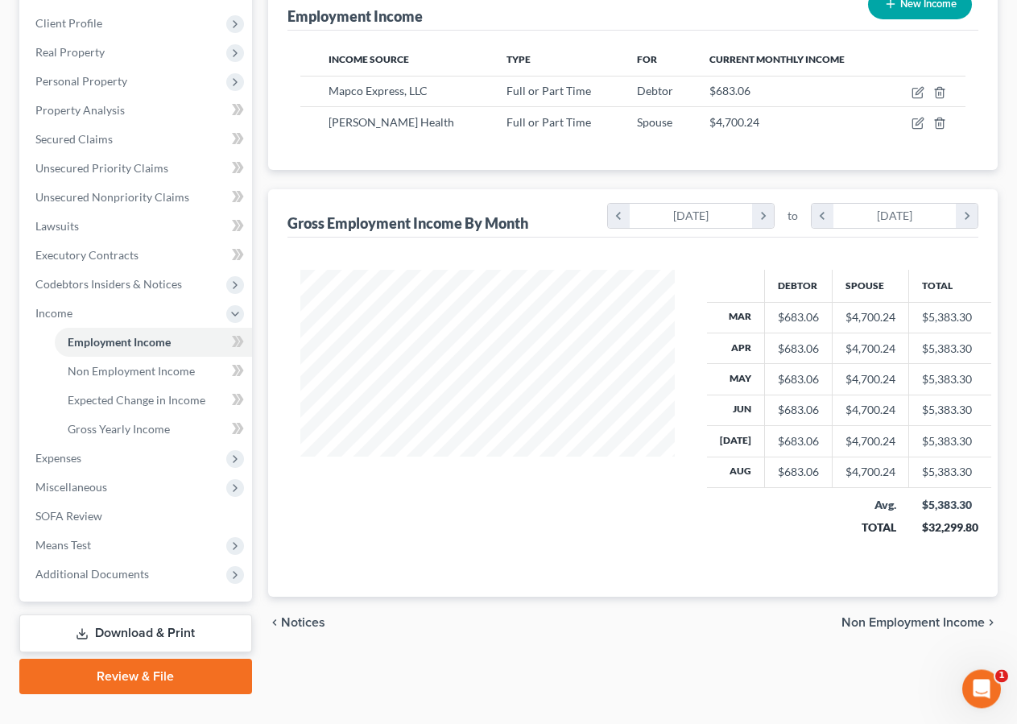
scroll to position [246, 0]
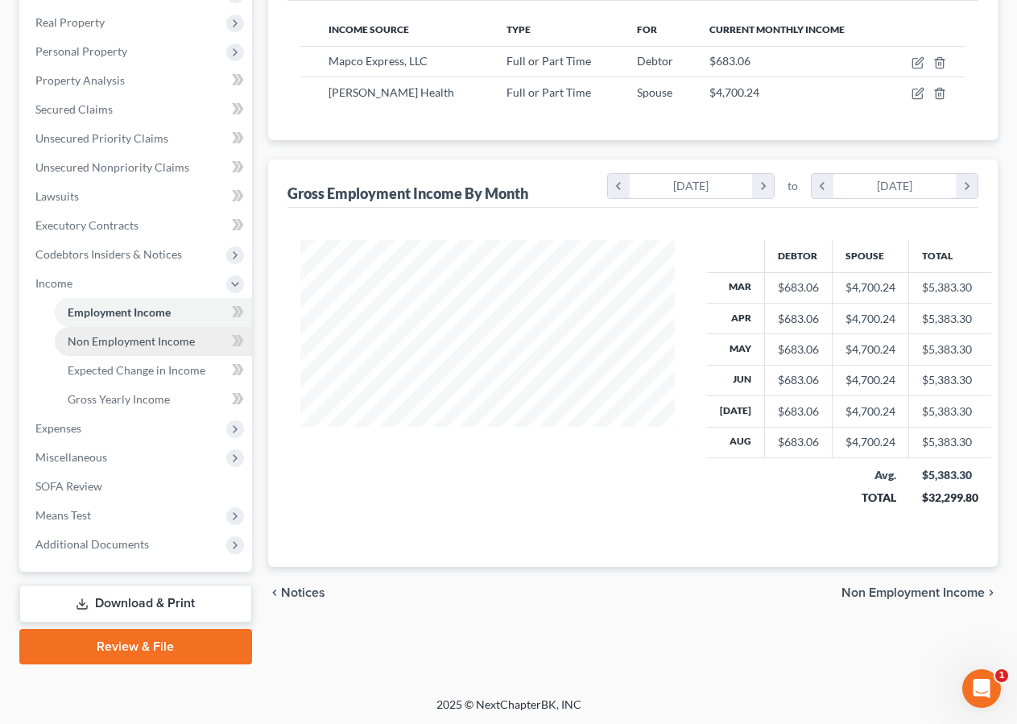
click at [147, 341] on span "Non Employment Income" at bounding box center [131, 341] width 127 height 14
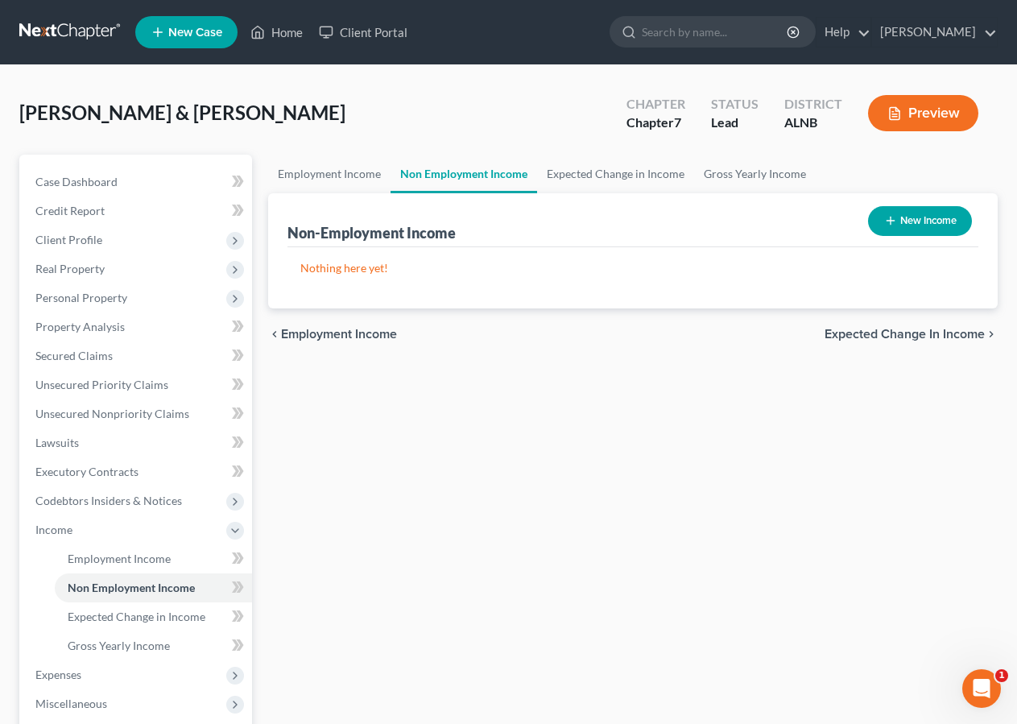
click at [940, 212] on button "New Income" at bounding box center [920, 221] width 104 height 30
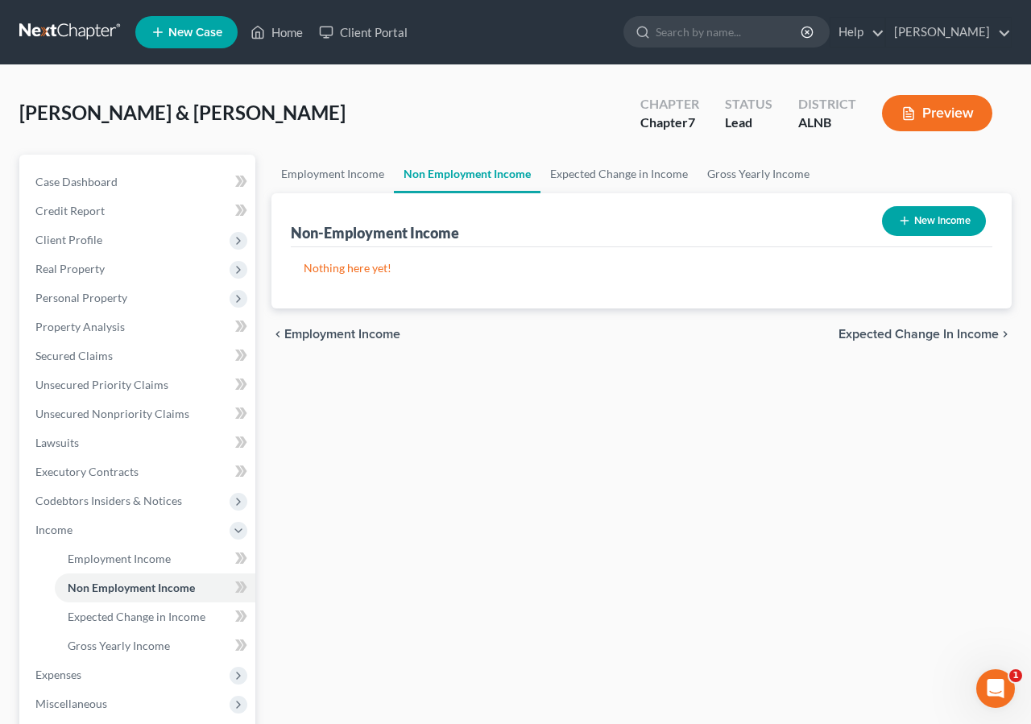
select select "0"
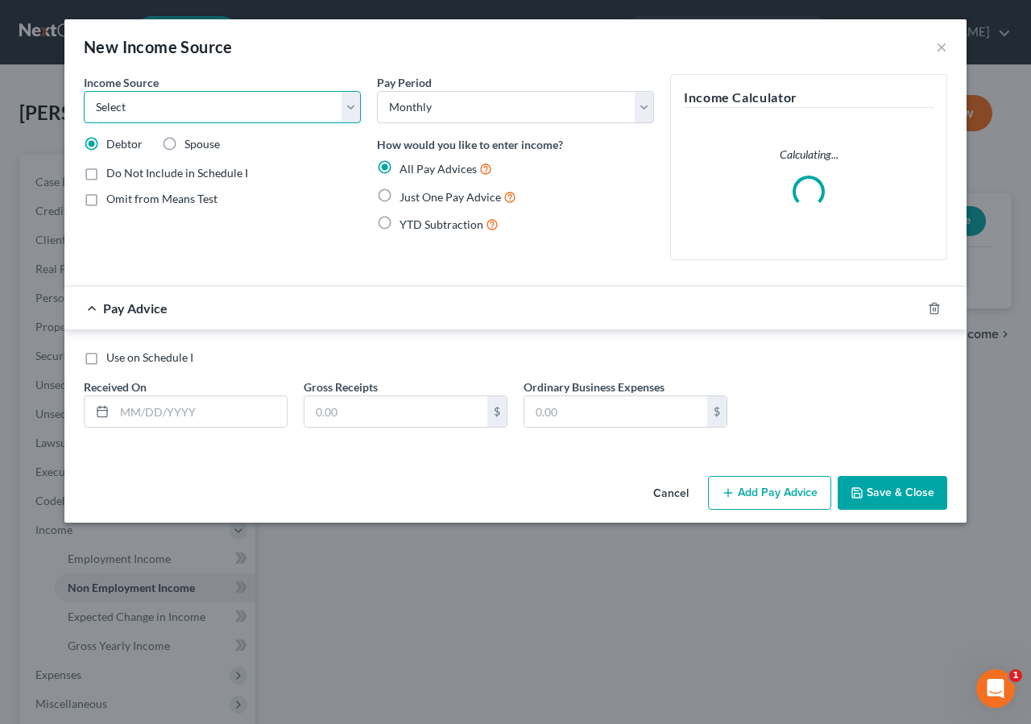
click at [84, 91] on select "Select Unemployment Disability (from employer) Pension Retirement Social Securi…" at bounding box center [222, 107] width 277 height 32
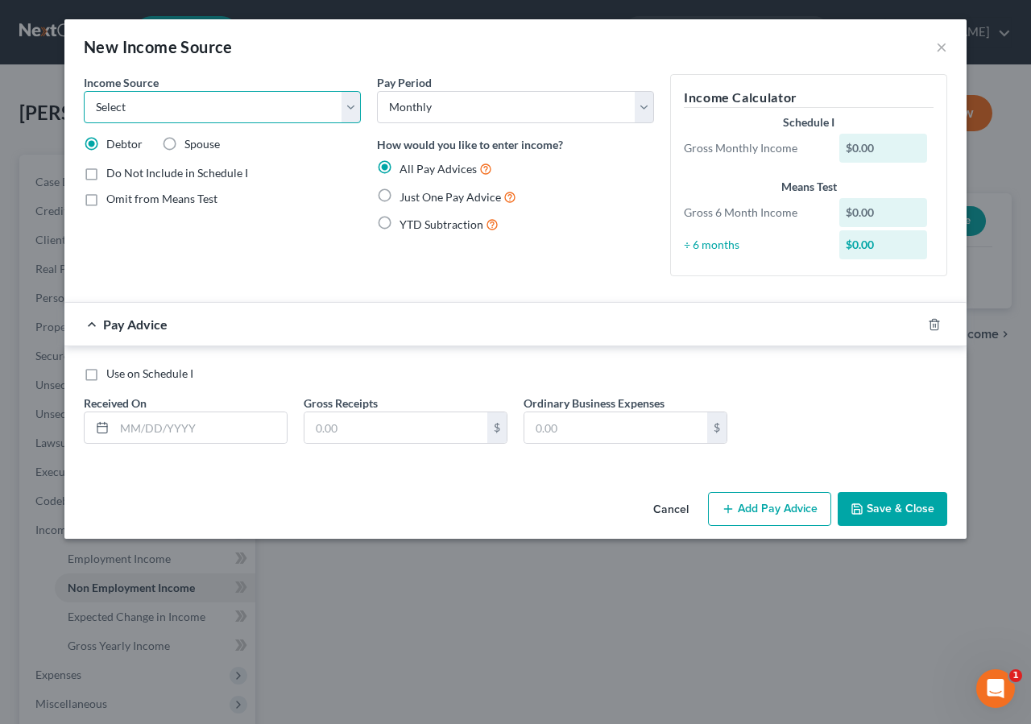
select select "7"
click option "Child / Family Support" at bounding box center [0, 0] width 0 height 0
click at [184, 145] on label "Spouse" at bounding box center [201, 144] width 35 height 16
click at [191, 145] on input "Spouse" at bounding box center [196, 141] width 10 height 10
radio input "true"
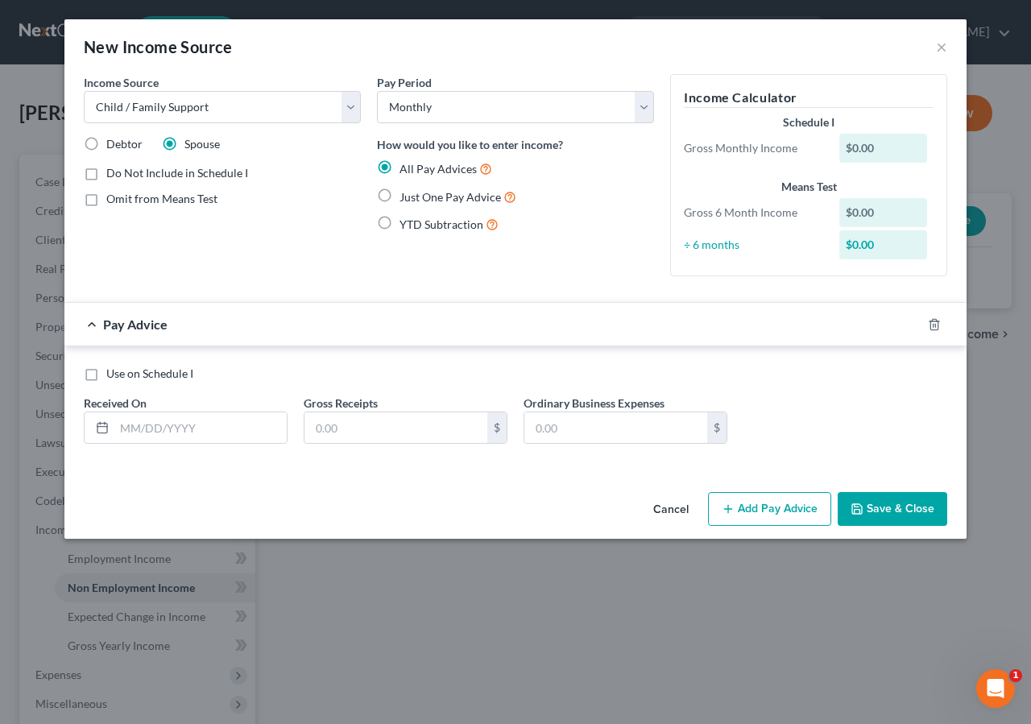
click at [399, 197] on label "Just One Pay Advice" at bounding box center [457, 197] width 117 height 19
click at [406, 197] on input "Just One Pay Advice" at bounding box center [411, 193] width 10 height 10
radio input "true"
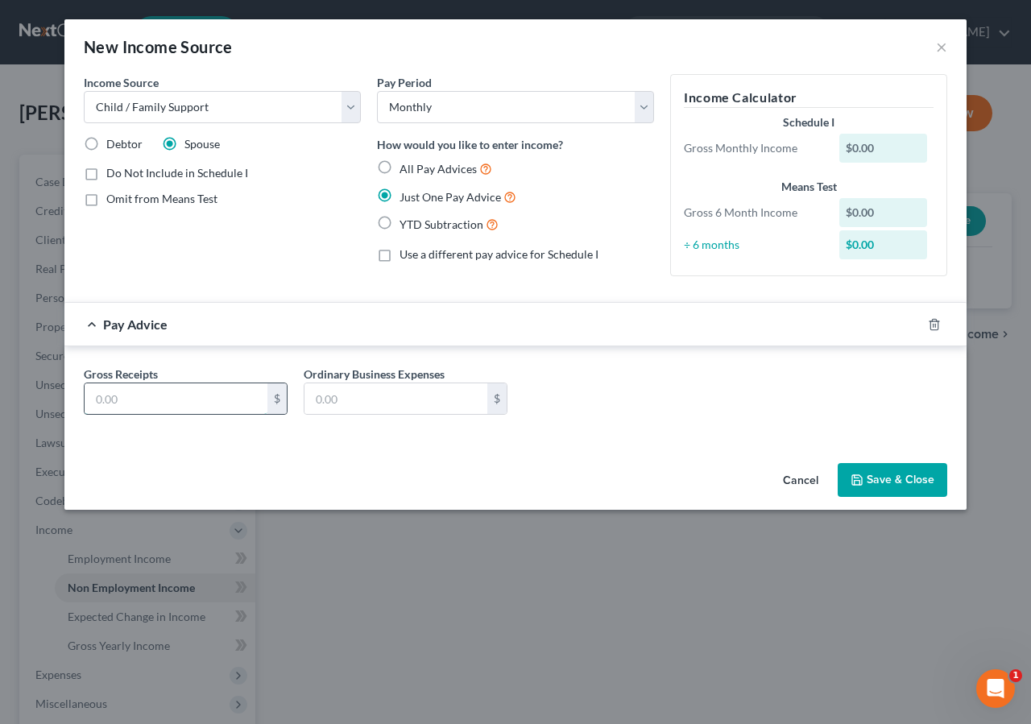
click at [109, 398] on input "text" at bounding box center [176, 398] width 183 height 31
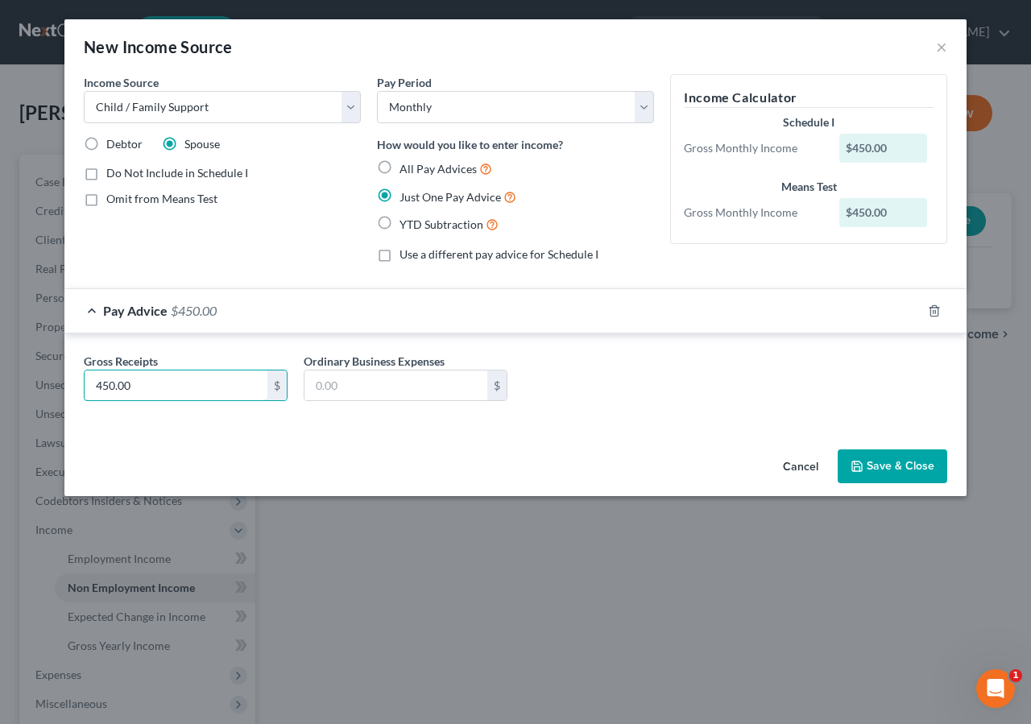
type input "450.00"
click at [912, 468] on button "Save & Close" at bounding box center [893, 466] width 110 height 34
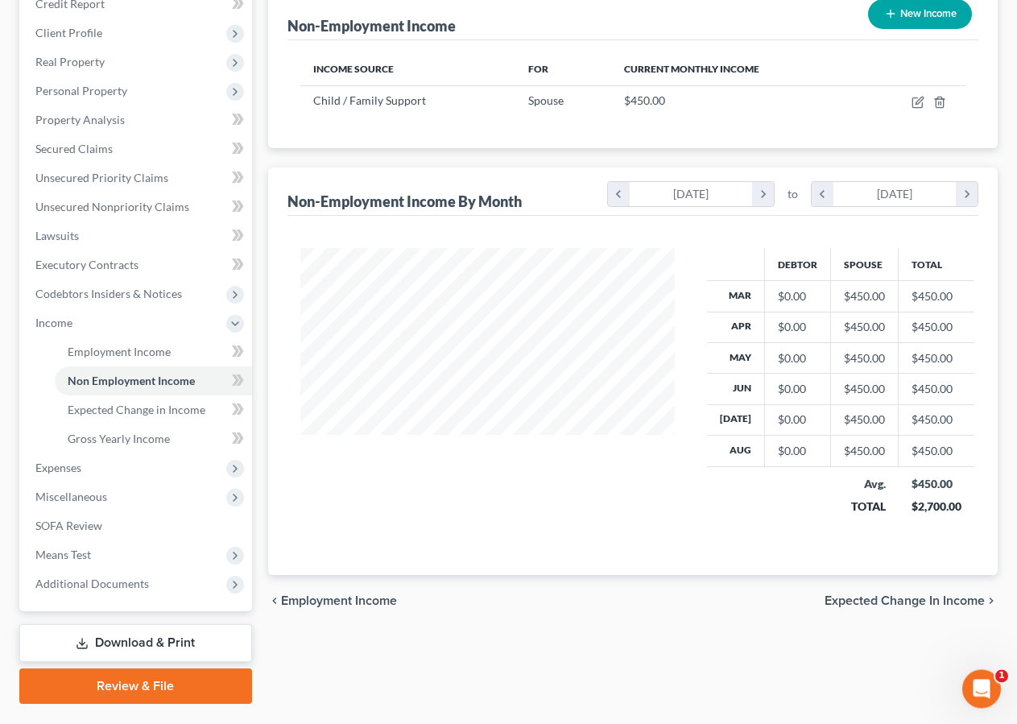
scroll to position [221, 0]
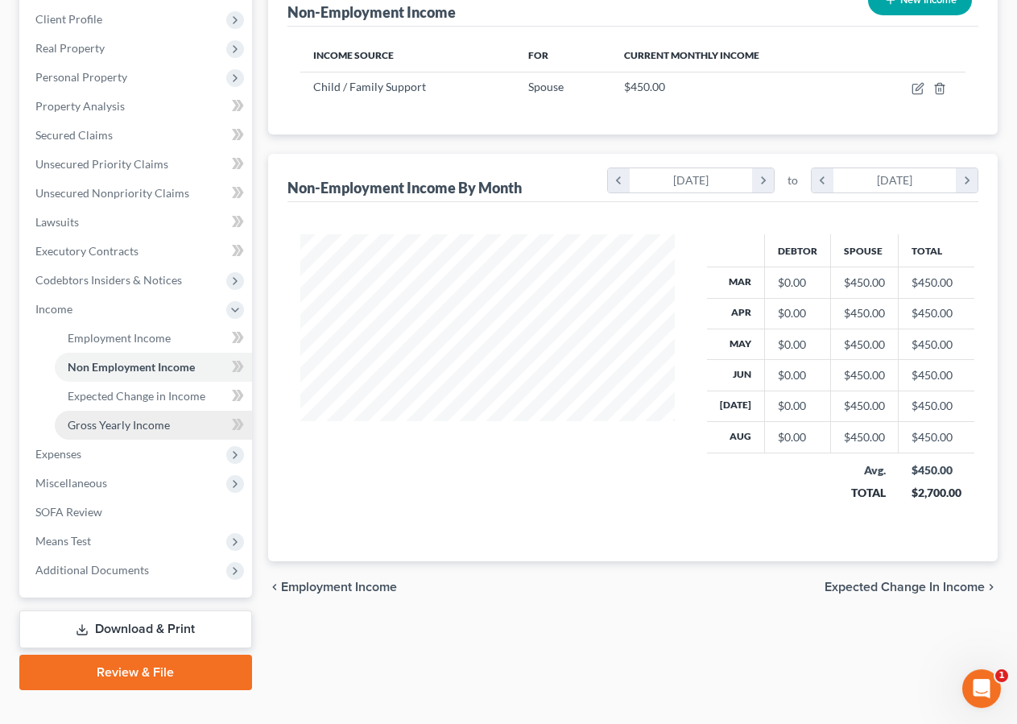
click at [120, 419] on span "Gross Yearly Income" at bounding box center [119, 425] width 102 height 14
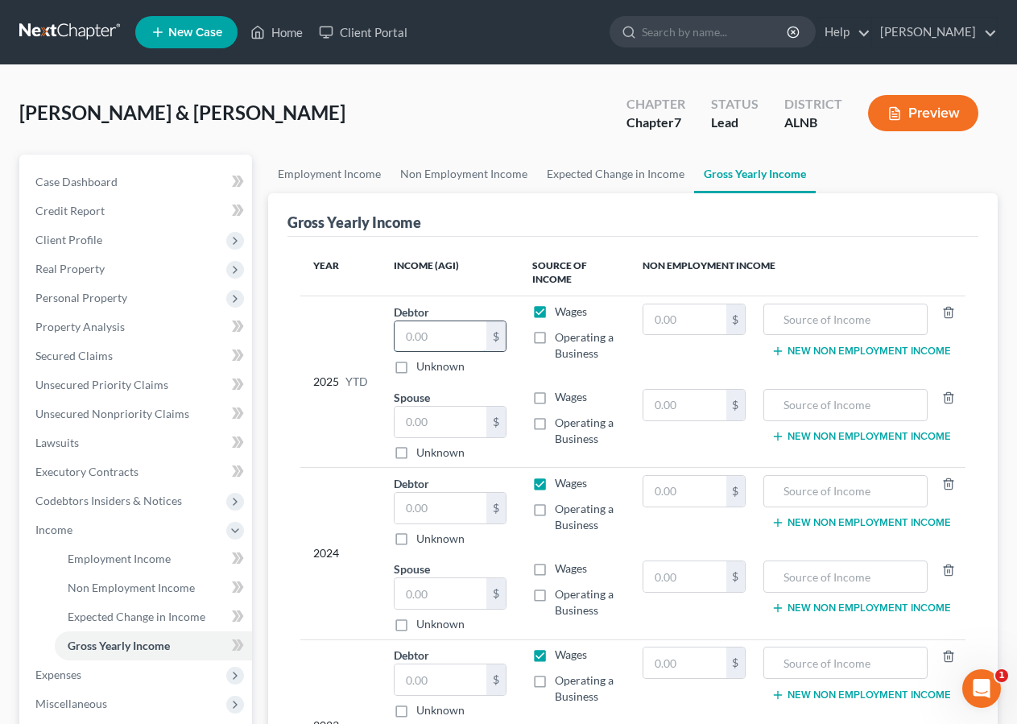
click at [444, 342] on input "text" at bounding box center [441, 336] width 92 height 31
click at [413, 428] on input "text" at bounding box center [441, 422] width 92 height 31
click at [423, 333] on input "text" at bounding box center [441, 336] width 92 height 31
click at [465, 421] on input "29,269.93" at bounding box center [441, 422] width 92 height 31
type input "45,043.75"
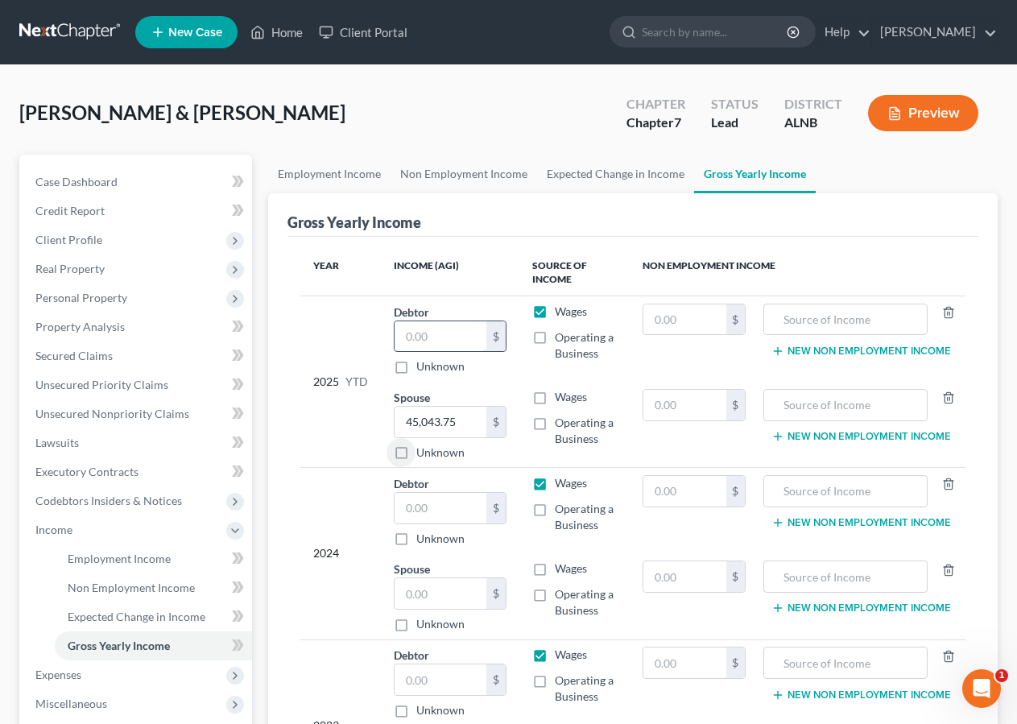
click at [451, 340] on input "text" at bounding box center [441, 336] width 92 height 31
type input "7,877.26"
click at [427, 515] on input "text" at bounding box center [441, 508] width 92 height 31
type input "55,000.00"
click at [414, 590] on input "text" at bounding box center [441, 593] width 92 height 31
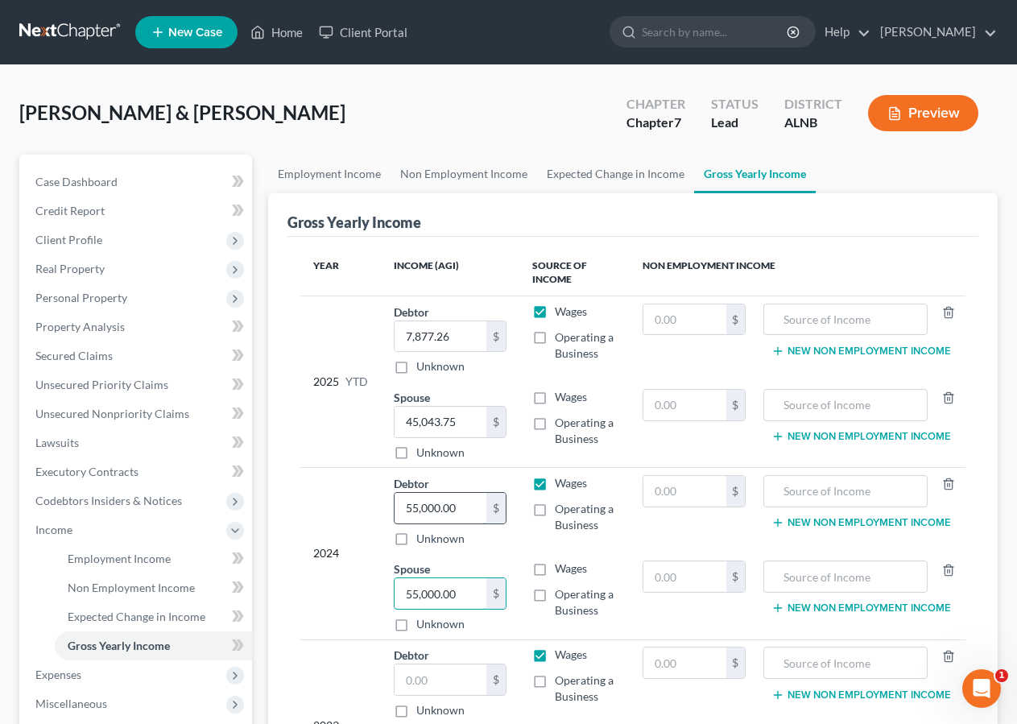
type input "55,000.00"
click at [463, 510] on input "55,000.00" at bounding box center [441, 508] width 92 height 31
type input "20,000.00"
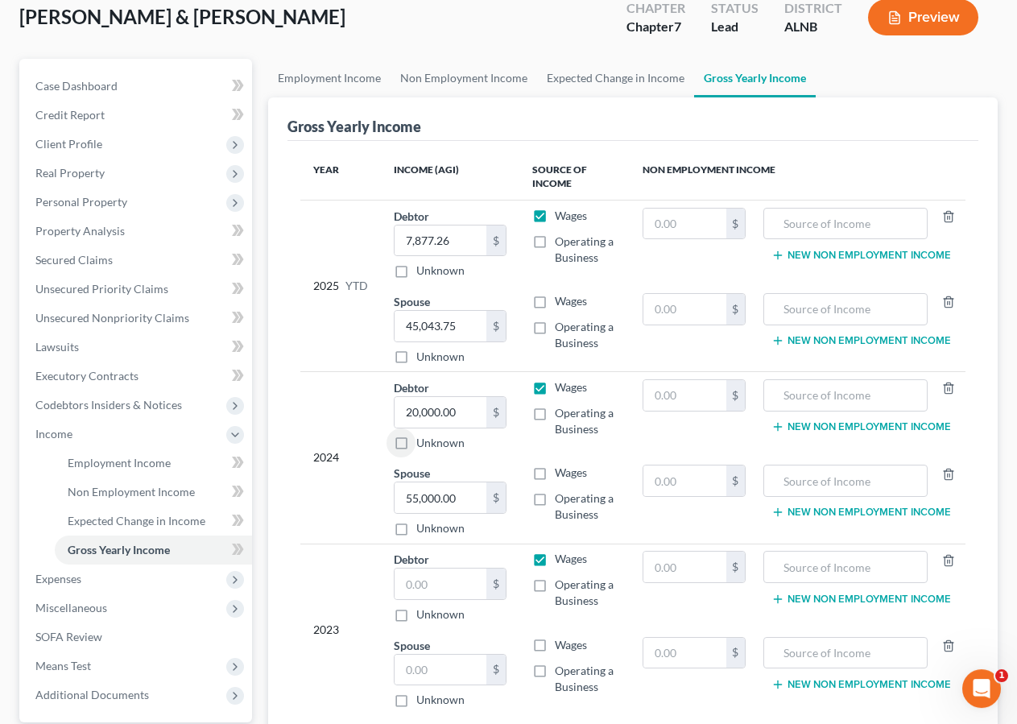
scroll to position [246, 0]
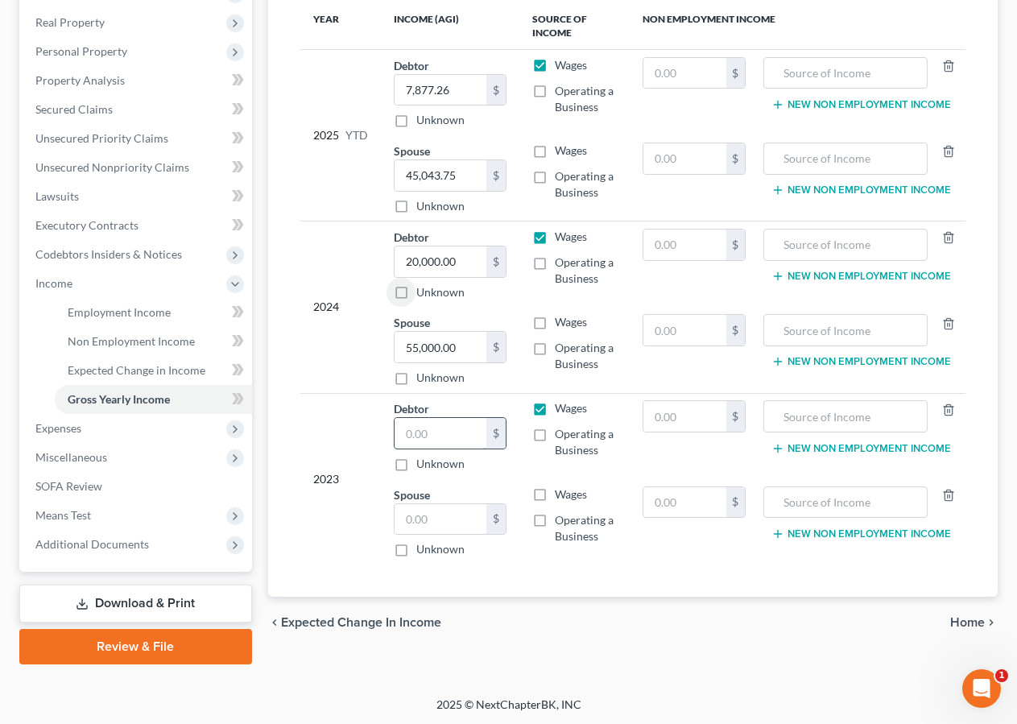
click at [421, 438] on input "text" at bounding box center [441, 433] width 92 height 31
type input "10,000.00"
drag, startPoint x: 402, startPoint y: 520, endPoint x: 524, endPoint y: 460, distance: 135.8
click at [403, 520] on input "text" at bounding box center [441, 519] width 92 height 31
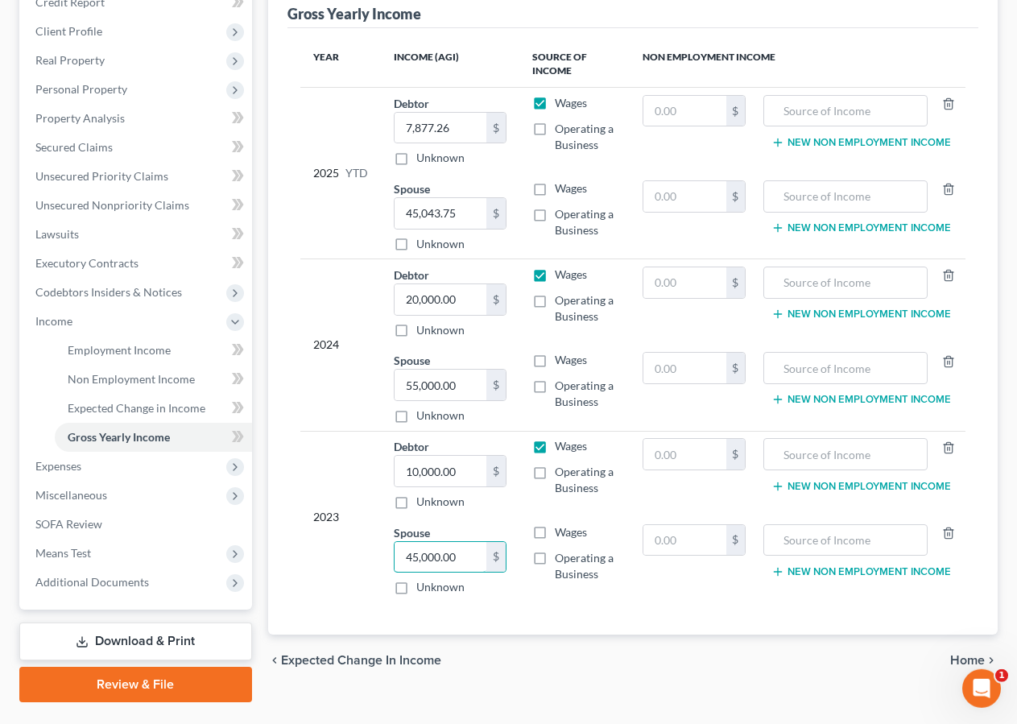
scroll to position [210, 0]
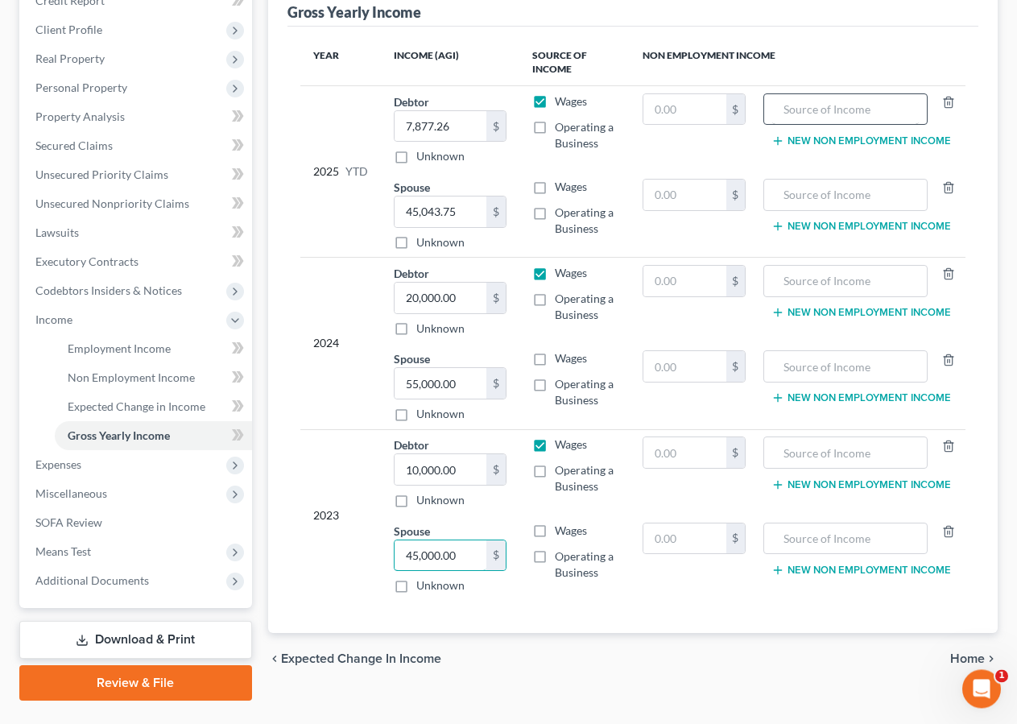
type input "45,000.00"
click at [802, 112] on input "text" at bounding box center [845, 109] width 147 height 31
type input "Child support"
click at [670, 109] on input "text" at bounding box center [685, 109] width 82 height 31
click at [869, 100] on input "Child support" at bounding box center [845, 109] width 147 height 31
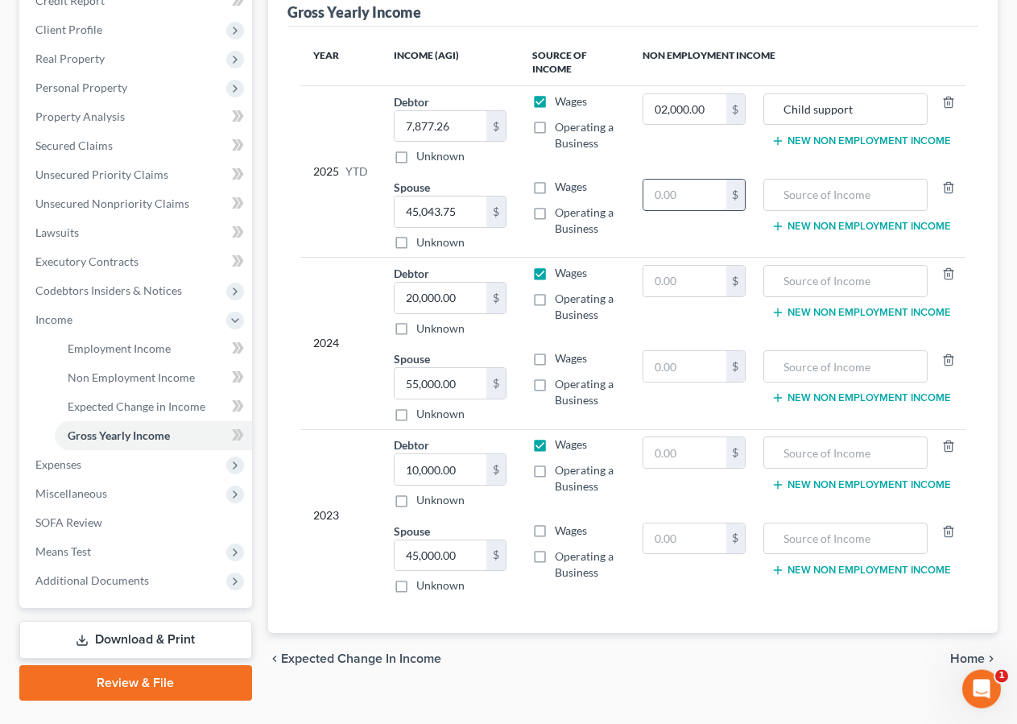
click at [712, 192] on input "text" at bounding box center [685, 195] width 82 height 31
click at [653, 110] on input "02,000.00" at bounding box center [685, 109] width 82 height 31
type input "2,000.00"
click at [683, 193] on input "text" at bounding box center [685, 195] width 82 height 31
click at [668, 285] on input "text" at bounding box center [685, 281] width 82 height 31
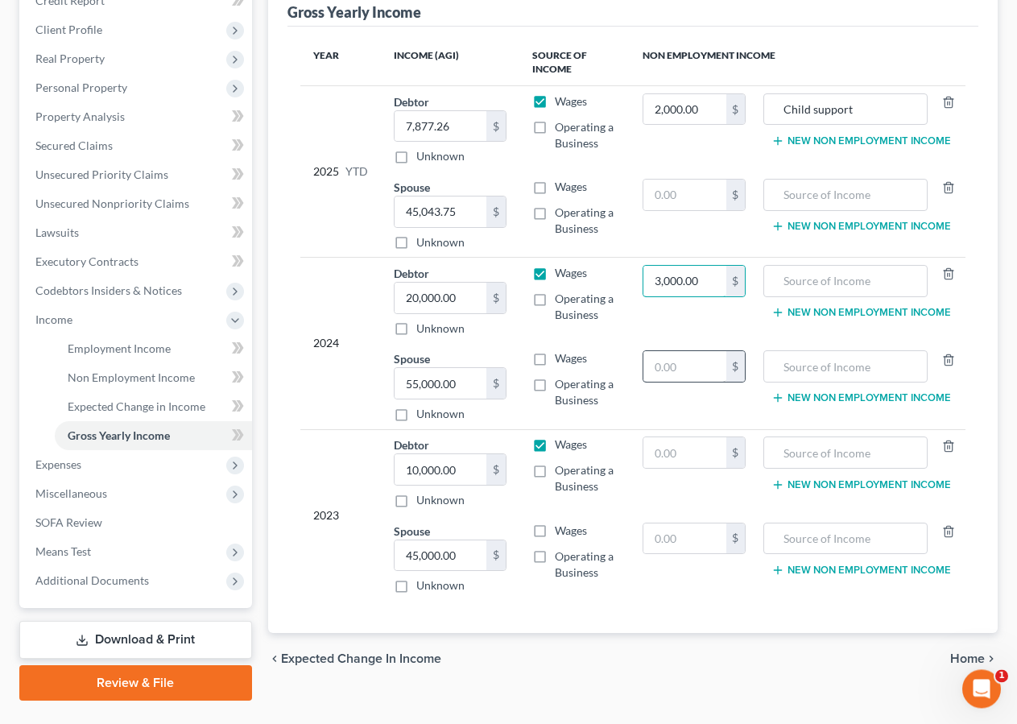
type input "3,000.00"
click at [661, 374] on input "text" at bounding box center [685, 366] width 82 height 31
type input "3,000.00"
drag, startPoint x: 675, startPoint y: 200, endPoint x: 1030, endPoint y: 12, distance: 401.7
click at [676, 199] on input "text" at bounding box center [685, 195] width 82 height 31
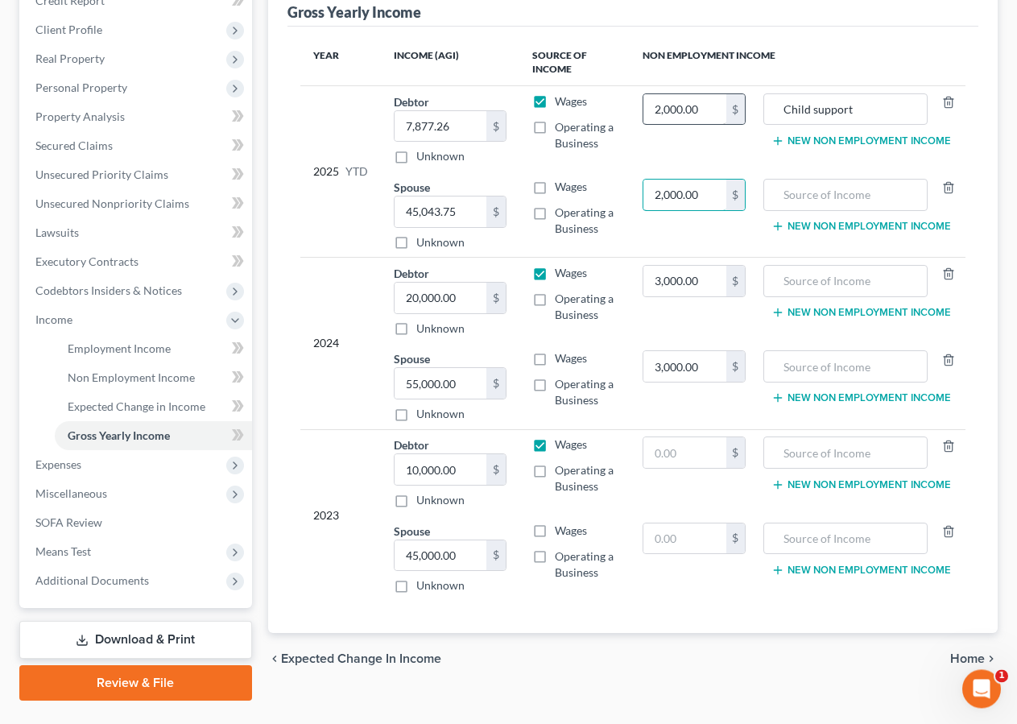
type input "2,000.00"
click at [709, 110] on input "2,000.00" at bounding box center [685, 109] width 82 height 31
type input "0"
click at [703, 283] on input "3,000.00" at bounding box center [685, 281] width 82 height 31
type input "0"
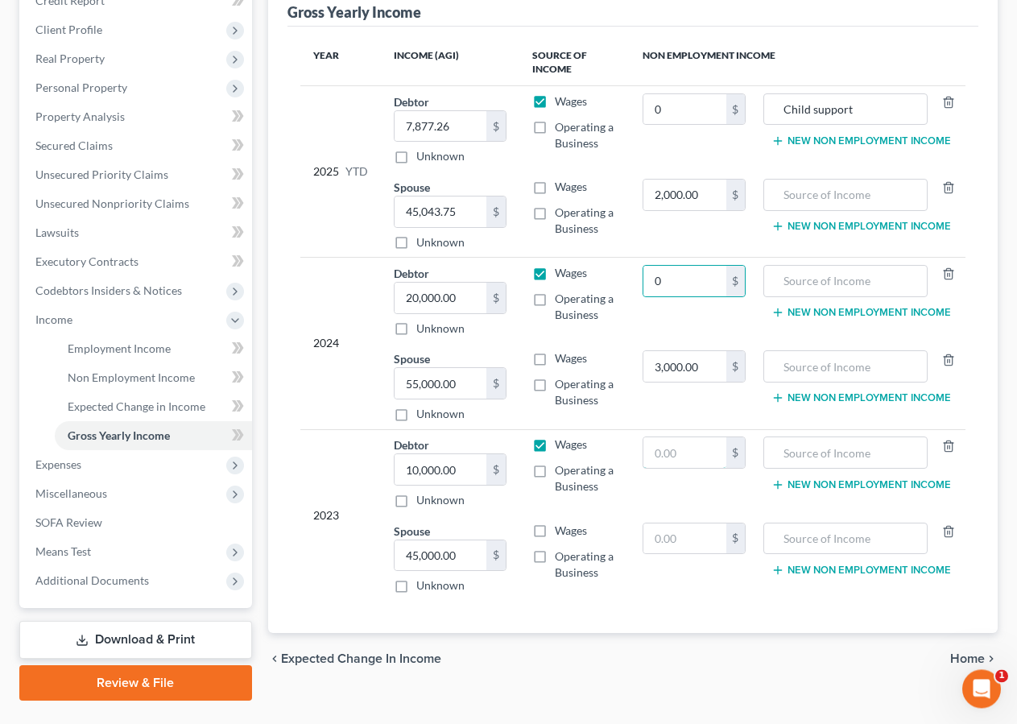
click at [656, 453] on input "text" at bounding box center [685, 452] width 82 height 31
type input "0"
click at [685, 547] on input "text" at bounding box center [685, 539] width 82 height 31
type input "3,000.00"
click at [792, 542] on input "text" at bounding box center [845, 539] width 147 height 31
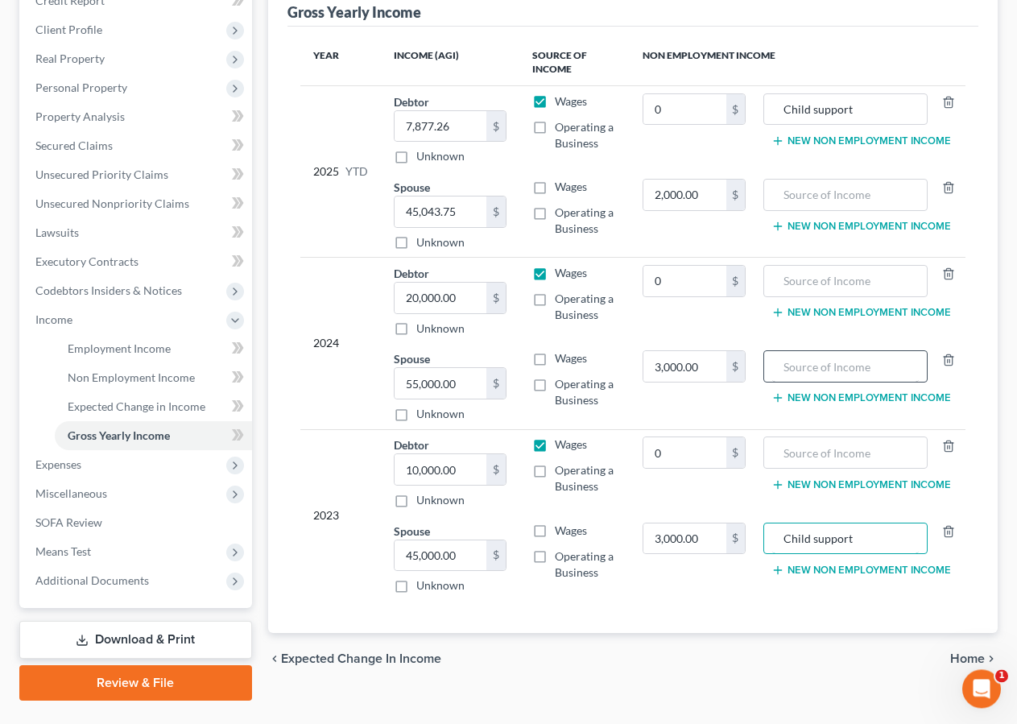
type input "Child support"
click at [830, 354] on input "text" at bounding box center [845, 366] width 147 height 31
type input "Child support"
click at [805, 192] on input "text" at bounding box center [845, 195] width 147 height 31
type input "Child support"
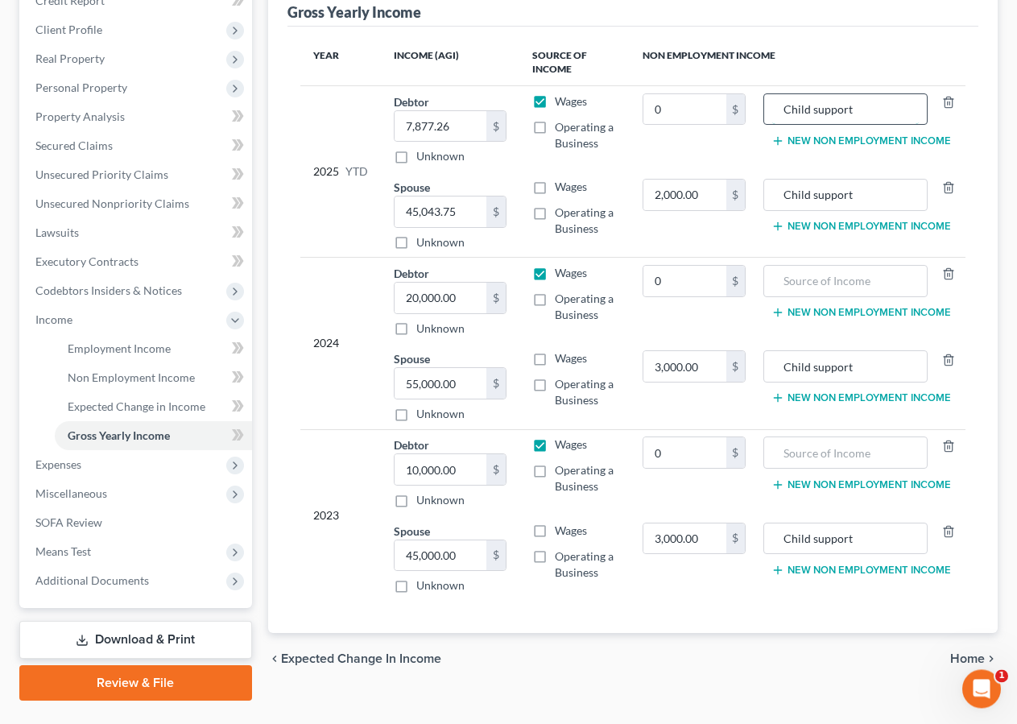
click at [861, 106] on input "Child support" at bounding box center [845, 109] width 147 height 31
type input "C"
click at [68, 472] on span "Expenses" at bounding box center [138, 464] width 230 height 29
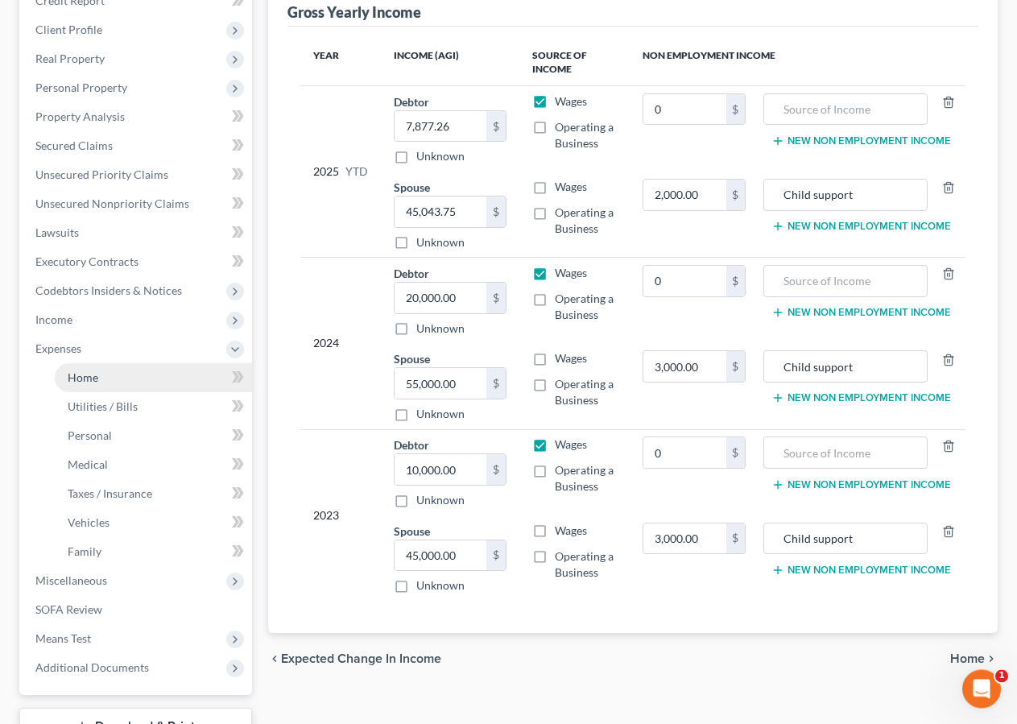
click at [91, 382] on span "Home" at bounding box center [83, 377] width 31 height 14
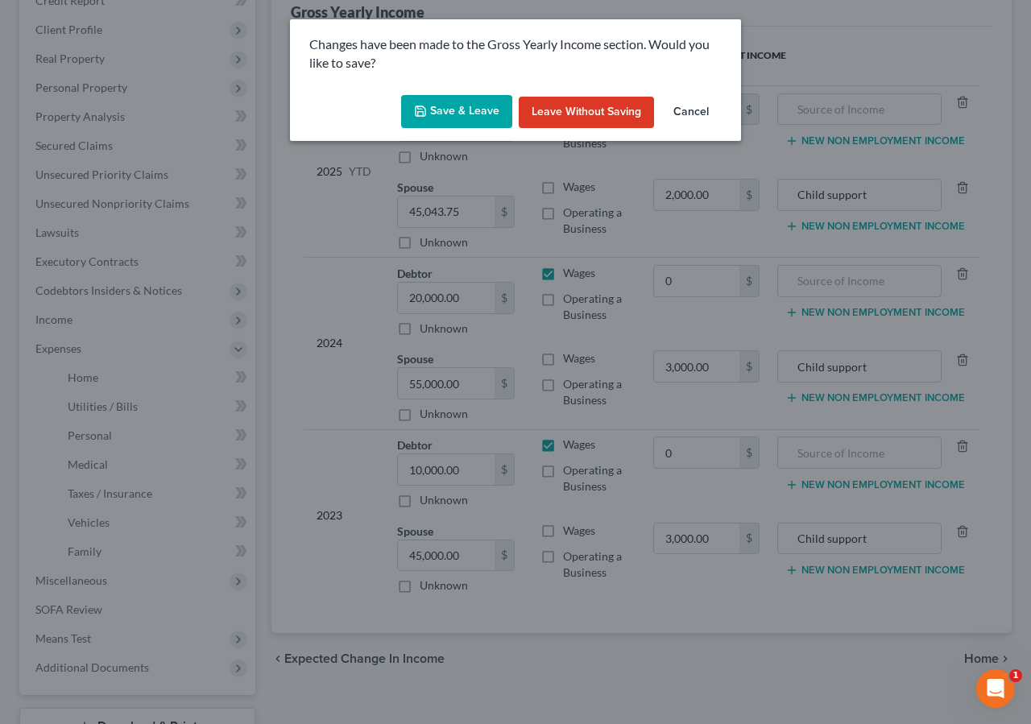
click at [459, 112] on button "Save & Leave" at bounding box center [456, 112] width 111 height 34
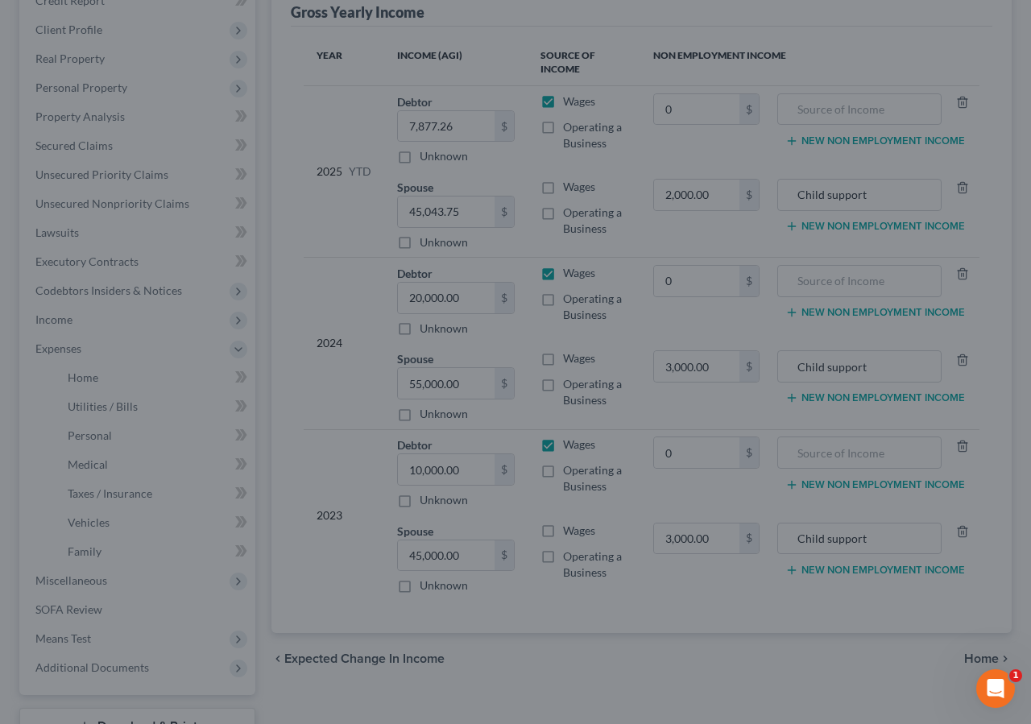
type input "0.00"
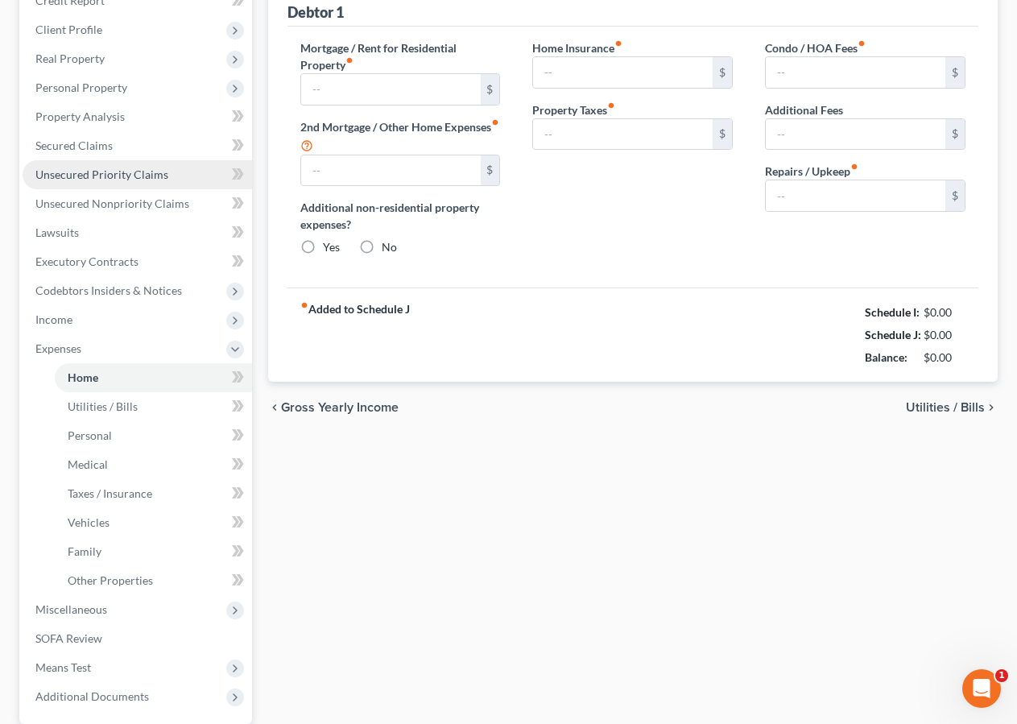
type input "0.00"
radio input "true"
type input "0.00"
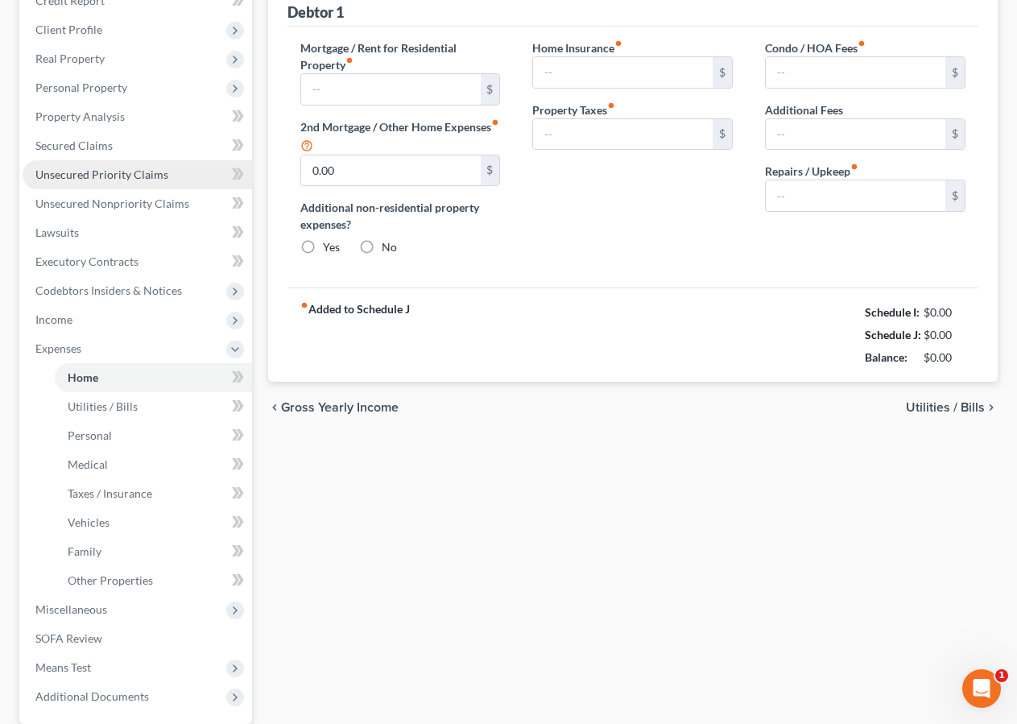
type input "0.00"
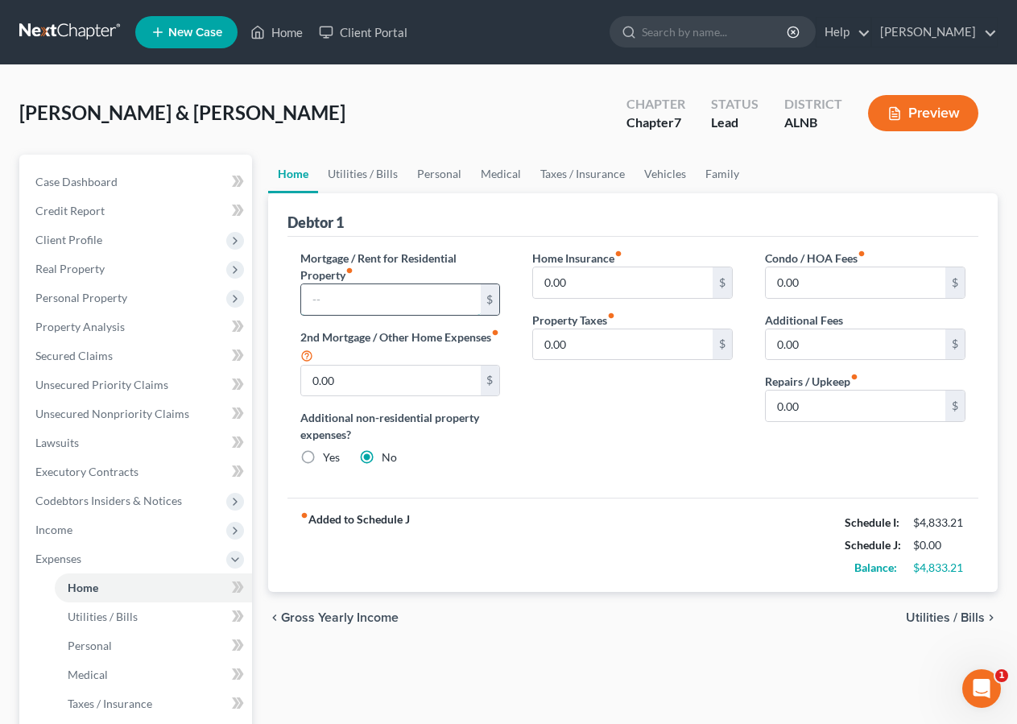
click at [353, 307] on input "text" at bounding box center [391, 299] width 180 height 31
type input "600.00"
click at [121, 619] on span "Utilities / Bills" at bounding box center [103, 617] width 70 height 14
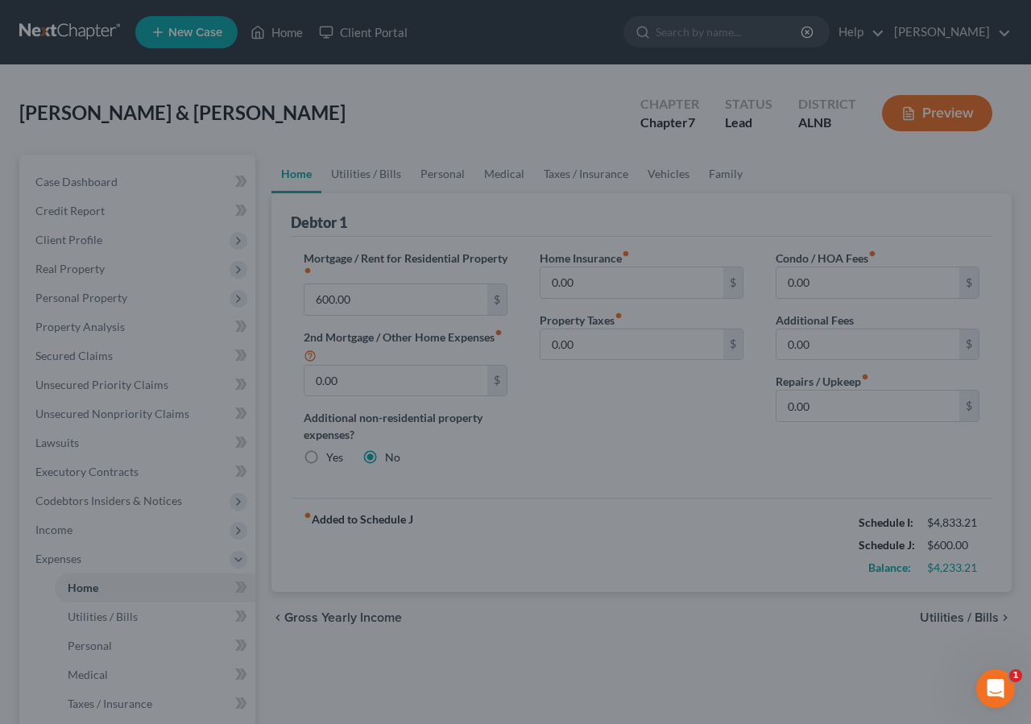
click at [366, 292] on div at bounding box center [515, 362] width 1031 height 724
click at [105, 614] on div at bounding box center [515, 362] width 1031 height 724
click at [983, 679] on div "Open Intercom Messenger" at bounding box center [993, 686] width 53 height 53
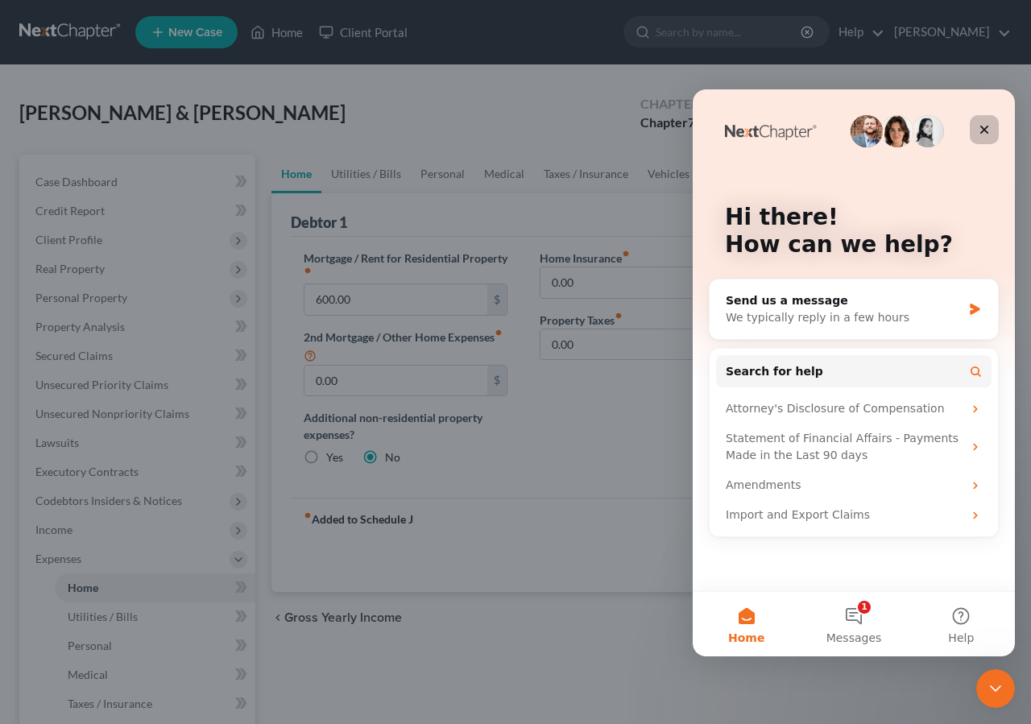
click at [979, 129] on icon "Close" at bounding box center [984, 129] width 13 height 13
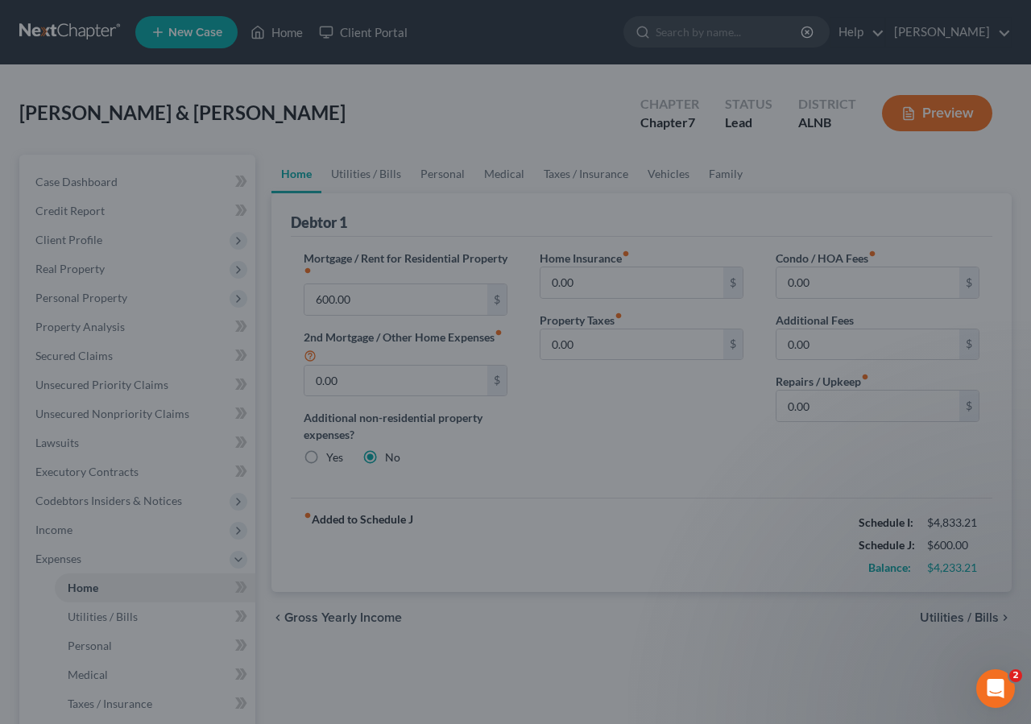
click at [106, 296] on div at bounding box center [515, 362] width 1031 height 724
click at [106, 294] on div at bounding box center [515, 362] width 1031 height 724
click at [157, 589] on div at bounding box center [515, 362] width 1031 height 724
click at [154, 588] on div at bounding box center [515, 362] width 1031 height 724
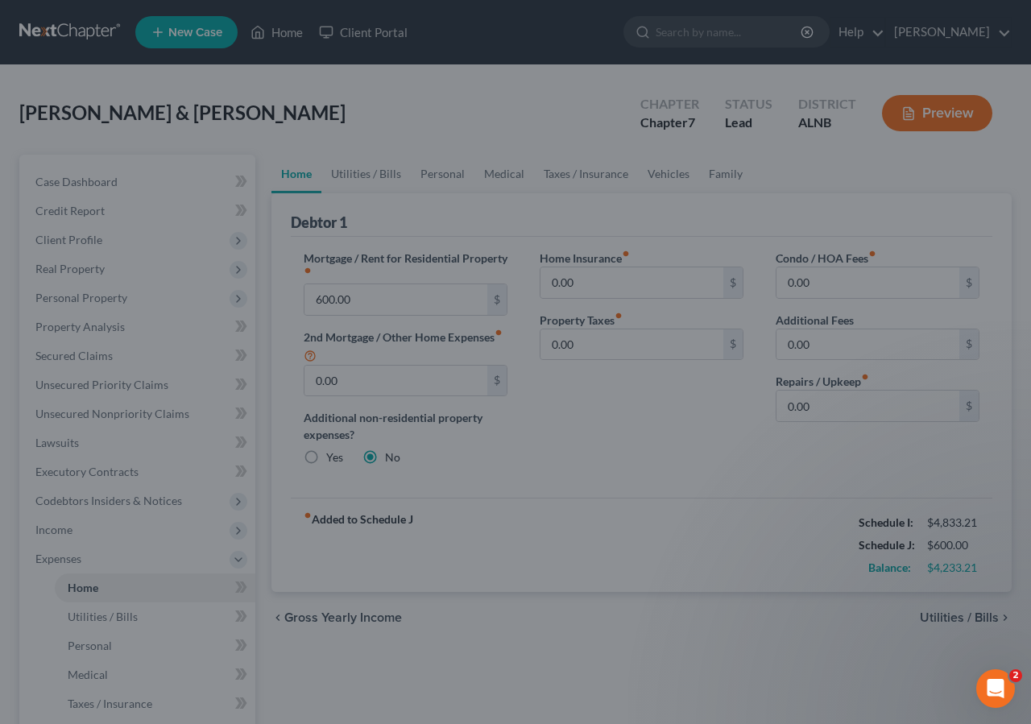
click at [764, 195] on div at bounding box center [515, 362] width 1031 height 724
click at [764, 196] on div at bounding box center [515, 362] width 1031 height 724
drag, startPoint x: 1030, startPoint y: 168, endPoint x: 1029, endPoint y: 181, distance: 13.0
click at [1030, 169] on div at bounding box center [515, 362] width 1031 height 724
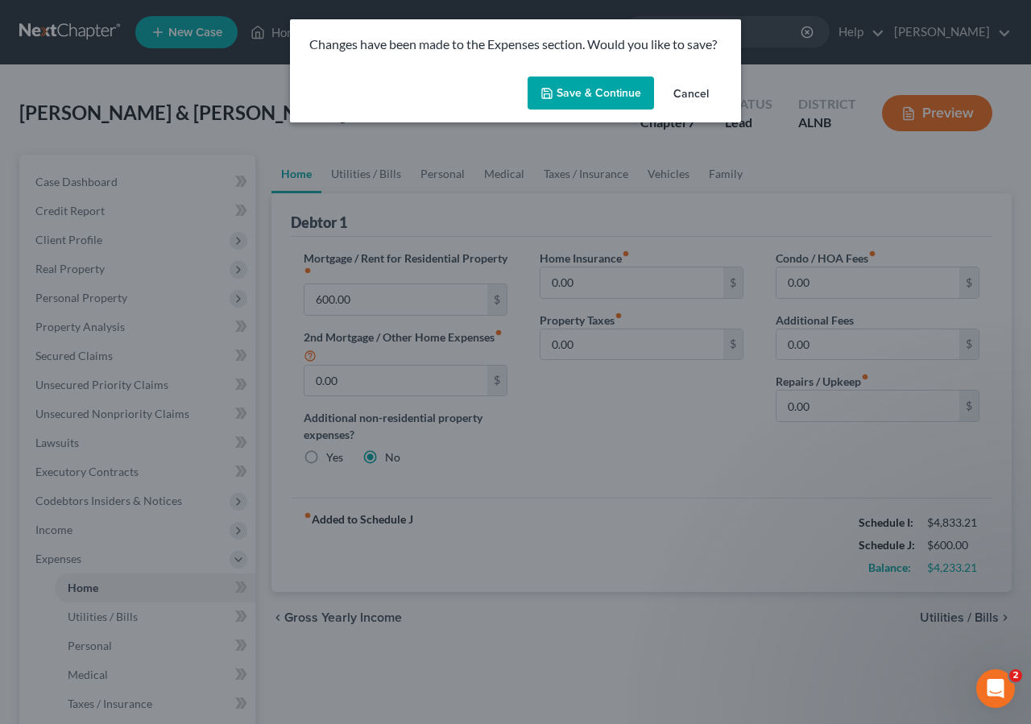
click at [587, 94] on button "Save & Continue" at bounding box center [591, 94] width 126 height 34
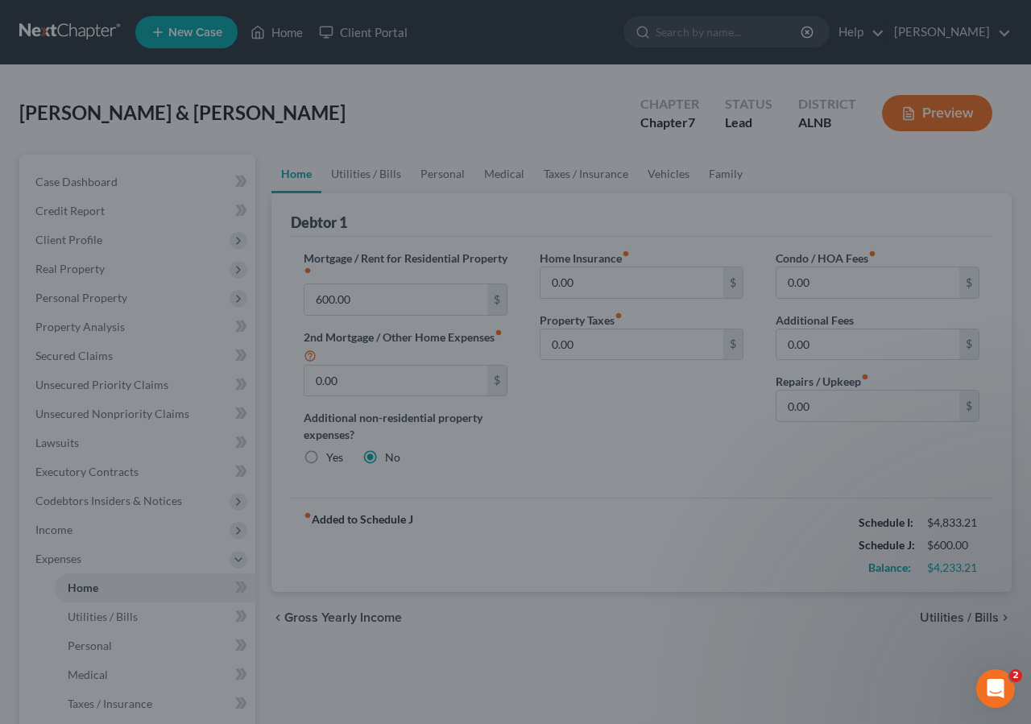
click at [99, 357] on div at bounding box center [515, 362] width 1031 height 724
drag, startPoint x: 99, startPoint y: 357, endPoint x: 208, endPoint y: 321, distance: 114.4
click at [100, 356] on div at bounding box center [515, 362] width 1031 height 724
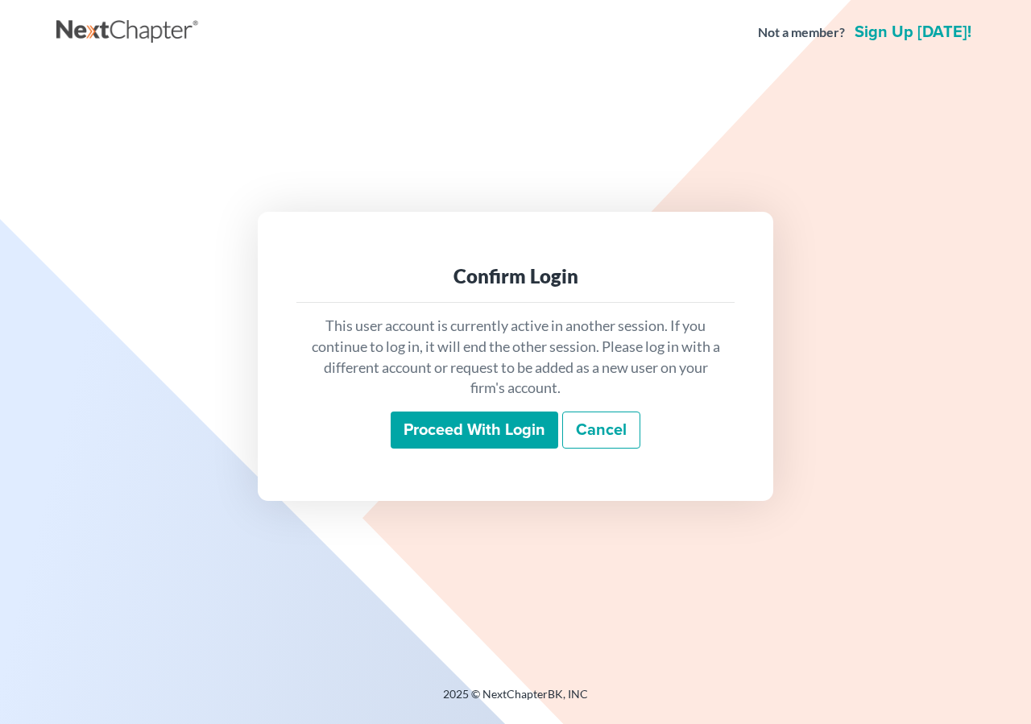
drag, startPoint x: 0, startPoint y: 0, endPoint x: 475, endPoint y: 426, distance: 638.2
click at [475, 426] on input "Proceed with login" at bounding box center [475, 430] width 168 height 37
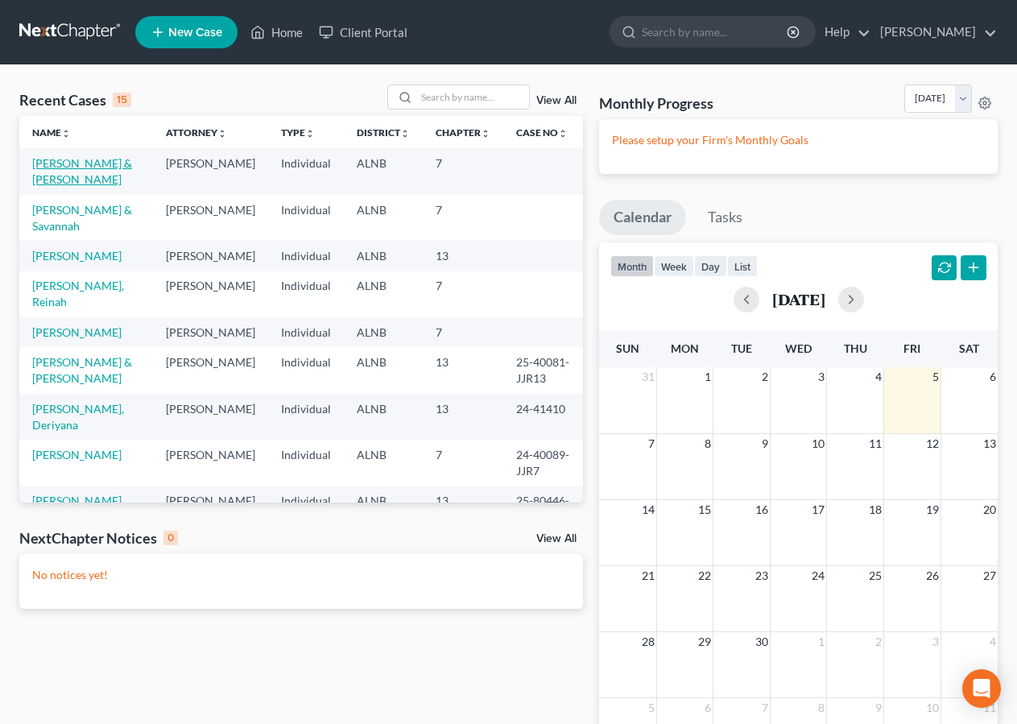
click at [59, 163] on link "Kennedy, Scott & Casey" at bounding box center [82, 171] width 100 height 30
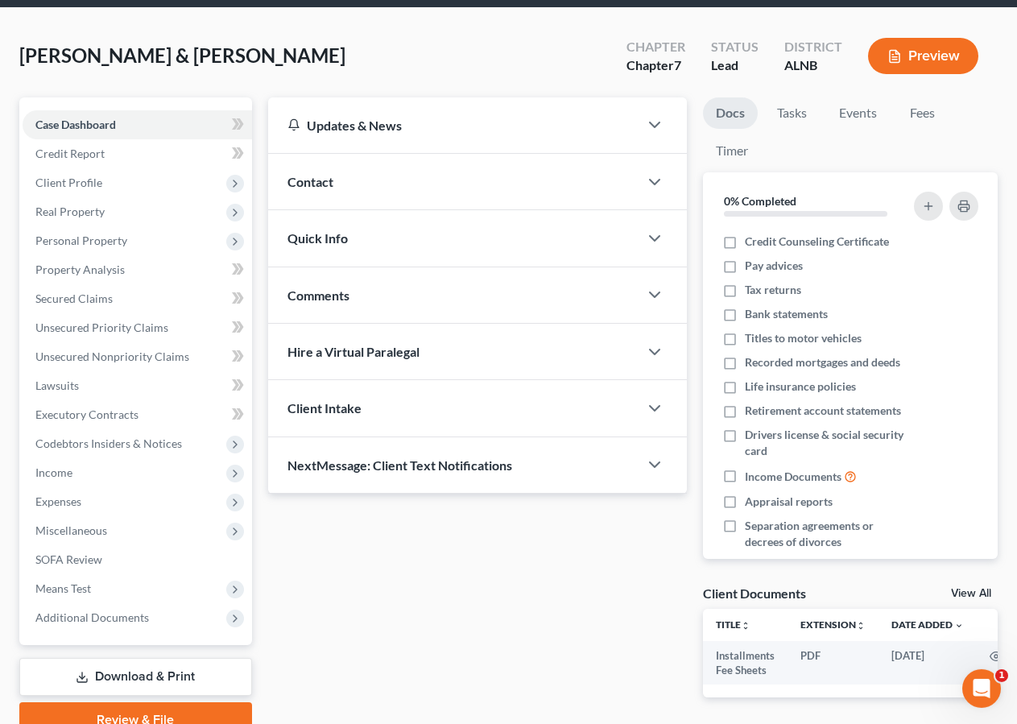
scroll to position [57, 0]
click at [1017, 228] on html "Home New Case Client Portal Ralph Strawn rstrawn@srlawfirm.comcastbiz.net My Ac…" at bounding box center [508, 371] width 1017 height 856
click at [77, 503] on span "Expenses" at bounding box center [58, 502] width 46 height 14
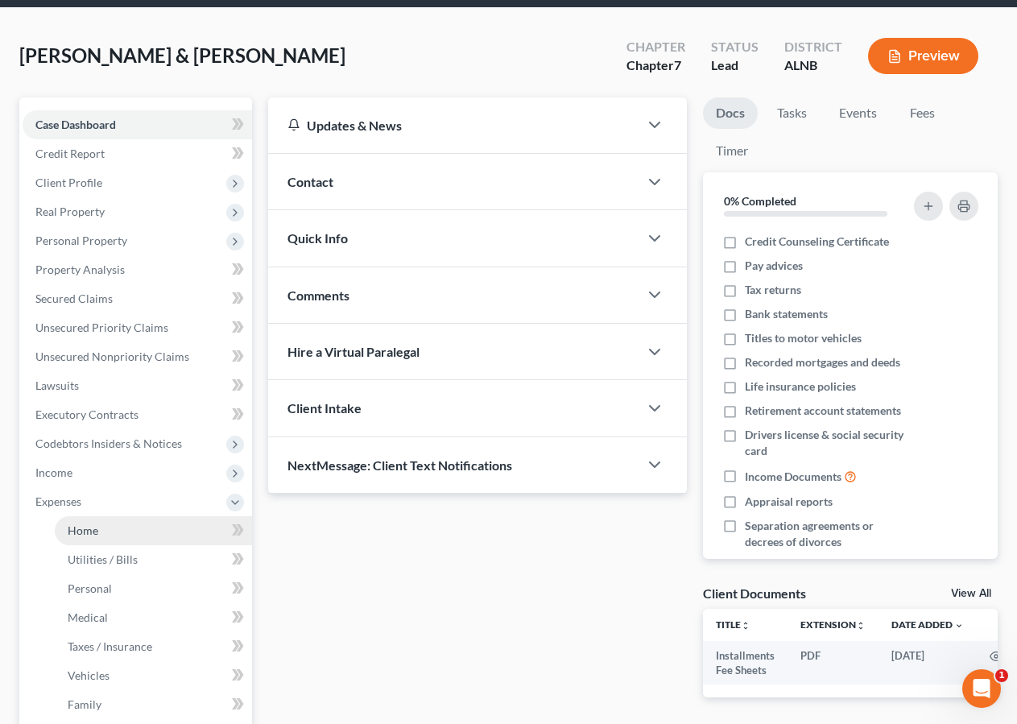
click at [98, 532] on link "Home" at bounding box center [153, 530] width 197 height 29
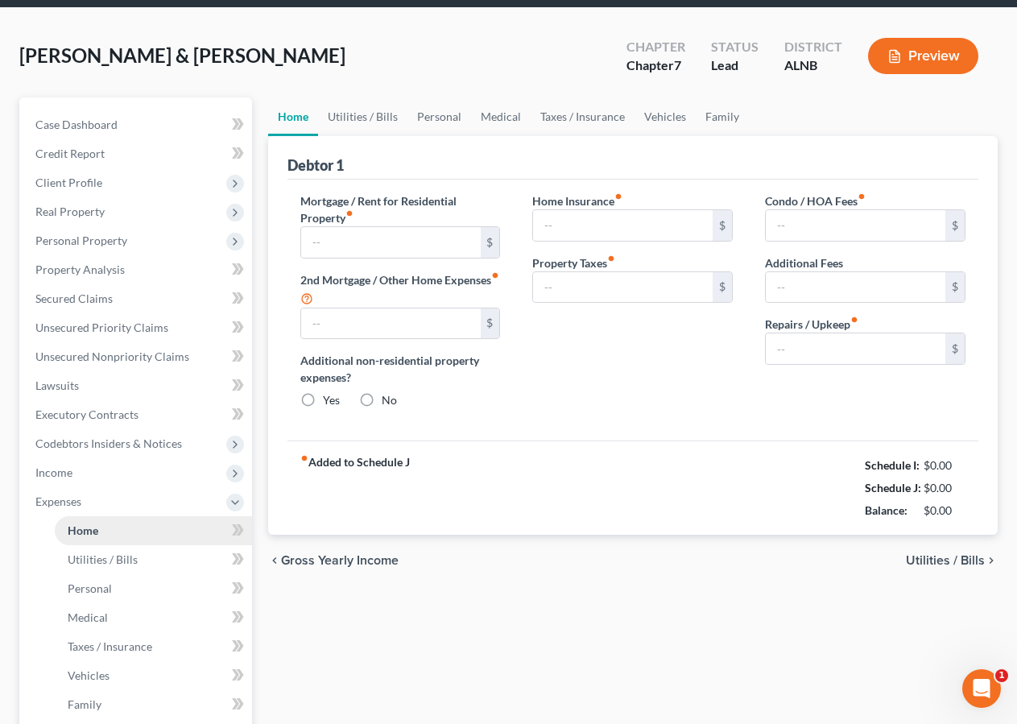
type input "600.00"
type input "0.00"
radio input "true"
type input "0.00"
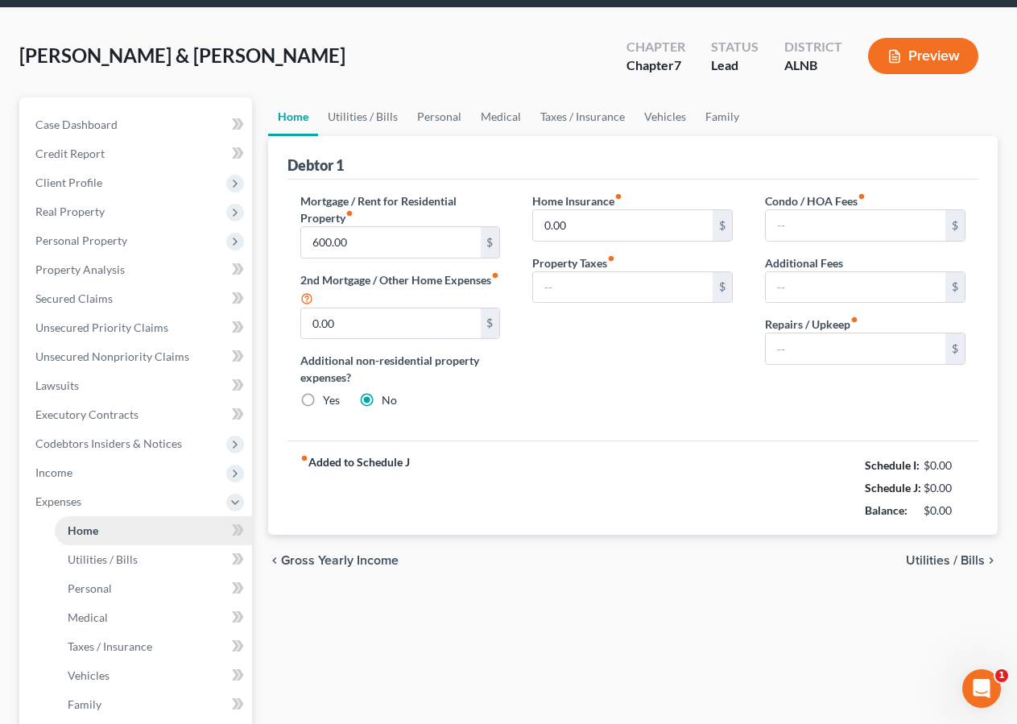
type input "0.00"
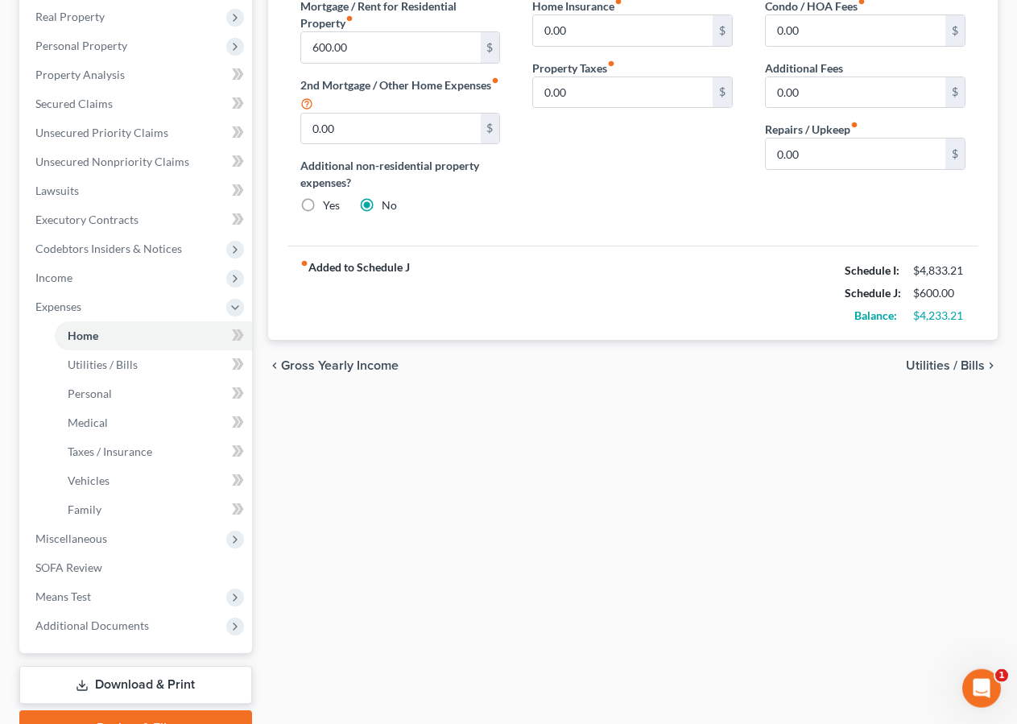
scroll to position [276, 0]
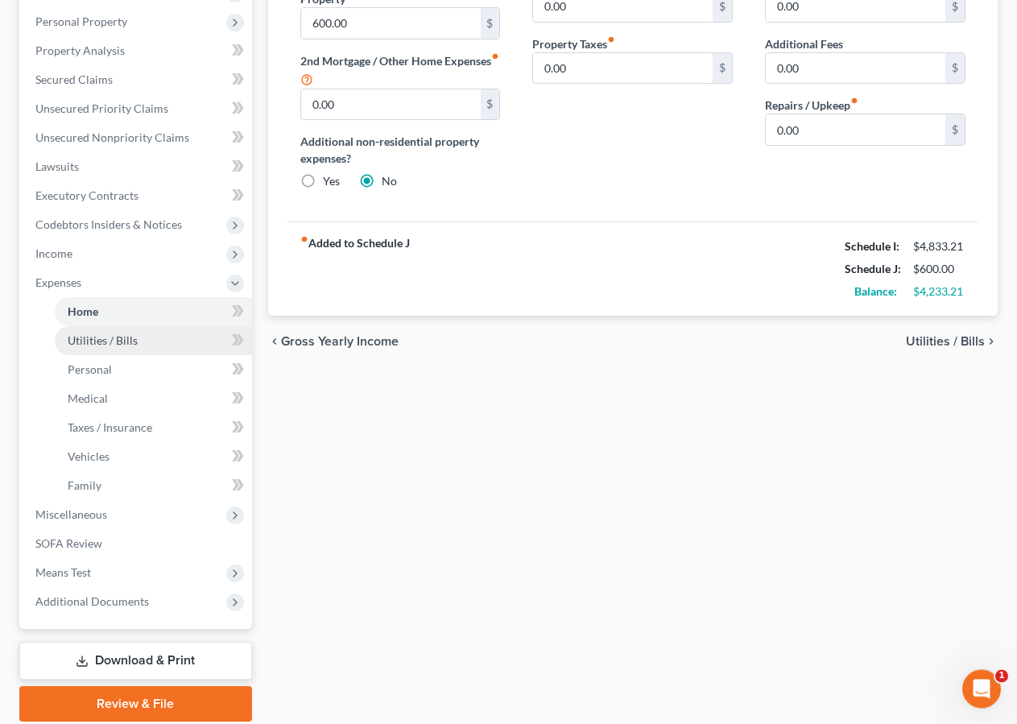
click at [124, 342] on span "Utilities / Bills" at bounding box center [103, 340] width 70 height 14
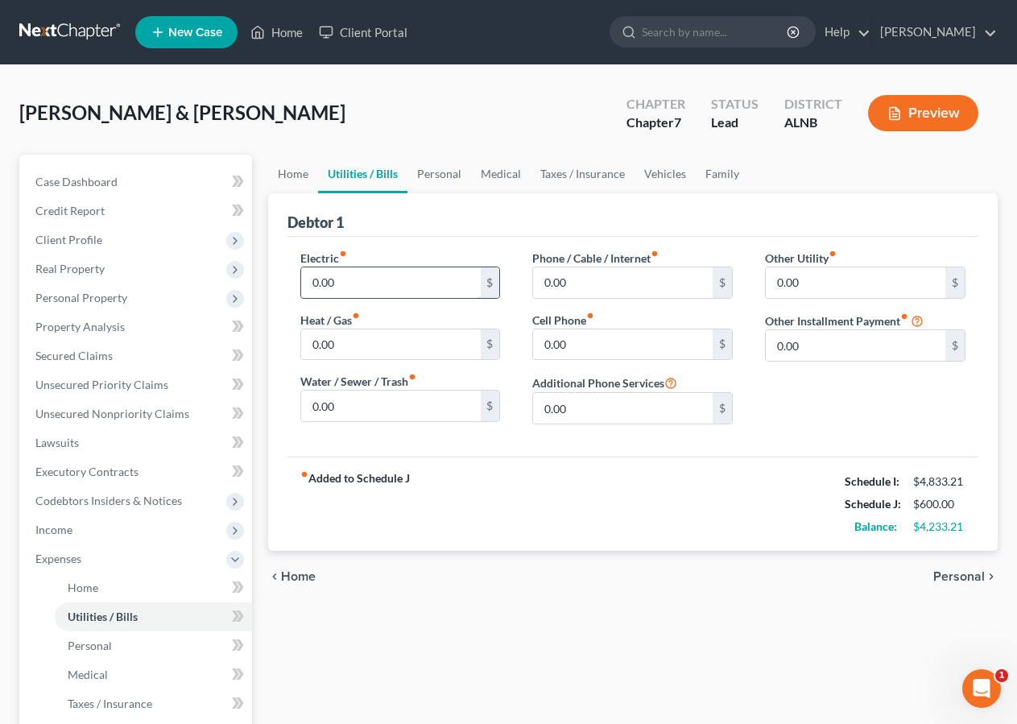
click at [360, 284] on input "0.00" at bounding box center [391, 282] width 180 height 31
type input "250.00"
click at [358, 408] on input "0.00" at bounding box center [391, 406] width 180 height 31
type input "30.00"
click at [609, 279] on input "0.00" at bounding box center [623, 282] width 180 height 31
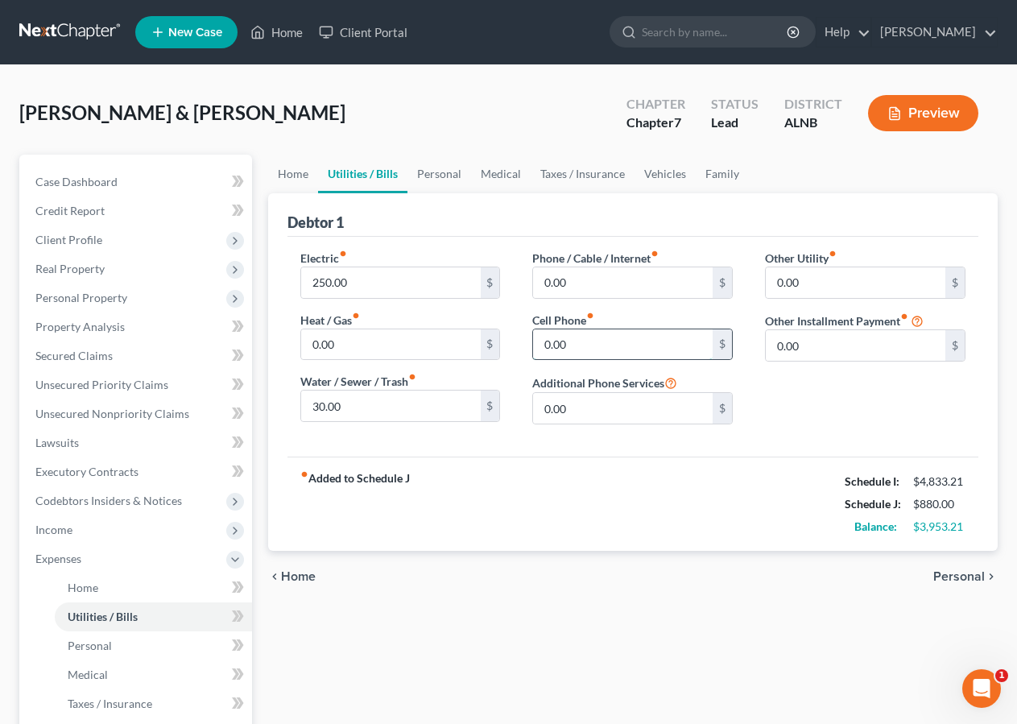
click at [617, 337] on input "0.00" at bounding box center [623, 344] width 180 height 31
type input "268.00"
click at [104, 638] on link "Personal" at bounding box center [153, 645] width 197 height 29
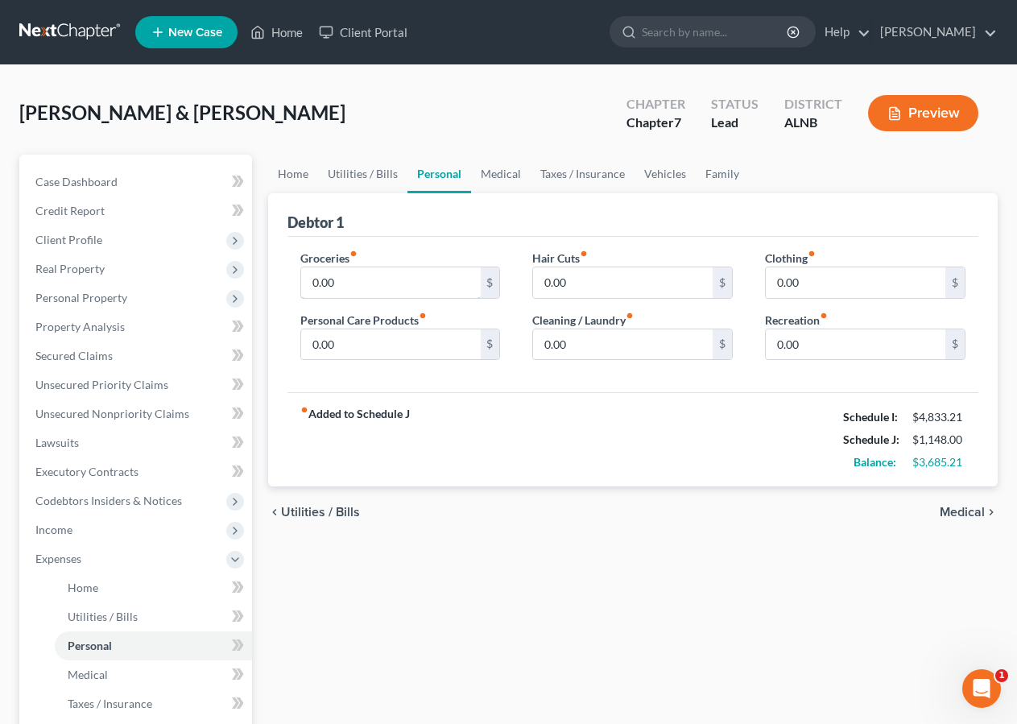
drag, startPoint x: 347, startPoint y: 284, endPoint x: 516, endPoint y: 213, distance: 183.4
click at [348, 284] on input "0.00" at bounding box center [391, 282] width 180 height 31
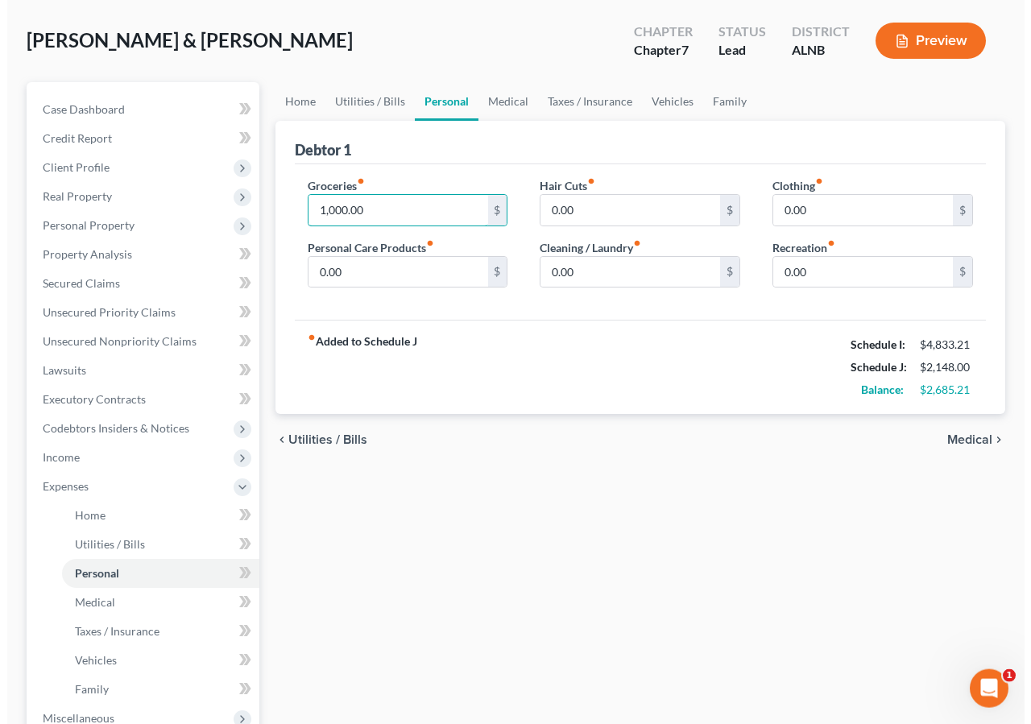
scroll to position [79, 0]
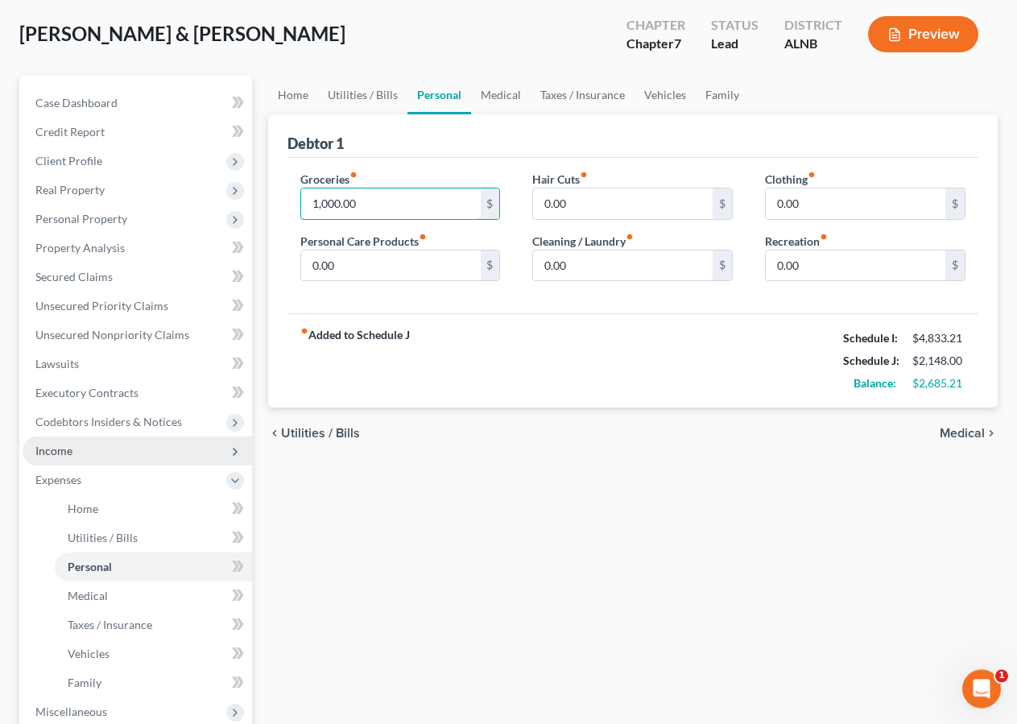
type input "1,000.00"
click at [89, 450] on span "Income" at bounding box center [138, 451] width 230 height 29
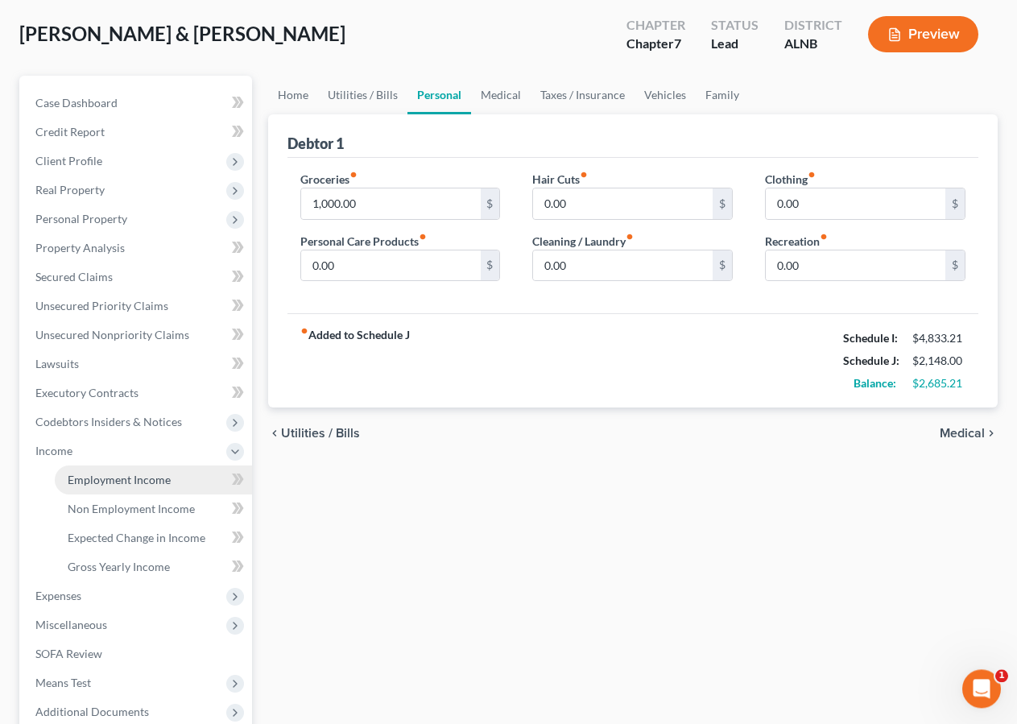
click at [97, 479] on span "Employment Income" at bounding box center [119, 480] width 103 height 14
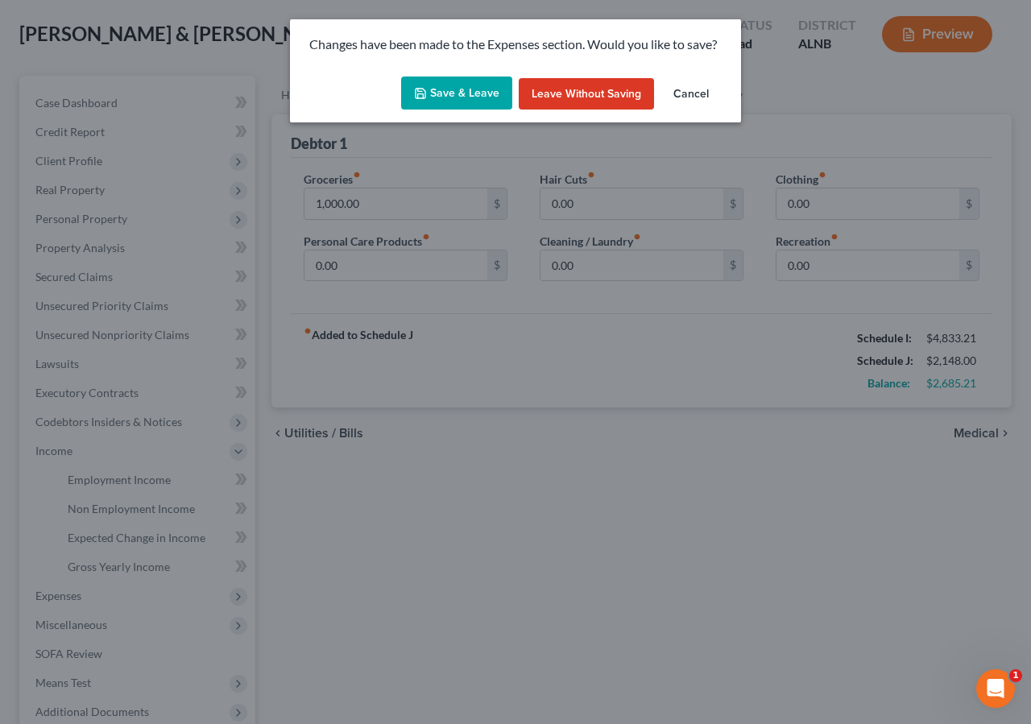
click at [466, 91] on button "Save & Leave" at bounding box center [456, 94] width 111 height 34
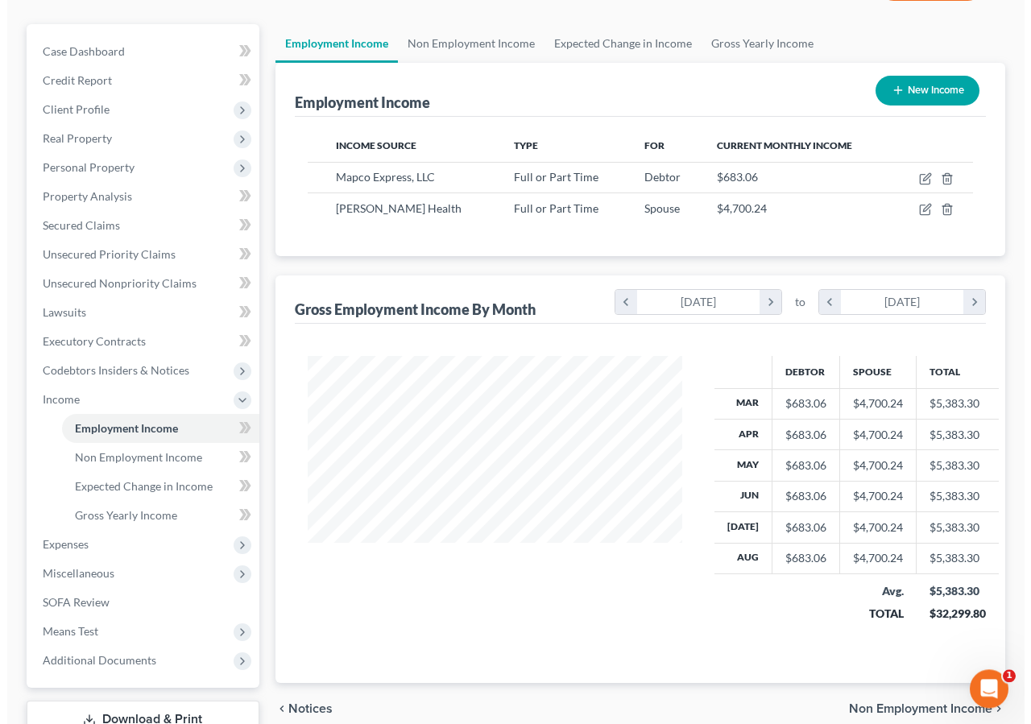
scroll to position [131, 0]
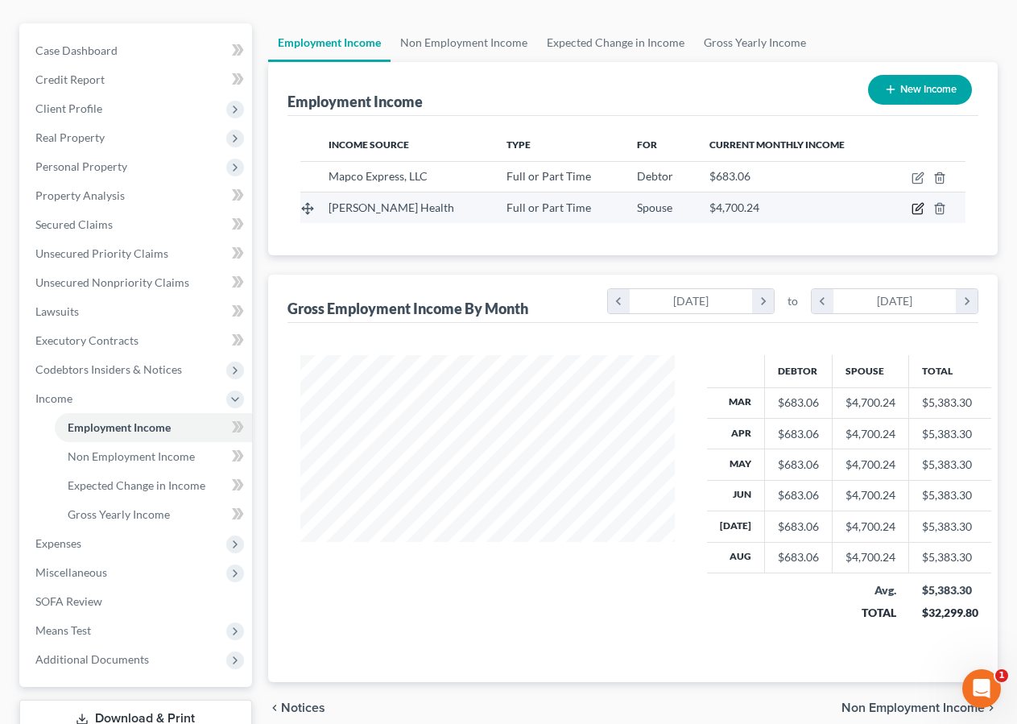
click at [917, 206] on icon "button" at bounding box center [918, 208] width 13 height 13
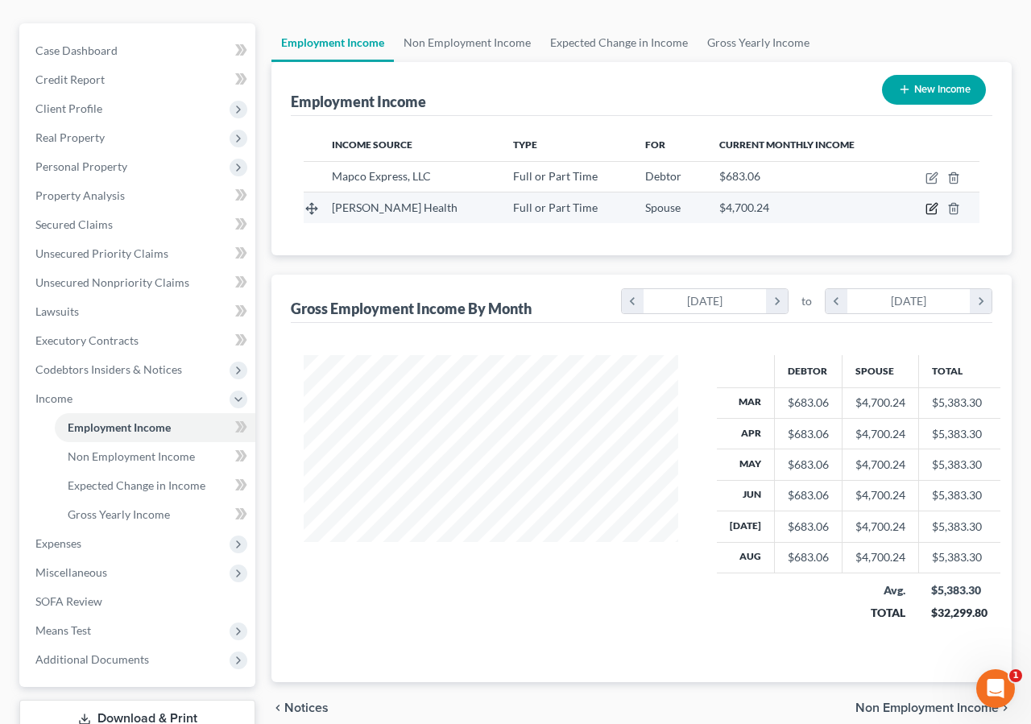
select select "0"
select select "10"
select select "2"
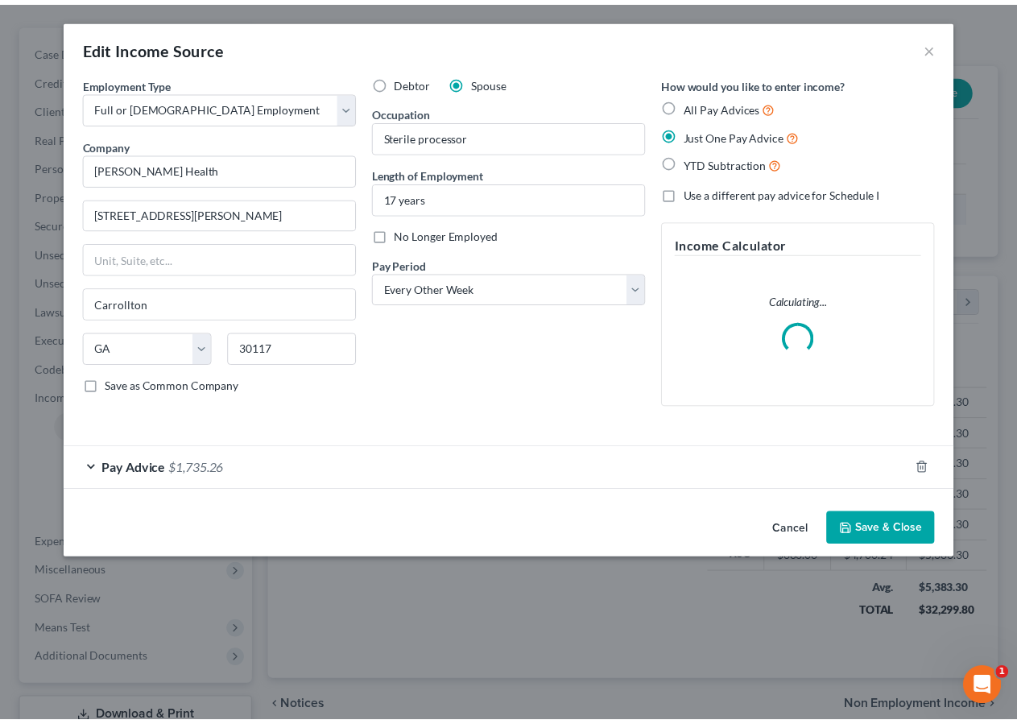
scroll to position [289, 412]
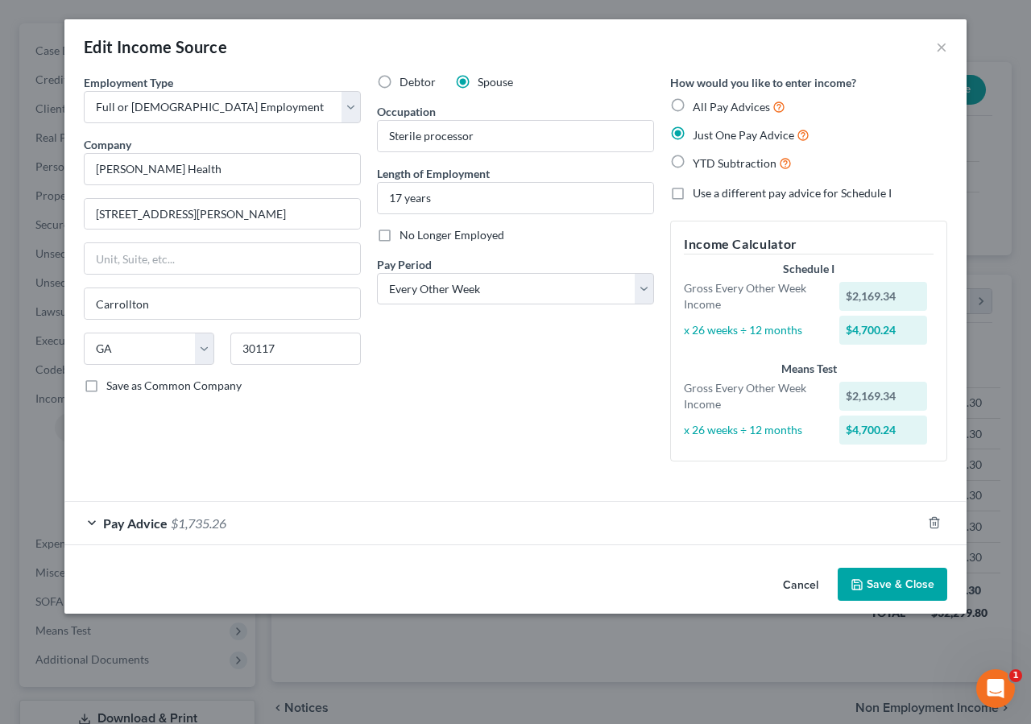
click at [887, 586] on button "Save & Close" at bounding box center [893, 585] width 110 height 34
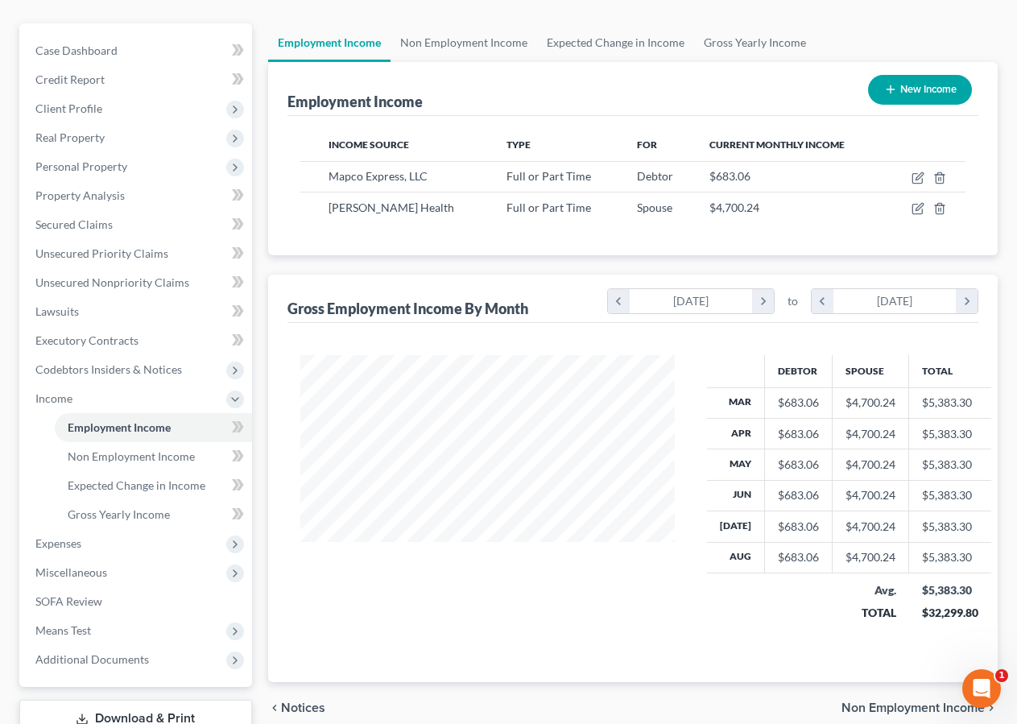
scroll to position [805142, 805023]
click at [60, 544] on span "Expenses" at bounding box center [58, 543] width 46 height 14
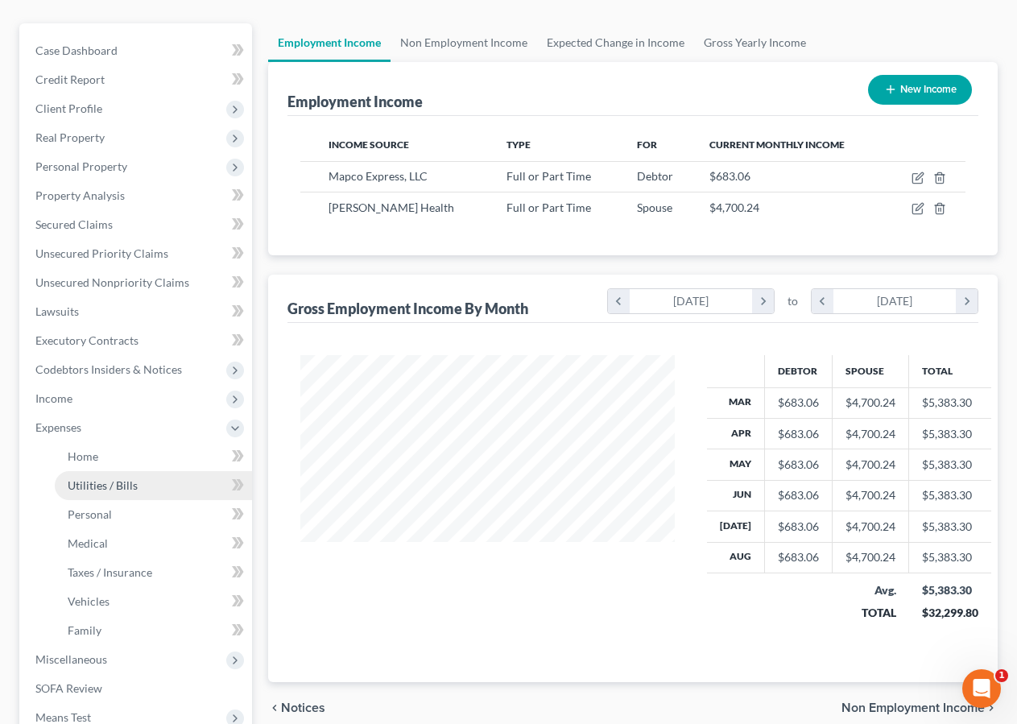
click at [103, 485] on span "Utilities / Bills" at bounding box center [103, 485] width 70 height 14
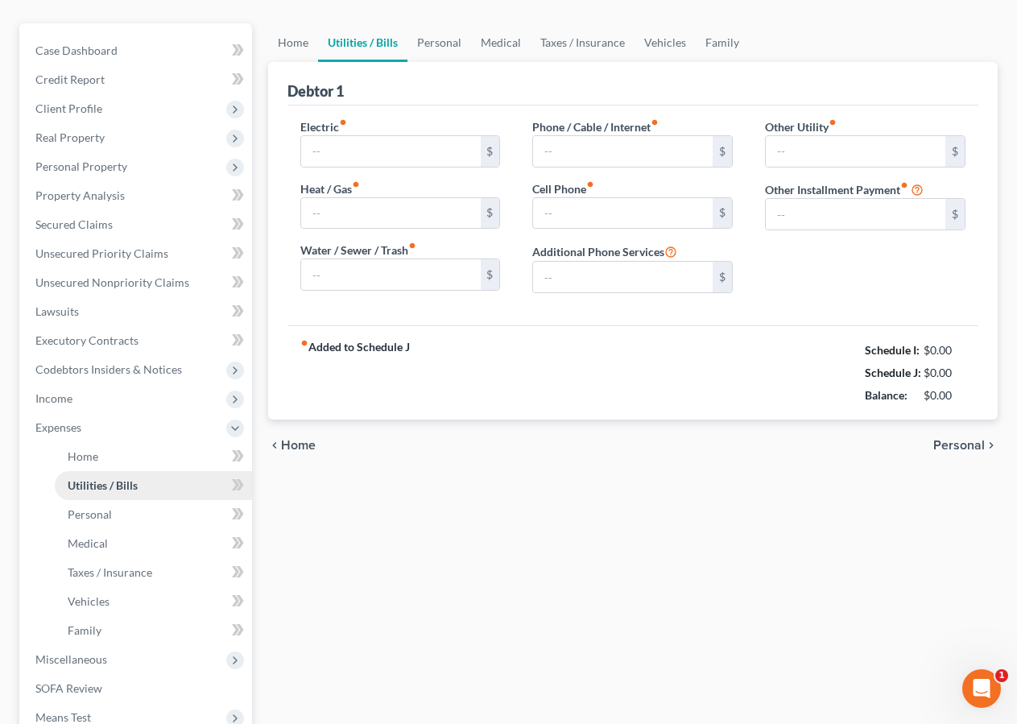
type input "250.00"
type input "0.00"
type input "30.00"
type input "0.00"
type input "268.00"
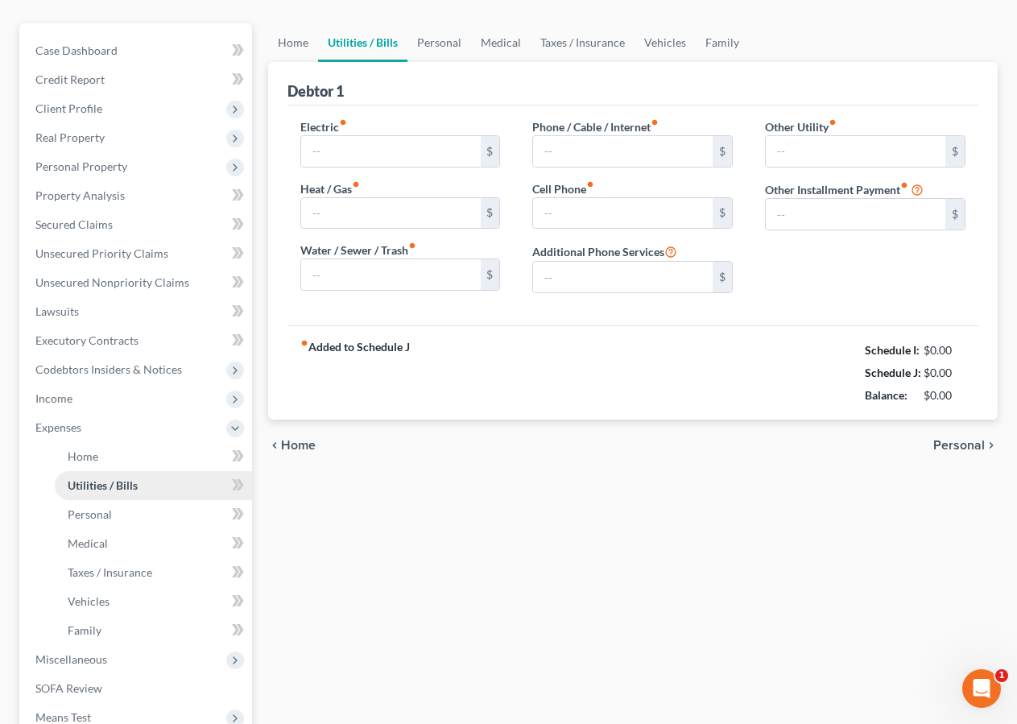
type input "0.00"
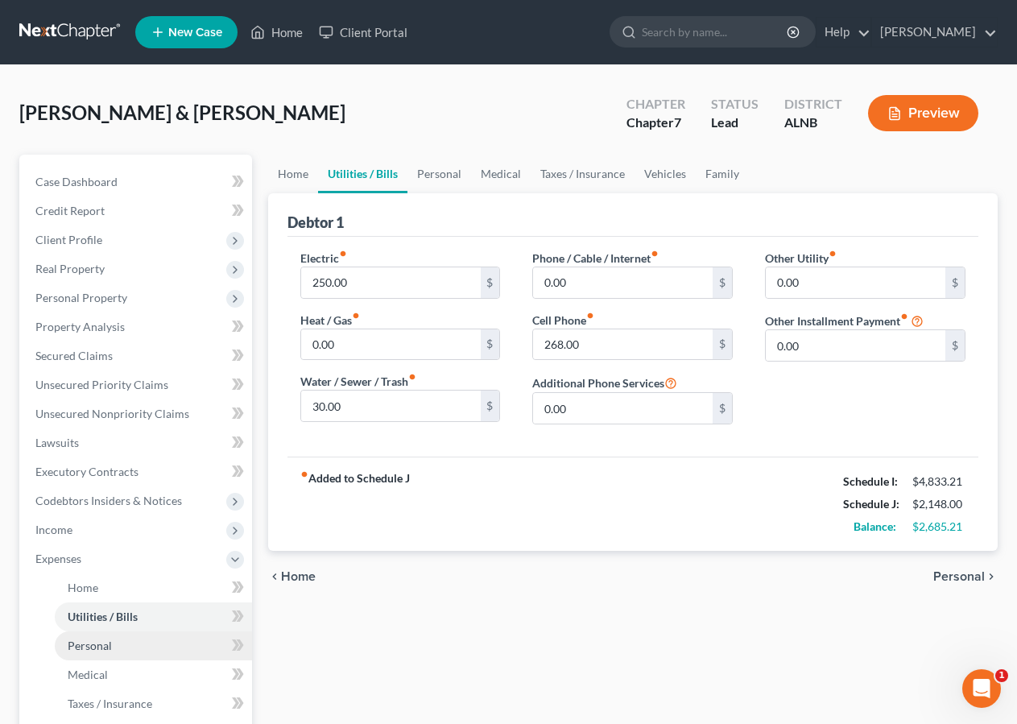
click at [101, 642] on span "Personal" at bounding box center [90, 646] width 44 height 14
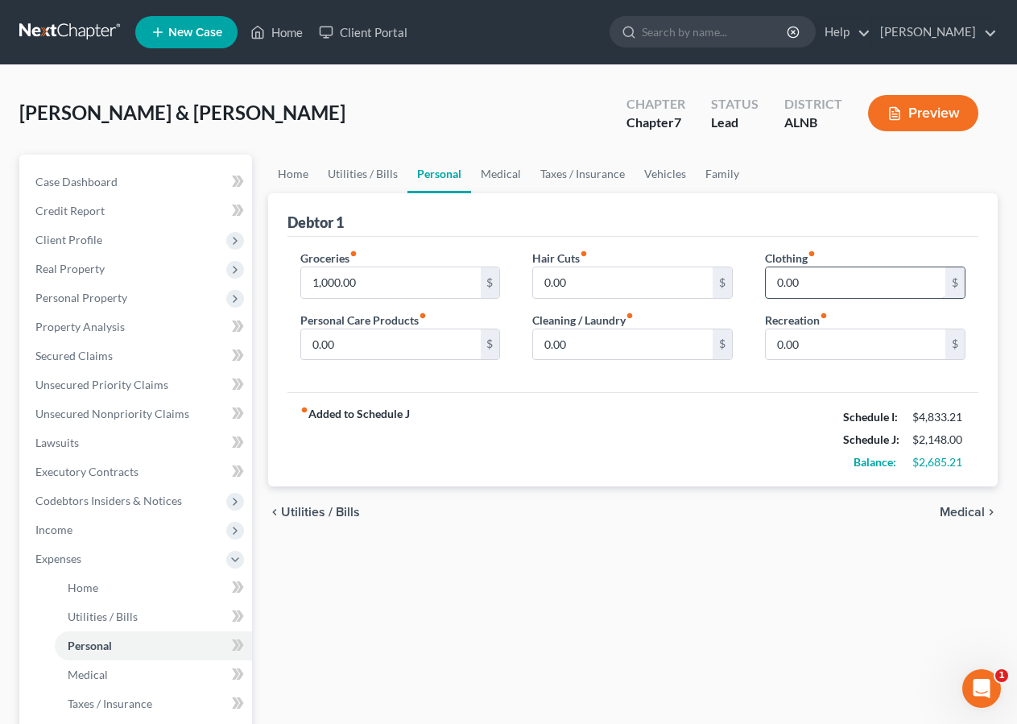
click at [862, 279] on input "0.00" at bounding box center [856, 282] width 180 height 31
type input "50.00"
click at [618, 346] on input "0.00" at bounding box center [623, 344] width 180 height 31
type input "25.00"
click at [570, 277] on input "0.00" at bounding box center [623, 282] width 180 height 31
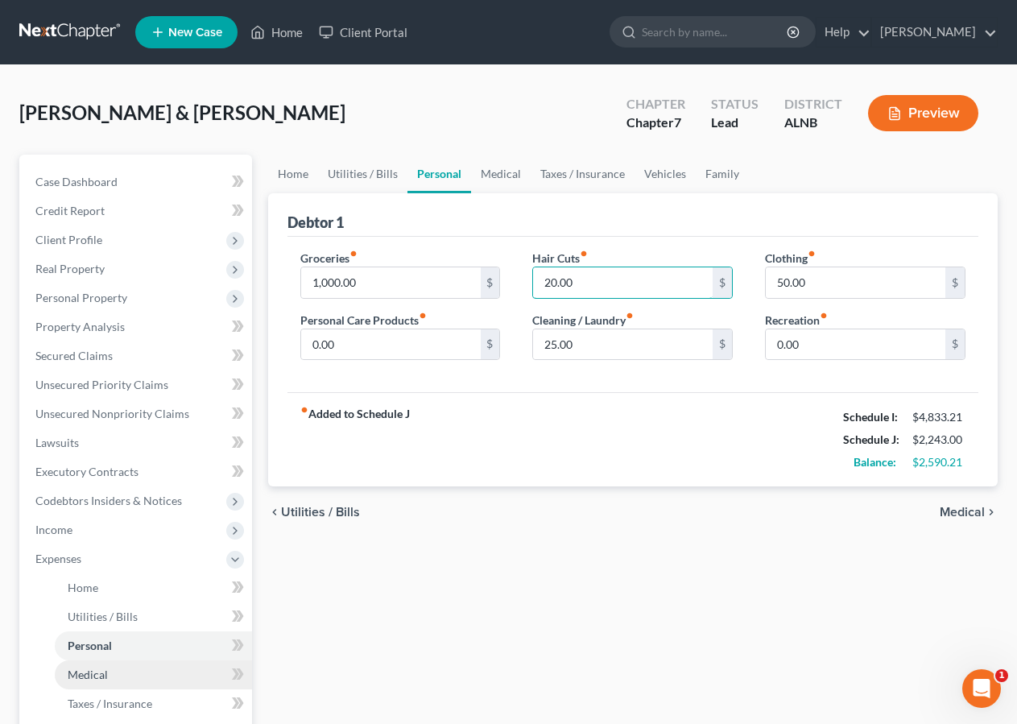
type input "20.00"
click at [89, 680] on span "Medical" at bounding box center [88, 675] width 40 height 14
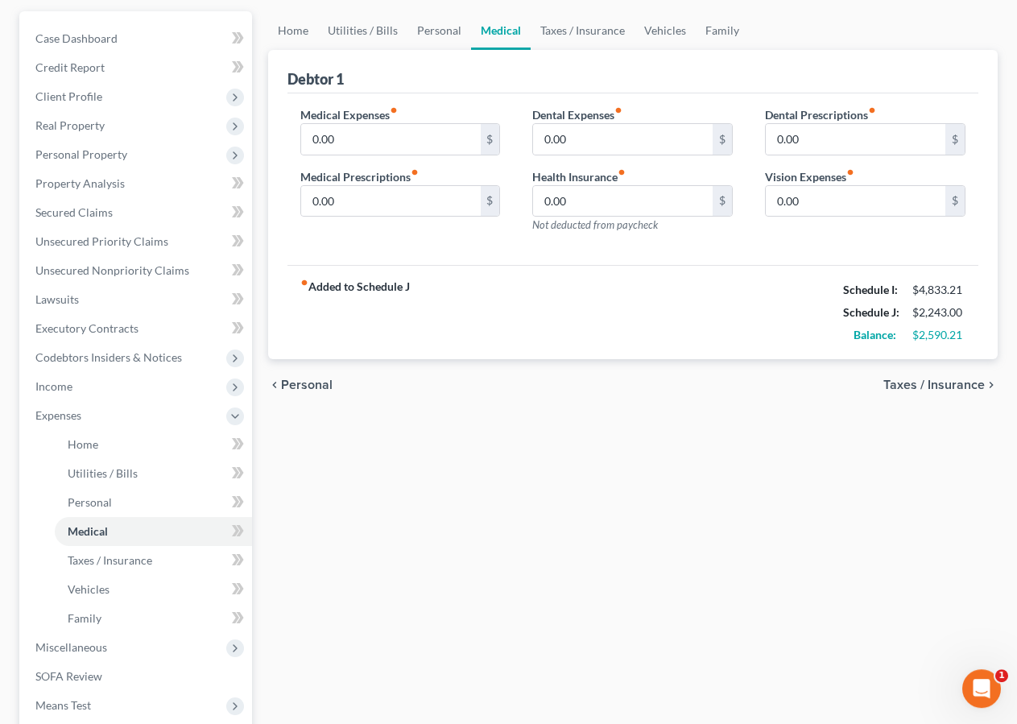
scroll to position [155, 0]
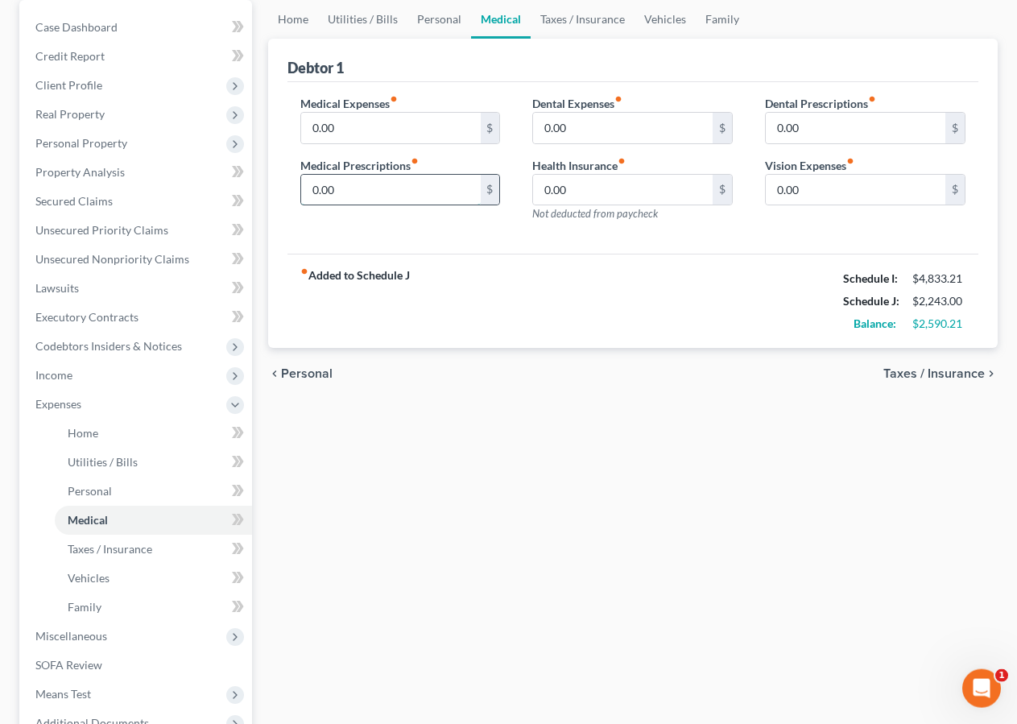
click at [393, 192] on input "0.00" at bounding box center [391, 190] width 180 height 31
type input "20.00"
click at [121, 553] on span "Taxes / Insurance" at bounding box center [110, 549] width 85 height 14
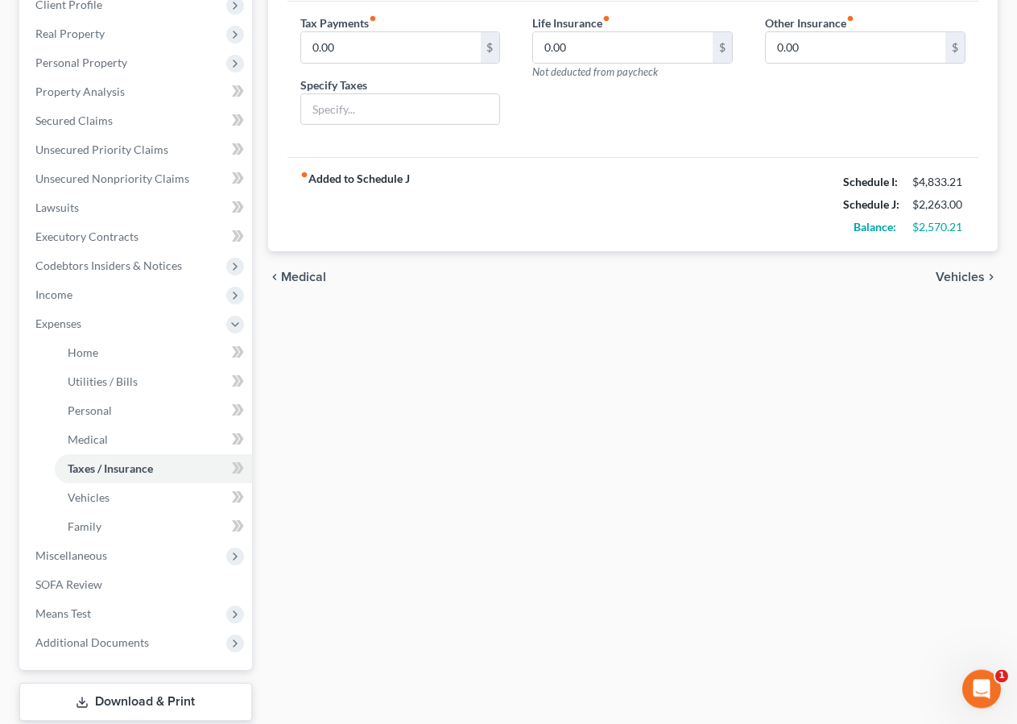
scroll to position [269, 0]
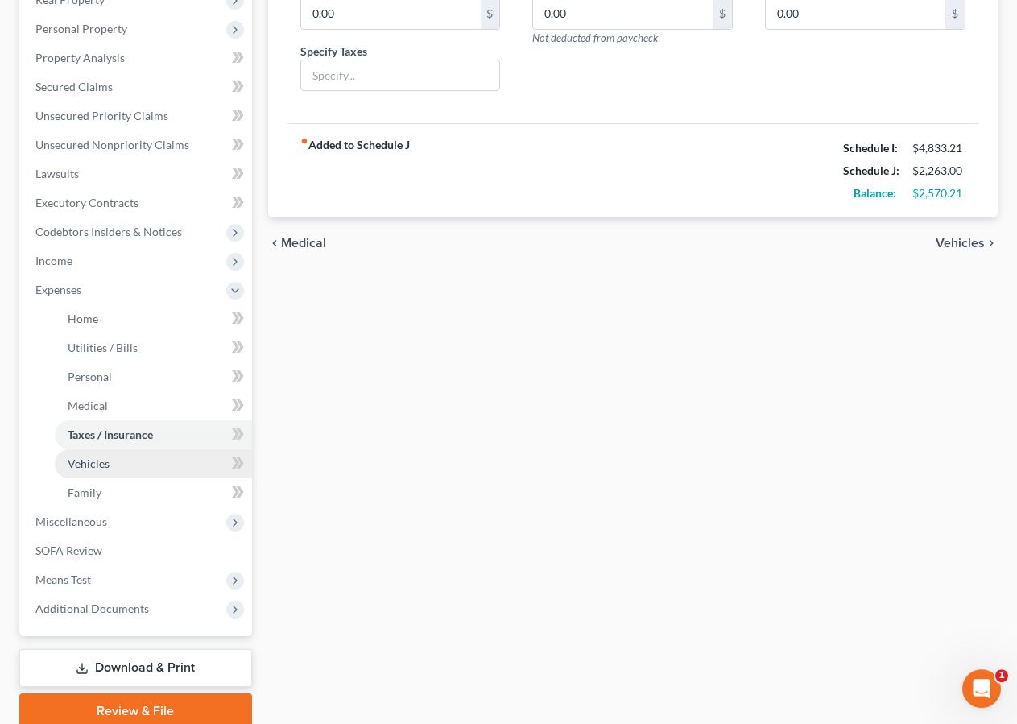
click at [89, 466] on span "Vehicles" at bounding box center [89, 464] width 42 height 14
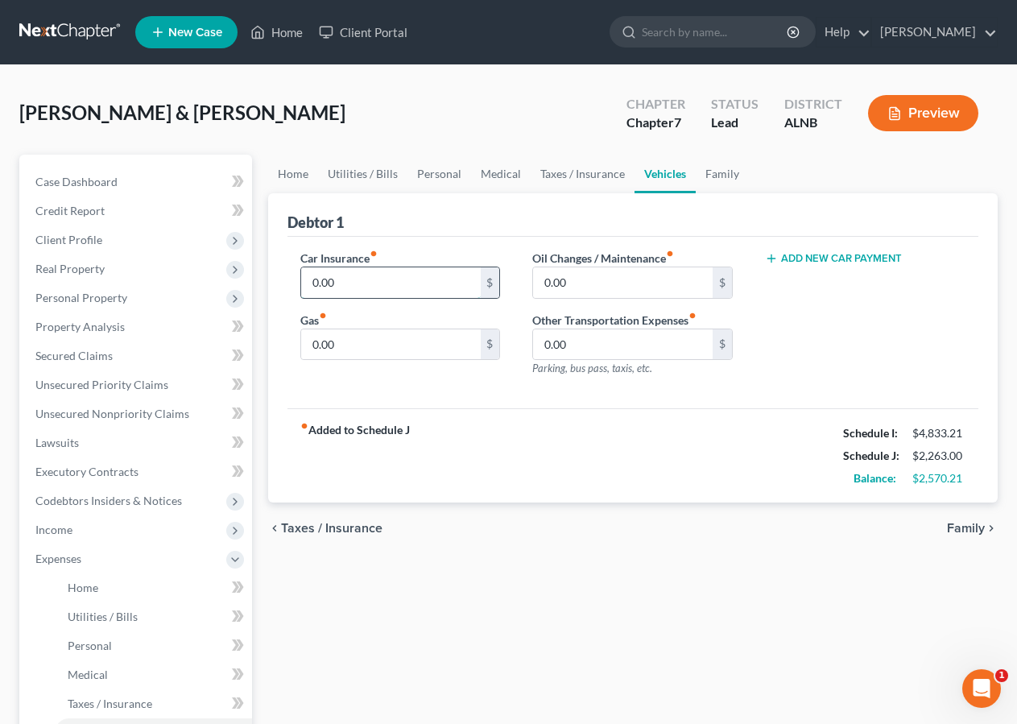
click at [369, 280] on input "0.00" at bounding box center [391, 282] width 180 height 31
type input "150.00"
drag, startPoint x: 358, startPoint y: 354, endPoint x: 394, endPoint y: 335, distance: 41.1
click at [360, 354] on input "0.00" at bounding box center [391, 344] width 180 height 31
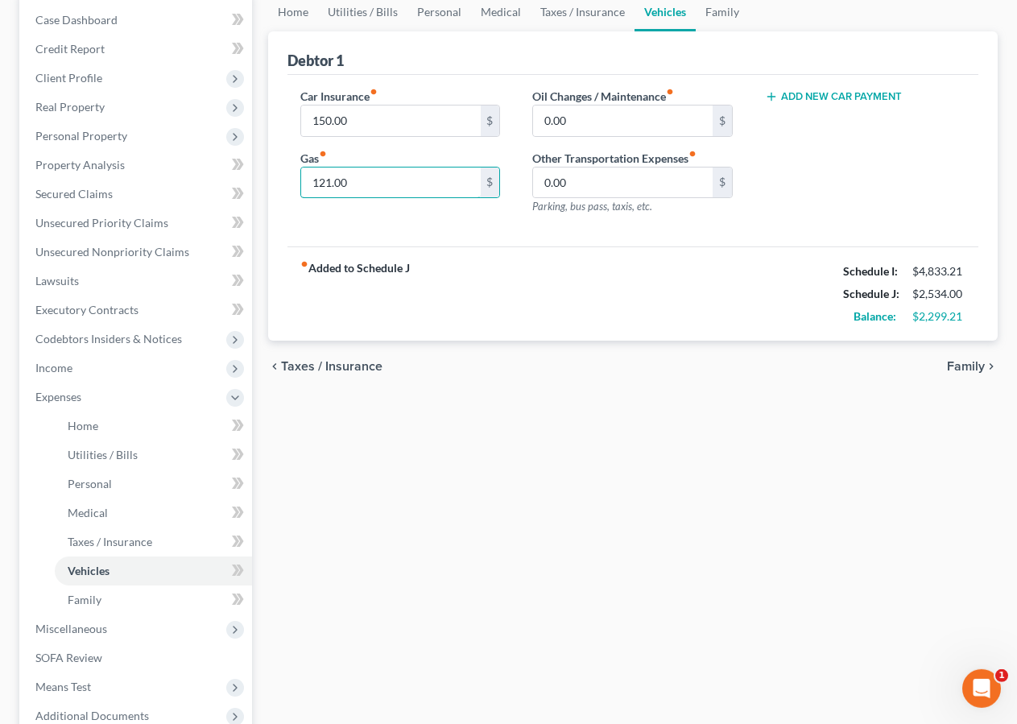
scroll to position [164, 0]
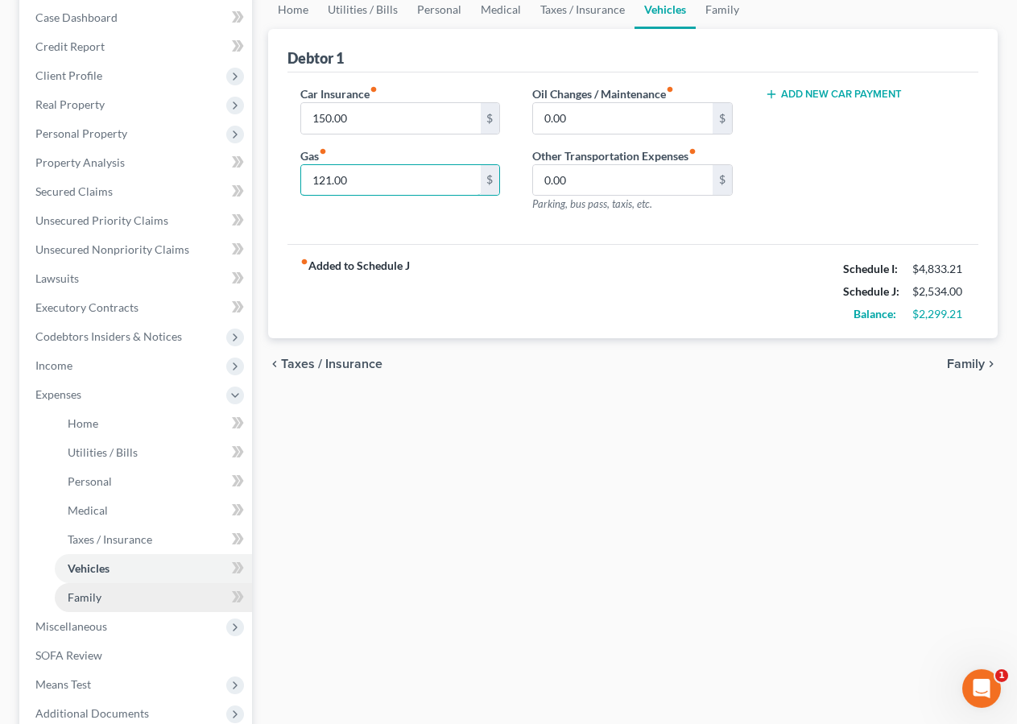
type input "121.00"
click at [56, 597] on link "Family" at bounding box center [153, 597] width 197 height 29
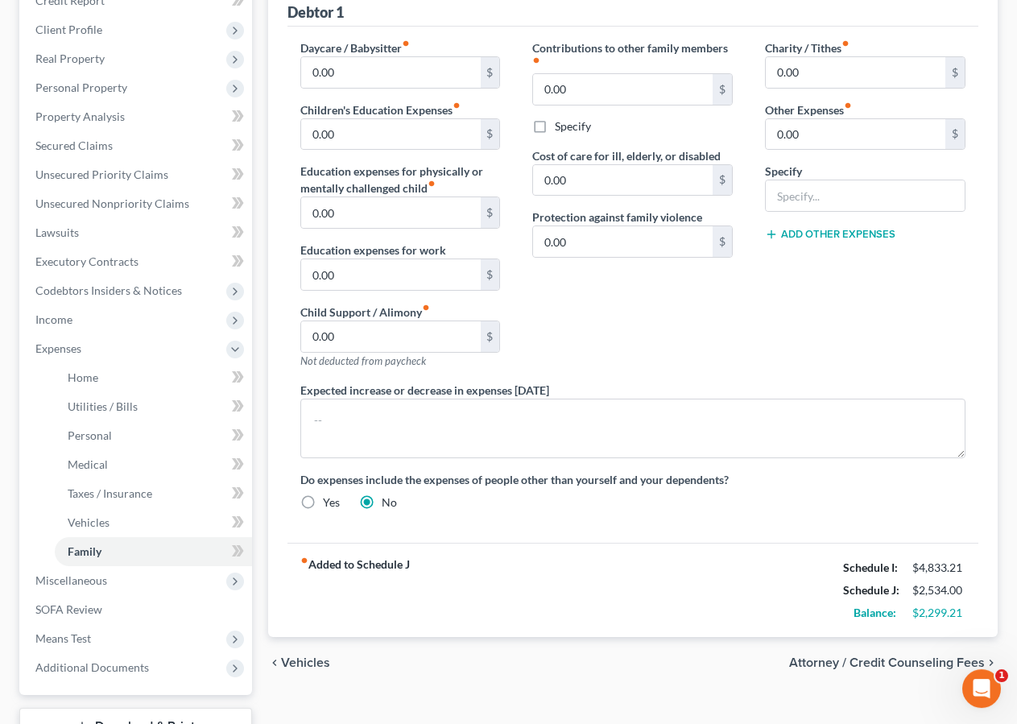
scroll to position [228, 0]
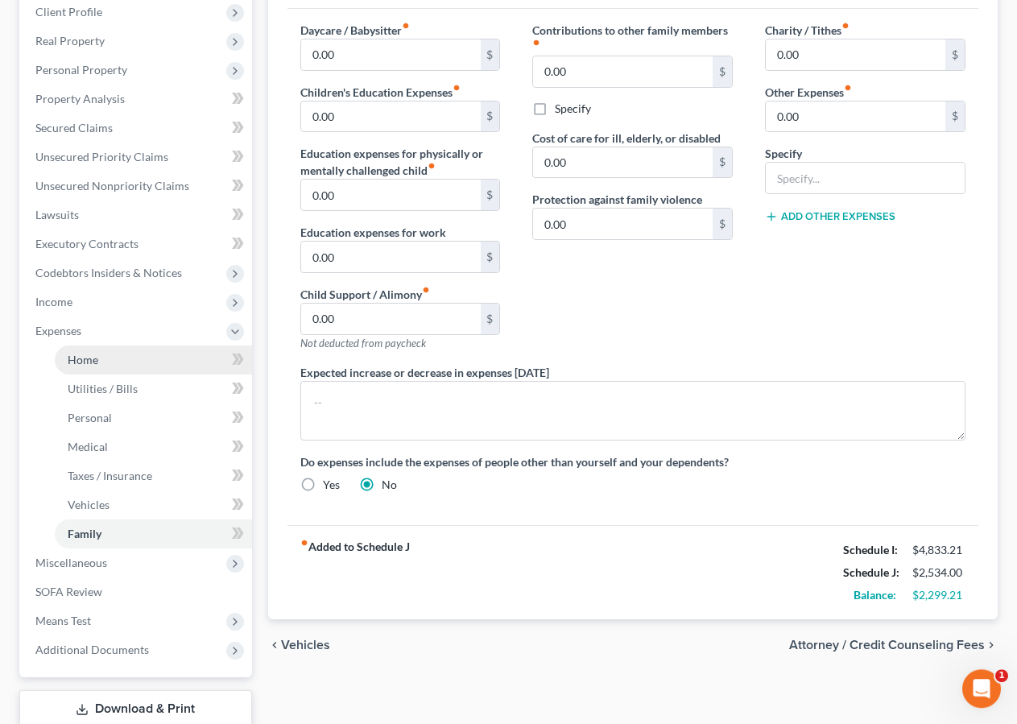
click at [85, 354] on span "Home" at bounding box center [83, 360] width 31 height 14
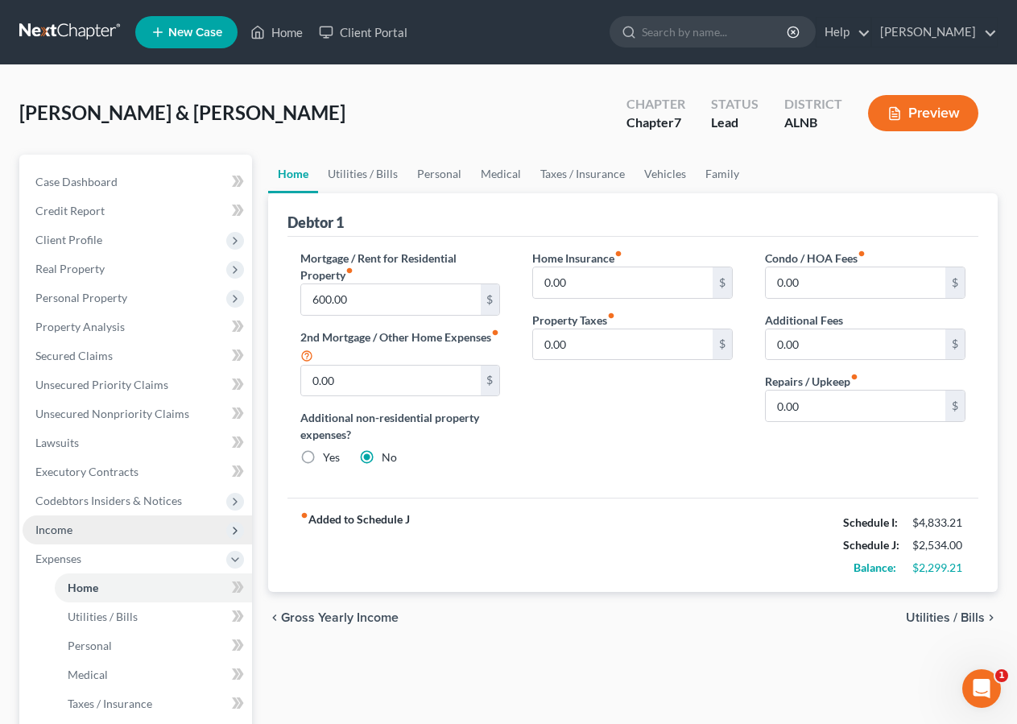
click at [62, 523] on span "Income" at bounding box center [53, 530] width 37 height 14
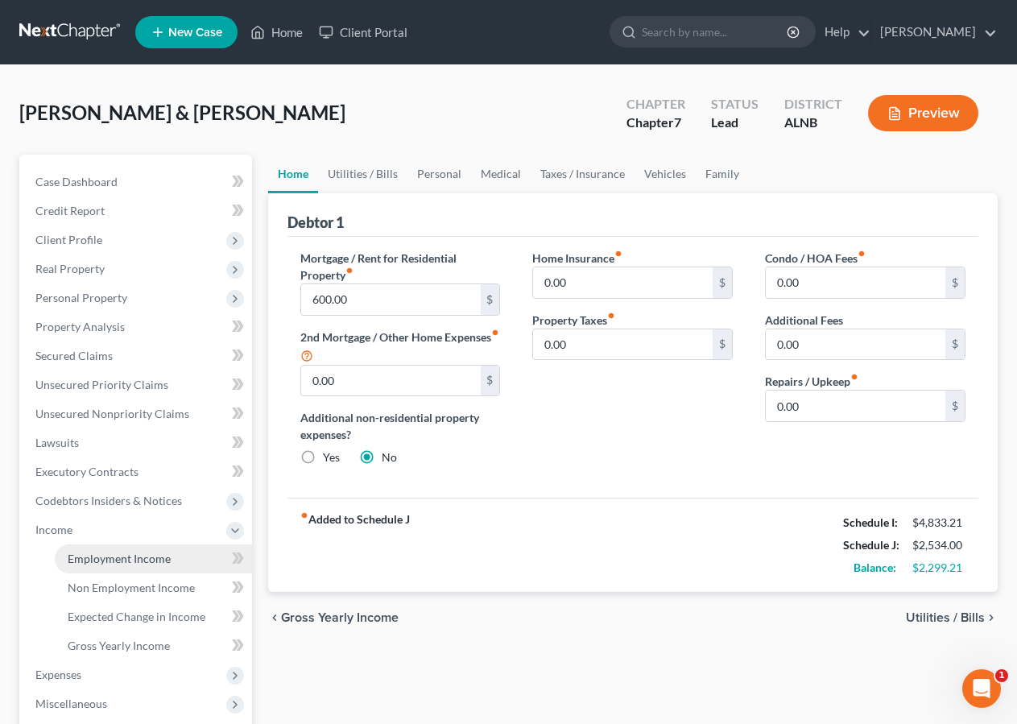
click at [81, 554] on span "Employment Income" at bounding box center [119, 559] width 103 height 14
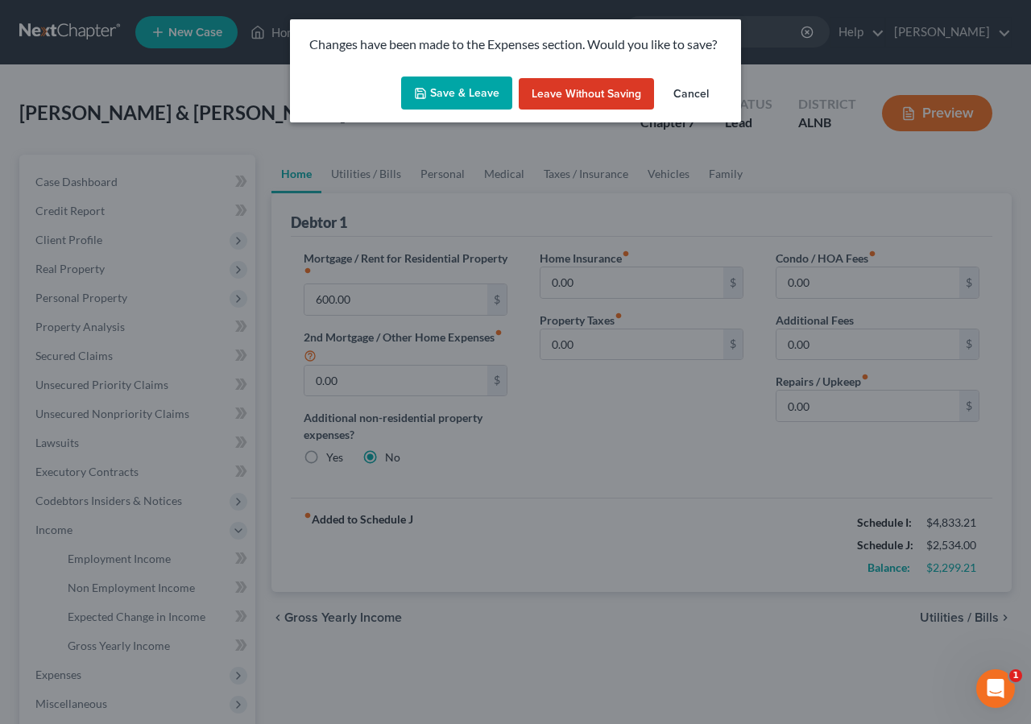
click at [446, 86] on button "Save & Leave" at bounding box center [456, 94] width 111 height 34
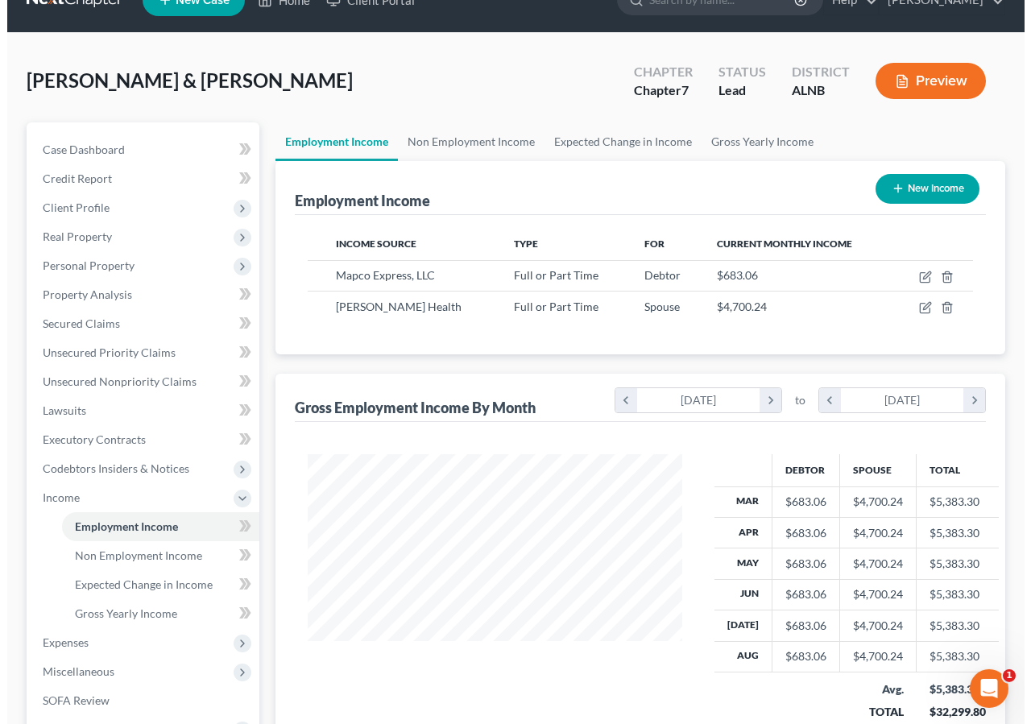
scroll to position [118, 0]
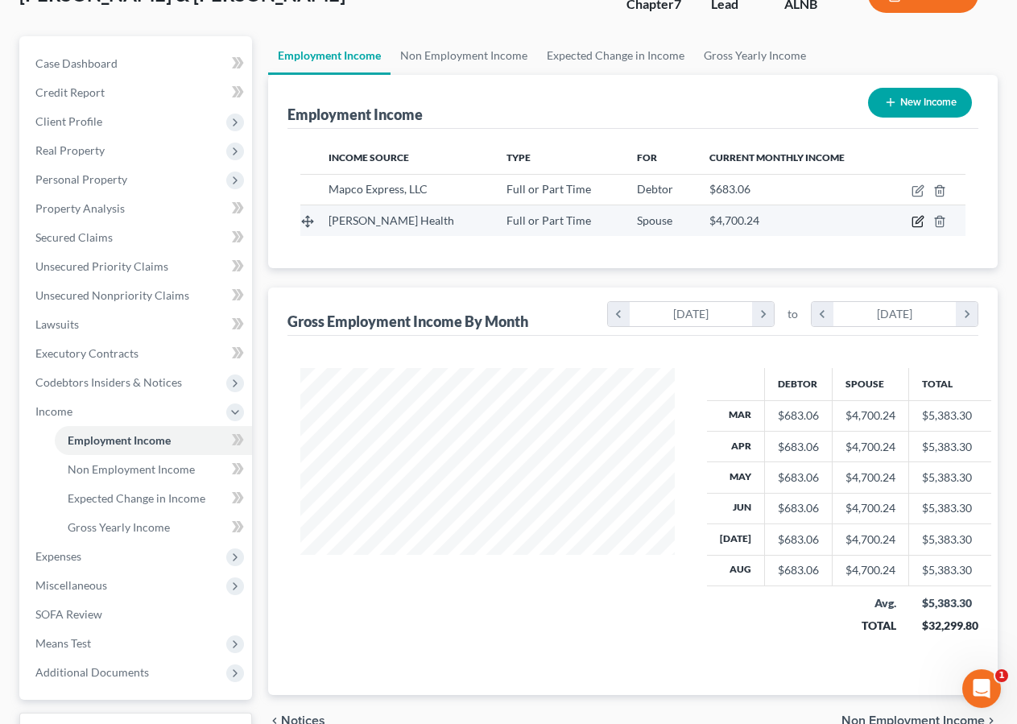
click at [921, 221] on icon "button" at bounding box center [918, 221] width 13 height 13
select select "0"
select select "10"
select select "2"
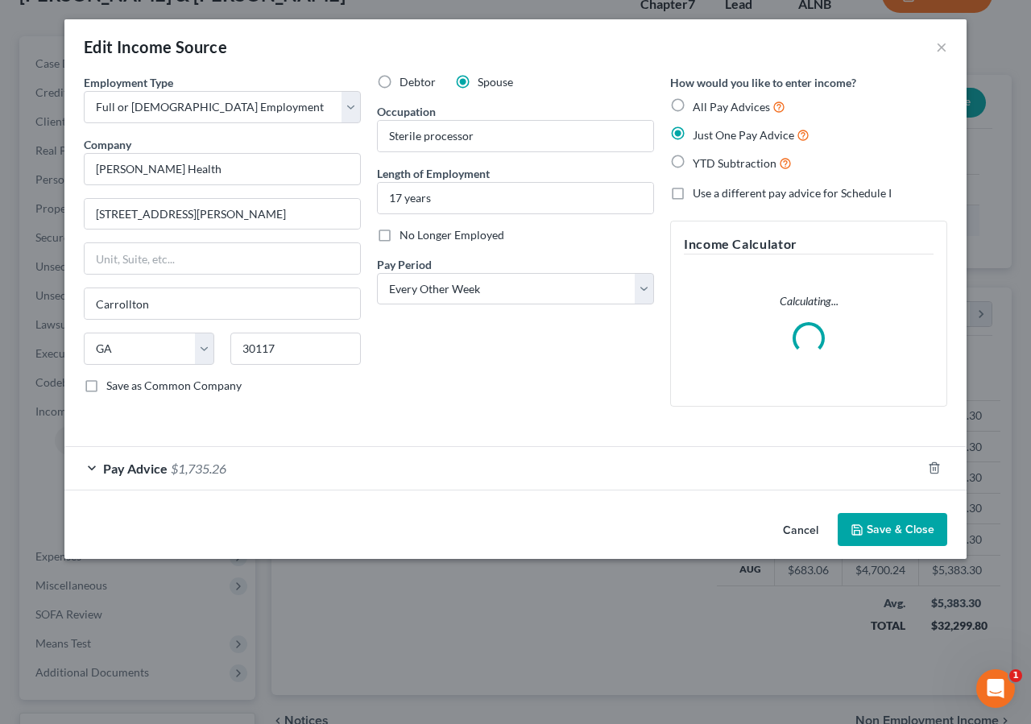
scroll to position [289, 412]
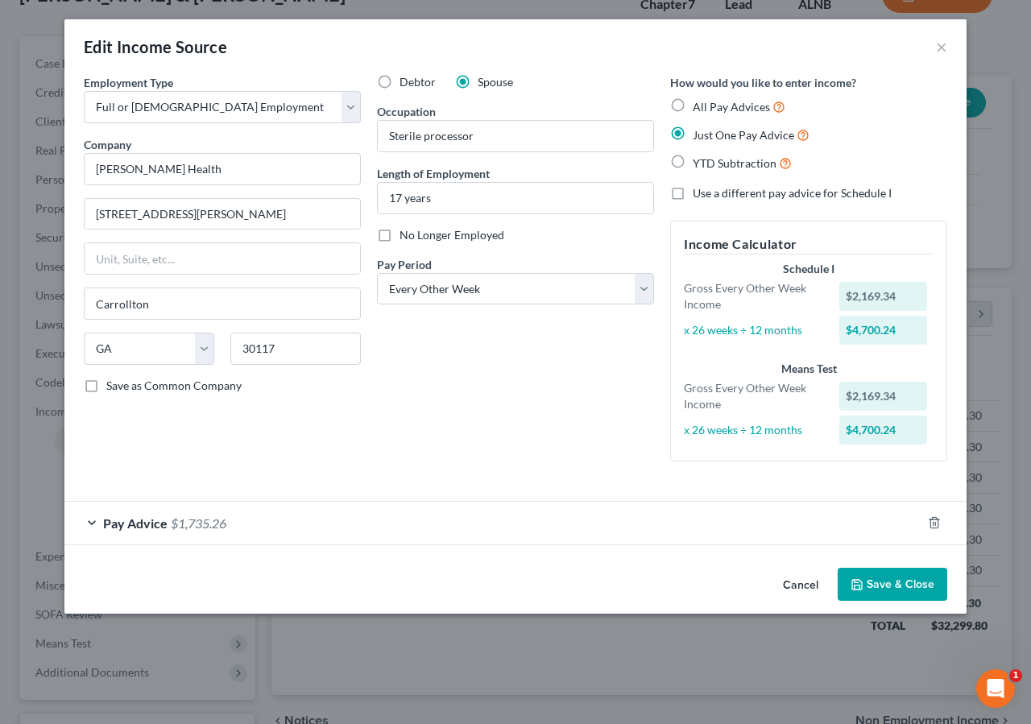
click at [143, 517] on span "Pay Advice" at bounding box center [135, 522] width 64 height 15
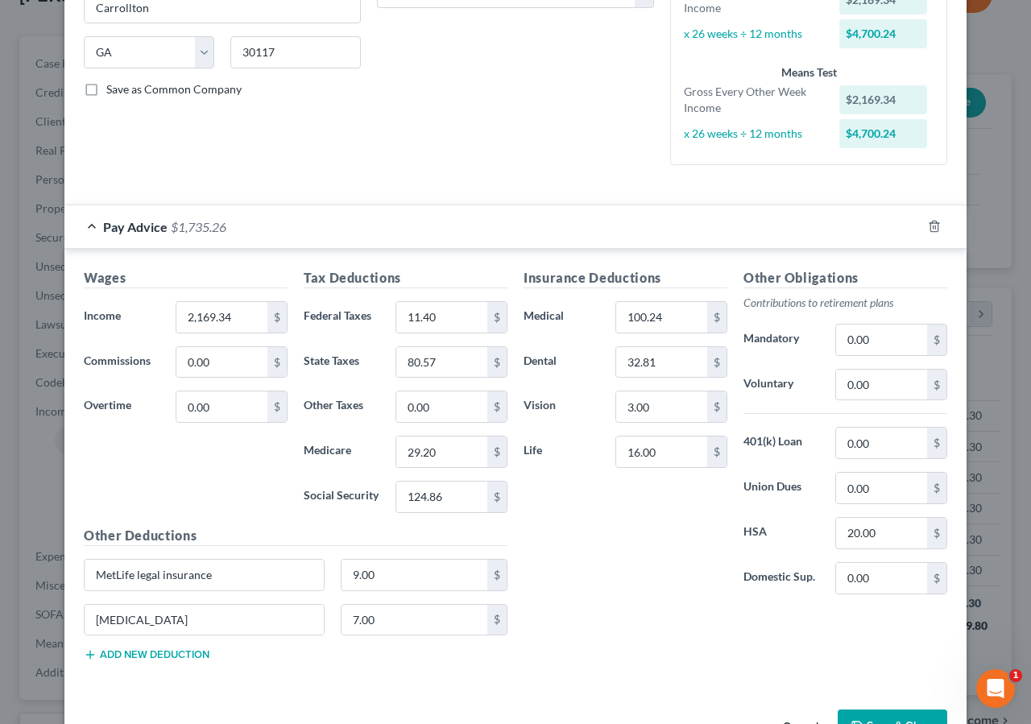
scroll to position [299, 0]
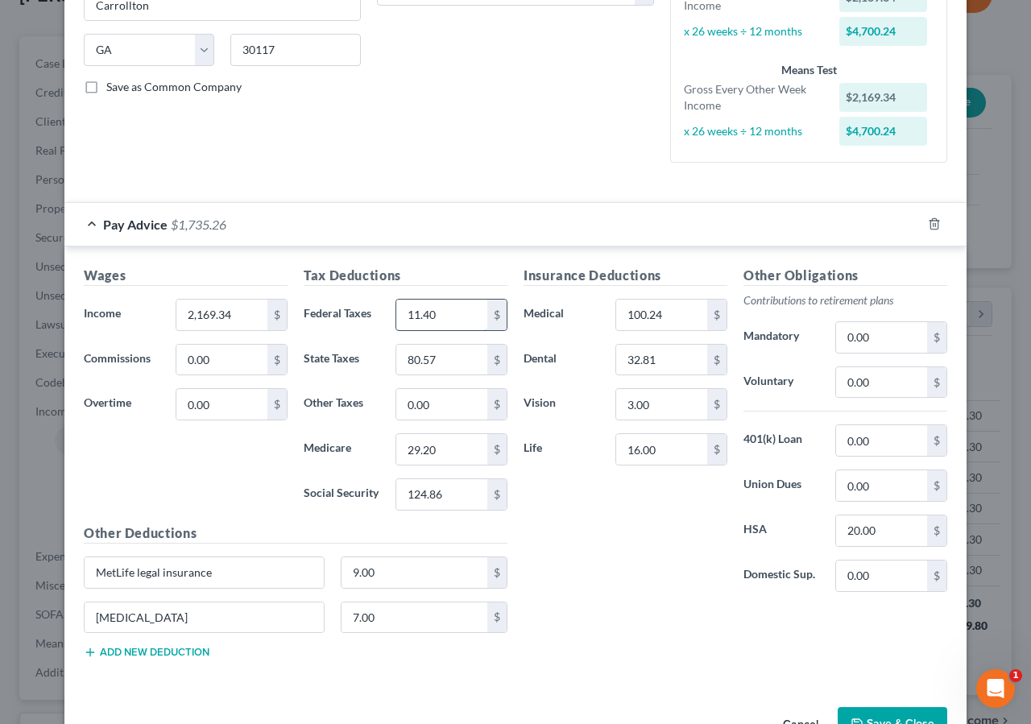
click at [435, 320] on input "11.40" at bounding box center [441, 315] width 91 height 31
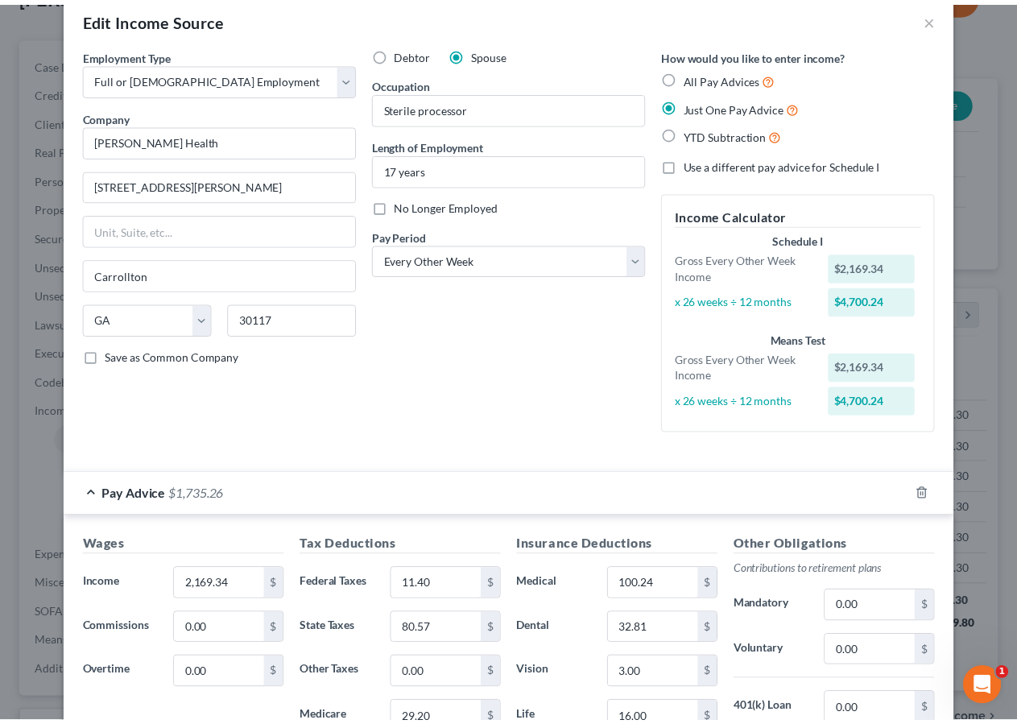
scroll to position [0, 0]
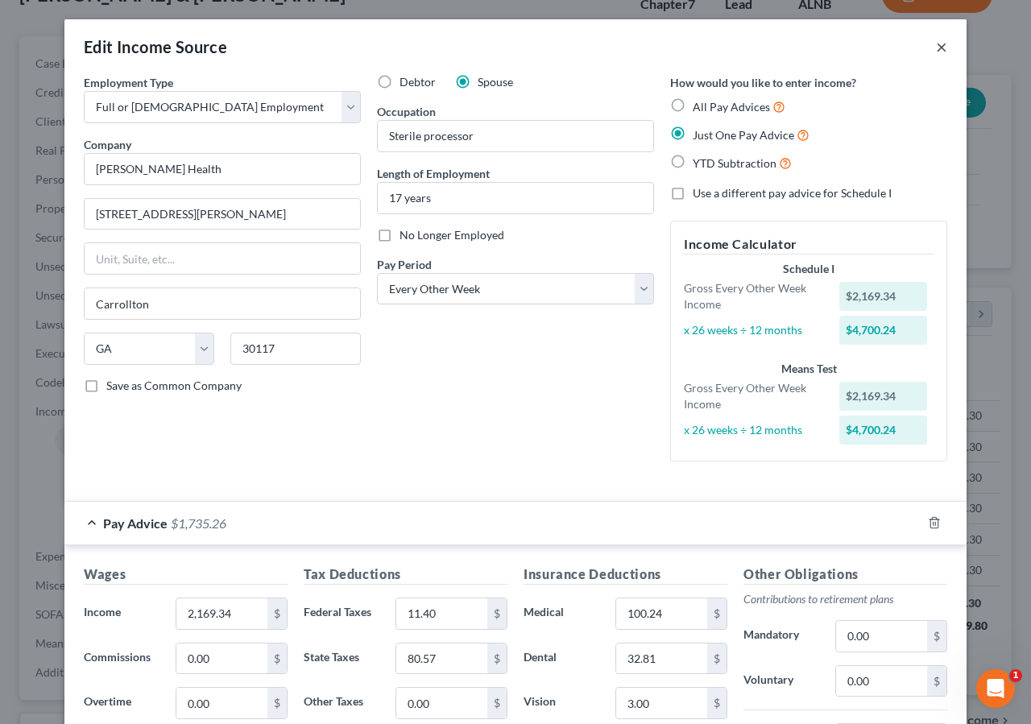
click at [936, 46] on button "×" at bounding box center [941, 46] width 11 height 19
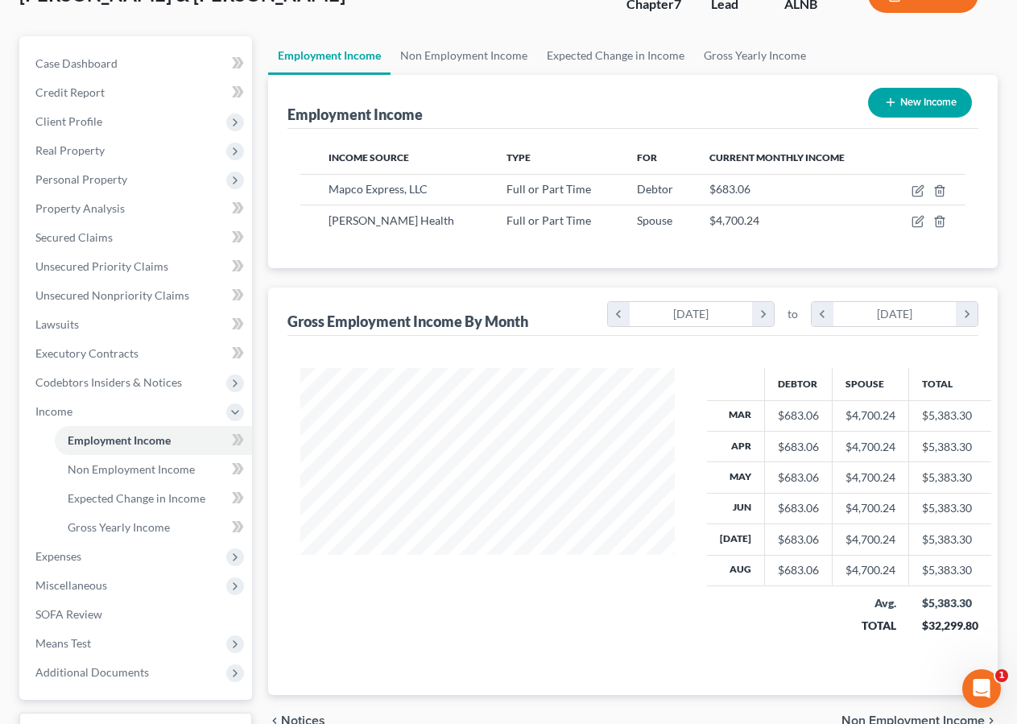
scroll to position [805142, 805023]
click at [78, 553] on span "Expenses" at bounding box center [58, 556] width 46 height 14
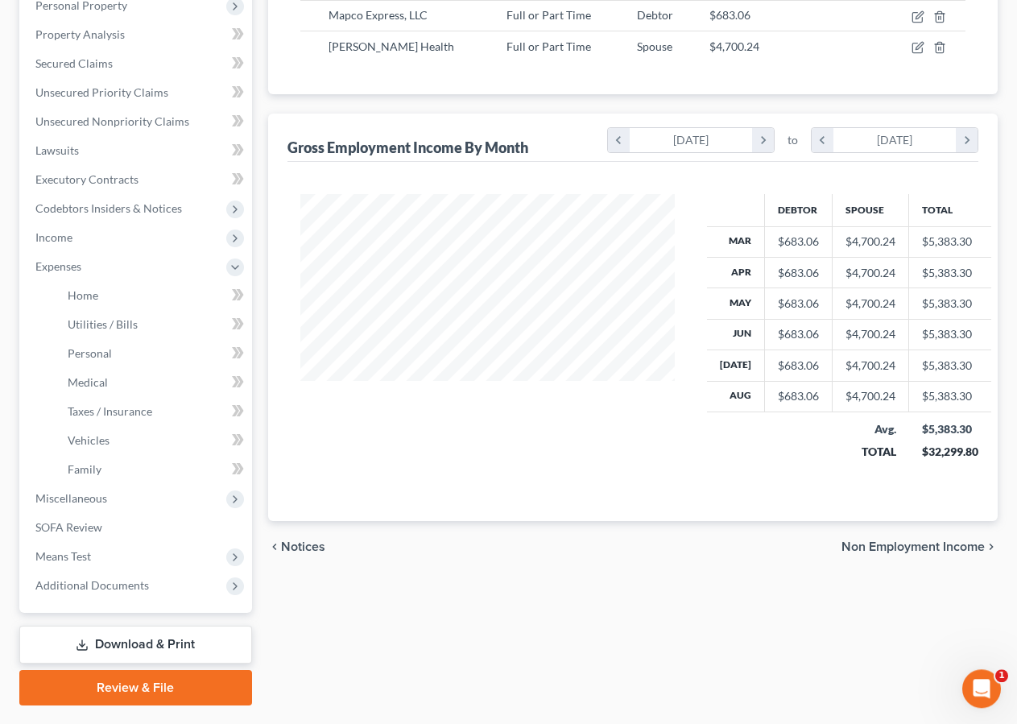
scroll to position [311, 0]
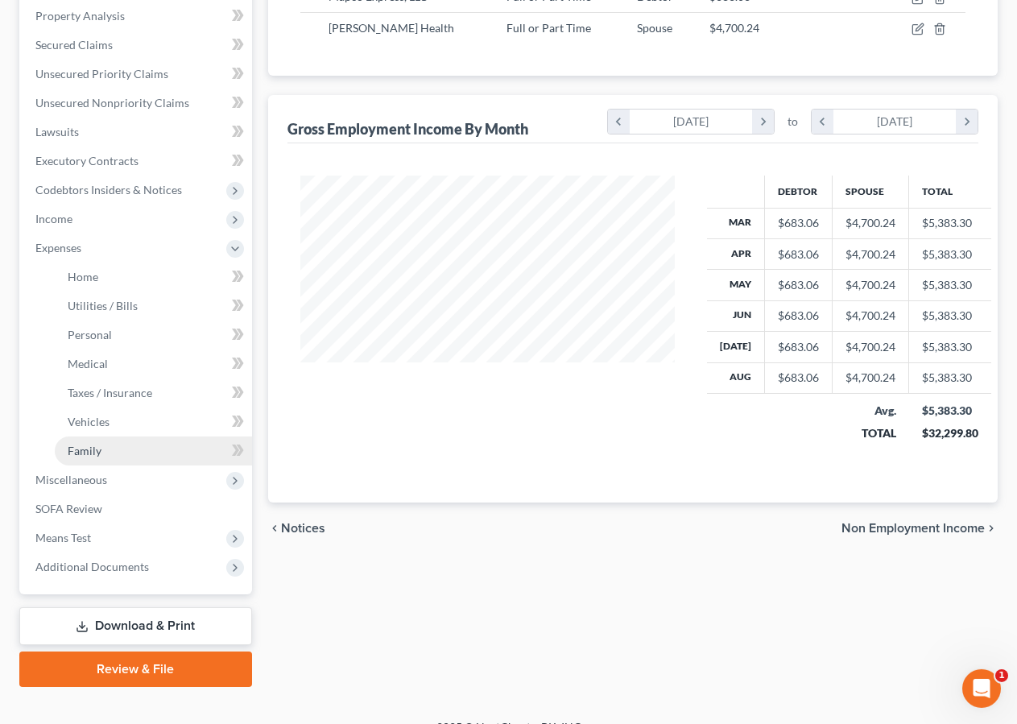
click at [90, 450] on span "Family" at bounding box center [85, 451] width 34 height 14
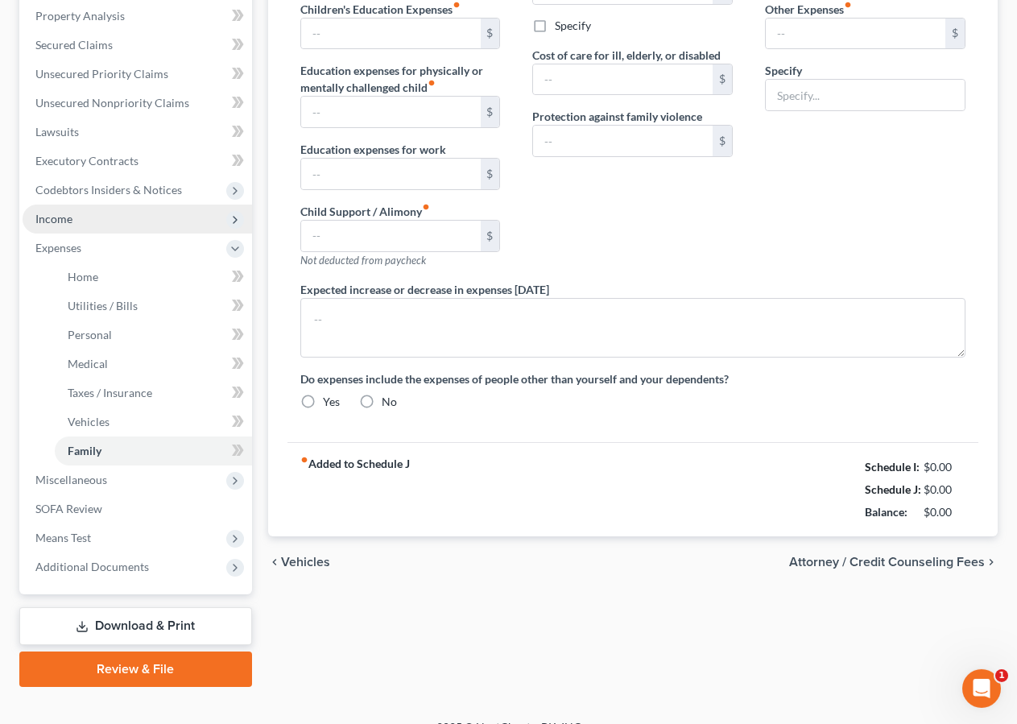
type input "0.00"
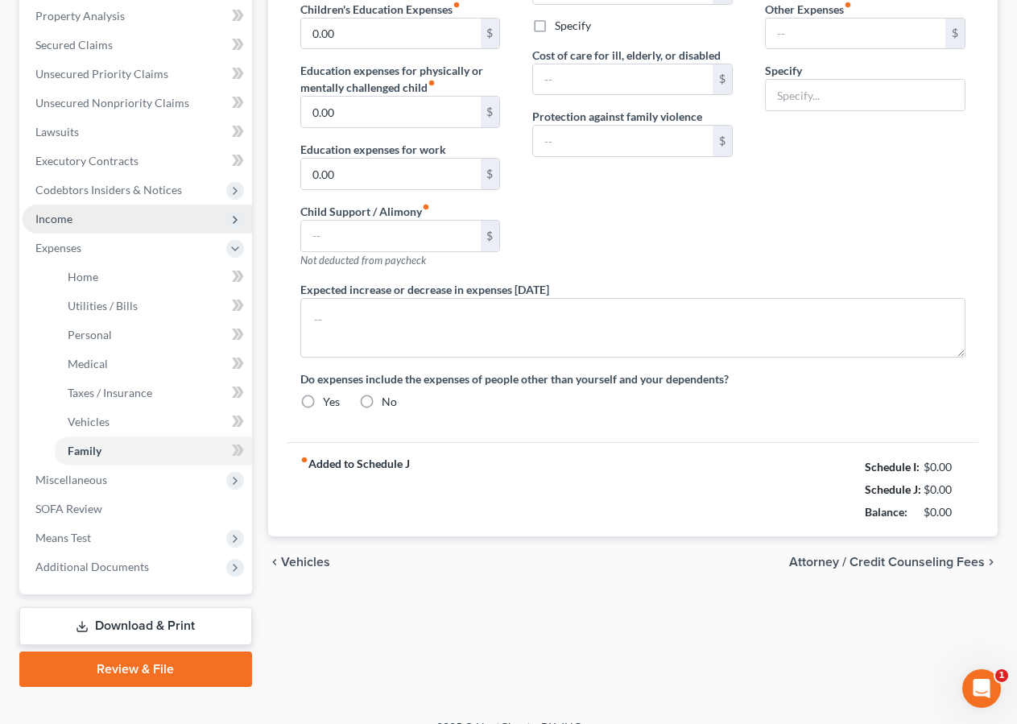
type input "0.00"
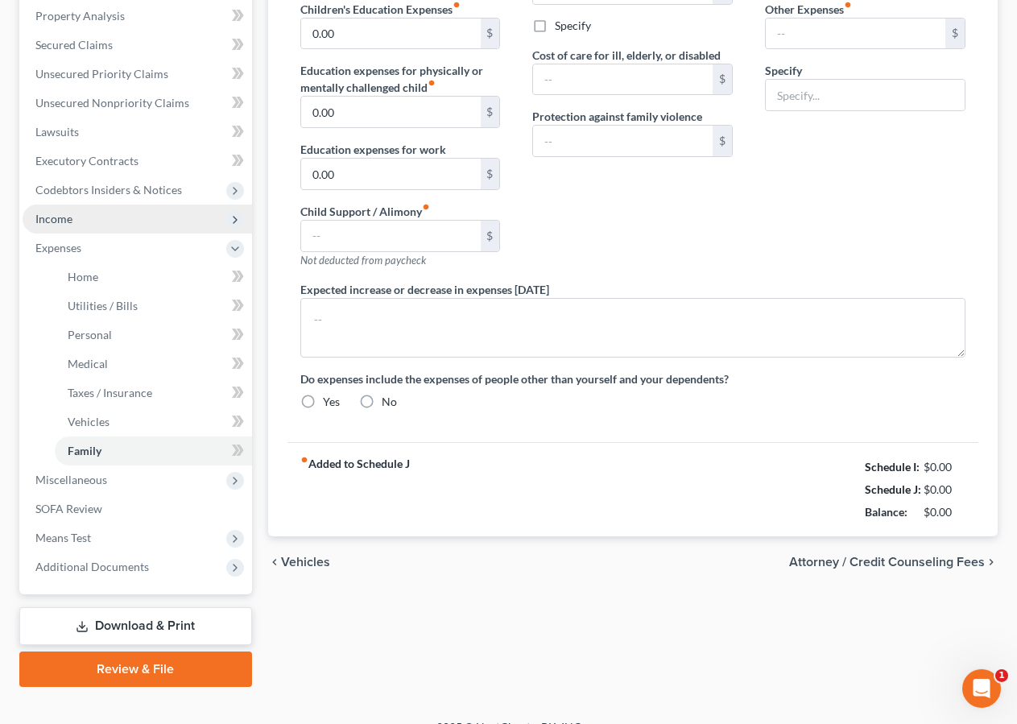
radio input "true"
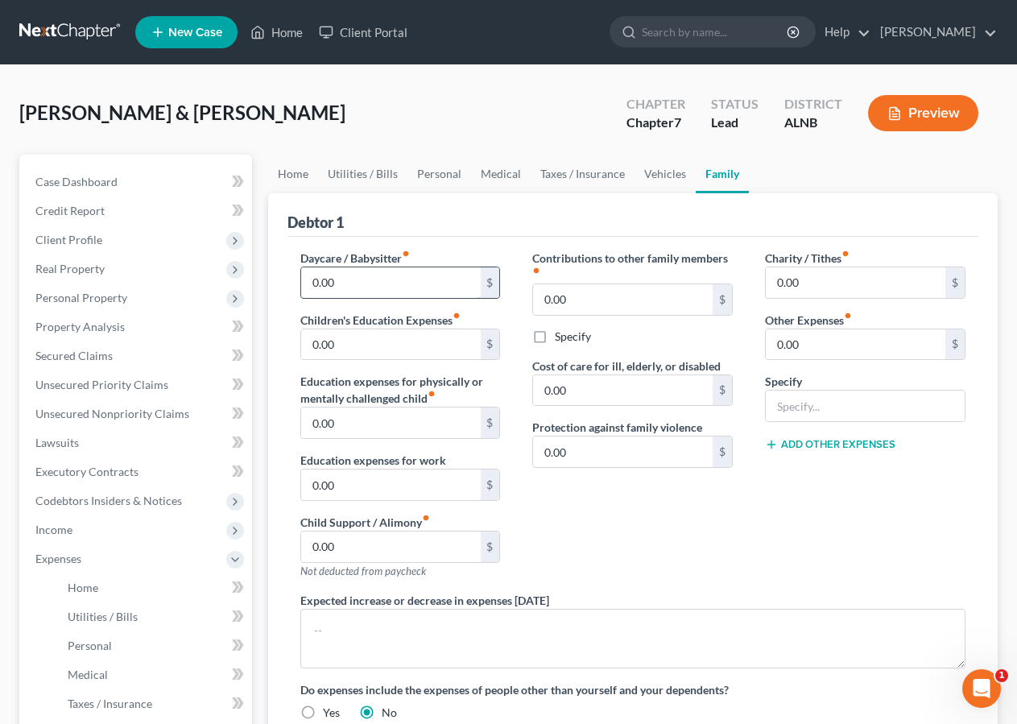
click at [363, 277] on input "0.00" at bounding box center [391, 282] width 180 height 31
click at [811, 343] on input "0.00" at bounding box center [856, 344] width 180 height 31
type input "70.00"
click at [811, 400] on input "text" at bounding box center [865, 406] width 199 height 31
type input "H"
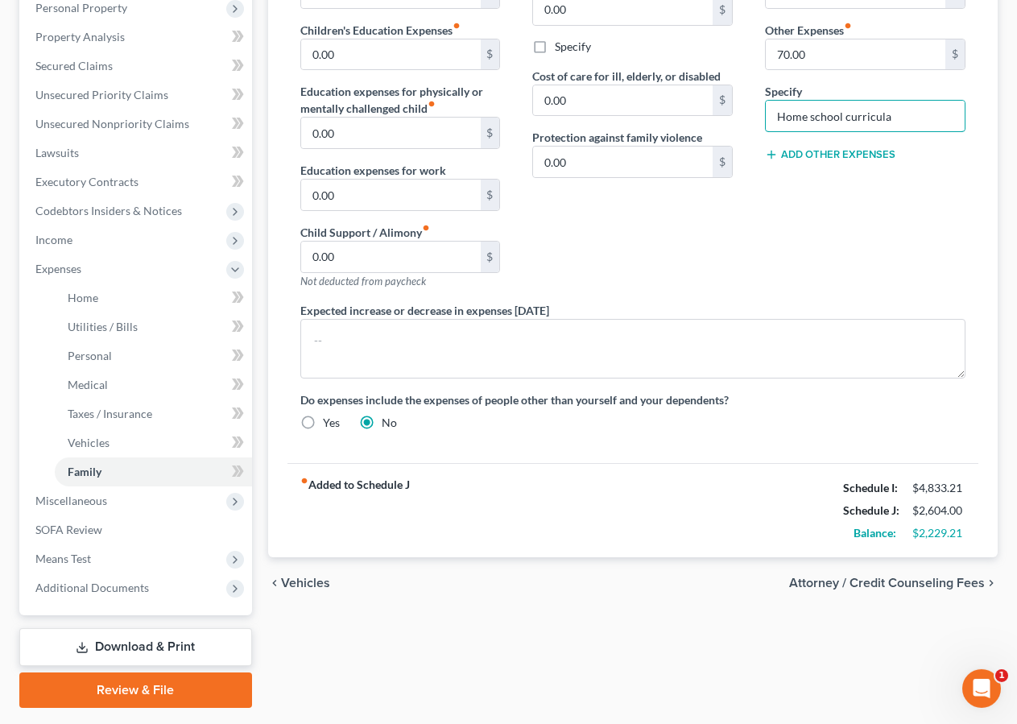
scroll to position [292, 0]
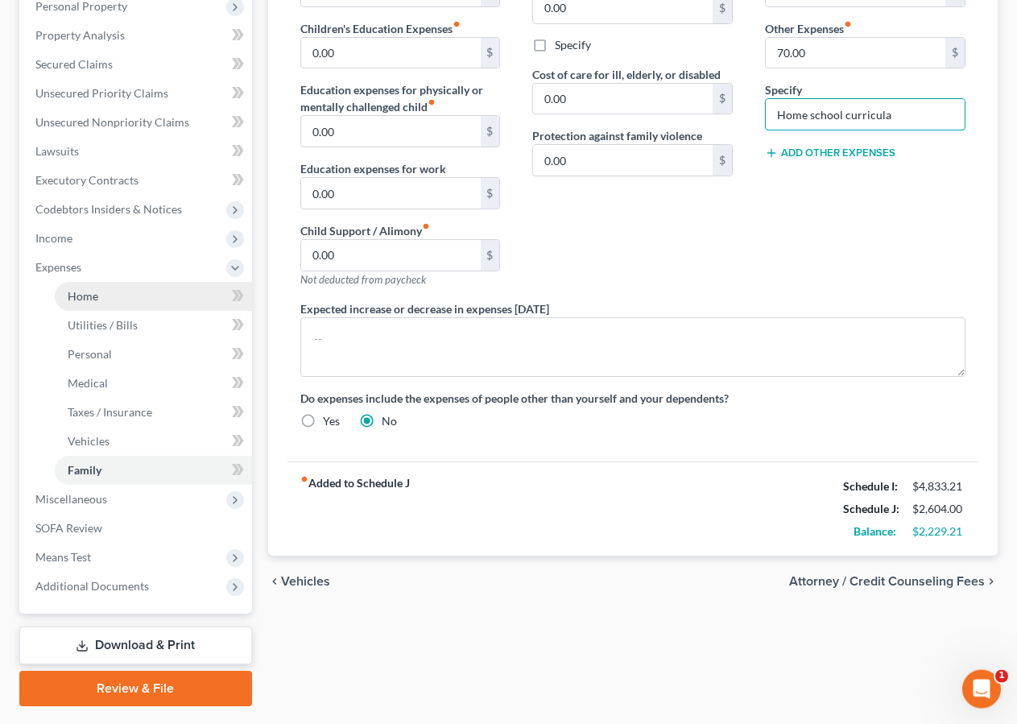
type input "Home school curricula"
click at [77, 296] on span "Home" at bounding box center [83, 296] width 31 height 14
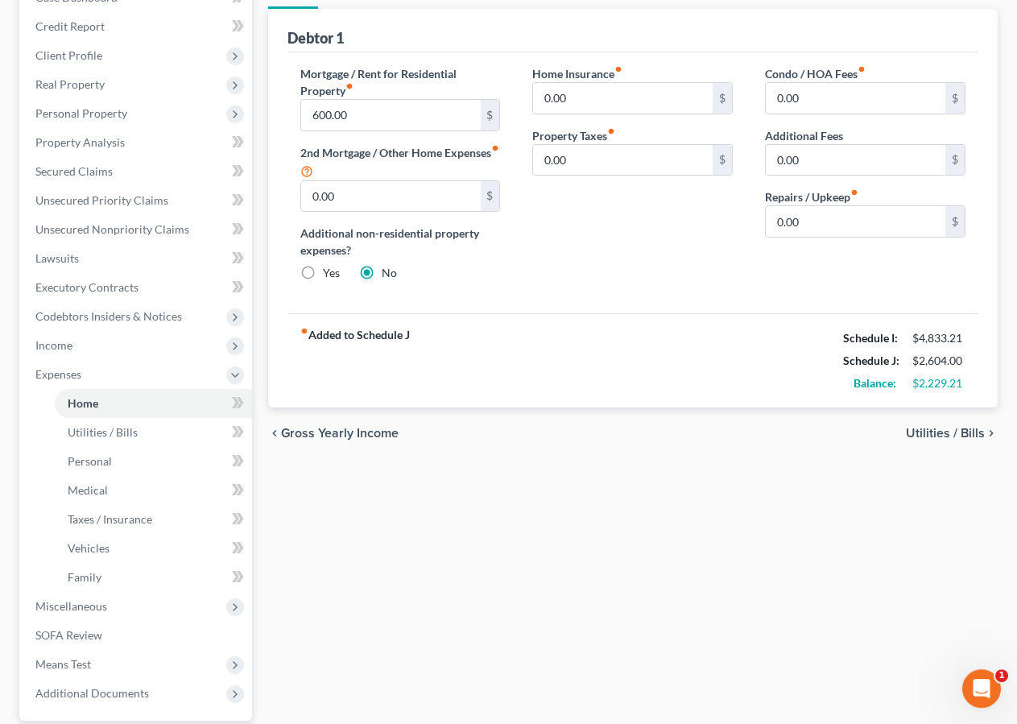
scroll to position [209, 0]
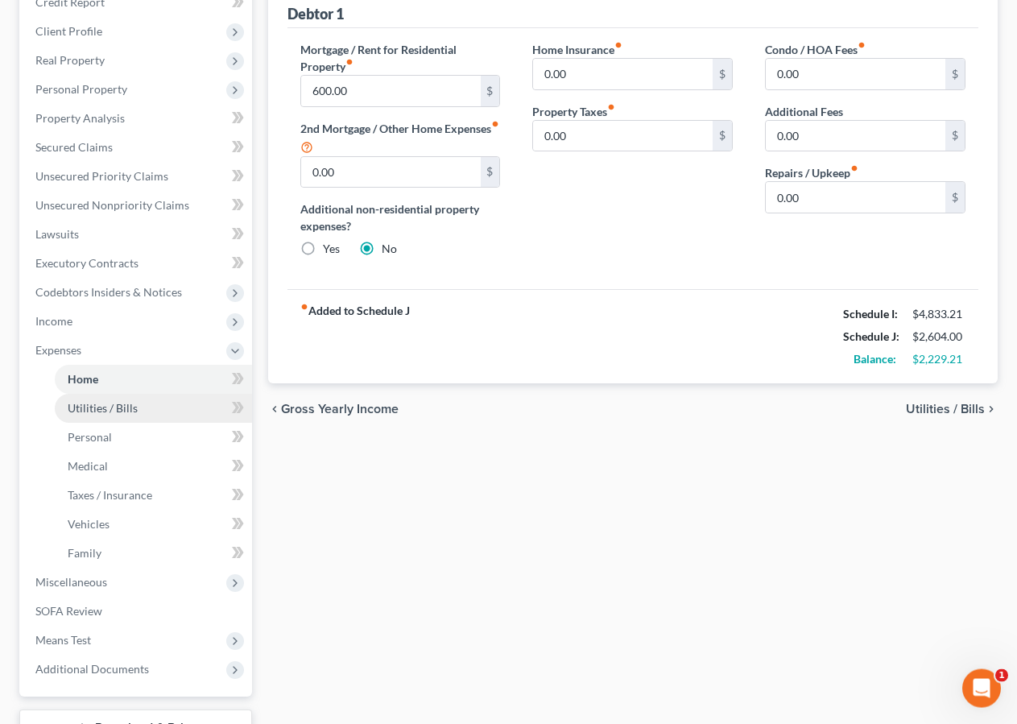
click at [97, 408] on span "Utilities / Bills" at bounding box center [103, 408] width 70 height 14
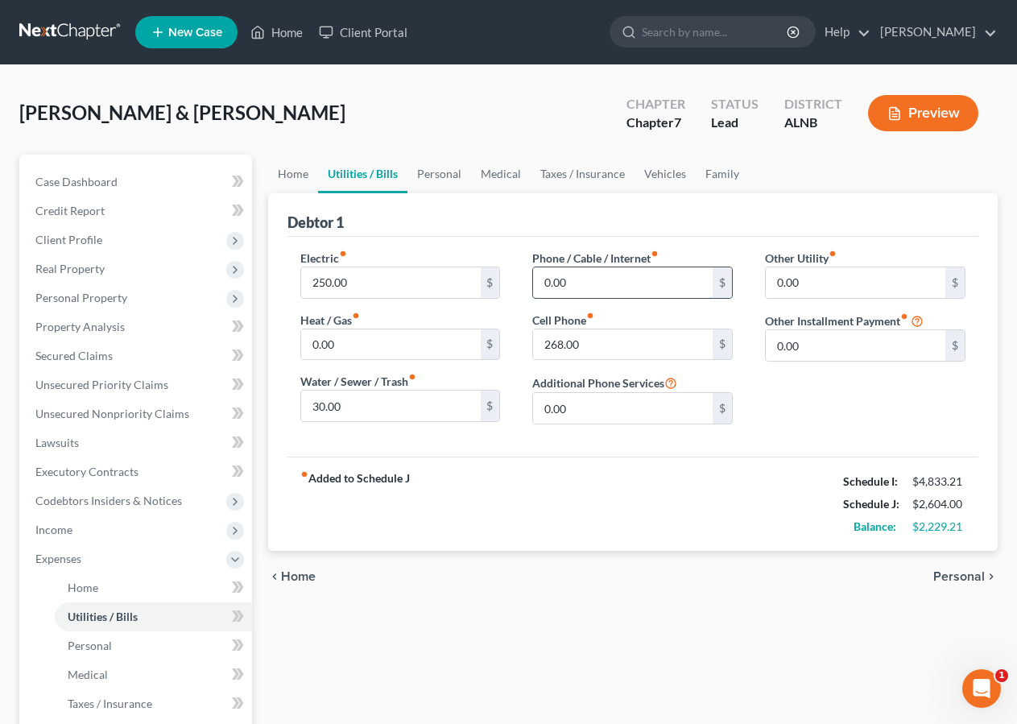
click at [583, 285] on input "0.00" at bounding box center [623, 282] width 180 height 31
click at [128, 651] on link "Personal" at bounding box center [153, 645] width 197 height 29
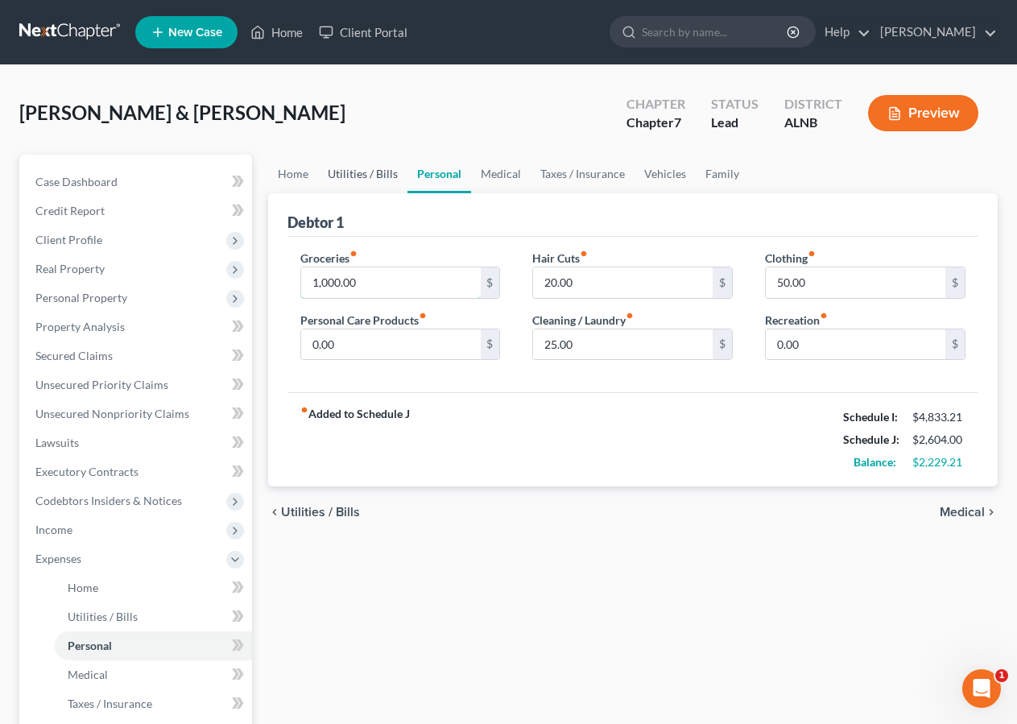
click at [362, 286] on input "1,000.00" at bounding box center [391, 282] width 180 height 31
type input "2,000.00"
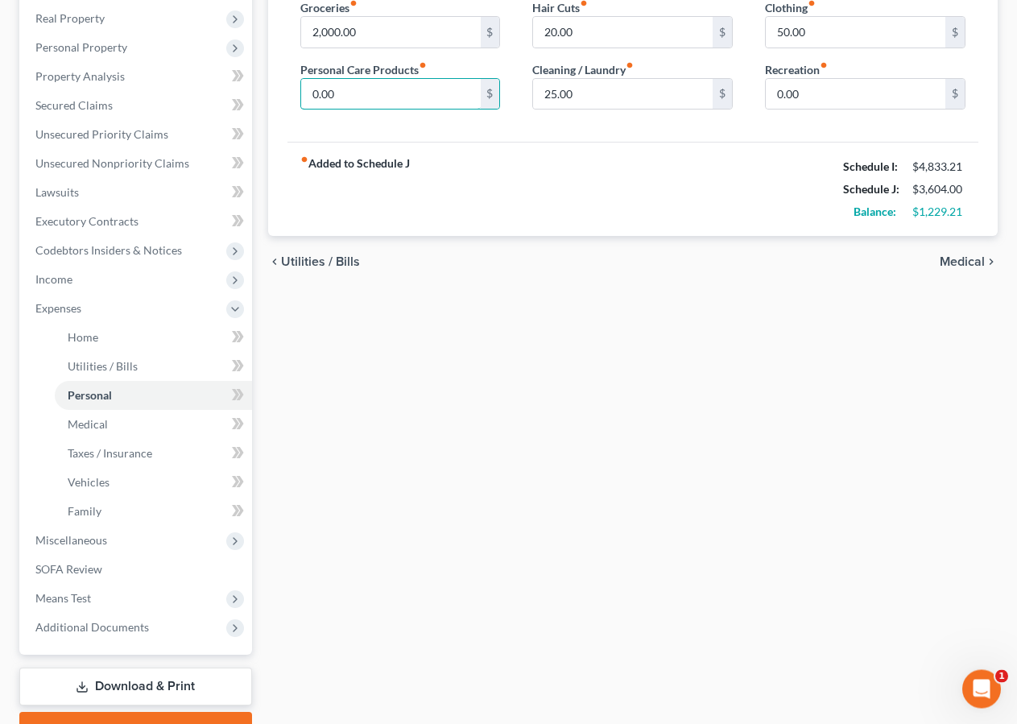
scroll to position [251, 0]
click at [99, 360] on span "Utilities / Bills" at bounding box center [103, 365] width 70 height 14
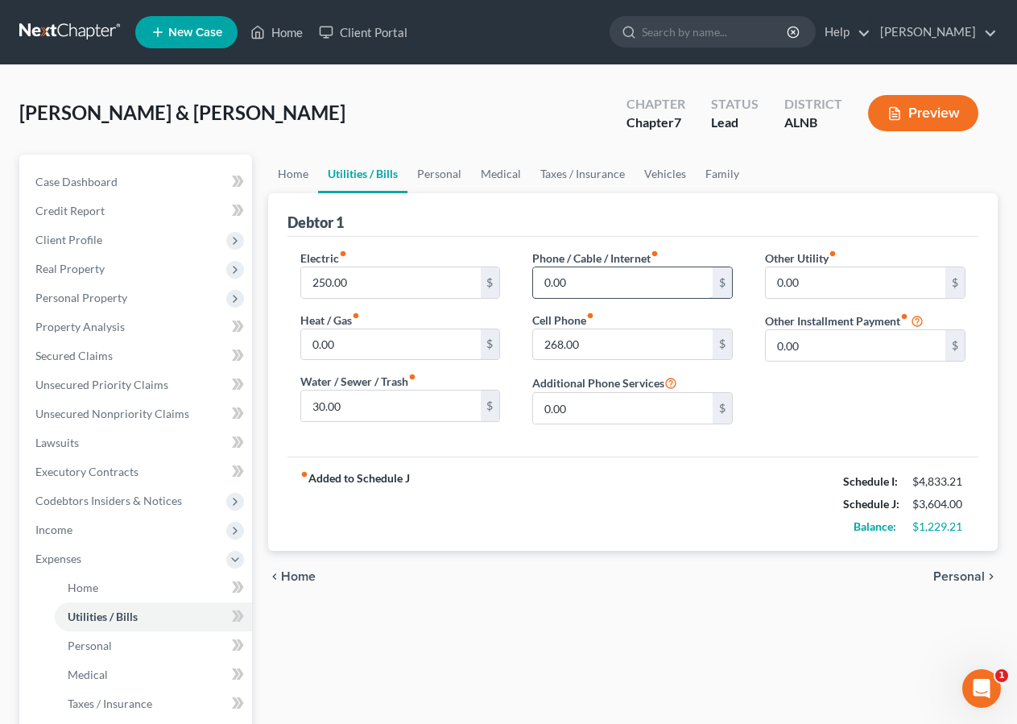
click at [586, 276] on input "0.00" at bounding box center [623, 282] width 180 height 31
type input "60.00"
click at [99, 643] on span "Personal" at bounding box center [90, 646] width 44 height 14
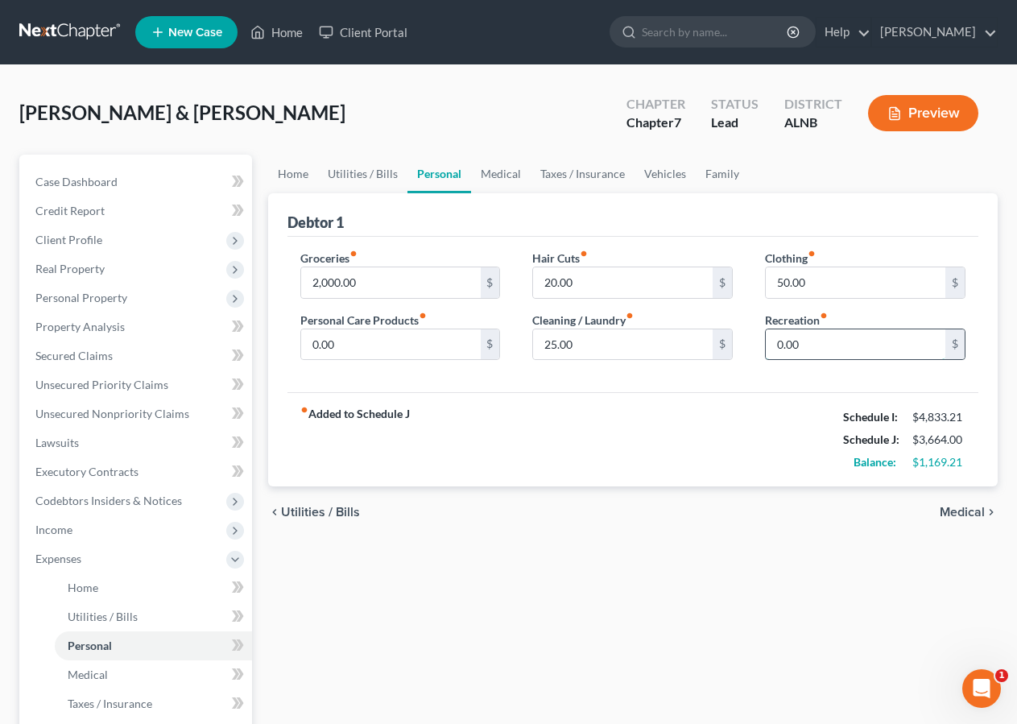
click at [856, 343] on input "0.00" at bounding box center [856, 344] width 180 height 31
type input "100.00"
drag, startPoint x: 803, startPoint y: 281, endPoint x: 852, endPoint y: 212, distance: 84.9
click at [805, 281] on input "50.00" at bounding box center [856, 282] width 180 height 31
type input "180.00"
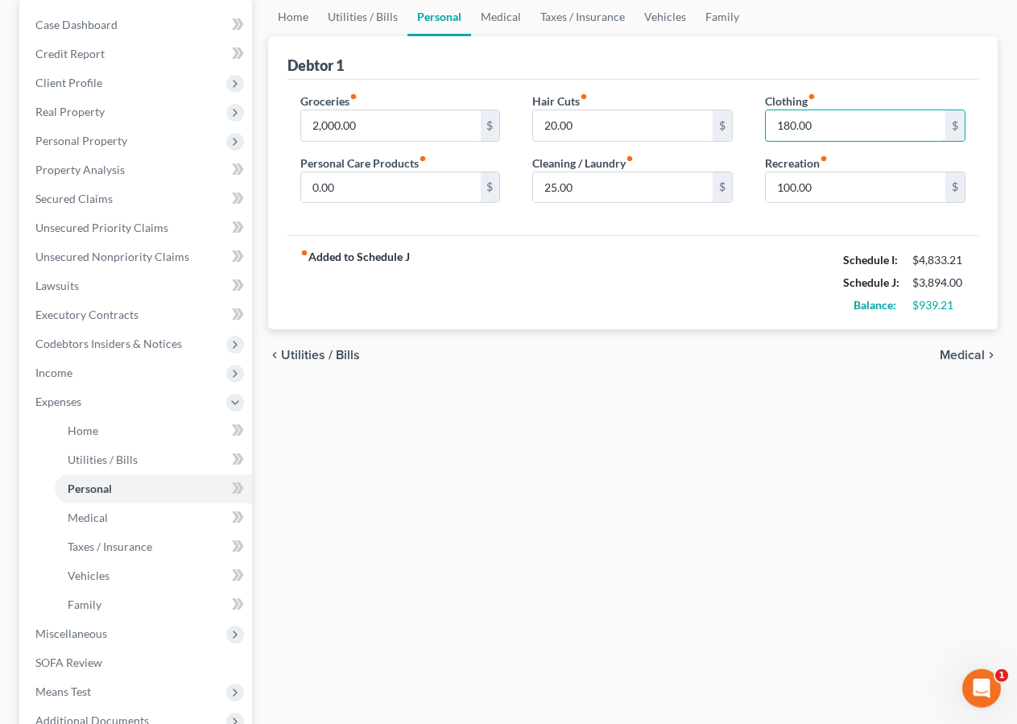
scroll to position [187, 0]
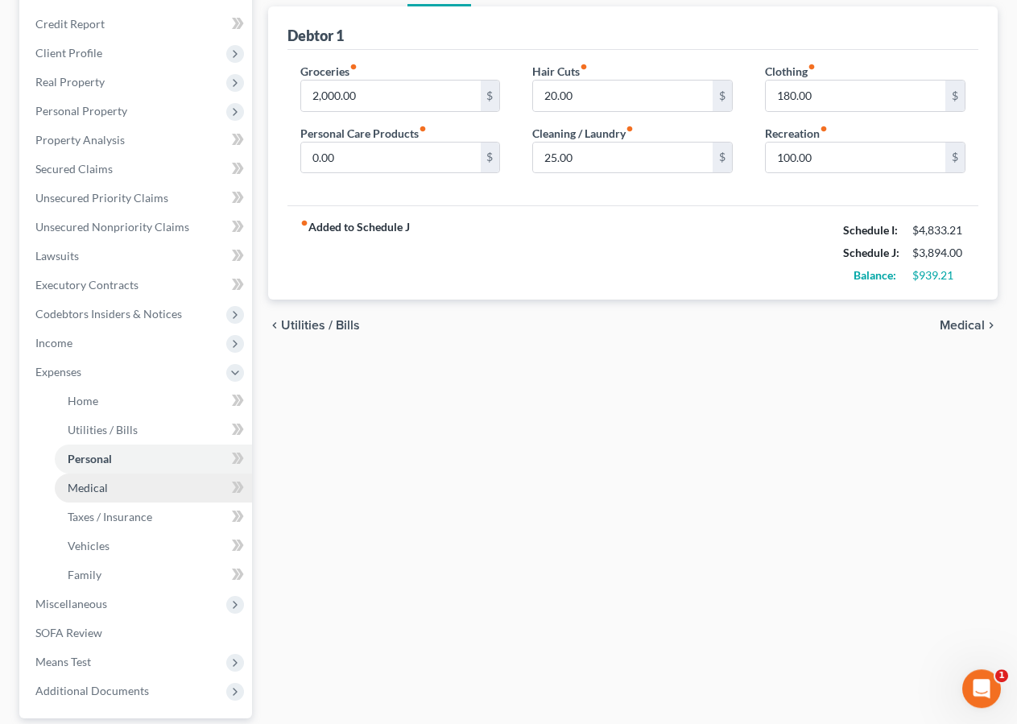
click at [114, 484] on link "Medical" at bounding box center [153, 488] width 197 height 29
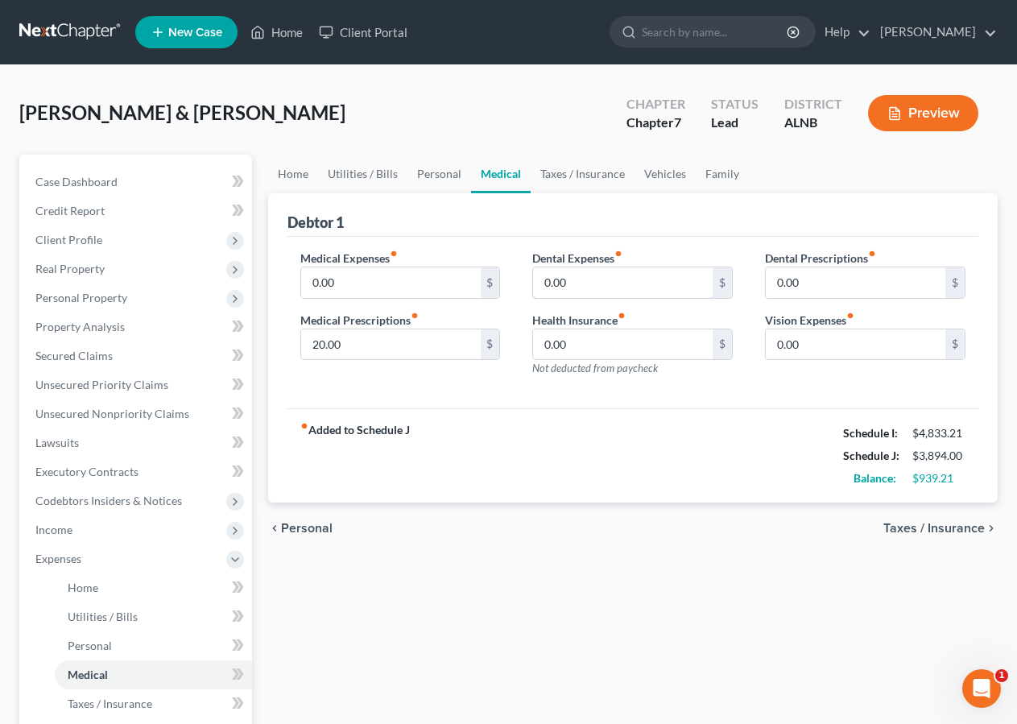
drag, startPoint x: 580, startPoint y: 284, endPoint x: 612, endPoint y: 265, distance: 37.2
click at [581, 283] on input "0.00" at bounding box center [623, 282] width 180 height 31
click at [378, 350] on input "20.00" at bounding box center [391, 344] width 180 height 31
click at [354, 286] on input "0.00" at bounding box center [391, 282] width 180 height 31
type input "300.00"
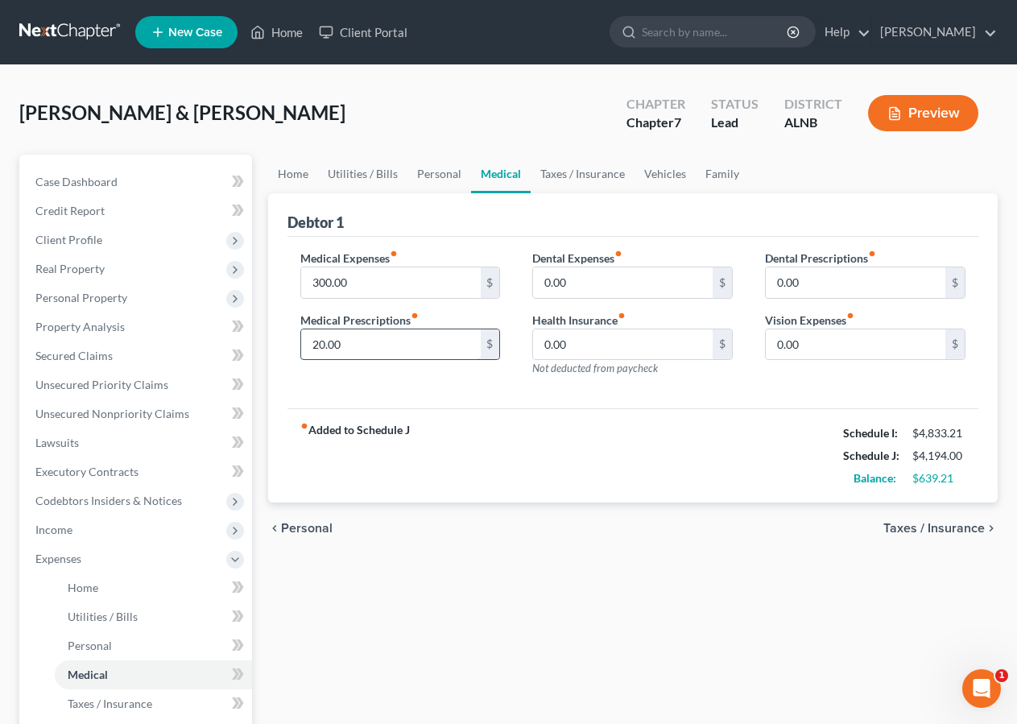
click at [355, 341] on input "20.00" at bounding box center [391, 344] width 180 height 31
type input "25.00"
click at [586, 281] on input "0.00" at bounding box center [623, 282] width 180 height 31
click at [610, 351] on input "0.00" at bounding box center [623, 344] width 180 height 31
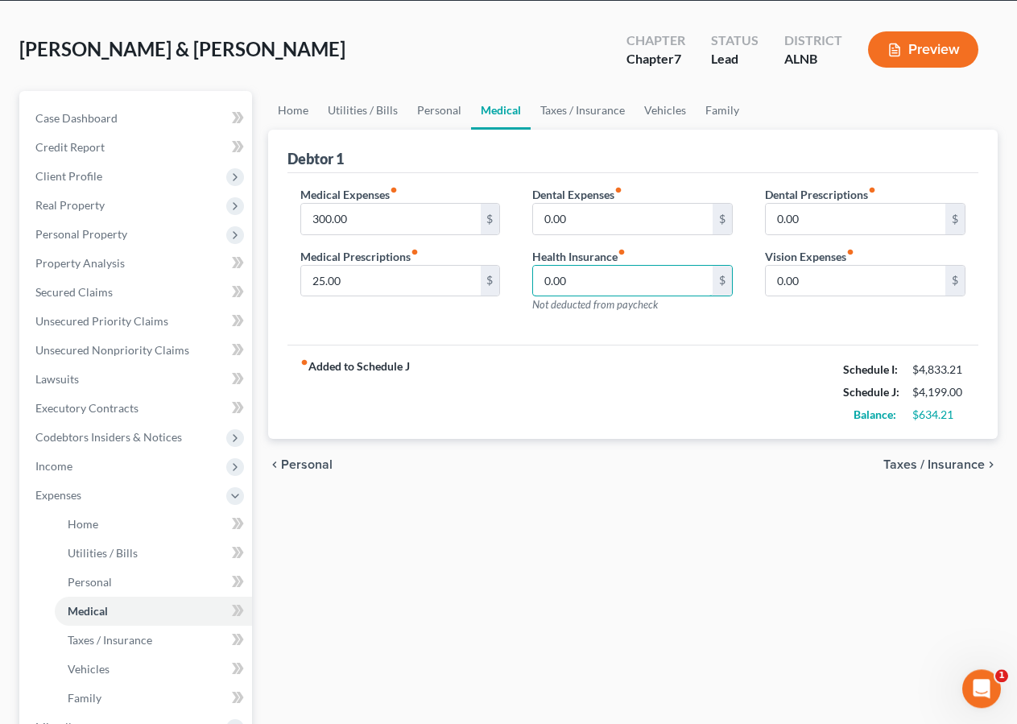
scroll to position [56, 0]
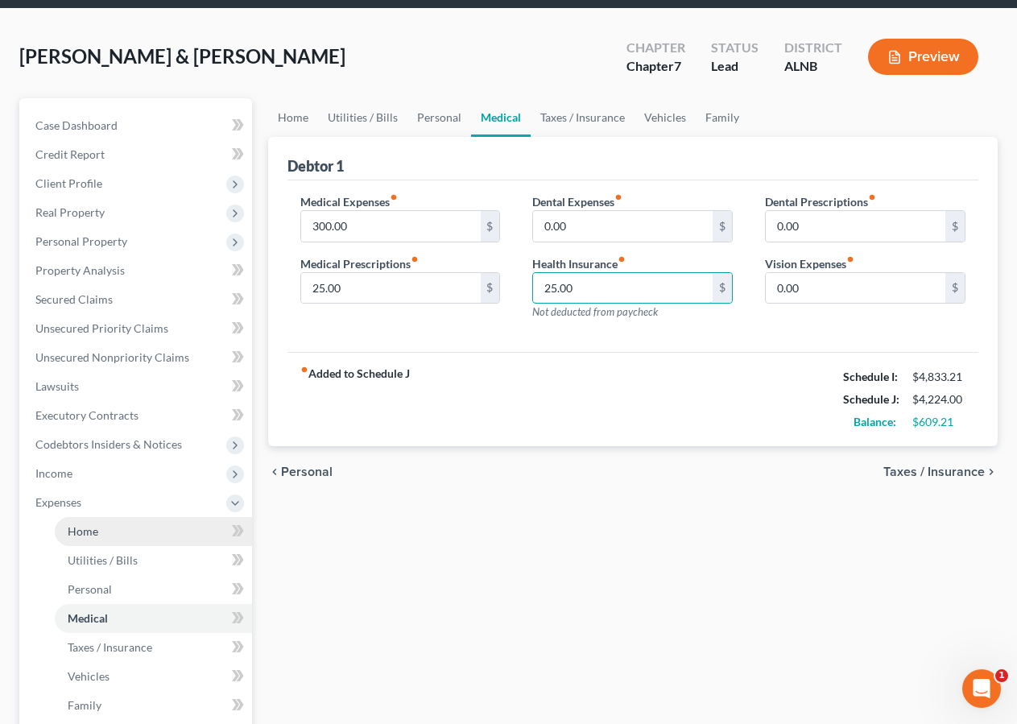
type input "25.00"
click at [113, 534] on link "Home" at bounding box center [153, 531] width 197 height 29
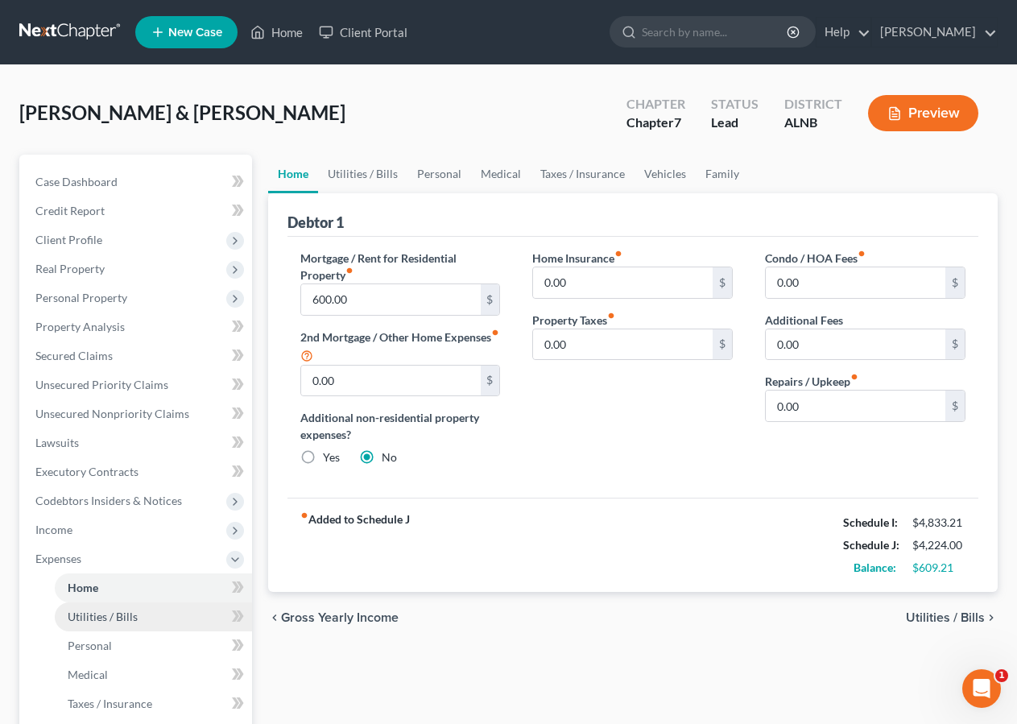
click at [133, 612] on span "Utilities / Bills" at bounding box center [103, 617] width 70 height 14
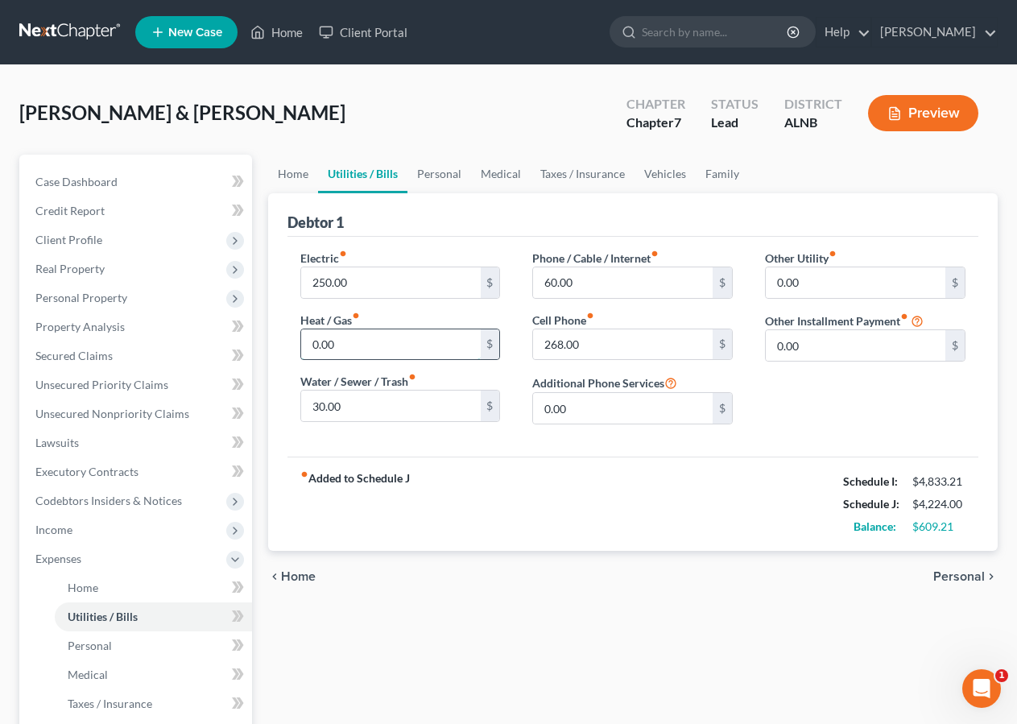
click at [366, 342] on input "0.00" at bounding box center [391, 344] width 180 height 31
type input "100.00"
click at [618, 341] on input "268.00" at bounding box center [623, 344] width 180 height 31
click at [659, 412] on input "0.00" at bounding box center [623, 408] width 180 height 31
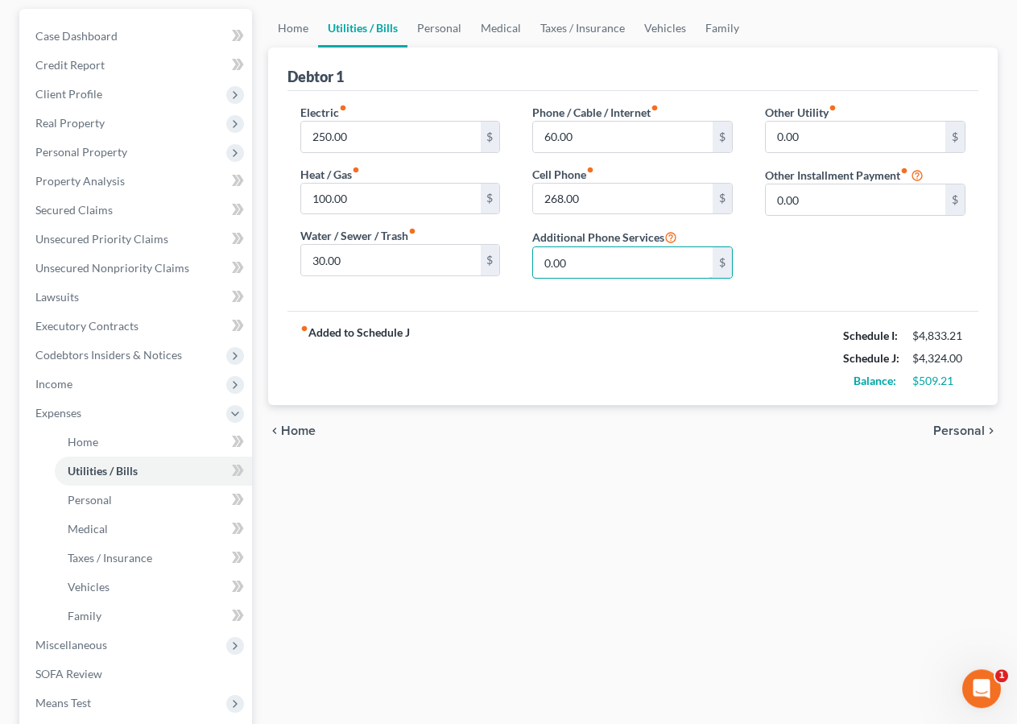
scroll to position [192, 0]
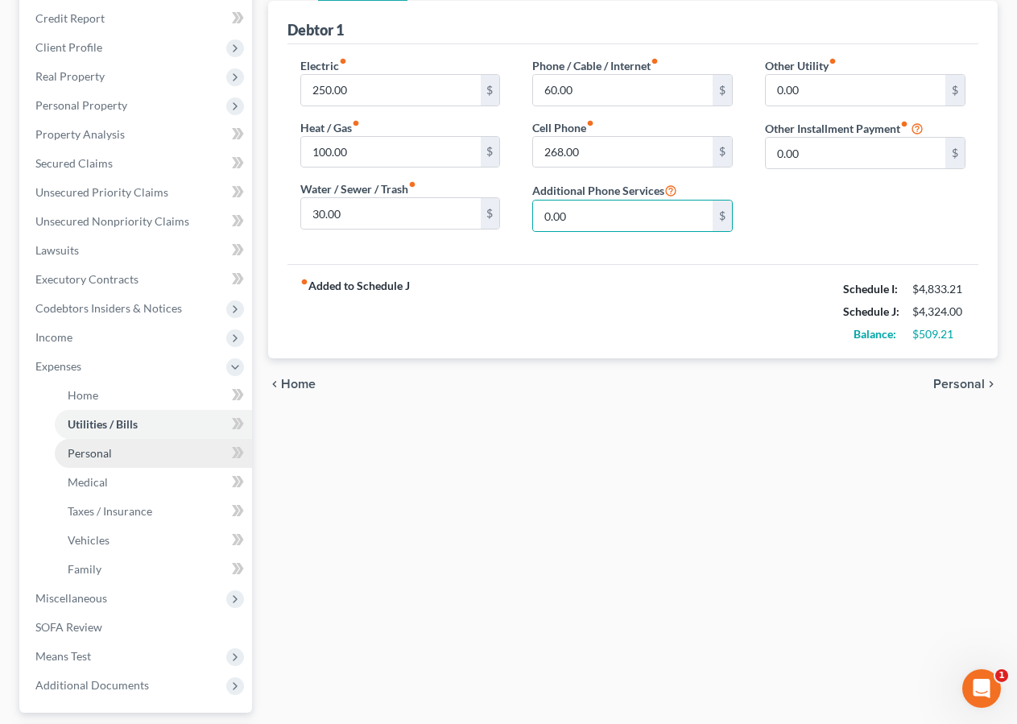
click at [106, 453] on span "Personal" at bounding box center [90, 453] width 44 height 14
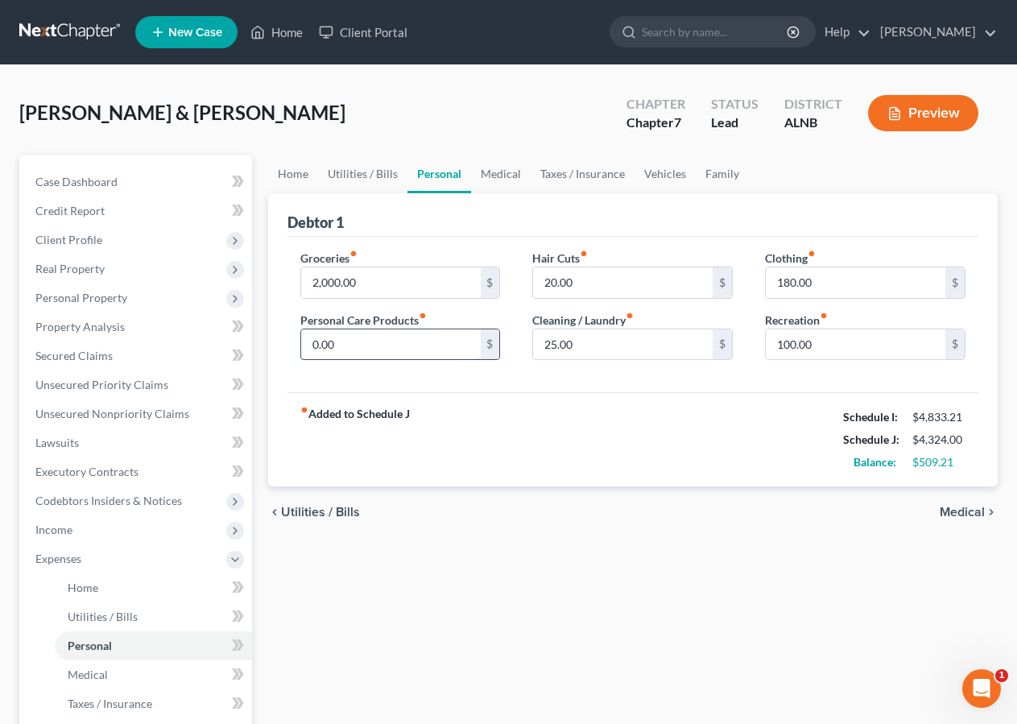
click at [331, 350] on input "0.00" at bounding box center [391, 344] width 180 height 31
type input "100.00"
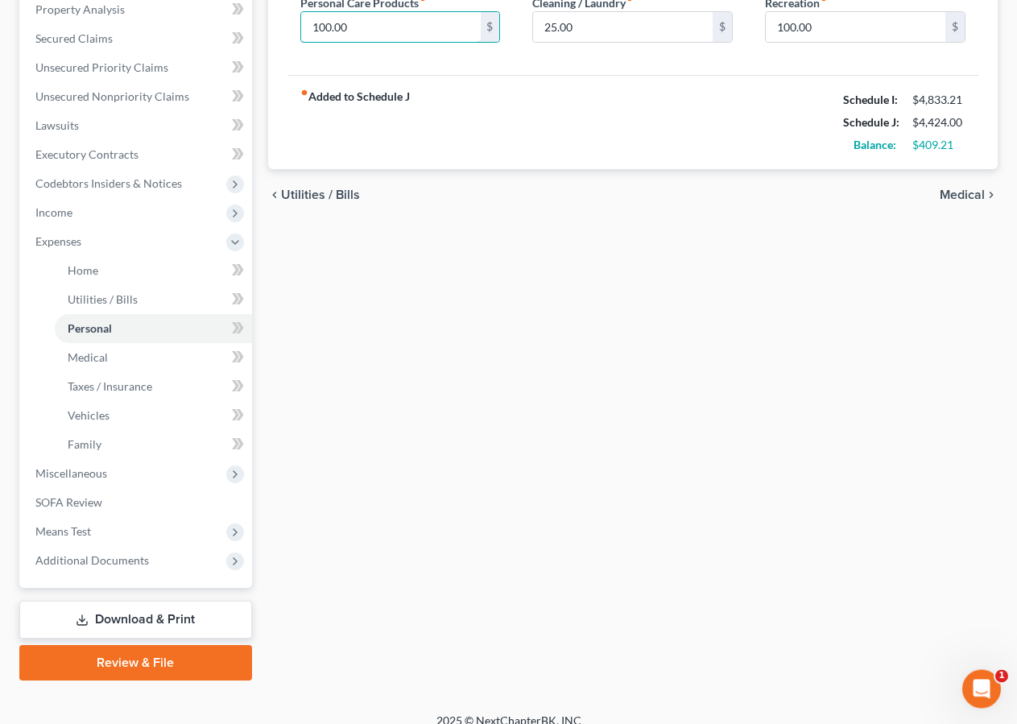
scroll to position [333, 0]
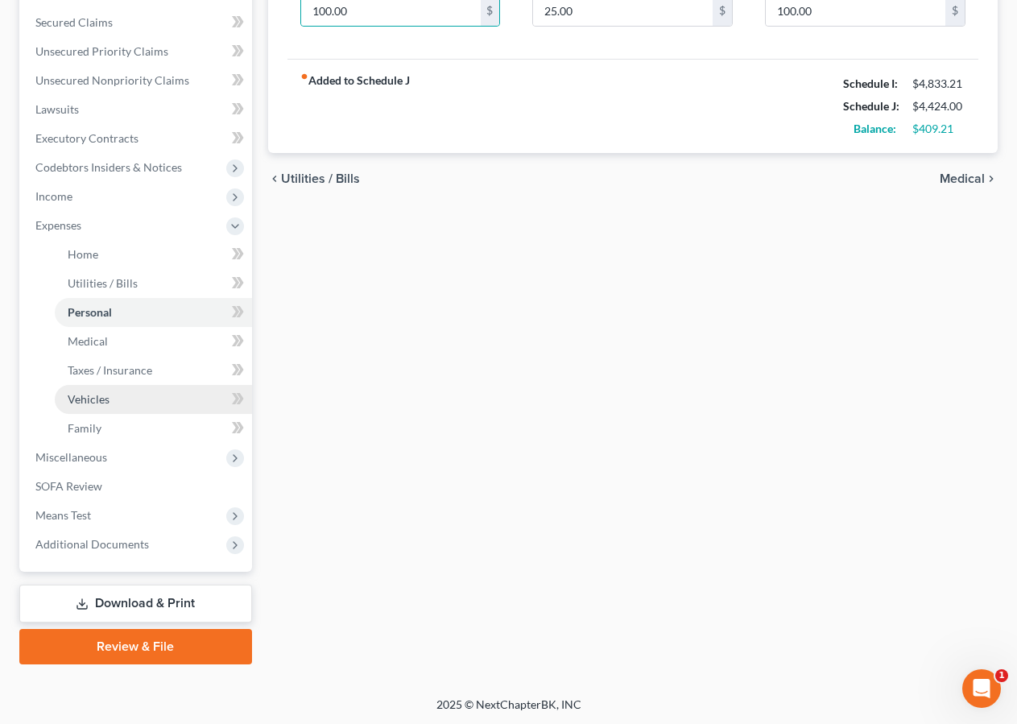
click at [104, 404] on span "Vehicles" at bounding box center [89, 399] width 42 height 14
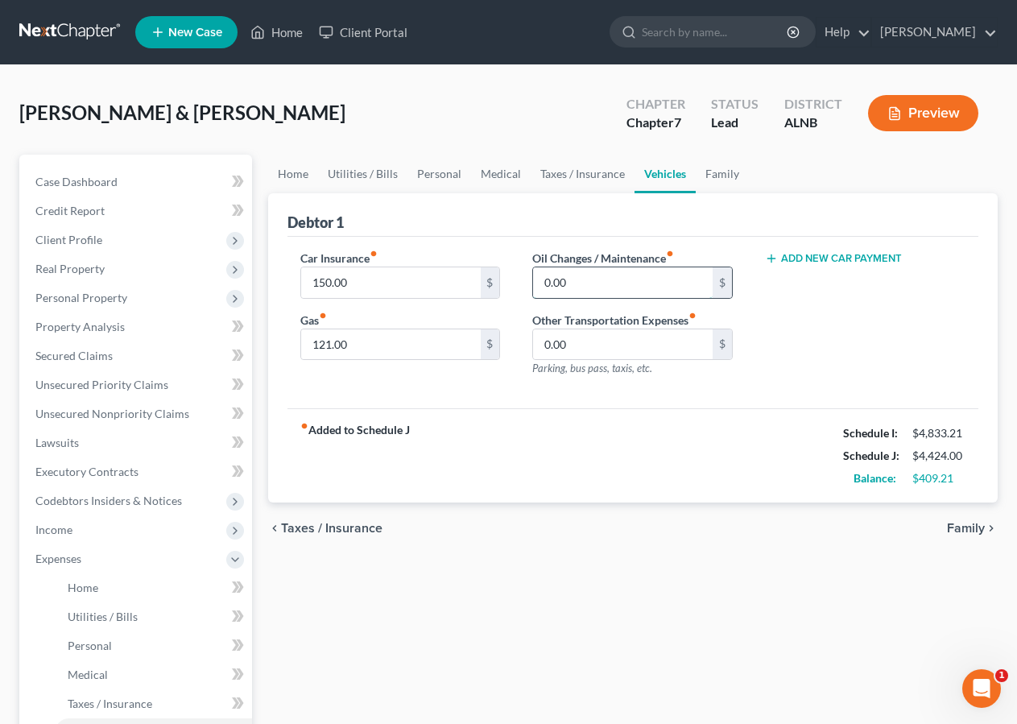
click at [587, 286] on input "0.00" at bounding box center [623, 282] width 180 height 31
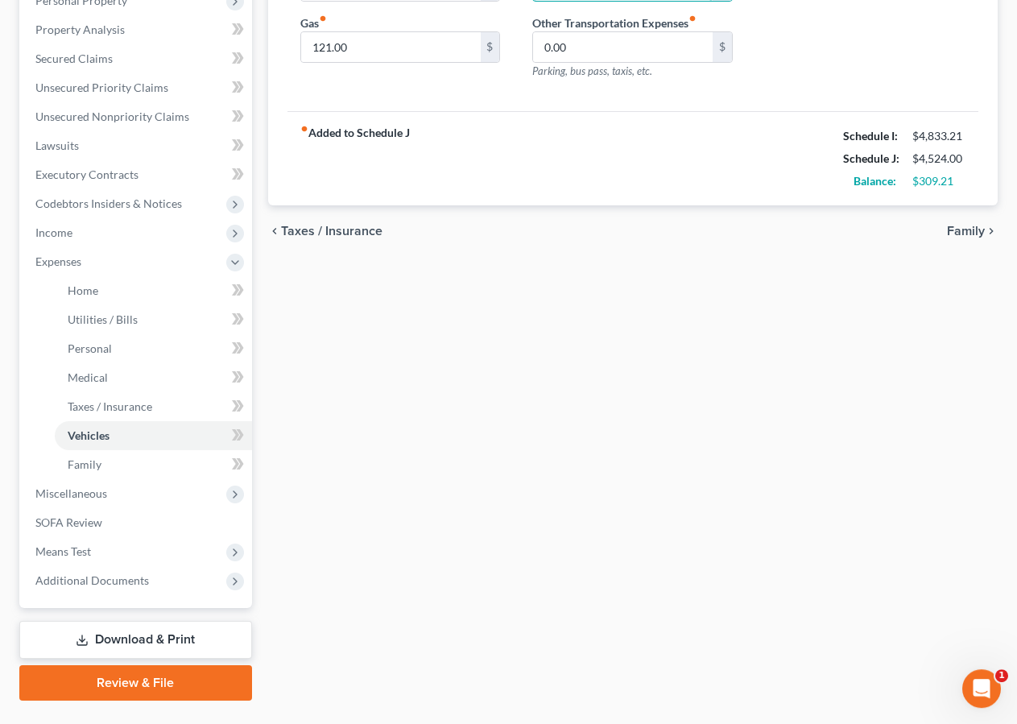
scroll to position [333, 0]
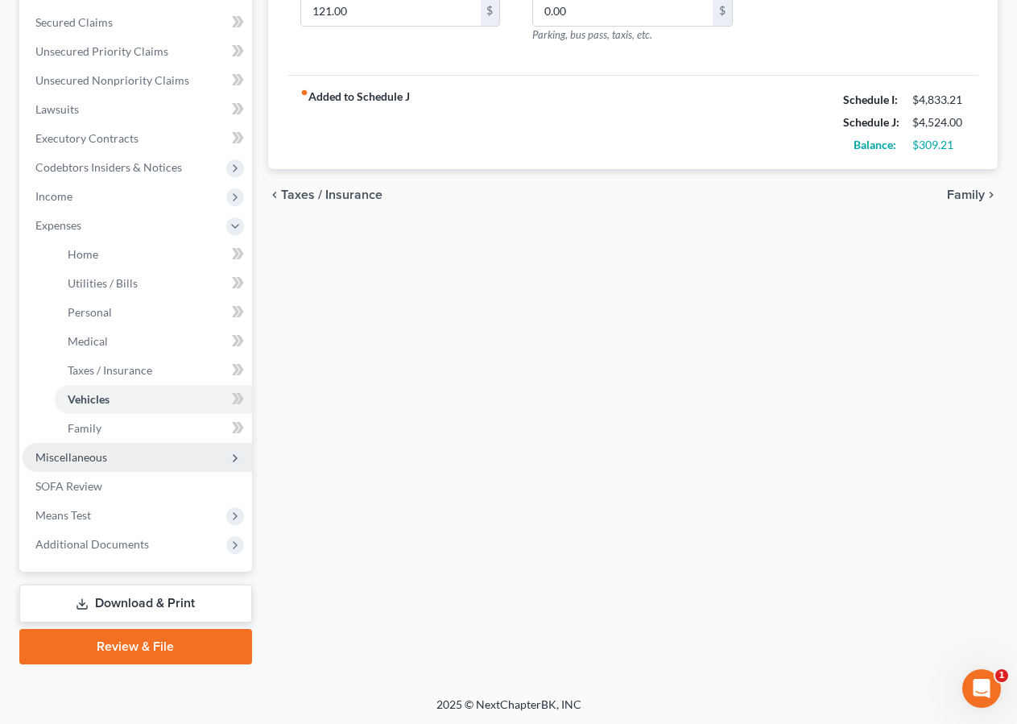
type input "100.00"
click at [72, 464] on span "Miscellaneous" at bounding box center [138, 457] width 230 height 29
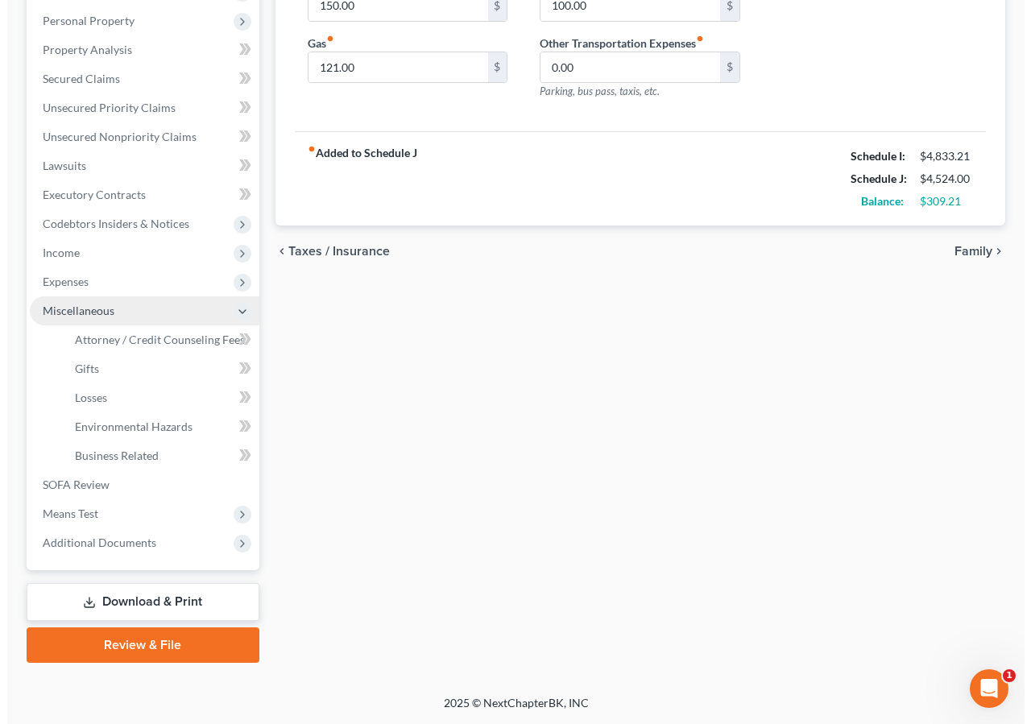
scroll to position [275, 0]
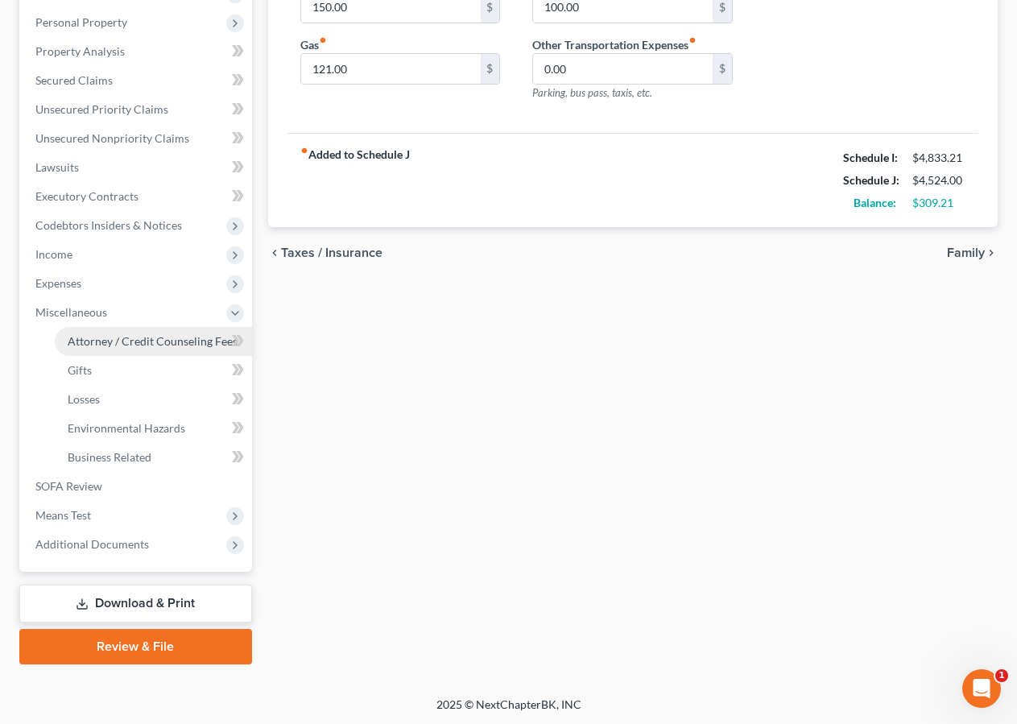
click at [127, 334] on span "Attorney / Credit Counseling Fees" at bounding box center [153, 341] width 170 height 14
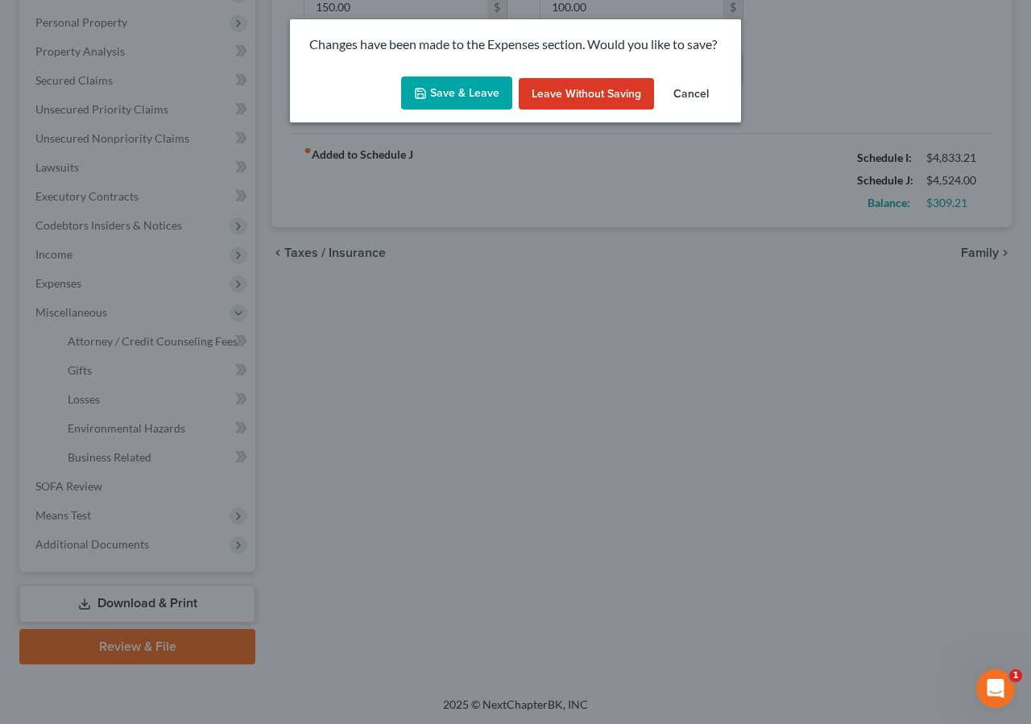
click at [451, 90] on button "Save & Leave" at bounding box center [456, 94] width 111 height 34
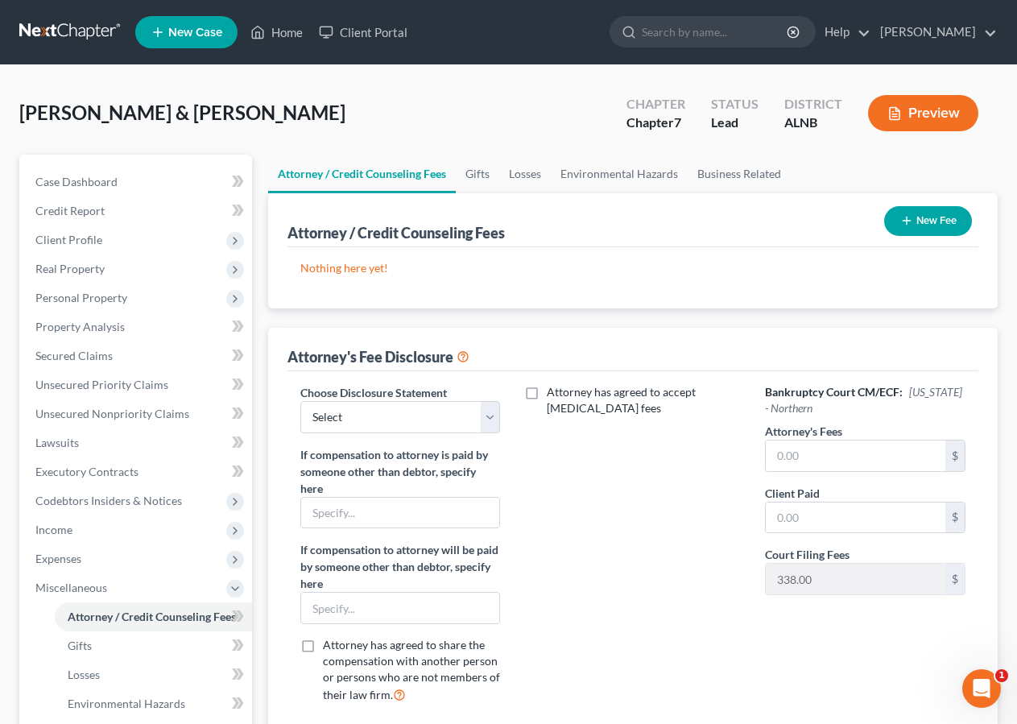
click at [939, 219] on button "New Fee" at bounding box center [928, 221] width 88 height 30
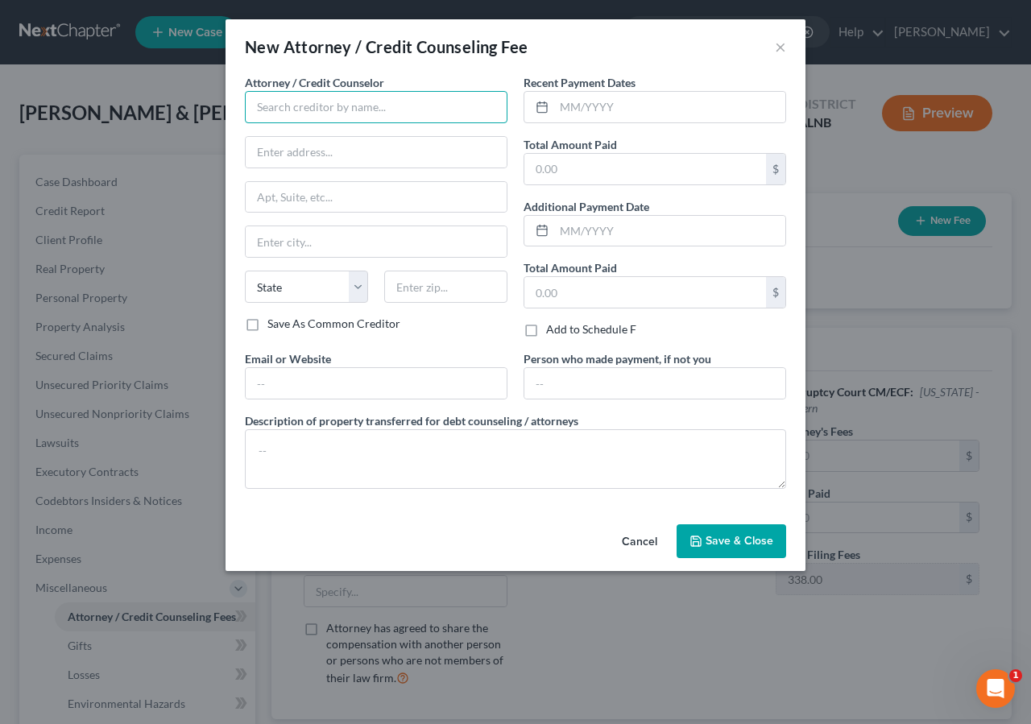
click at [270, 99] on input "text" at bounding box center [376, 107] width 263 height 32
type input "Ralph Strawn"
type input "2401 Rainbow Drive"
type input "Gadsden"
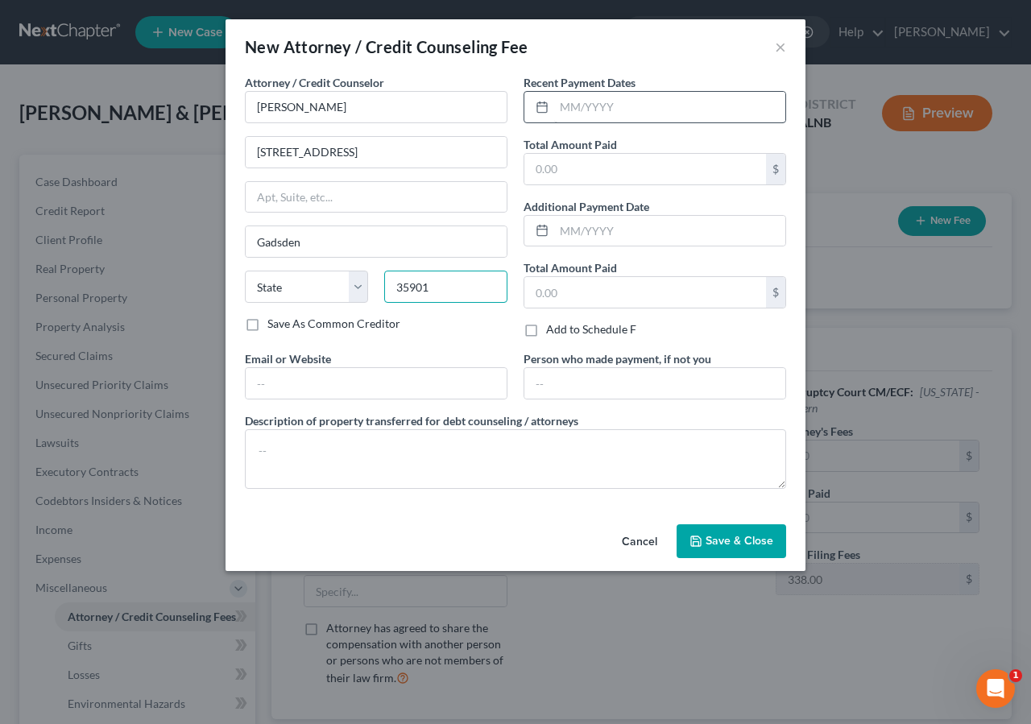
type input "35901"
click at [582, 104] on input "text" at bounding box center [669, 107] width 231 height 31
select select "0"
type input "09/2025"
click at [602, 175] on input "text" at bounding box center [645, 169] width 242 height 31
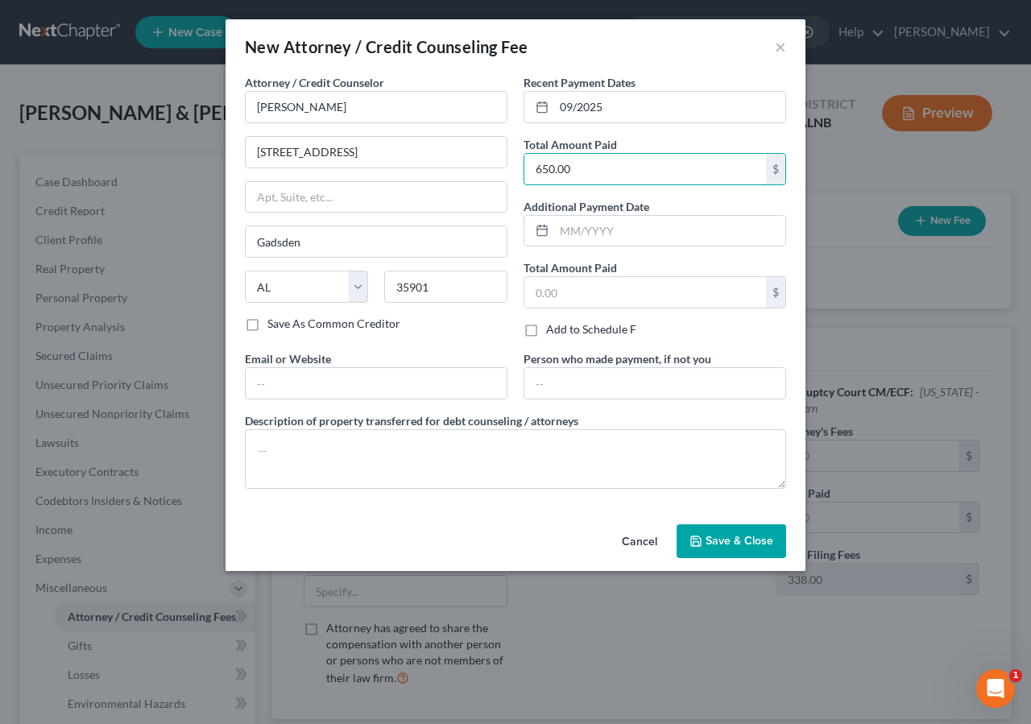
type input "650.00"
click at [724, 558] on button "Save & Close" at bounding box center [732, 541] width 110 height 34
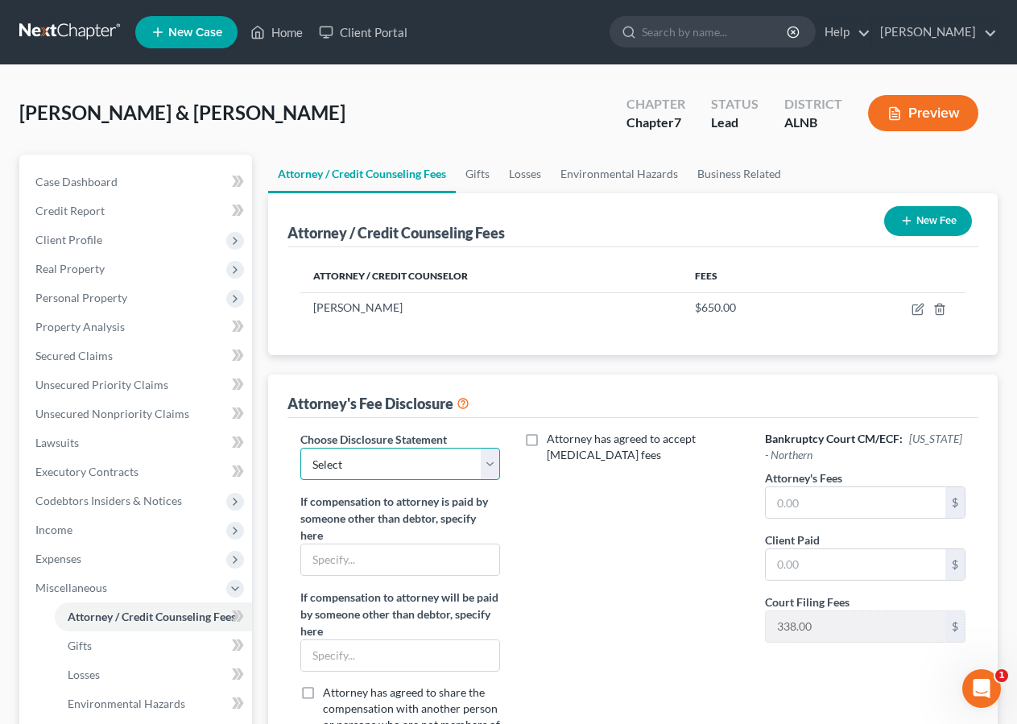
click at [300, 448] on select "Select Attorney" at bounding box center [400, 464] width 201 height 32
select select "0"
click option "Attorney" at bounding box center [0, 0] width 0 height 0
drag, startPoint x: 818, startPoint y: 497, endPoint x: 1030, endPoint y: 338, distance: 264.7
click at [835, 503] on input "text" at bounding box center [856, 502] width 180 height 31
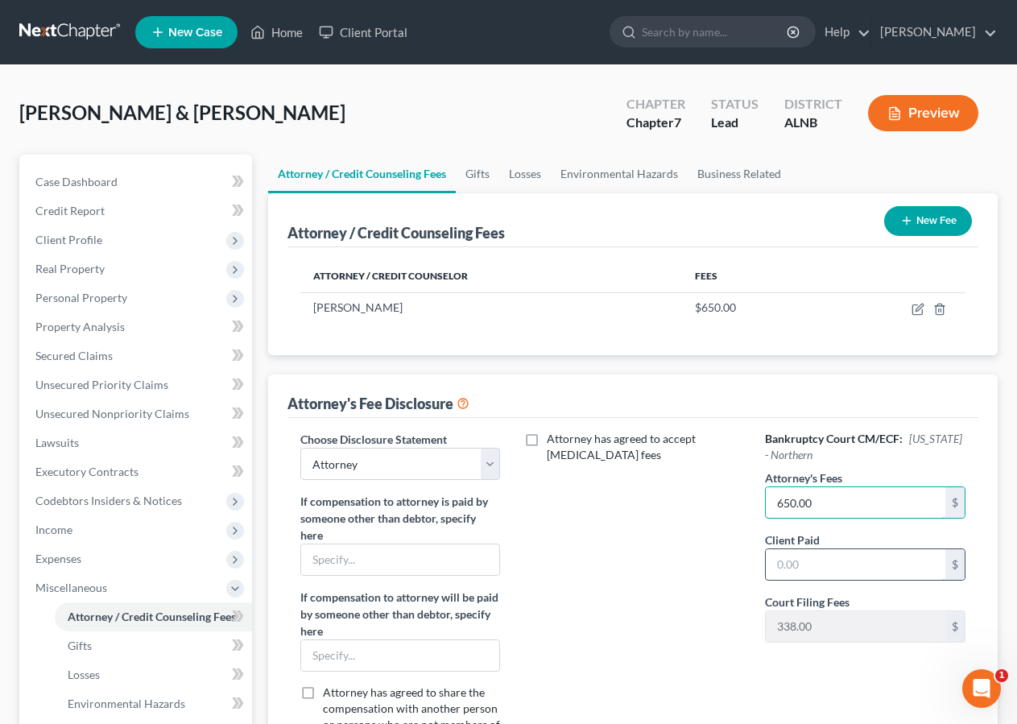
type input "650.00"
click at [812, 569] on input "text" at bounding box center [856, 564] width 180 height 31
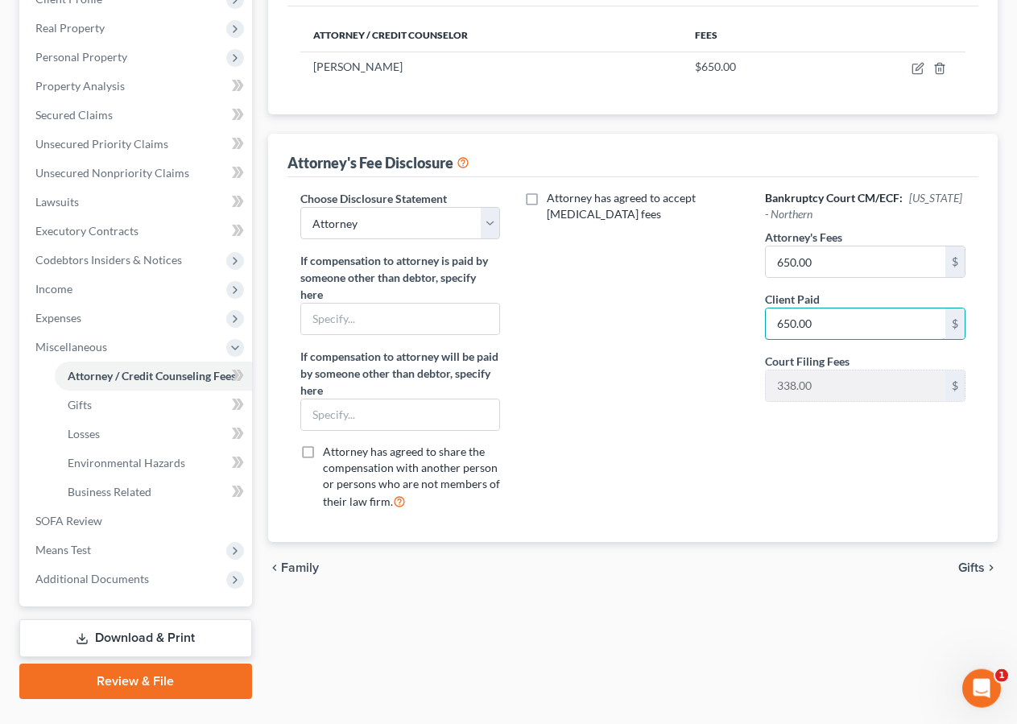
scroll to position [275, 0]
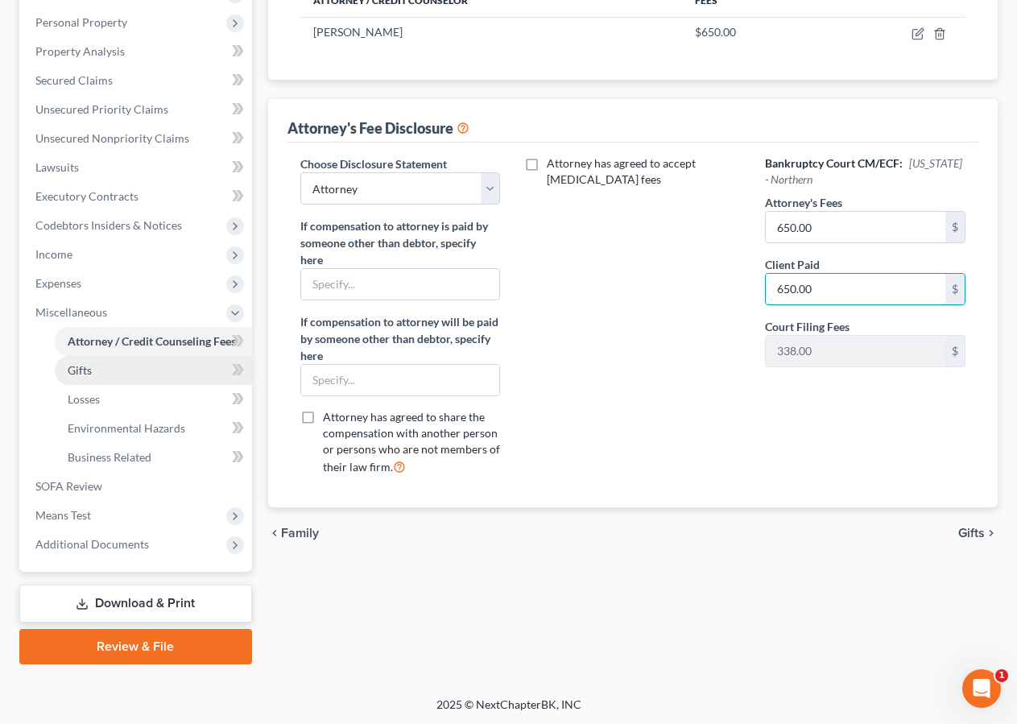
type input "650.00"
click at [110, 370] on link "Gifts" at bounding box center [153, 370] width 197 height 29
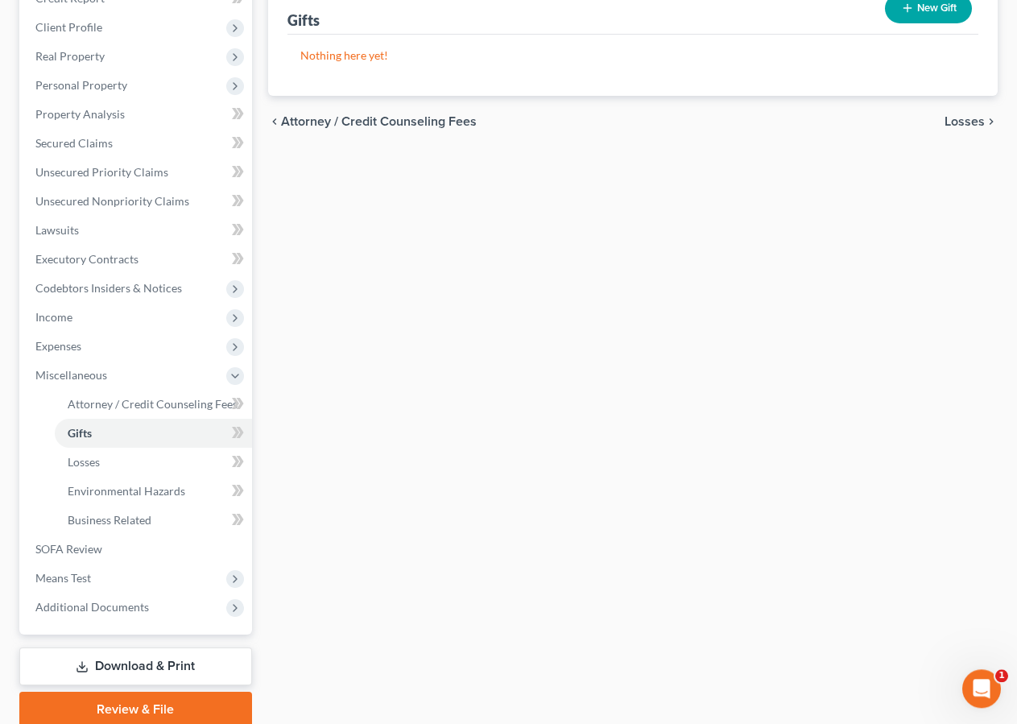
scroll to position [213, 0]
click at [98, 466] on span "Losses" at bounding box center [84, 461] width 32 height 14
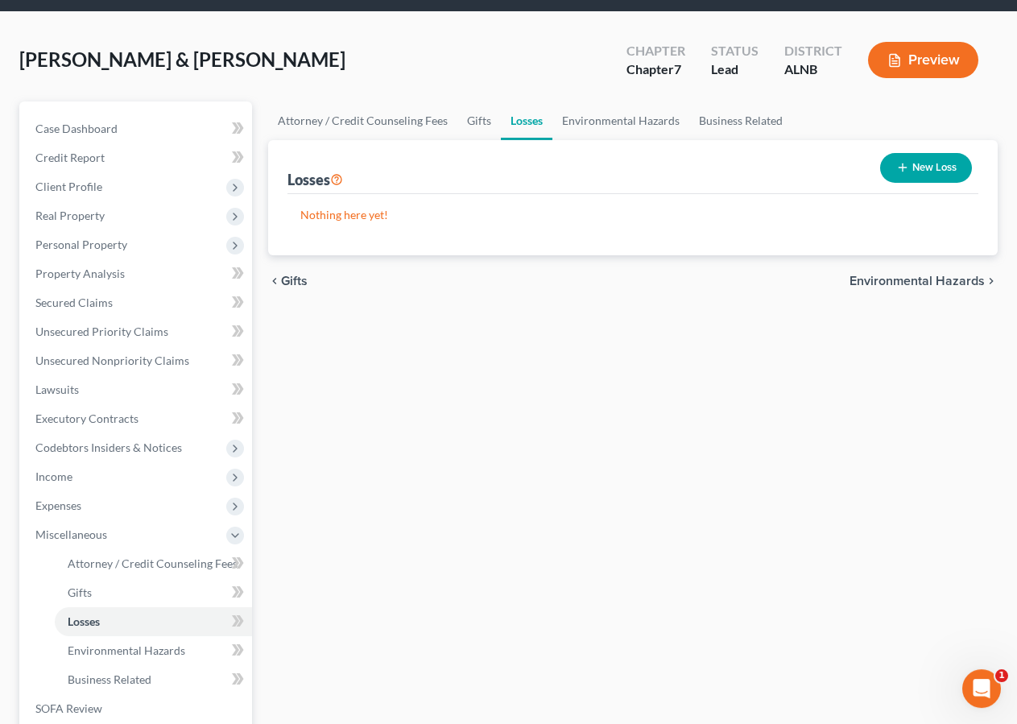
scroll to position [54, 0]
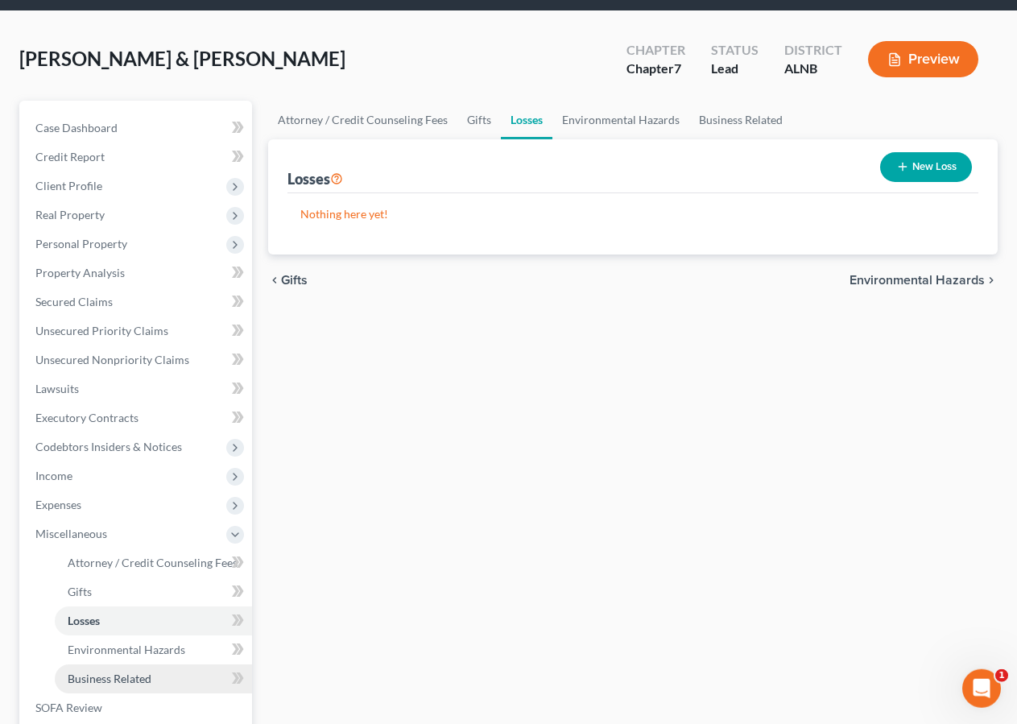
click at [158, 676] on link "Business Related" at bounding box center [153, 678] width 197 height 29
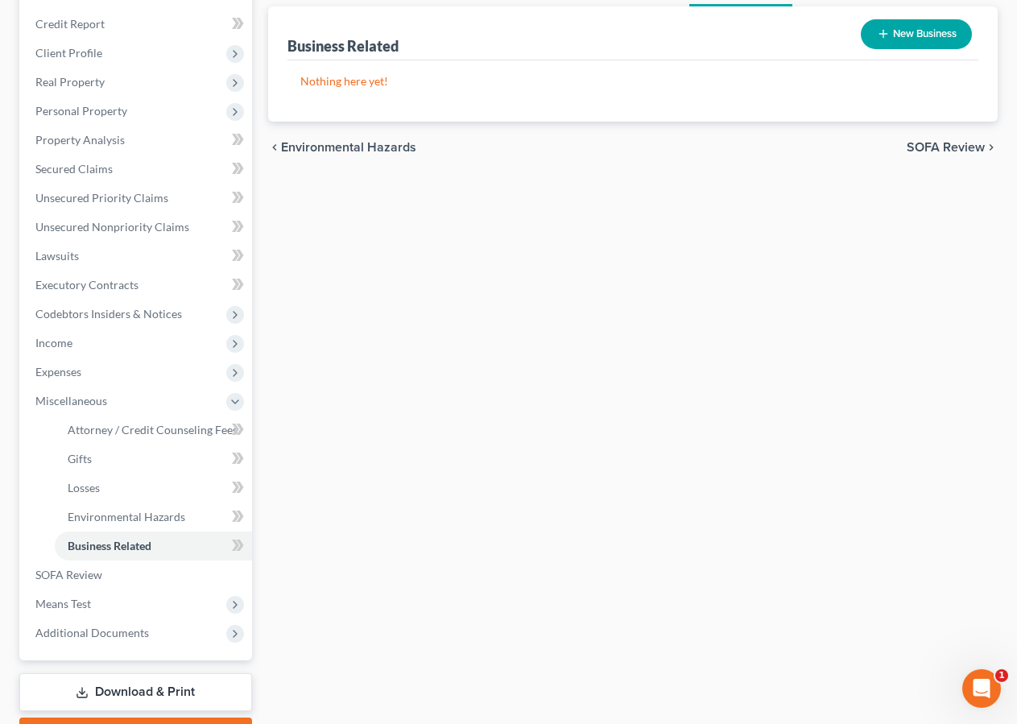
scroll to position [275, 0]
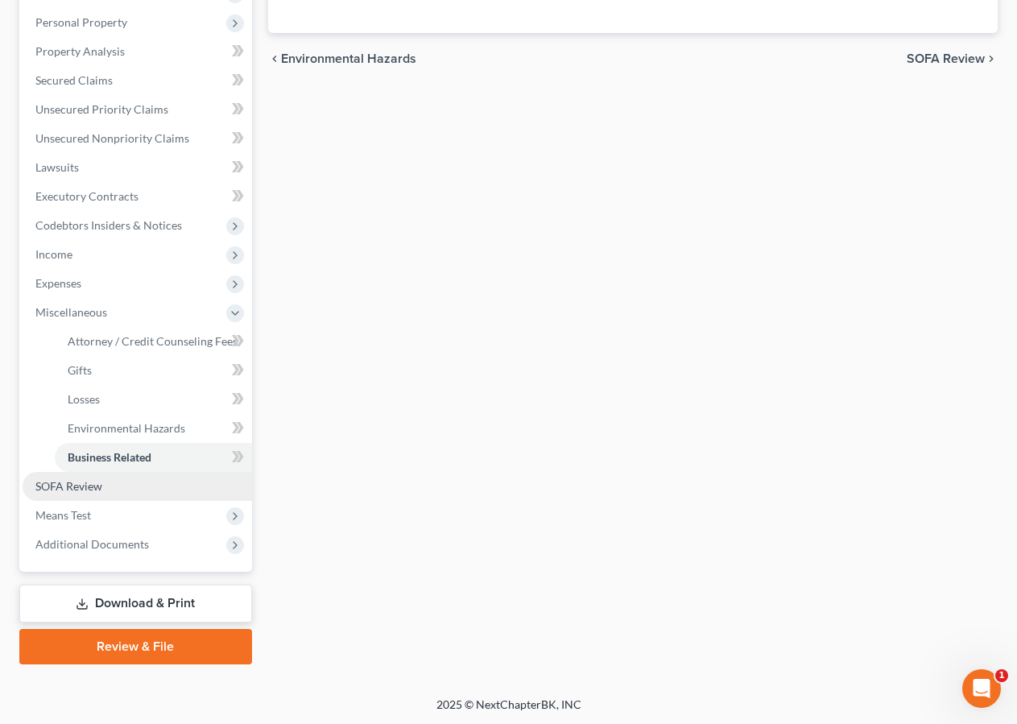
click at [64, 482] on span "SOFA Review" at bounding box center [68, 486] width 67 height 14
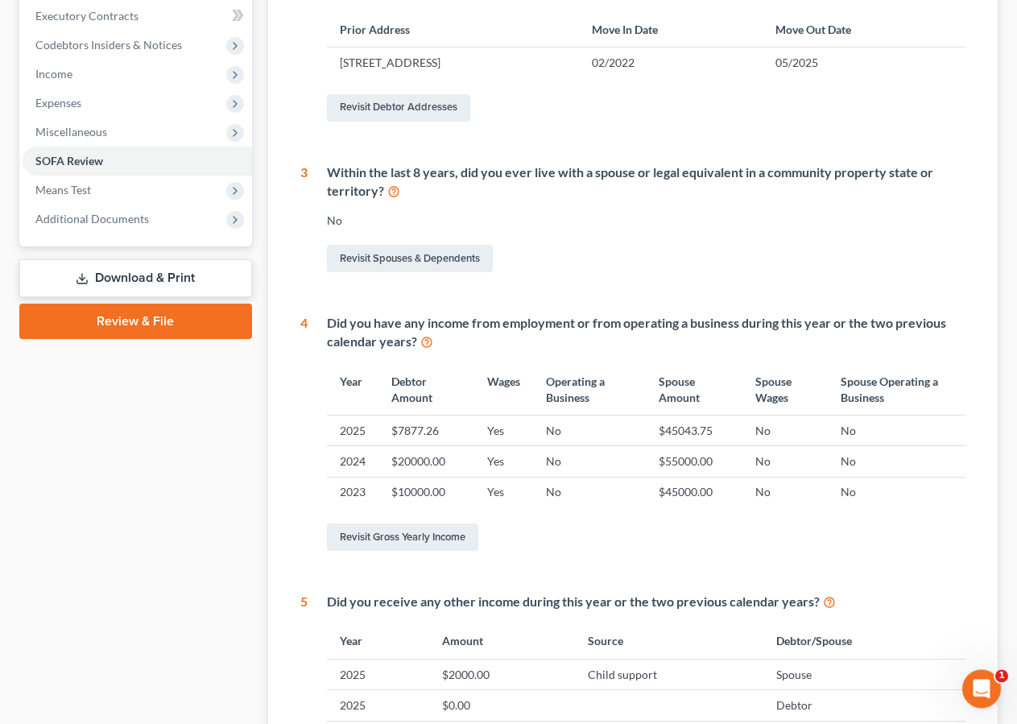
scroll to position [459, 0]
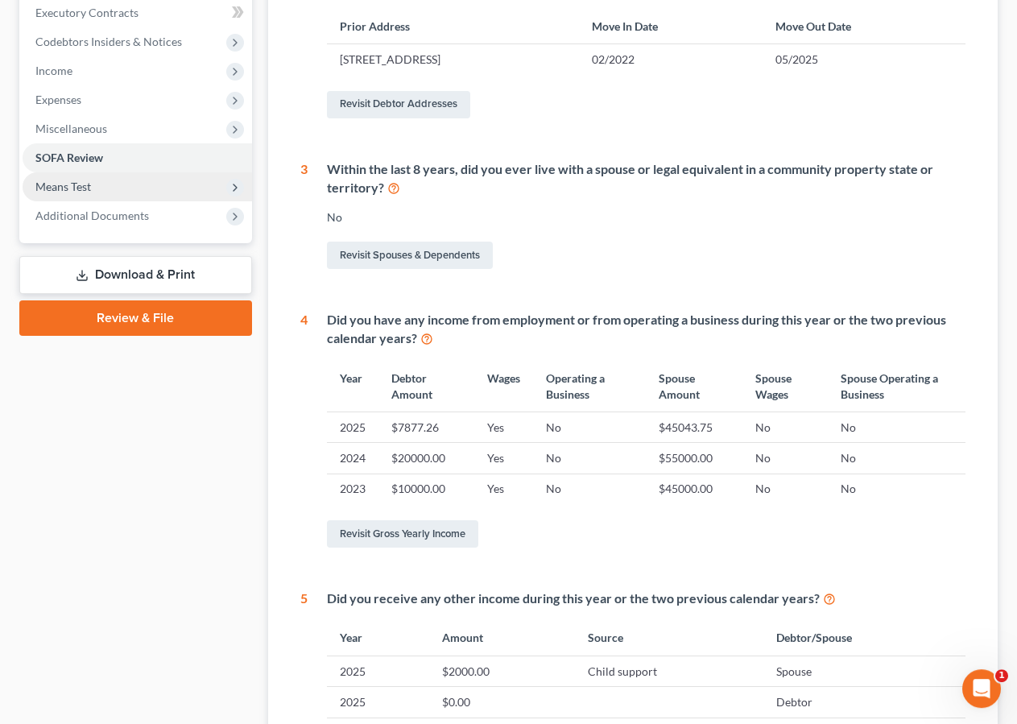
click at [68, 186] on span "Means Test" at bounding box center [63, 187] width 56 height 14
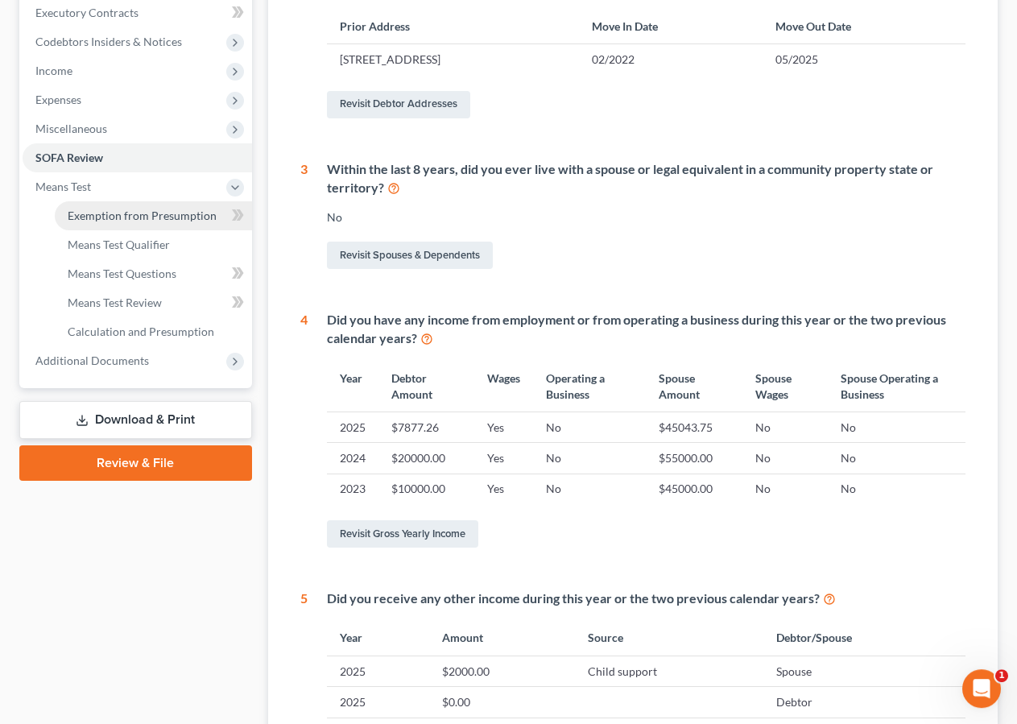
click at [160, 221] on span "Exemption from Presumption" at bounding box center [142, 216] width 149 height 14
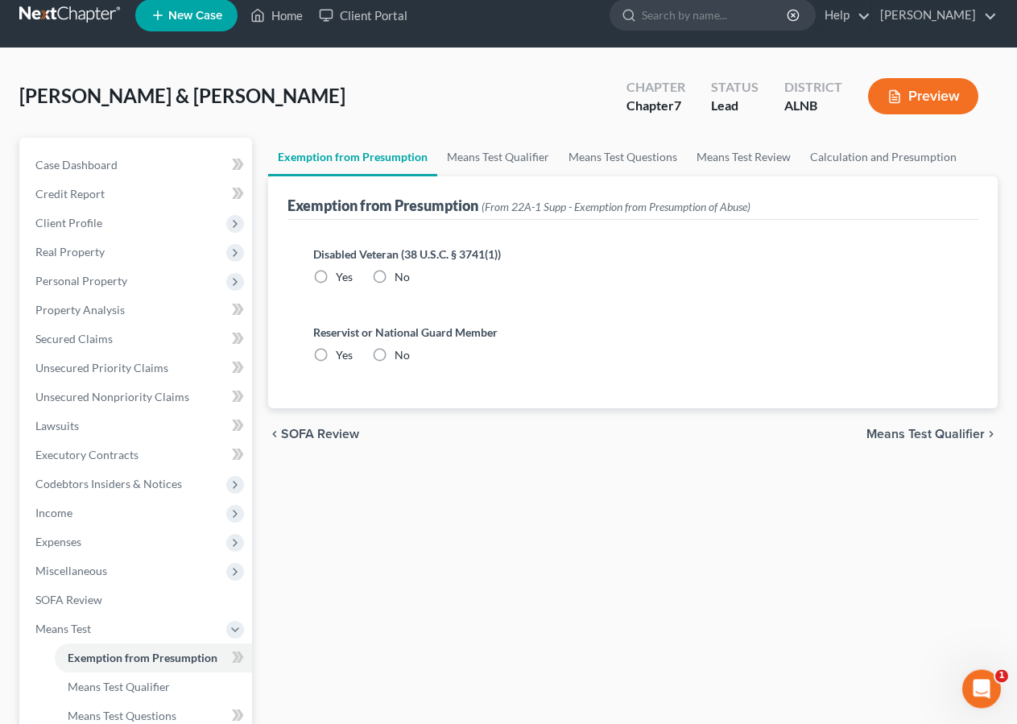
scroll to position [3, 0]
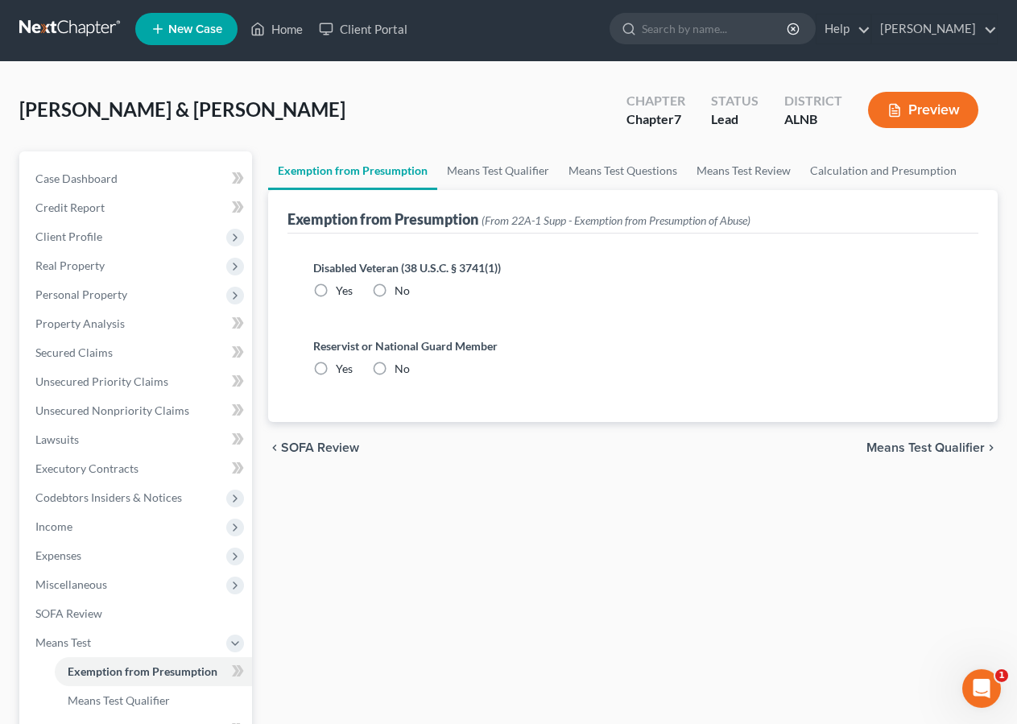
click at [395, 294] on label "No" at bounding box center [402, 291] width 15 height 16
click at [401, 293] on input "No" at bounding box center [406, 288] width 10 height 10
radio input "true"
click at [395, 362] on label "No" at bounding box center [402, 369] width 15 height 16
click at [401, 362] on input "No" at bounding box center [406, 366] width 10 height 10
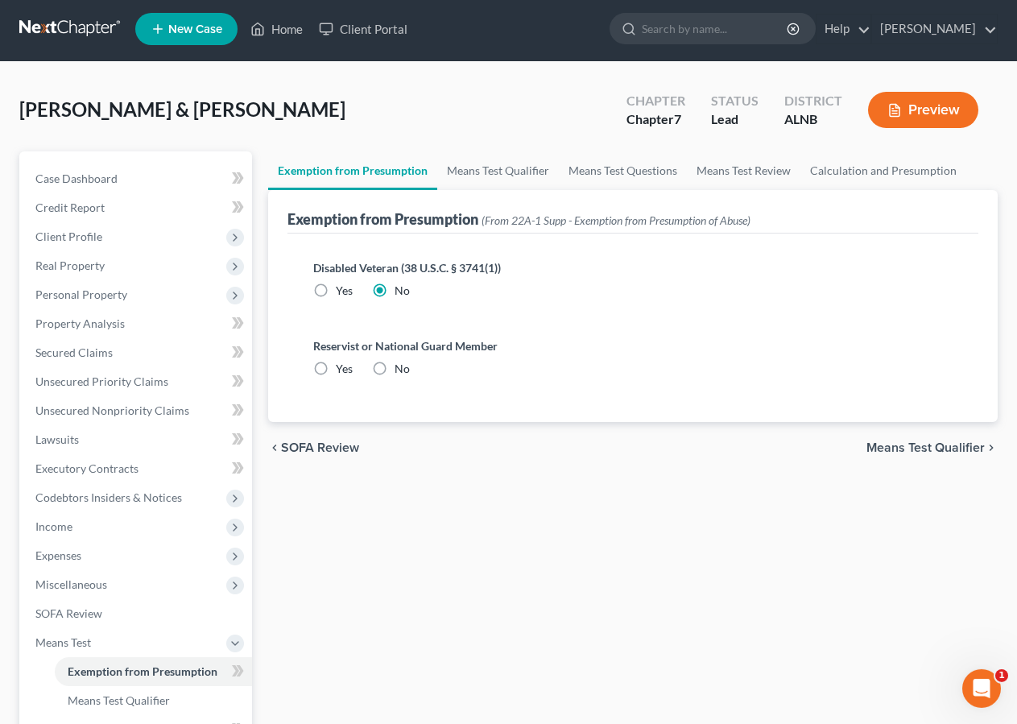
radio input "true"
click at [124, 699] on span "Means Test Qualifier" at bounding box center [119, 700] width 102 height 14
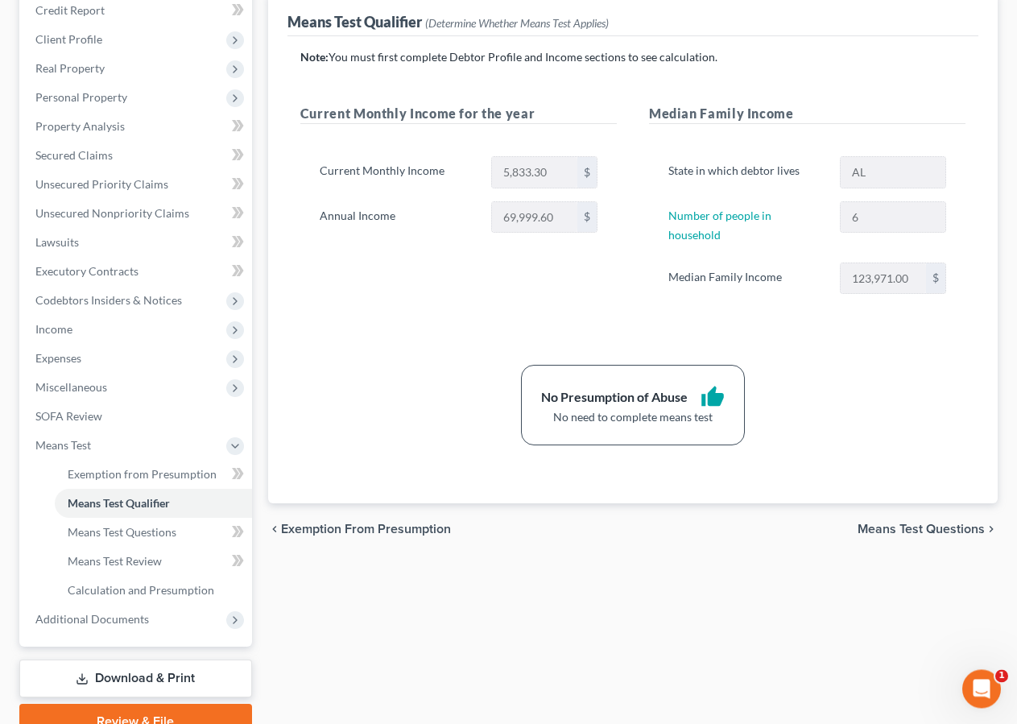
scroll to position [201, 0]
click at [143, 525] on span "Means Test Questions" at bounding box center [122, 531] width 109 height 14
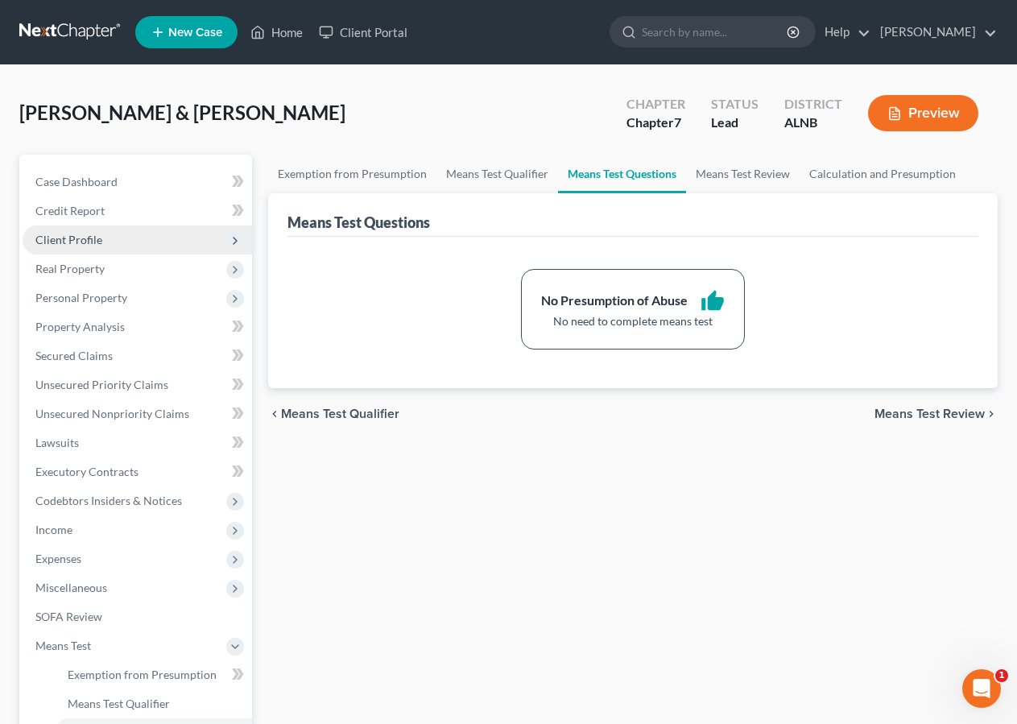
drag, startPoint x: 52, startPoint y: 233, endPoint x: 62, endPoint y: 236, distance: 10.2
click at [57, 234] on span "Client Profile" at bounding box center [68, 240] width 67 height 14
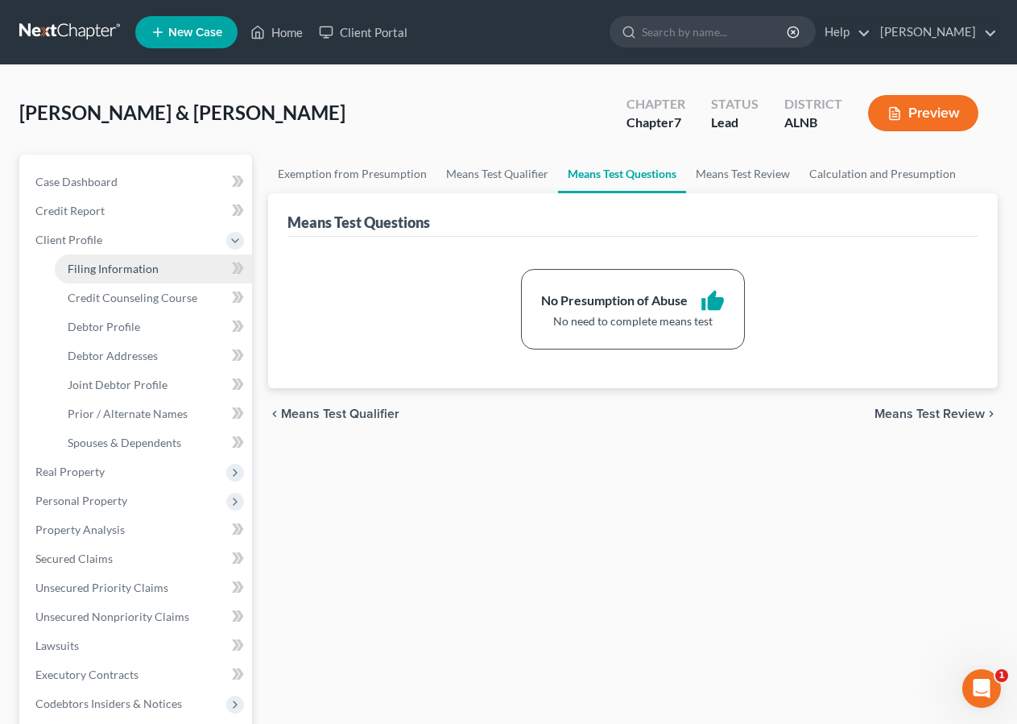
click at [127, 268] on span "Filing Information" at bounding box center [113, 269] width 91 height 14
select select "1"
select select "0"
select select "1"
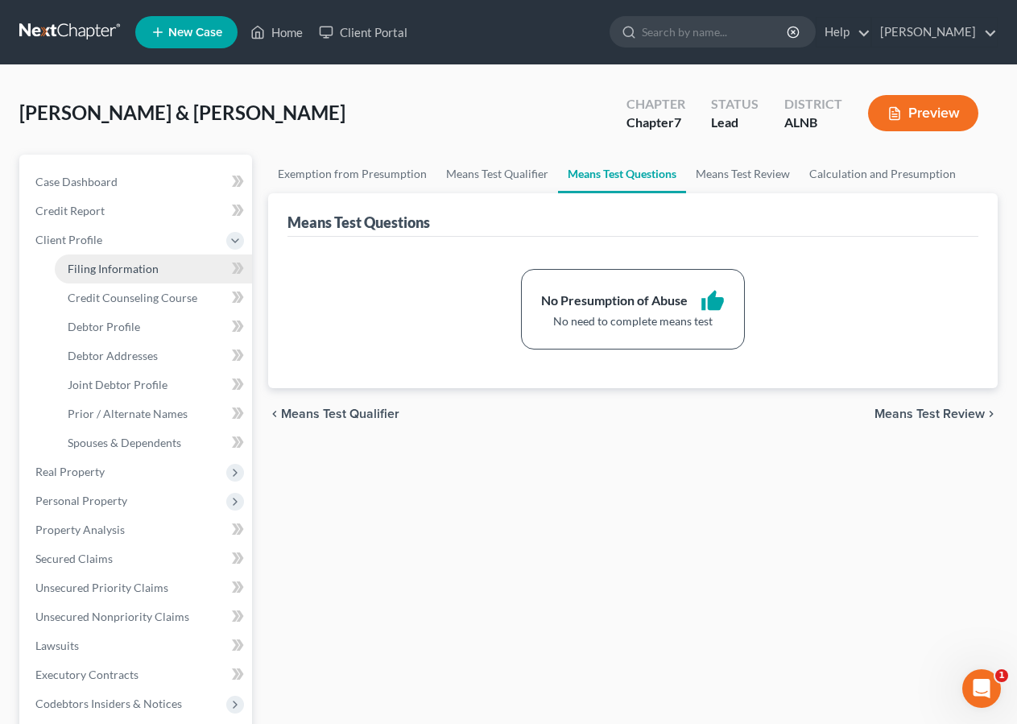
select select "0"
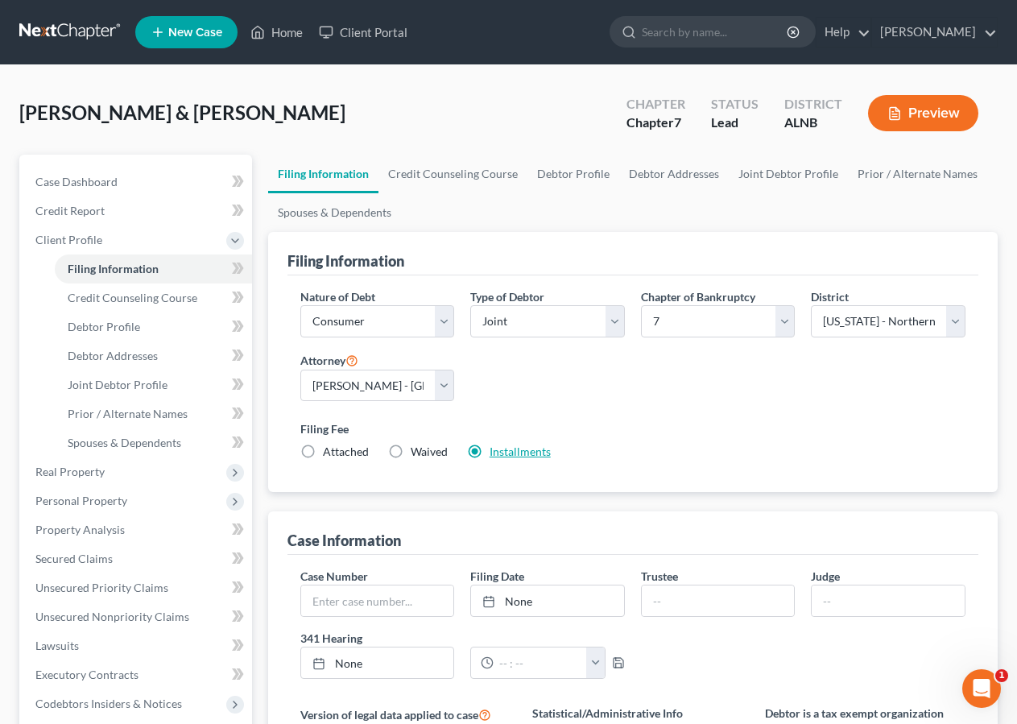
click at [514, 451] on link "Installments" at bounding box center [520, 452] width 61 height 14
type input "84.50"
radio input "true"
type input "84.50"
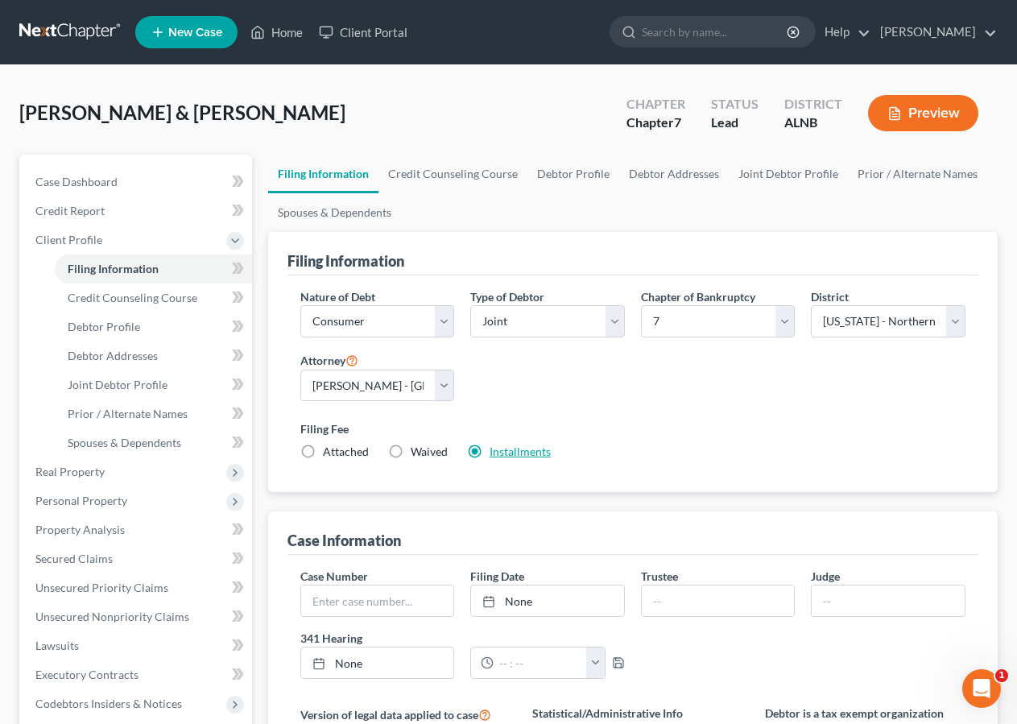
type input "84.50"
type input "09/05/2025"
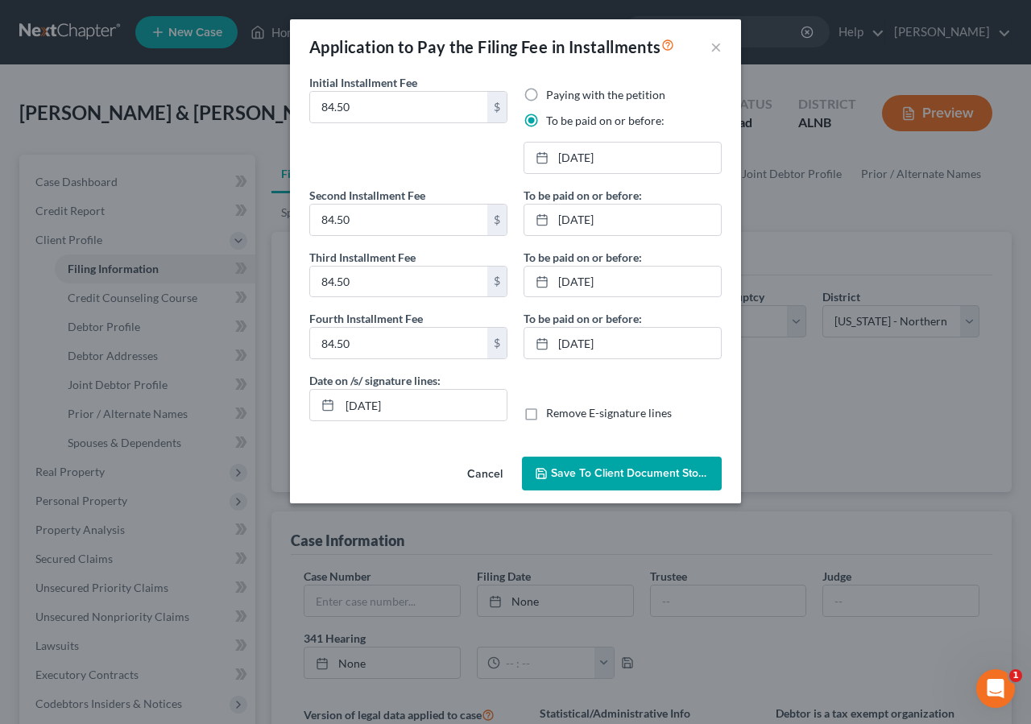
click at [685, 478] on span "Save to Client Document Storage" at bounding box center [636, 473] width 171 height 14
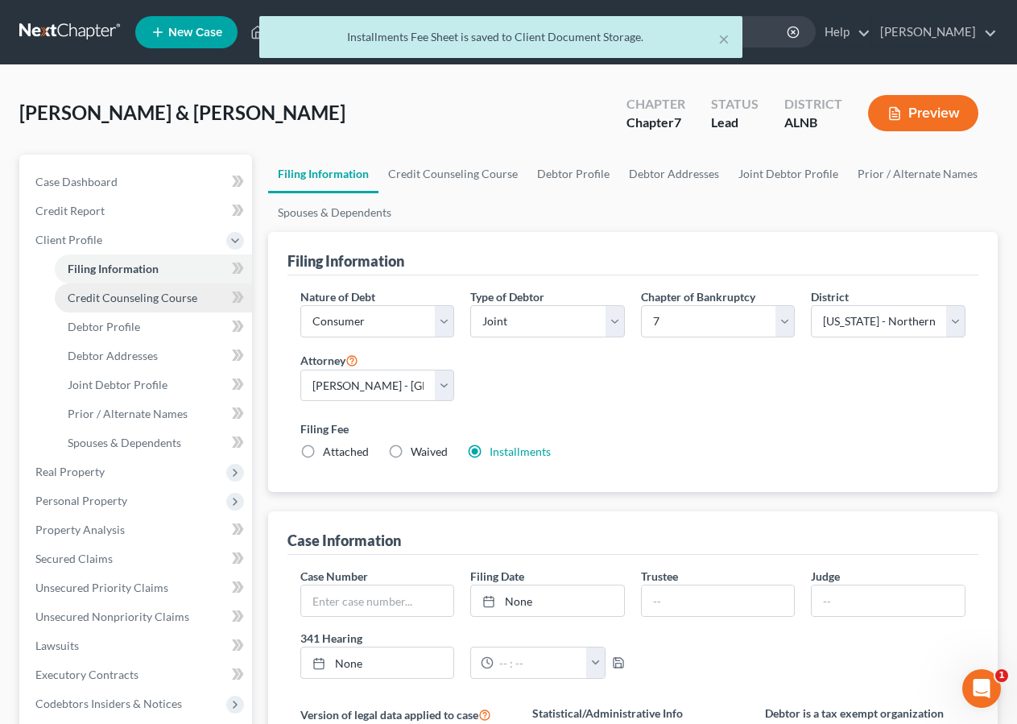
click at [149, 304] on span "Credit Counseling Course" at bounding box center [133, 298] width 130 height 14
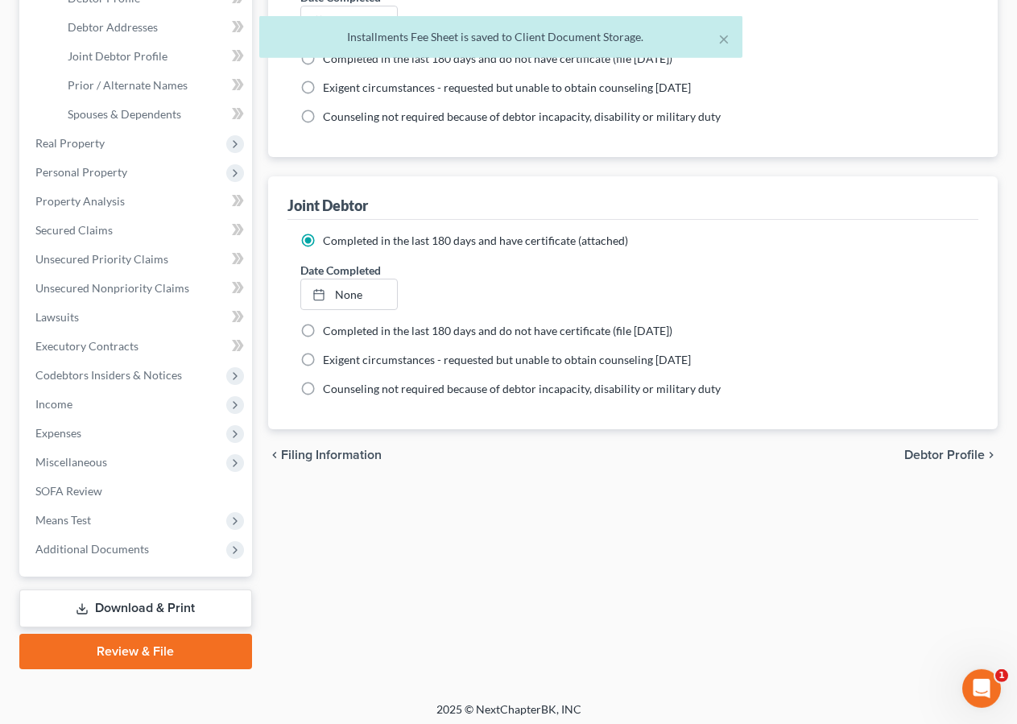
scroll to position [333, 0]
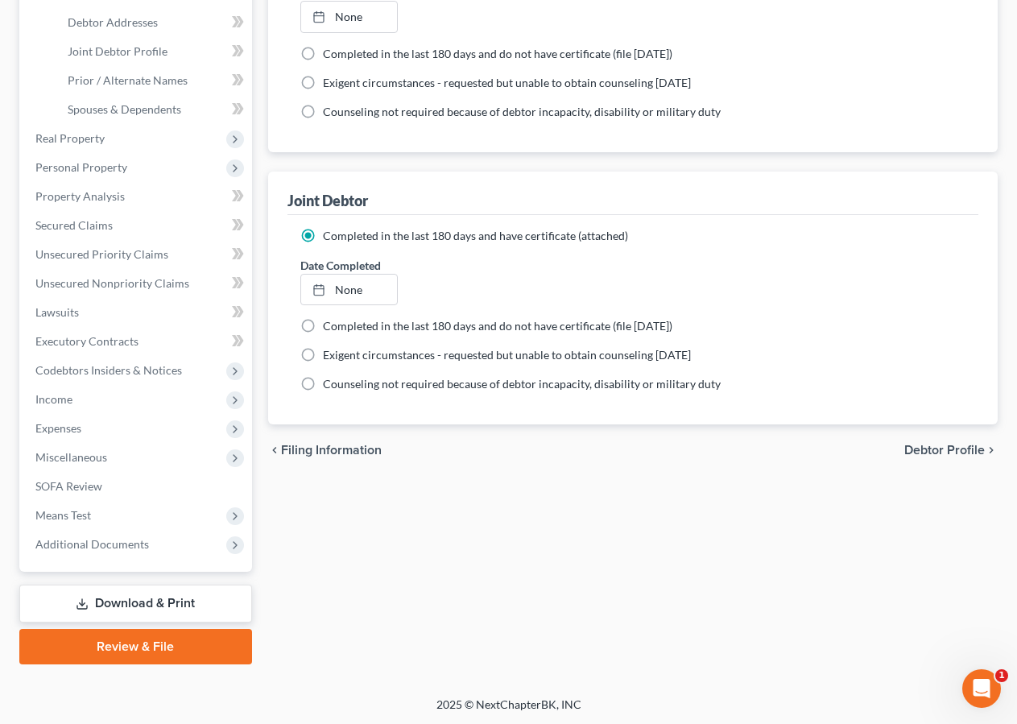
click at [99, 596] on link "Download & Print" at bounding box center [135, 604] width 233 height 38
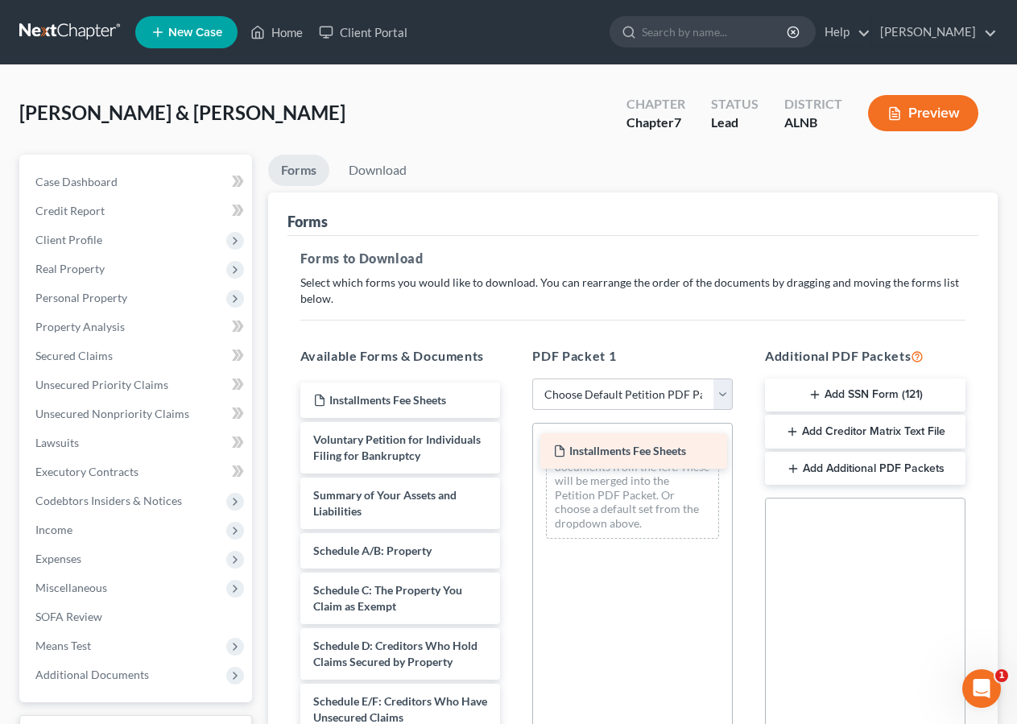
drag, startPoint x: 408, startPoint y: 390, endPoint x: 648, endPoint y: 441, distance: 245.5
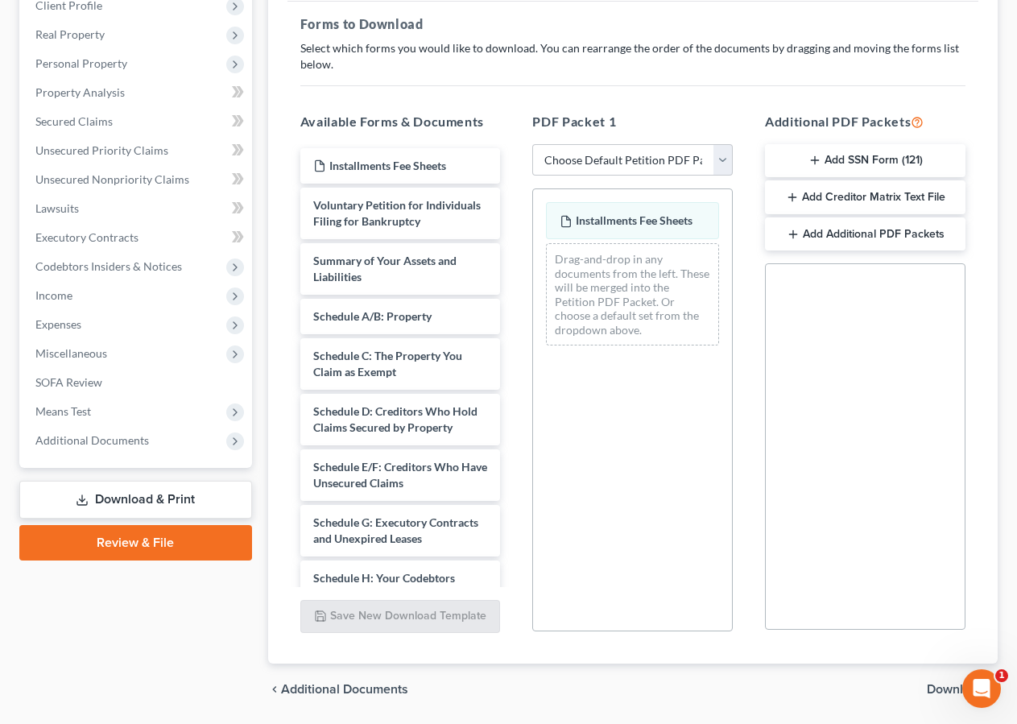
scroll to position [286, 0]
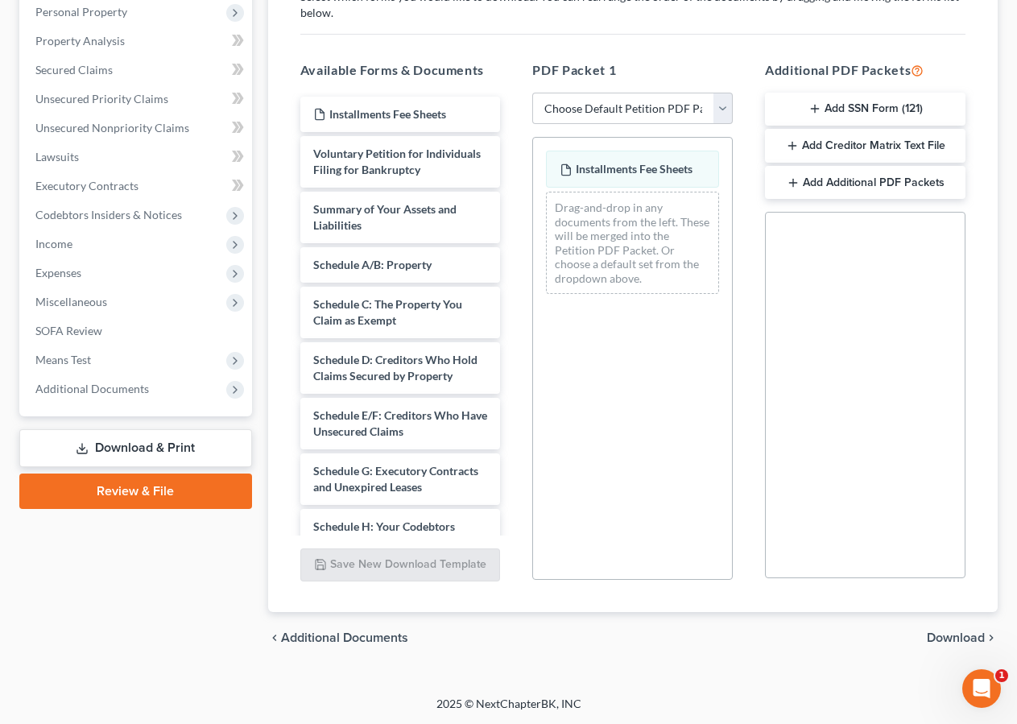
drag, startPoint x: 945, startPoint y: 638, endPoint x: 972, endPoint y: 586, distance: 59.1
click at [946, 637] on span "Download" at bounding box center [956, 637] width 58 height 13
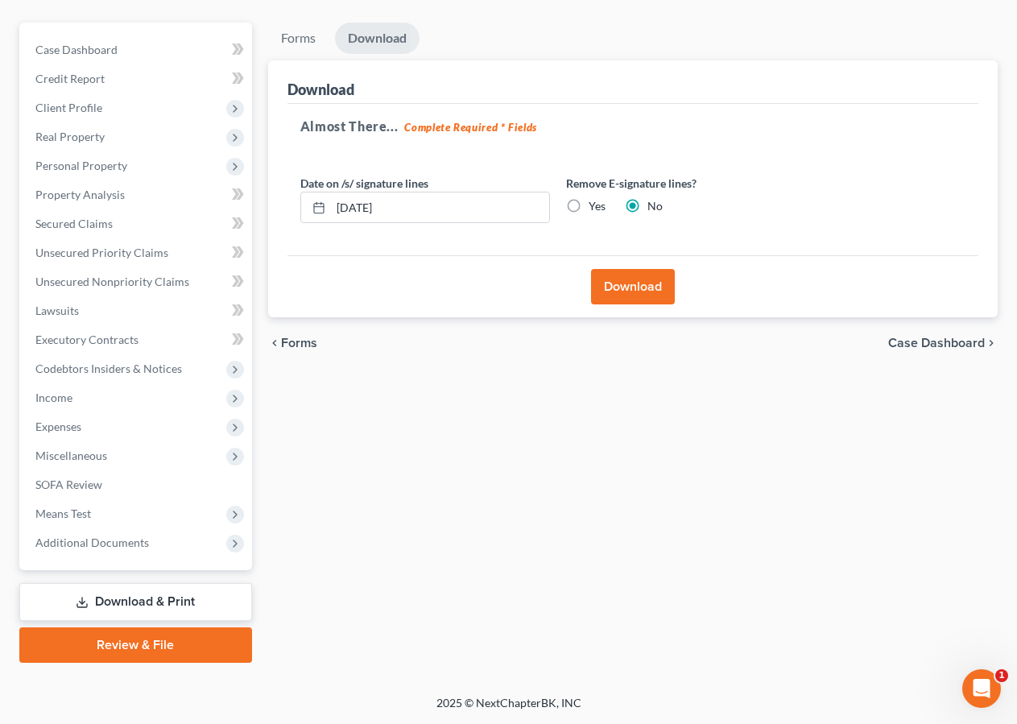
scroll to position [130, 0]
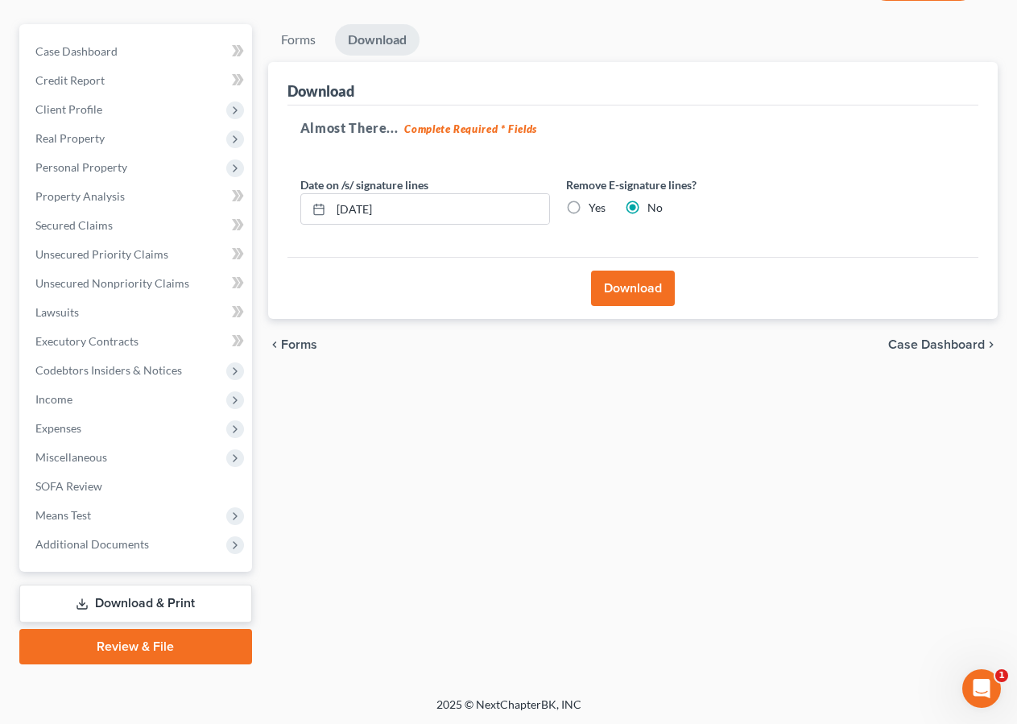
click at [632, 291] on button "Download" at bounding box center [633, 288] width 84 height 35
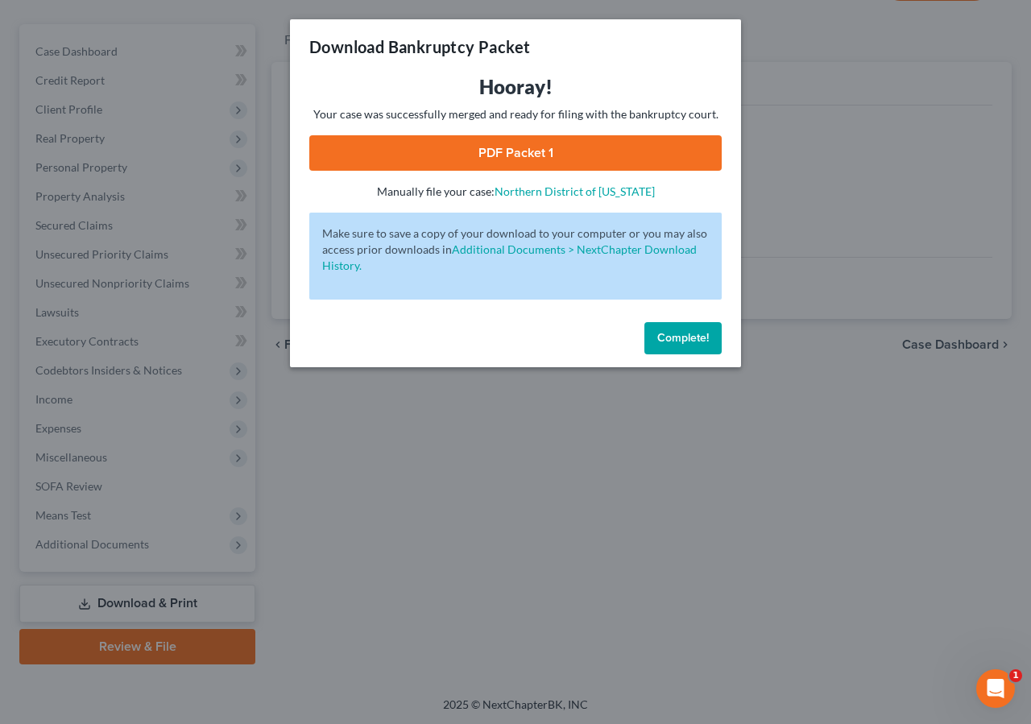
click at [582, 148] on link "PDF Packet 1" at bounding box center [515, 152] width 412 height 35
click at [679, 334] on span "Complete!" at bounding box center [683, 338] width 52 height 14
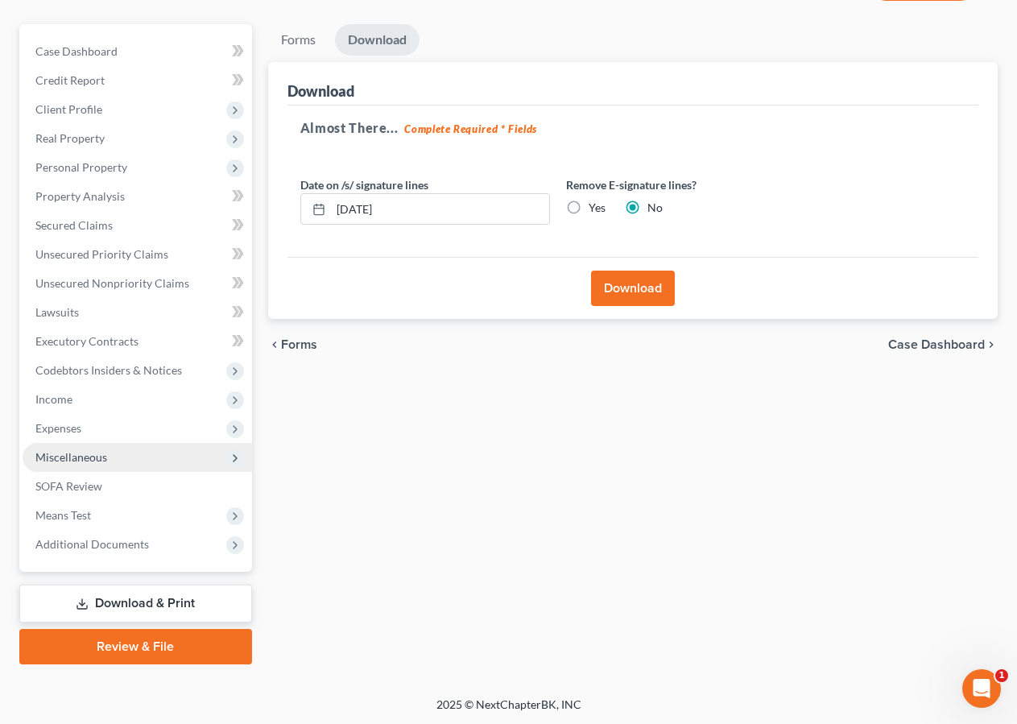
click at [67, 469] on span "Miscellaneous" at bounding box center [138, 457] width 230 height 29
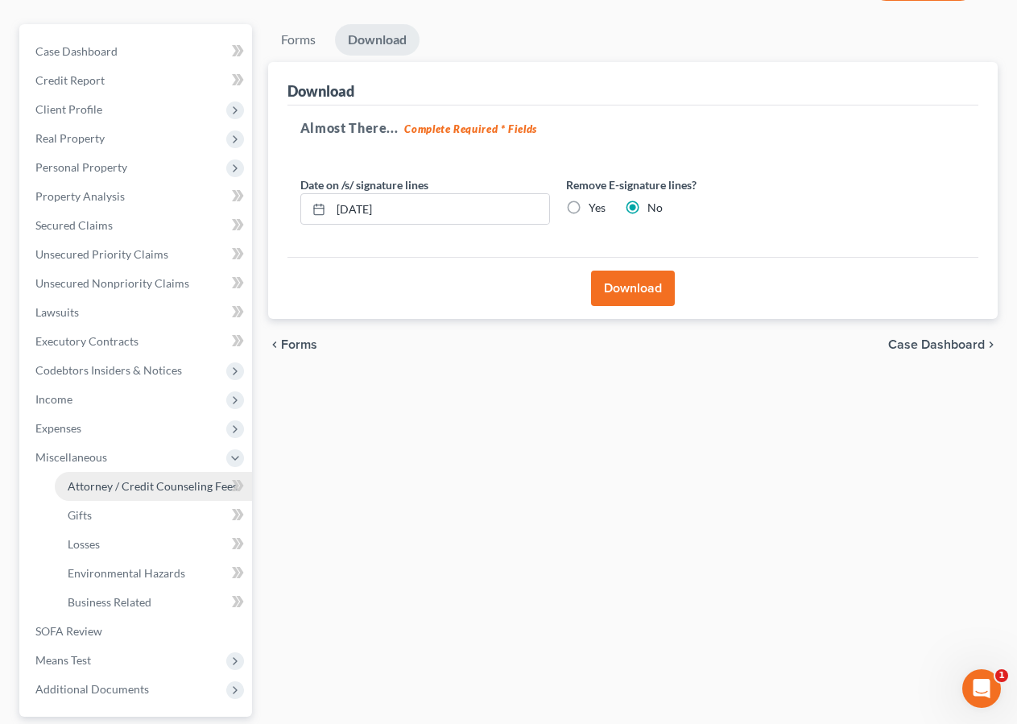
click at [73, 488] on span "Attorney / Credit Counseling Fees" at bounding box center [153, 486] width 170 height 14
select select "0"
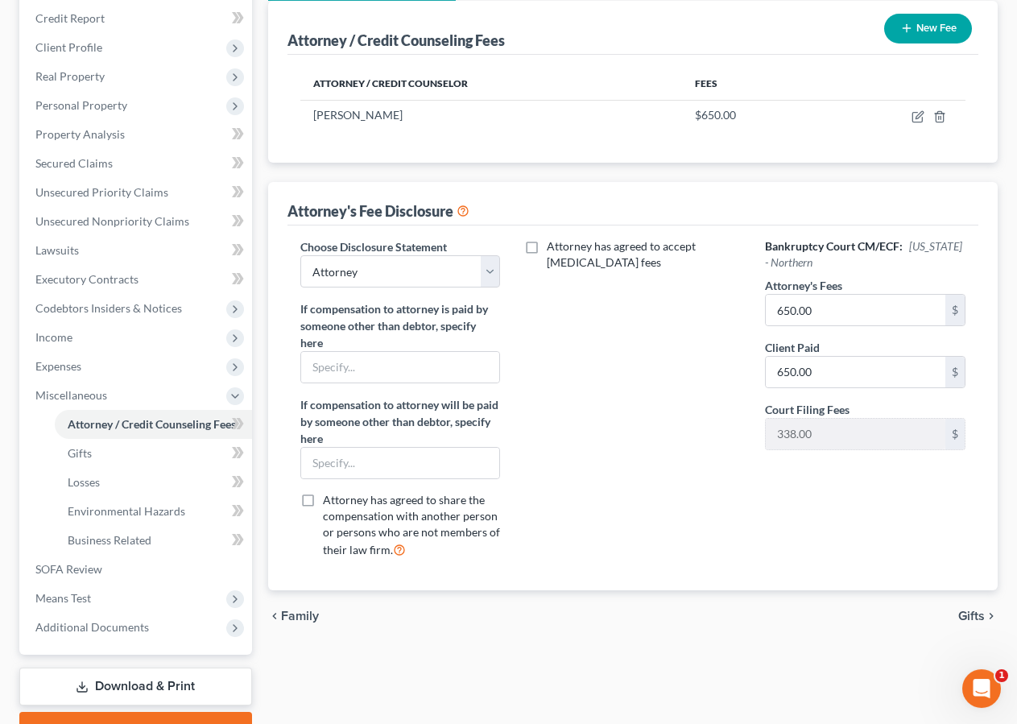
scroll to position [275, 0]
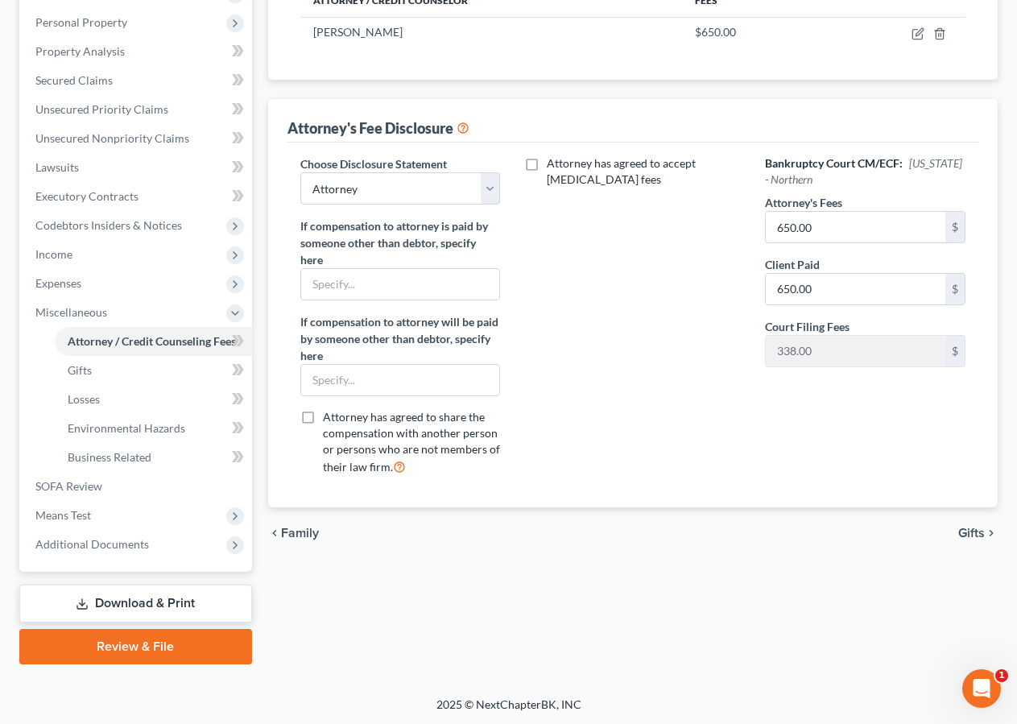
click at [103, 600] on link "Download & Print" at bounding box center [135, 604] width 233 height 38
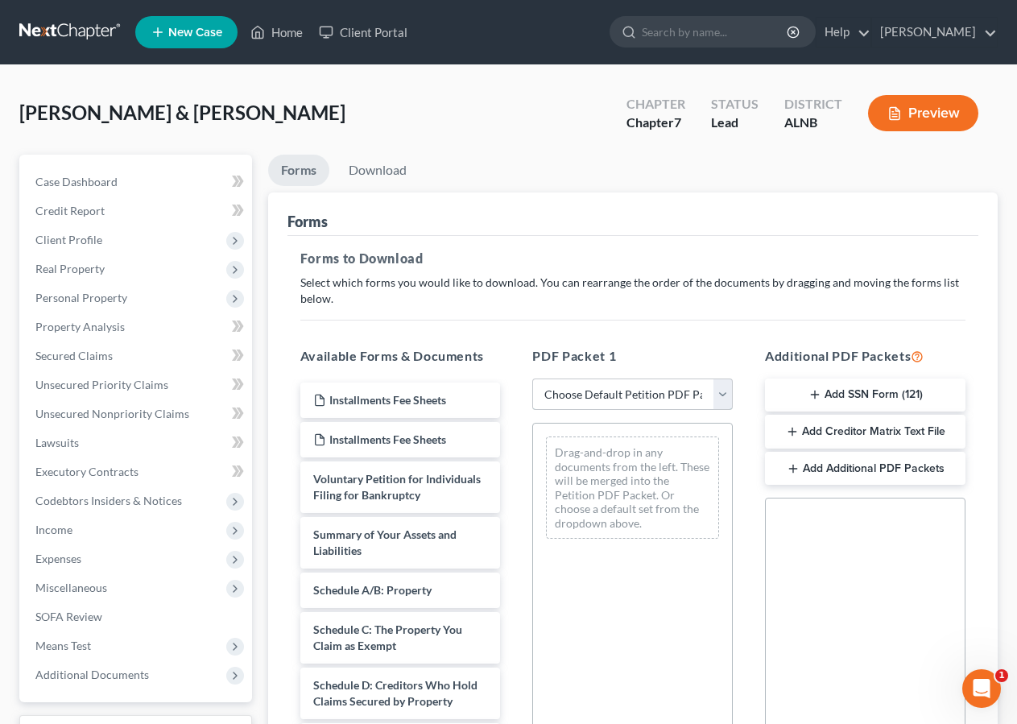
click at [532, 379] on select "Choose Default Petition PDF Packet Complete Bankruptcy Petition (all forms and …" at bounding box center [632, 395] width 201 height 32
select select "0"
click option "Complete Bankruptcy Petition (all forms and schedules)" at bounding box center [0, 0] width 0 height 0
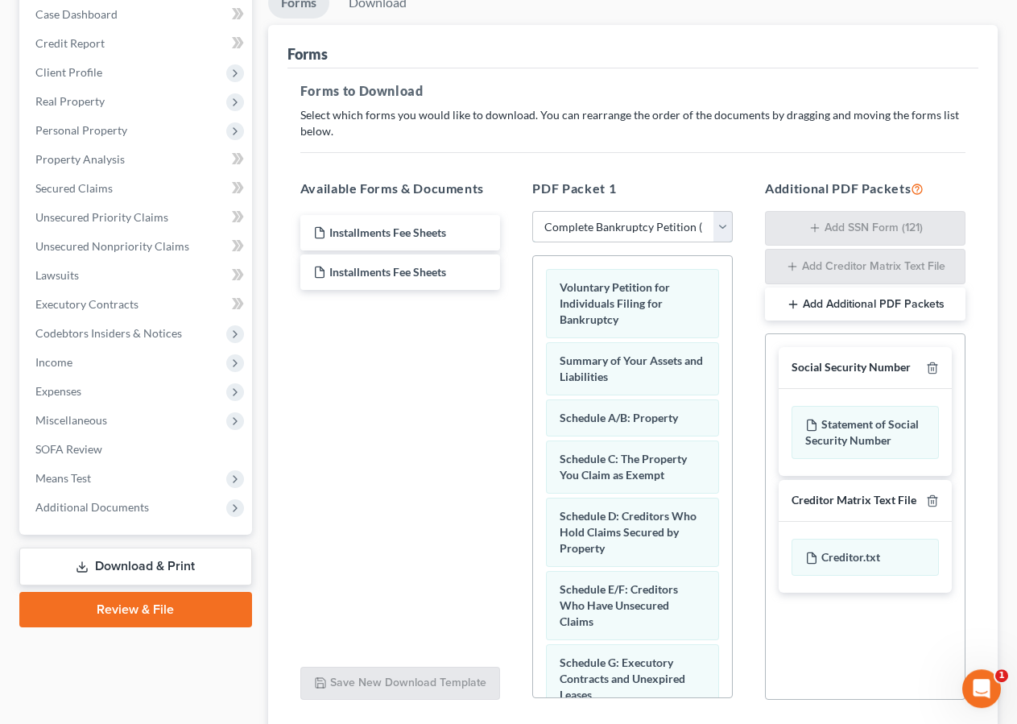
scroll to position [288, 0]
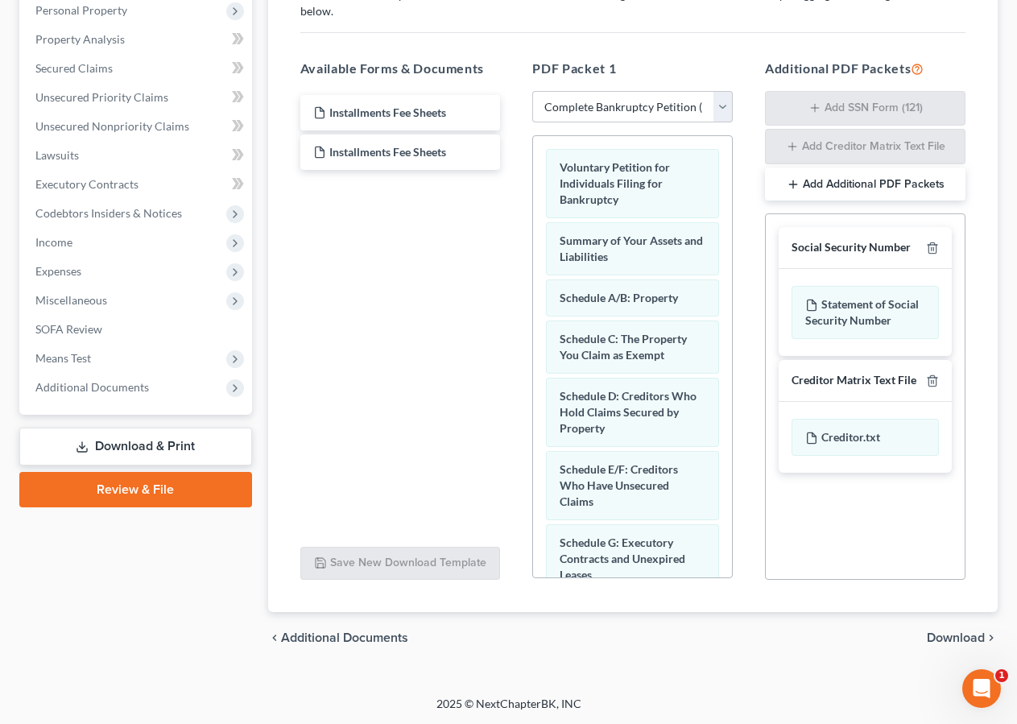
click at [952, 634] on span "Download" at bounding box center [956, 637] width 58 height 13
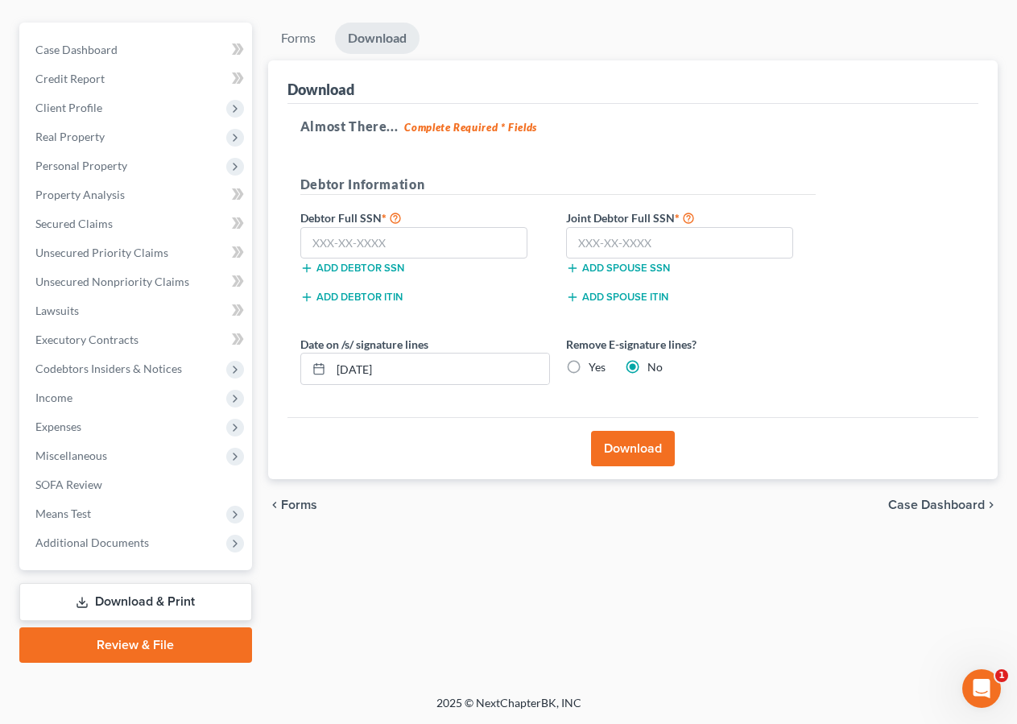
scroll to position [130, 0]
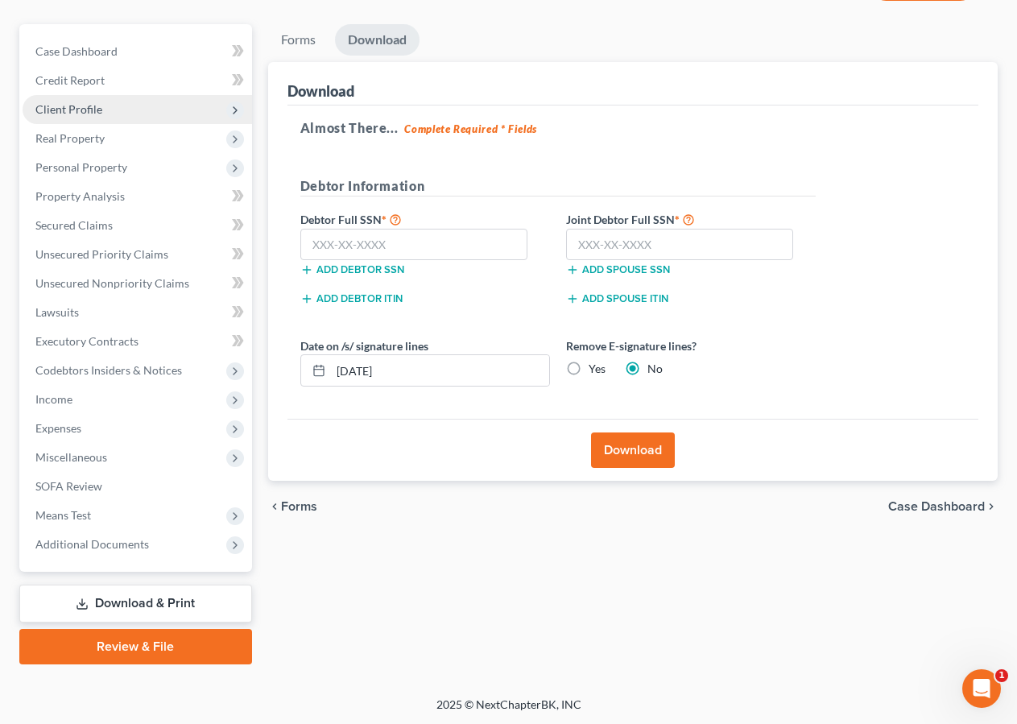
click at [66, 108] on span "Client Profile" at bounding box center [68, 109] width 67 height 14
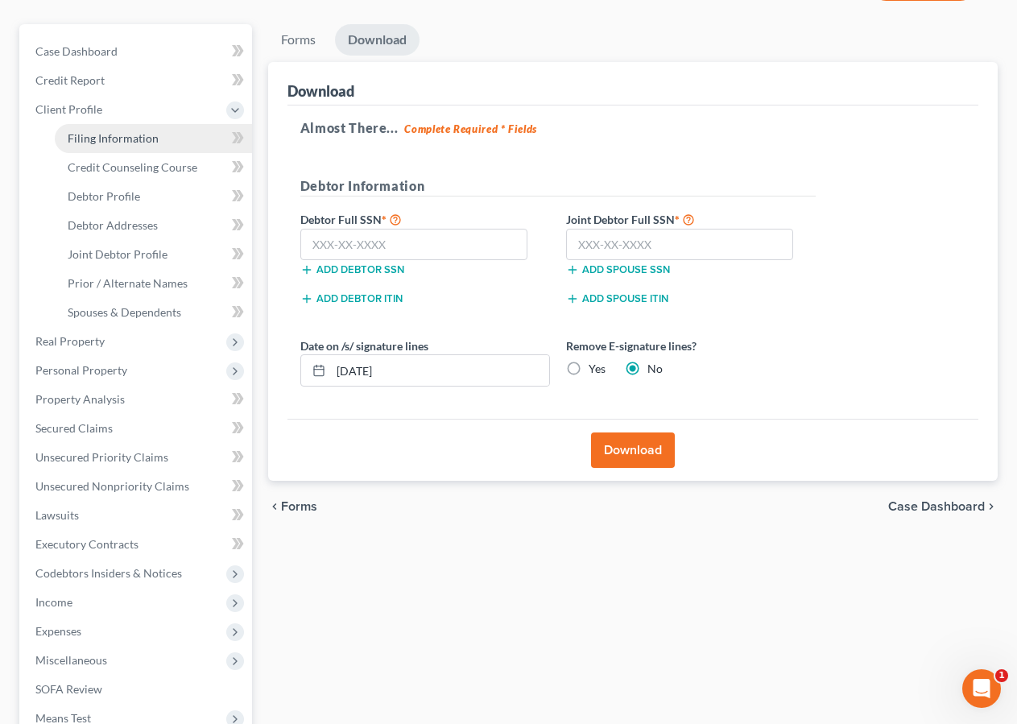
click at [118, 135] on span "Filing Information" at bounding box center [113, 138] width 91 height 14
select select "1"
select select "0"
select select "1"
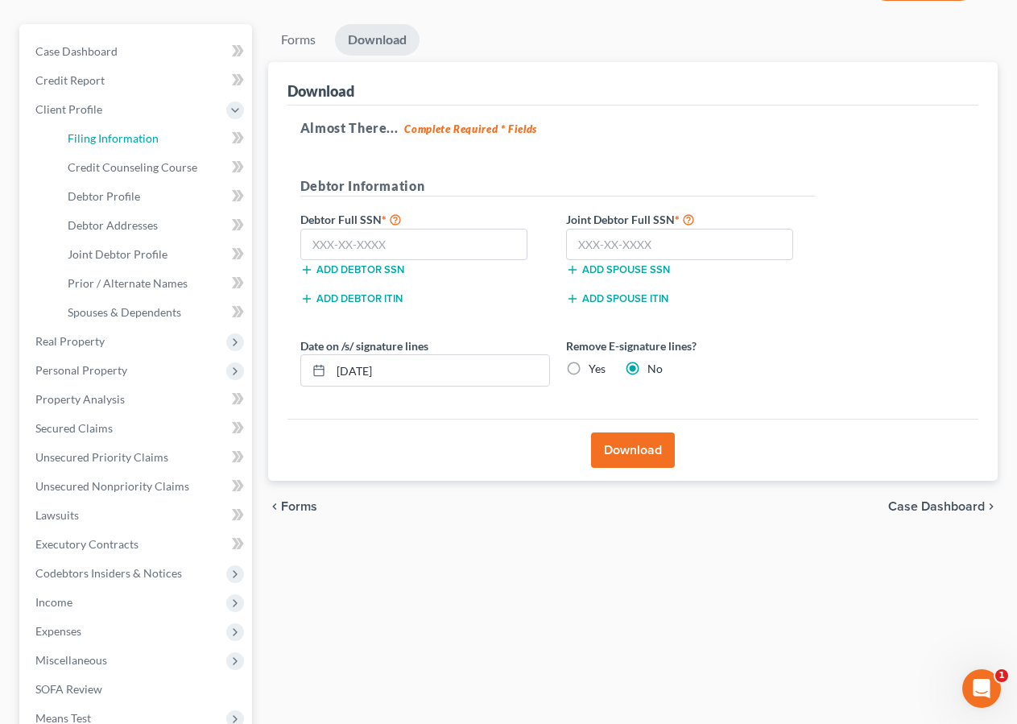
select select "0"
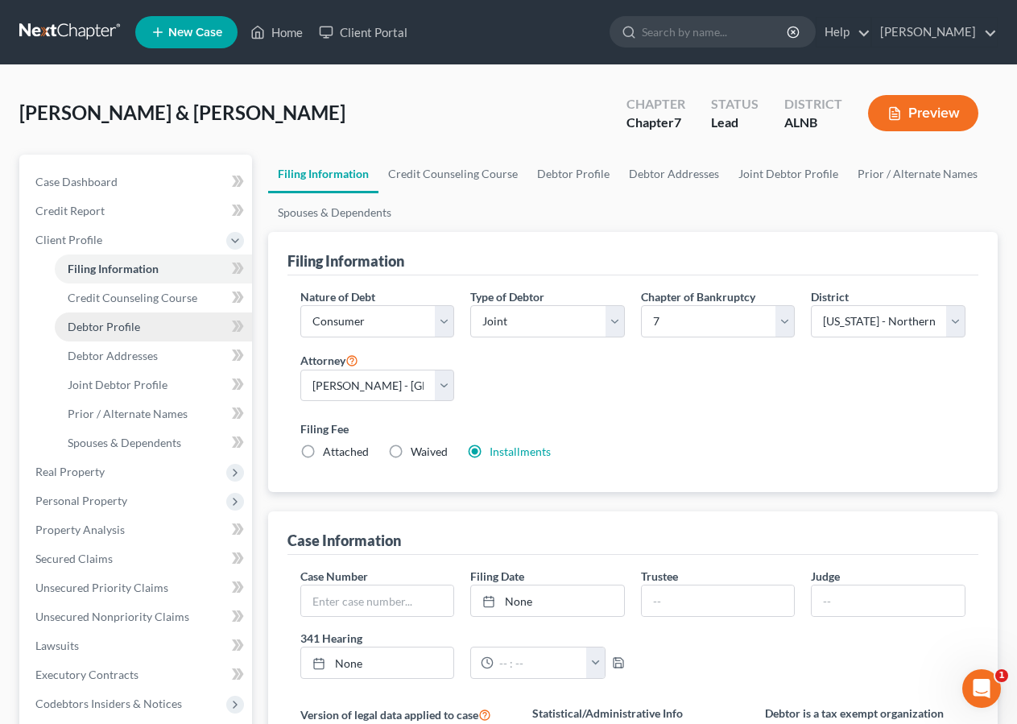
click at [93, 317] on link "Debtor Profile" at bounding box center [153, 327] width 197 height 29
select select "1"
select select "5"
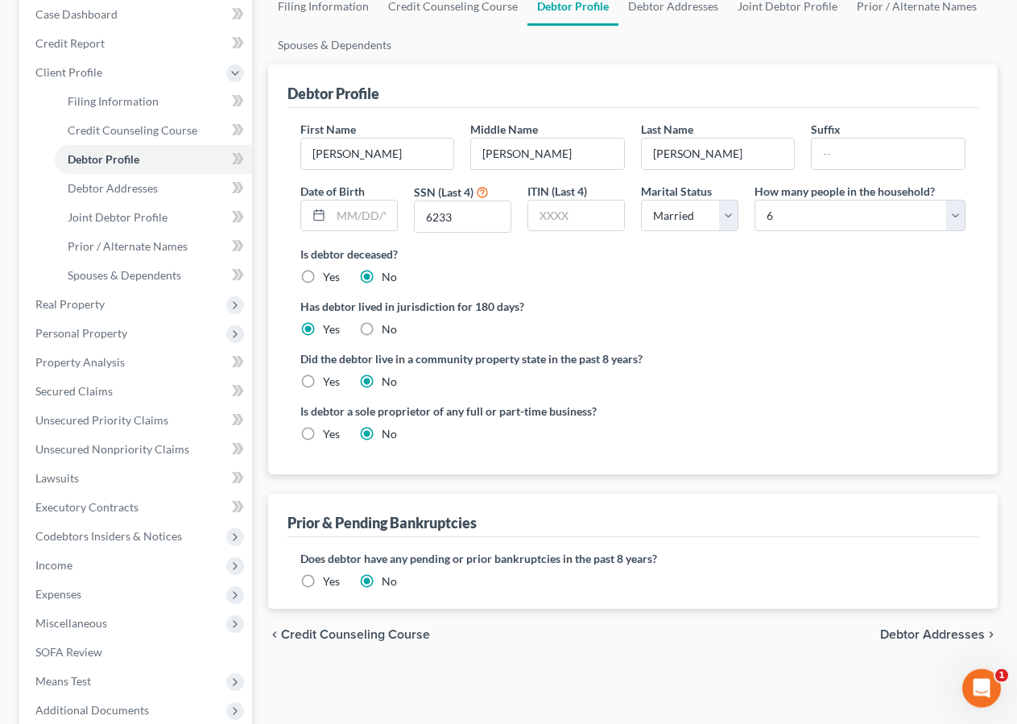
scroll to position [333, 0]
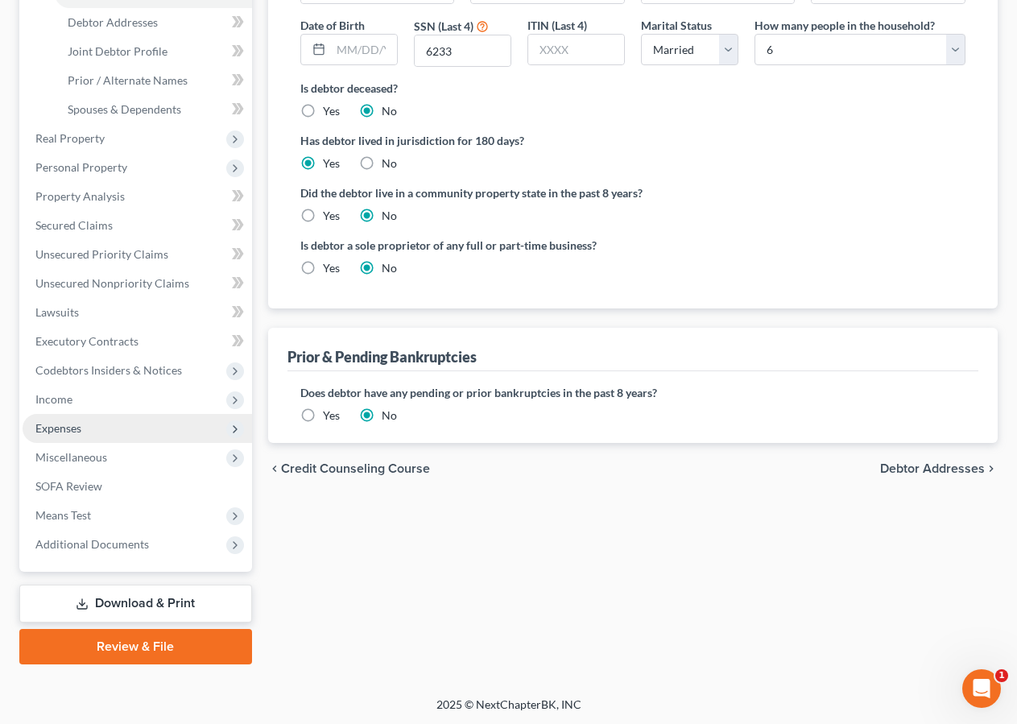
click at [97, 421] on span "Expenses" at bounding box center [138, 428] width 230 height 29
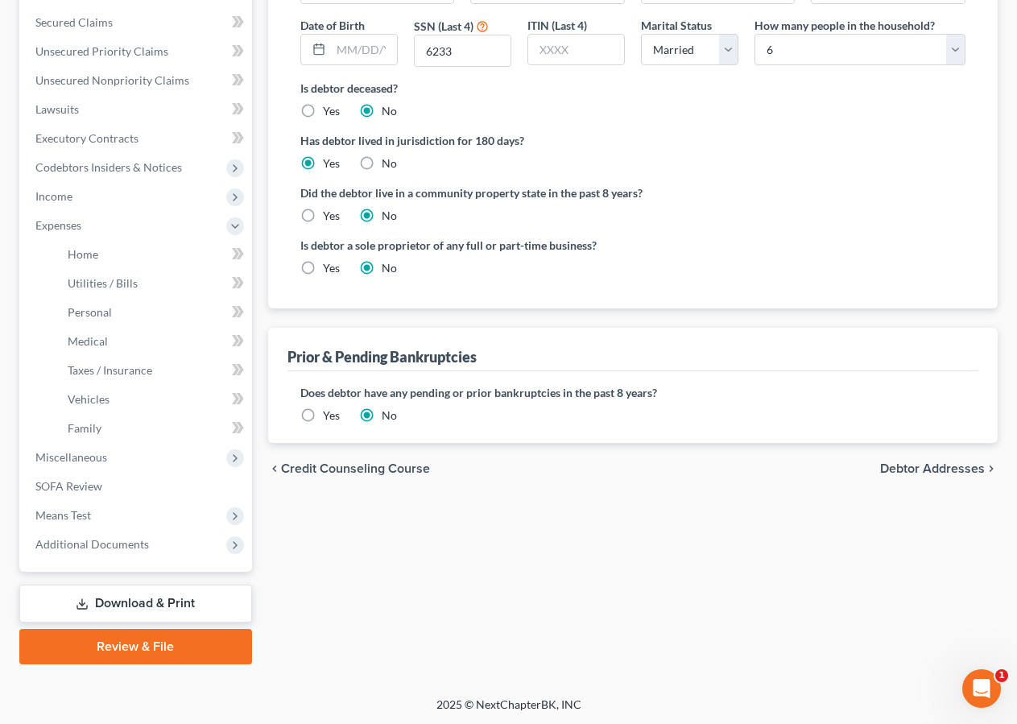
click at [141, 615] on link "Download & Print" at bounding box center [135, 604] width 233 height 38
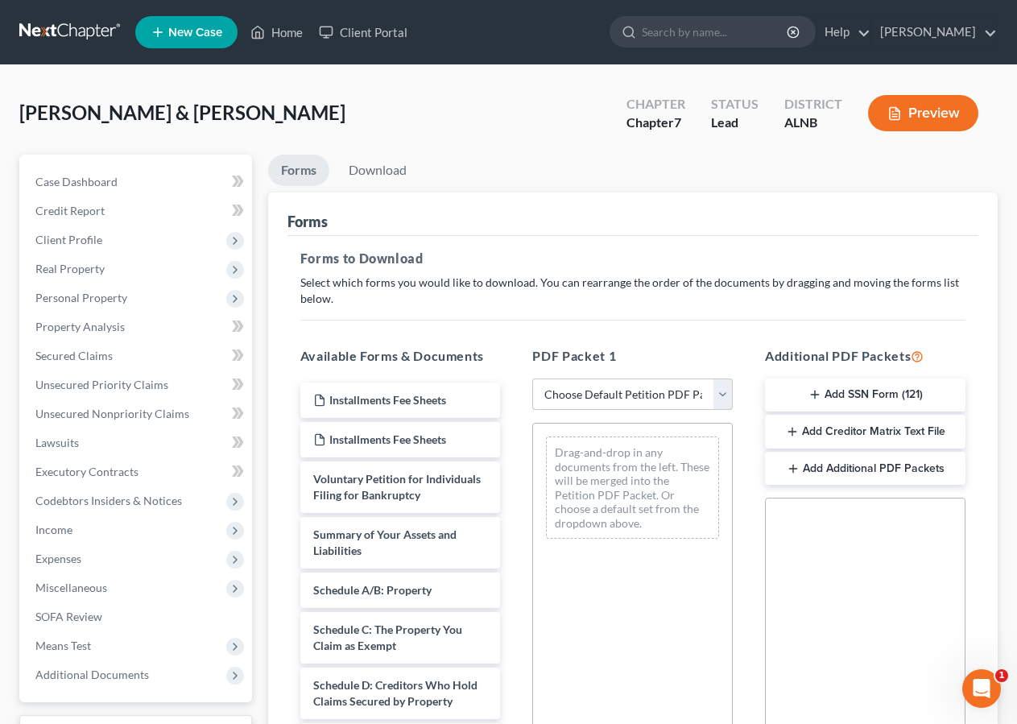
click at [532, 379] on select "Choose Default Petition PDF Packet Complete Bankruptcy Petition (all forms and …" at bounding box center [632, 395] width 201 height 32
select select "0"
click option "Complete Bankruptcy Petition (all forms and schedules)" at bounding box center [0, 0] width 0 height 0
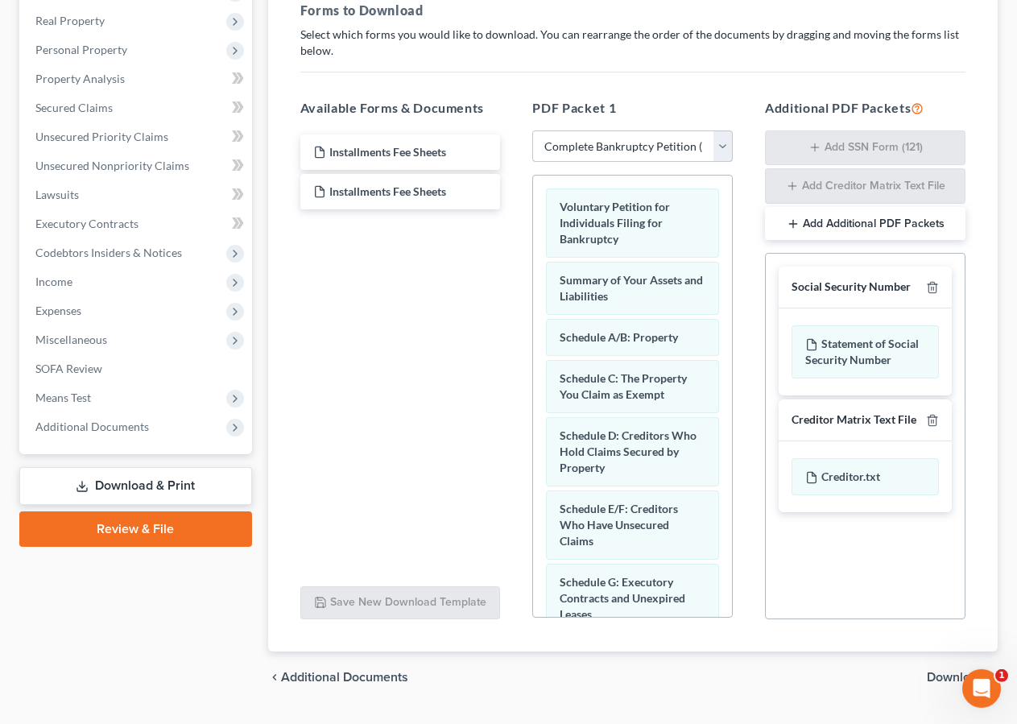
scroll to position [288, 0]
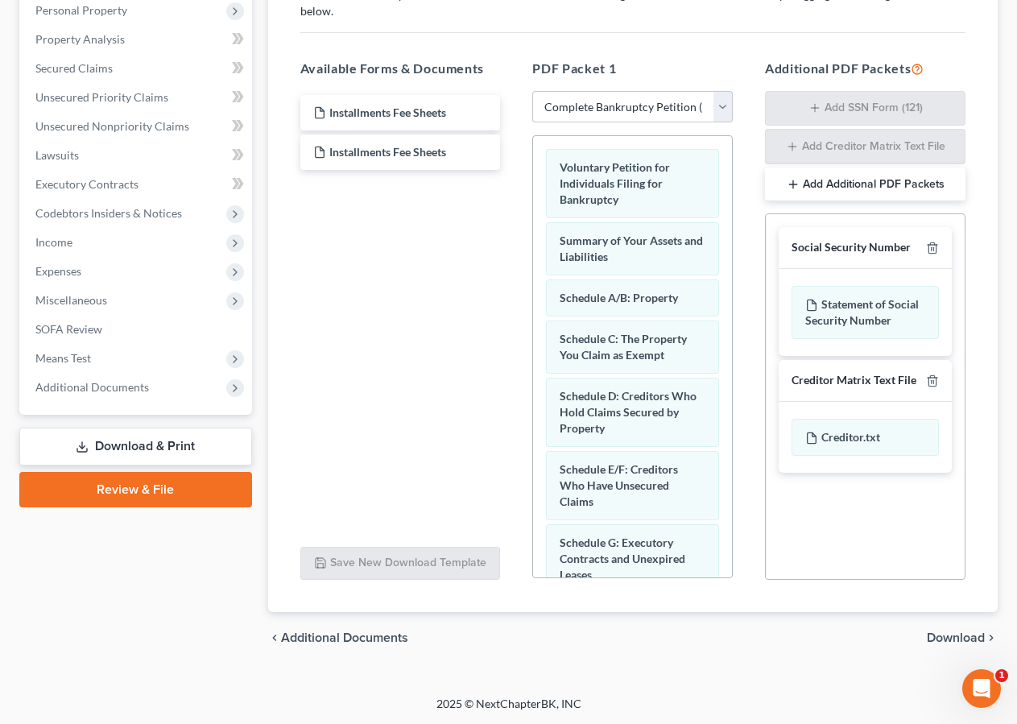
click at [966, 635] on span "Download" at bounding box center [956, 637] width 58 height 13
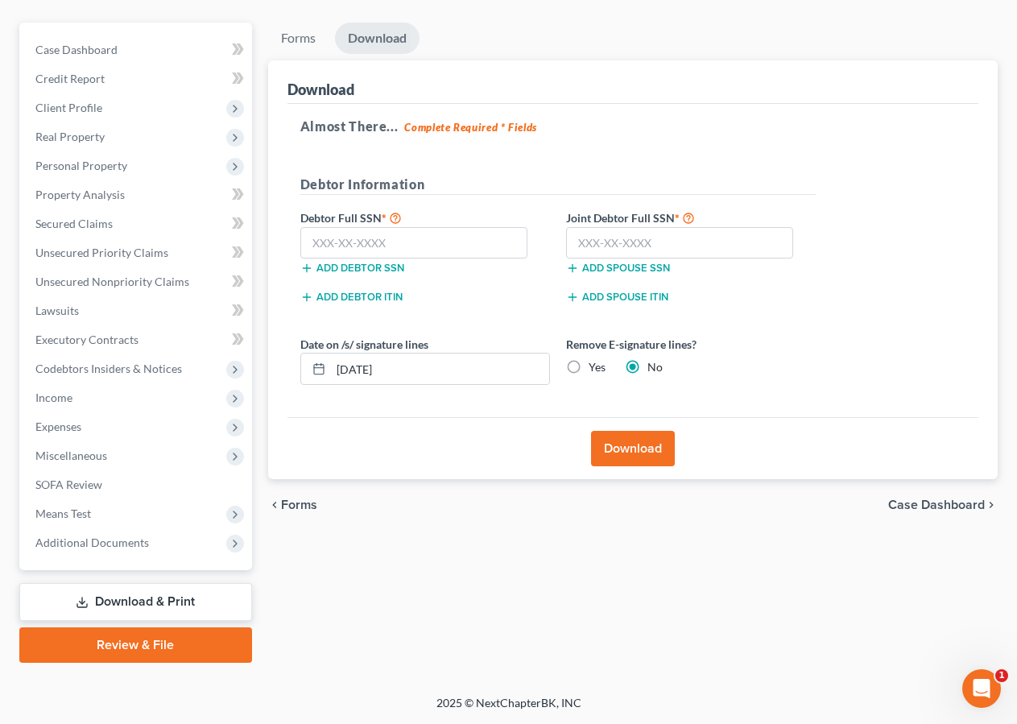
scroll to position [130, 0]
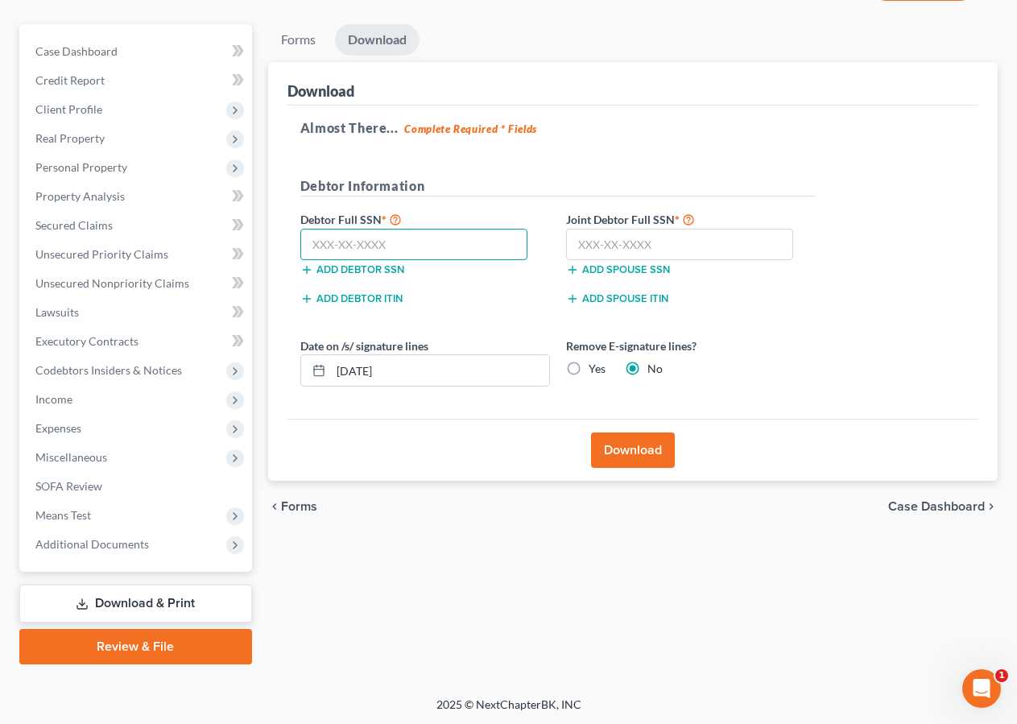
click at [420, 242] on input "text" at bounding box center [414, 245] width 228 height 32
type input "590-49-6233"
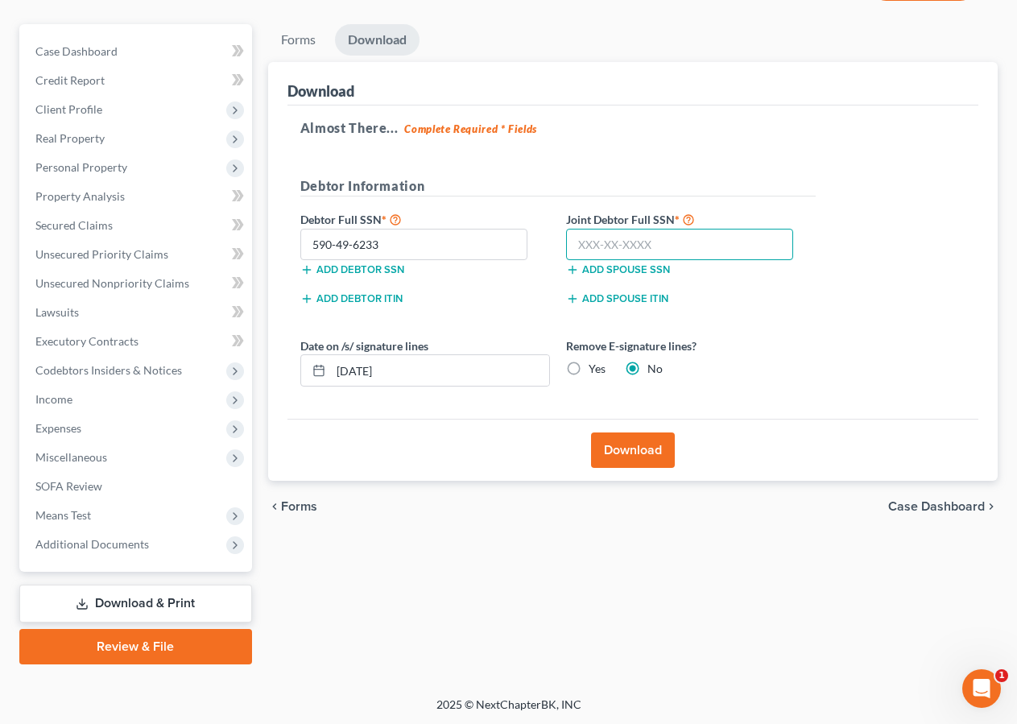
click at [583, 250] on input "text" at bounding box center [680, 245] width 228 height 32
type input "589-78-9909"
click at [637, 453] on button "Download" at bounding box center [633, 450] width 84 height 35
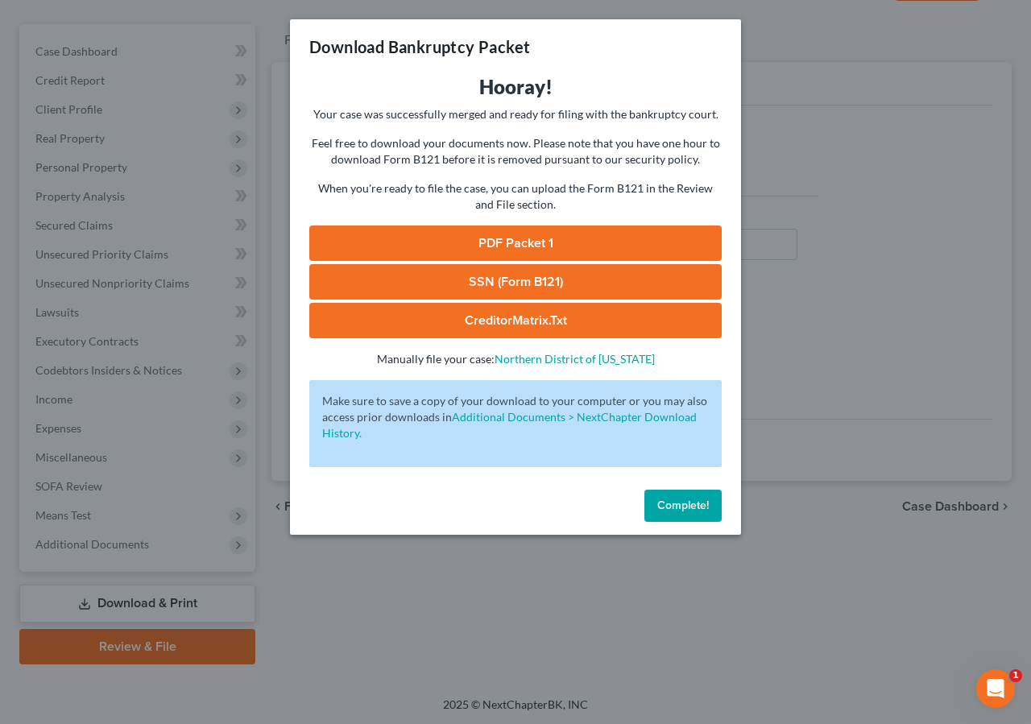
click at [594, 272] on link "SSN (Form B121)" at bounding box center [515, 281] width 412 height 35
click at [582, 242] on link "PDF Packet 1" at bounding box center [515, 243] width 412 height 35
click at [557, 327] on link "CreditorMatrix.txt" at bounding box center [515, 320] width 412 height 35
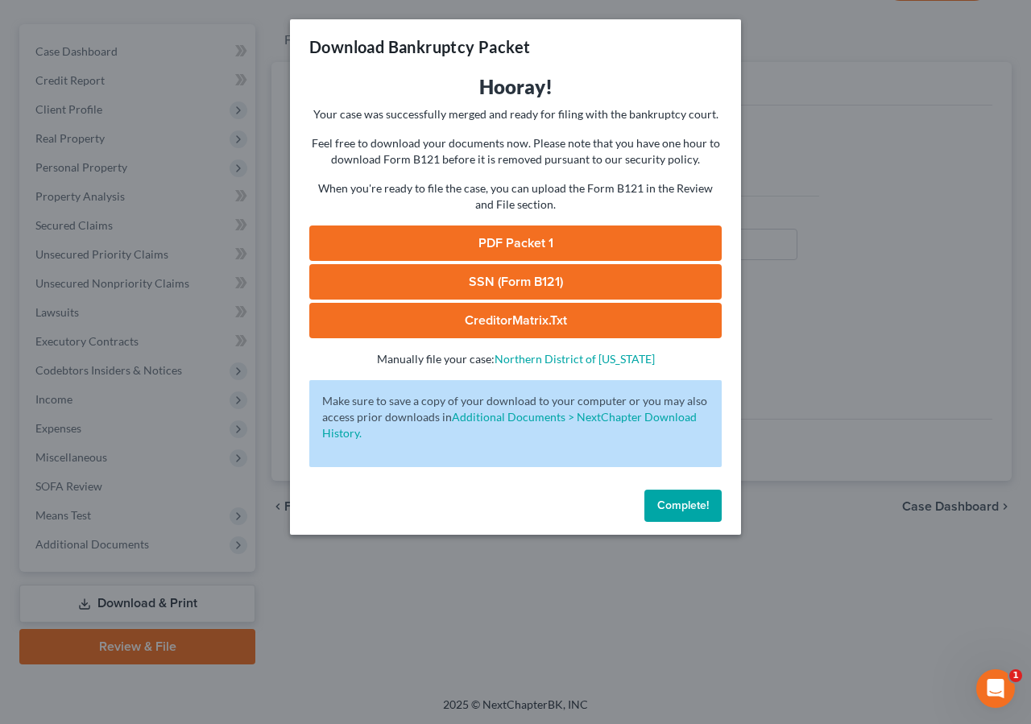
click at [698, 506] on span "Complete!" at bounding box center [683, 506] width 52 height 14
